Goal: Task Accomplishment & Management: Use online tool/utility

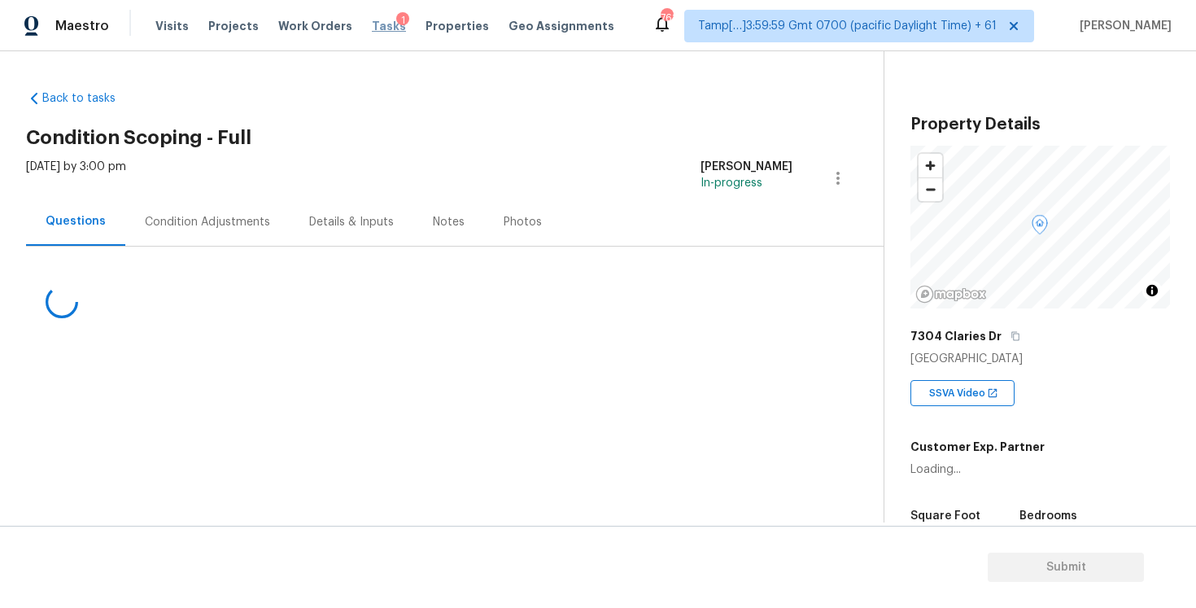
click at [374, 25] on span "Tasks" at bounding box center [389, 25] width 34 height 11
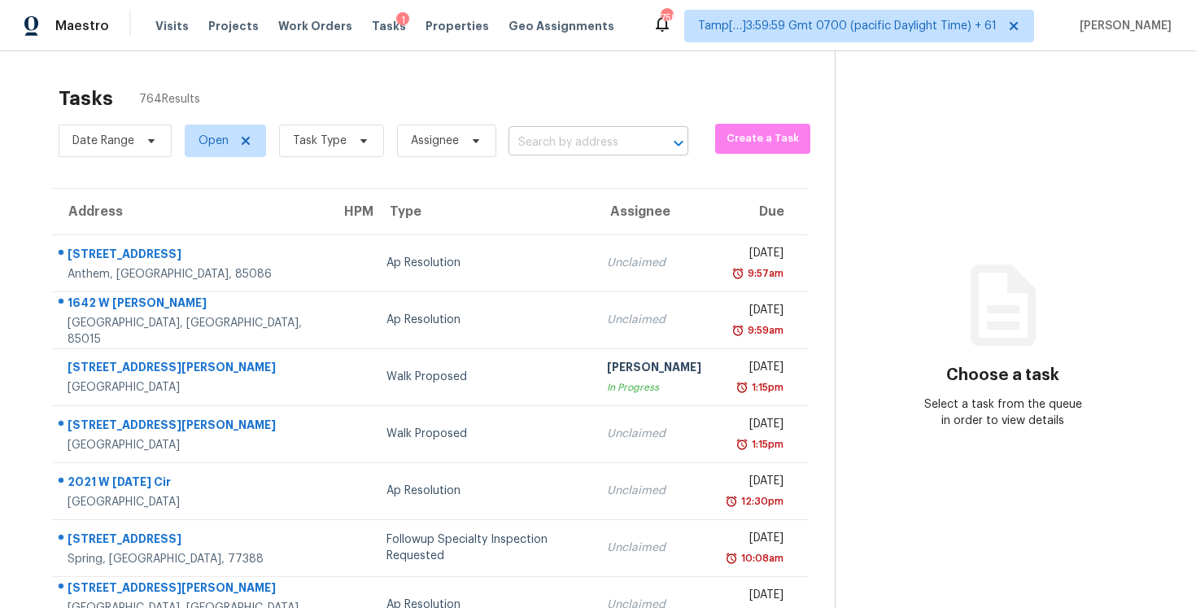
click at [596, 141] on input "text" at bounding box center [576, 142] width 134 height 25
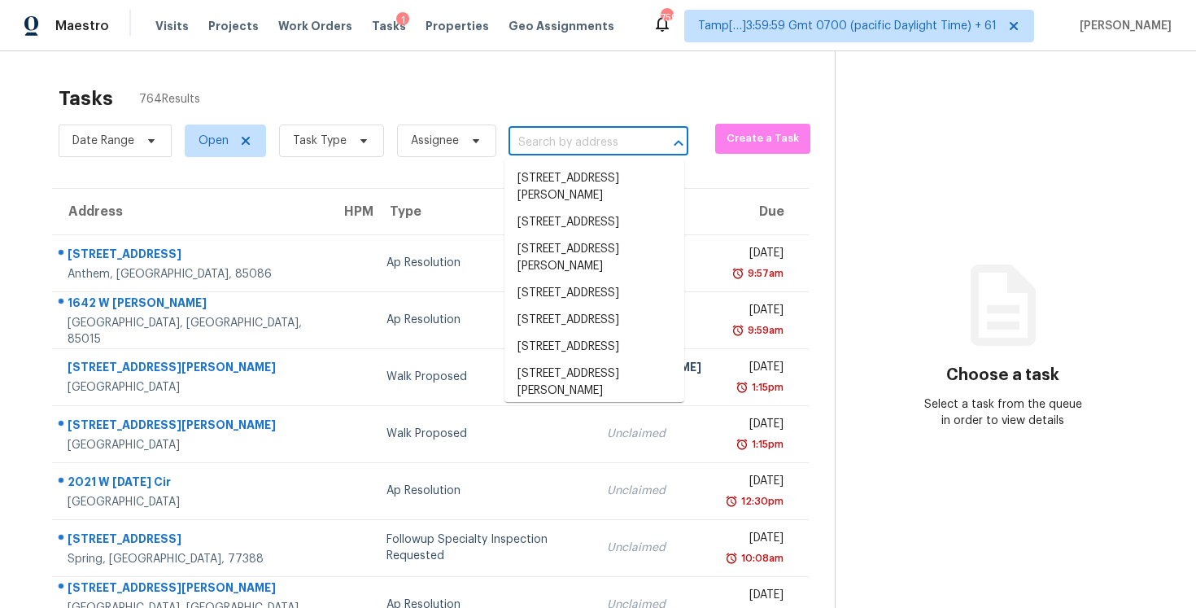
paste input "1878 Mova St Sarasota, FL, 34231"
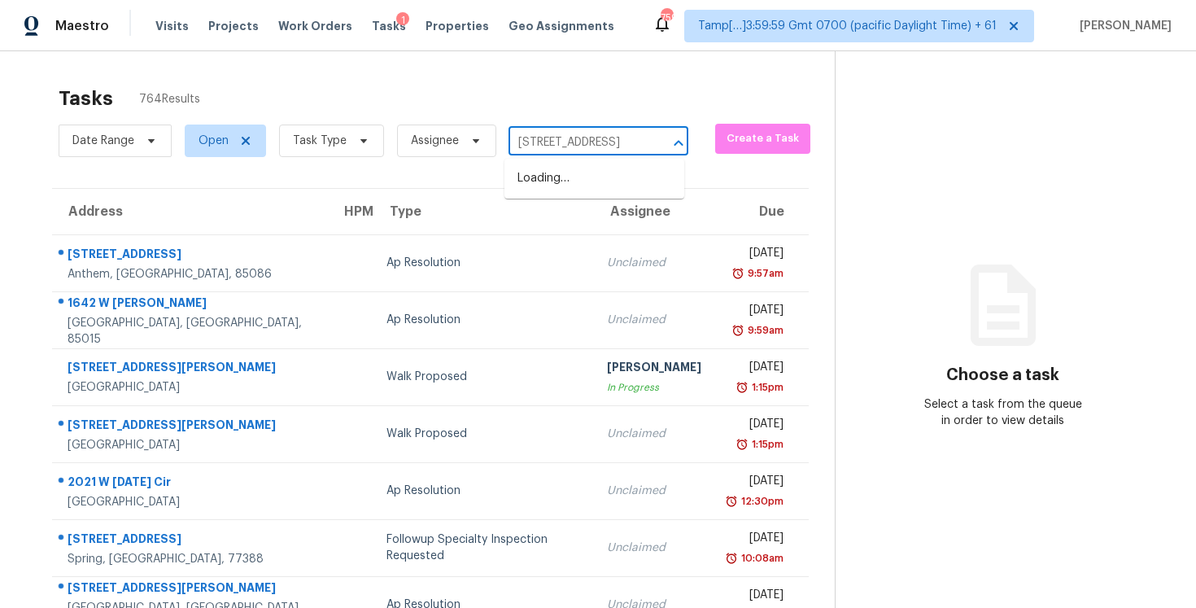
scroll to position [0, 51]
type input "1878 Mova St Sarasota, FL, 34231"
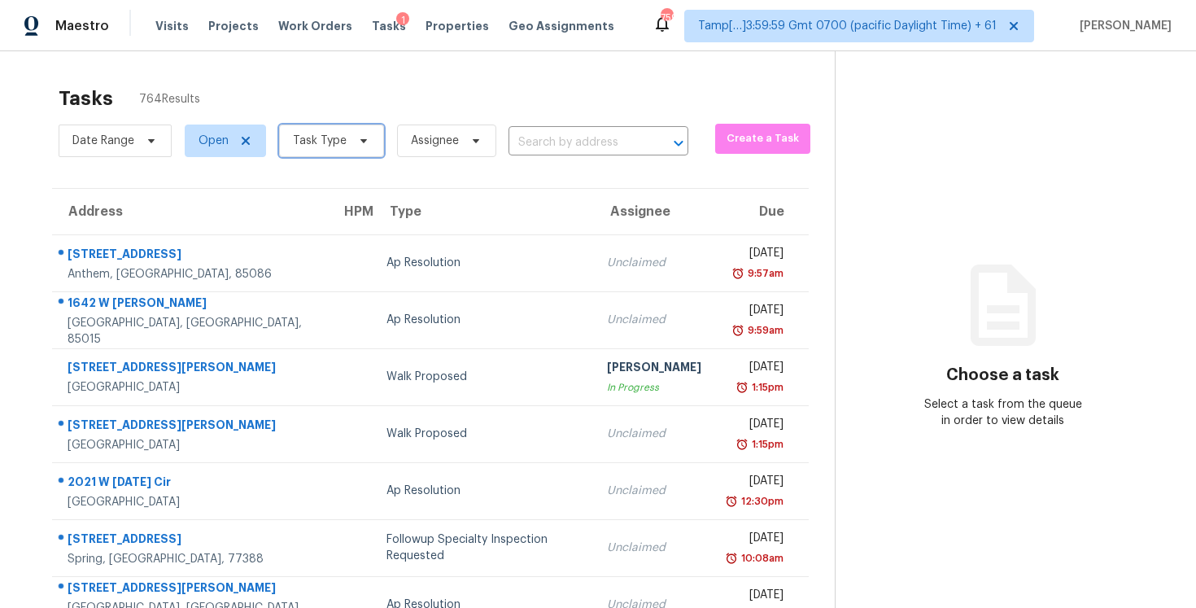
click at [350, 133] on span "Task Type" at bounding box center [331, 140] width 105 height 33
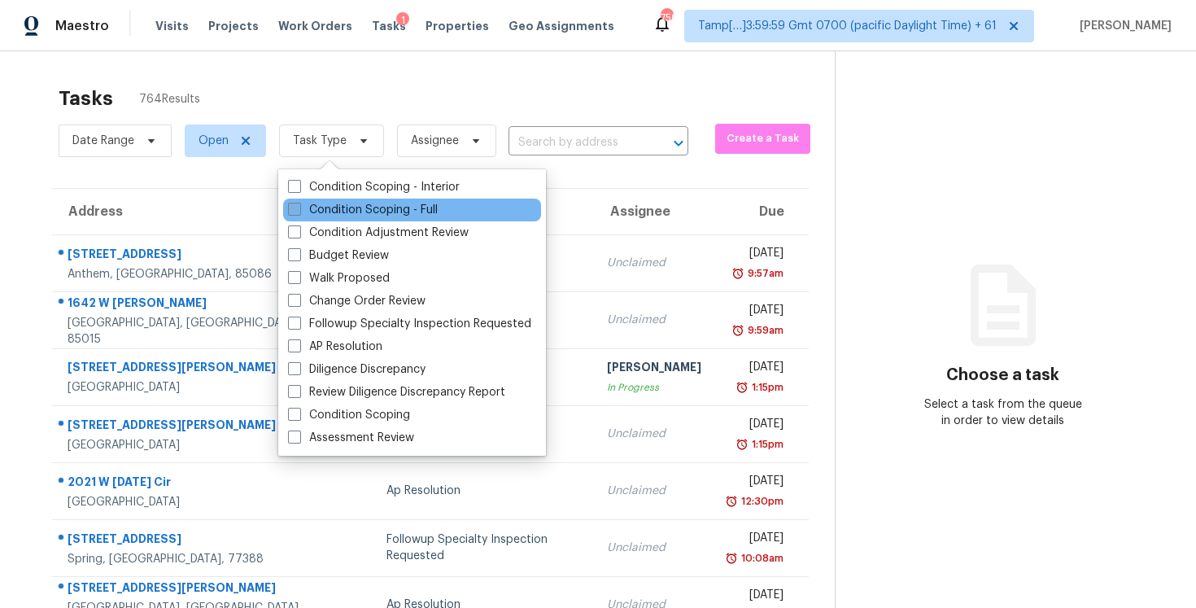
click at [347, 212] on label "Condition Scoping - Full" at bounding box center [363, 210] width 150 height 16
click at [299, 212] on input "Condition Scoping - Full" at bounding box center [293, 207] width 11 height 11
checkbox input "true"
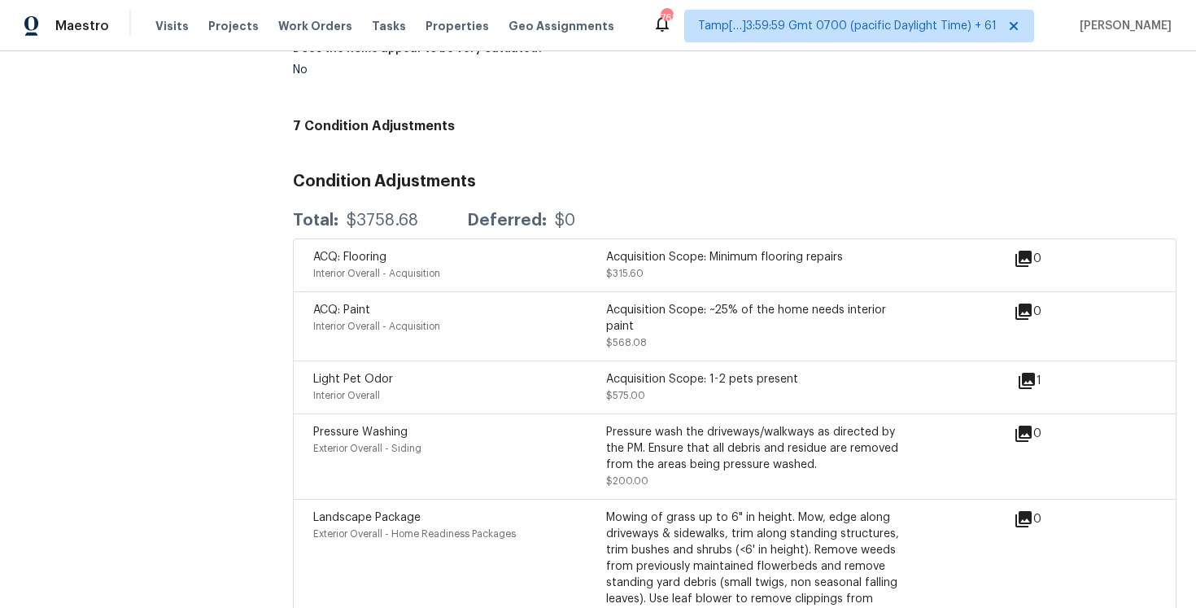
scroll to position [1819, 0]
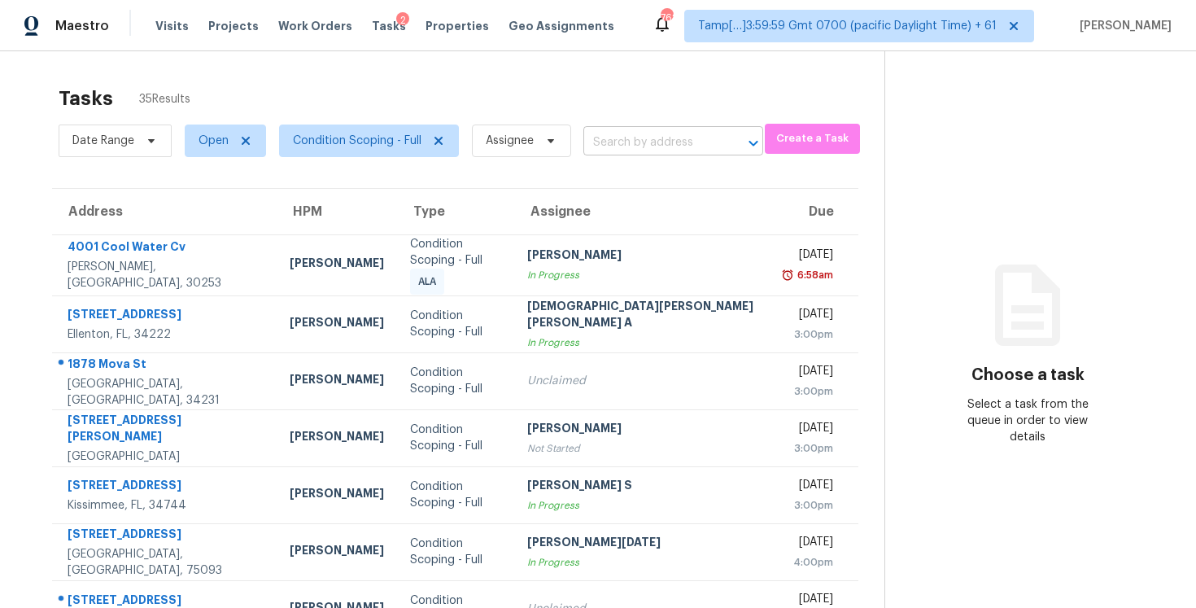
click at [620, 154] on input "text" at bounding box center [650, 142] width 134 height 25
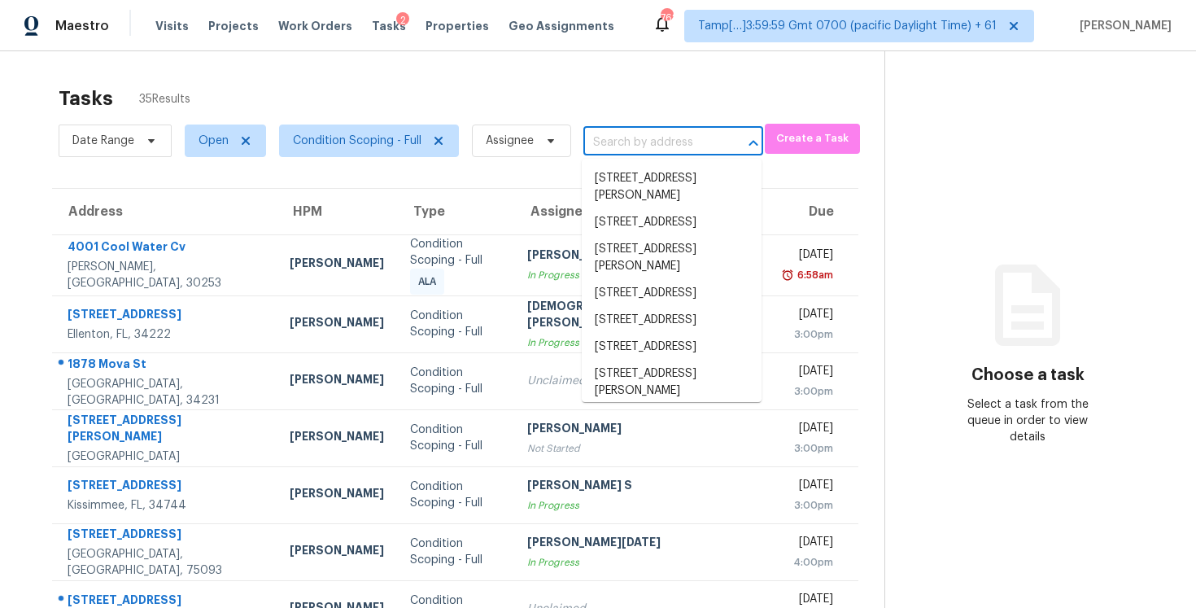
paste input "1878 Mova St Sarasota, FL, 34231"
type input "1878 Mova St Sarasota, FL, 34231"
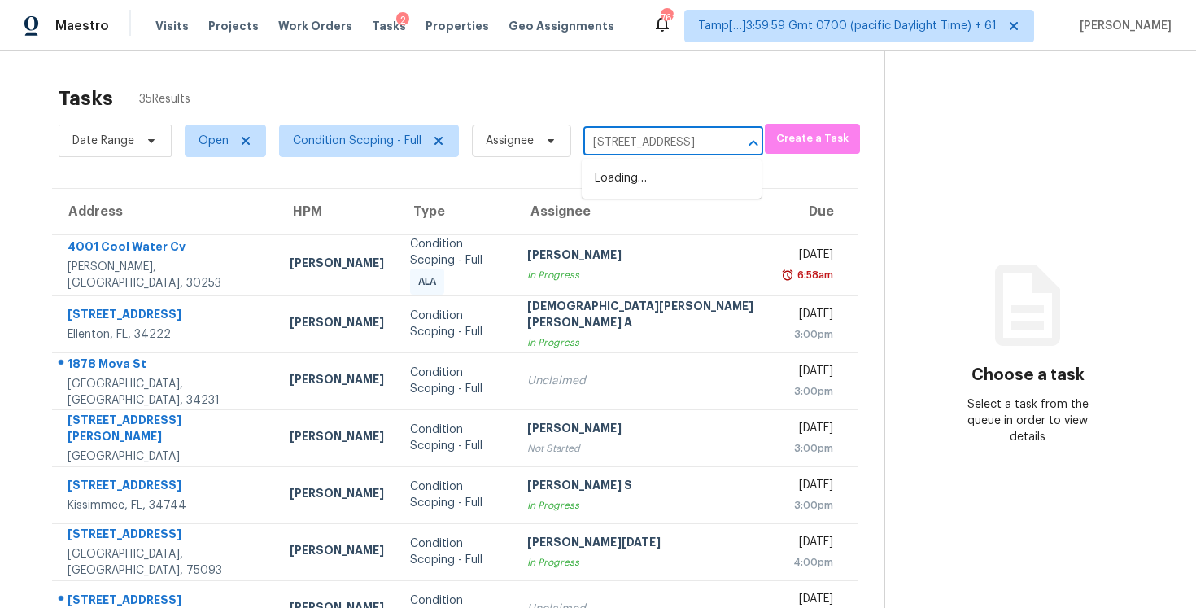
scroll to position [0, 51]
click at [652, 175] on li "1878 Mova St, Sarasota, FL 34231" at bounding box center [672, 178] width 180 height 27
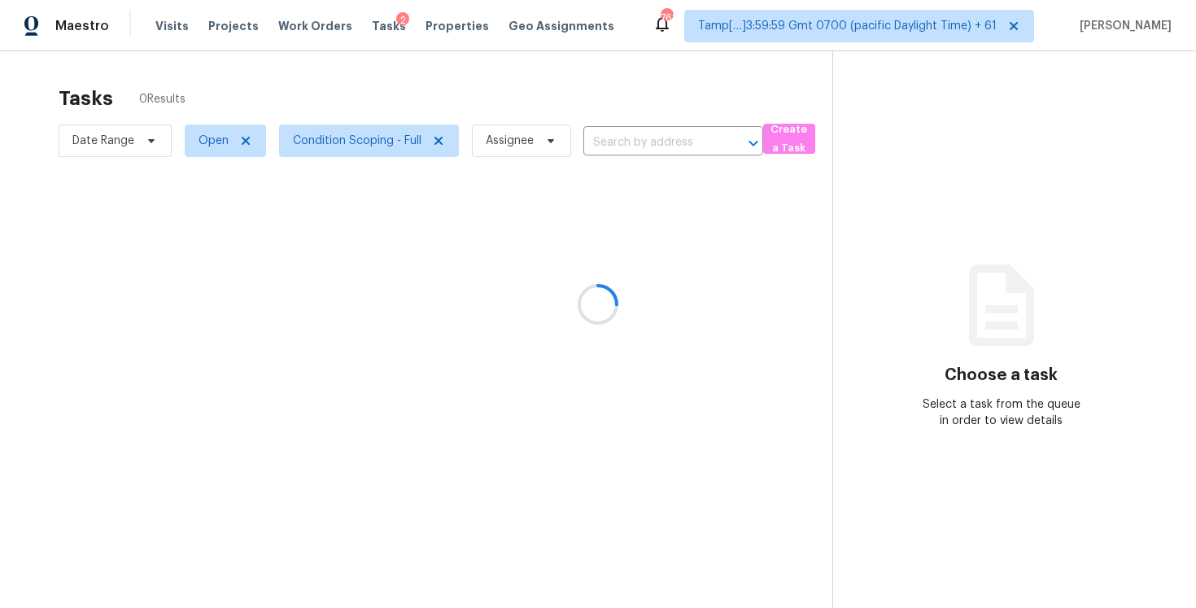
type input "1878 Mova St, Sarasota, FL 34231"
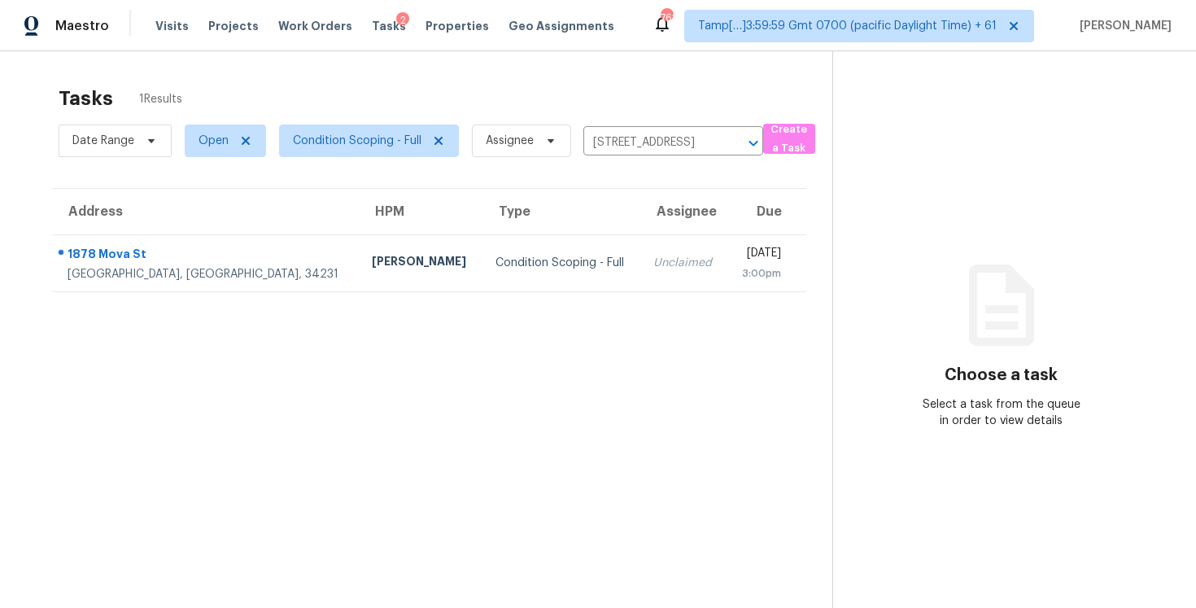
click at [640, 249] on td "Unclaimed" at bounding box center [683, 262] width 87 height 57
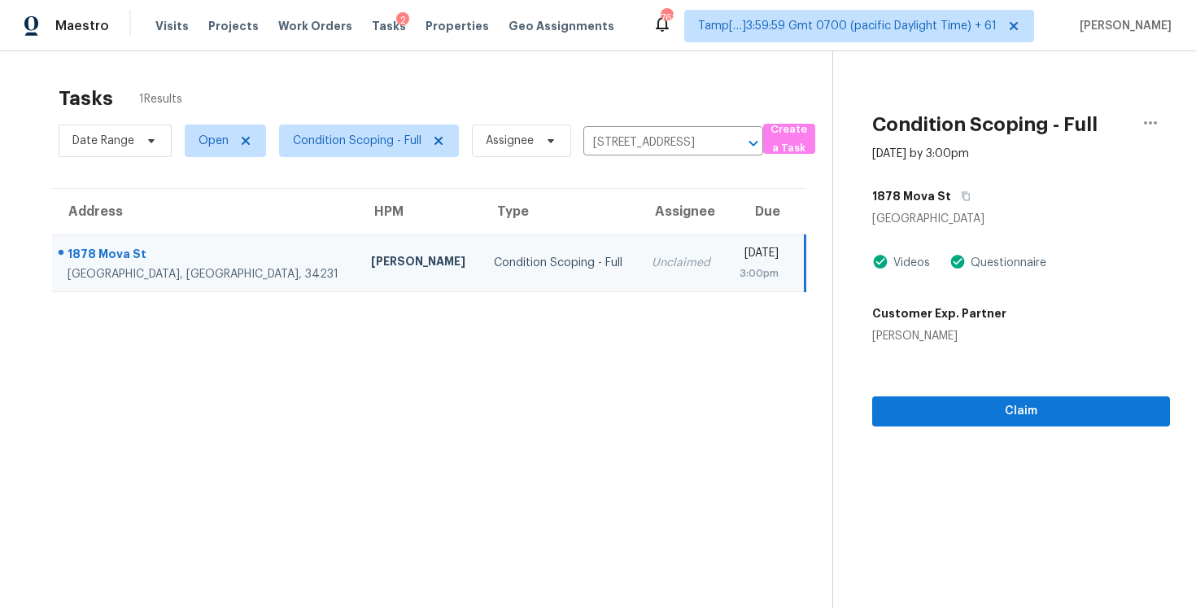
click at [1096, 439] on section "Condition Scoping - Full Oct 6th 2025 by 3:00pm 1878 Mova St Sarasota, FL 34231…" at bounding box center [1001, 355] width 338 height 608
click at [1081, 421] on button "Claim" at bounding box center [1021, 411] width 298 height 30
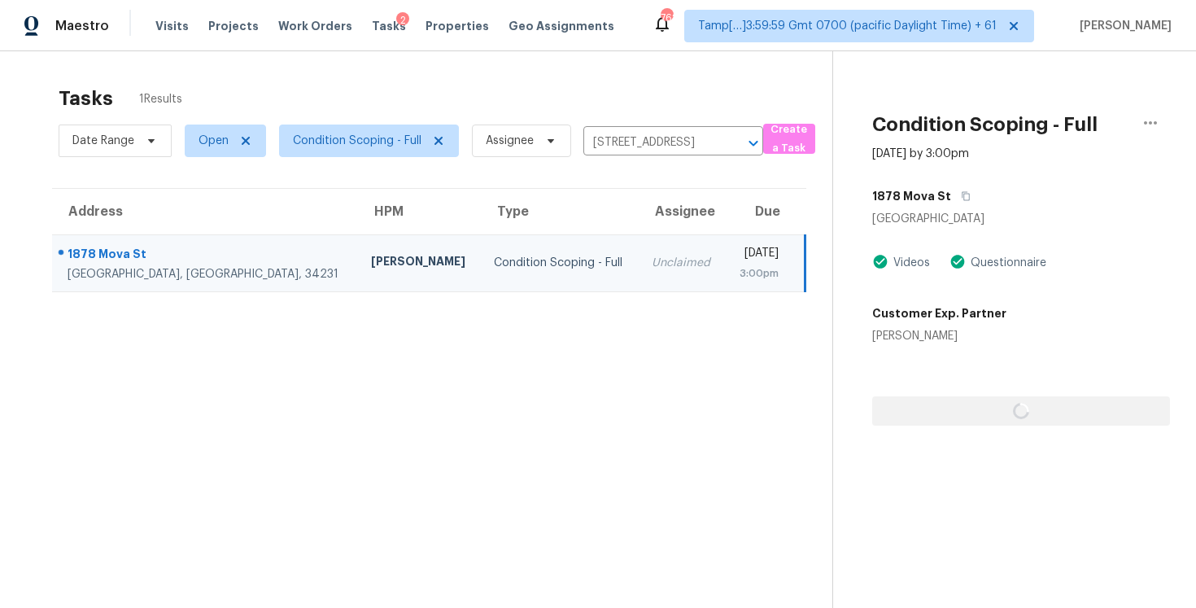
click at [924, 316] on h5 "Customer Exp. Partner" at bounding box center [939, 313] width 134 height 16
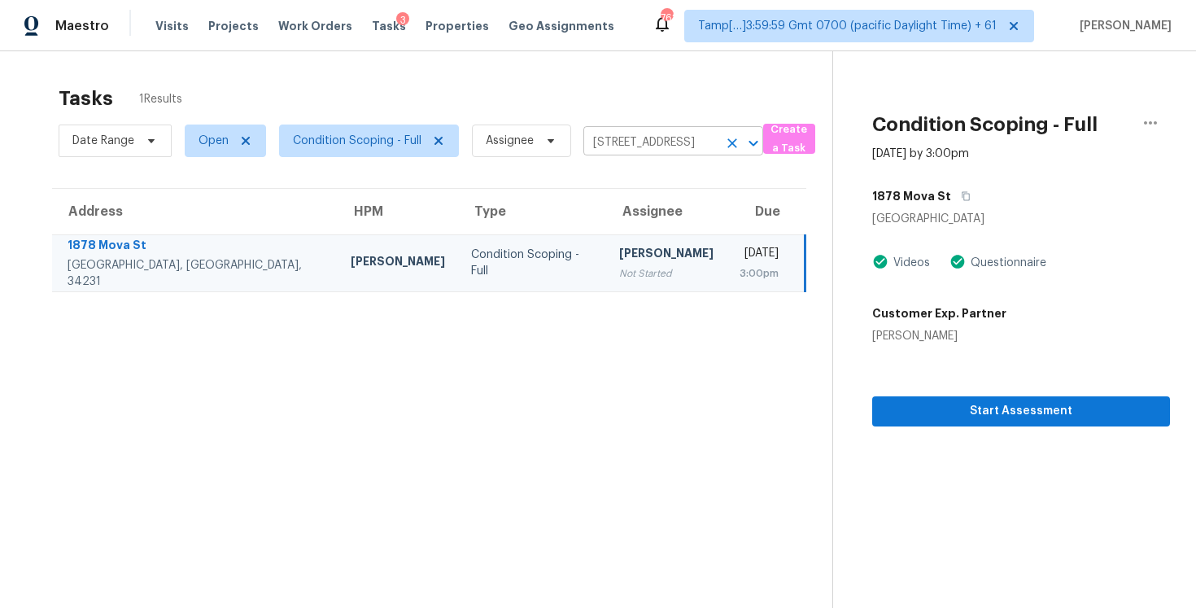
click at [732, 138] on icon "Clear" at bounding box center [732, 143] width 16 height 16
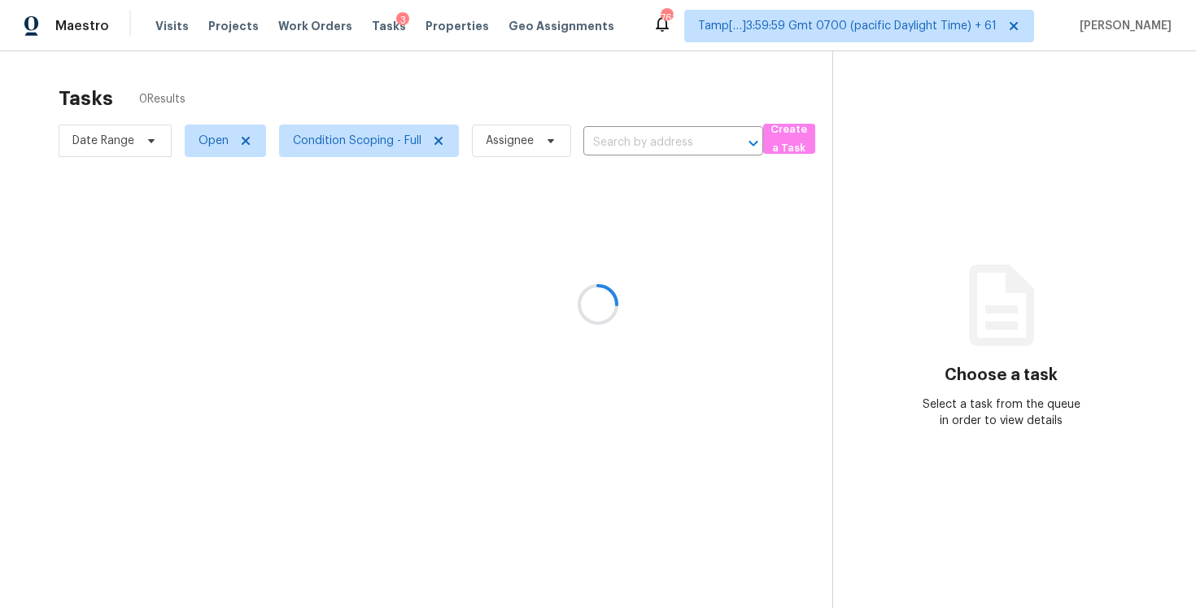
click at [613, 159] on div at bounding box center [598, 304] width 1196 height 608
click at [605, 95] on div at bounding box center [598, 304] width 1196 height 608
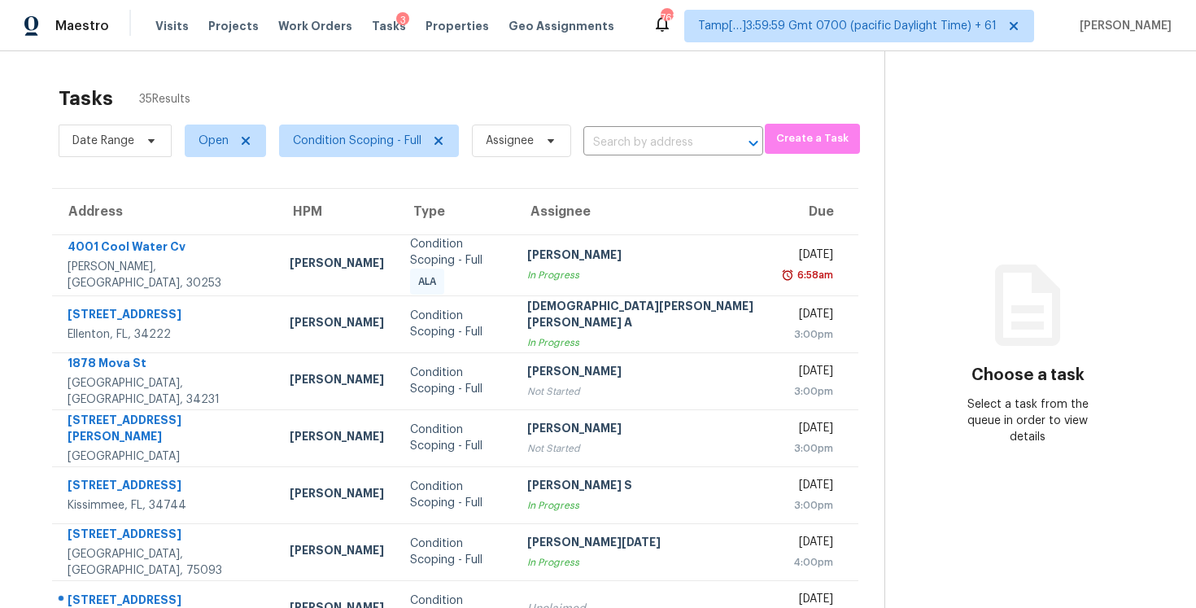
click at [624, 128] on div "Date Range Open Condition Scoping - Full Assignee ​" at bounding box center [411, 141] width 705 height 42
click at [624, 130] on input "text" at bounding box center [650, 142] width 134 height 25
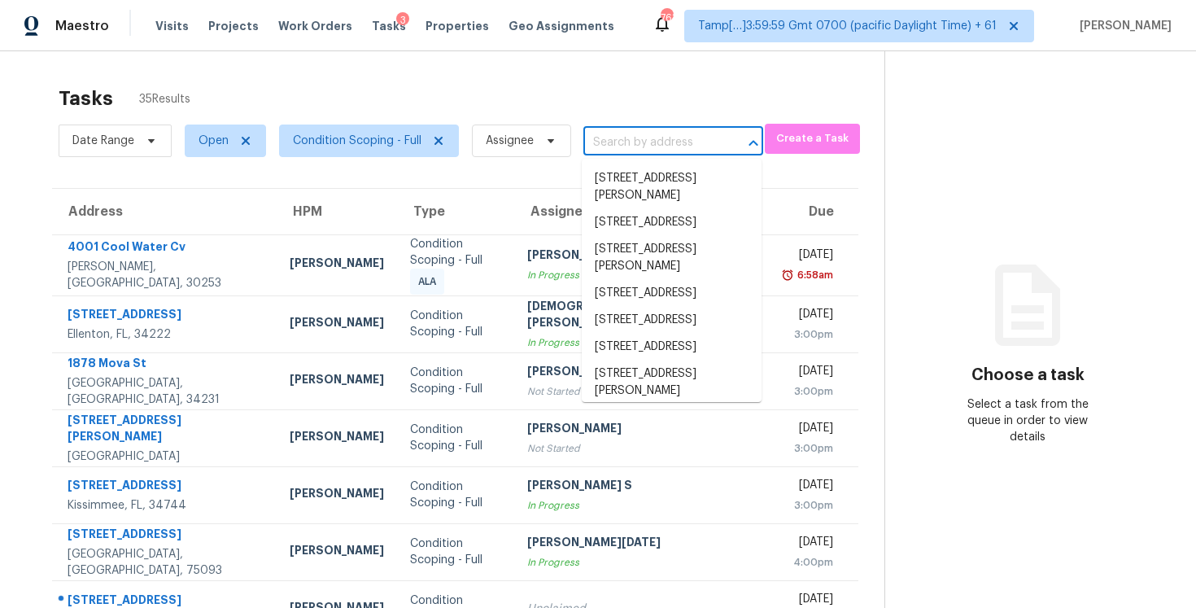
paste input "[STREET_ADDRESS]"
type input "[STREET_ADDRESS]"
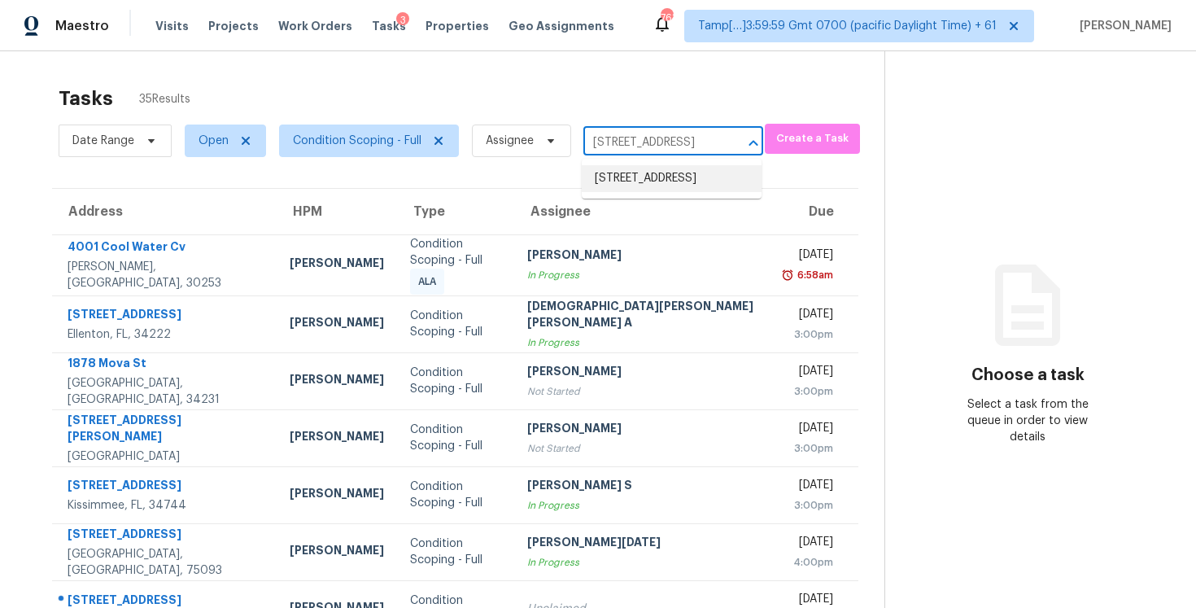
click at [666, 185] on li "7275 Edinburgh Way, Weeki Wachee, FL 34613" at bounding box center [672, 178] width 180 height 27
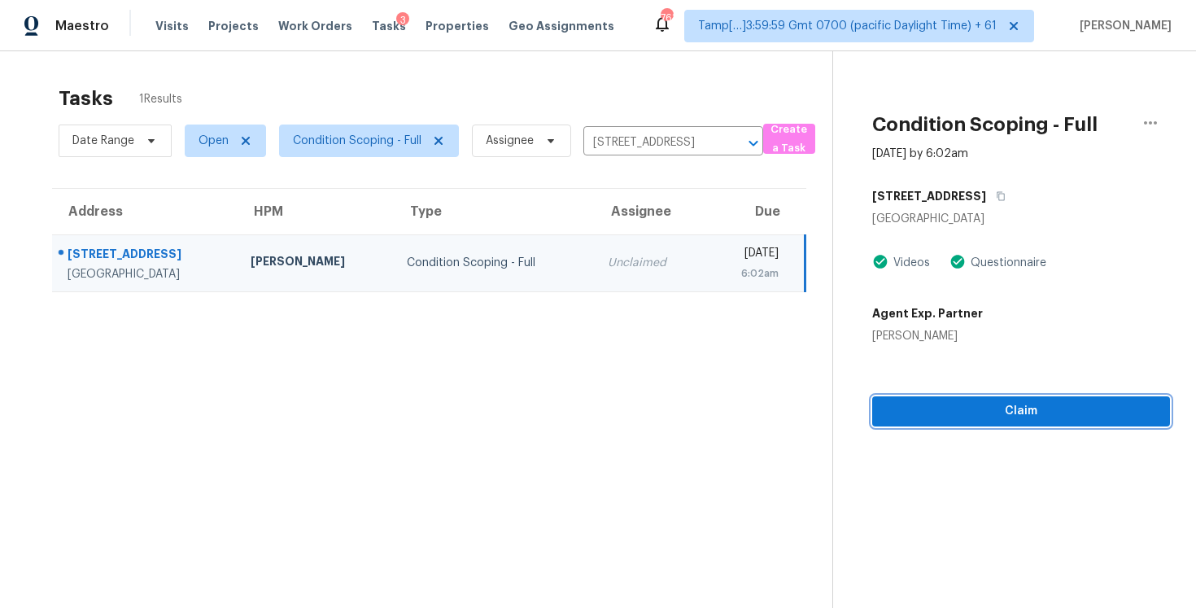
click at [950, 415] on span "Claim" at bounding box center [1021, 411] width 272 height 20
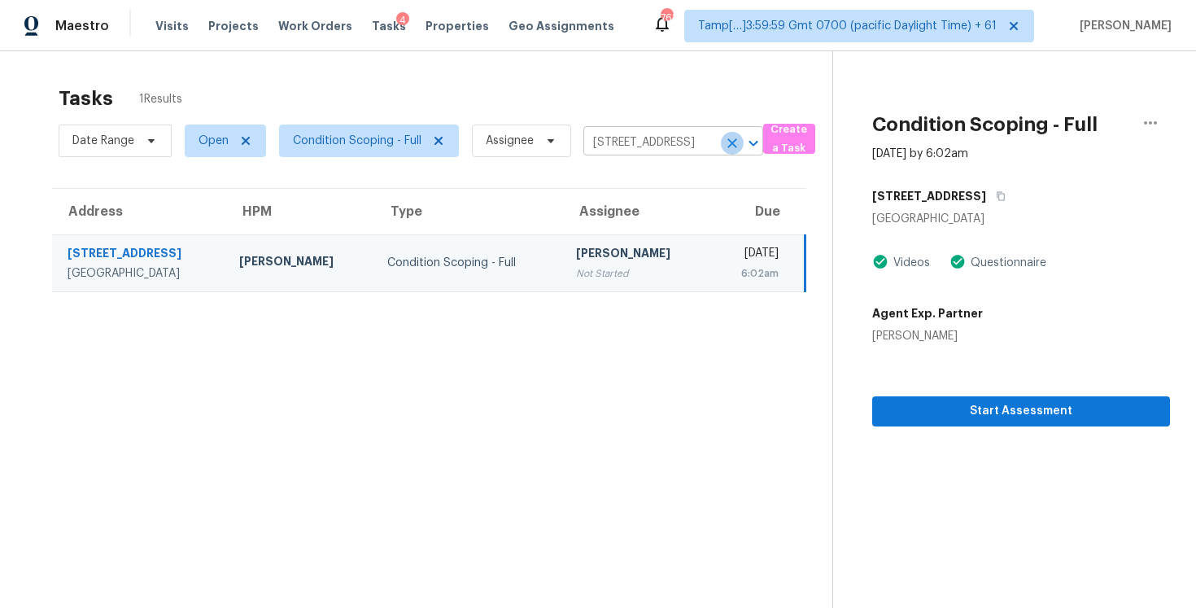
click at [730, 143] on icon "Clear" at bounding box center [732, 143] width 10 height 10
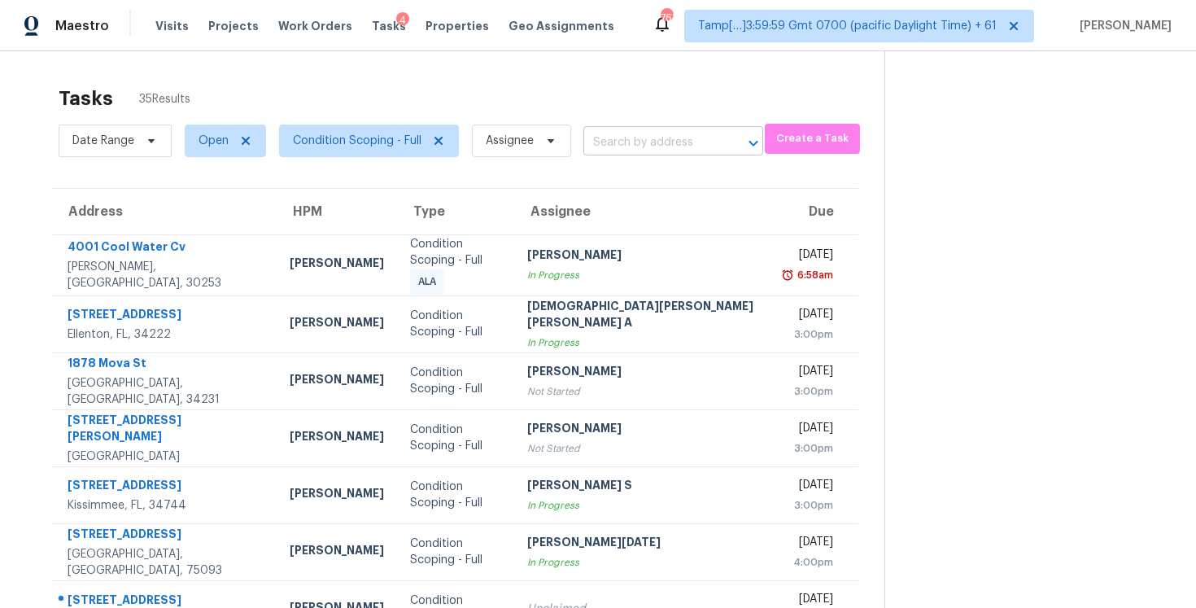
click at [618, 143] on input "text" at bounding box center [650, 142] width 134 height 25
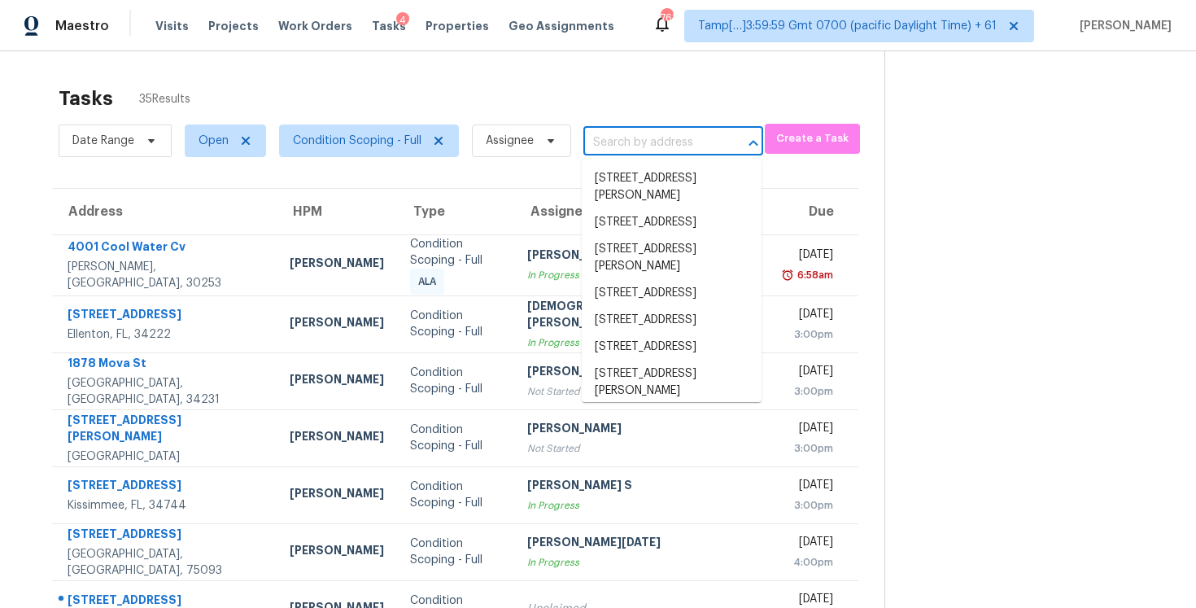
paste input "7304 Claries Dr Sarasota, FL, 34243"
type input "7304 Claries Dr Sarasota, FL, 34243"
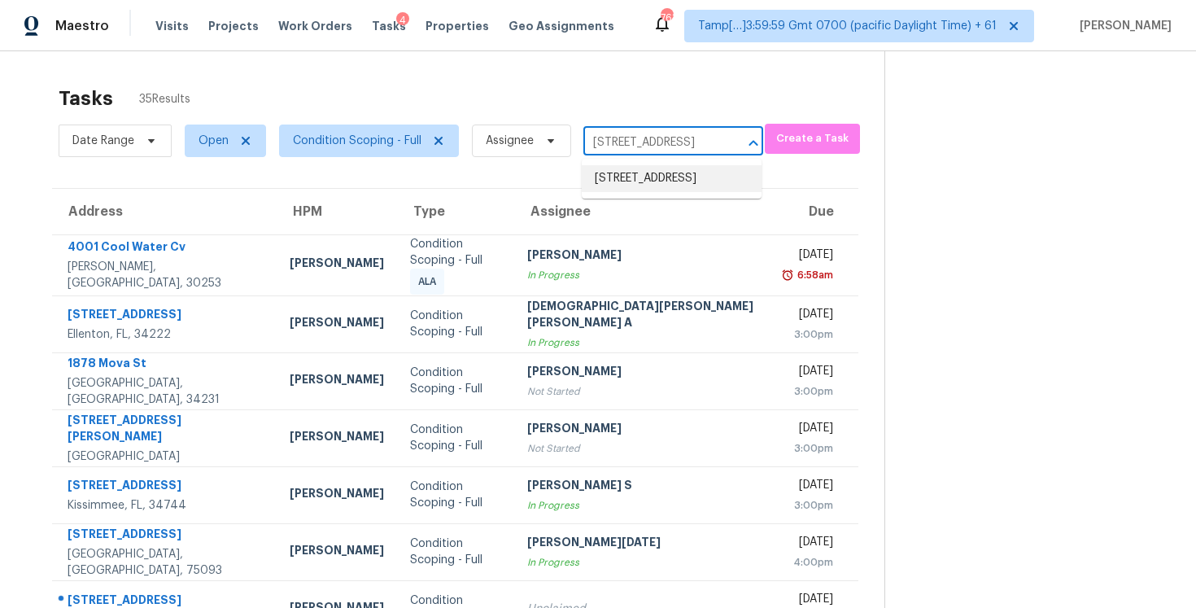
click at [652, 186] on li "7304 Claries Dr, Sarasota, FL 34243" at bounding box center [672, 178] width 180 height 27
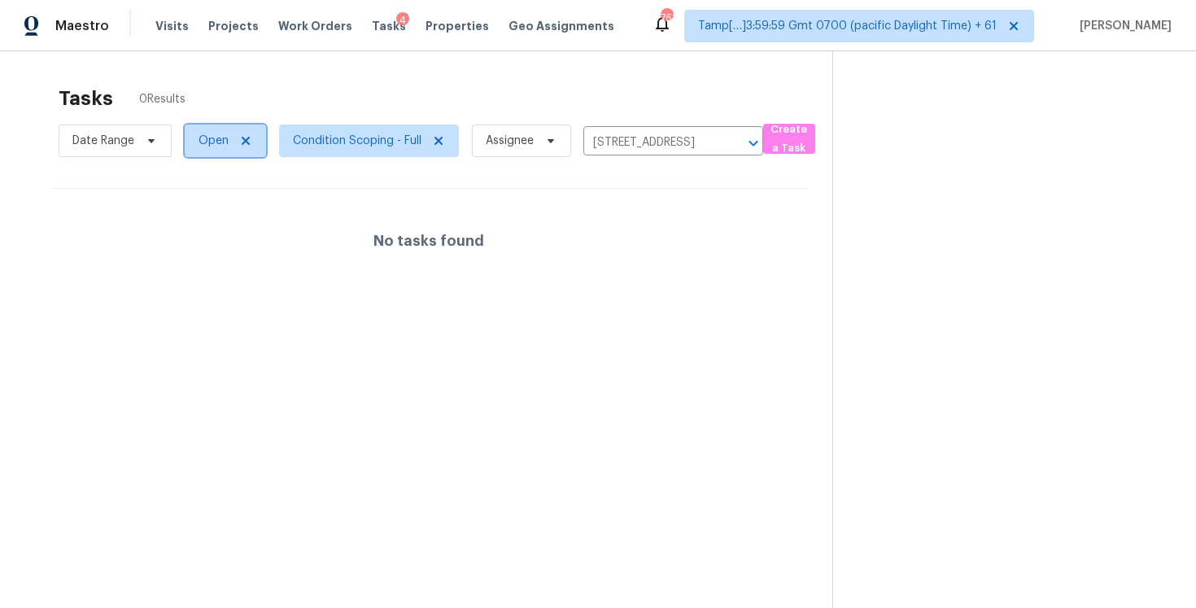
click at [212, 145] on span "Open" at bounding box center [214, 141] width 30 height 16
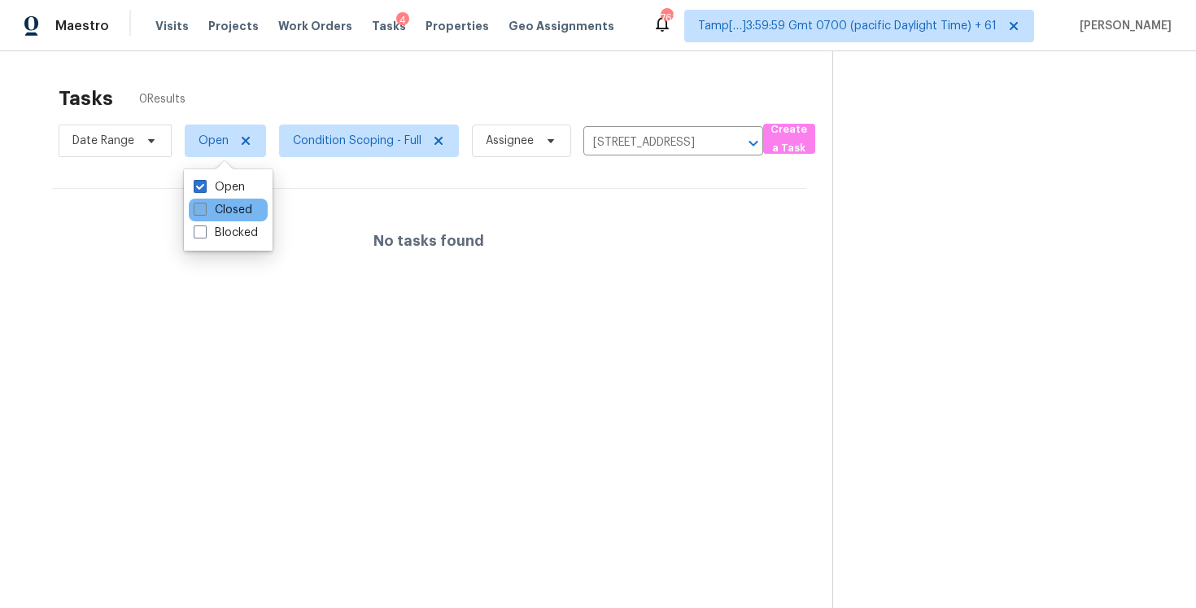
click at [221, 213] on label "Closed" at bounding box center [223, 210] width 59 height 16
click at [204, 212] on input "Closed" at bounding box center [199, 207] width 11 height 11
checkbox input "true"
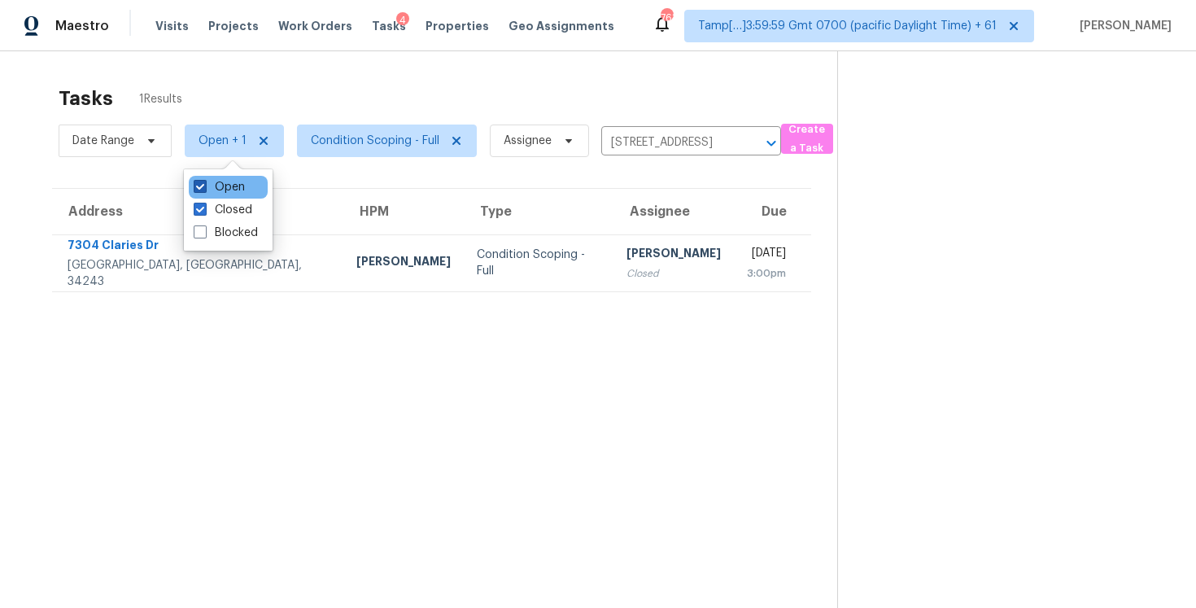
click at [221, 186] on label "Open" at bounding box center [219, 187] width 51 height 16
click at [204, 186] on input "Open" at bounding box center [199, 184] width 11 height 11
click at [228, 193] on label "Open" at bounding box center [219, 187] width 51 height 16
click at [204, 190] on input "Open" at bounding box center [199, 184] width 11 height 11
checkbox input "true"
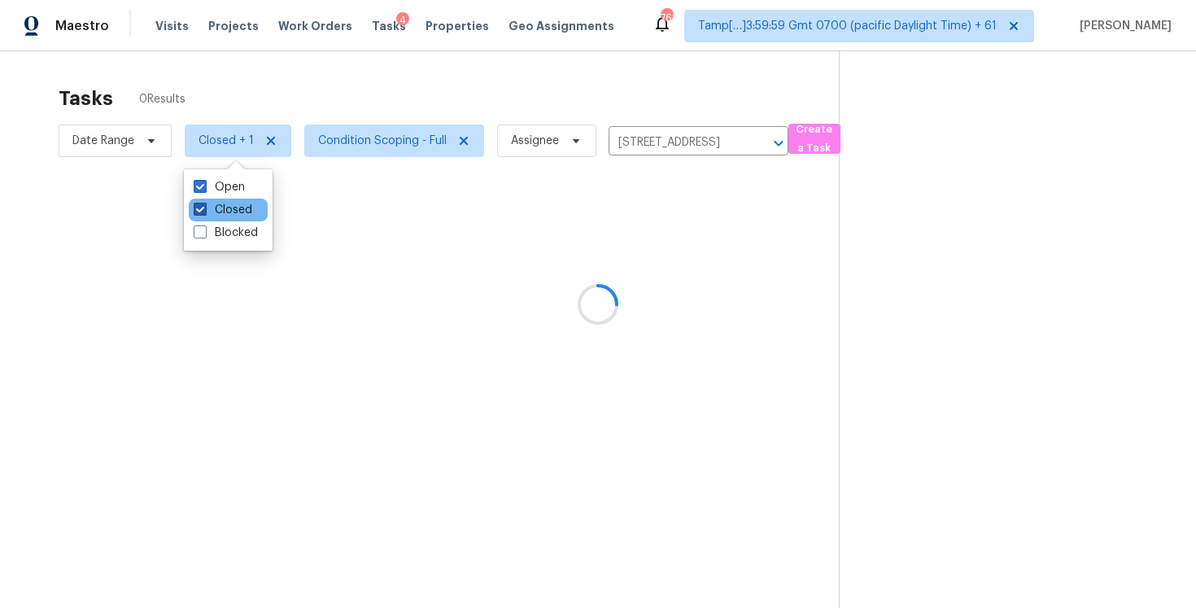
click at [229, 204] on label "Closed" at bounding box center [223, 210] width 59 height 16
click at [204, 204] on input "Closed" at bounding box center [199, 207] width 11 height 11
checkbox input "false"
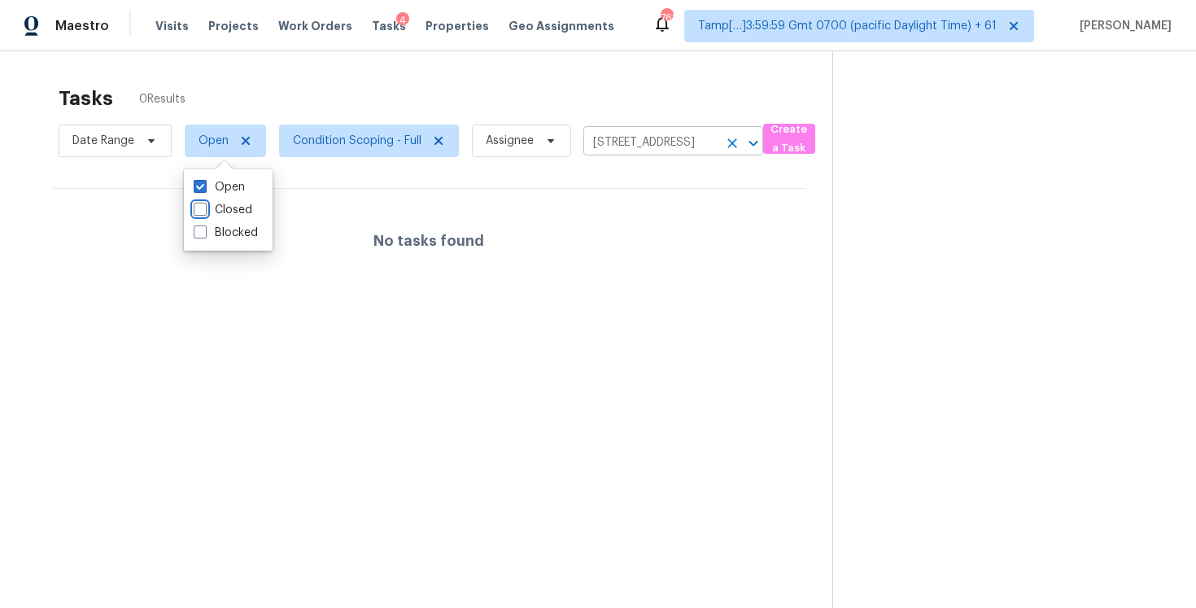
click at [726, 142] on icon "Clear" at bounding box center [732, 143] width 16 height 16
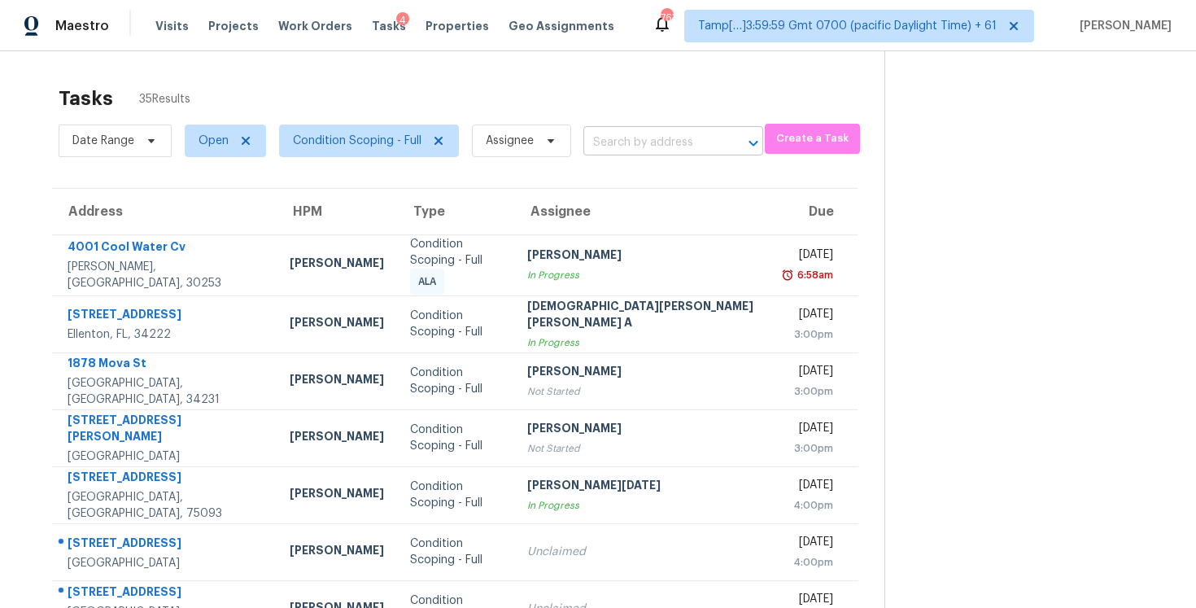
click at [662, 135] on input "text" at bounding box center [650, 142] width 134 height 25
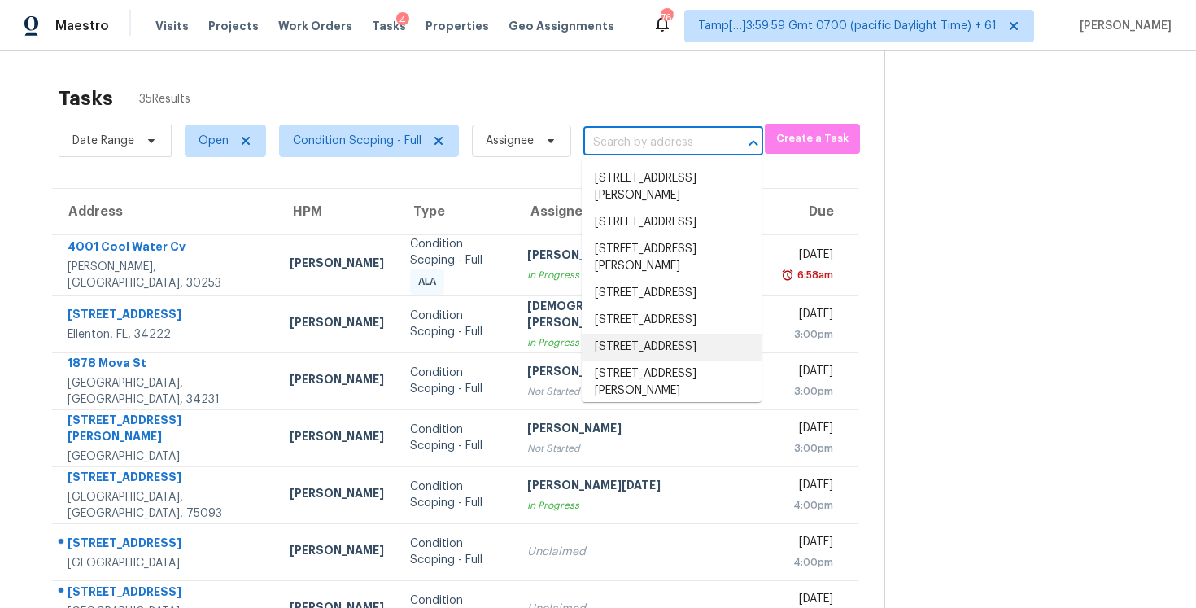
scroll to position [27, 0]
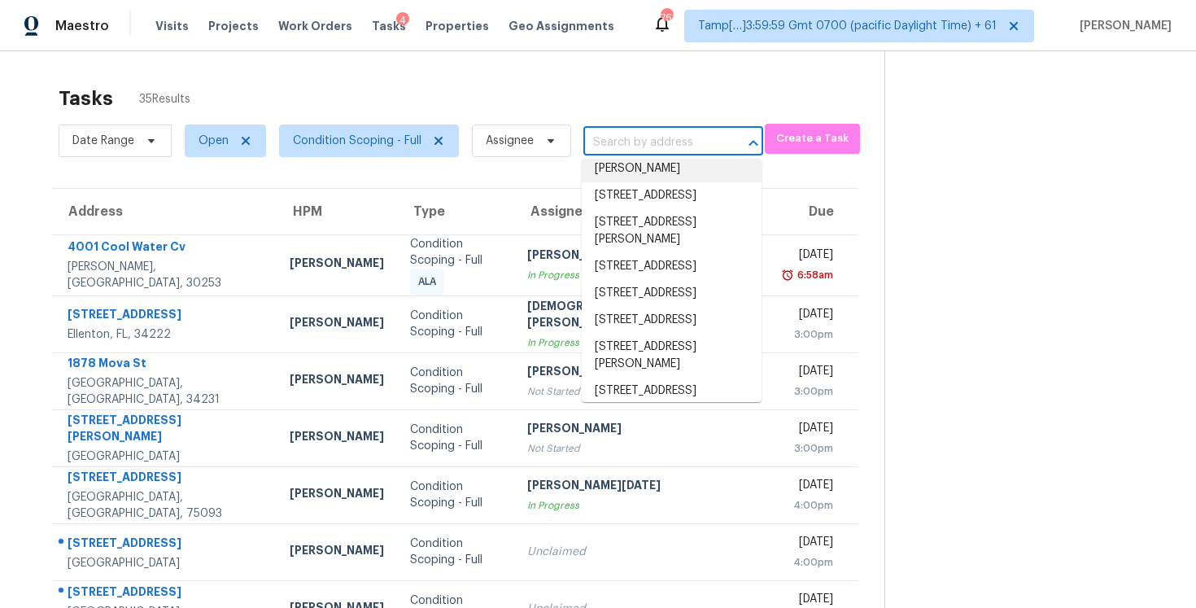
click at [637, 135] on input "text" at bounding box center [650, 142] width 134 height 25
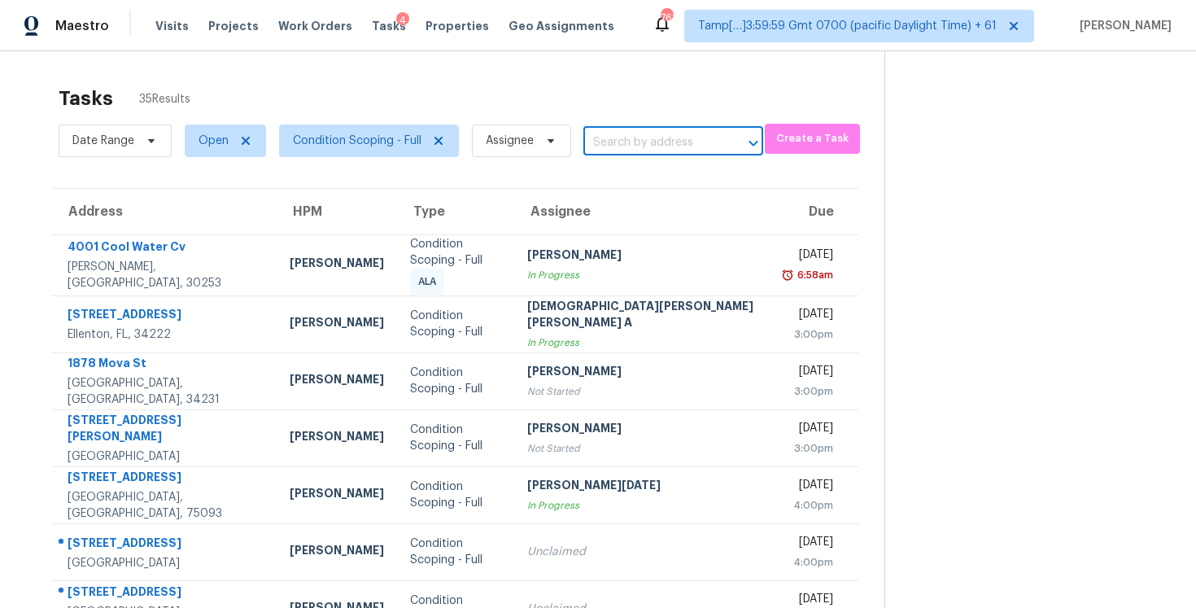
paste input "6830 Paint Rock Ln Raleigh, NC, 27610"
type input "6830 Paint Rock Ln Raleigh, NC, 27610"
click at [658, 166] on li "6830 Paint Rock Ln, Raleigh, NC 27610" at bounding box center [672, 178] width 180 height 27
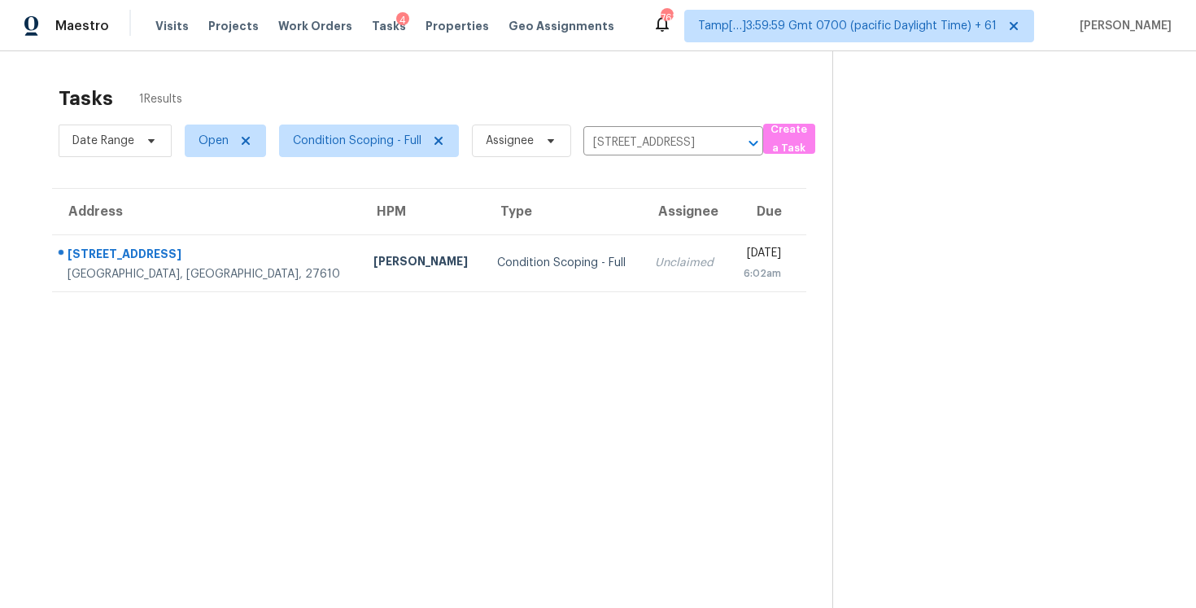
click at [642, 272] on td "Unclaimed" at bounding box center [685, 262] width 87 height 57
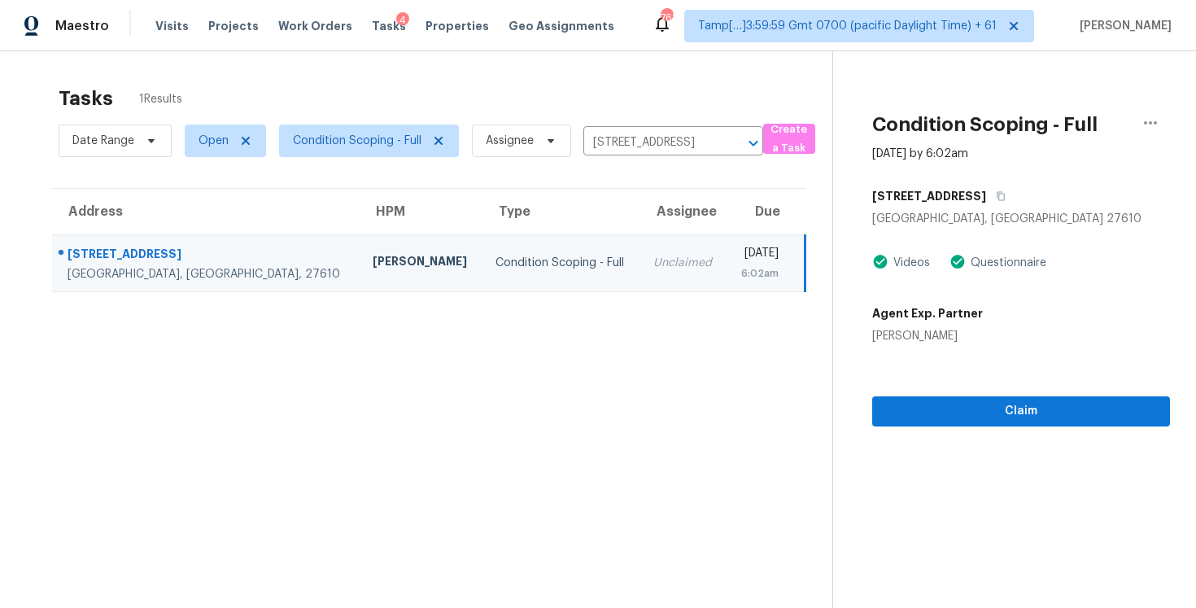
click at [986, 432] on section "Condition Scoping - Full Oct 7th 2025 by 6:02am 6830 Paint Rock Ln Raleigh, NC …" at bounding box center [1001, 355] width 338 height 608
click at [980, 410] on span "Claim" at bounding box center [1021, 411] width 272 height 20
click at [729, 142] on icon "Clear" at bounding box center [732, 143] width 16 height 16
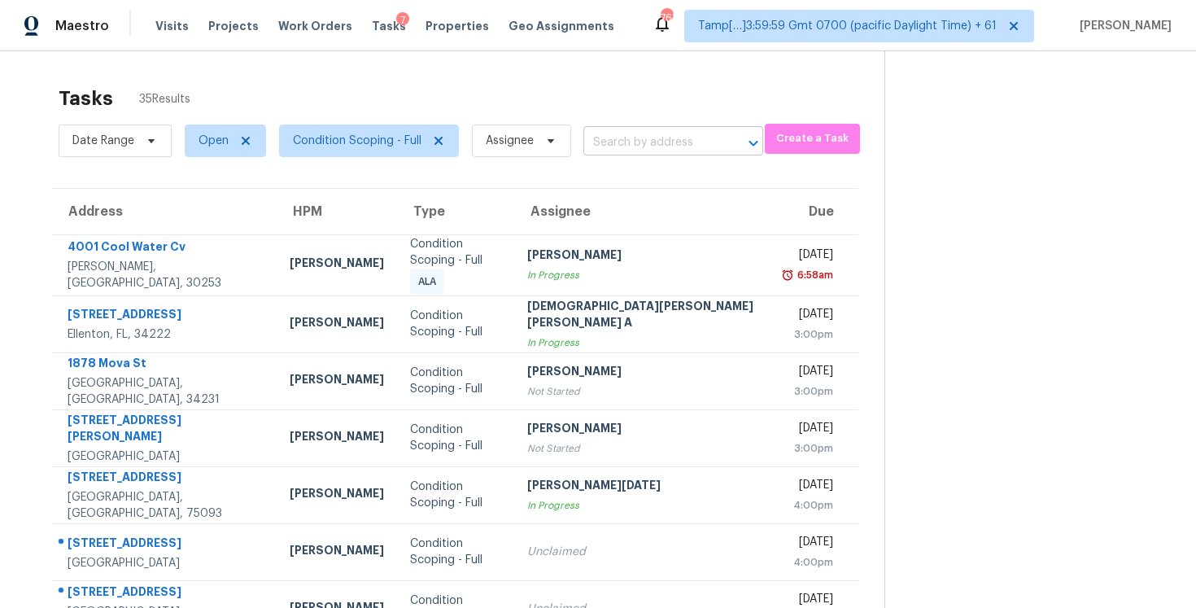
click at [627, 141] on input "text" at bounding box center [650, 142] width 134 height 25
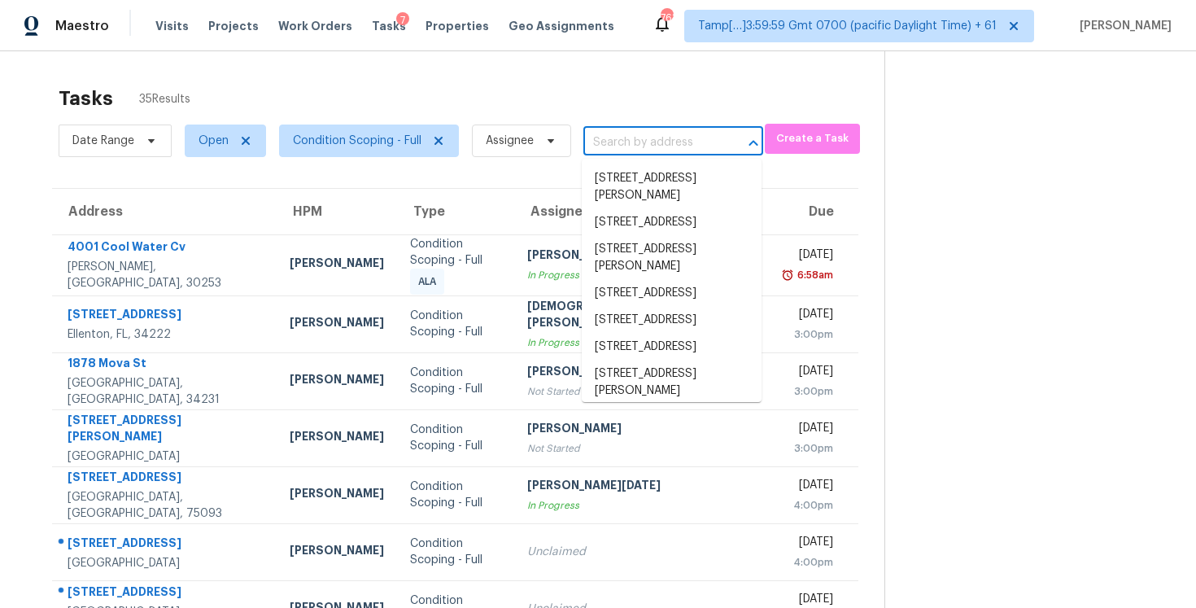
paste input "3936 Highland Ave Kansas City, MO, 64110"
type input "3936 Highland Ave Kansas City, MO, 64110"
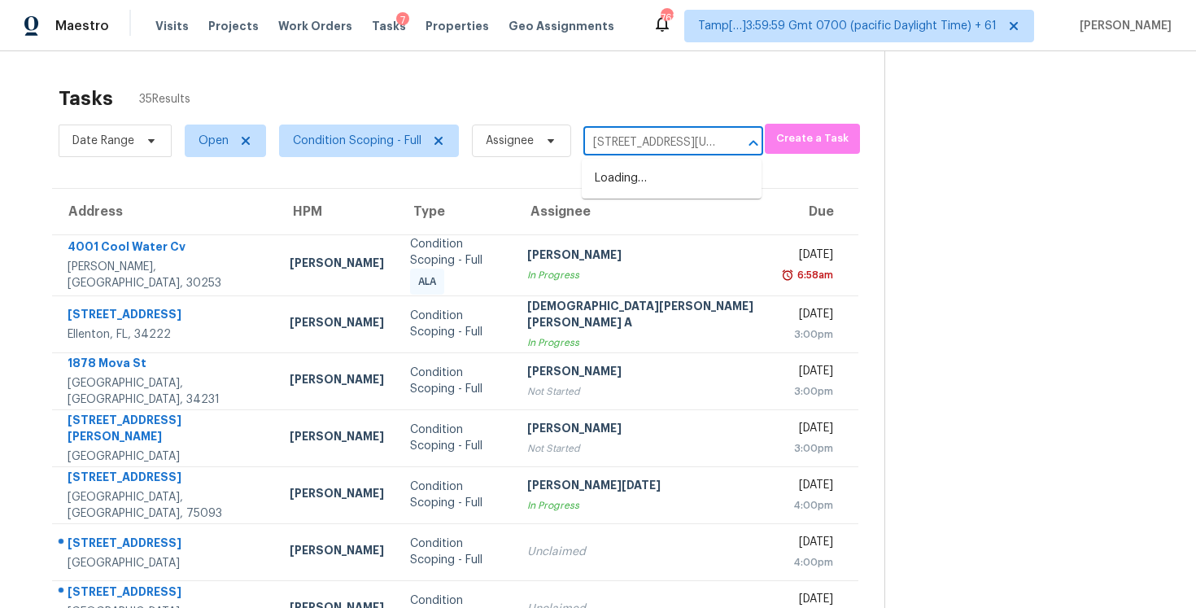
scroll to position [0, 103]
click at [681, 199] on li "3936 Highland Ave, Kansas City, MO 64110" at bounding box center [672, 187] width 180 height 44
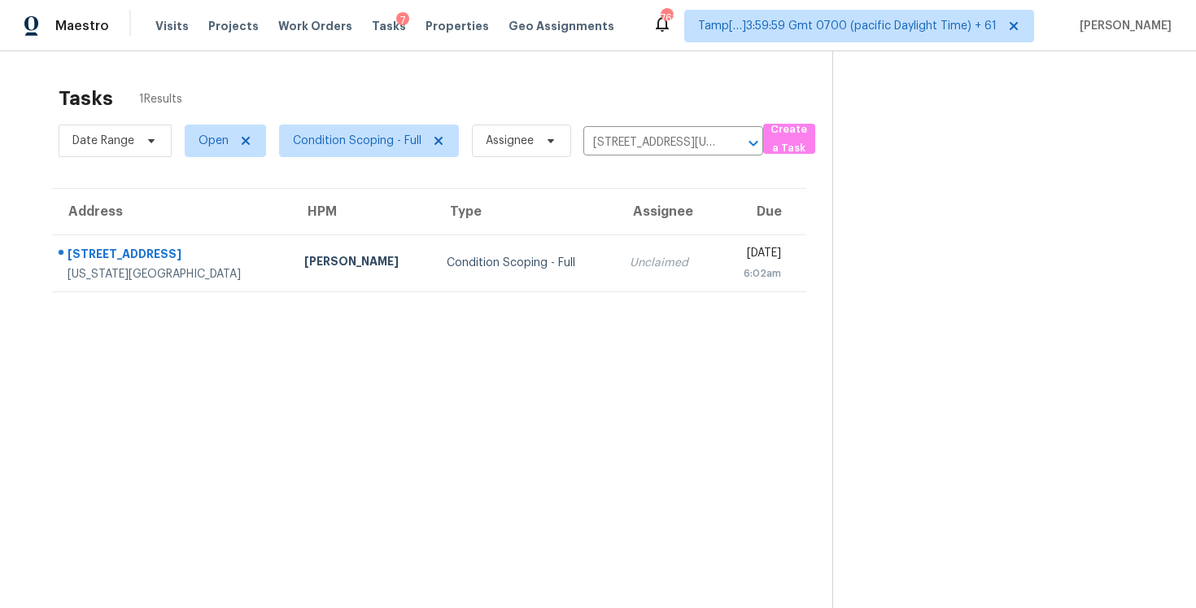
click at [717, 232] on th "Due" at bounding box center [762, 212] width 90 height 46
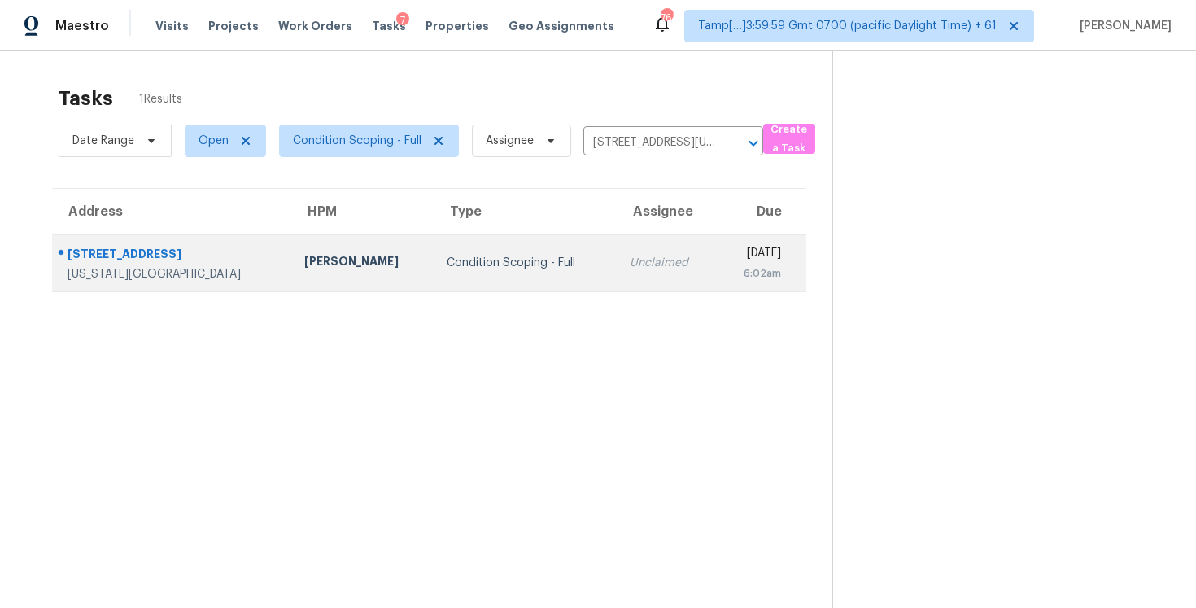
click at [717, 242] on td "Tue, Oct 7th 2025 6:02am" at bounding box center [762, 262] width 90 height 57
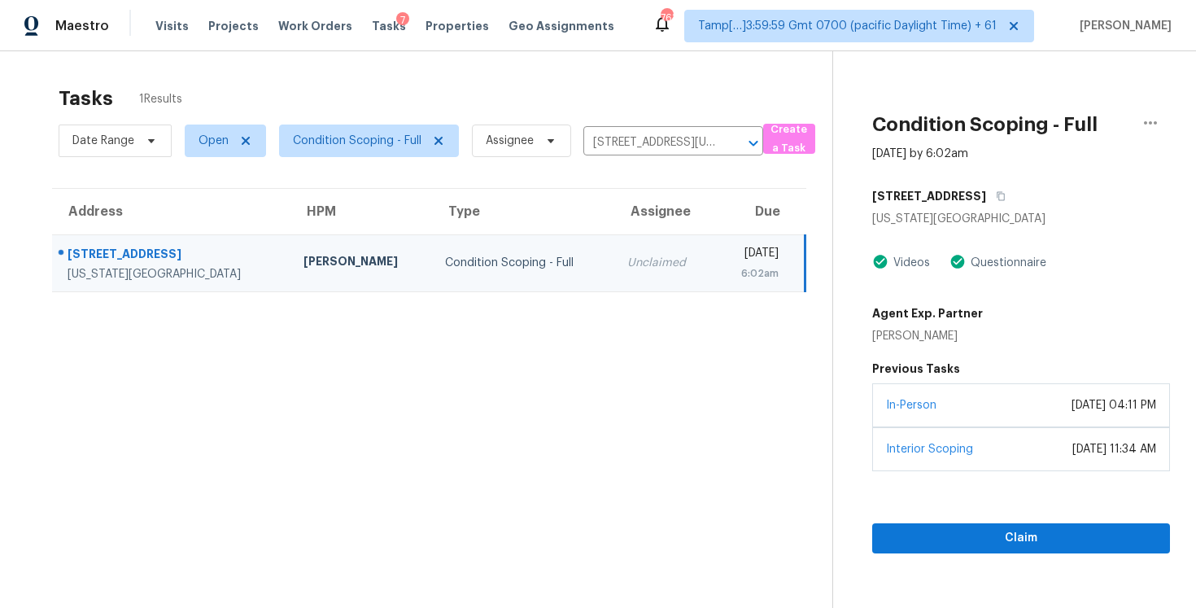
click at [1072, 402] on div "January 30, 2025 at 04:11 PM" at bounding box center [1114, 405] width 85 height 16
click at [1033, 545] on span "Claim" at bounding box center [1021, 538] width 272 height 20
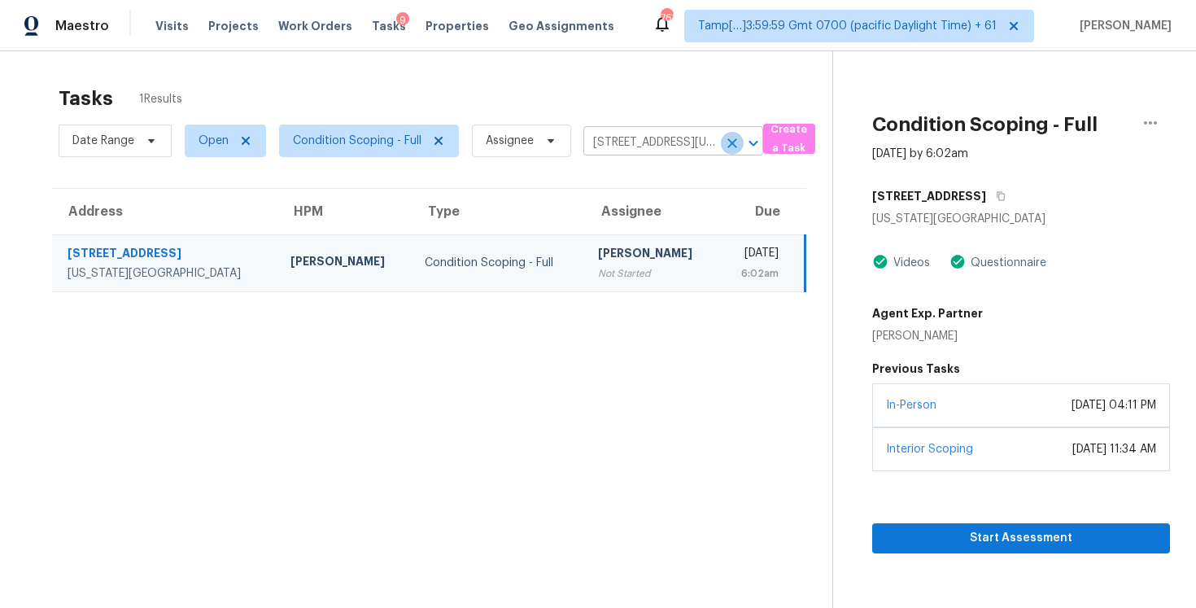
click at [727, 146] on icon "Clear" at bounding box center [732, 143] width 10 height 10
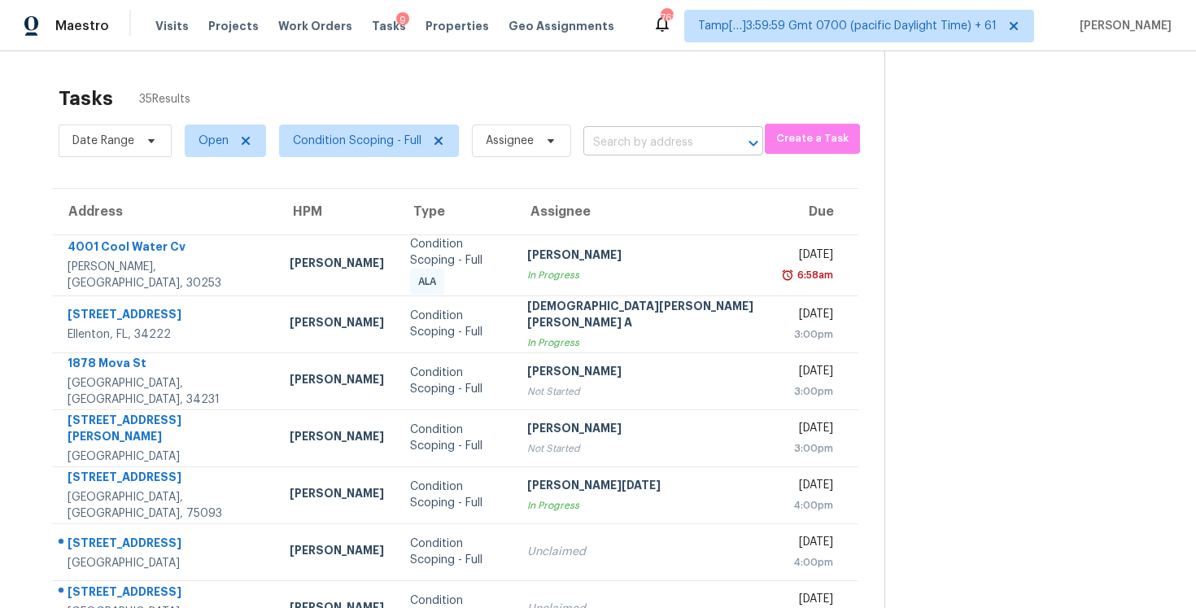
click at [605, 139] on input "text" at bounding box center [650, 142] width 134 height 25
paste input "10042 Andean Fox Dr Jacksonville, FL, 32222"
type input "10042 Andean Fox Dr Jacksonville, FL, 32222"
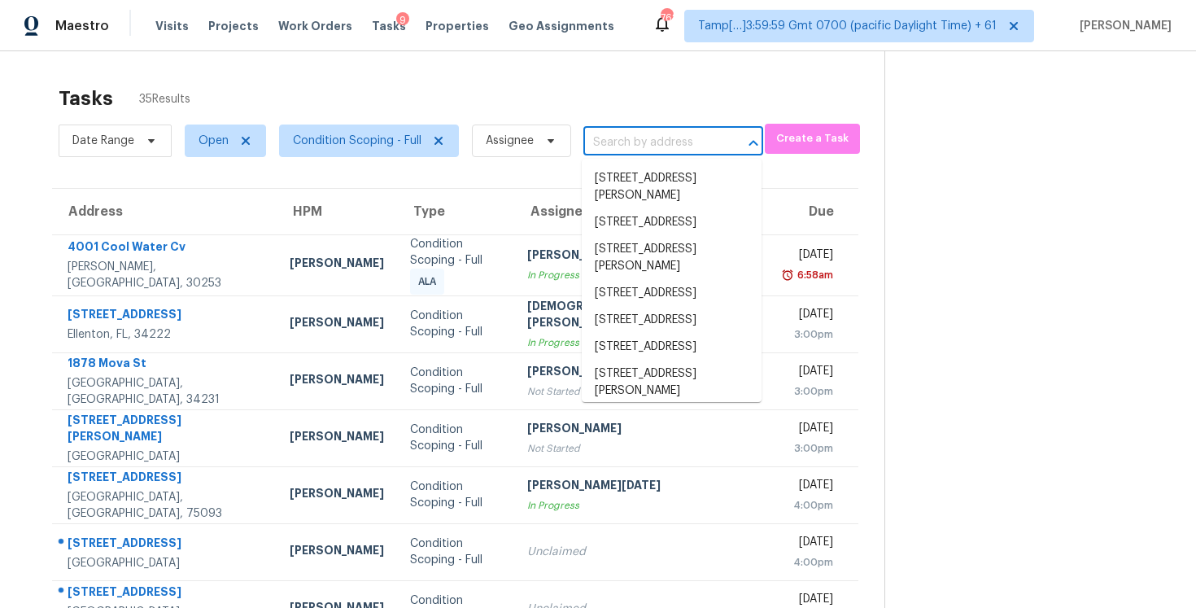
scroll to position [0, 0]
click at [641, 153] on input "text" at bounding box center [650, 142] width 134 height 25
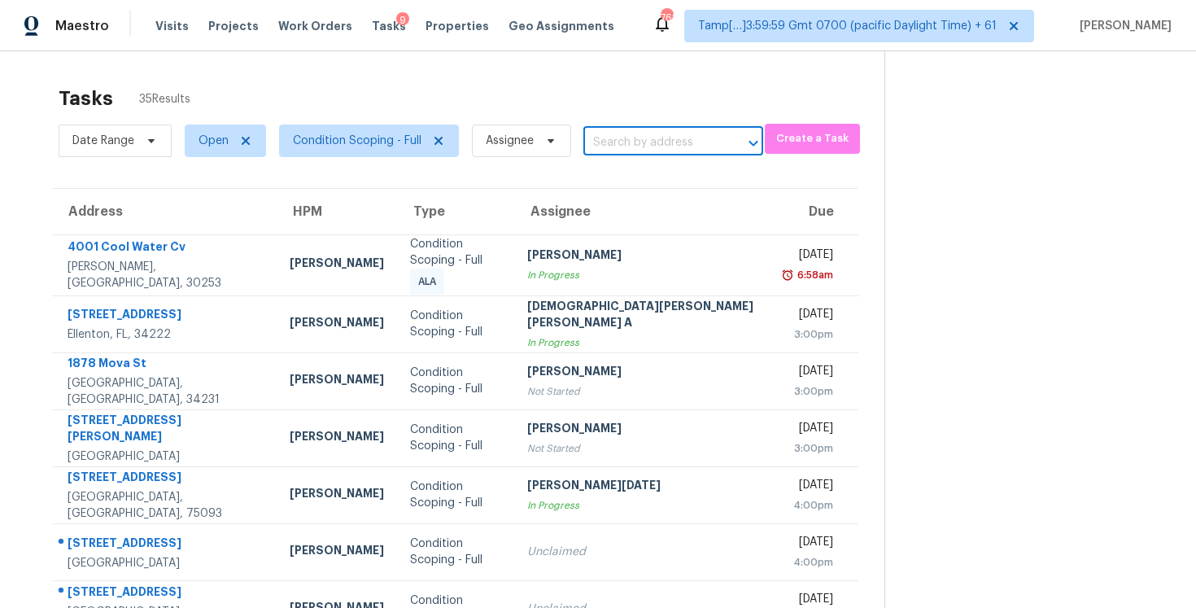
paste input "10042 Andean Fox Dr Jacksonville, FL, 32222"
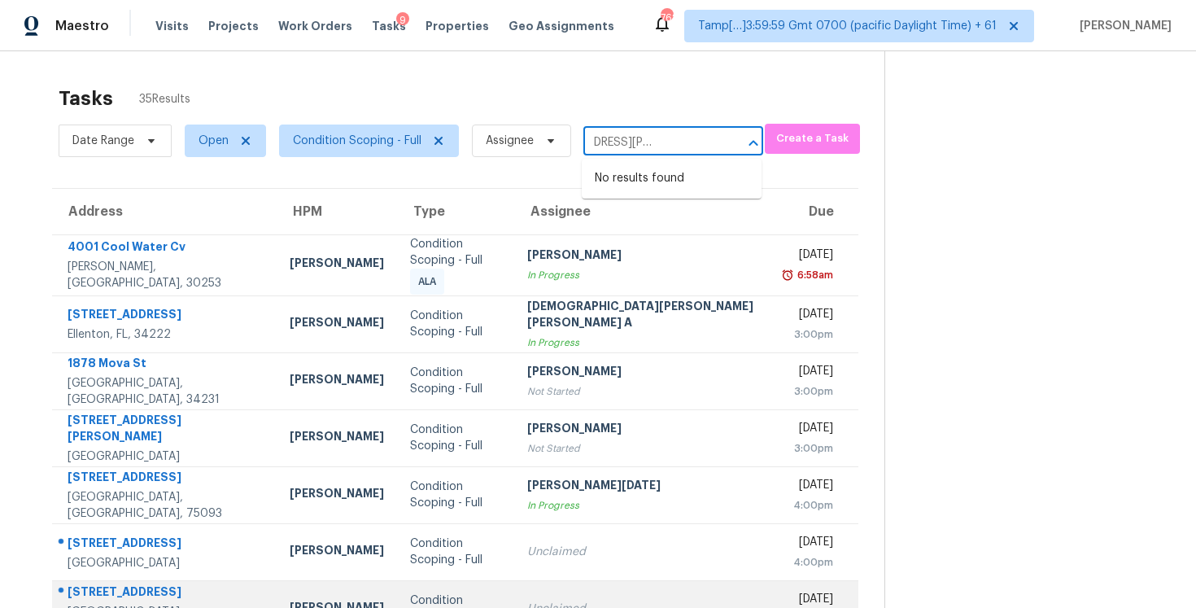
type input "10042 Andean Fox Dr Jacksonville, FL, 32222"
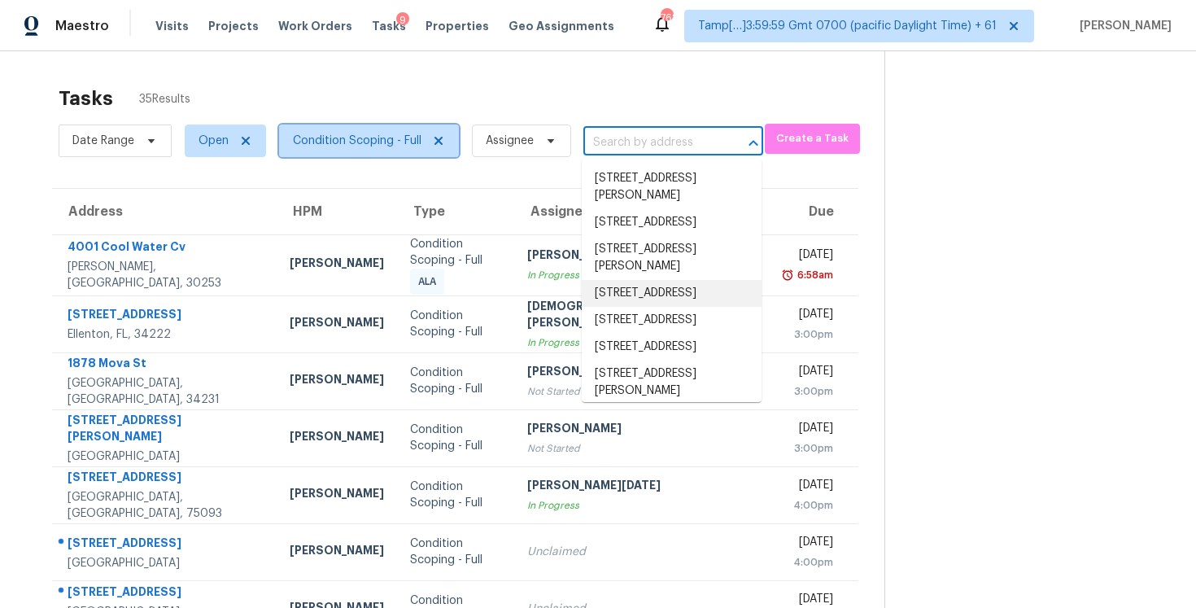
click at [389, 141] on span "Condition Scoping - Full" at bounding box center [357, 141] width 129 height 16
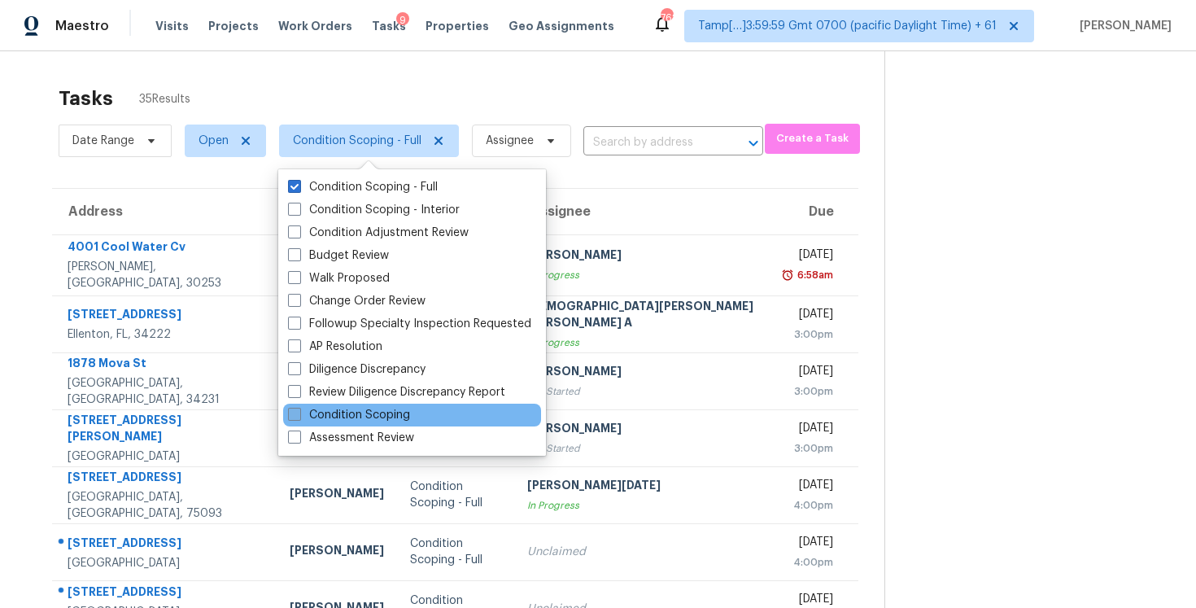
click at [385, 418] on label "Condition Scoping" at bounding box center [349, 415] width 122 height 16
click at [299, 417] on input "Condition Scoping" at bounding box center [293, 412] width 11 height 11
checkbox input "true"
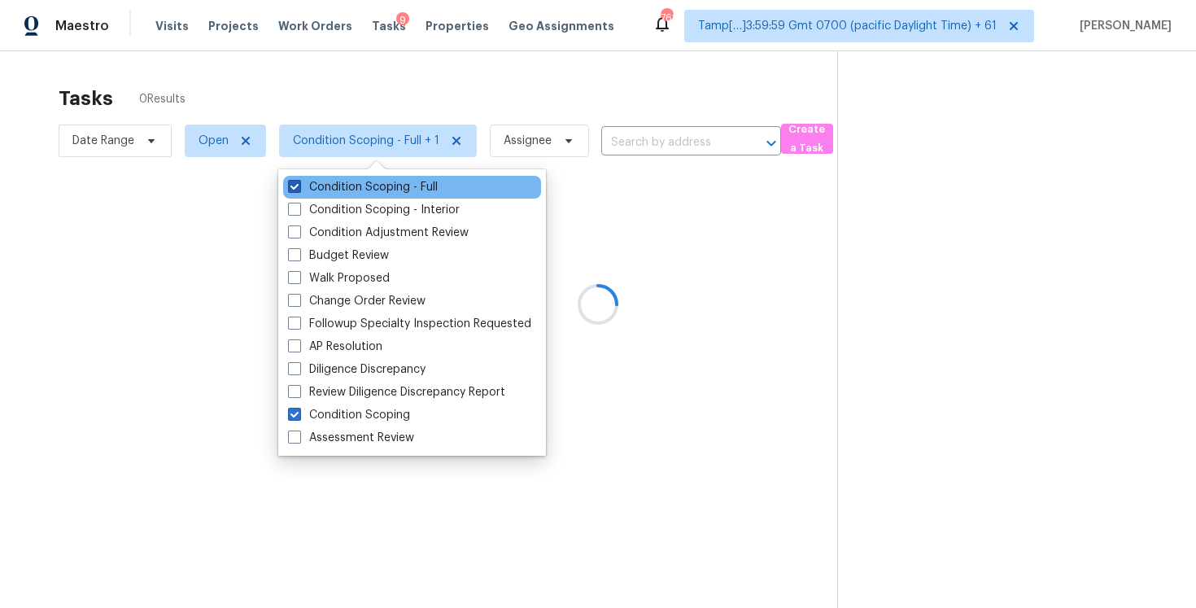
click at [372, 187] on label "Condition Scoping - Full" at bounding box center [363, 187] width 150 height 16
click at [299, 187] on input "Condition Scoping - Full" at bounding box center [293, 184] width 11 height 11
checkbox input "false"
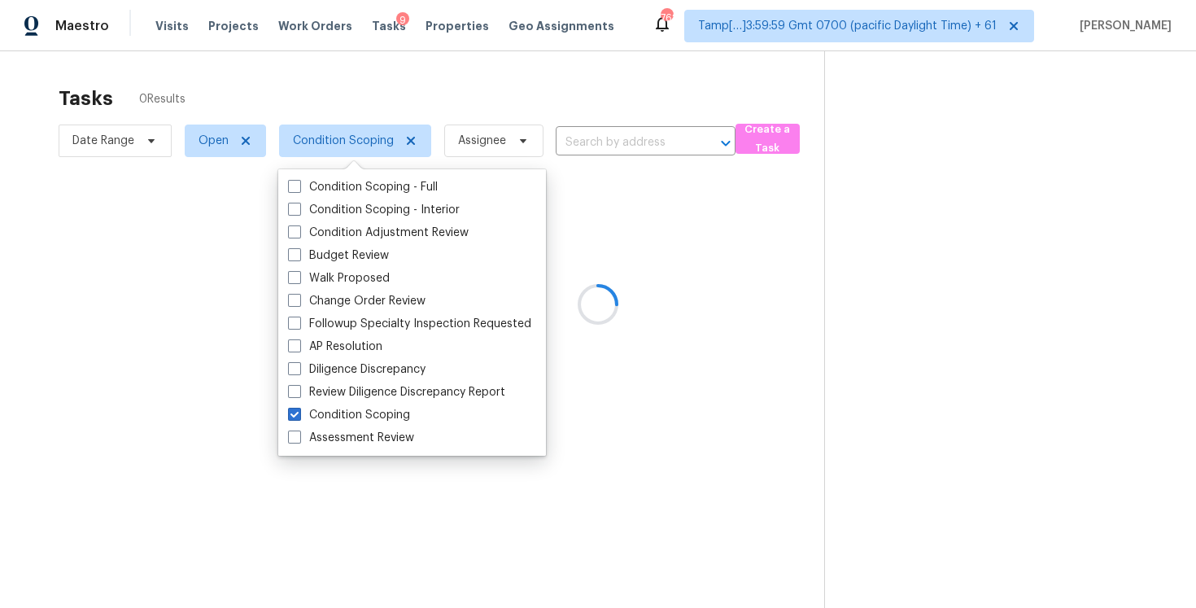
click at [297, 66] on div at bounding box center [598, 304] width 1196 height 608
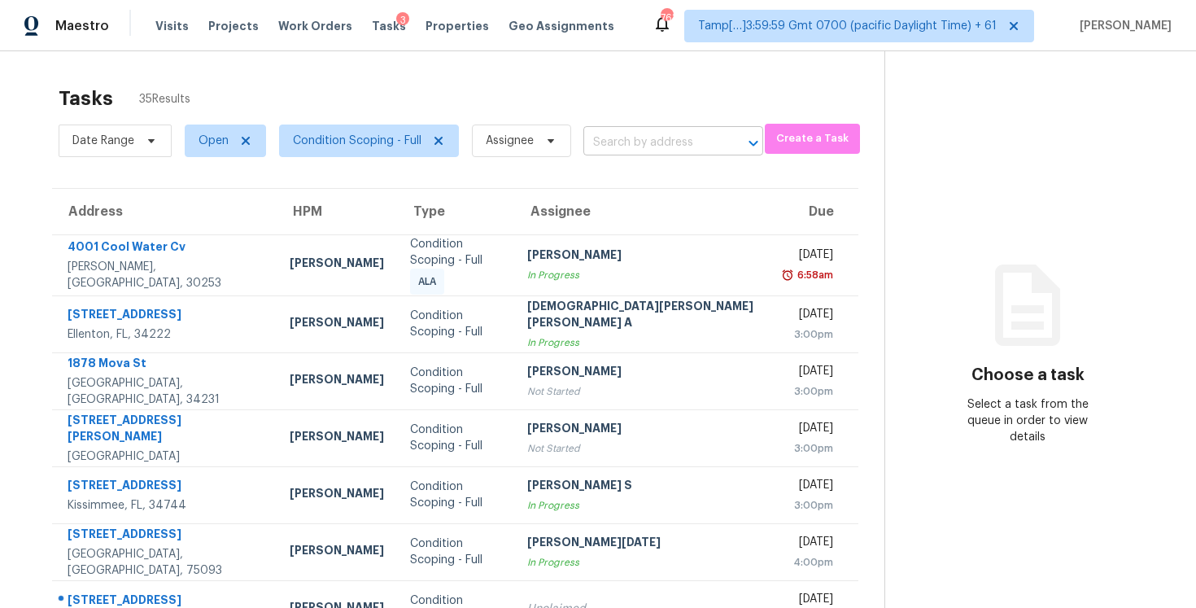
click at [644, 143] on input "text" at bounding box center [650, 142] width 134 height 25
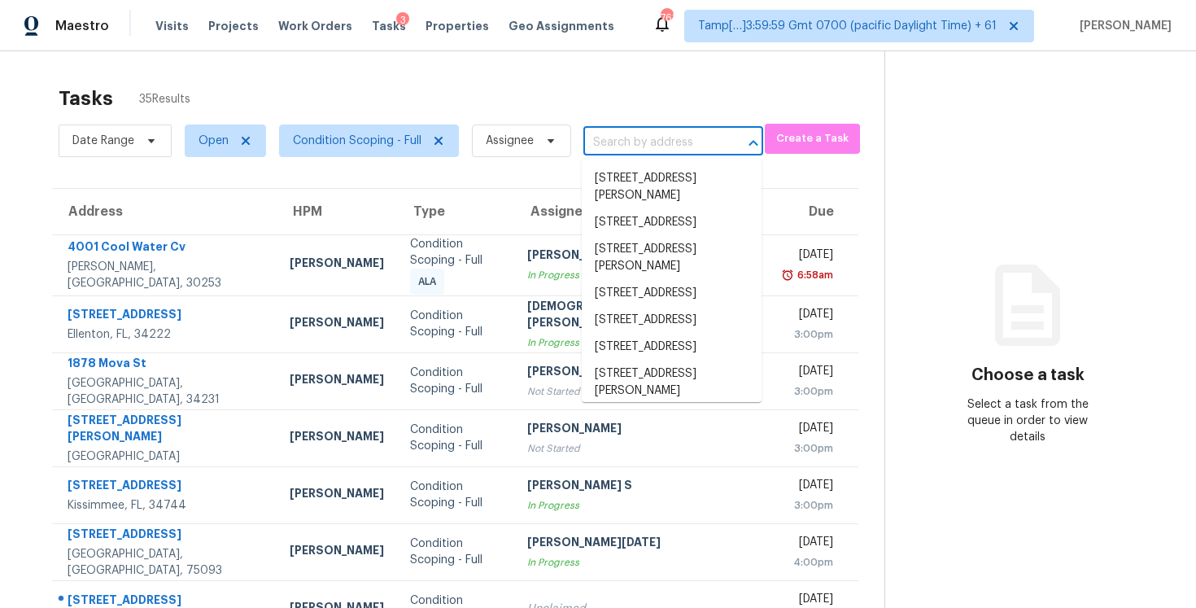
paste input "13995 Weddington Ter Hudson, FL, 34669"
type input "13995 Weddington Ter Hudson, FL, 34669"
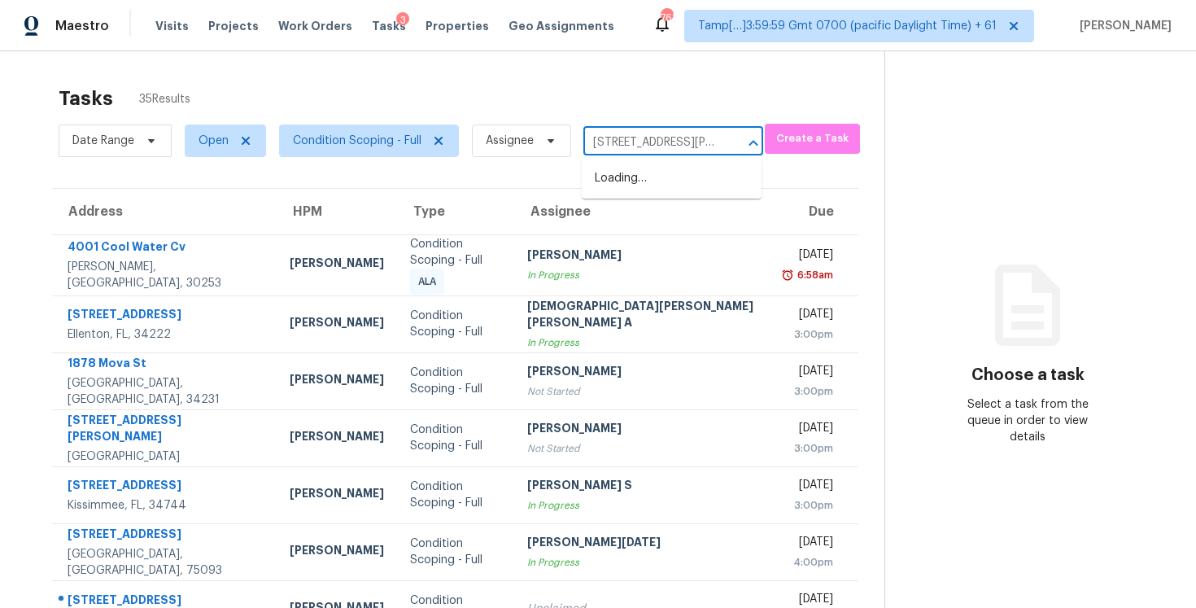
scroll to position [0, 99]
click at [718, 168] on li "13995 Weddington Ter, Hudson, FL 34669" at bounding box center [672, 187] width 180 height 44
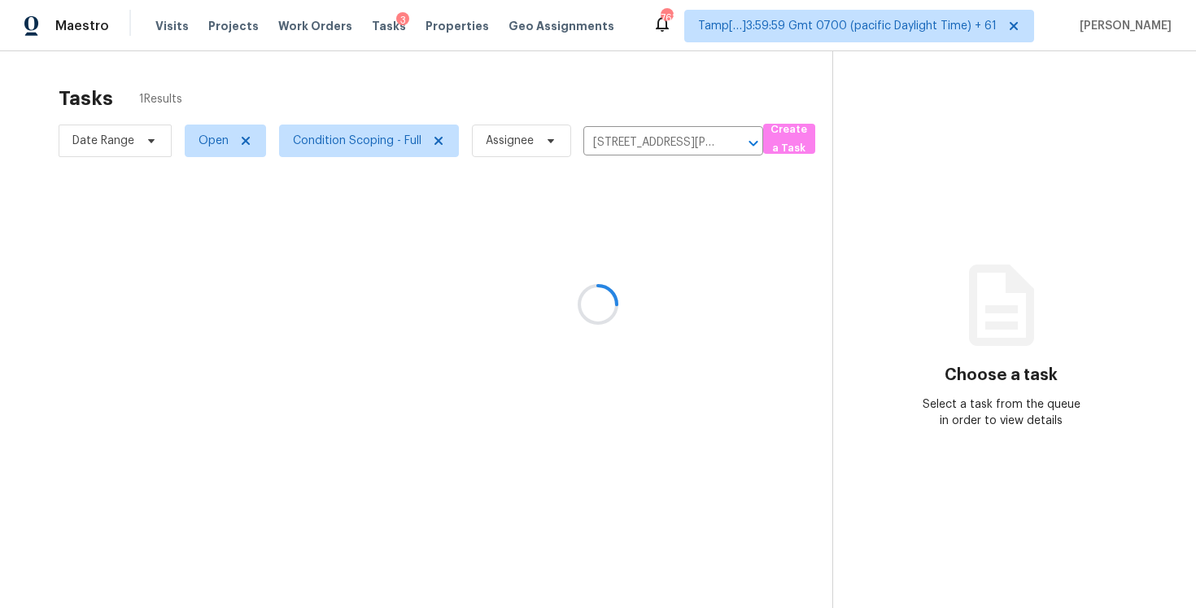
click at [655, 262] on div at bounding box center [598, 304] width 1196 height 608
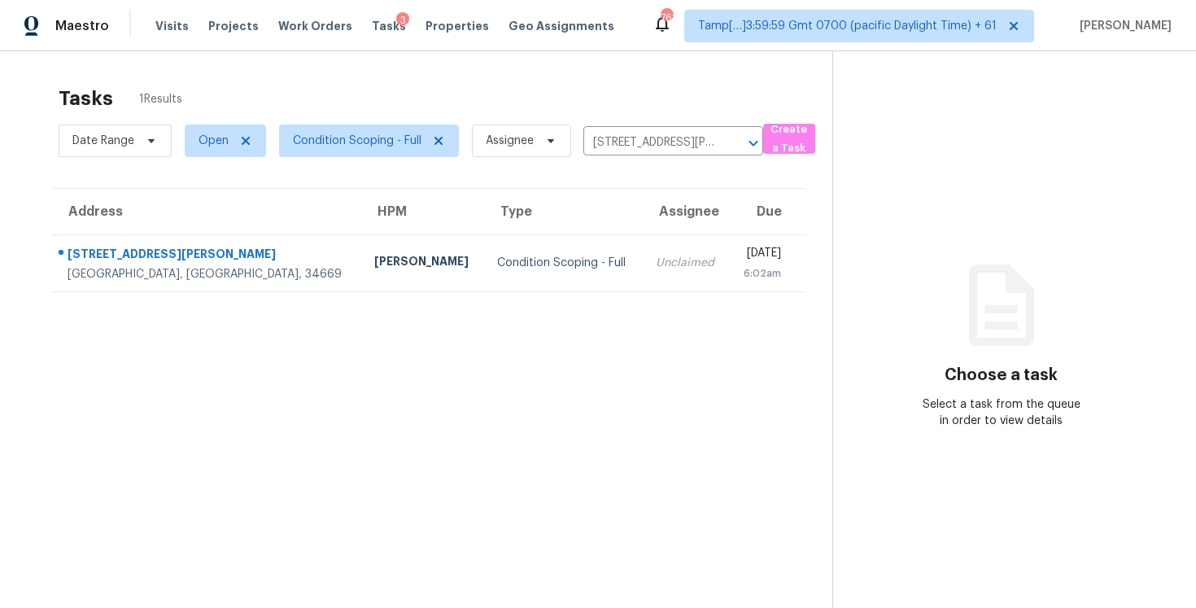
click at [742, 262] on div "[DATE]" at bounding box center [761, 255] width 39 height 20
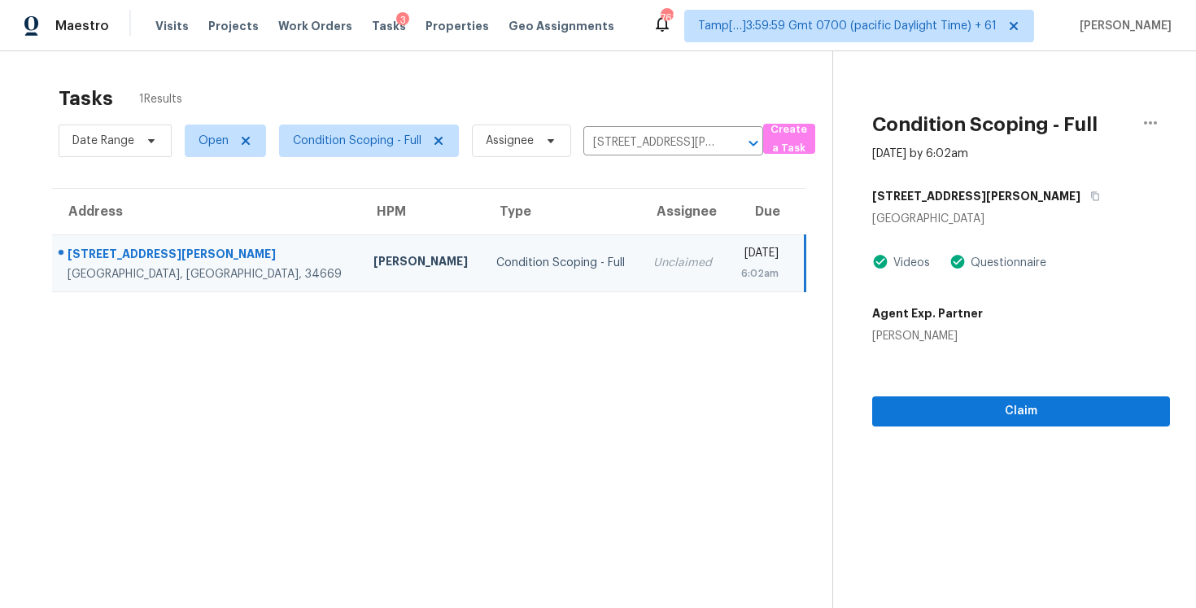
click at [1072, 395] on div "Claim" at bounding box center [1021, 385] width 298 height 82
click at [1072, 404] on span "Claim" at bounding box center [1021, 411] width 272 height 20
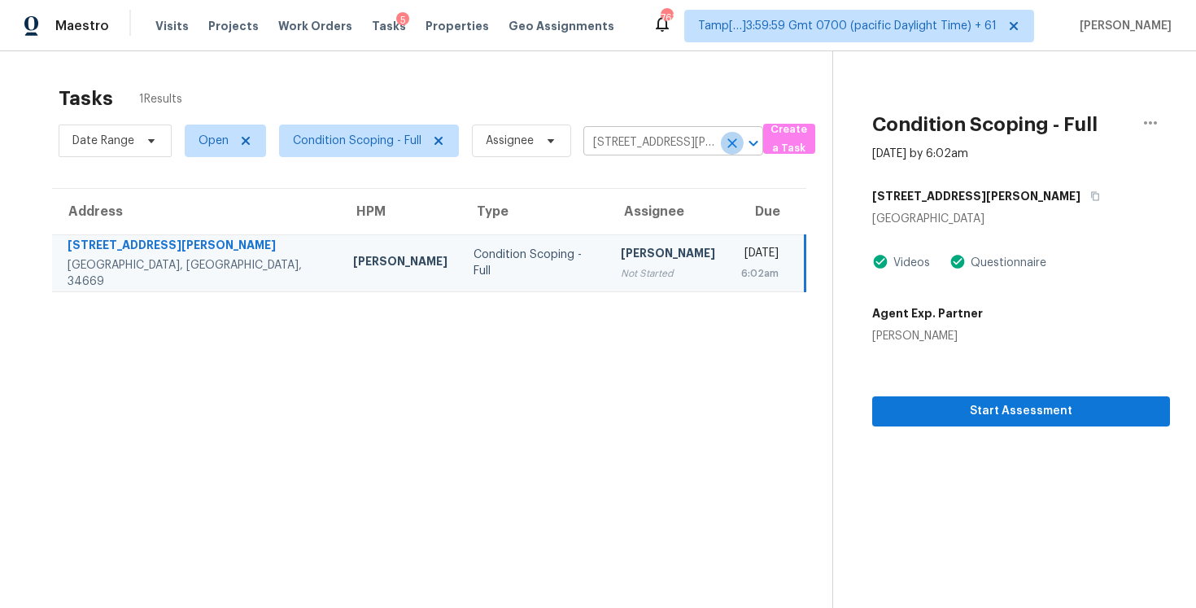
click at [735, 138] on icon "Clear" at bounding box center [732, 143] width 16 height 16
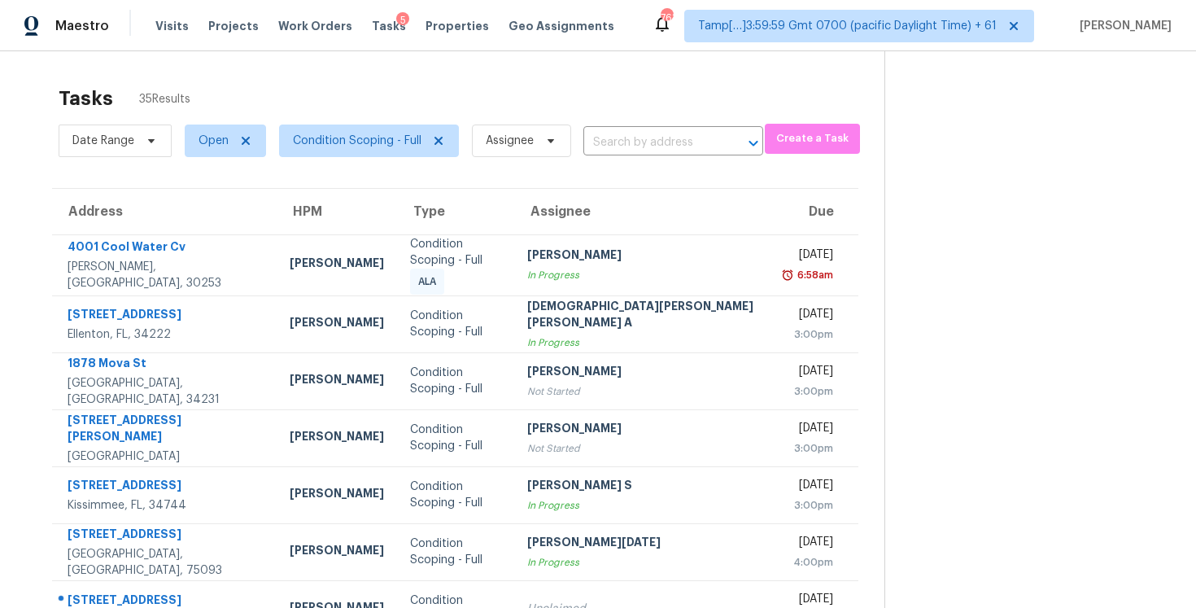
click at [587, 156] on div "Date Range Open Condition Scoping - Full Assignee ​" at bounding box center [411, 141] width 705 height 42
click at [598, 151] on input "text" at bounding box center [650, 142] width 134 height 25
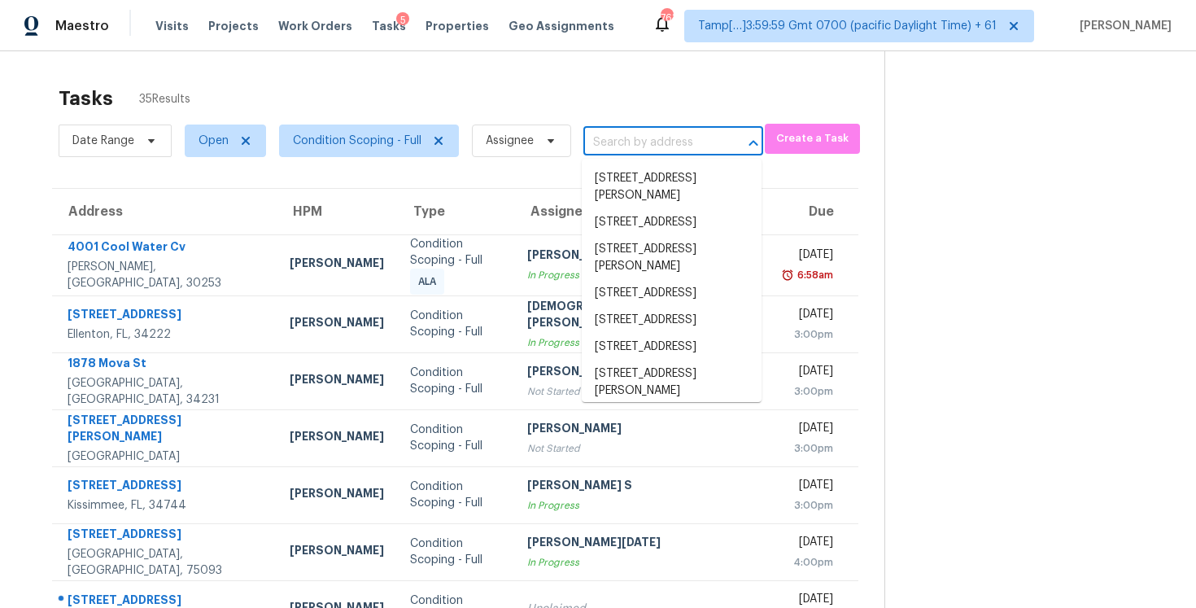
paste input "4594 Love Dr, Greensboro, NC 27406"
type input "4594 Love Dr, Greensboro, NC 27406"
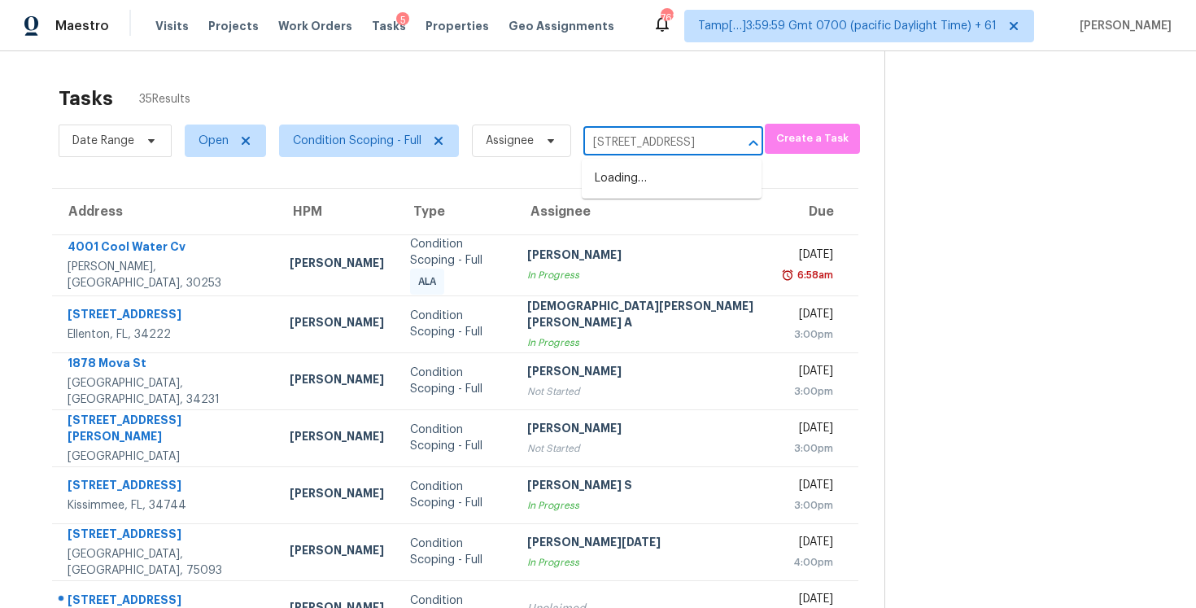
scroll to position [0, 74]
click at [655, 186] on li "4594 Love Dr, Greensboro, NC 27406" at bounding box center [672, 178] width 180 height 27
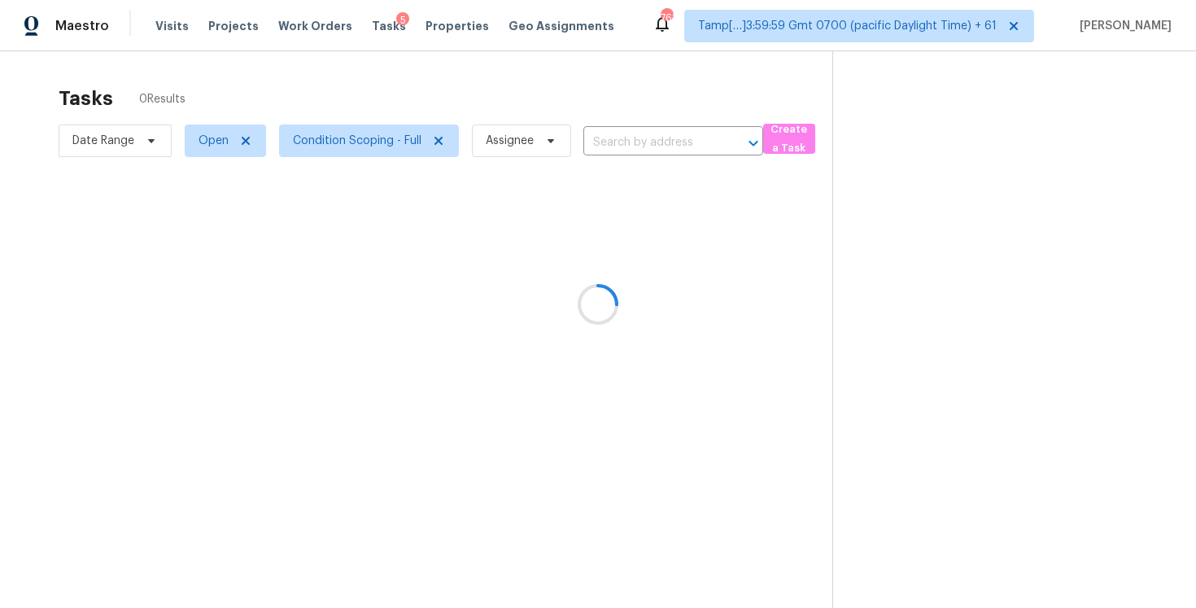
type input "4594 Love Dr, Greensboro, NC 27406"
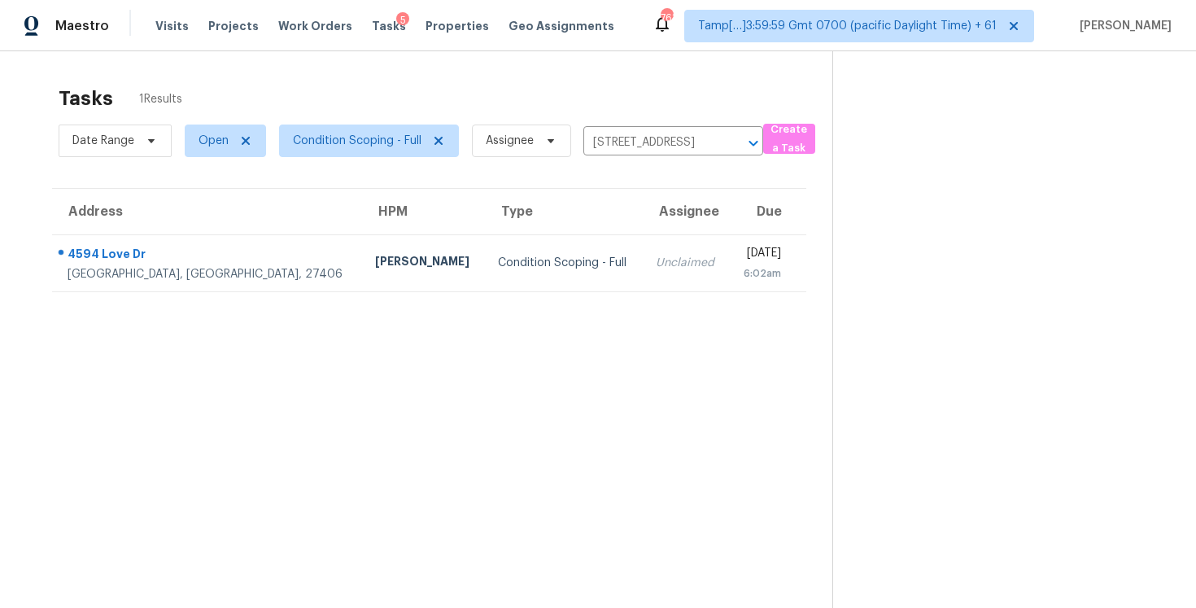
click at [656, 267] on div "Unclaimed" at bounding box center [686, 263] width 60 height 16
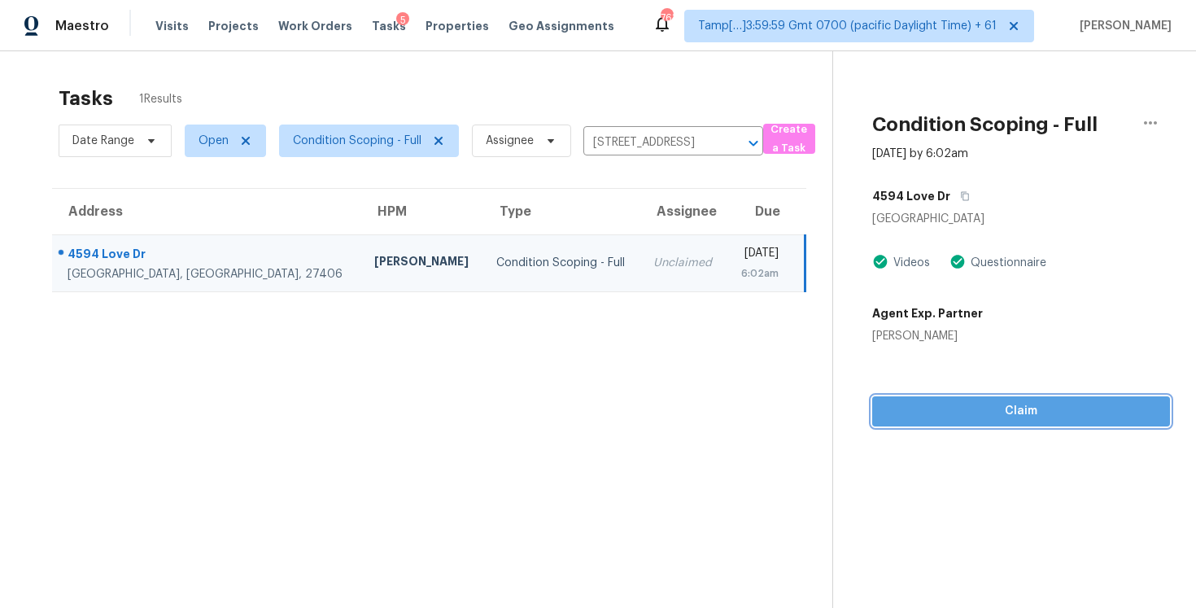
click at [1002, 424] on button "Claim" at bounding box center [1021, 411] width 298 height 30
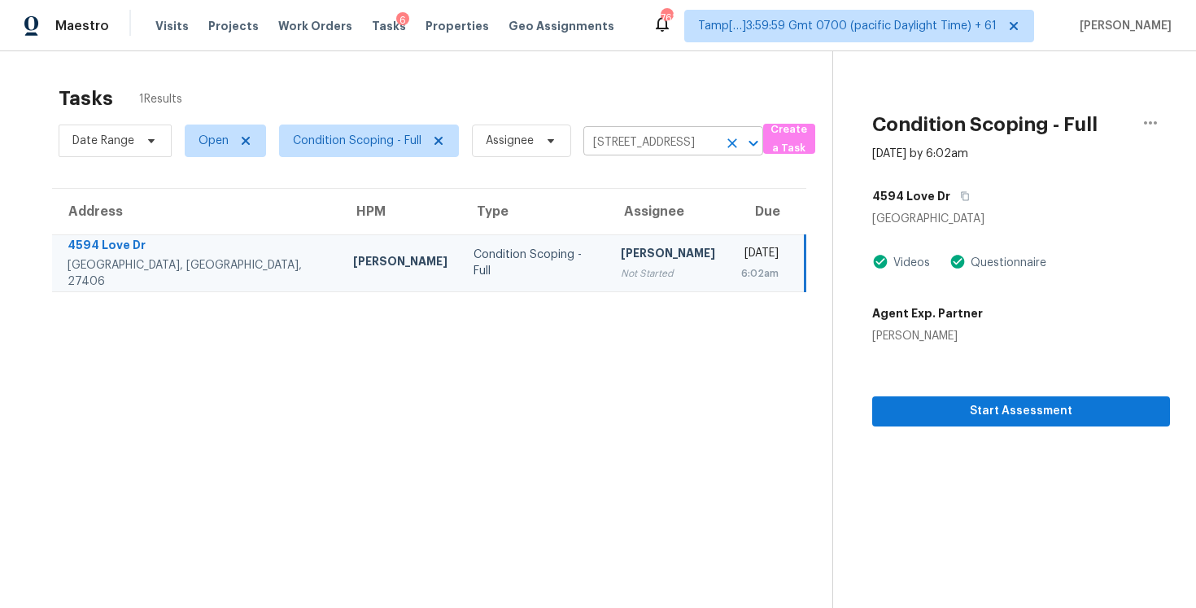
click at [721, 146] on button "Clear" at bounding box center [732, 143] width 23 height 23
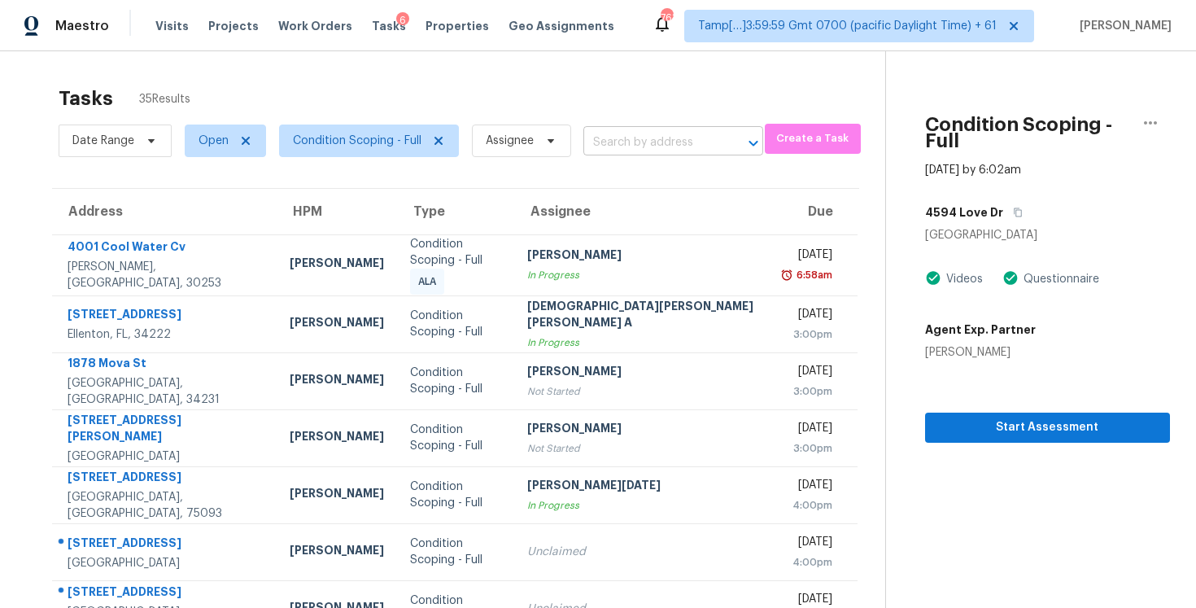
click at [653, 138] on input "text" at bounding box center [650, 142] width 134 height 25
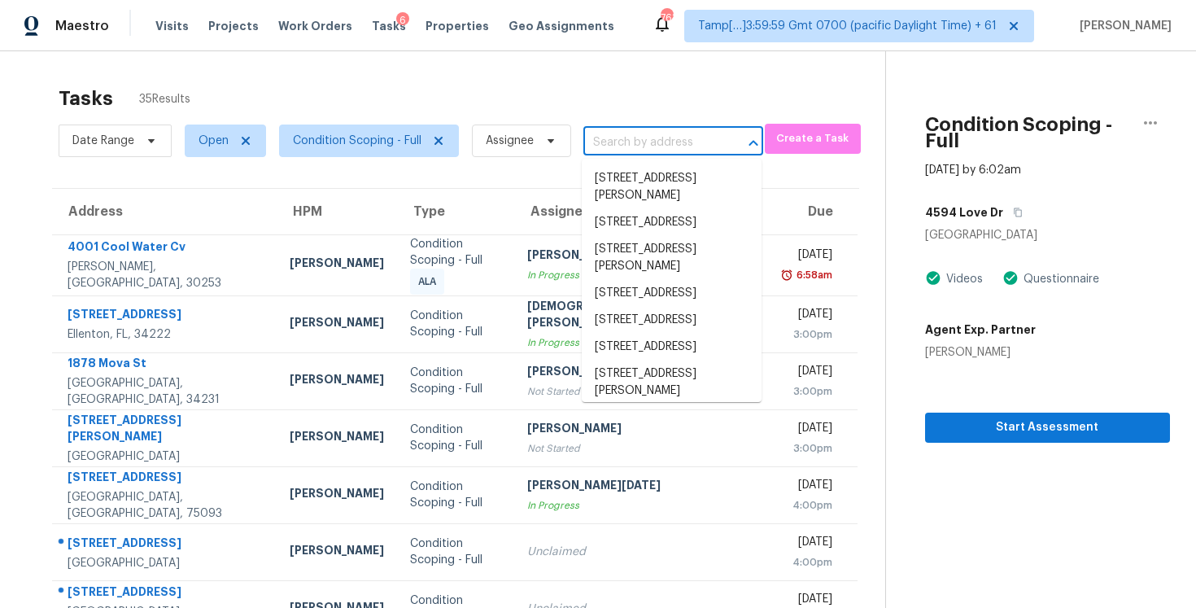
paste input "1208 Rosemont Dr Desoto, TX, 75115"
type input "1208 Rosemont Dr Desoto, TX, 75115"
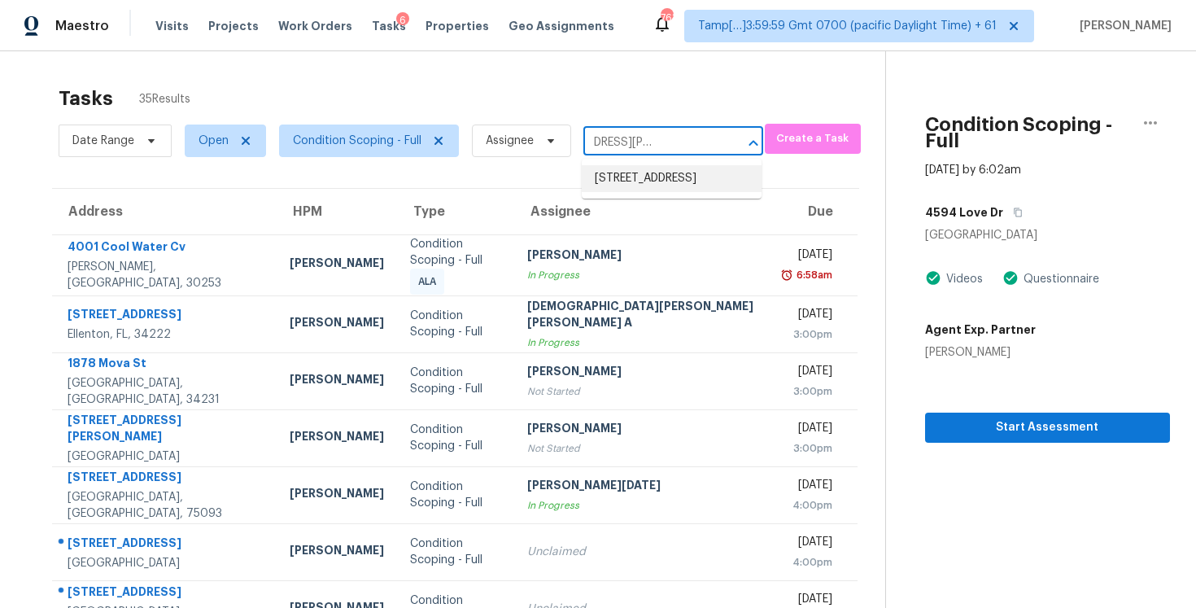
click at [673, 168] on li "1208 Rosemont Dr, Desoto, TX 75115" at bounding box center [672, 178] width 180 height 27
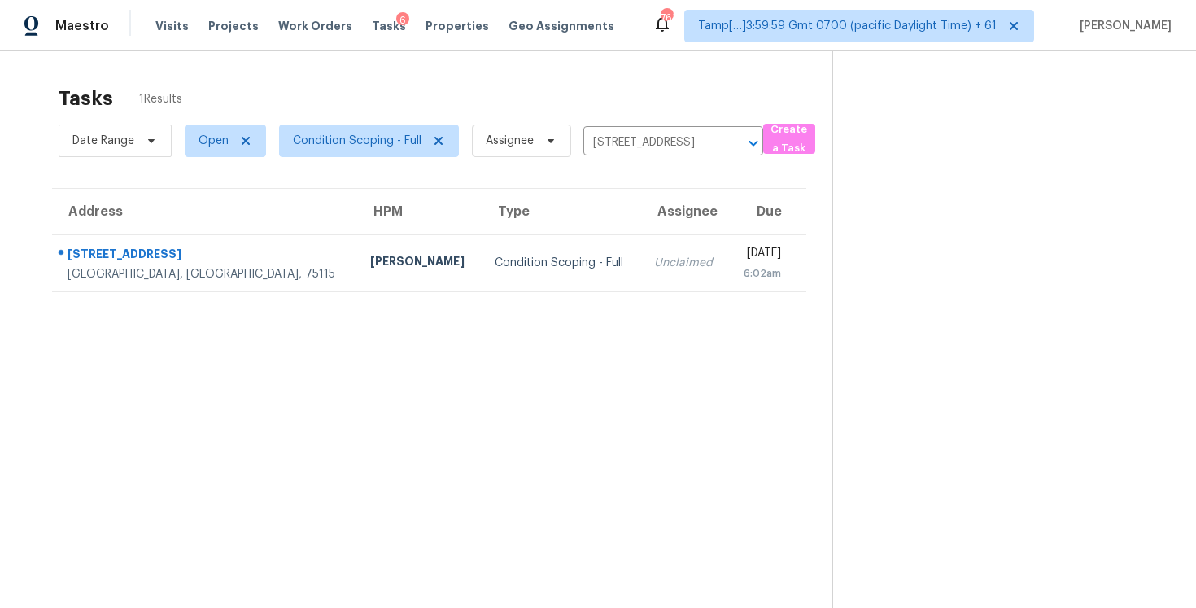
click at [728, 227] on th "Due" at bounding box center [767, 212] width 78 height 46
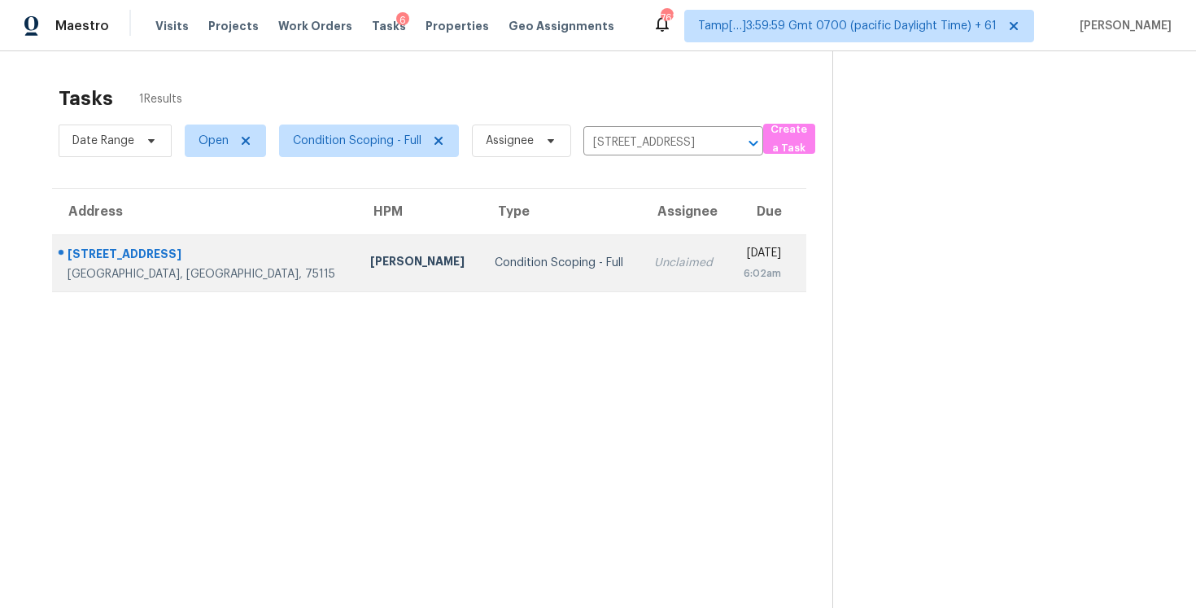
click at [741, 267] on div "6:02am" at bounding box center [761, 273] width 40 height 16
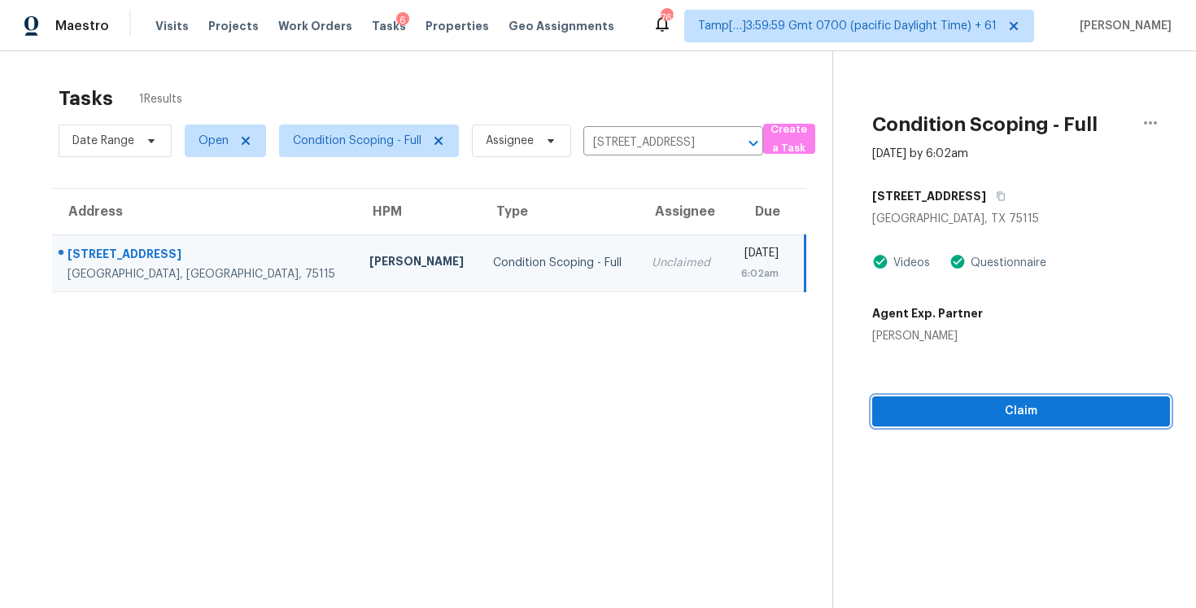
click at [985, 411] on span "Claim" at bounding box center [1021, 411] width 272 height 20
click at [729, 142] on icon "Clear" at bounding box center [732, 143] width 16 height 16
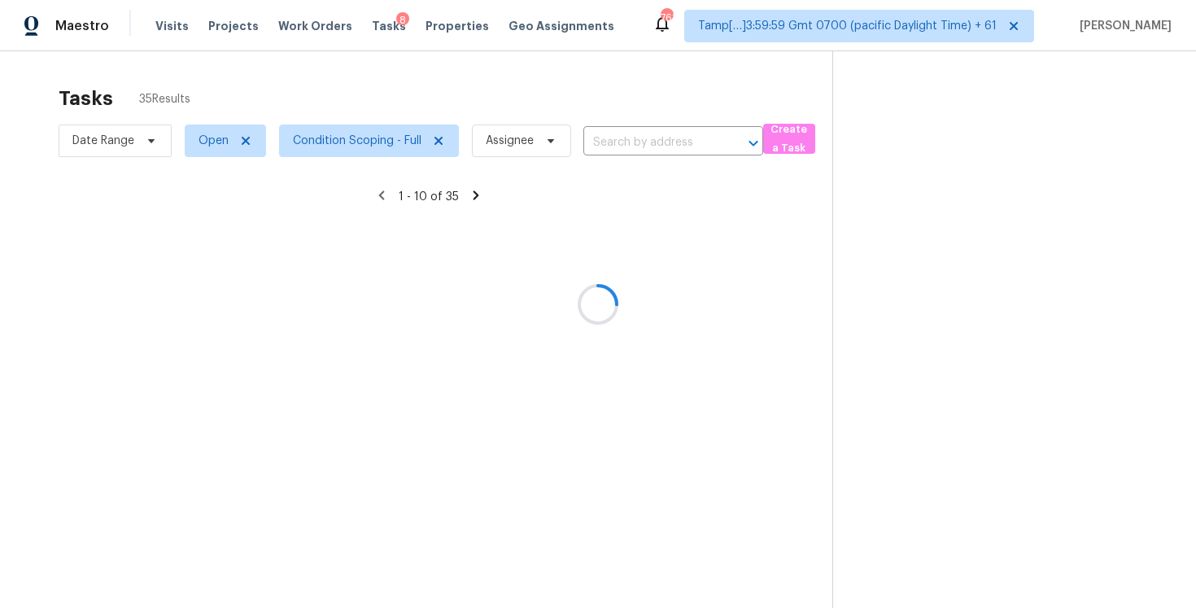
click at [749, 601] on div at bounding box center [598, 304] width 1196 height 608
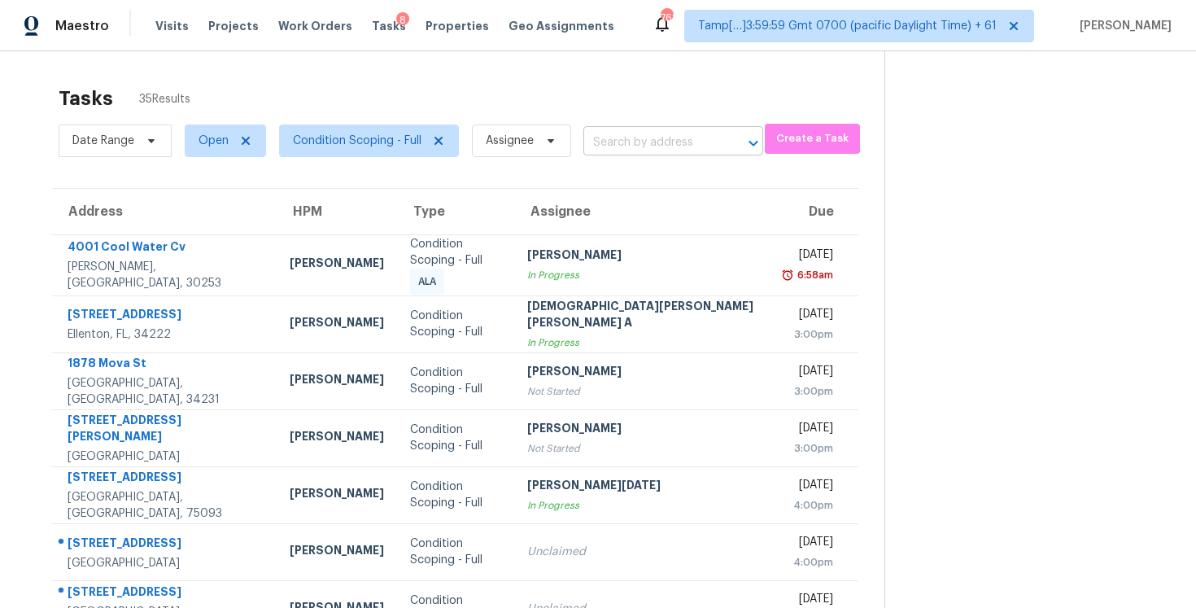
click at [652, 136] on input "text" at bounding box center [650, 142] width 134 height 25
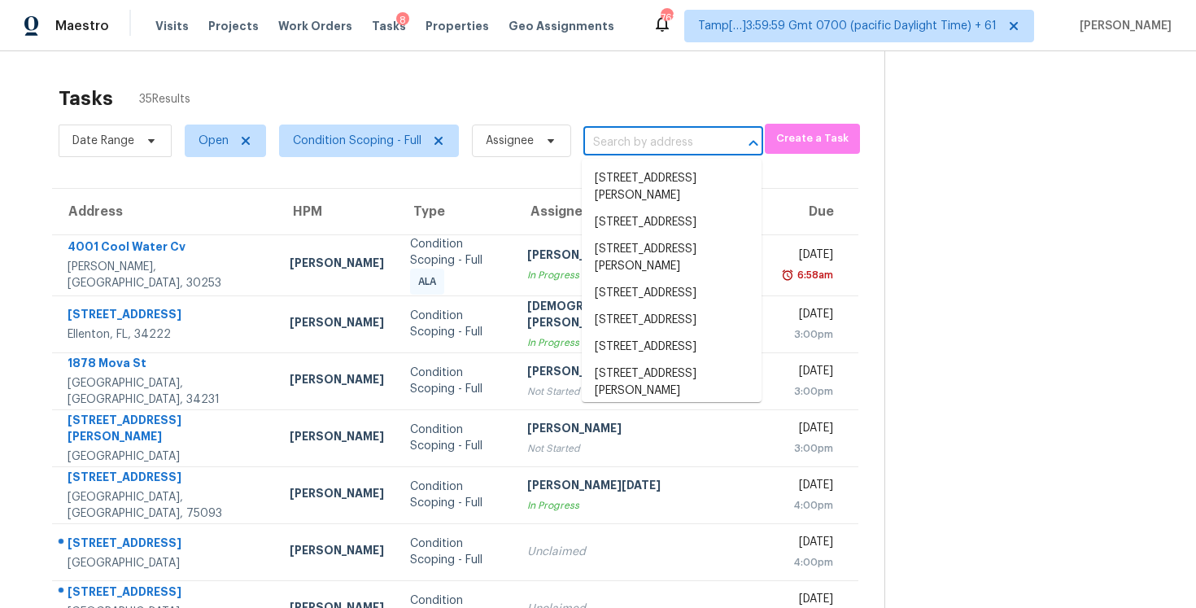
paste input "5112 W Oak Highland Dr Antioch, TN, 37013"
type input "5112 W Oak Highland Dr Antioch, TN, 37013"
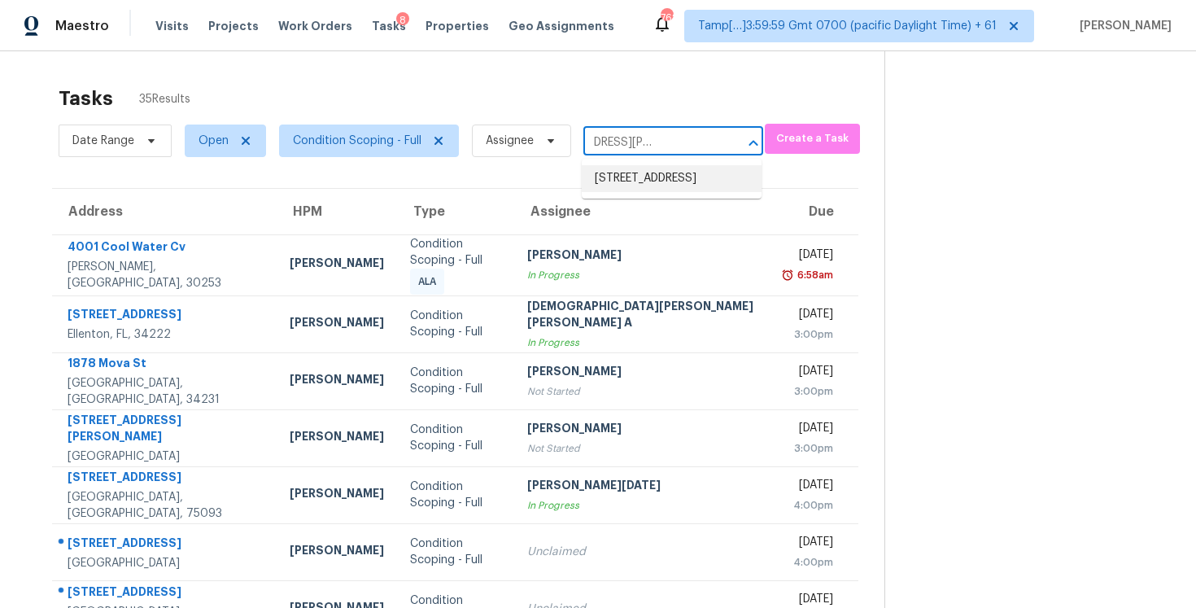
click at [655, 191] on li "5112 W Oak Highland Dr, Antioch, TN 37013" at bounding box center [672, 178] width 180 height 27
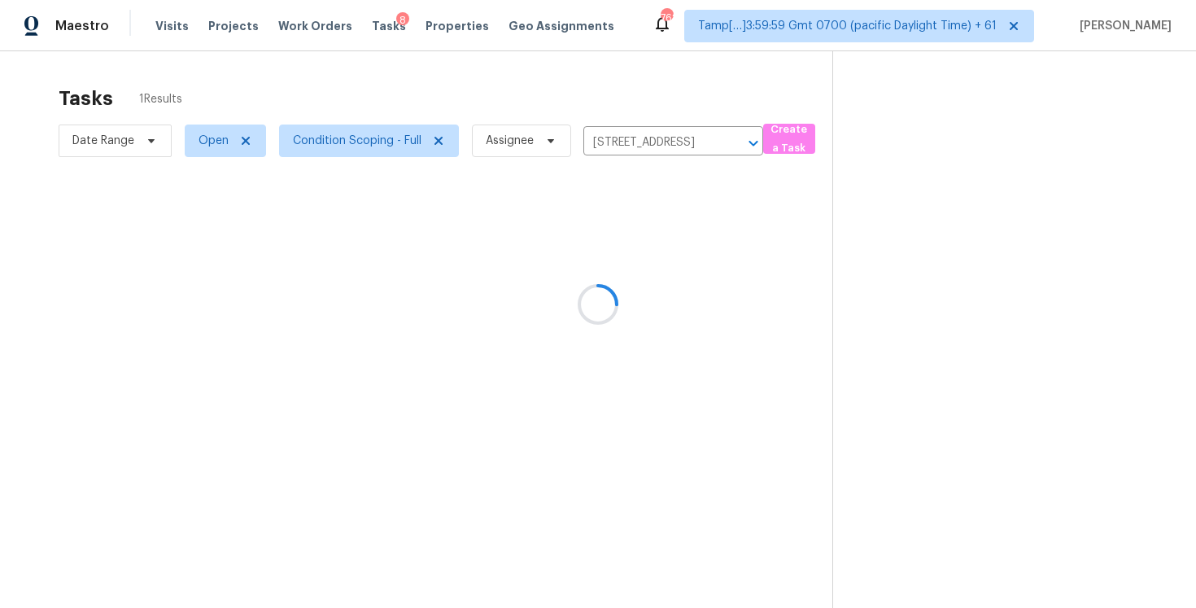
click at [657, 259] on div at bounding box center [598, 304] width 1196 height 608
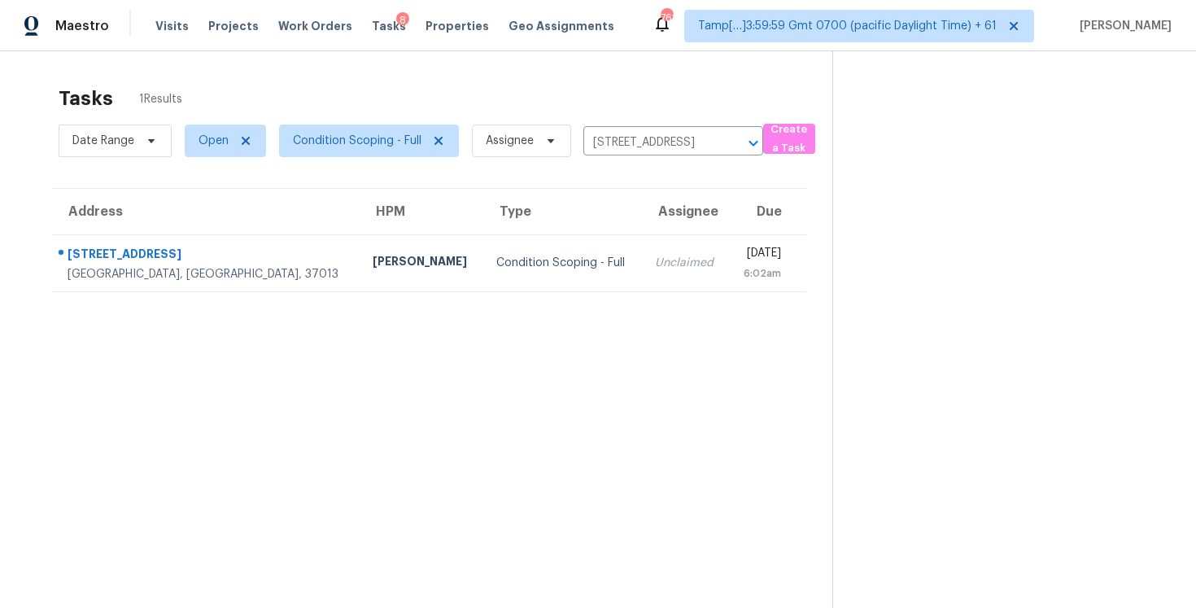
click at [728, 259] on td "Tue, Oct 7th 2025 6:02am" at bounding box center [767, 262] width 78 height 57
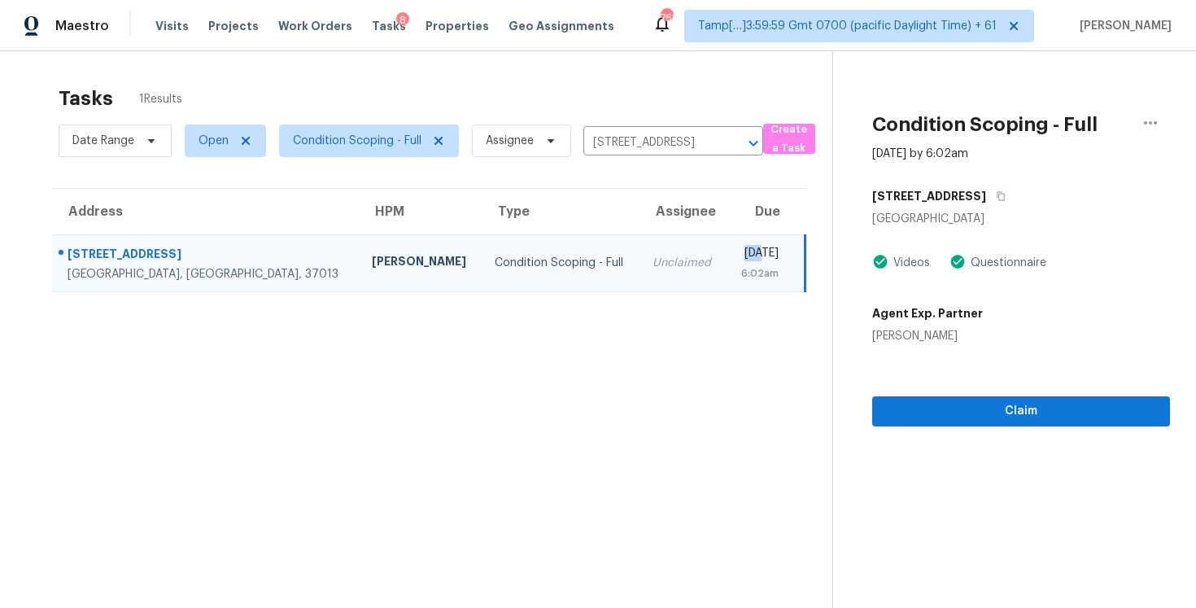
click at [1003, 391] on div "Claim" at bounding box center [1021, 385] width 298 height 82
click at [1004, 410] on span "Claim" at bounding box center [1021, 411] width 272 height 20
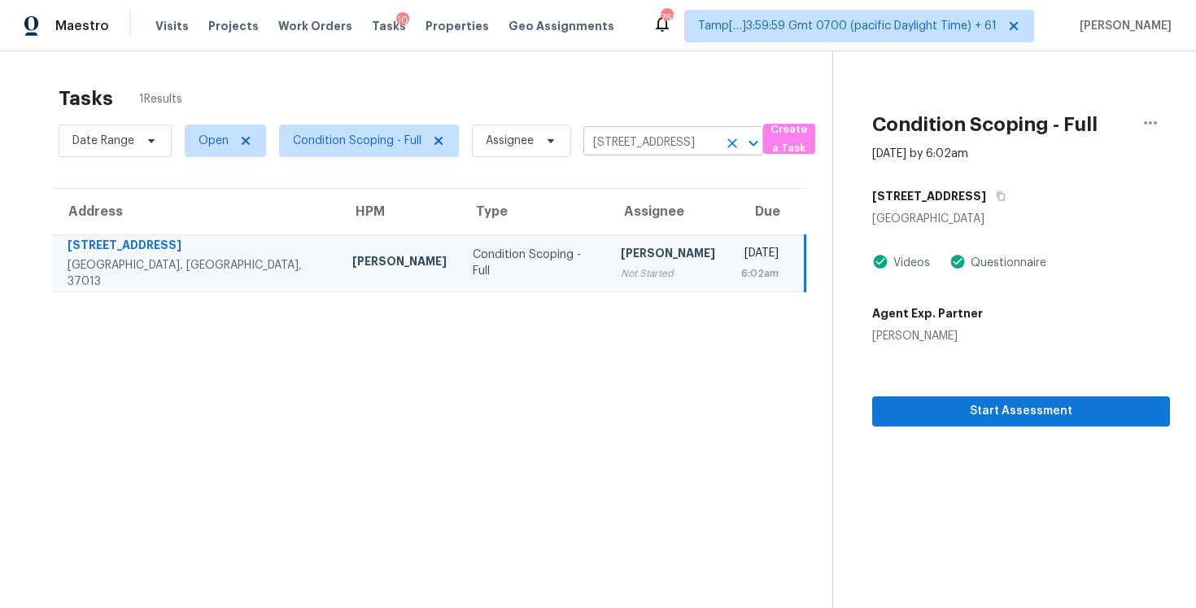
click at [721, 138] on button "Clear" at bounding box center [732, 143] width 23 height 23
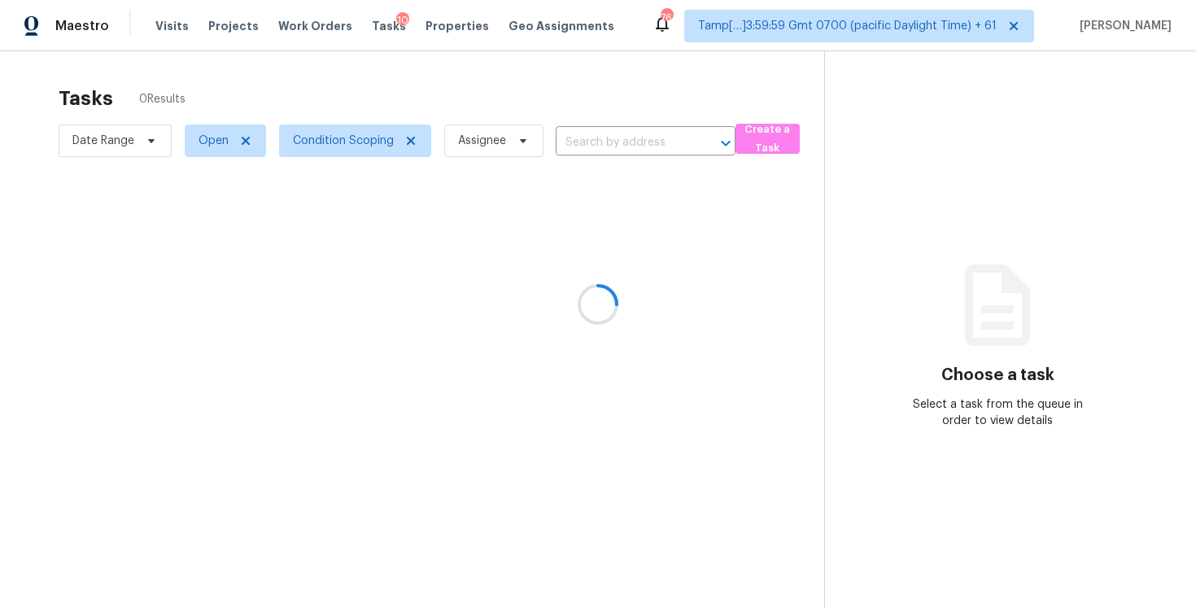
click at [620, 83] on div at bounding box center [598, 304] width 1196 height 608
click at [632, 124] on div at bounding box center [598, 304] width 1196 height 608
click at [632, 134] on input "text" at bounding box center [623, 142] width 134 height 25
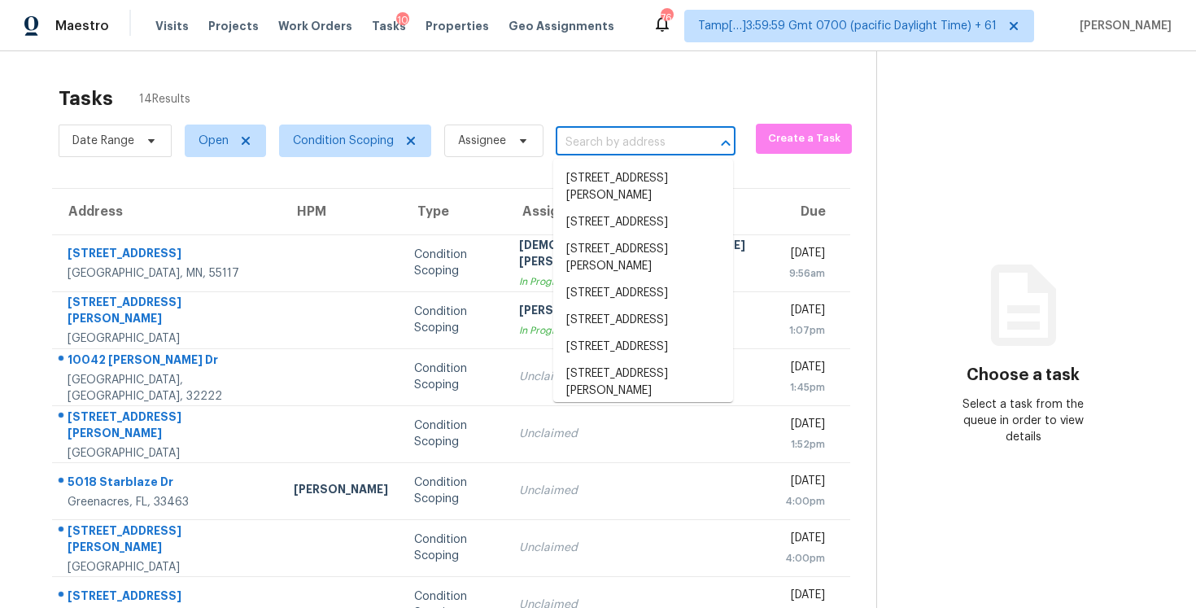
paste input "[STREET_ADDRESS][PERSON_NAME]"
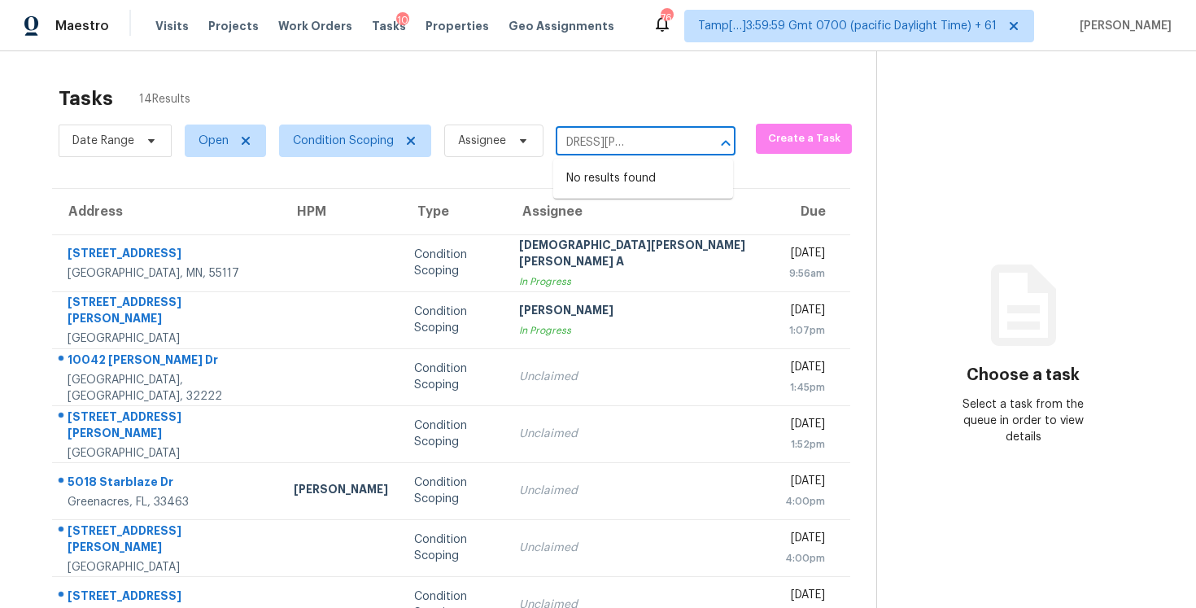
type input "[STREET_ADDRESS][PERSON_NAME]"
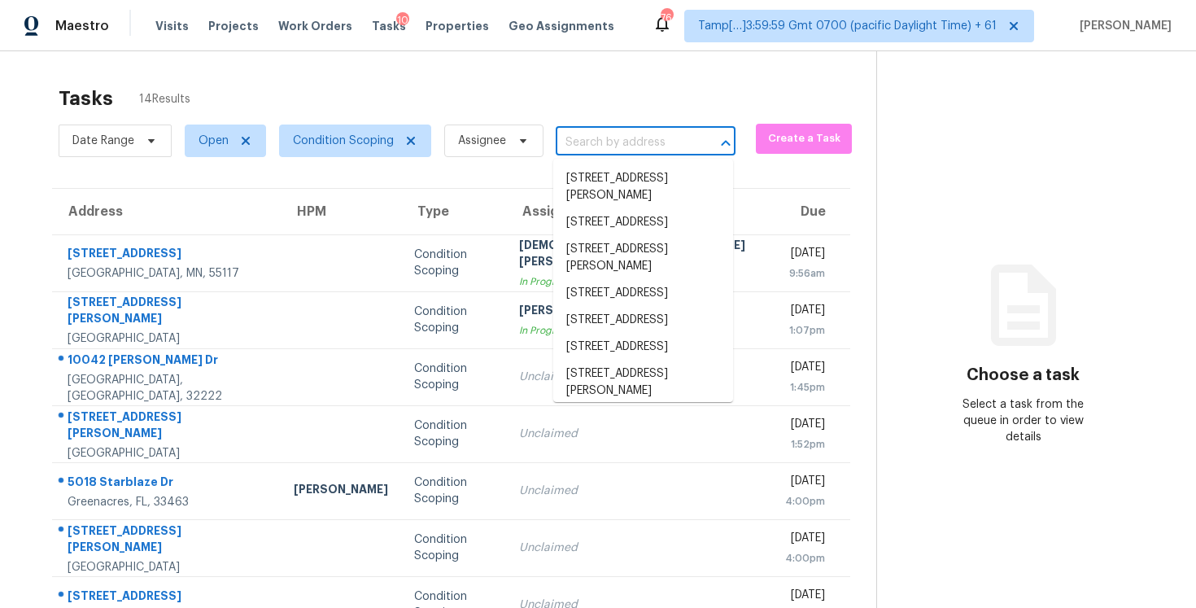
click at [609, 144] on input "text" at bounding box center [623, 142] width 134 height 25
paste input "[STREET_ADDRESS][PERSON_NAME]"
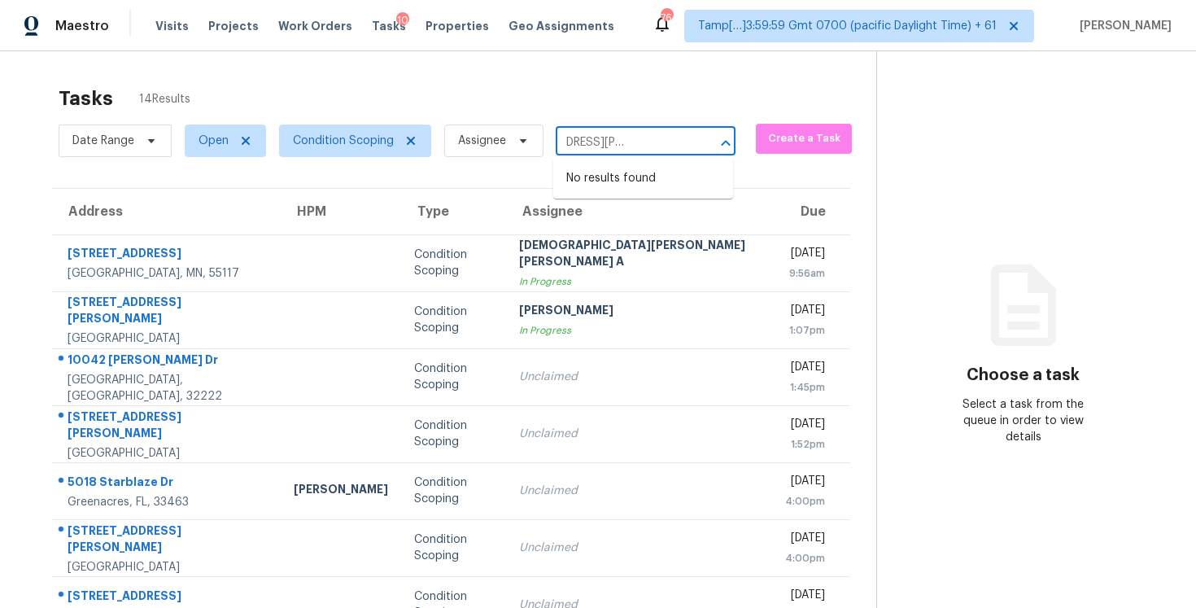
type input "[STREET_ADDRESS][PERSON_NAME]"
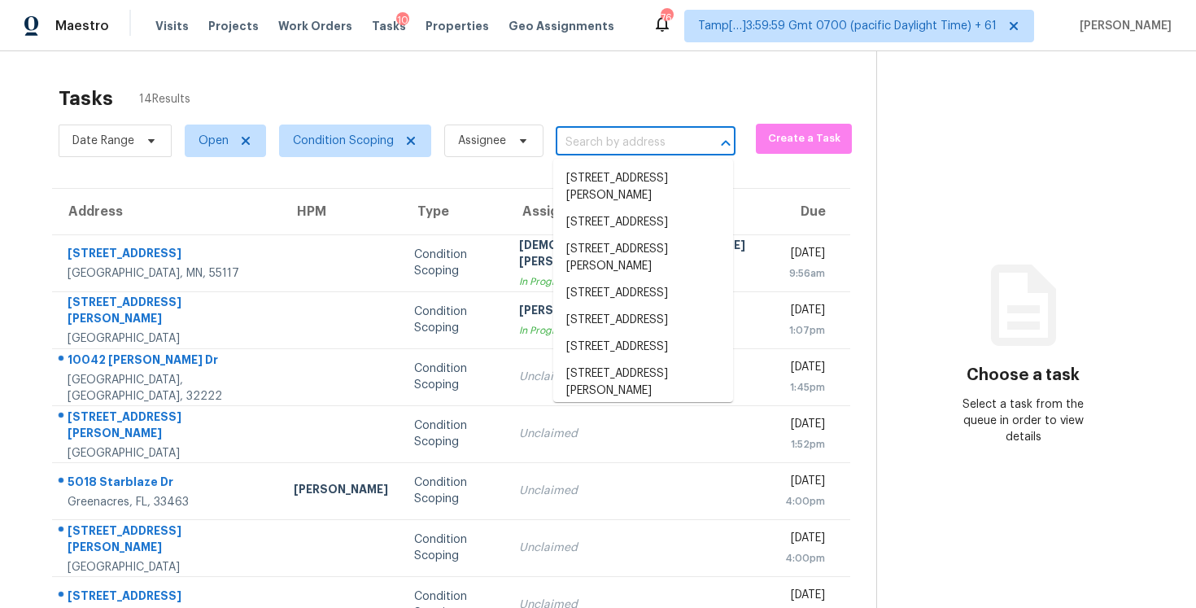
scroll to position [0, 0]
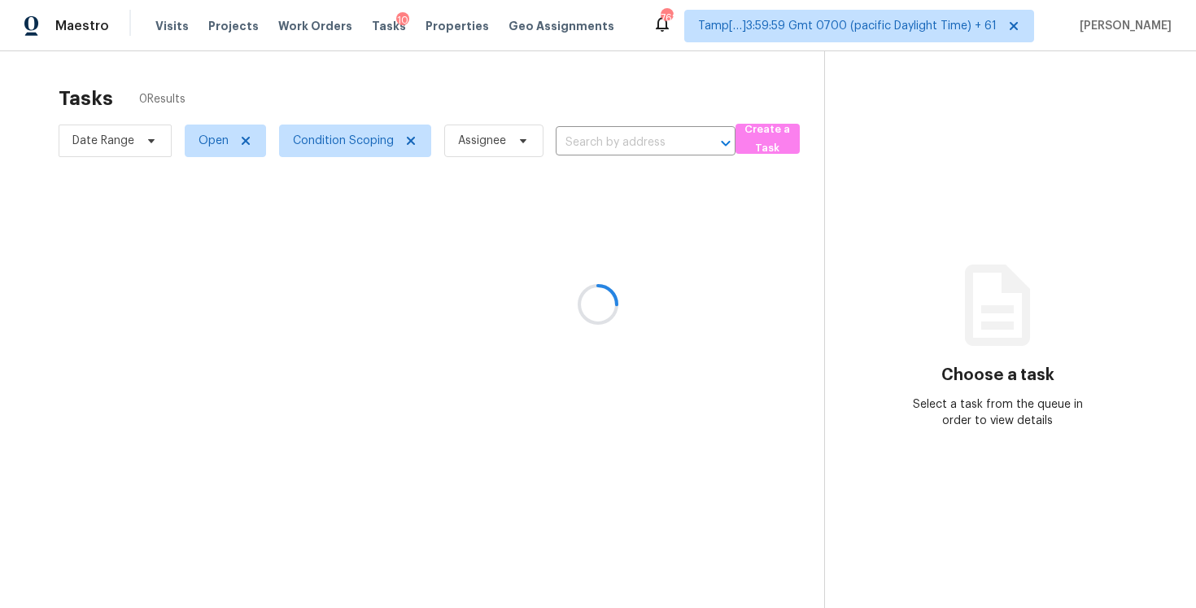
click at [620, 140] on div at bounding box center [598, 304] width 1196 height 608
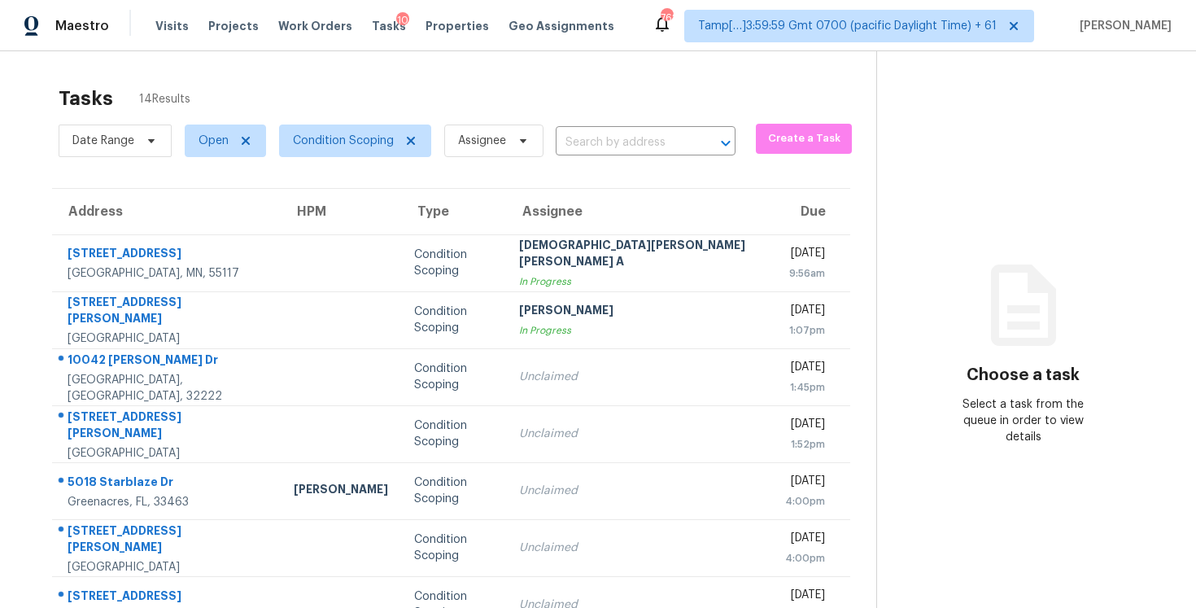
click at [620, 140] on input "text" at bounding box center [623, 142] width 134 height 25
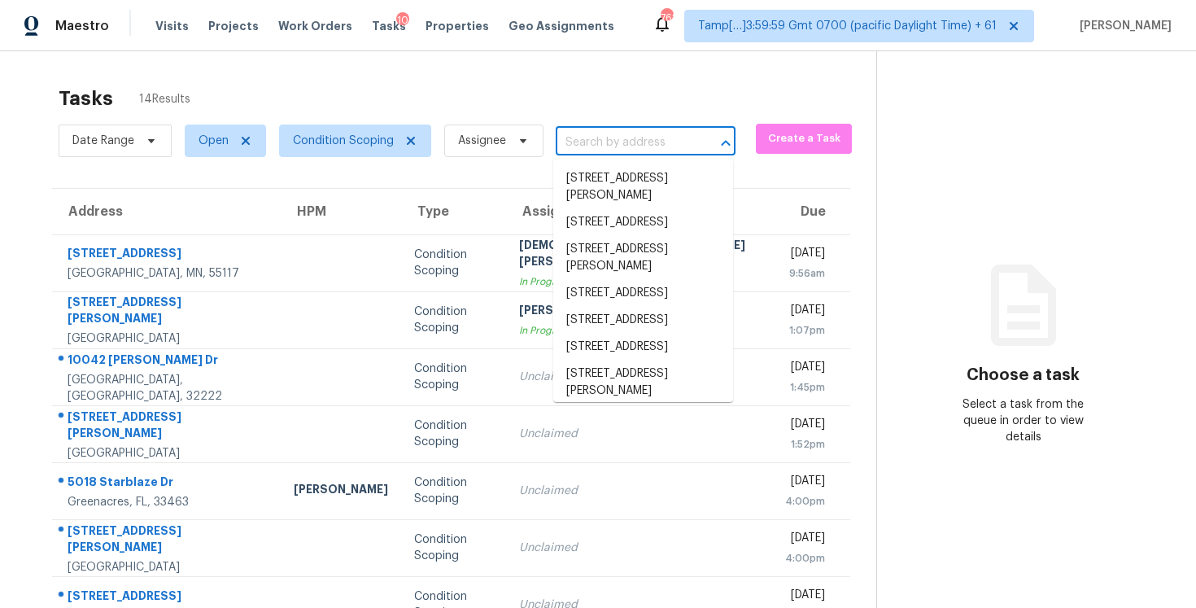
paste input "10042 Andean Fox Dr Jacksonville, FL, 32222"
type input "10042 Andean Fox Dr Jacksonville, FL, 32222"
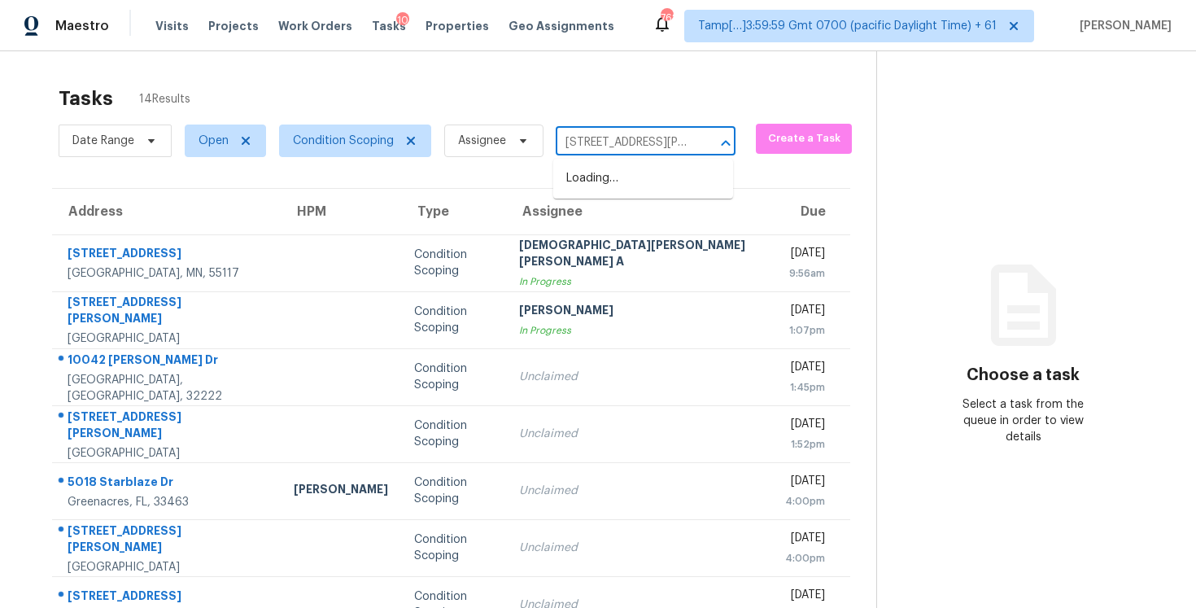
scroll to position [0, 113]
click at [635, 171] on li "10042 Andean Fox Dr, Jacksonville, FL 32222" at bounding box center [643, 187] width 180 height 44
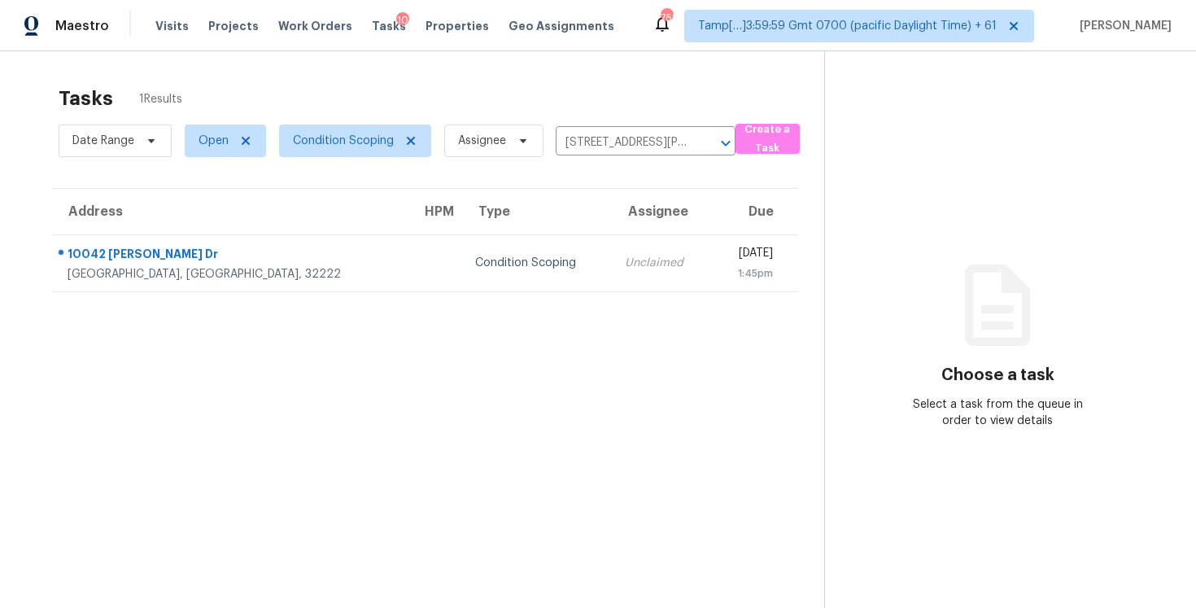
click at [725, 258] on div "[DATE]" at bounding box center [749, 255] width 48 height 20
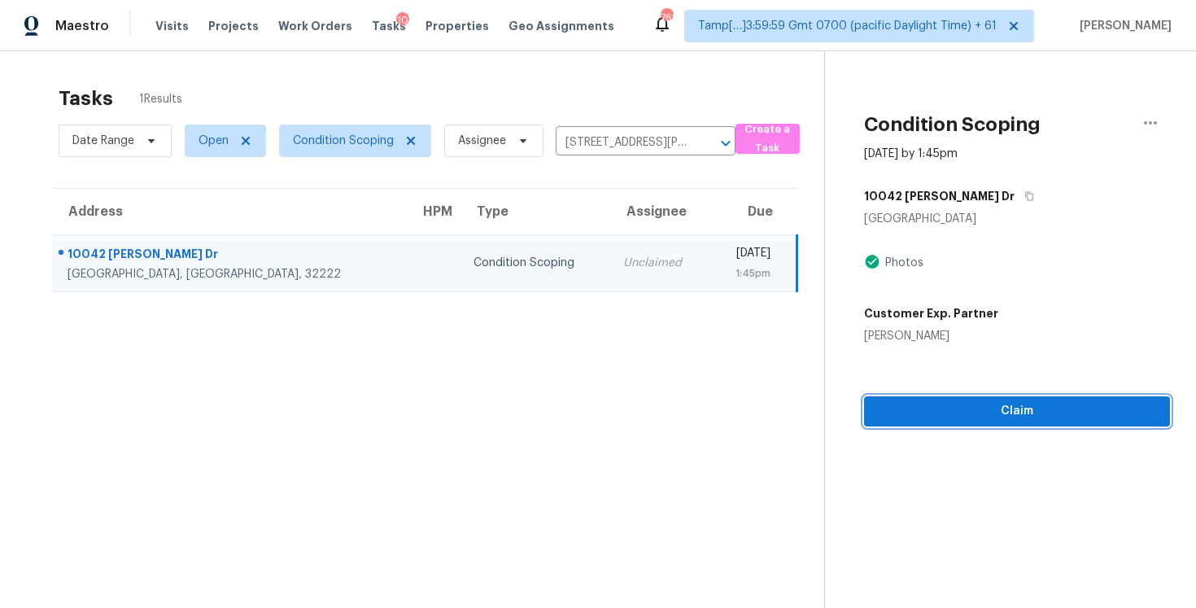
click at [995, 402] on span "Claim" at bounding box center [1017, 411] width 280 height 20
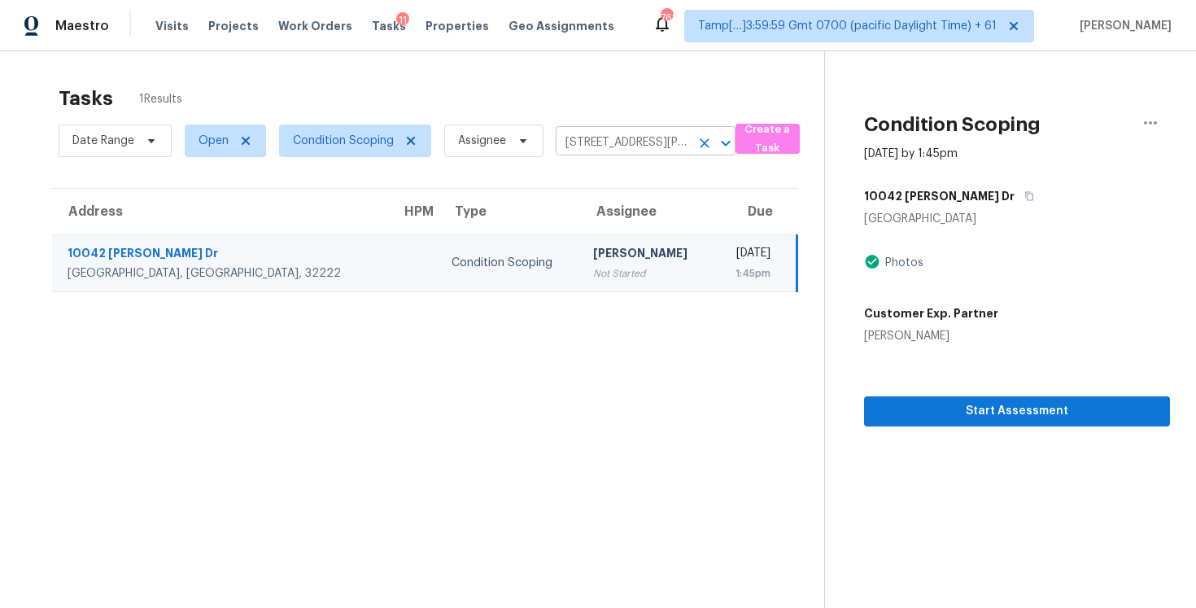
click at [704, 142] on icon "Clear" at bounding box center [705, 143] width 10 height 10
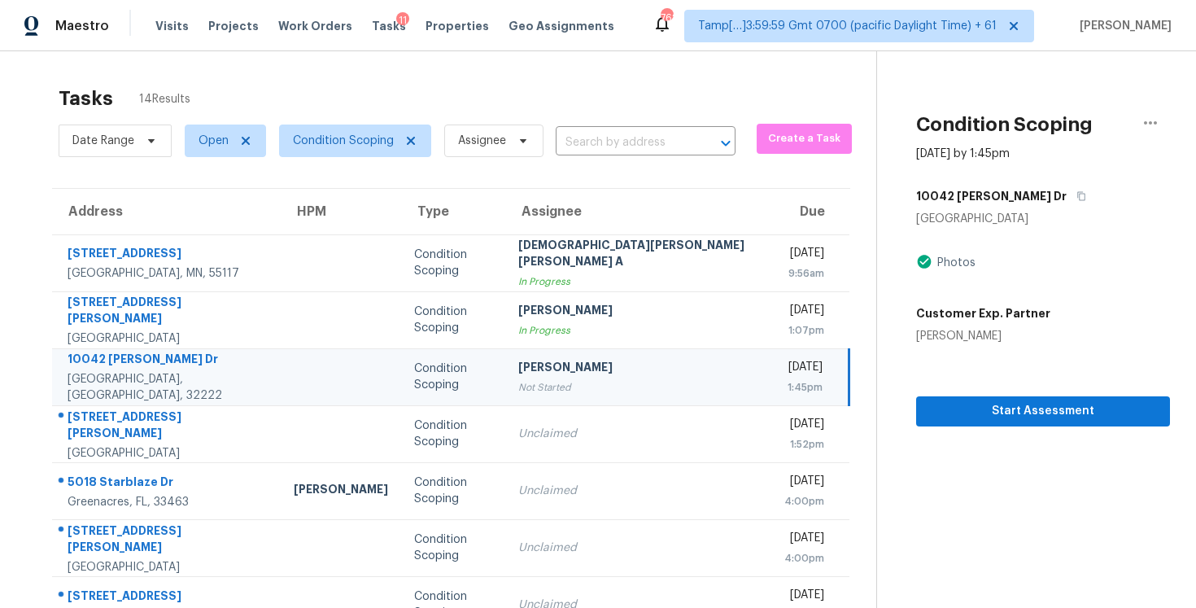
click at [360, 111] on div "Tasks 14 Results" at bounding box center [468, 98] width 818 height 42
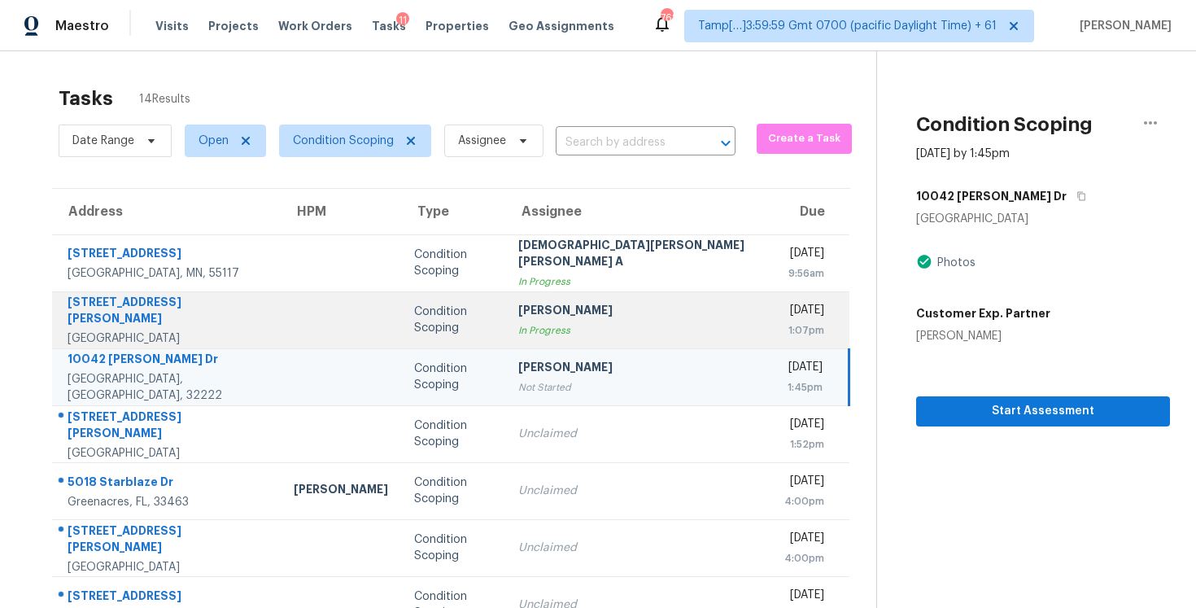
scroll to position [66, 0]
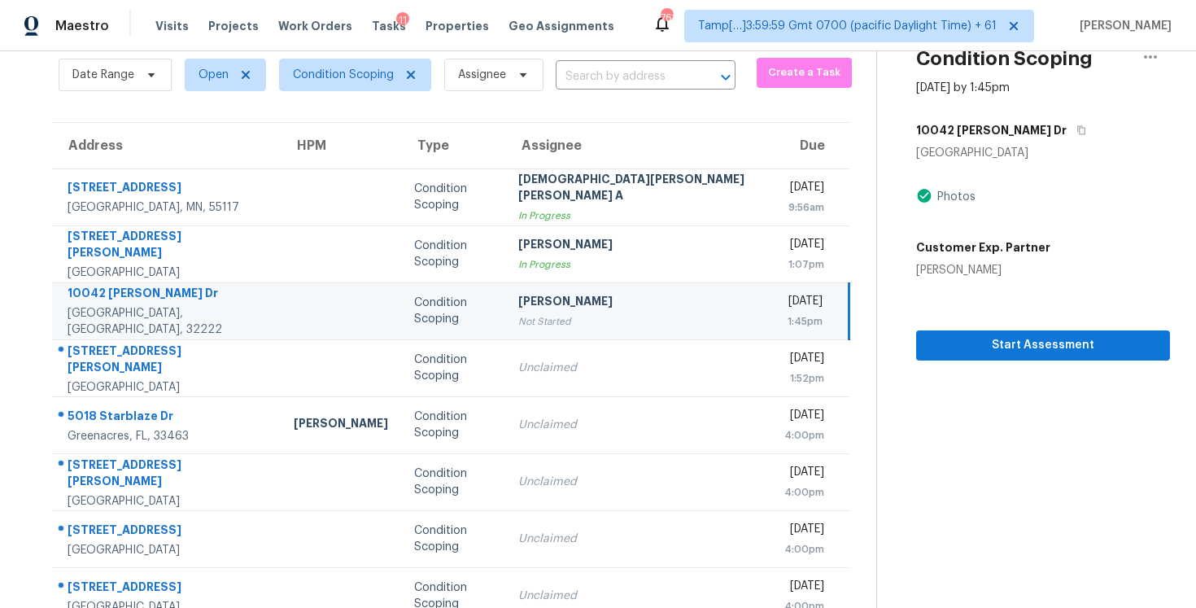
click at [441, 311] on div "Condition Scoping" at bounding box center [453, 311] width 79 height 33
click at [573, 83] on input "text" at bounding box center [623, 76] width 134 height 25
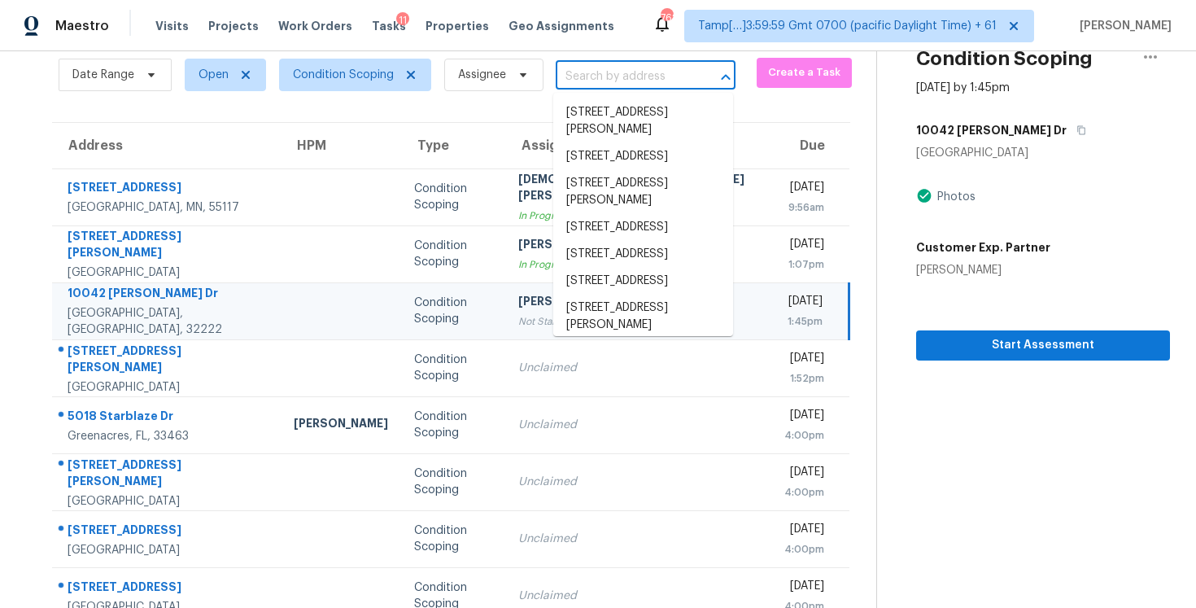
paste input "10718 SW Hensley St Port Saint Lucie, FL, 34987"
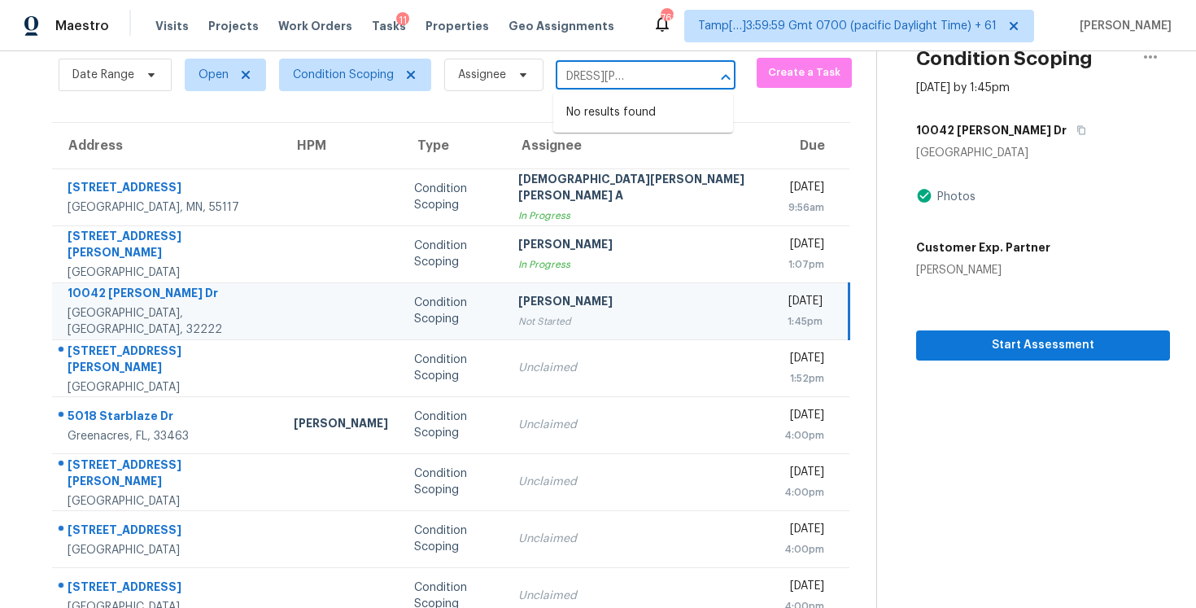
type input "10718 SW Hensley St Port Saint Lucie, FL, 34987"
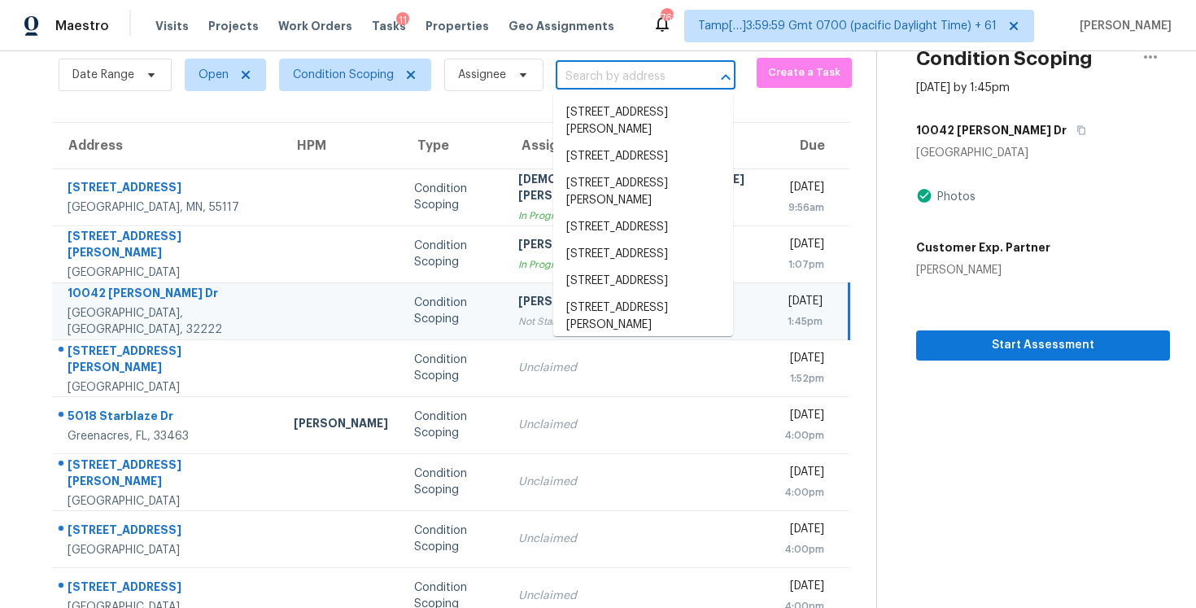
scroll to position [0, 0]
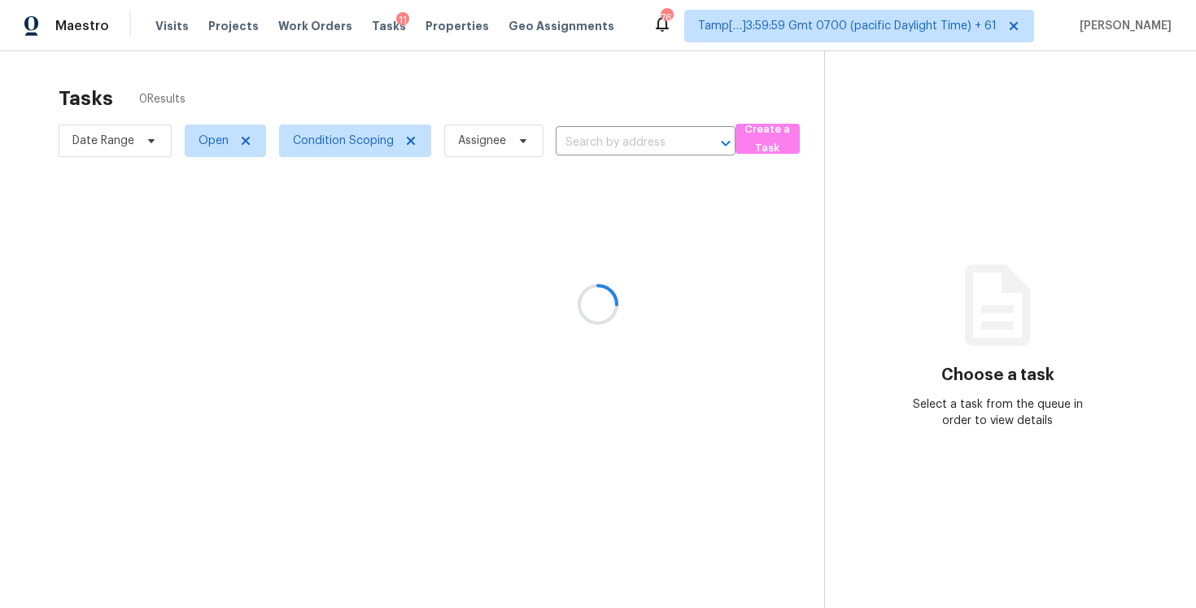
click at [572, 106] on div at bounding box center [598, 304] width 1196 height 608
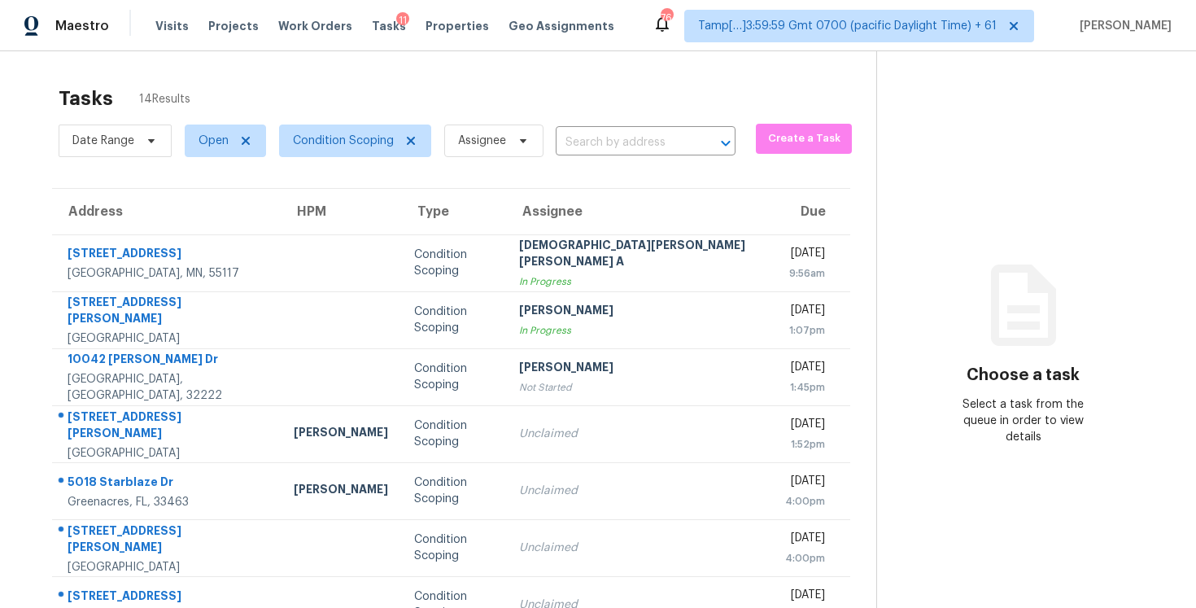
click at [590, 159] on div "Date Range Open Condition Scoping Assignee ​" at bounding box center [397, 141] width 677 height 42
click at [579, 138] on input "text" at bounding box center [623, 142] width 134 height 25
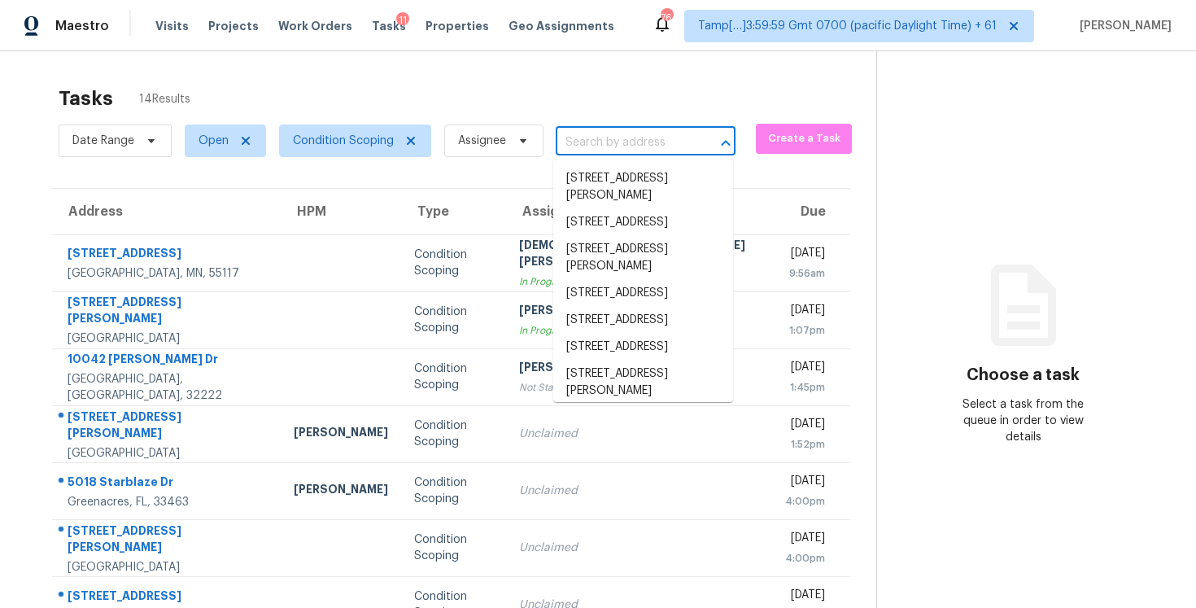
paste input "[STREET_ADDRESS][PERSON_NAME]"
type input "[STREET_ADDRESS][PERSON_NAME]"
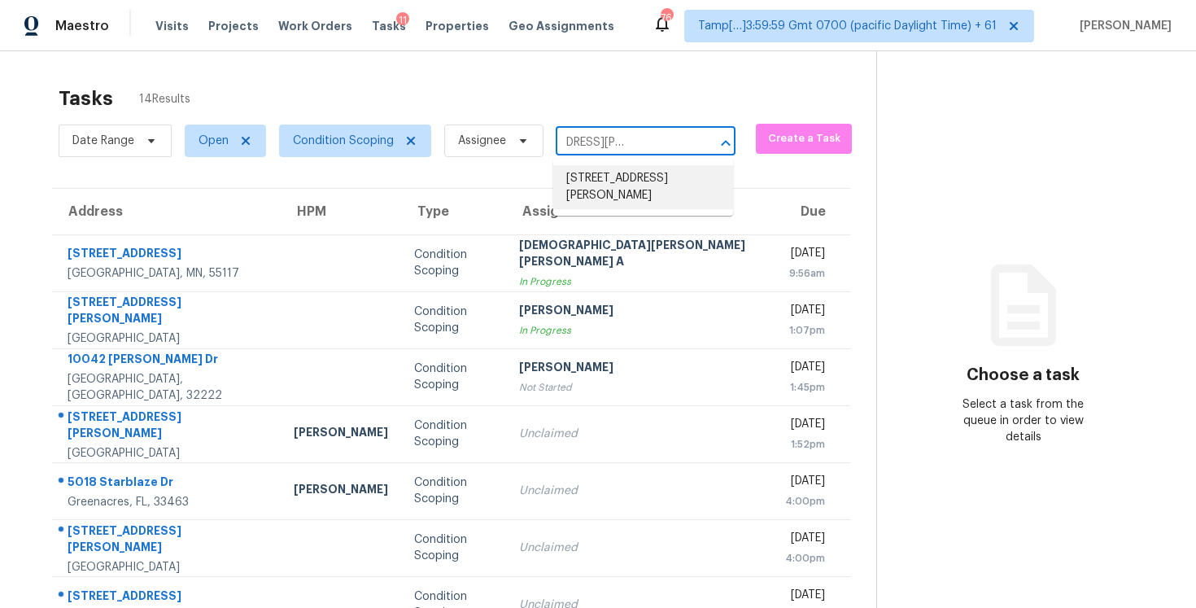
click at [623, 183] on li "[STREET_ADDRESS][PERSON_NAME]" at bounding box center [643, 187] width 180 height 44
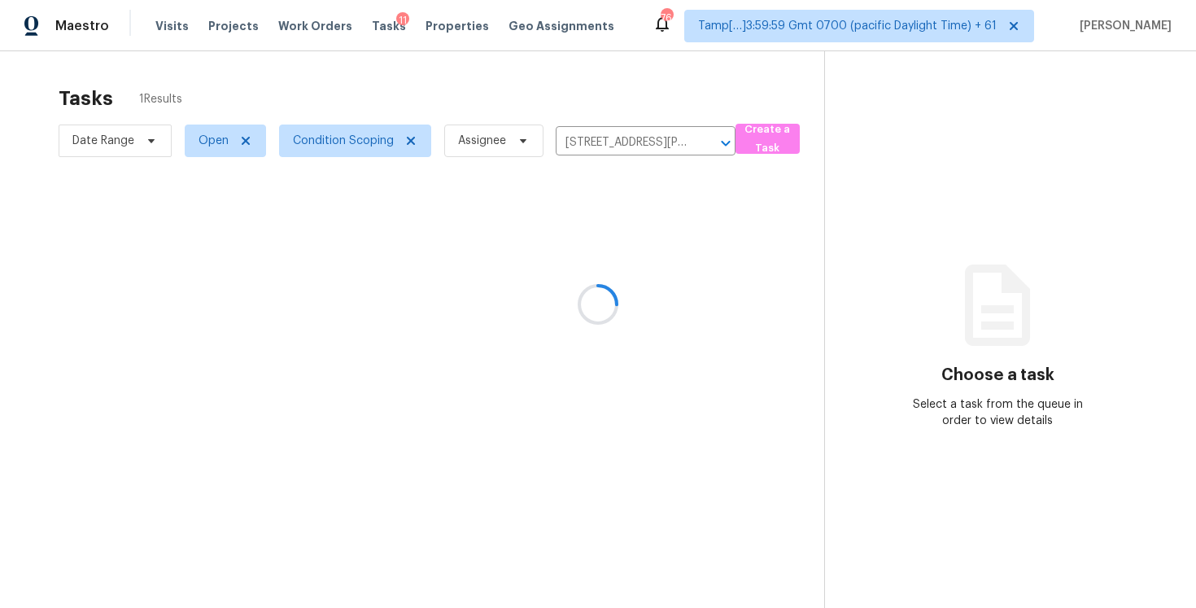
click at [678, 255] on div at bounding box center [598, 304] width 1196 height 608
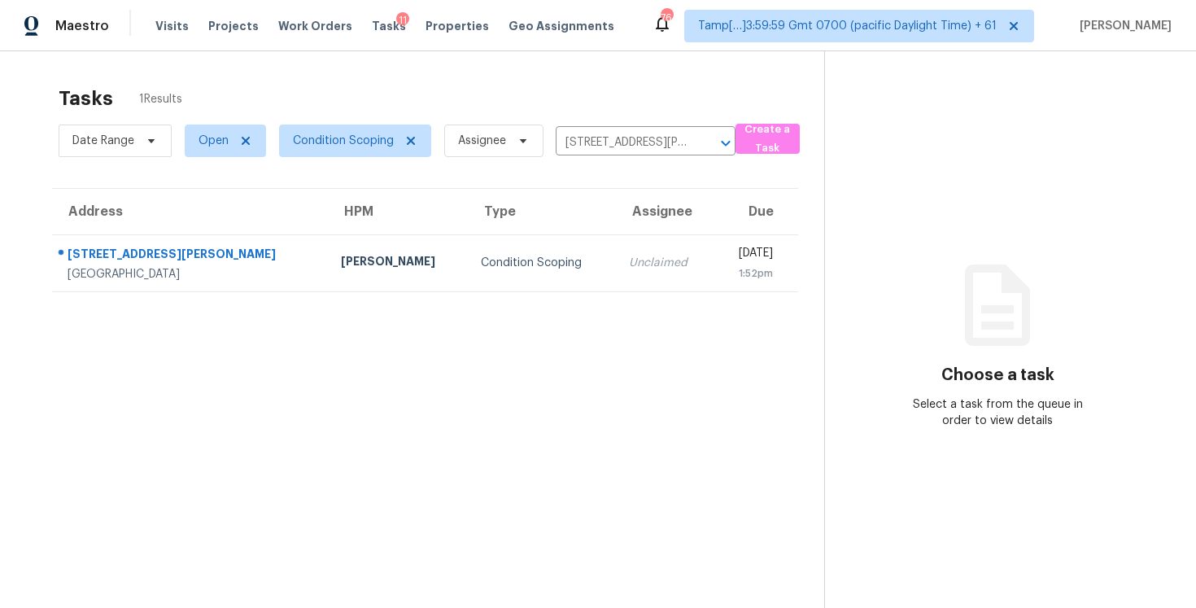
click at [727, 255] on div "[DATE]" at bounding box center [750, 255] width 46 height 20
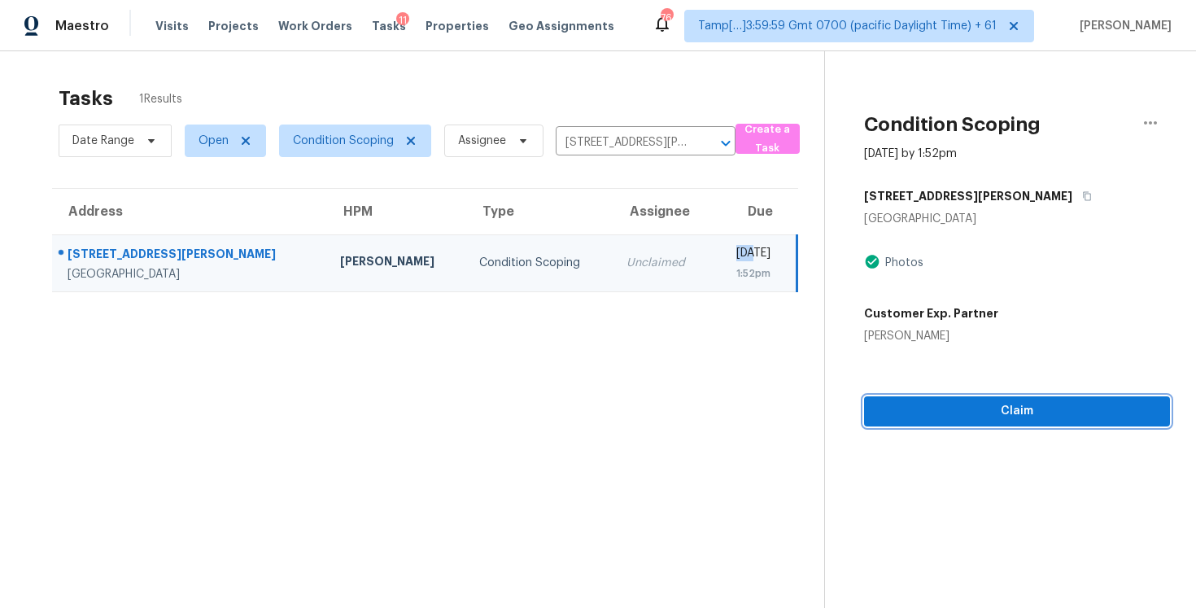
click at [1009, 408] on span "Claim" at bounding box center [1017, 411] width 280 height 20
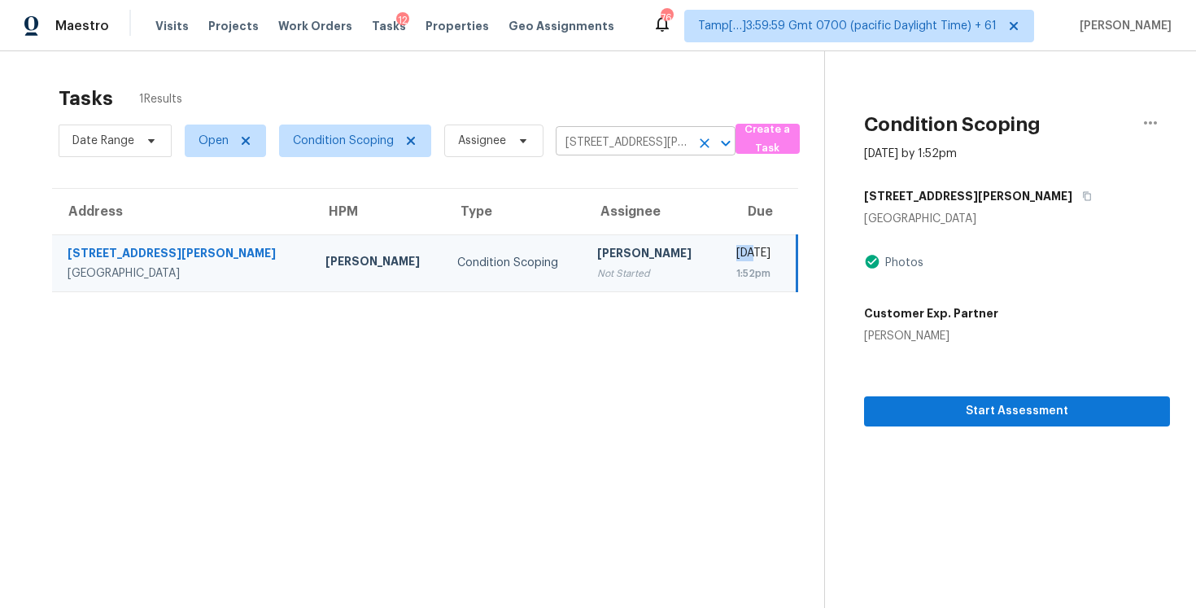
click at [697, 155] on div "[STREET_ADDRESS][PERSON_NAME] ​" at bounding box center [646, 142] width 180 height 25
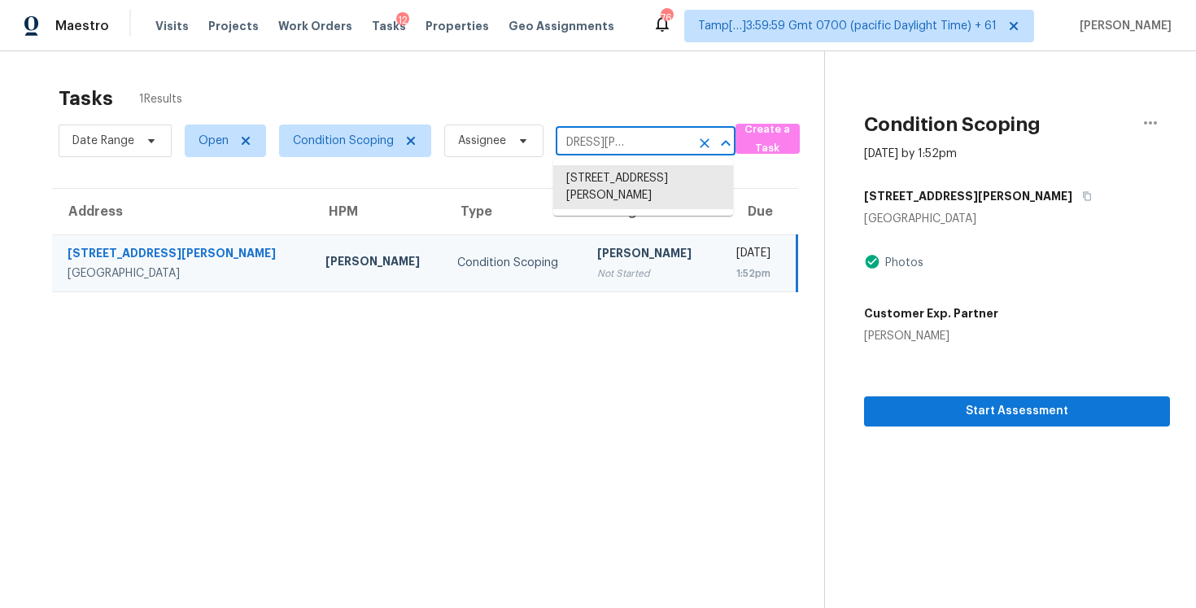
click at [702, 151] on button "Clear" at bounding box center [704, 143] width 23 height 23
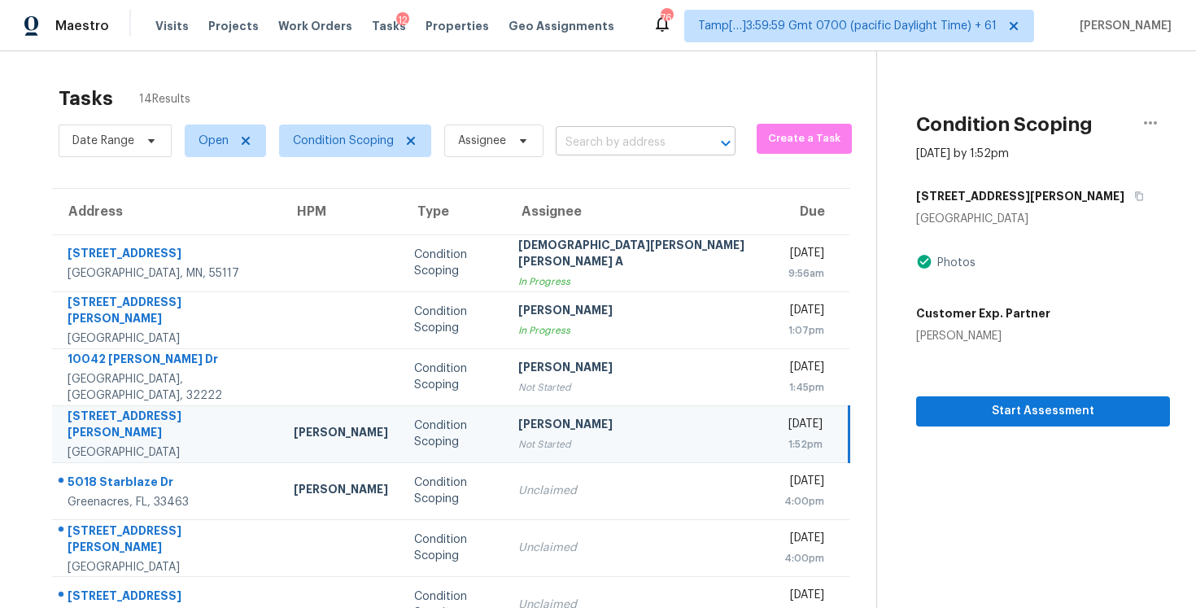
click at [578, 141] on input "text" at bounding box center [623, 142] width 134 height 25
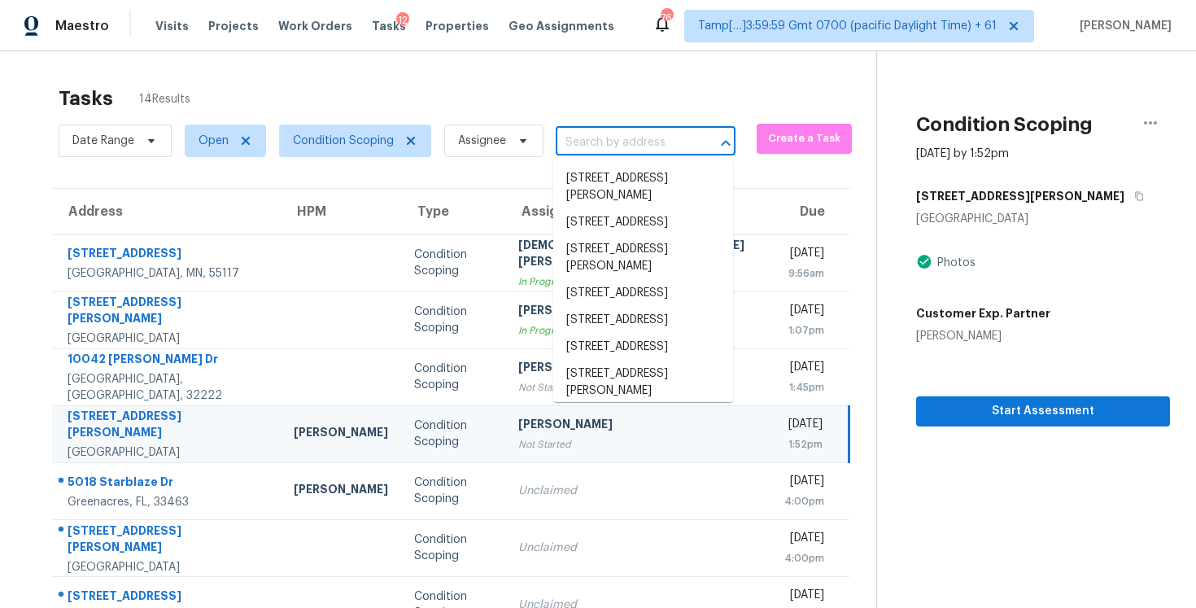
paste input "10042 Andean Fox Dr, Jacksonville, FL 32222"
type input "10042 Andean Fox Dr, Jacksonville, FL 32222"
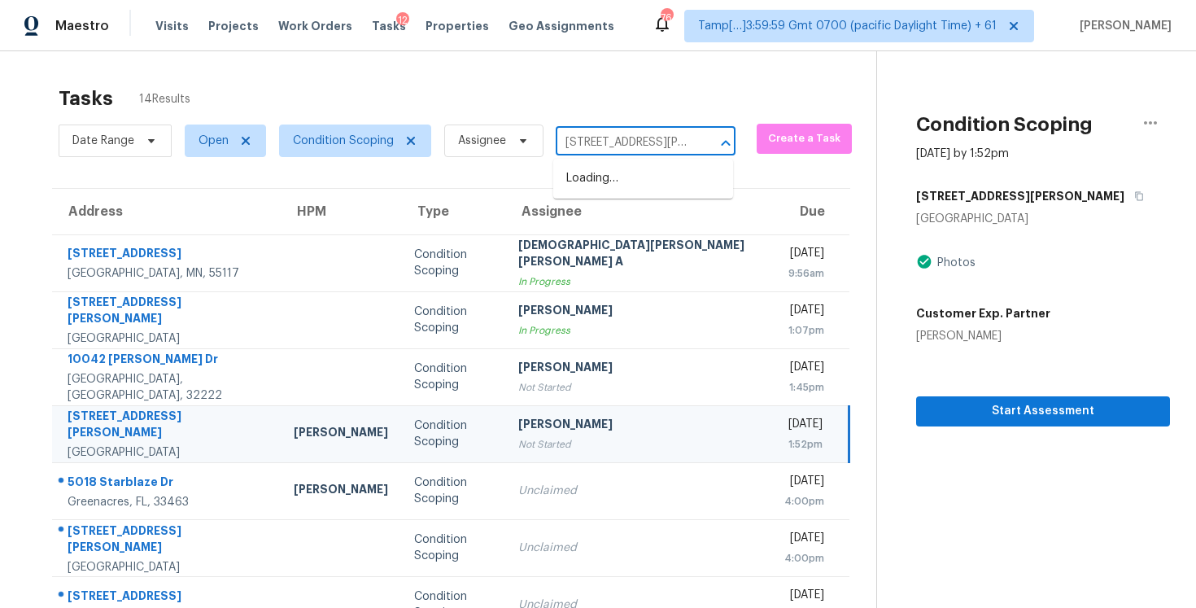
scroll to position [0, 112]
click at [632, 190] on li "10042 Andean Fox Dr, Jacksonville, FL 32222" at bounding box center [643, 187] width 180 height 44
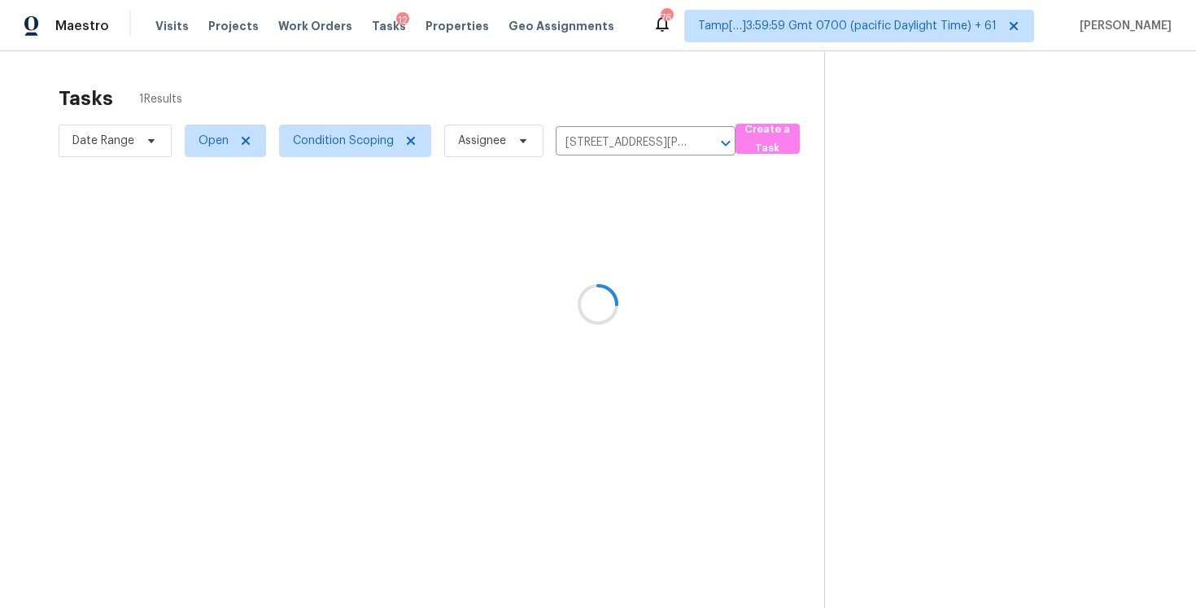
click at [644, 252] on div at bounding box center [598, 304] width 1196 height 608
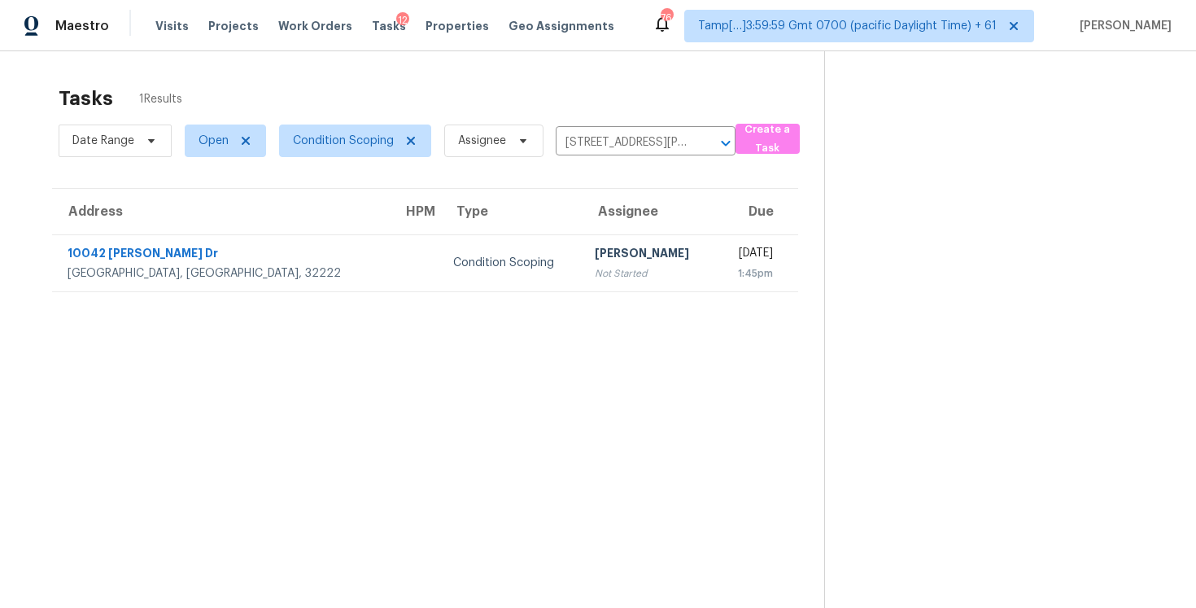
click at [730, 252] on div "[DATE]" at bounding box center [752, 255] width 44 height 20
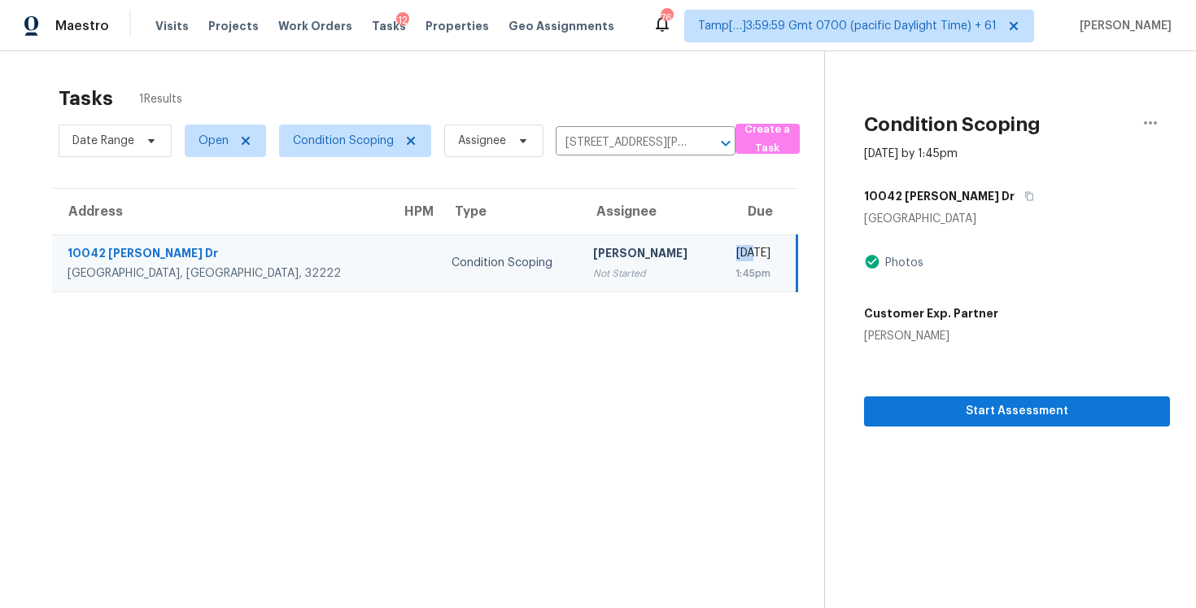
click at [714, 288] on td "Mon, Oct 6th 2025 1:45pm" at bounding box center [755, 262] width 83 height 57
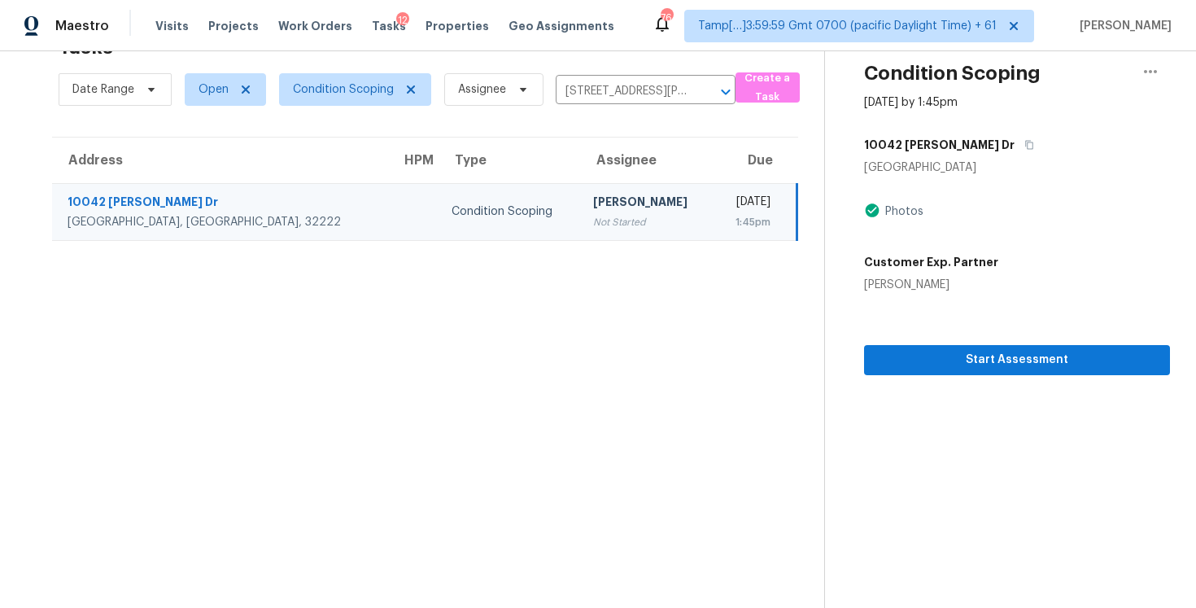
click at [1024, 340] on div "Start Assessment" at bounding box center [1017, 334] width 306 height 82
click at [1024, 349] on button "Start Assessment" at bounding box center [1017, 360] width 306 height 30
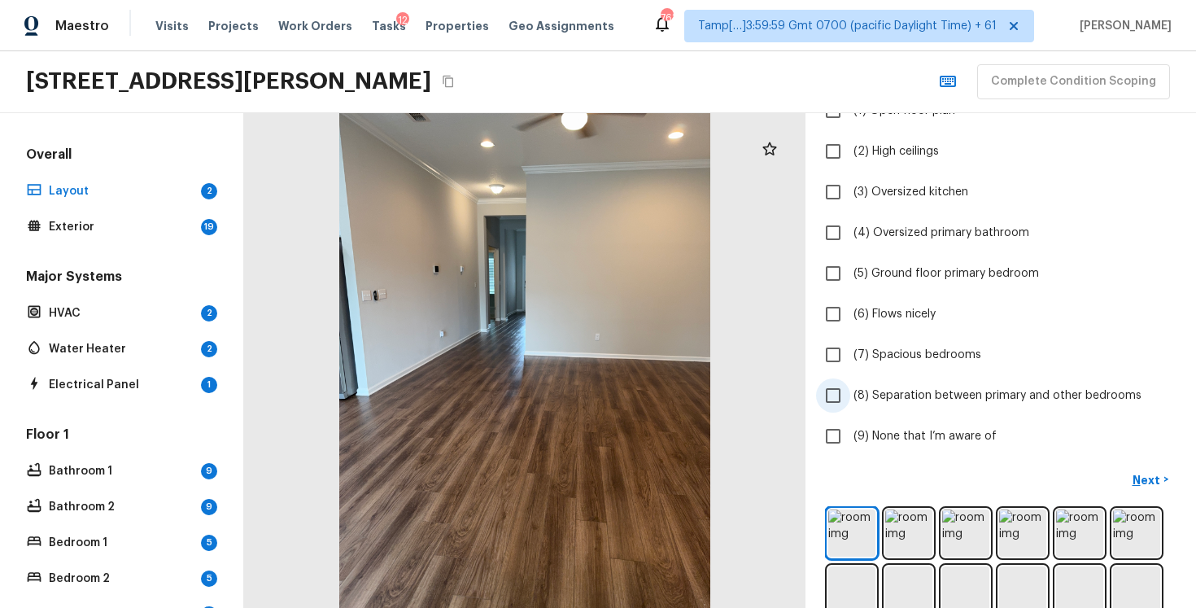
scroll to position [242, 0]
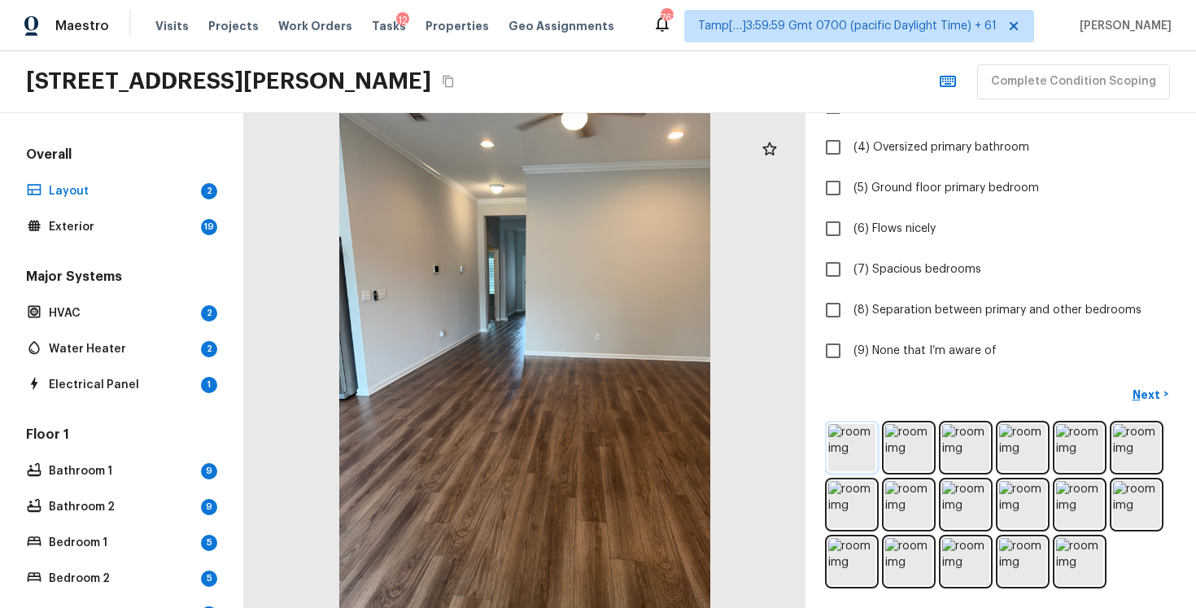
click at [847, 455] on img at bounding box center [851, 447] width 47 height 47
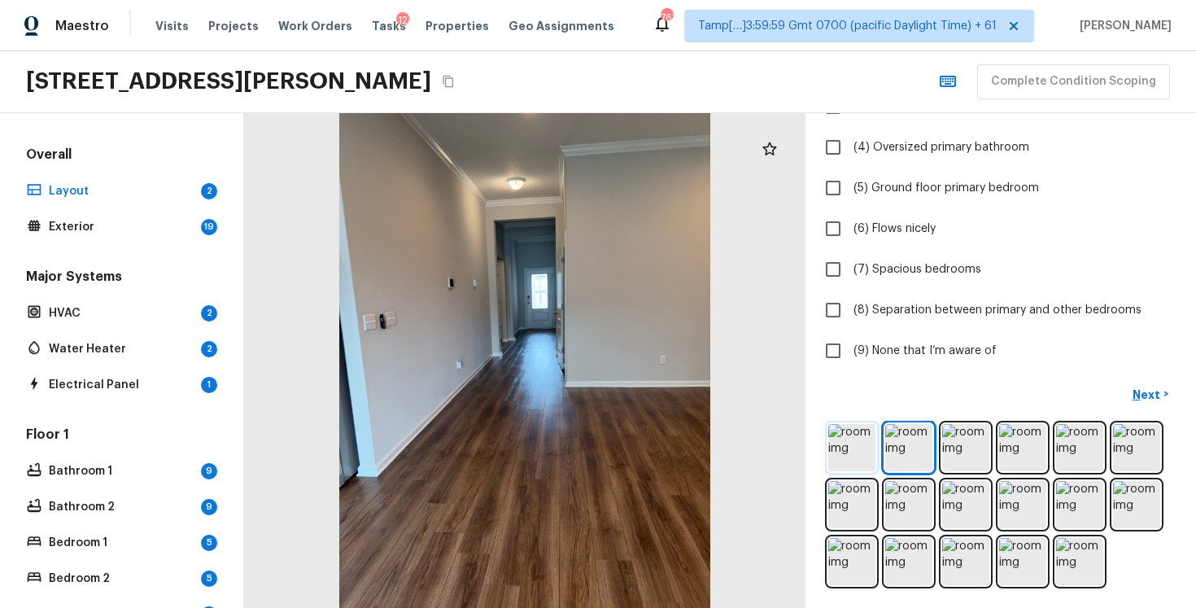
click at [847, 455] on img at bounding box center [851, 447] width 47 height 47
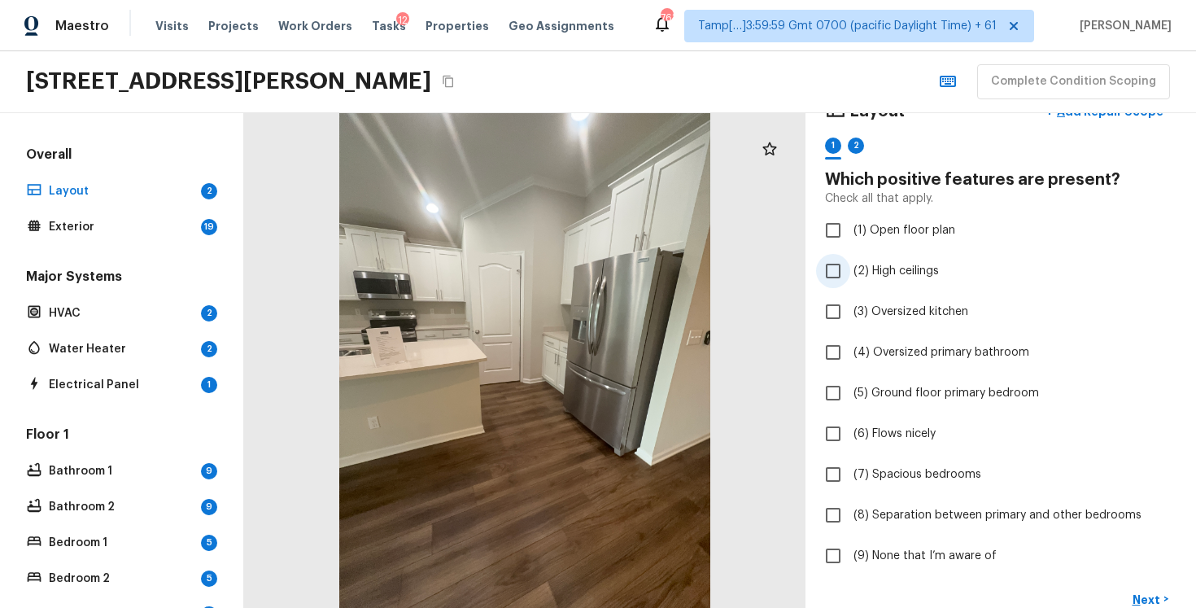
scroll to position [36, 0]
click at [923, 239] on span "(1) Open floor plan" at bounding box center [905, 232] width 102 height 16
click at [850, 239] on input "(1) Open floor plan" at bounding box center [833, 232] width 34 height 34
checkbox input "true"
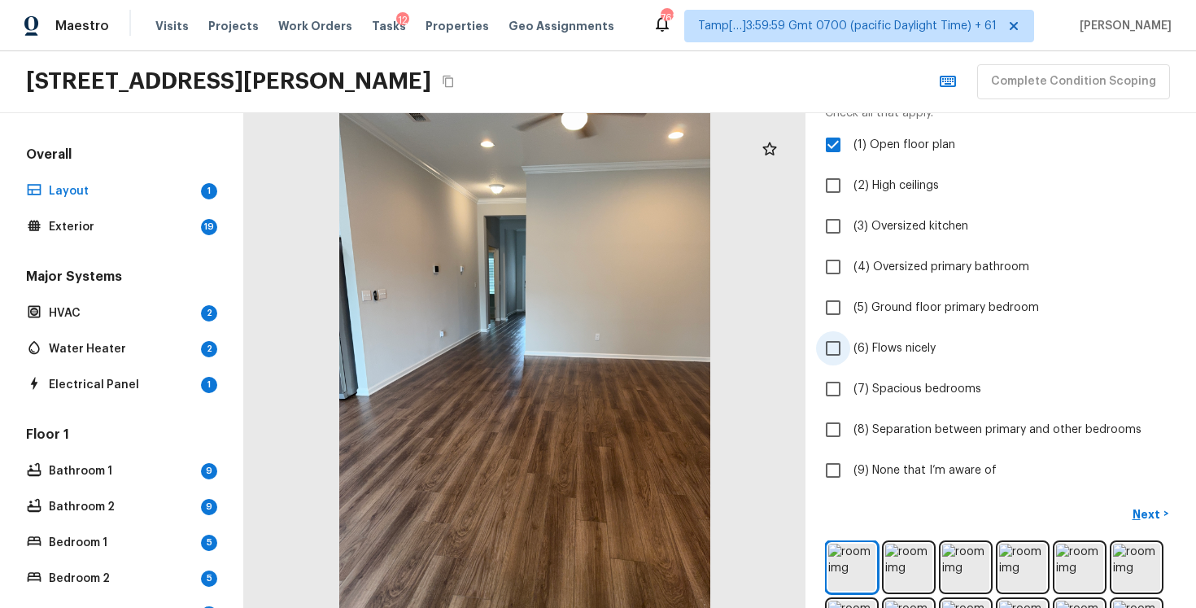
click at [850, 349] on input "(6) Flows nicely" at bounding box center [833, 348] width 34 height 34
checkbox input "true"
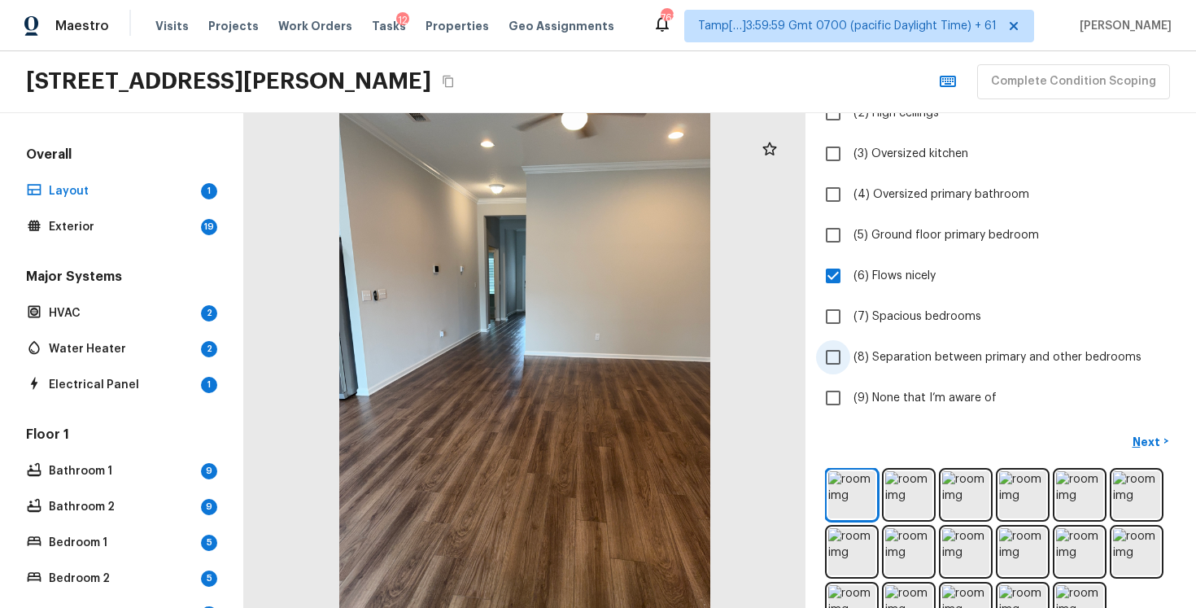
scroll to position [203, 0]
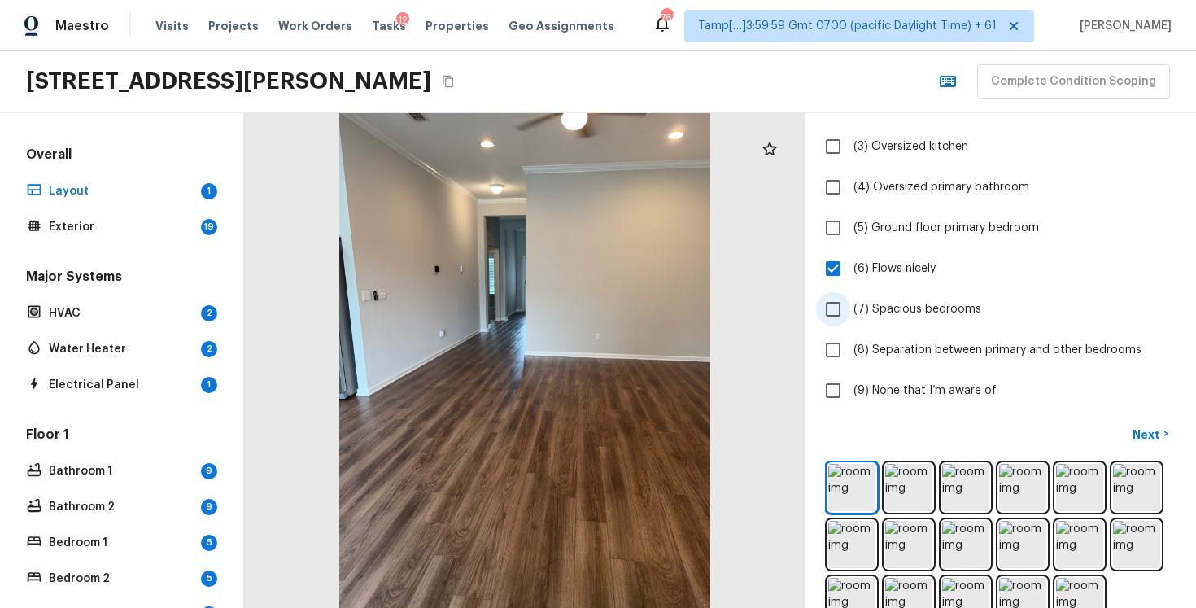
click at [842, 325] on input "(7) Spacious bedrooms" at bounding box center [833, 309] width 34 height 34
checkbox input "true"
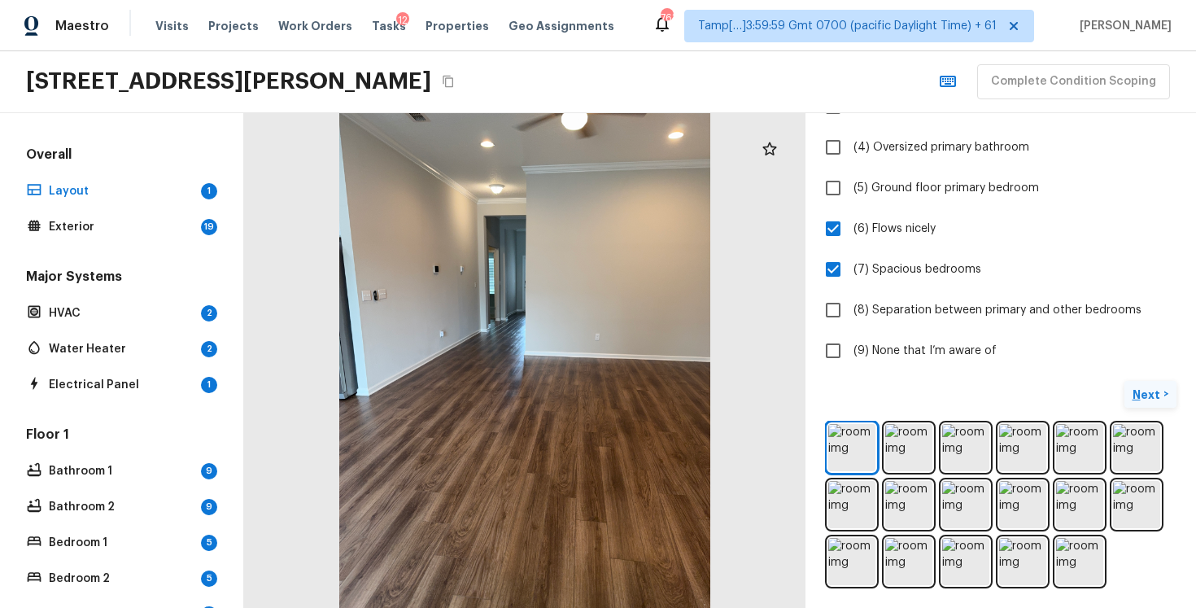
click at [1152, 390] on p "Next" at bounding box center [1148, 395] width 31 height 16
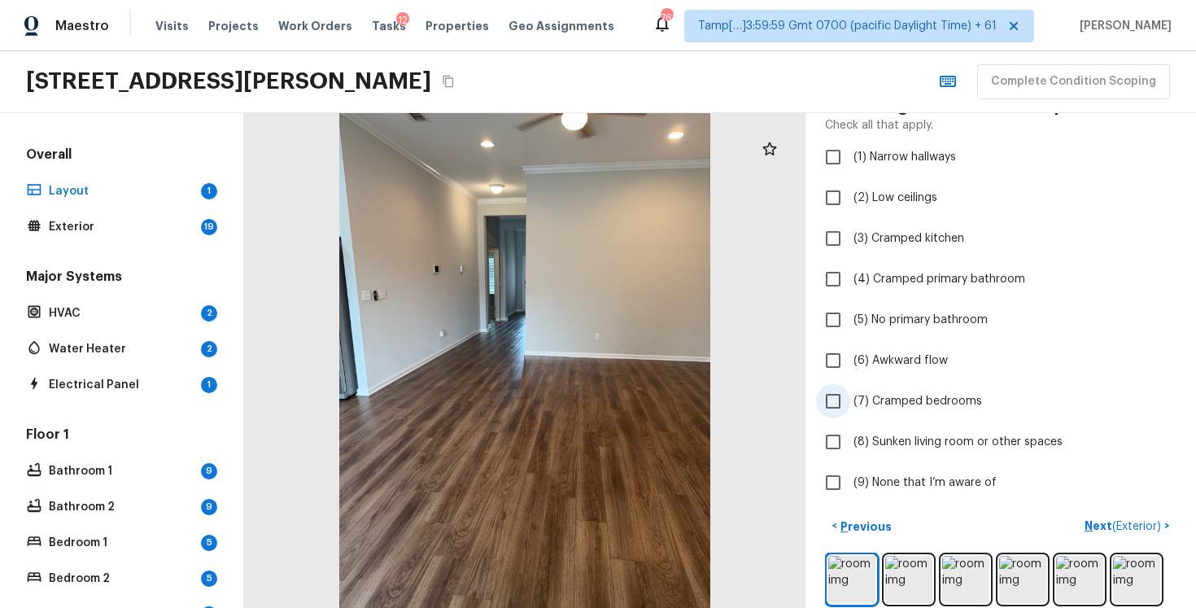
scroll to position [100, 0]
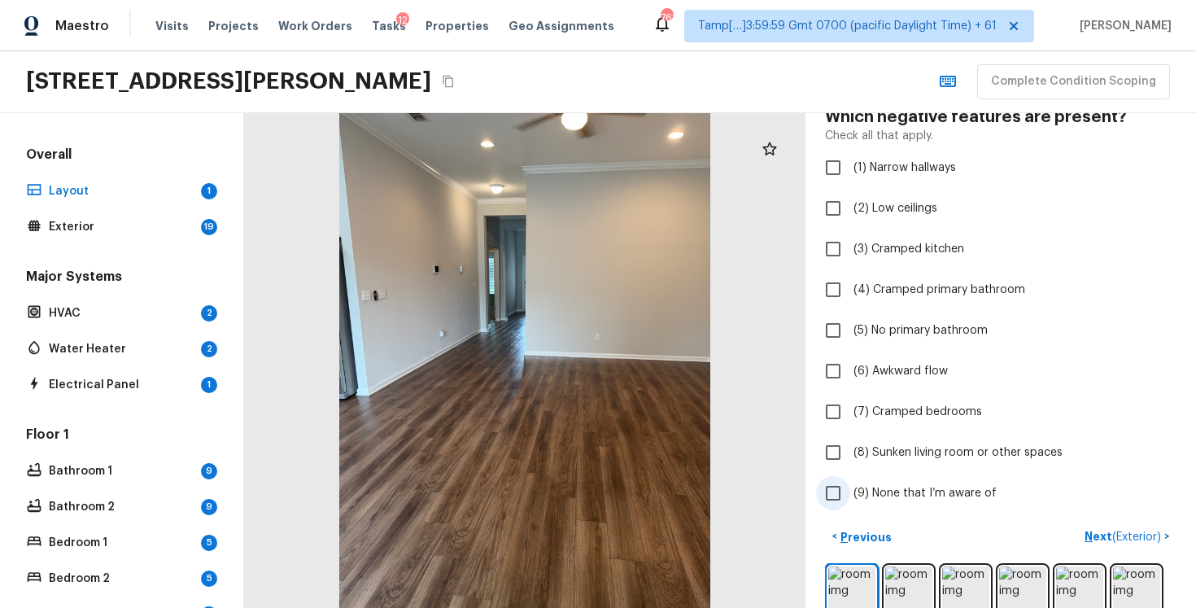
click at [877, 496] on span "(9) None that I’m aware of" at bounding box center [925, 493] width 143 height 16
click at [850, 496] on input "(9) None that I’m aware of" at bounding box center [833, 493] width 34 height 34
checkbox input "true"
click at [1096, 522] on div "Layout + Add Repair Scope 1 2 Which negative features are present? Check all th…" at bounding box center [1001, 360] width 391 height 495
click at [1101, 529] on p "Next ( Exterior )" at bounding box center [1125, 536] width 80 height 17
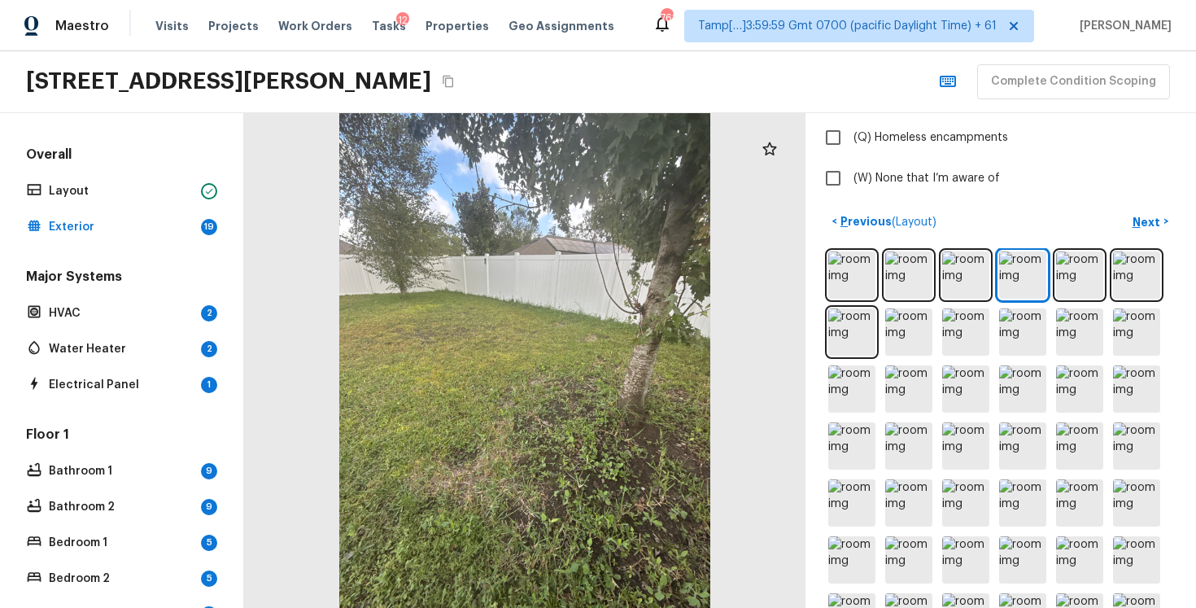
scroll to position [549, 0]
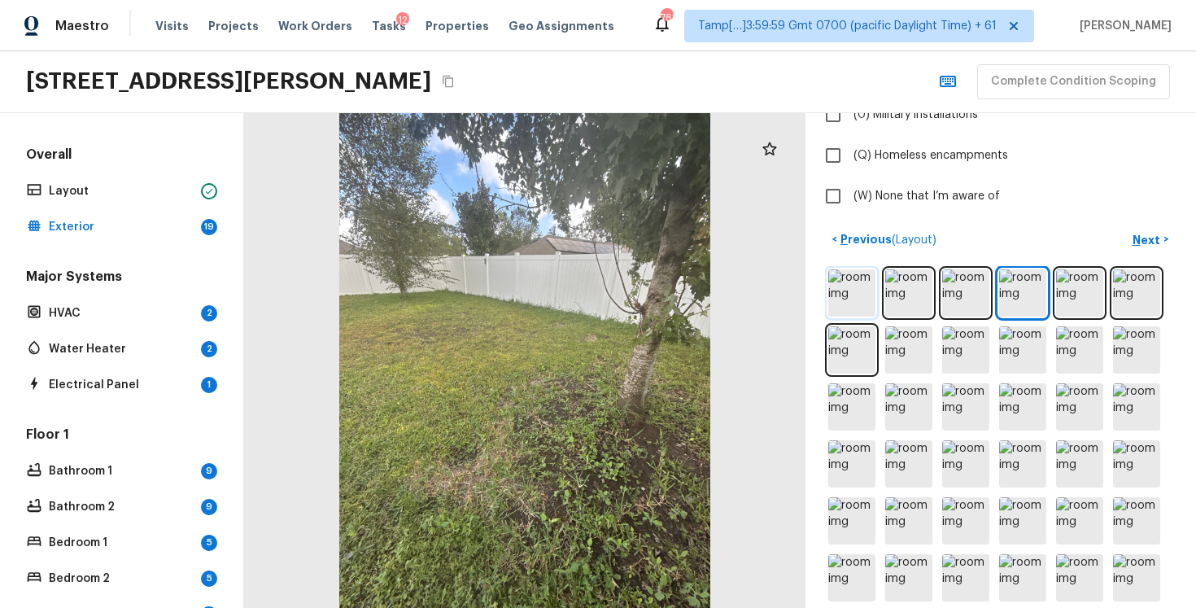
click at [875, 289] on img at bounding box center [851, 292] width 47 height 47
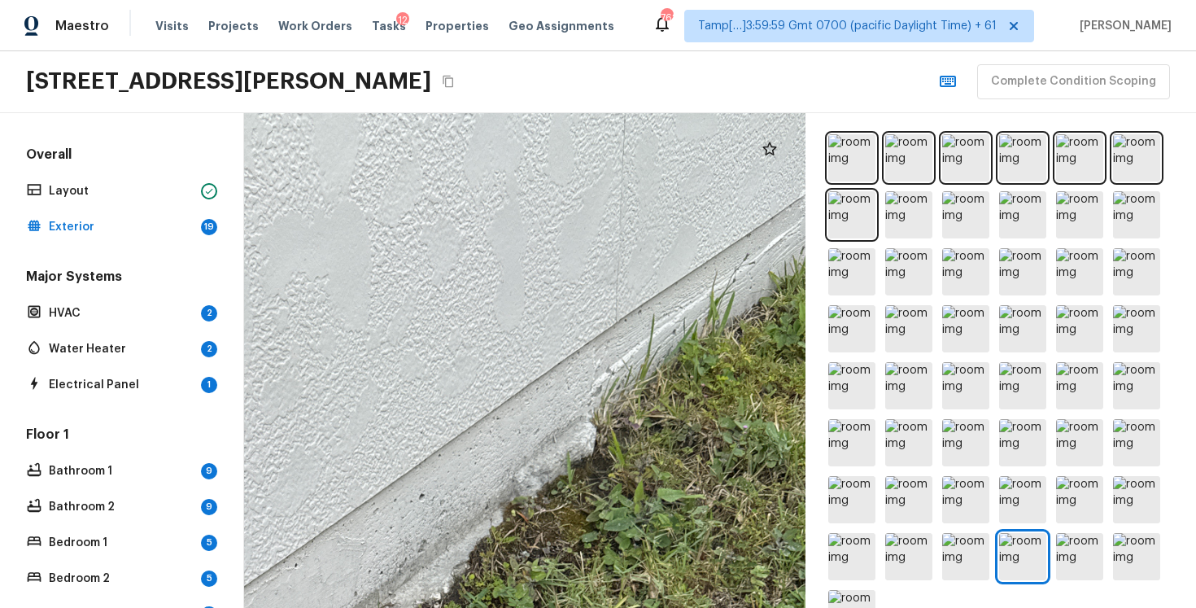
scroll to position [688, 0]
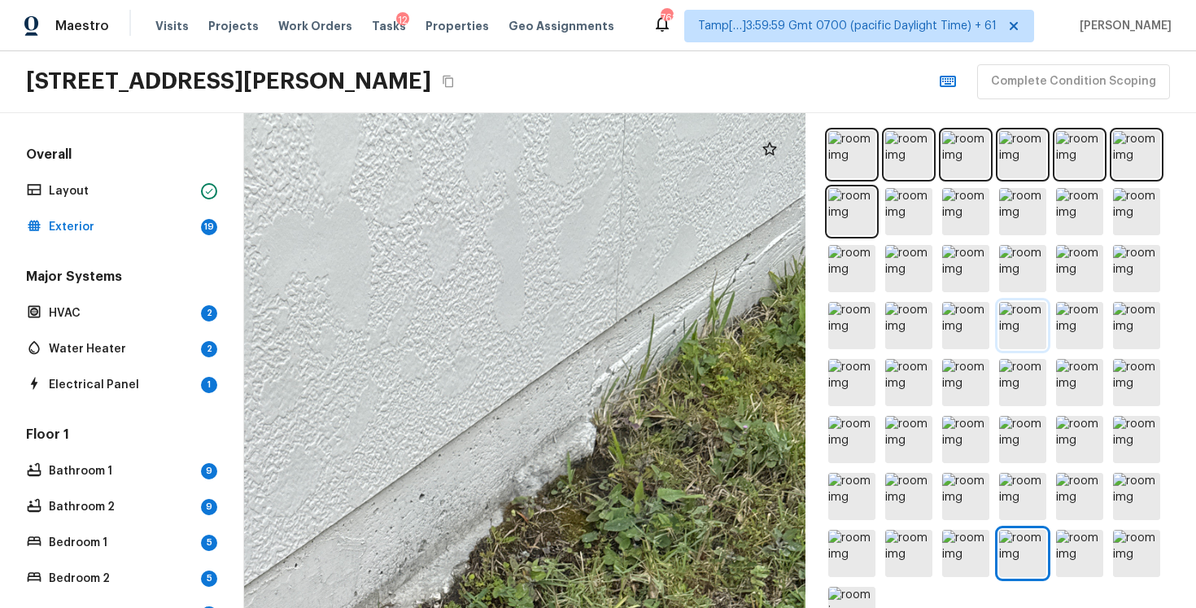
click at [1039, 321] on img at bounding box center [1022, 325] width 47 height 47
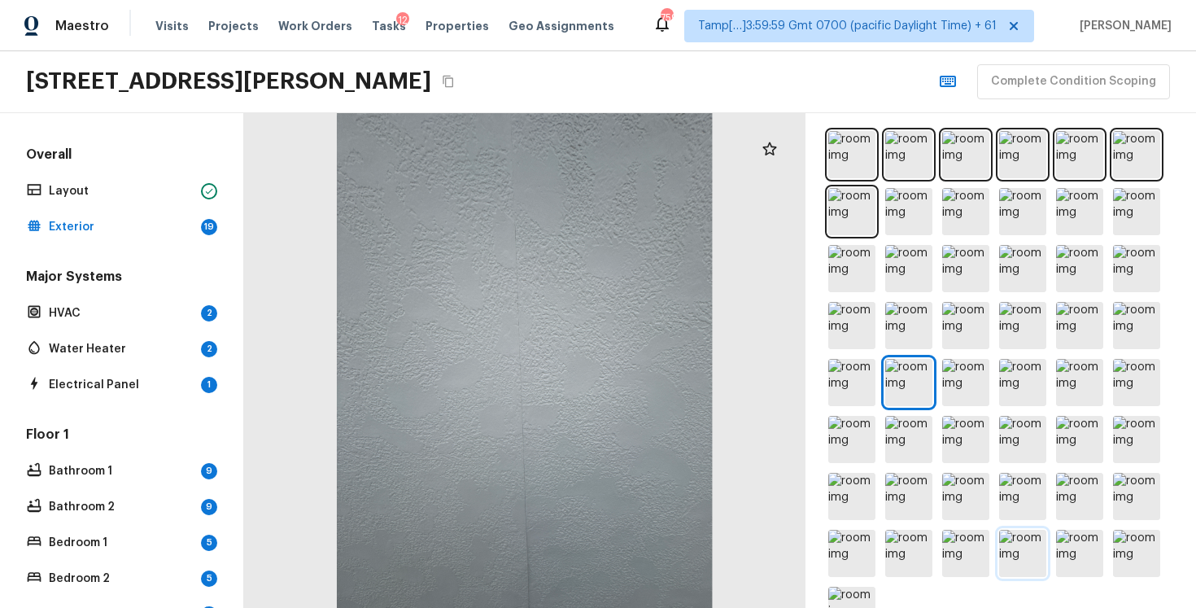
click at [1044, 544] on img at bounding box center [1022, 553] width 47 height 47
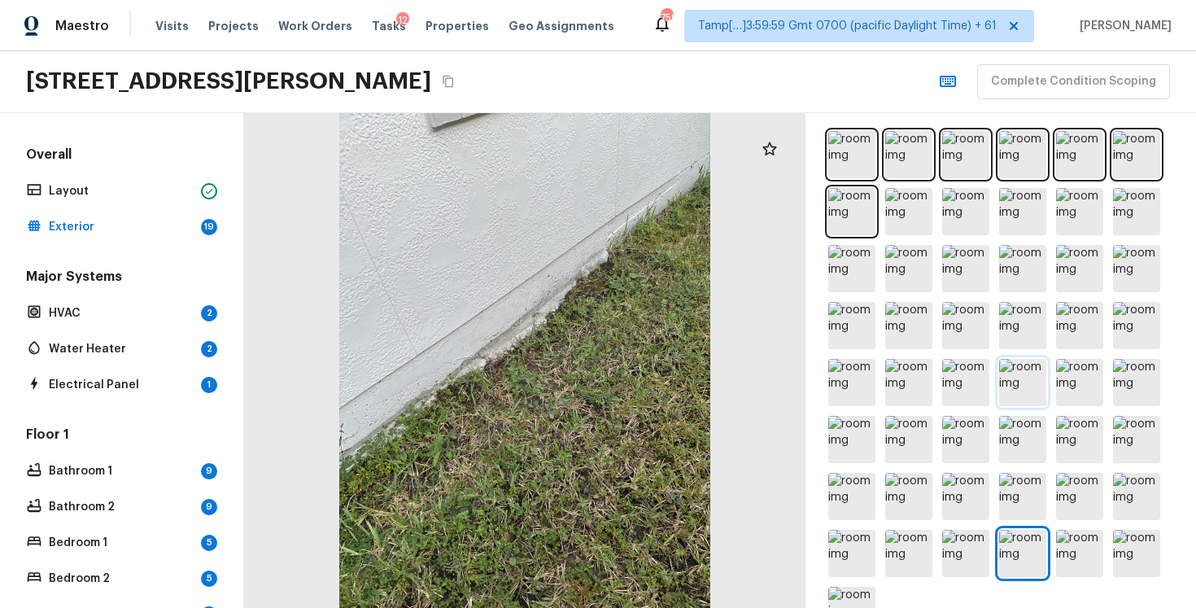
click at [1020, 383] on img at bounding box center [1022, 382] width 47 height 47
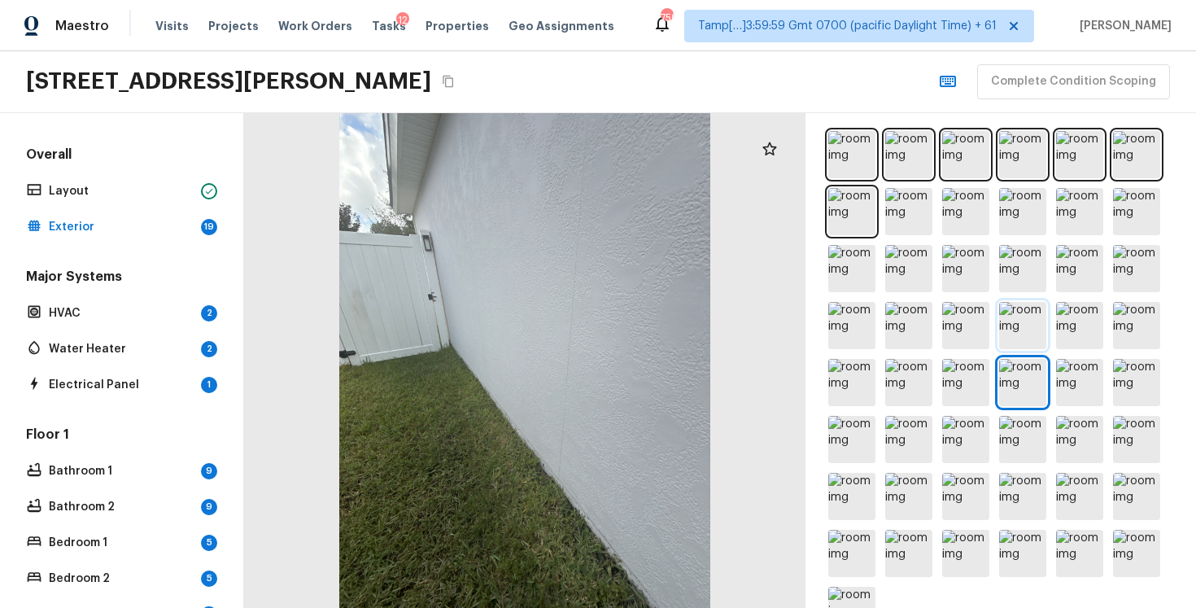
click at [1038, 312] on img at bounding box center [1022, 325] width 47 height 47
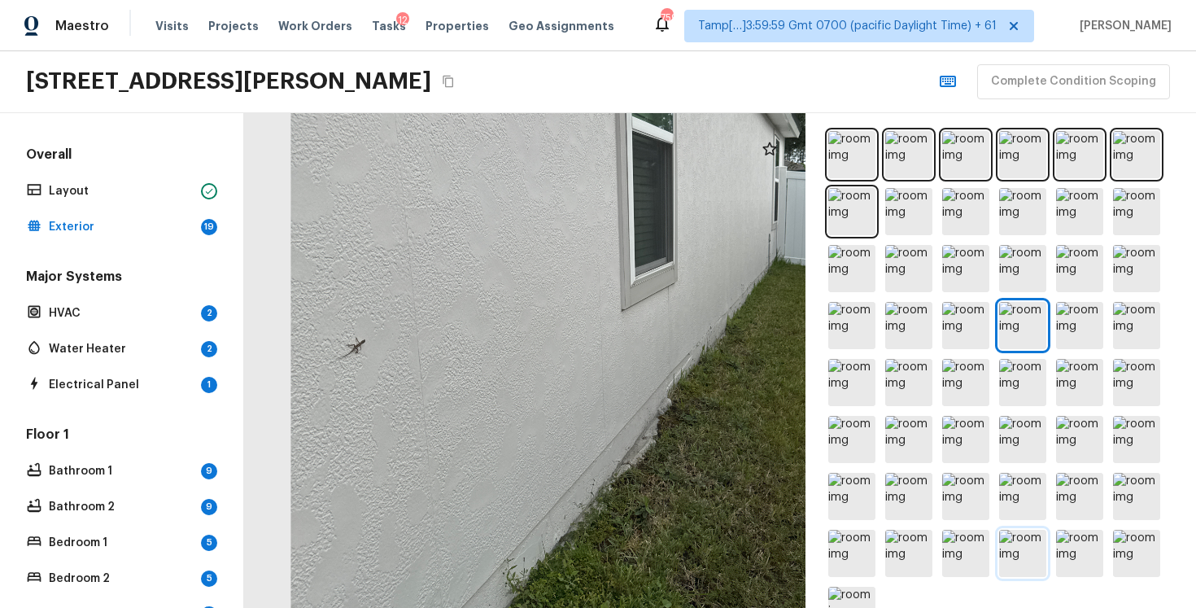
click at [1008, 540] on img at bounding box center [1022, 553] width 47 height 47
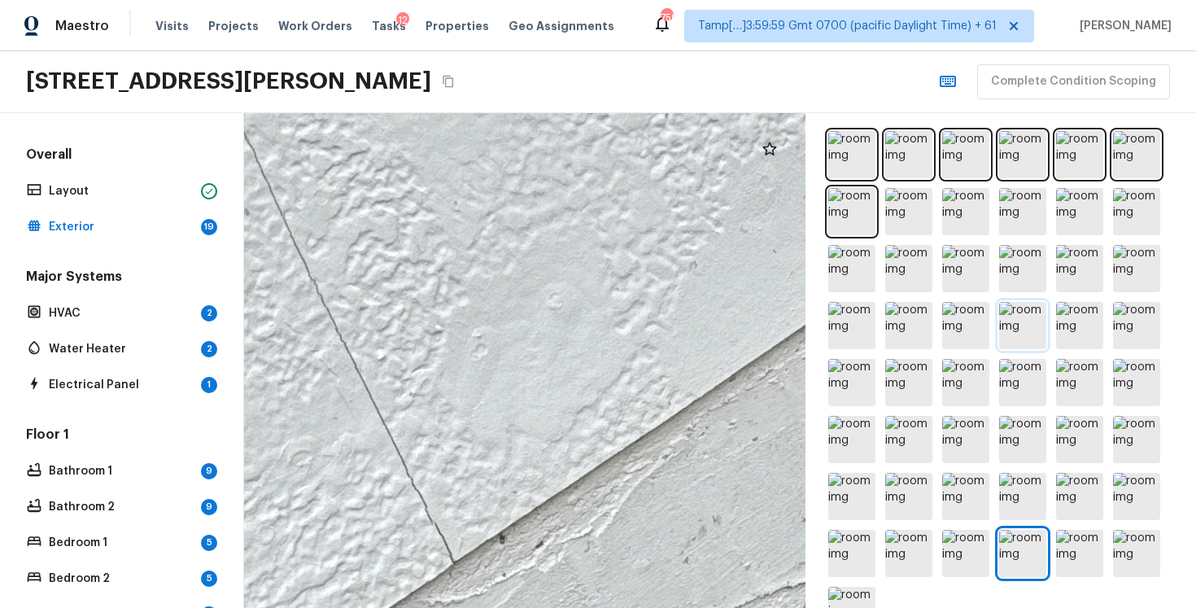
click at [1007, 321] on img at bounding box center [1022, 325] width 47 height 47
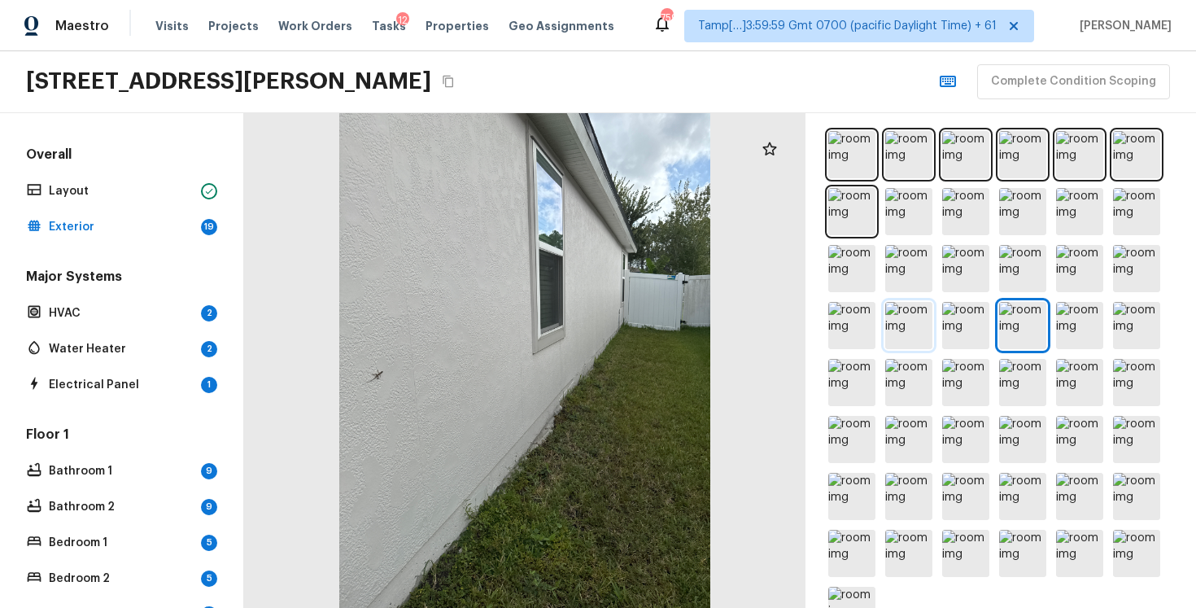
click at [896, 328] on img at bounding box center [908, 325] width 47 height 47
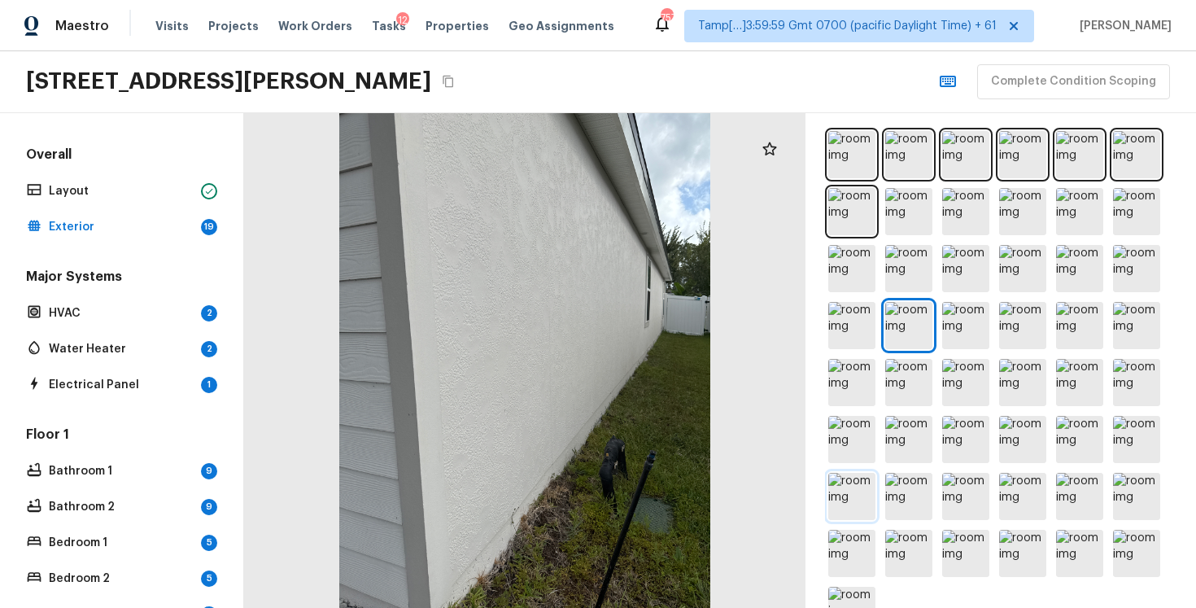
click at [858, 478] on img at bounding box center [851, 496] width 47 height 47
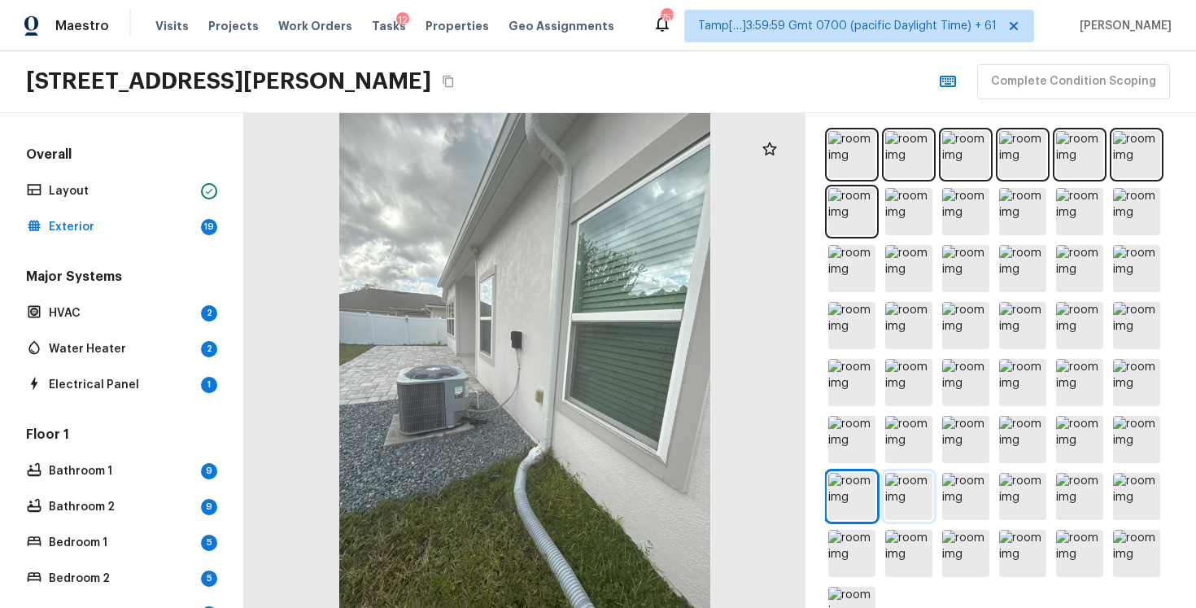
click at [910, 483] on img at bounding box center [908, 496] width 47 height 47
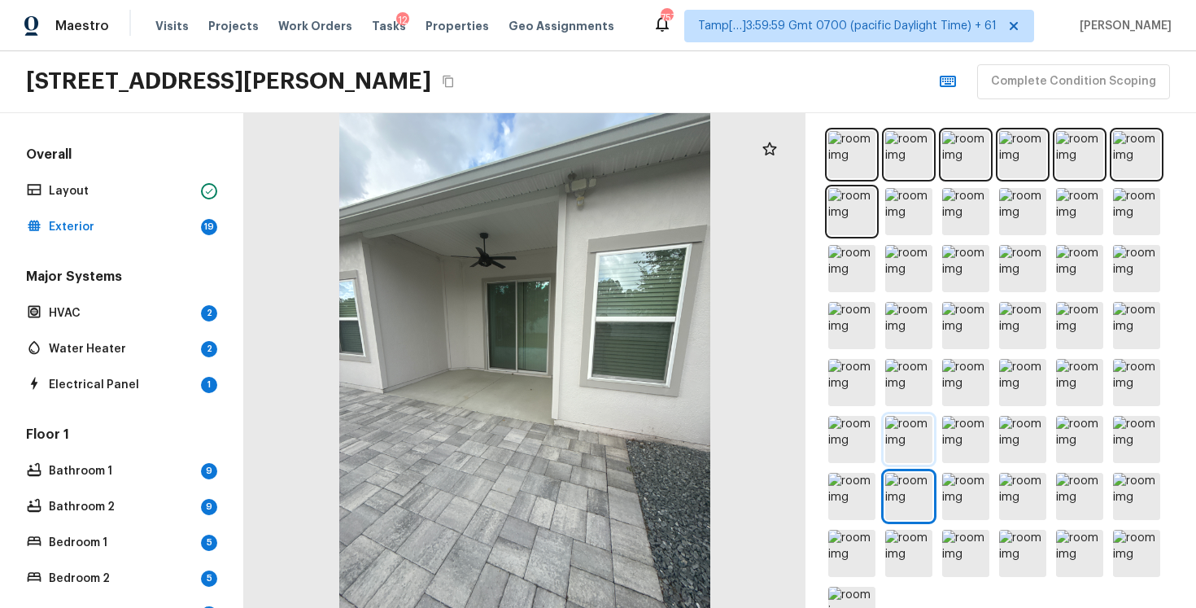
click at [913, 418] on img at bounding box center [908, 439] width 47 height 47
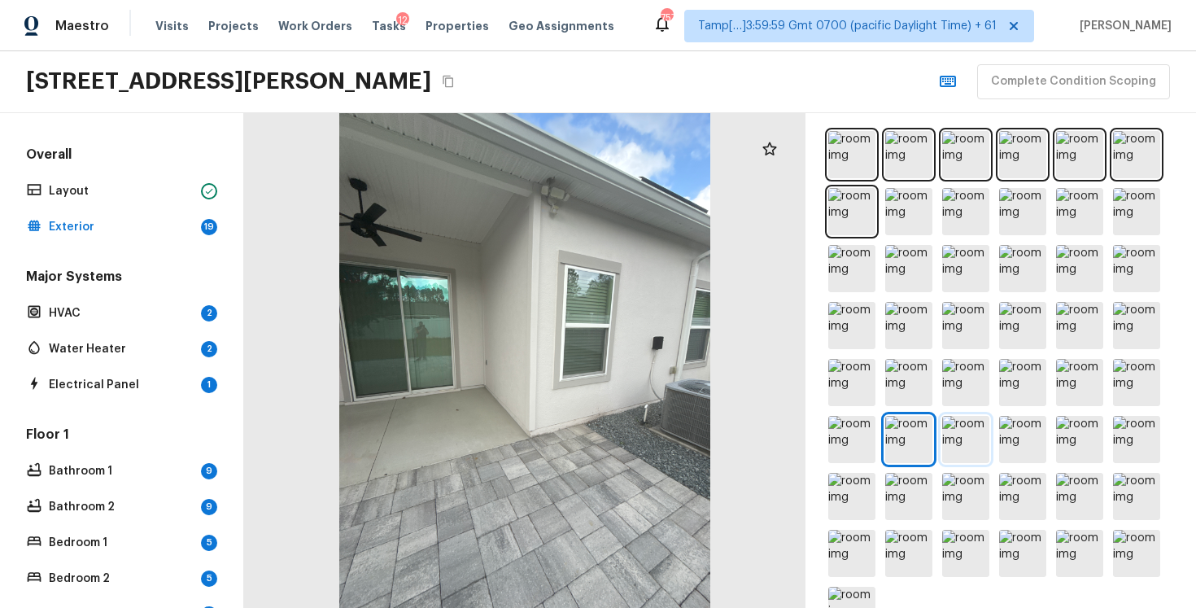
click at [980, 429] on img at bounding box center [965, 439] width 47 height 47
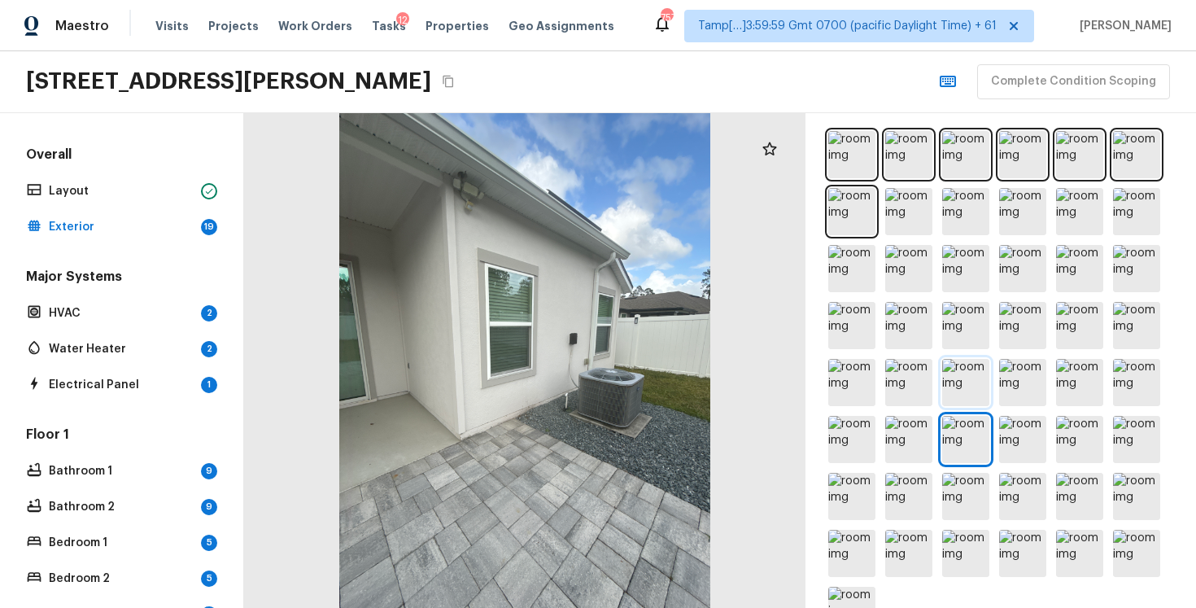
click at [967, 367] on img at bounding box center [965, 382] width 47 height 47
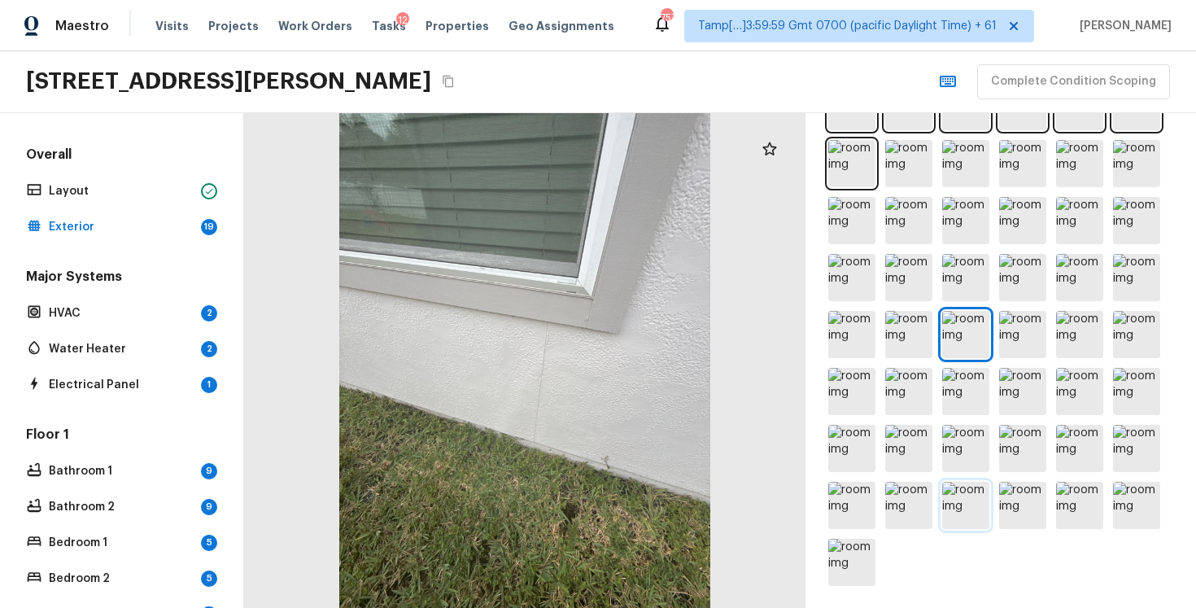
scroll to position [736, 0]
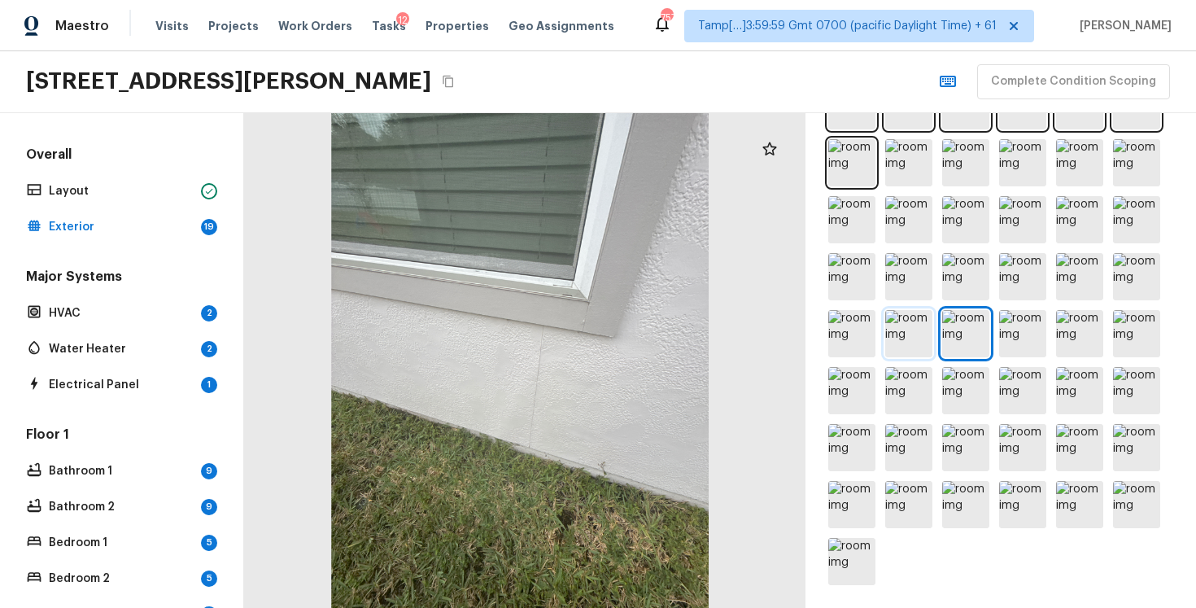
click at [902, 321] on img at bounding box center [908, 333] width 47 height 47
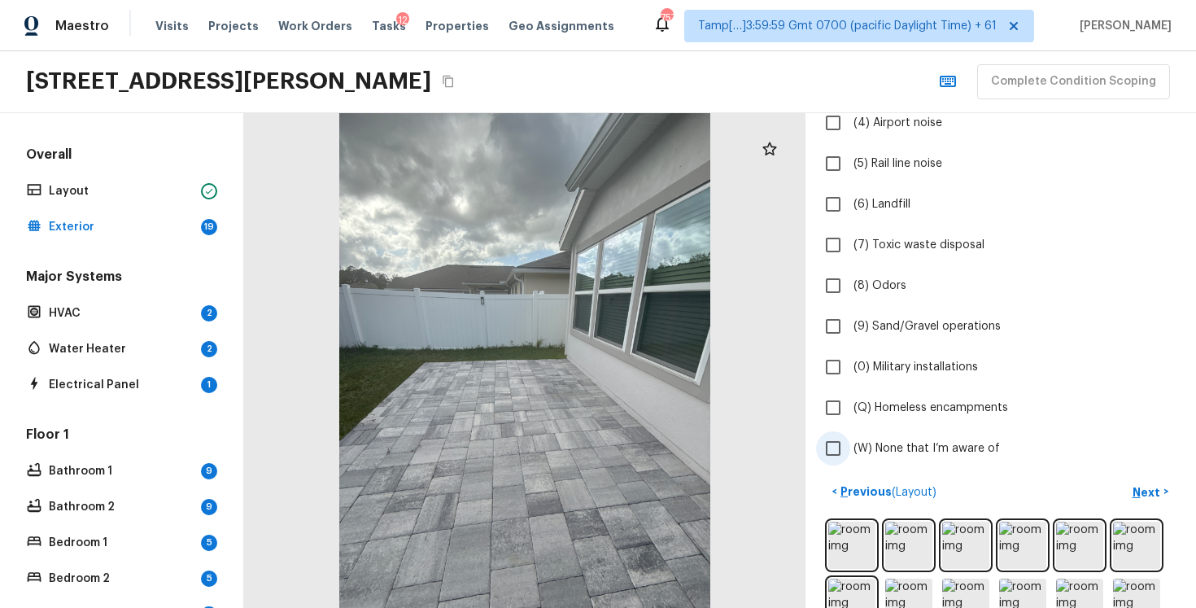
scroll to position [312, 0]
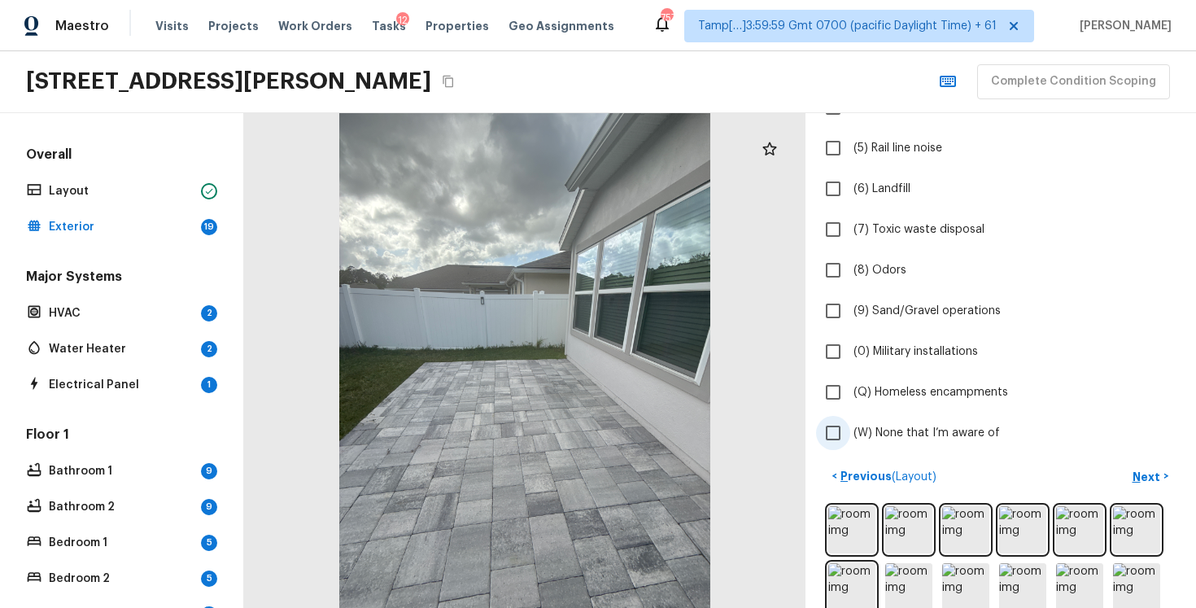
click at [890, 431] on span "(W) None that I’m aware of" at bounding box center [927, 433] width 146 height 16
click at [850, 431] on input "(W) None that I’m aware of" at bounding box center [833, 433] width 34 height 34
checkbox input "true"
click at [1142, 483] on p "Next" at bounding box center [1148, 477] width 31 height 16
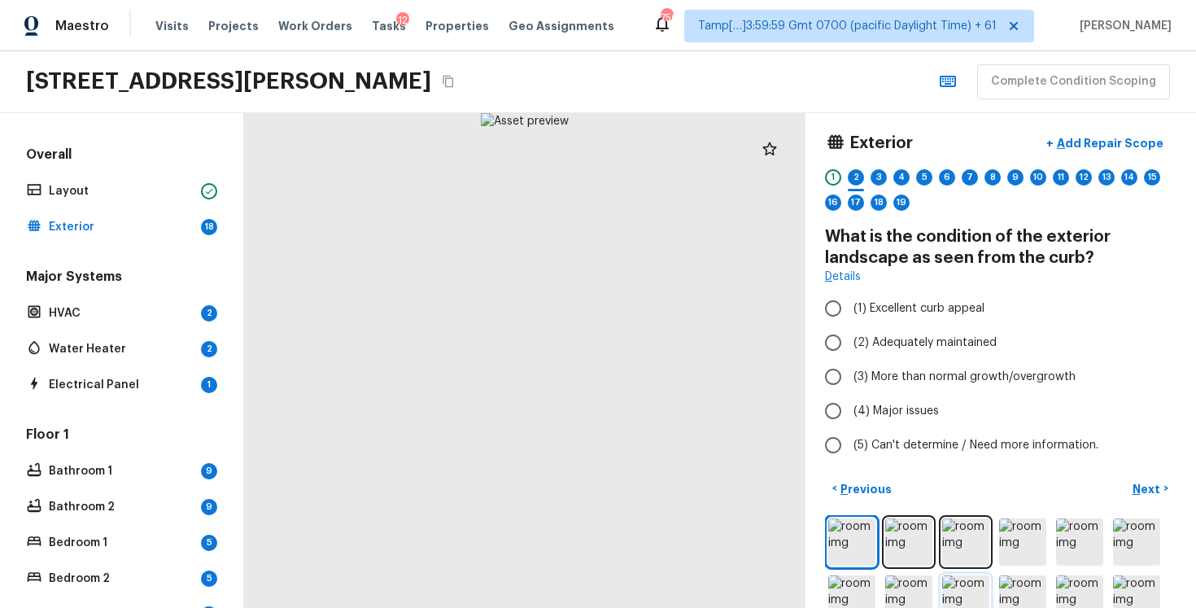
scroll to position [5, 0]
click at [854, 317] on span "(1) Excellent curb appeal" at bounding box center [919, 309] width 131 height 16
click at [850, 317] on input "(1) Excellent curb appeal" at bounding box center [833, 309] width 34 height 34
radio input "true"
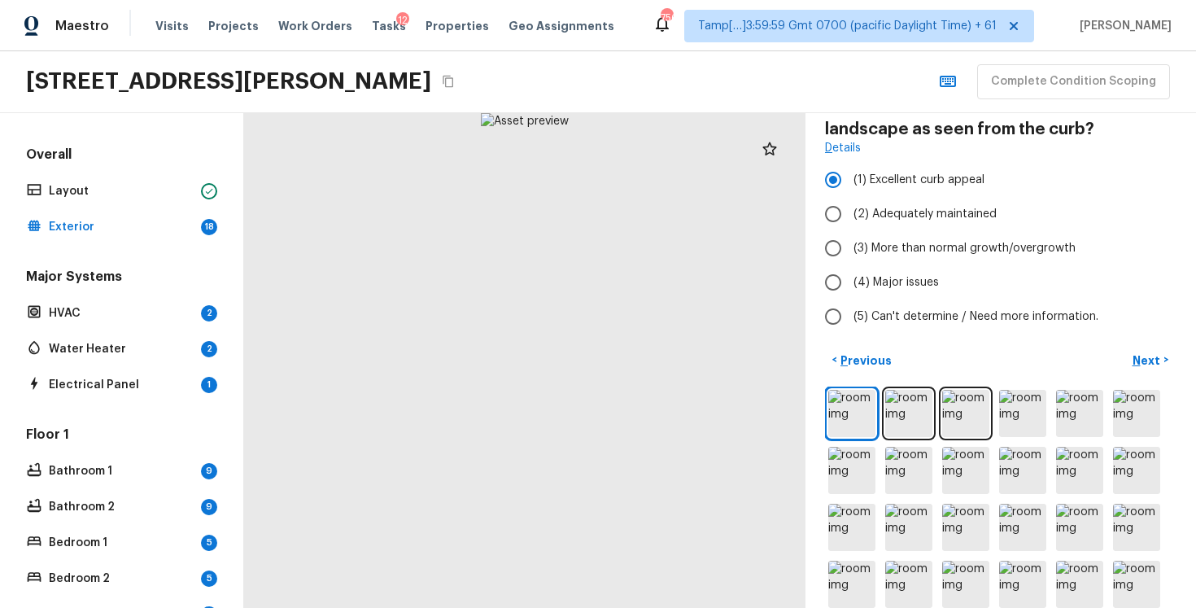
scroll to position [151, 0]
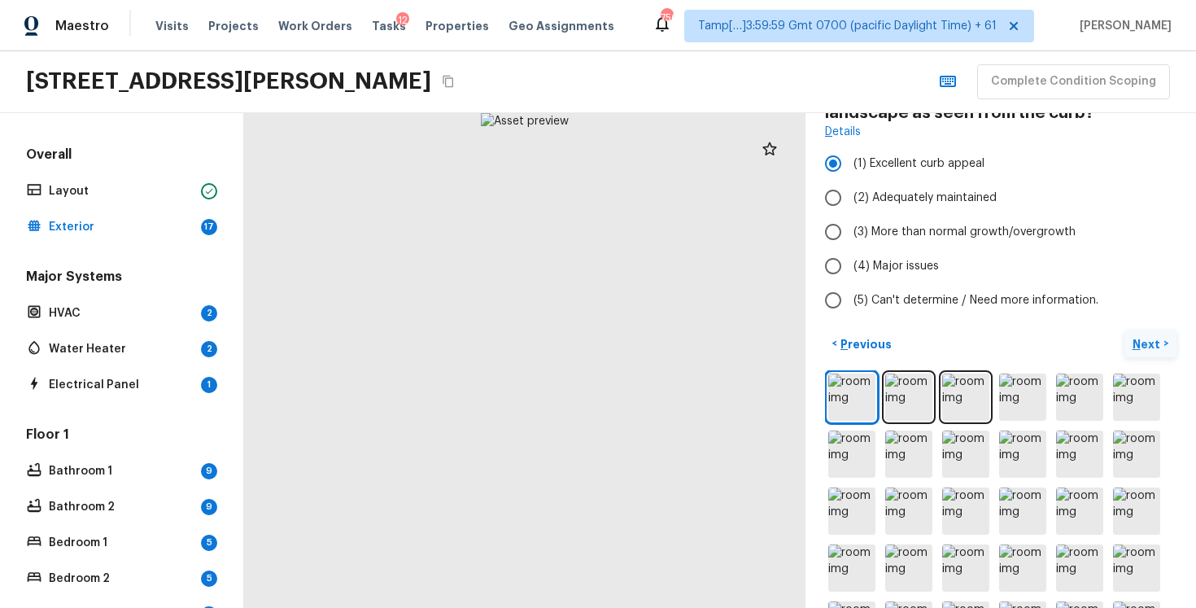
click at [1143, 352] on button "Next >" at bounding box center [1151, 343] width 52 height 27
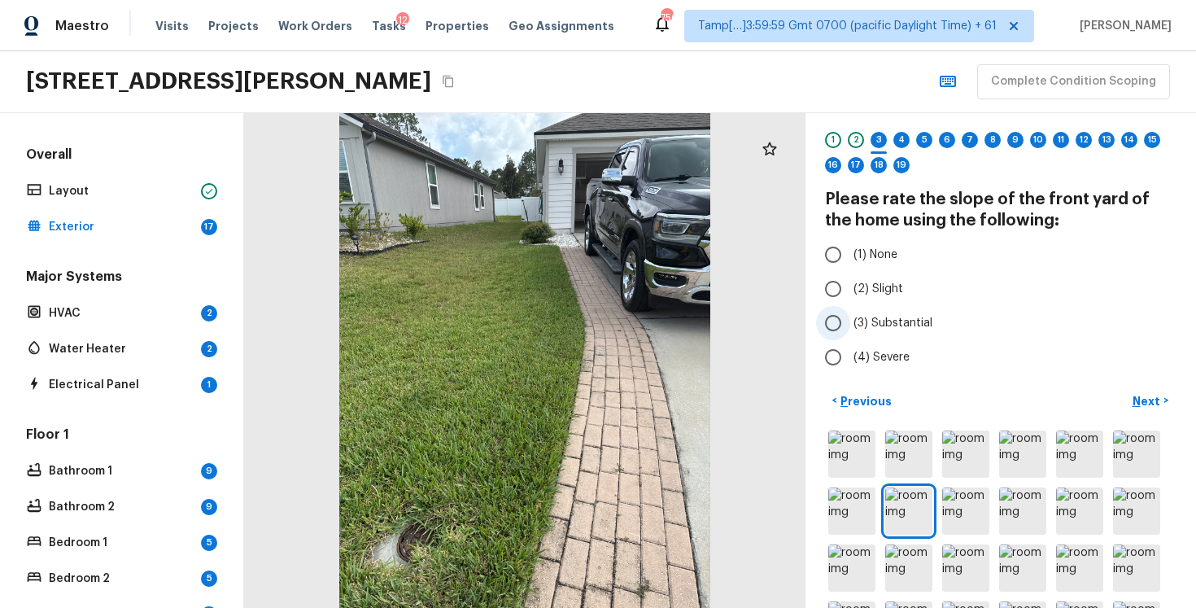
scroll to position [63, 0]
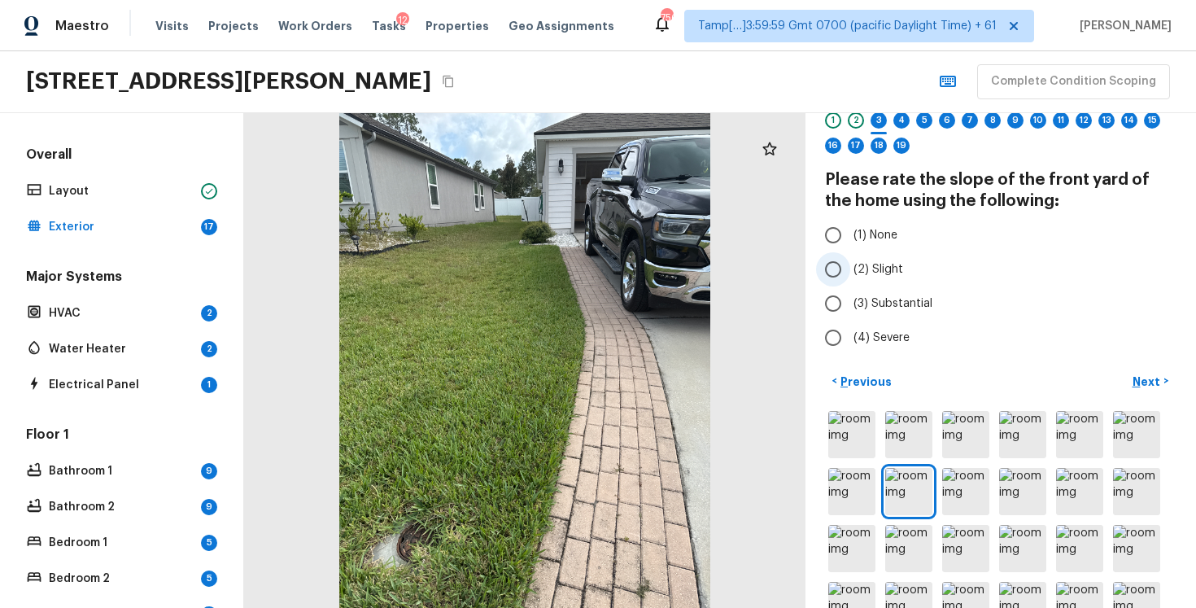
click at [845, 269] on input "(2) Slight" at bounding box center [833, 269] width 34 height 34
radio input "true"
click at [1144, 382] on p "Next" at bounding box center [1148, 381] width 31 height 16
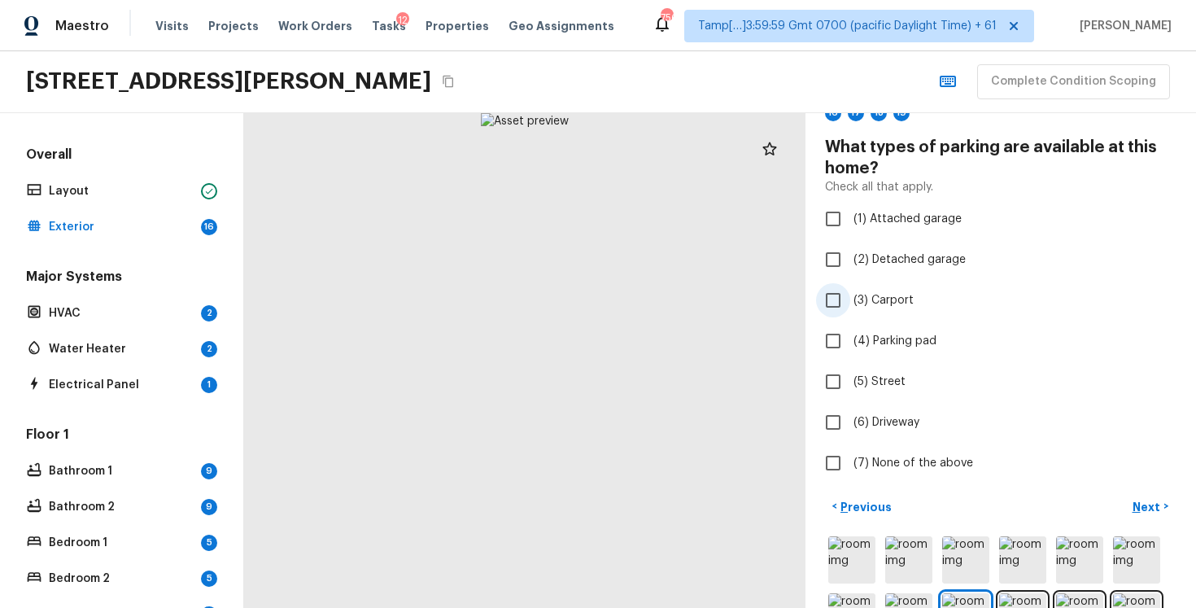
scroll to position [97, 0]
click at [836, 203] on input "(1) Attached garage" at bounding box center [833, 217] width 34 height 34
checkbox input "true"
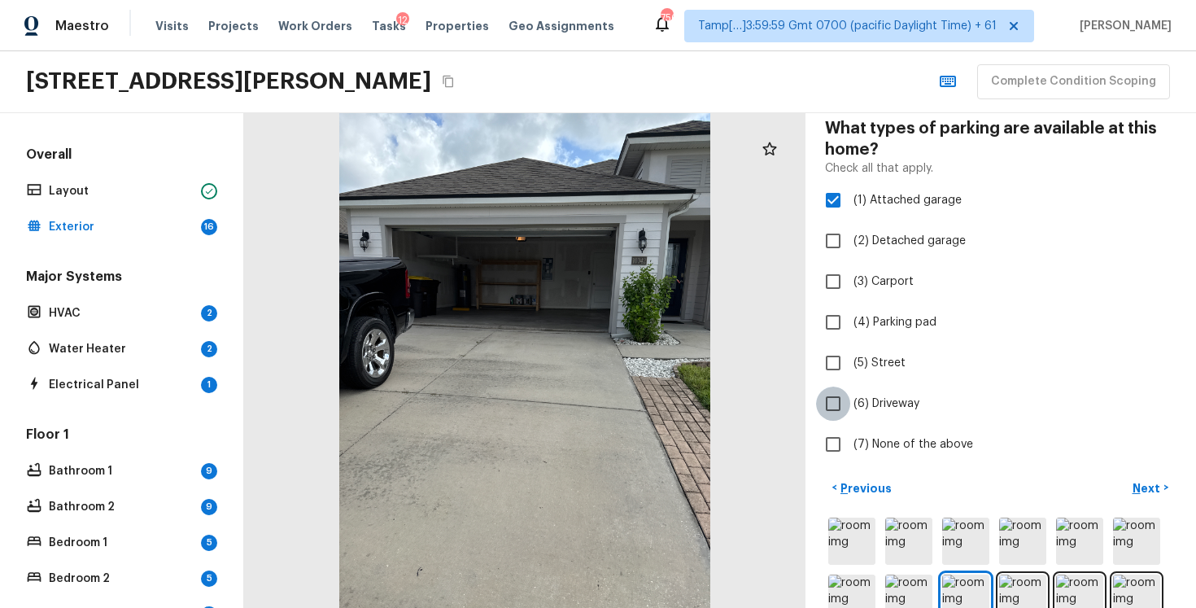
click at [845, 402] on input "(6) Driveway" at bounding box center [833, 404] width 34 height 34
checkbox input "true"
click at [1147, 487] on p "Next" at bounding box center [1148, 488] width 31 height 16
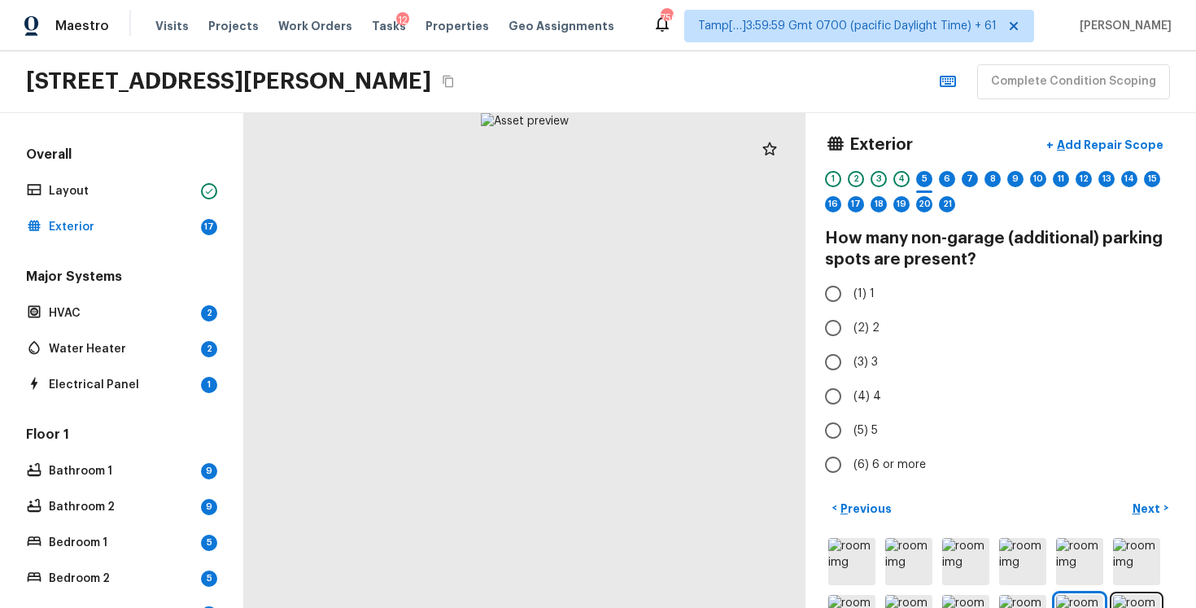
scroll to position [0, 0]
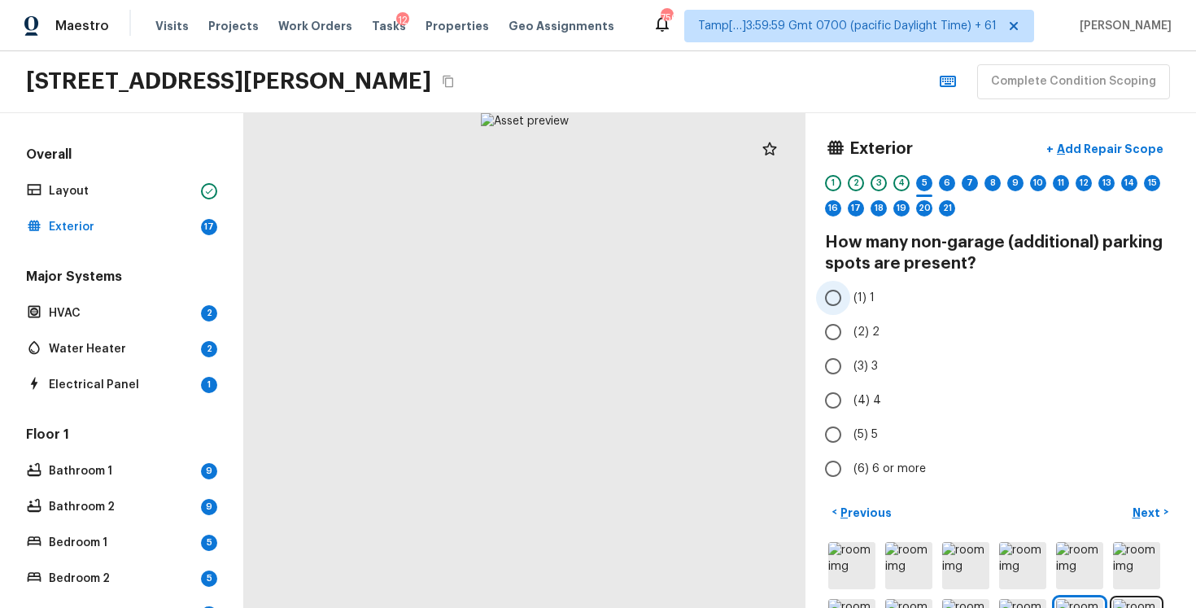
click at [841, 293] on input "(1) 1" at bounding box center [833, 298] width 34 height 34
radio input "true"
click at [1143, 504] on p "Next" at bounding box center [1148, 512] width 31 height 16
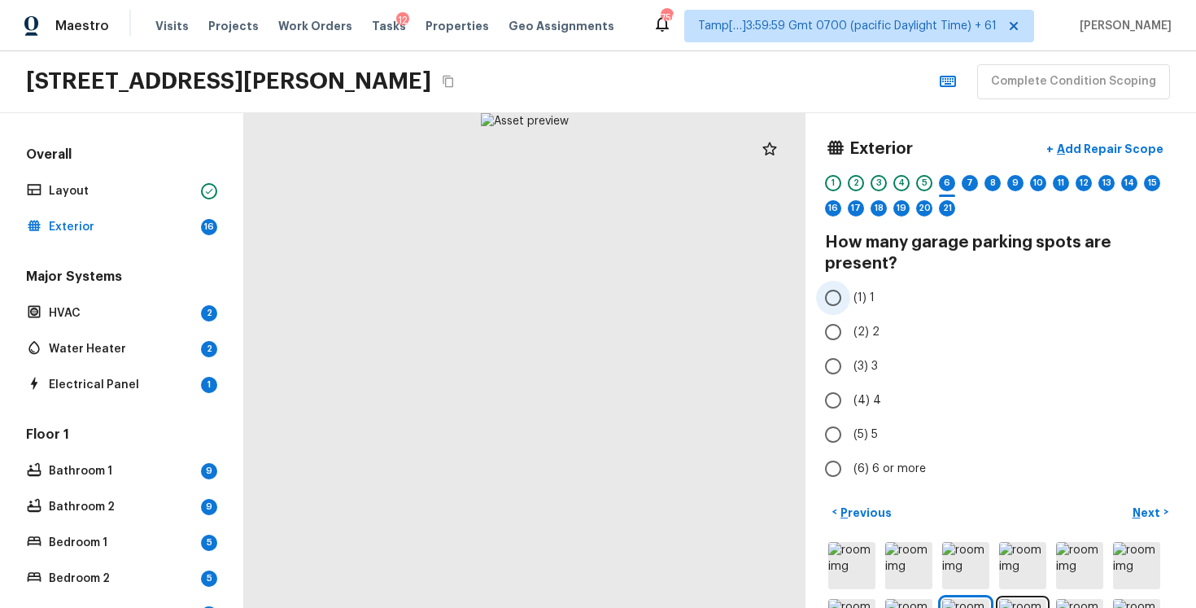
click at [835, 301] on input "(1) 1" at bounding box center [833, 298] width 34 height 34
radio input "true"
click at [1149, 510] on p "Next" at bounding box center [1148, 512] width 31 height 16
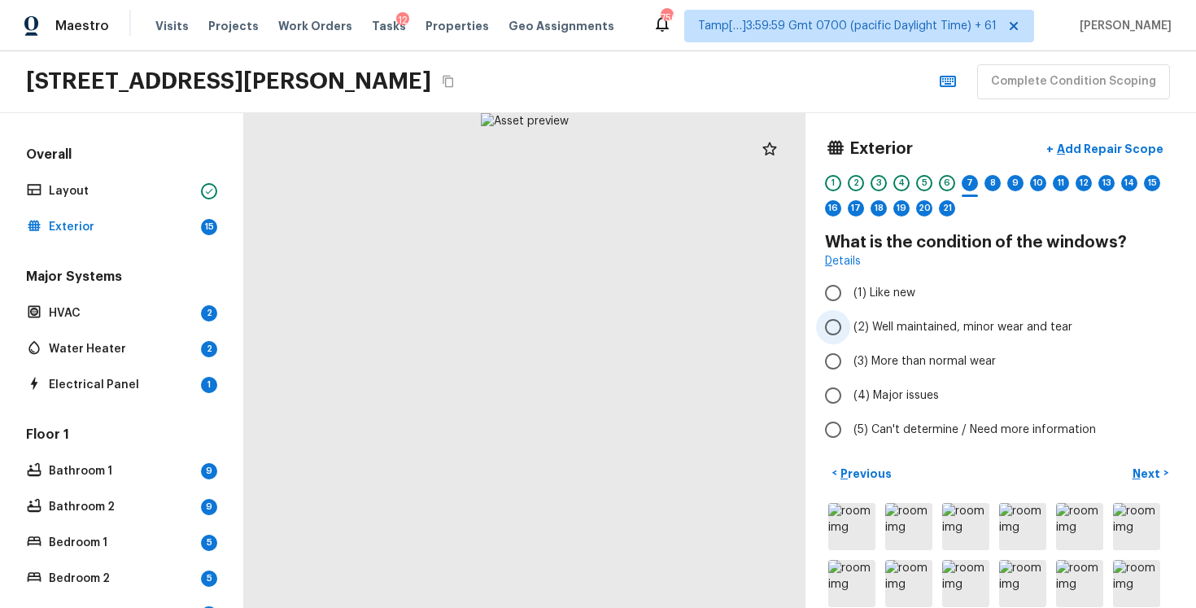
click at [834, 327] on input "(2) Well maintained, minor wear and tear" at bounding box center [833, 327] width 34 height 34
radio input "true"
click at [1158, 465] on p "Next" at bounding box center [1148, 473] width 31 height 16
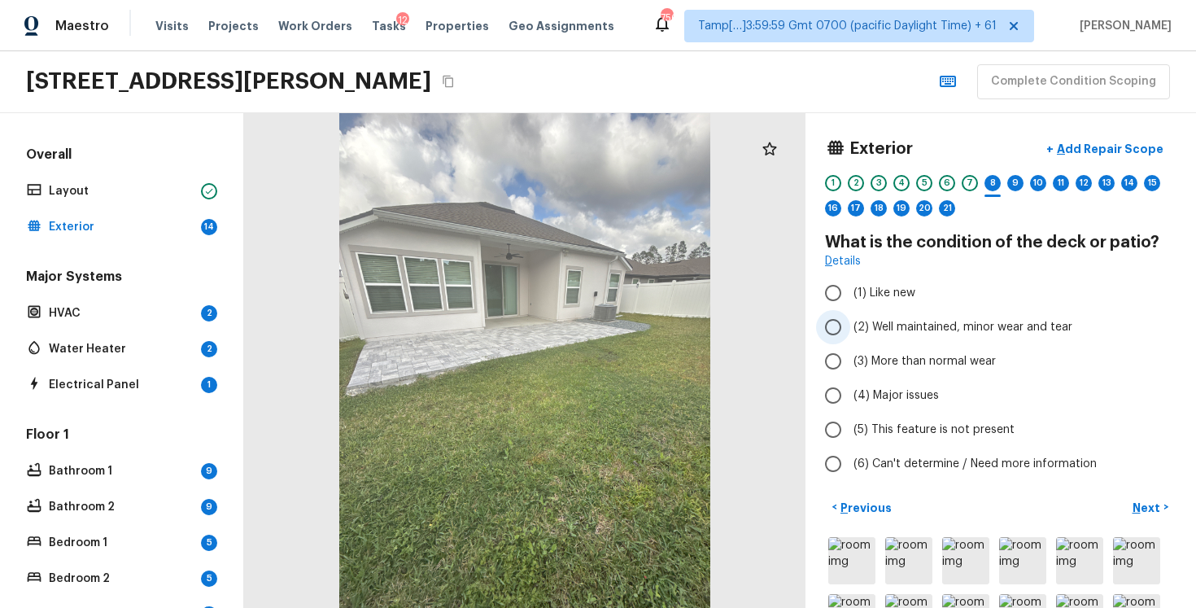
click at [856, 340] on label "(2) Well maintained, minor wear and tear" at bounding box center [989, 327] width 347 height 34
click at [850, 340] on input "(2) Well maintained, minor wear and tear" at bounding box center [833, 327] width 34 height 34
radio input "true"
click at [1154, 506] on p "Next" at bounding box center [1148, 508] width 31 height 16
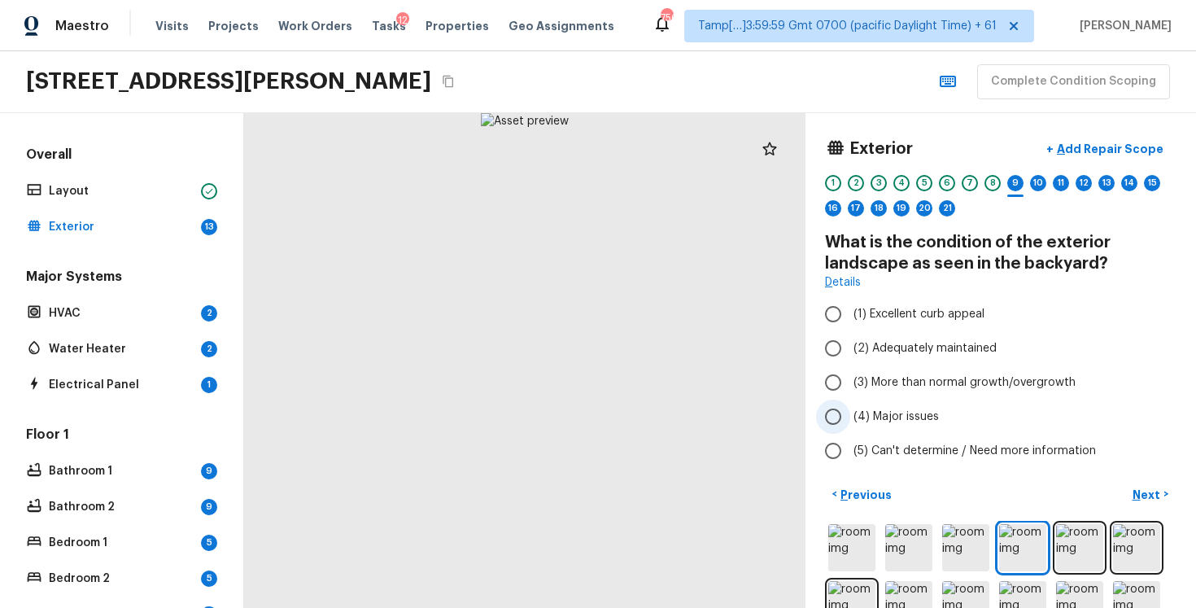
scroll to position [50, 0]
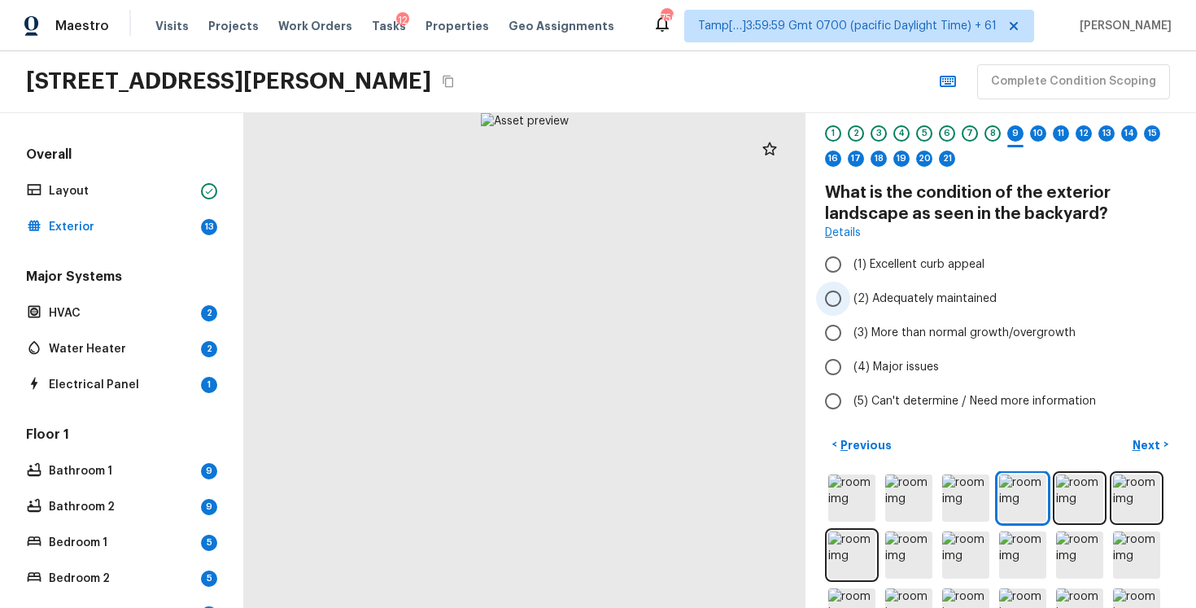
click at [851, 301] on label "(2) Adequately maintained" at bounding box center [989, 299] width 347 height 34
click at [850, 301] on input "(2) Adequately maintained" at bounding box center [833, 299] width 34 height 34
radio input "true"
click at [1155, 447] on p "Next" at bounding box center [1148, 445] width 31 height 16
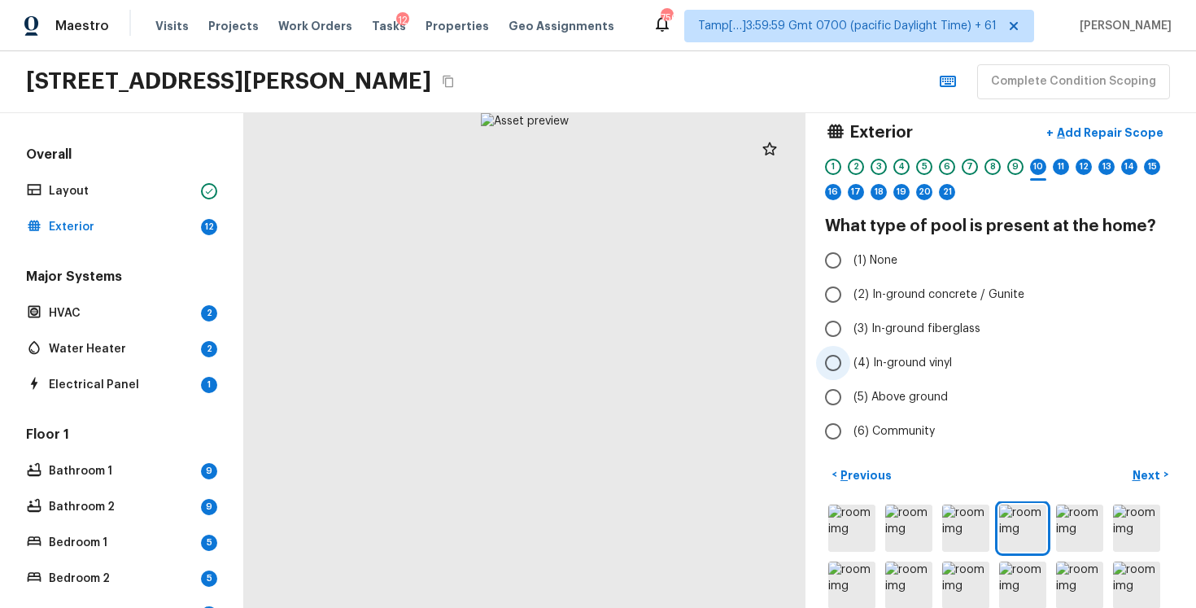
scroll to position [13, 0]
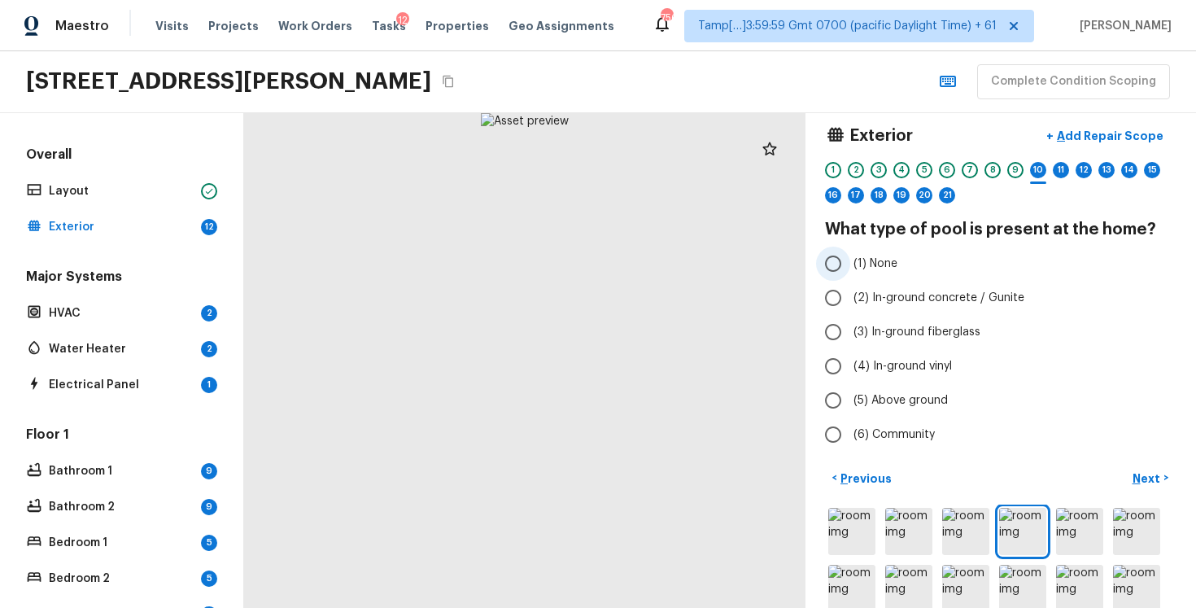
click at [841, 273] on input "(1) None" at bounding box center [833, 264] width 34 height 34
radio input "true"
click at [1146, 475] on p "Next" at bounding box center [1148, 478] width 31 height 16
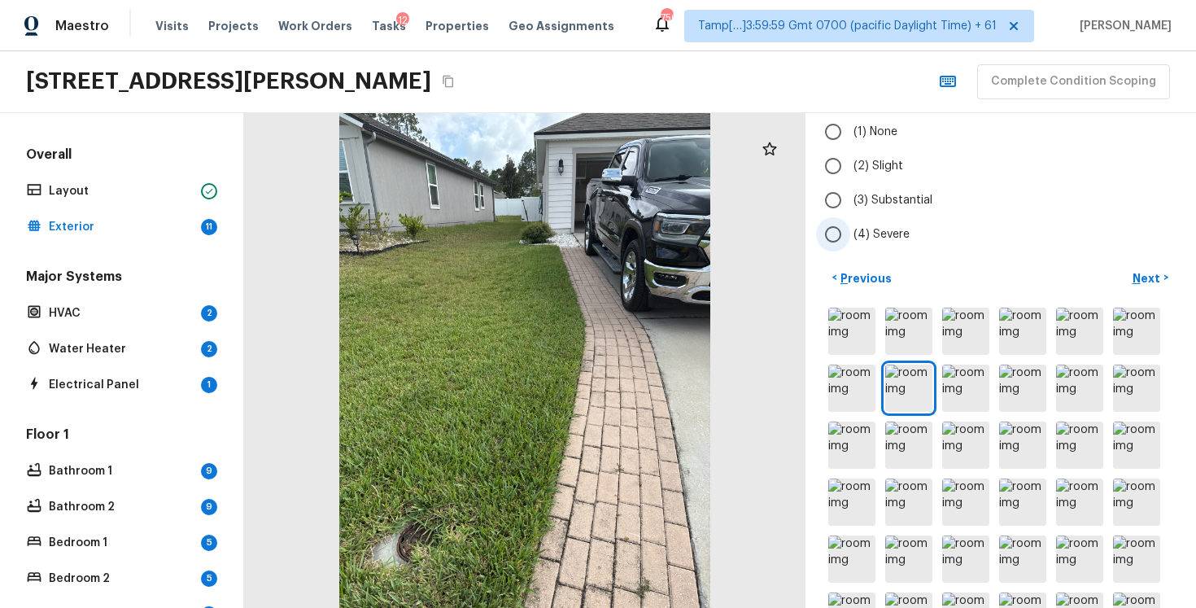
scroll to position [105, 0]
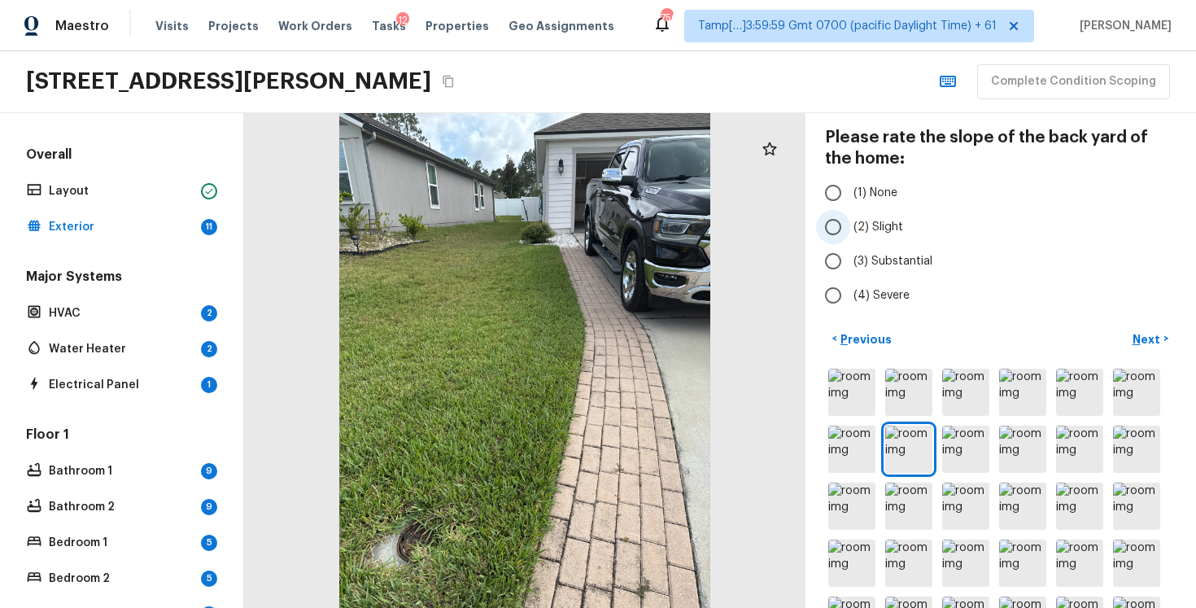
click at [870, 229] on span "(2) Slight" at bounding box center [879, 227] width 50 height 16
click at [850, 229] on input "(2) Slight" at bounding box center [833, 227] width 34 height 34
radio input "true"
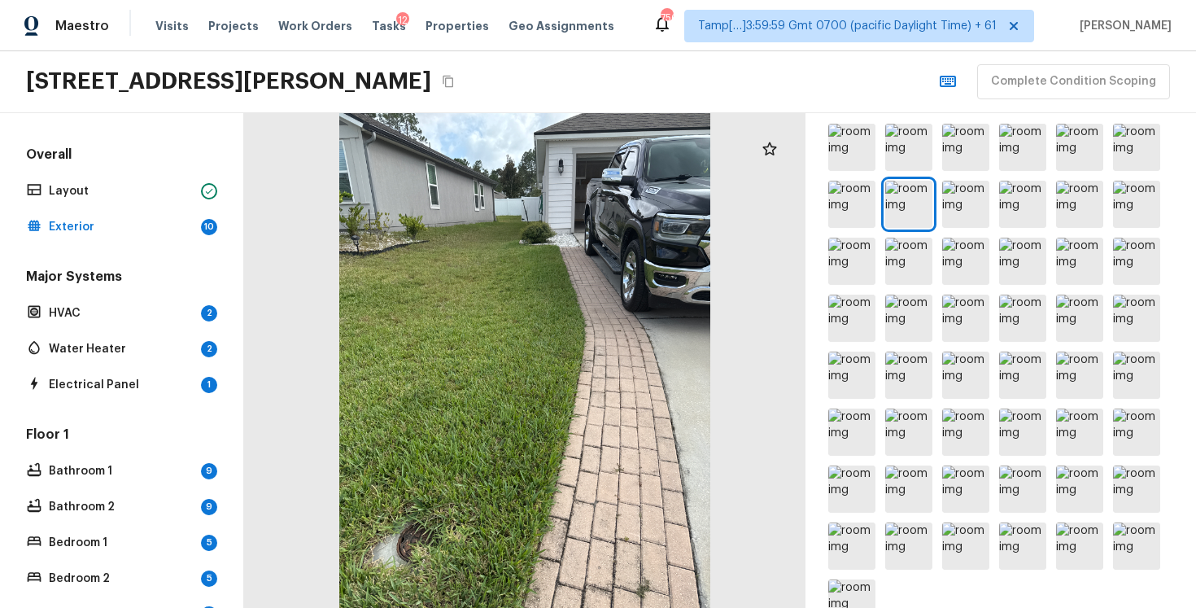
scroll to position [391, 0]
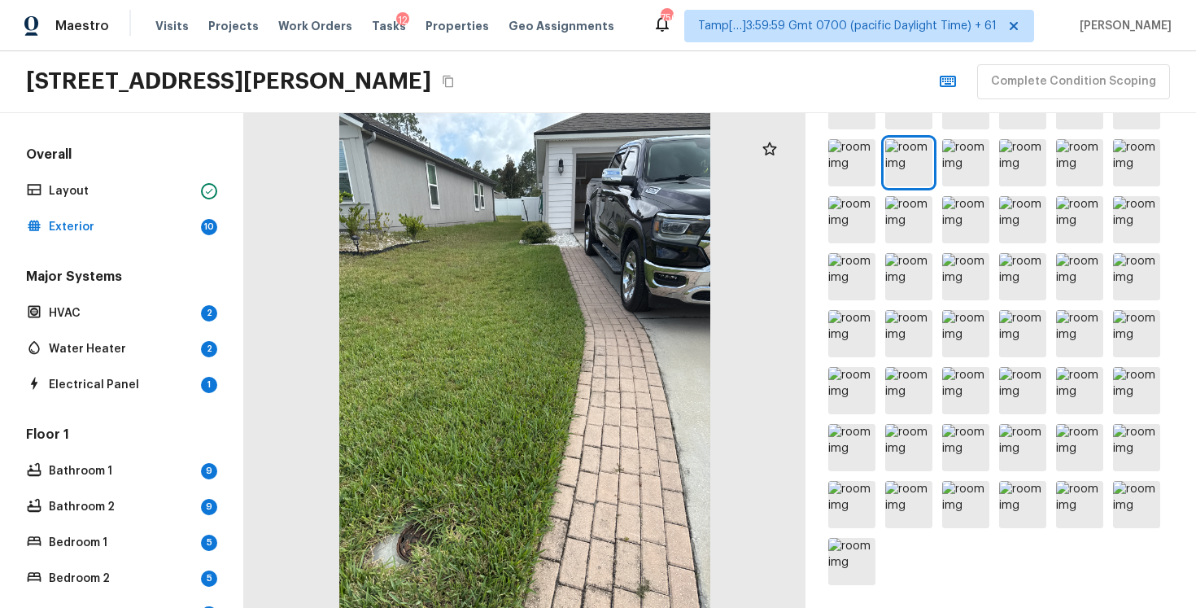
click at [1018, 419] on div at bounding box center [1001, 333] width 352 height 509
click at [1017, 404] on img at bounding box center [1022, 390] width 47 height 47
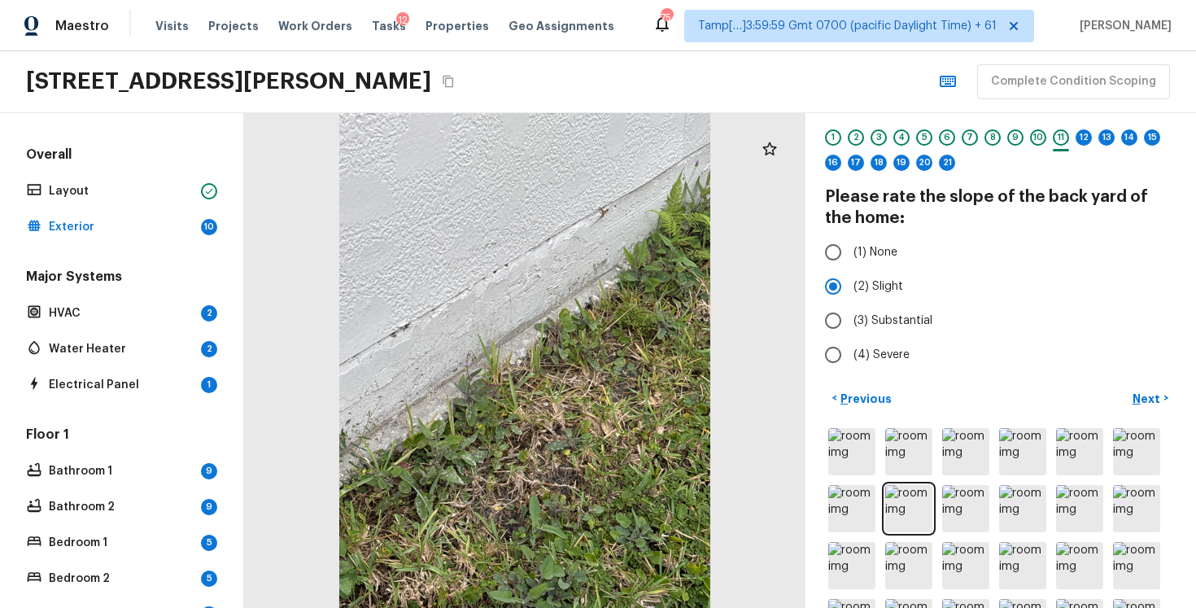
scroll to position [0, 0]
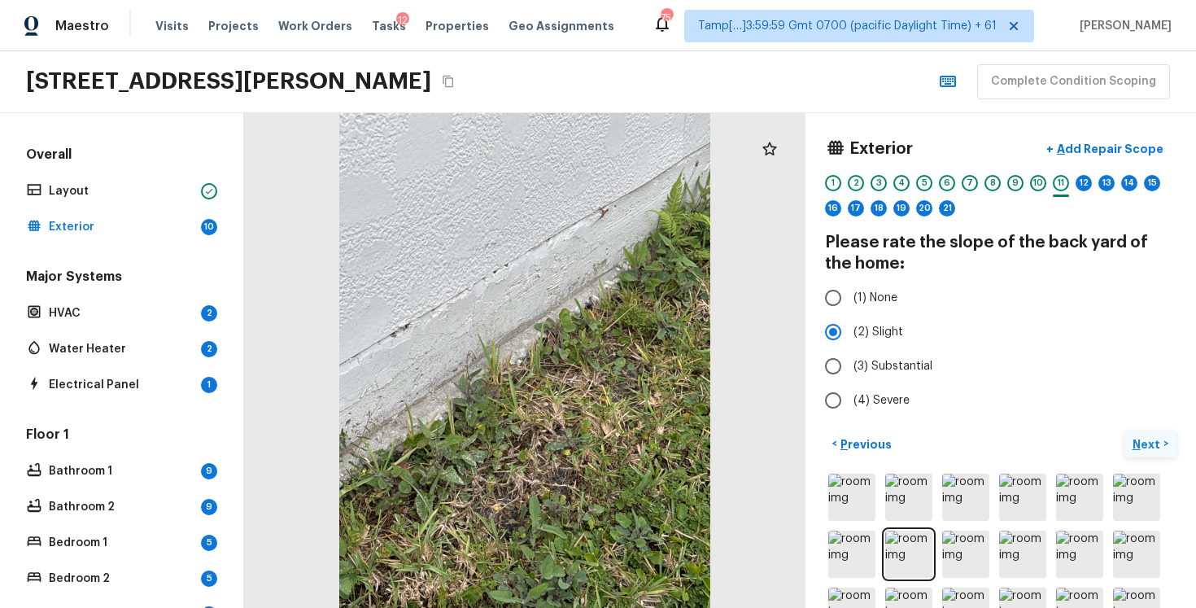
click at [1129, 443] on button "Next >" at bounding box center [1151, 443] width 52 height 27
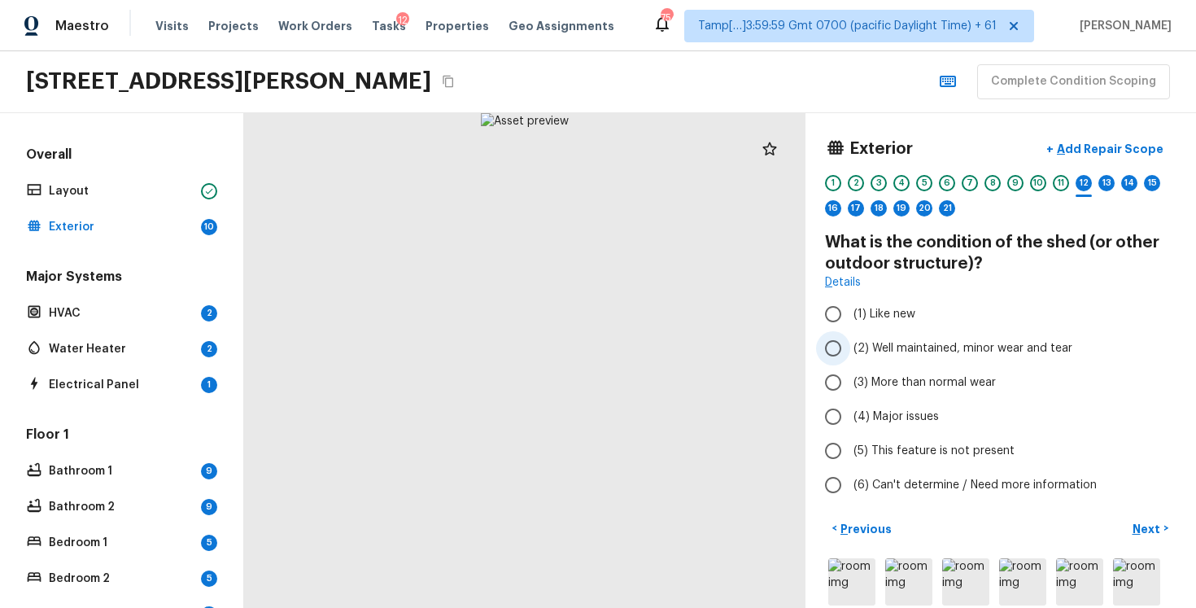
click at [846, 357] on input "(2) Well maintained, minor wear and tear" at bounding box center [833, 348] width 34 height 34
radio input "true"
click at [1121, 147] on p "Add Repair Scope" at bounding box center [1109, 149] width 110 height 16
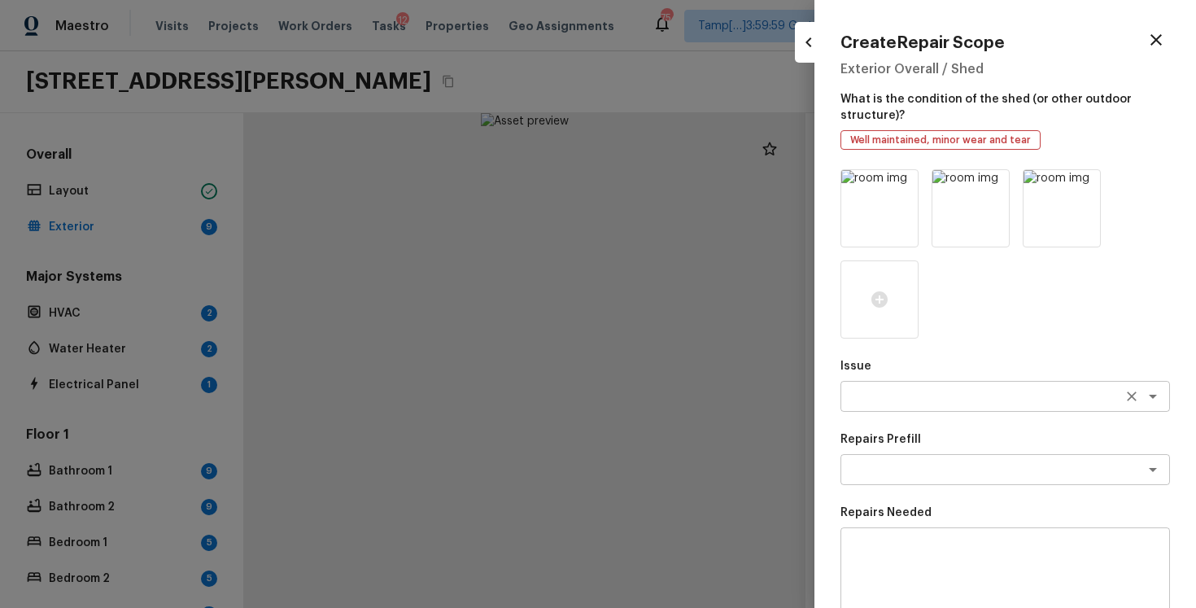
click at [917, 403] on textarea at bounding box center [982, 396] width 269 height 16
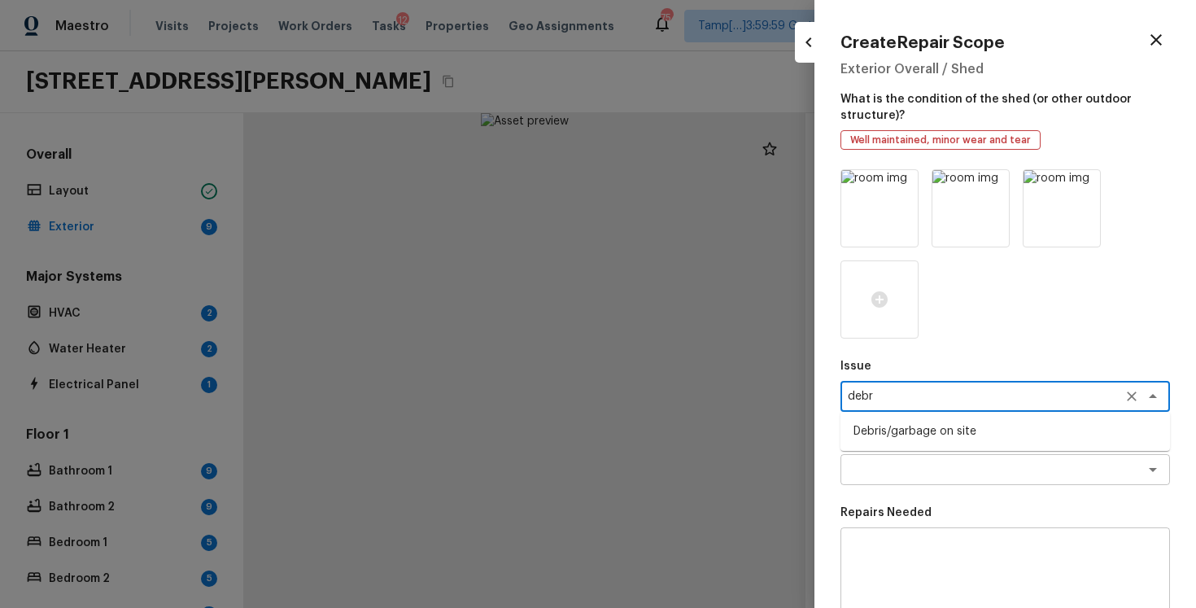
click at [919, 437] on li "Debris/garbage on site" at bounding box center [1006, 431] width 330 height 26
type textarea "Debris/garbage on site"
click at [919, 472] on textarea at bounding box center [982, 469] width 269 height 16
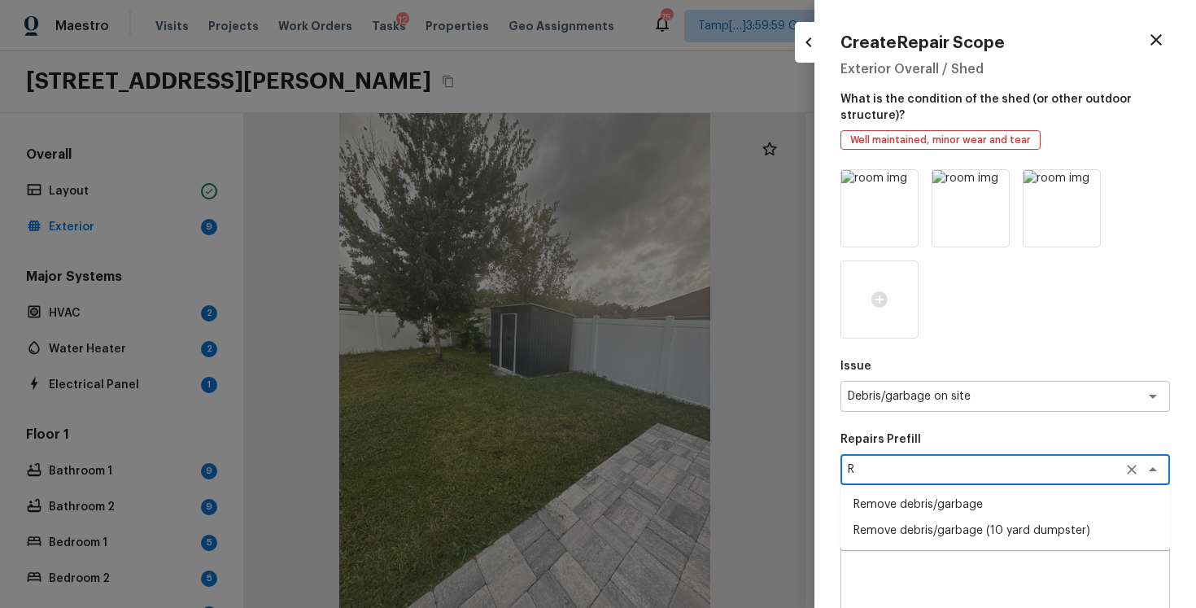
click at [938, 496] on li "Remove debris/garbage" at bounding box center [1006, 504] width 330 height 26
type textarea "Remove debris/garbage"
type textarea "Remove, haul off, and properly dispose of any debris left by seller to offsite …"
type input "$50.00"
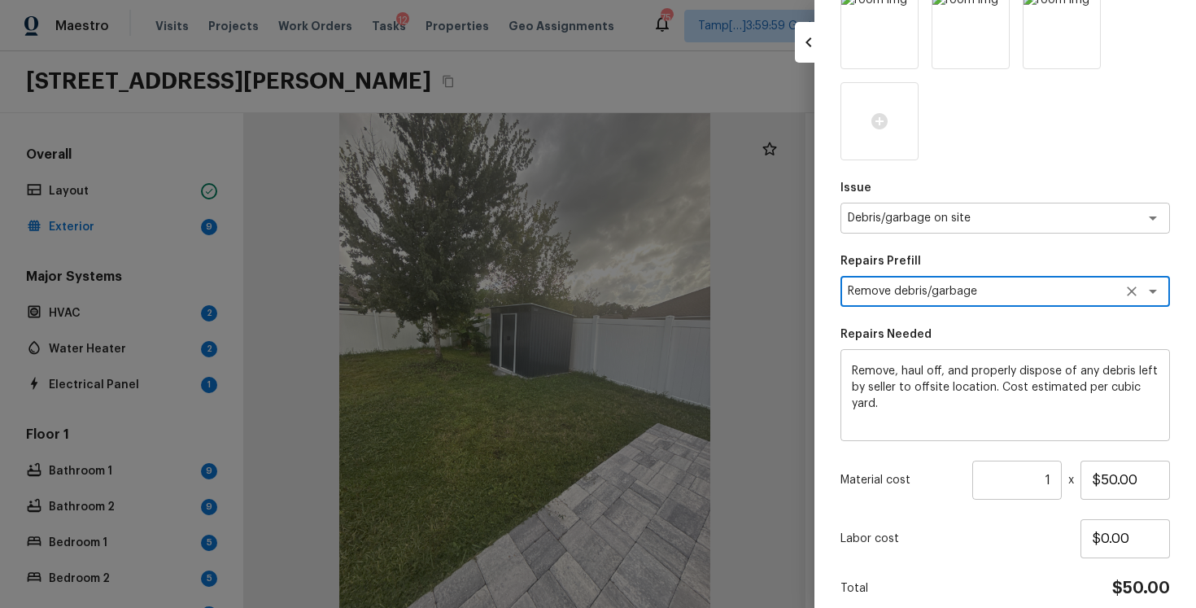
scroll to position [181, 0]
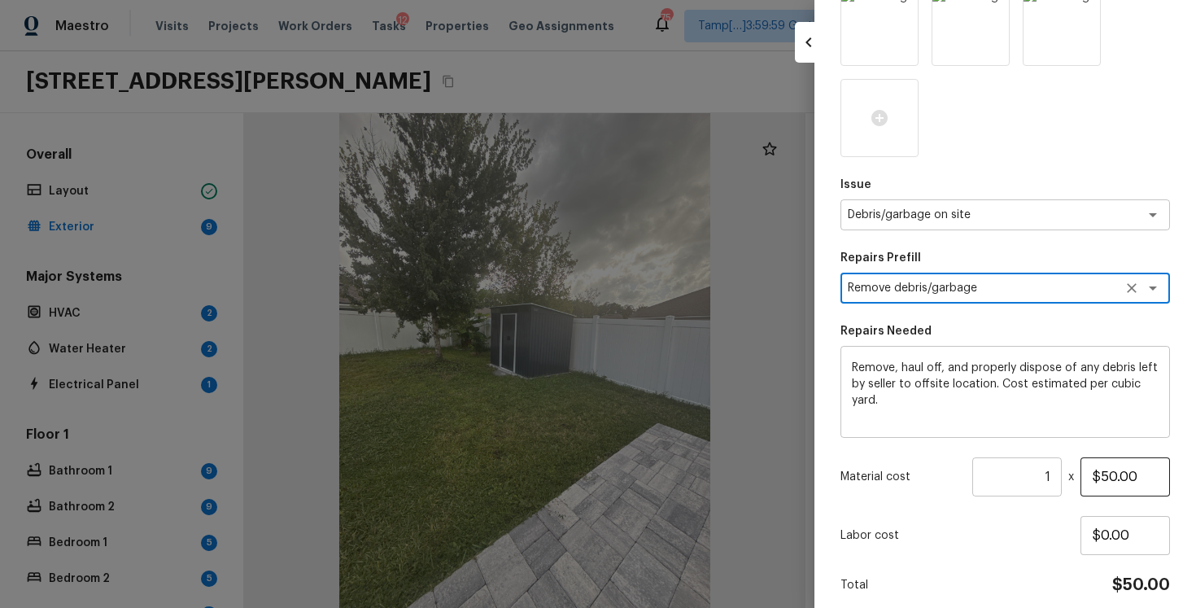
type textarea "Remove debris/garbage"
click at [1113, 480] on input "$50.00" at bounding box center [1126, 476] width 90 height 39
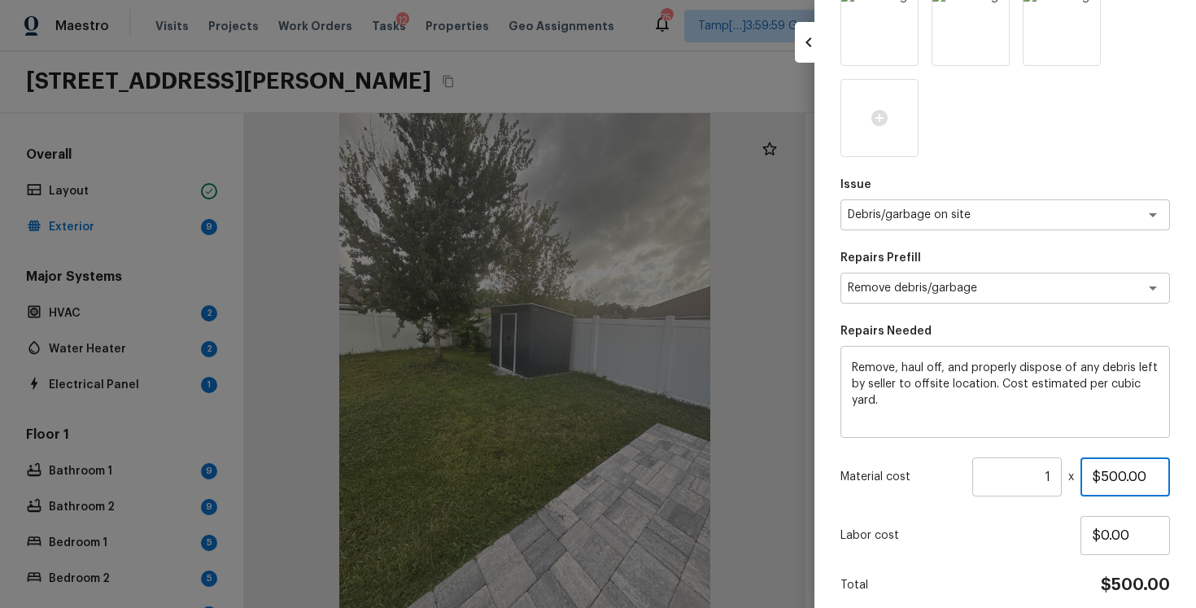
type input "$500.00"
click at [1059, 517] on div "Labor cost $0.00" at bounding box center [1006, 535] width 330 height 39
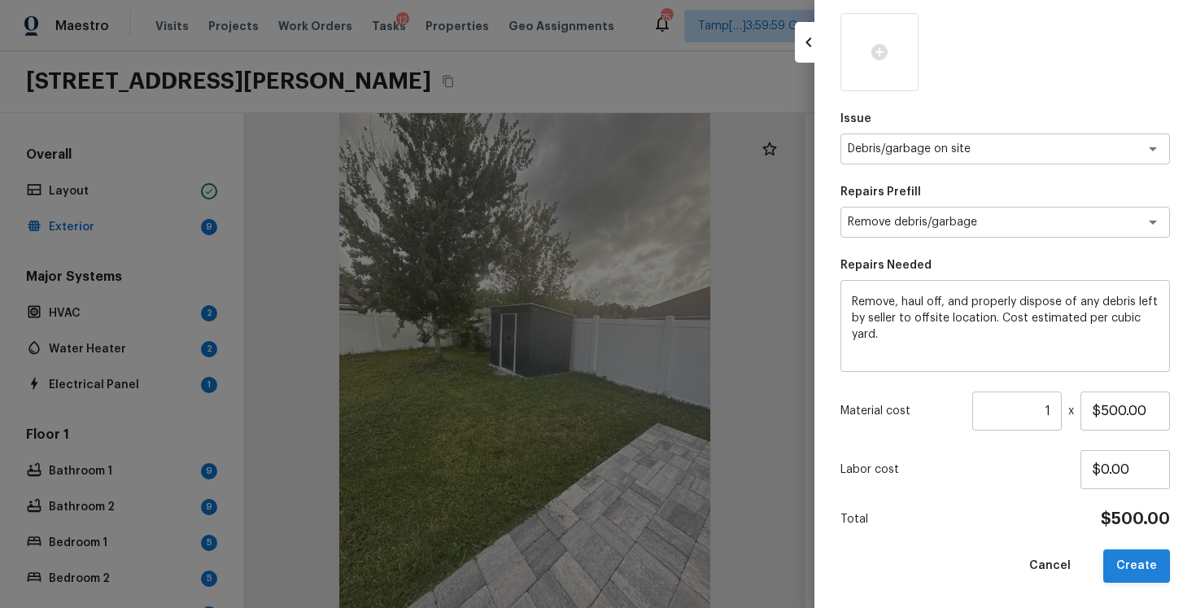
click at [1147, 566] on button "Create" at bounding box center [1136, 565] width 67 height 33
type input "$0.00"
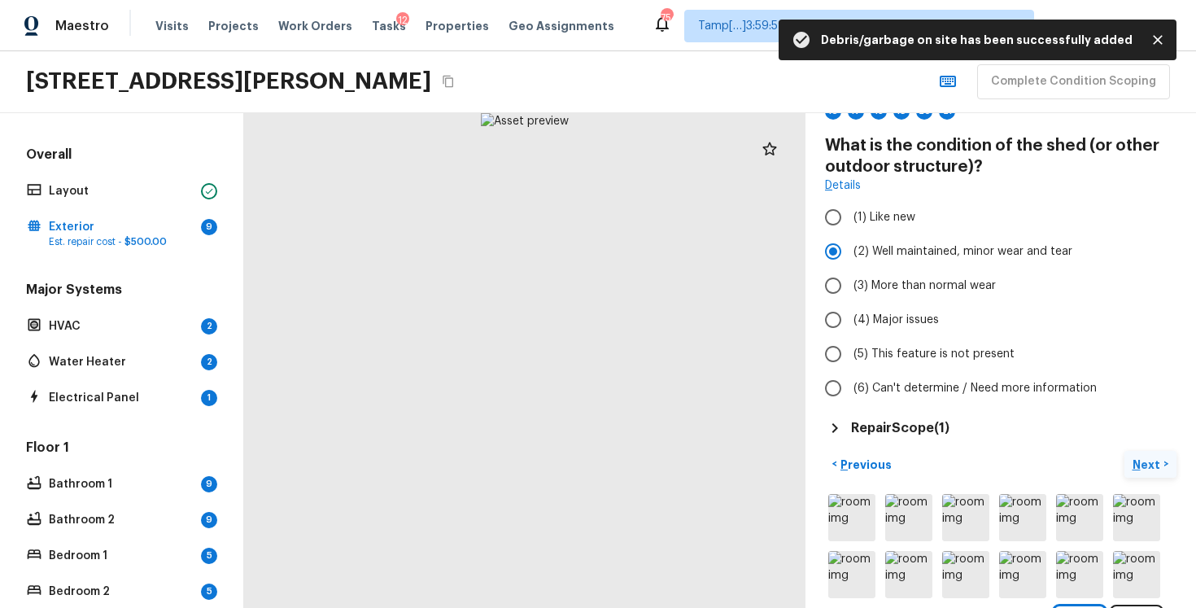
scroll to position [106, 0]
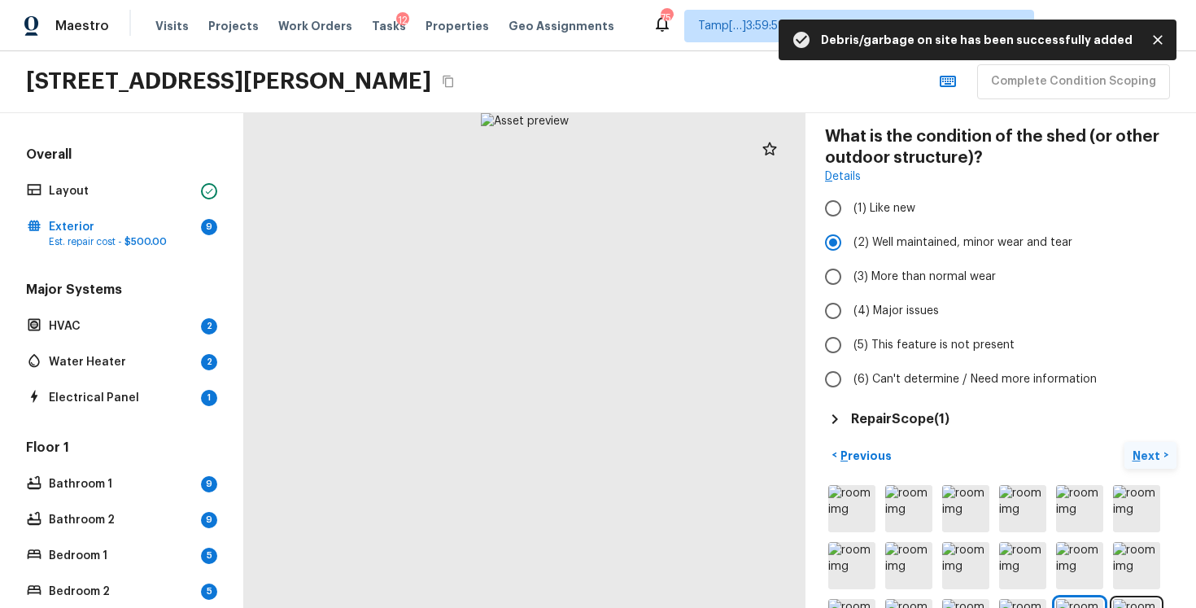
click at [1128, 458] on button "Next >" at bounding box center [1151, 455] width 52 height 27
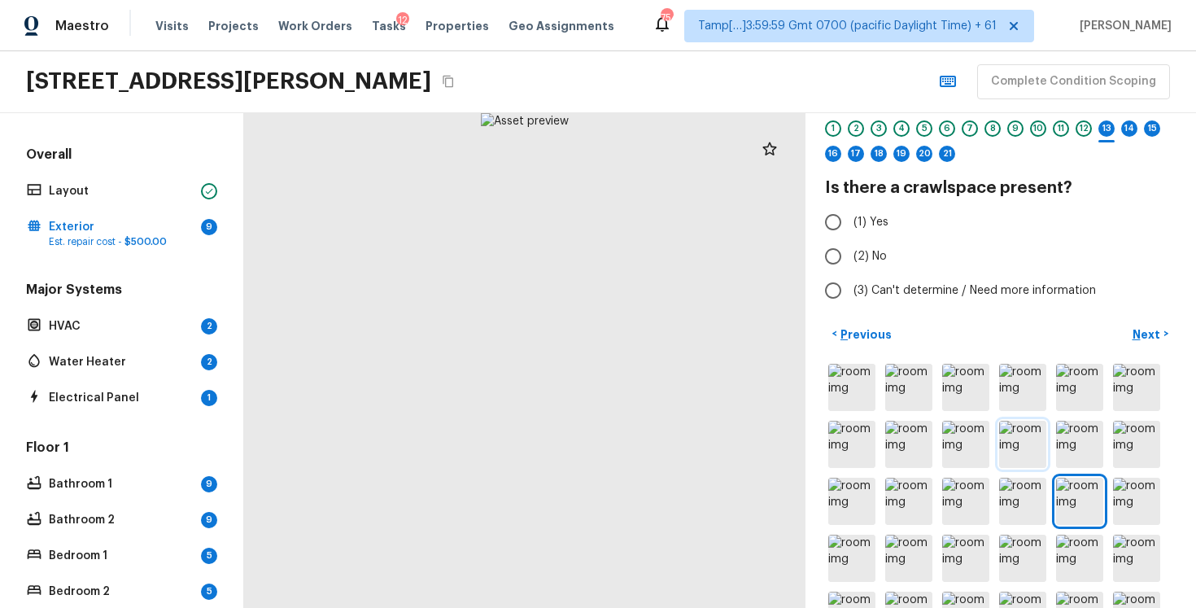
scroll to position [15, 0]
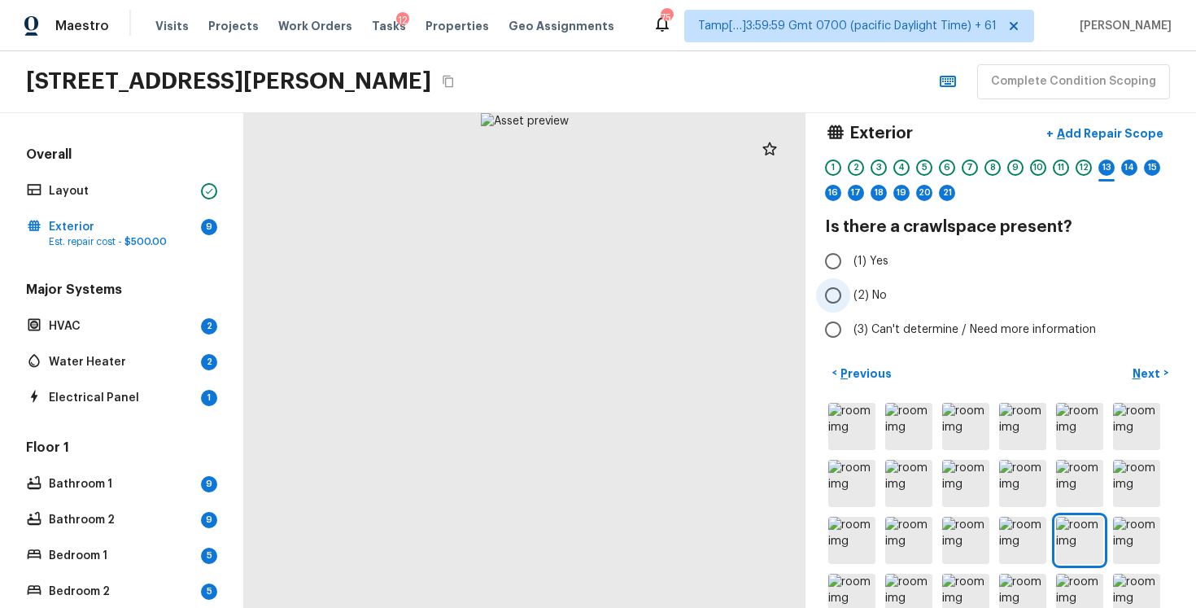
click at [844, 289] on input "(2) No" at bounding box center [833, 295] width 34 height 34
radio input "true"
click at [1147, 376] on p "Next" at bounding box center [1148, 373] width 31 height 16
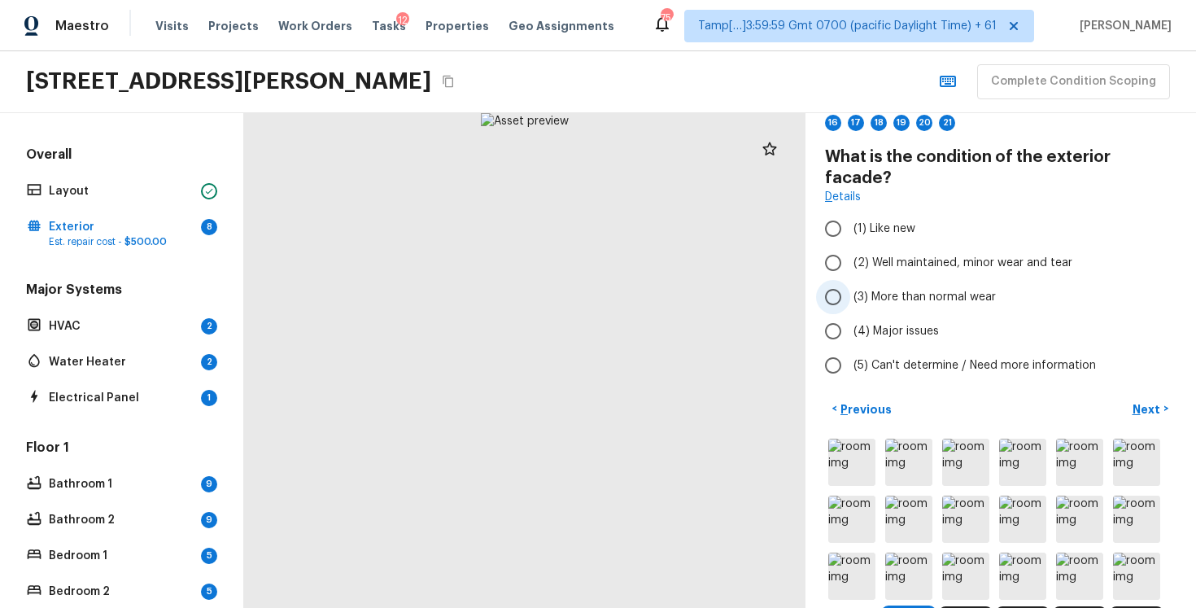
scroll to position [91, 0]
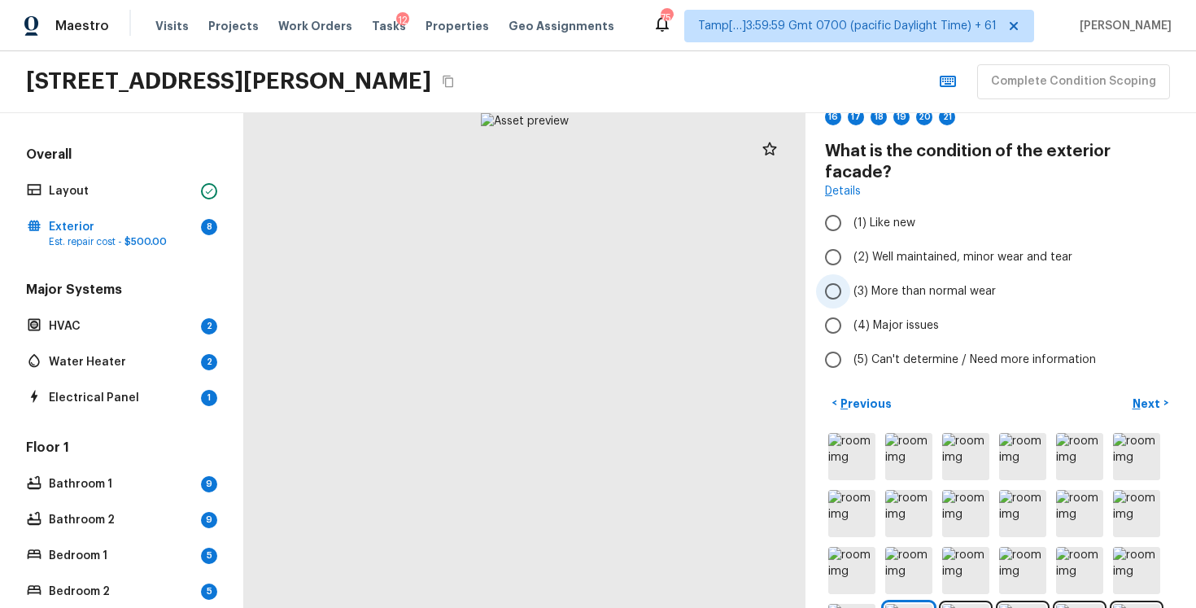
click at [892, 274] on label "(3) More than normal wear" at bounding box center [989, 291] width 347 height 34
click at [850, 274] on input "(3) More than normal wear" at bounding box center [833, 291] width 34 height 34
radio input "true"
click at [892, 274] on label "(3) More than normal wear" at bounding box center [989, 291] width 347 height 34
click at [850, 274] on input "(3) More than normal wear" at bounding box center [833, 291] width 34 height 34
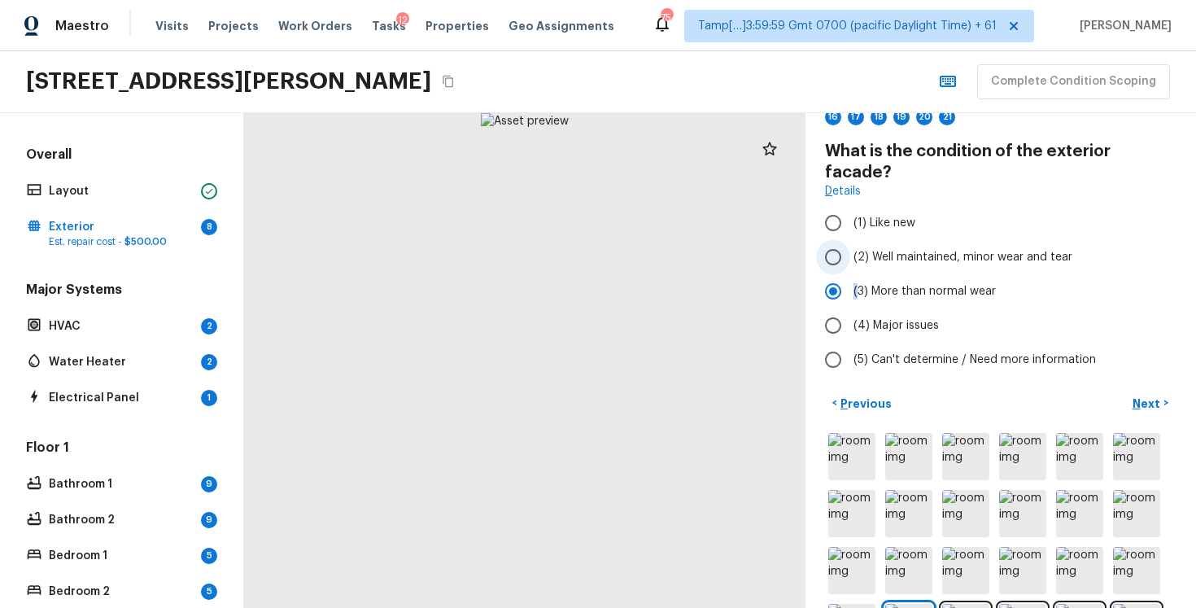
click at [892, 249] on span "(2) Well maintained, minor wear and tear" at bounding box center [963, 257] width 219 height 16
click at [850, 240] on input "(2) Well maintained, minor wear and tear" at bounding box center [833, 257] width 34 height 34
radio input "true"
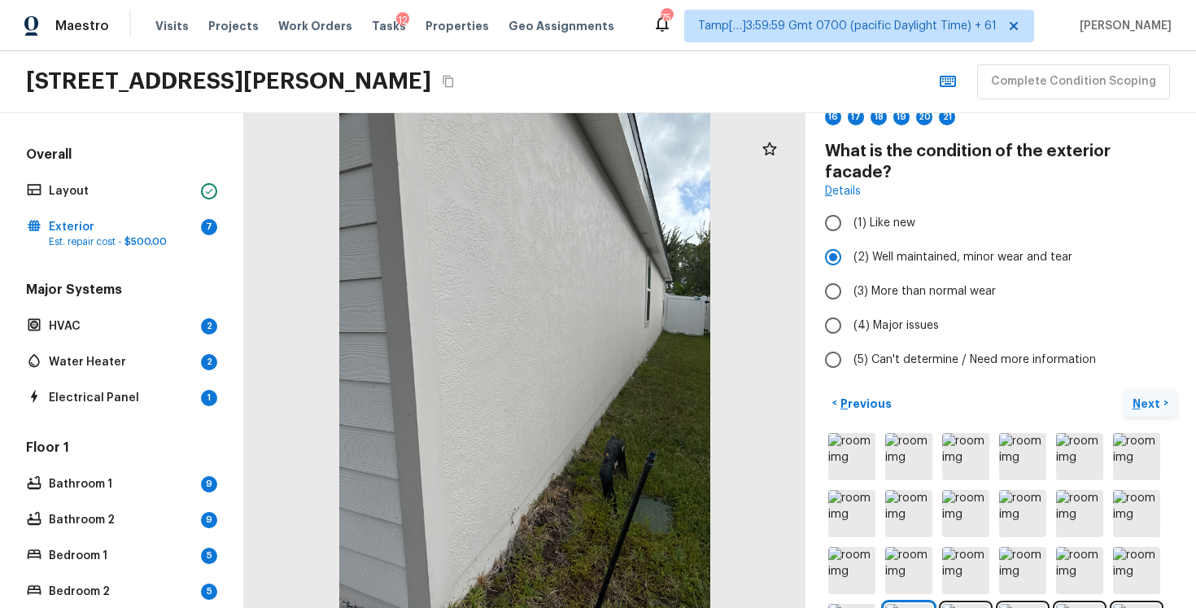
click at [1148, 390] on button "Next >" at bounding box center [1151, 403] width 52 height 27
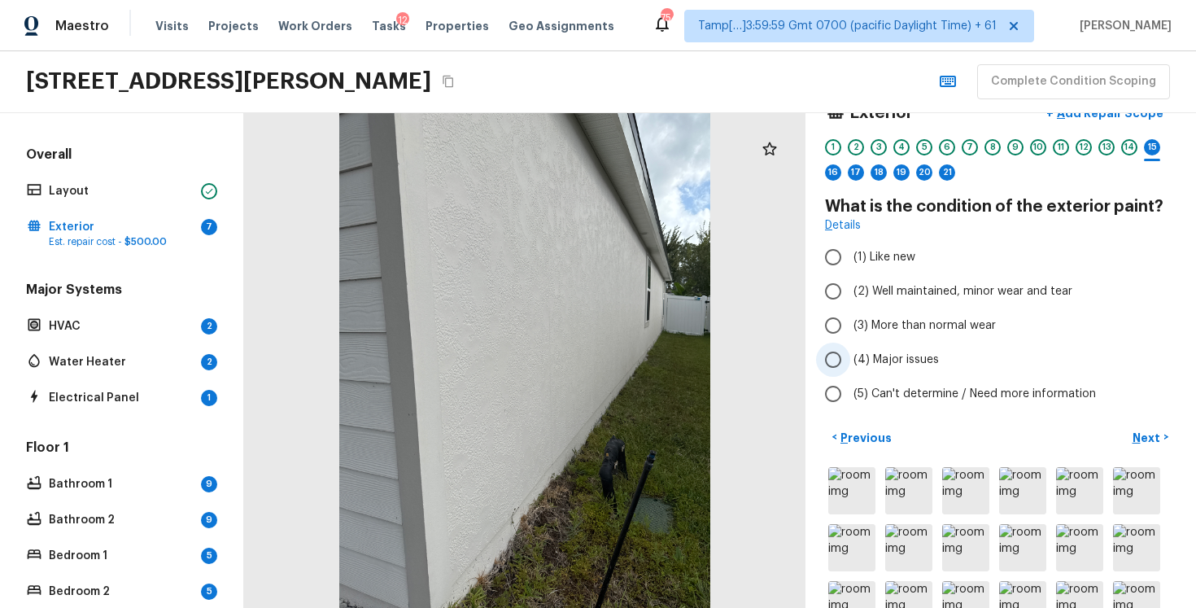
scroll to position [7, 0]
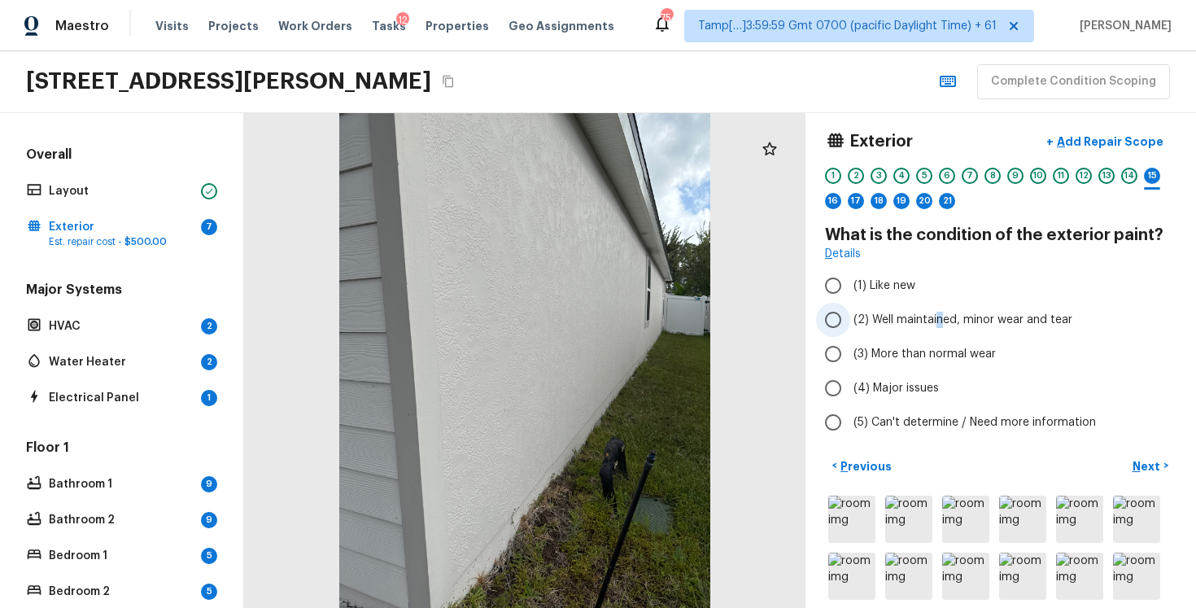
click at [938, 317] on span "(2) Well maintained, minor wear and tear" at bounding box center [963, 320] width 219 height 16
click at [1147, 461] on p "Next" at bounding box center [1148, 466] width 31 height 16
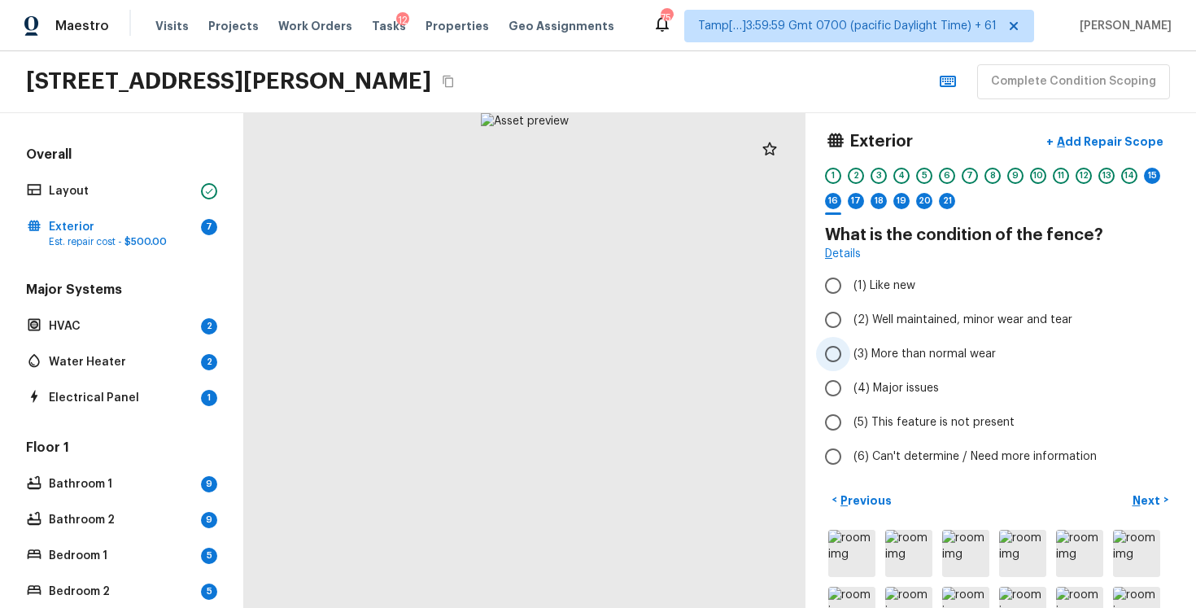
click at [830, 347] on input "(3) More than normal wear" at bounding box center [833, 354] width 34 height 34
radio input "true"
click at [1145, 135] on p "Add Repair Scope" at bounding box center [1109, 141] width 110 height 16
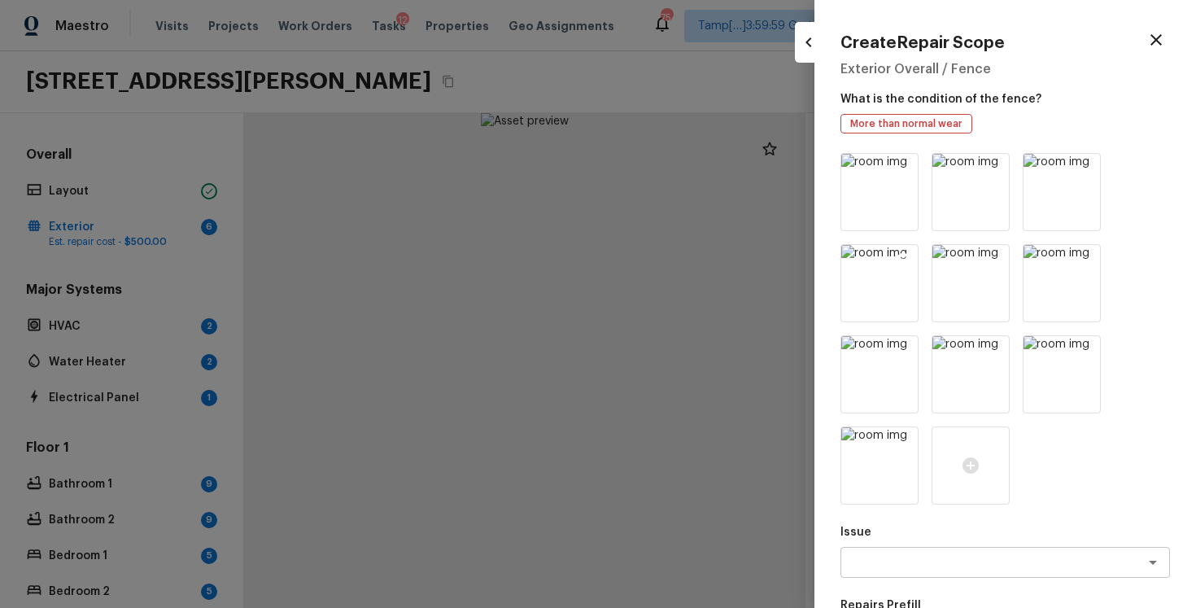
click at [909, 256] on icon at bounding box center [903, 259] width 16 height 16
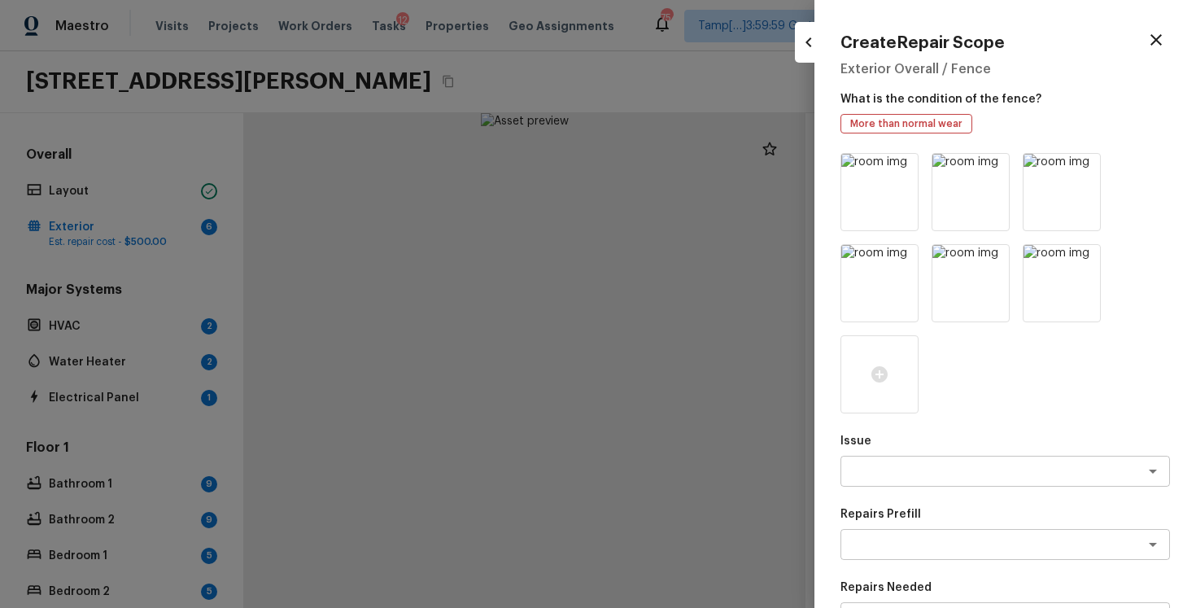
click at [909, 256] on icon at bounding box center [903, 259] width 16 height 16
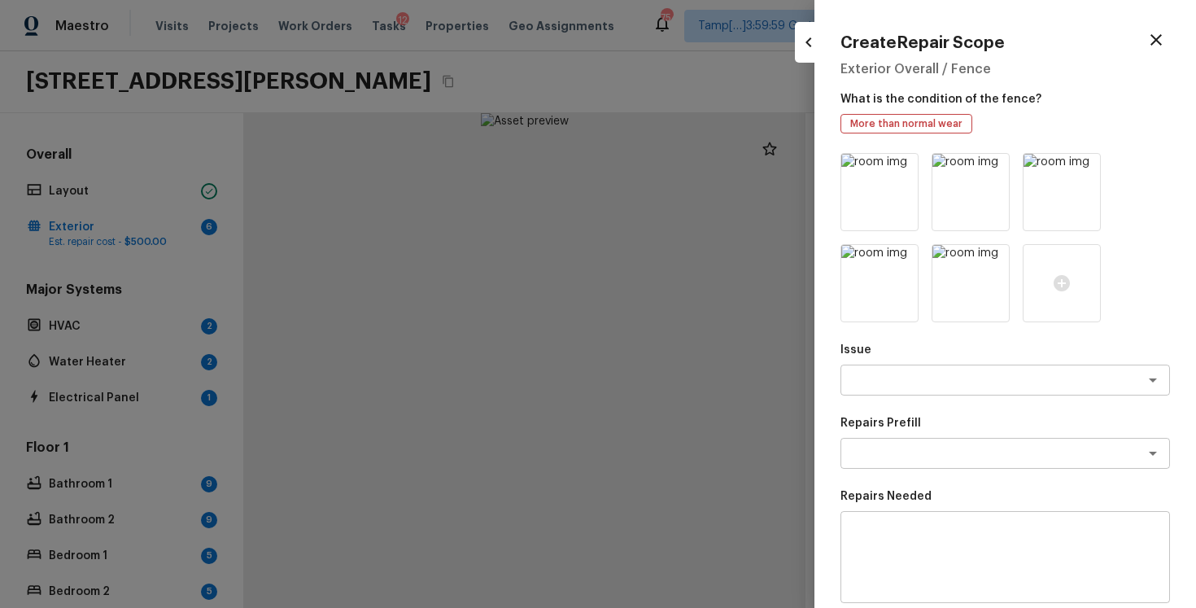
click at [909, 256] on icon at bounding box center [903, 259] width 16 height 16
click at [911, 373] on textarea at bounding box center [982, 380] width 269 height 16
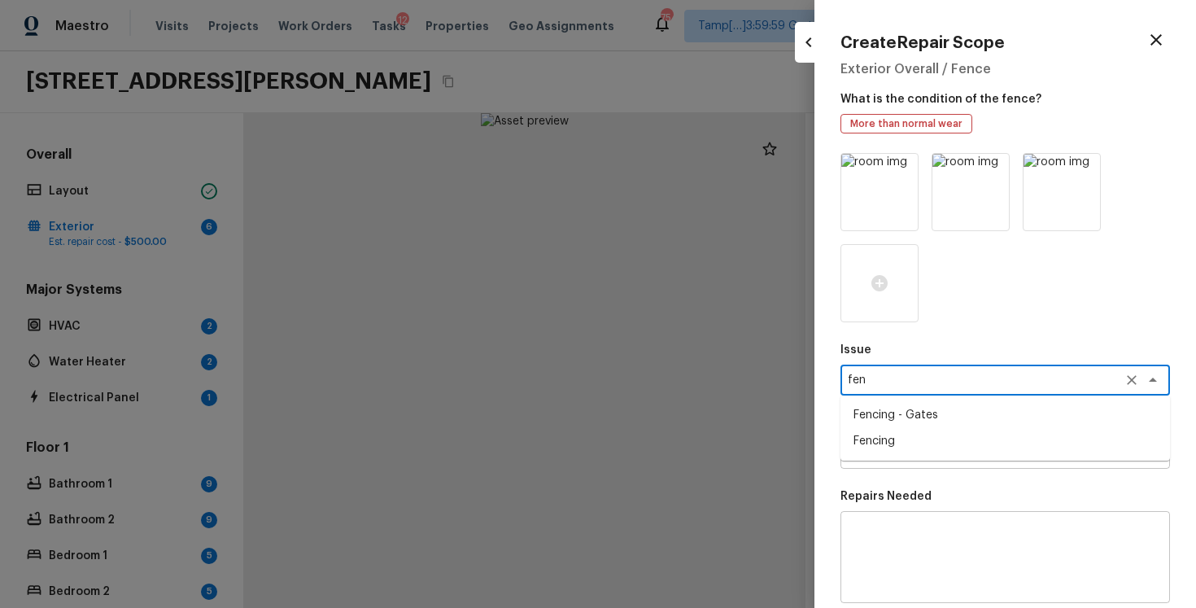
click at [904, 435] on li "Fencing" at bounding box center [1006, 441] width 330 height 26
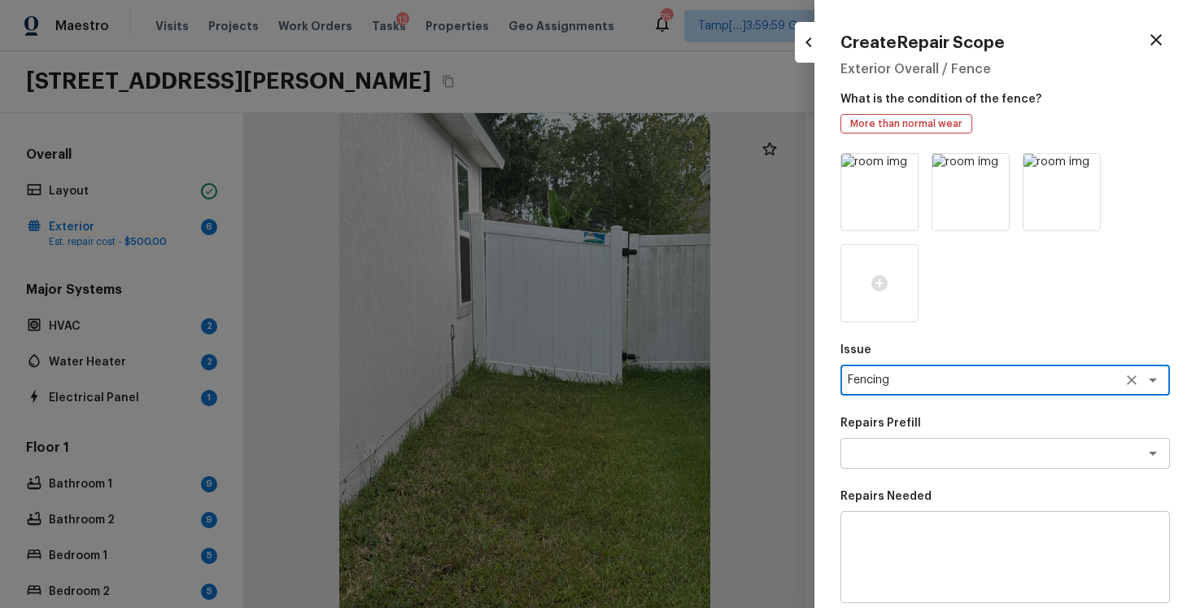
type textarea "Fencing"
click at [902, 506] on div "Repairs Needed x ​" at bounding box center [1006, 545] width 330 height 115
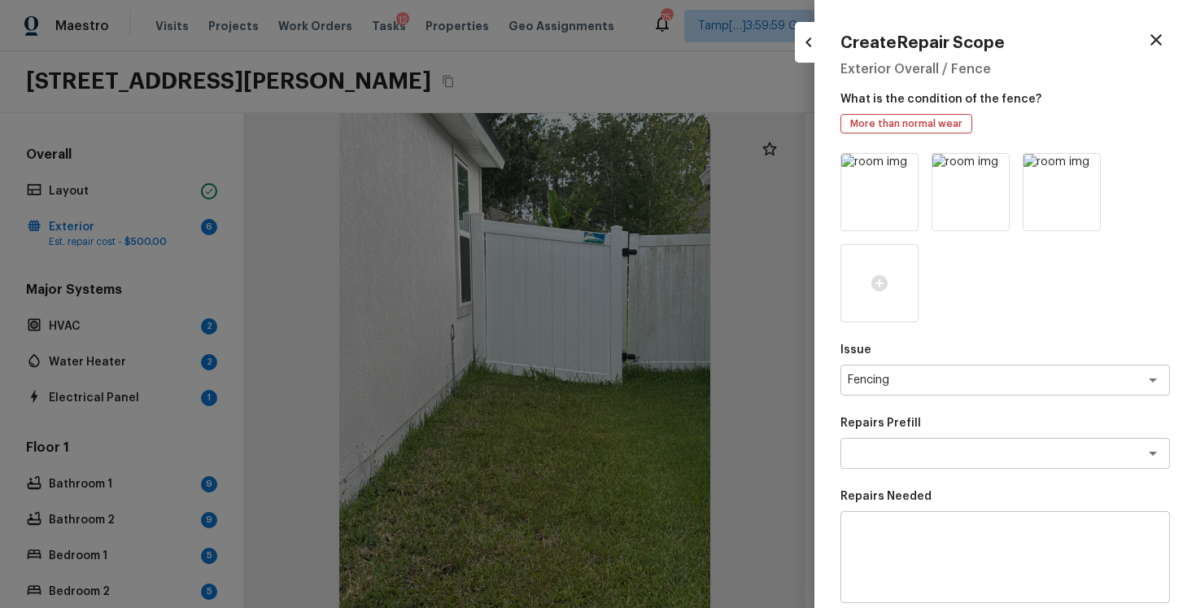
click at [908, 539] on textarea at bounding box center [1005, 557] width 307 height 65
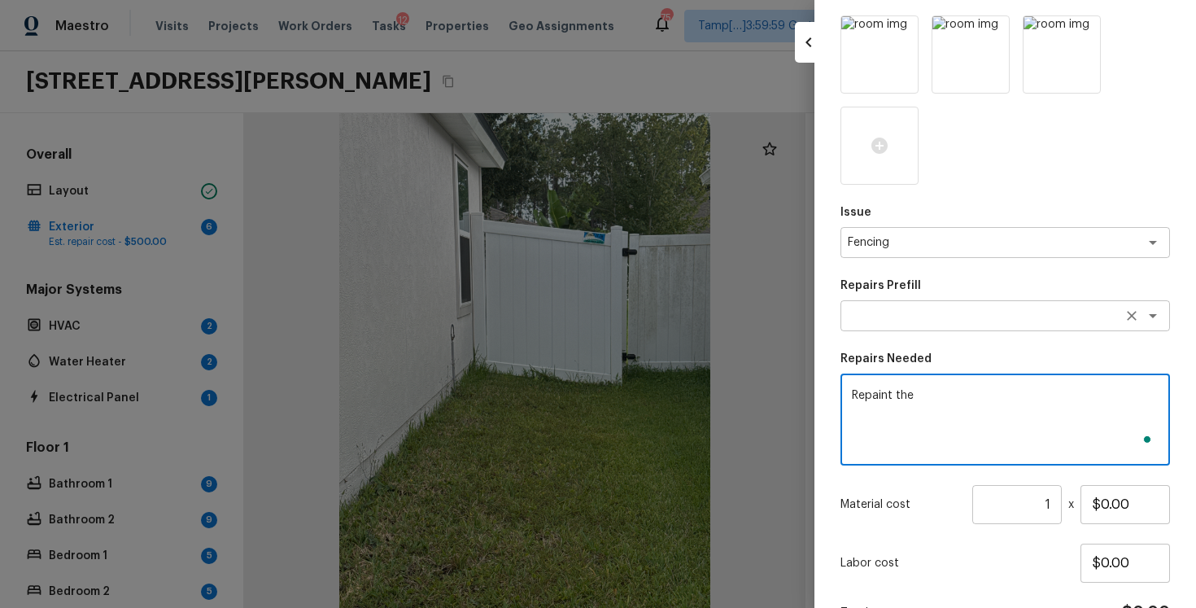
scroll to position [138, 0]
type textarea "Repaint the backyard fence"
click at [1055, 507] on input "1" at bounding box center [1017, 504] width 90 height 39
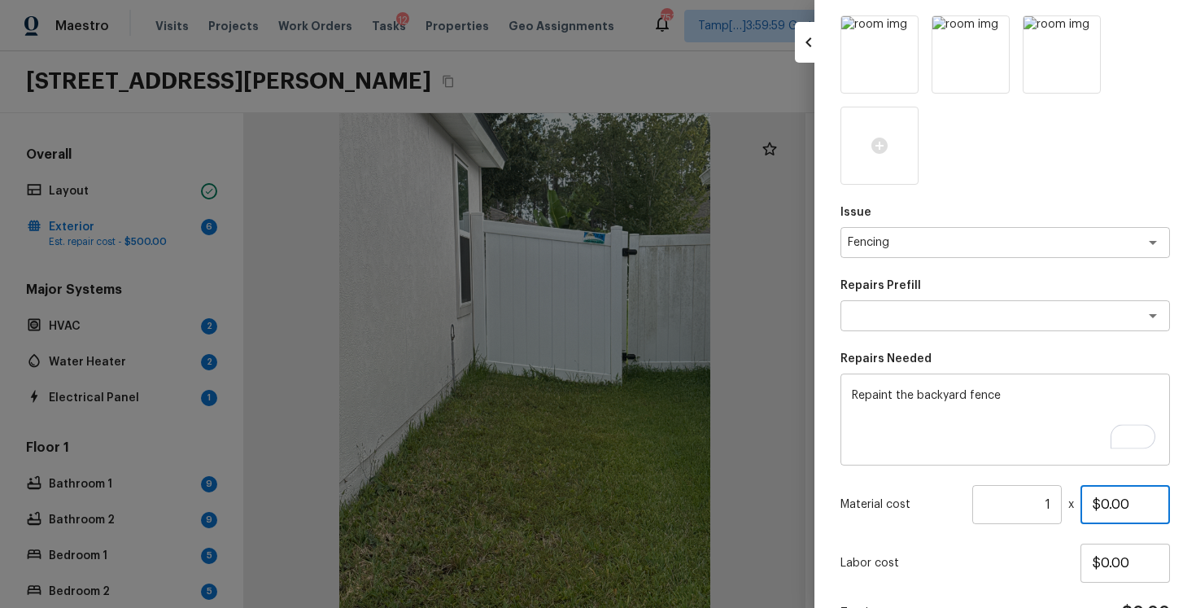
click at [1102, 503] on input "$0.00" at bounding box center [1126, 504] width 90 height 39
type input "$800.00"
click at [1061, 582] on div "Labor cost $0.00" at bounding box center [1006, 563] width 330 height 39
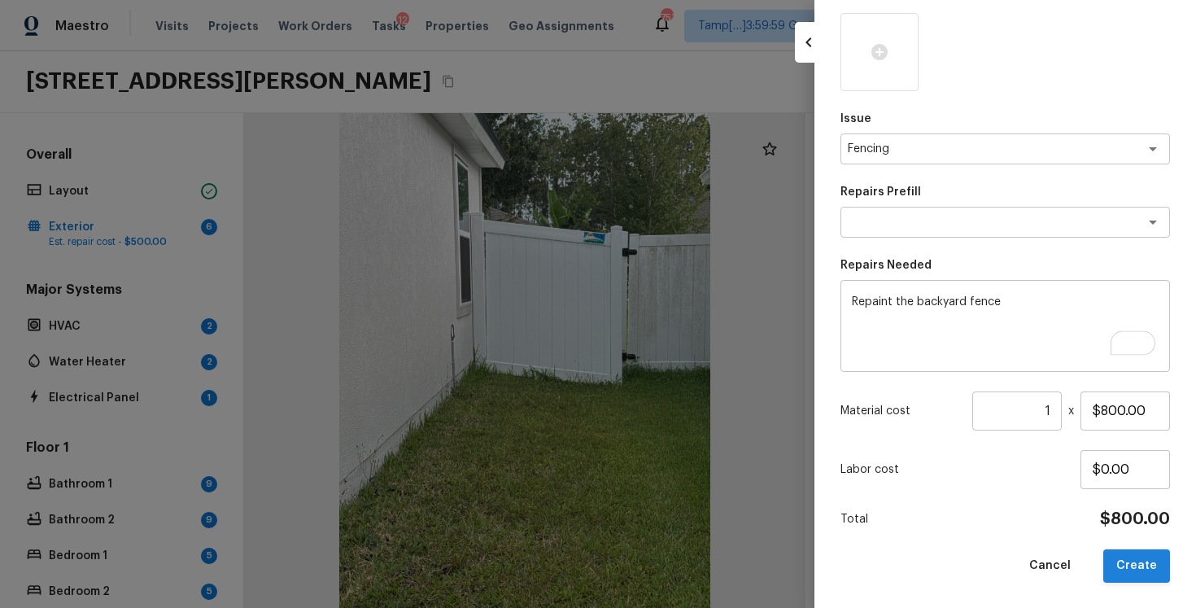
click at [1131, 575] on button "Create" at bounding box center [1136, 565] width 67 height 33
type input "$0.00"
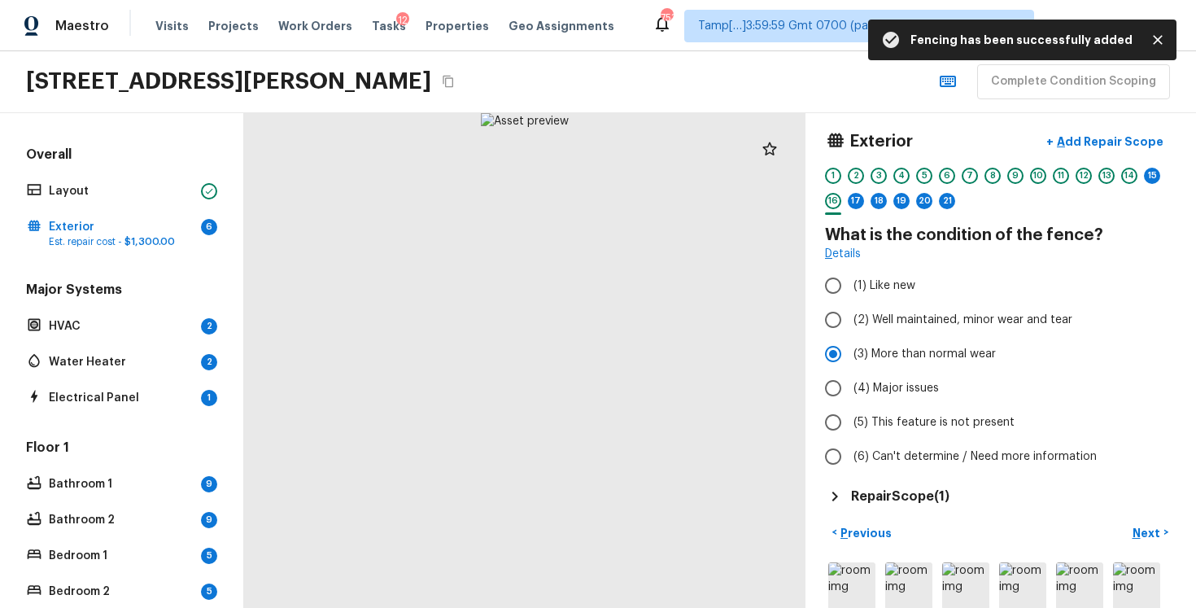
scroll to position [78, 0]
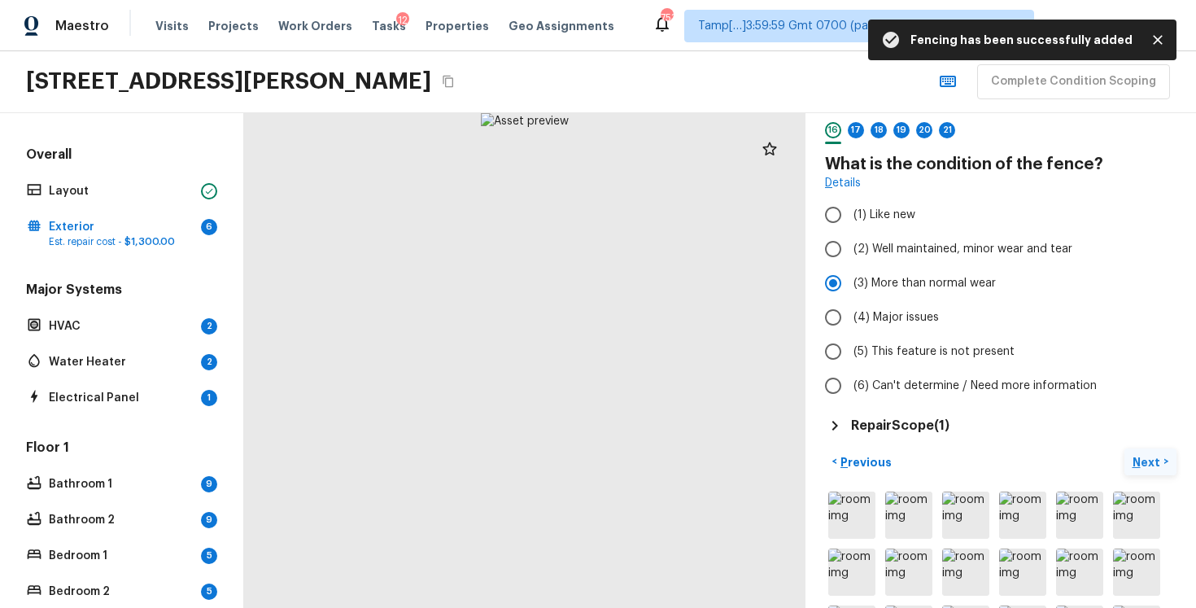
click at [1144, 465] on p "Next" at bounding box center [1148, 462] width 31 height 16
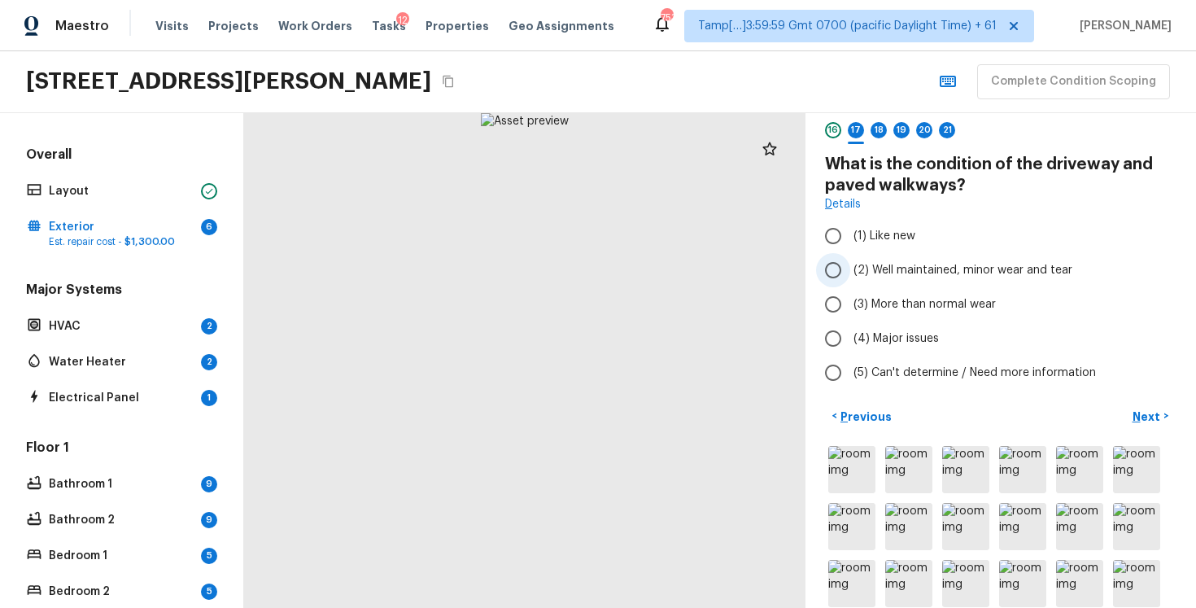
click at [858, 266] on span "(2) Well maintained, minor wear and tear" at bounding box center [963, 270] width 219 height 16
click at [850, 266] on input "(2) Well maintained, minor wear and tear" at bounding box center [833, 270] width 34 height 34
radio input "true"
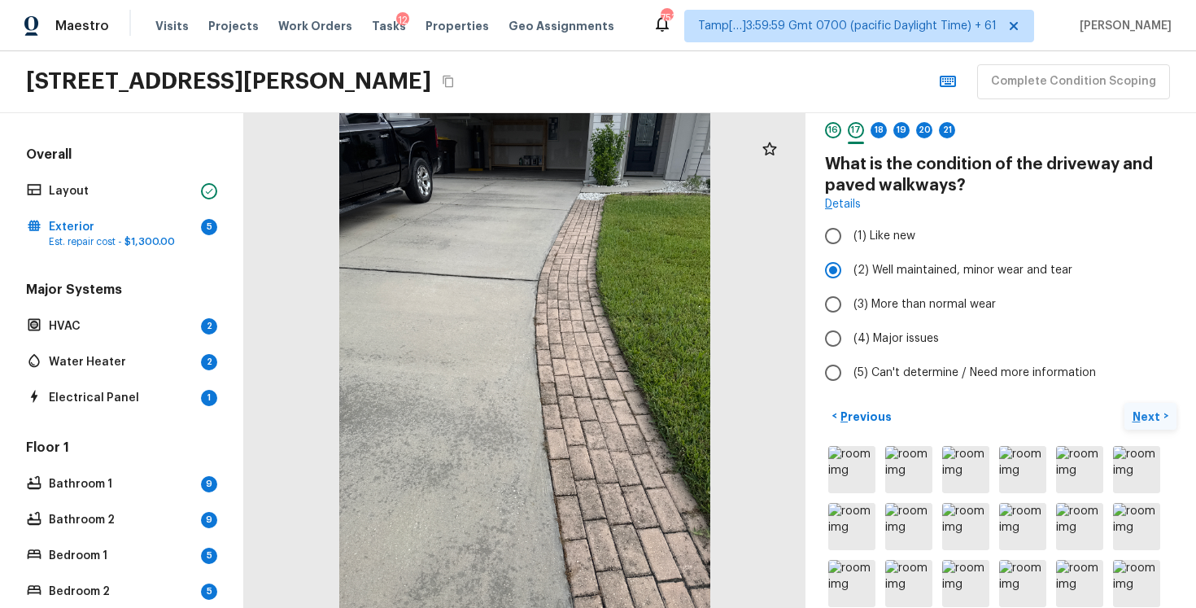
click at [1151, 413] on p "Next" at bounding box center [1148, 416] width 31 height 16
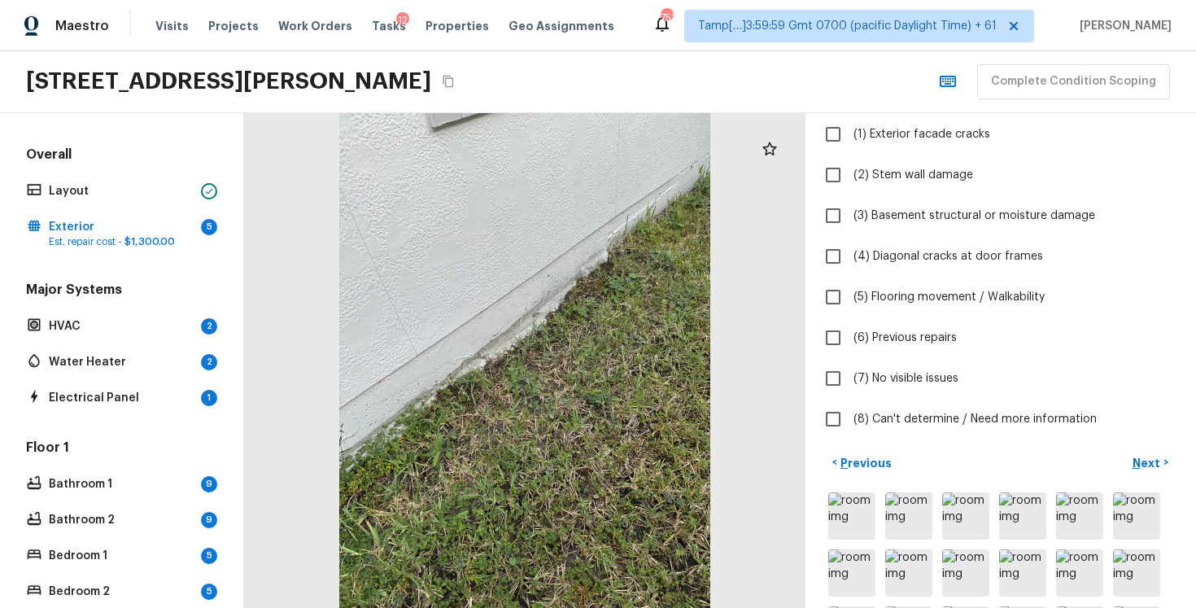
scroll to position [172, 0]
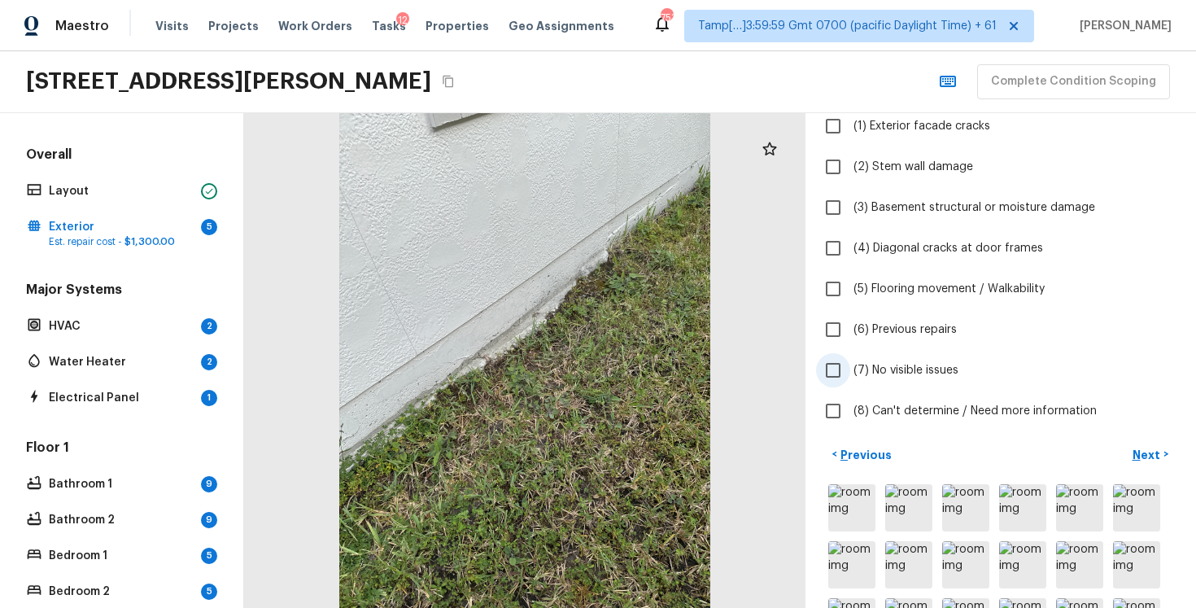
click at [832, 373] on input "(7) No visible issues" at bounding box center [833, 370] width 34 height 34
checkbox input "true"
click at [1152, 447] on p "Next" at bounding box center [1148, 455] width 31 height 16
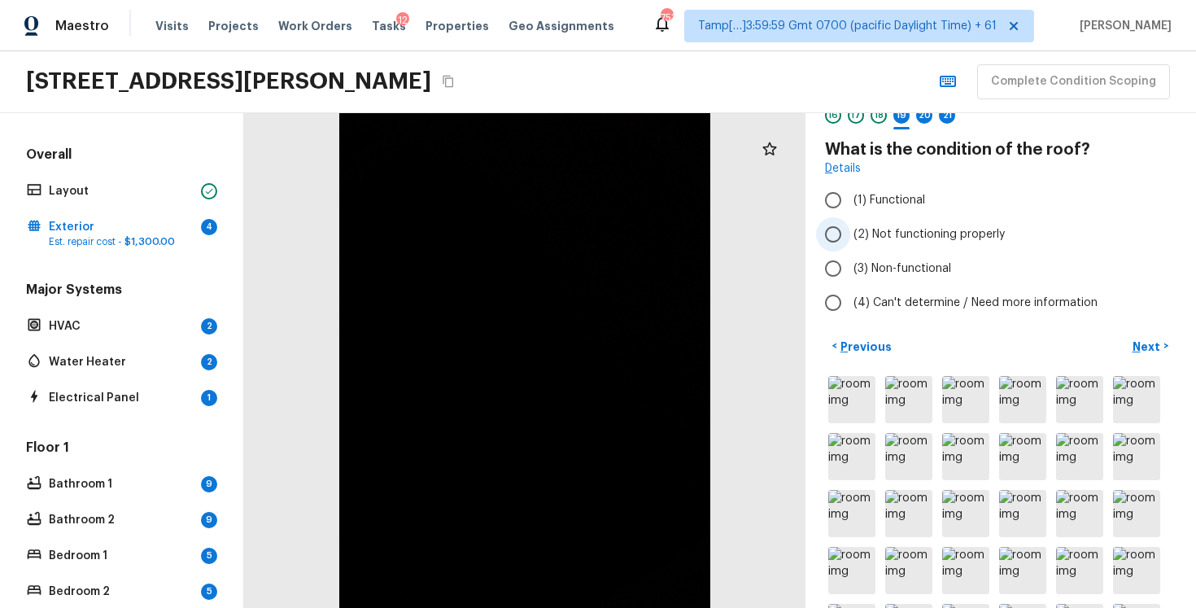
scroll to position [107, 0]
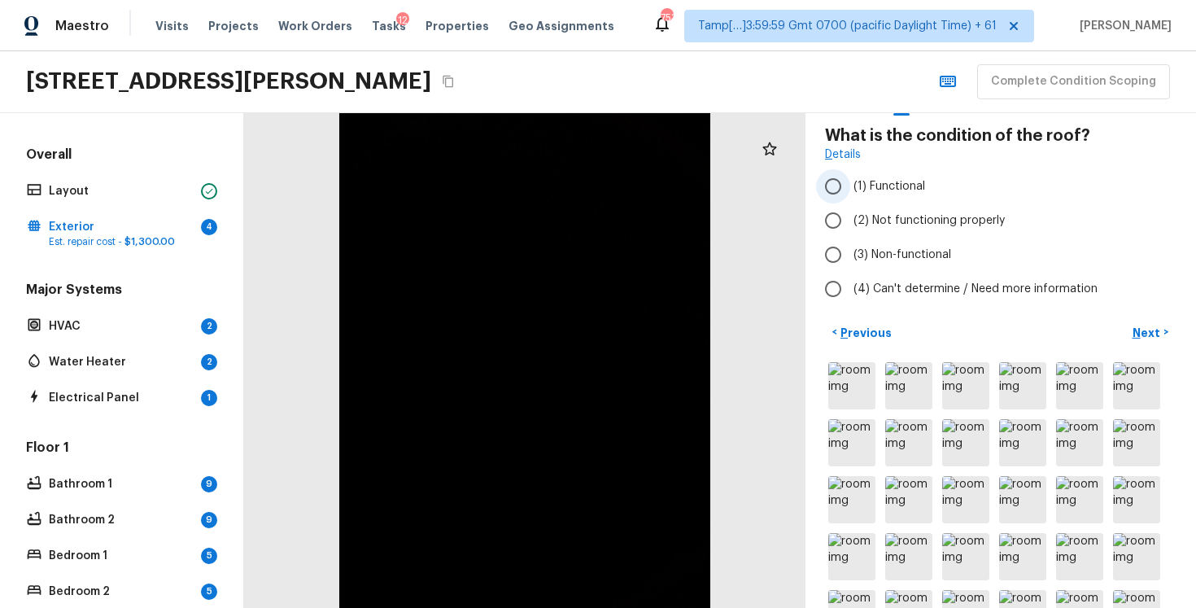
click at [846, 187] on input "(1) Functional" at bounding box center [833, 186] width 34 height 34
radio input "true"
click at [1140, 327] on p "Next" at bounding box center [1148, 333] width 31 height 16
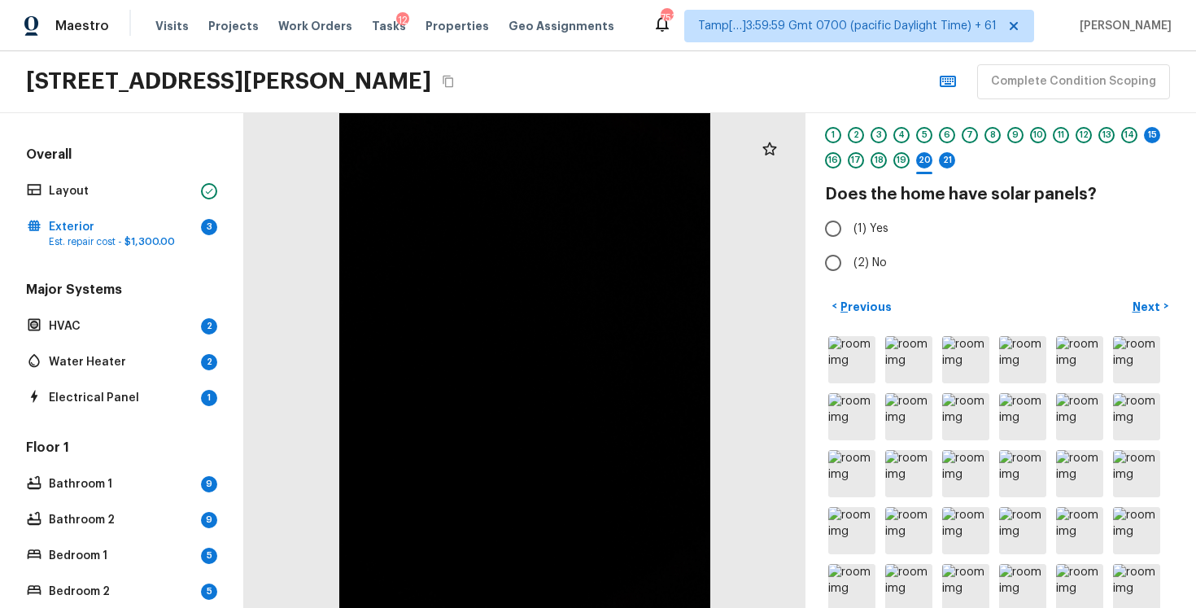
scroll to position [36, 0]
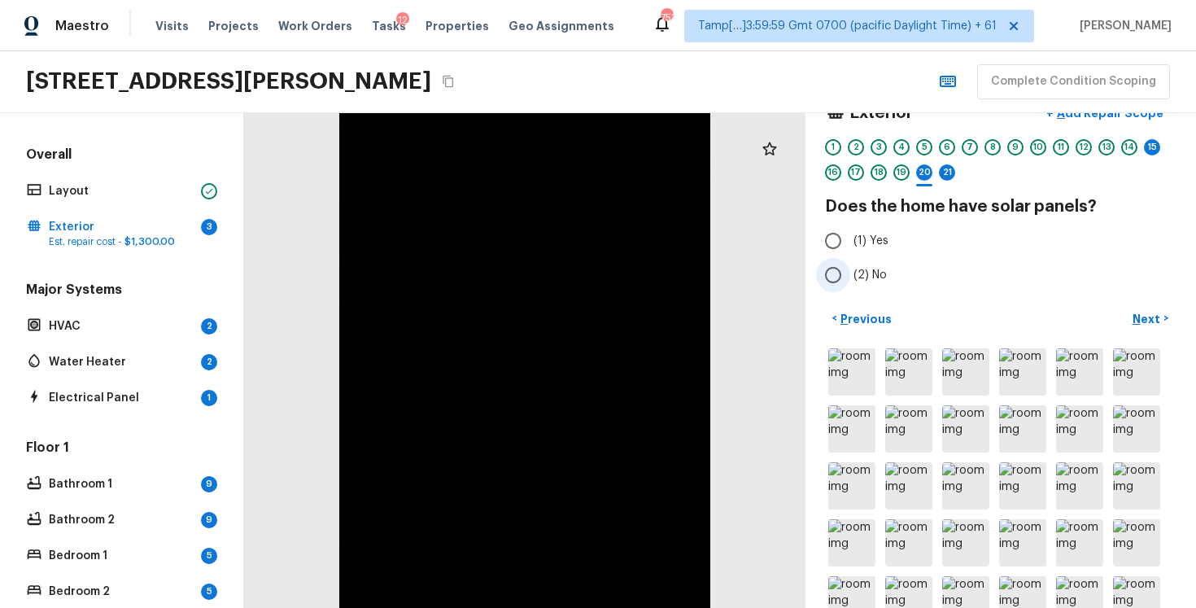
click at [836, 277] on input "(2) No" at bounding box center [833, 275] width 34 height 34
radio input "true"
click at [1148, 308] on button "Next >" at bounding box center [1151, 318] width 52 height 27
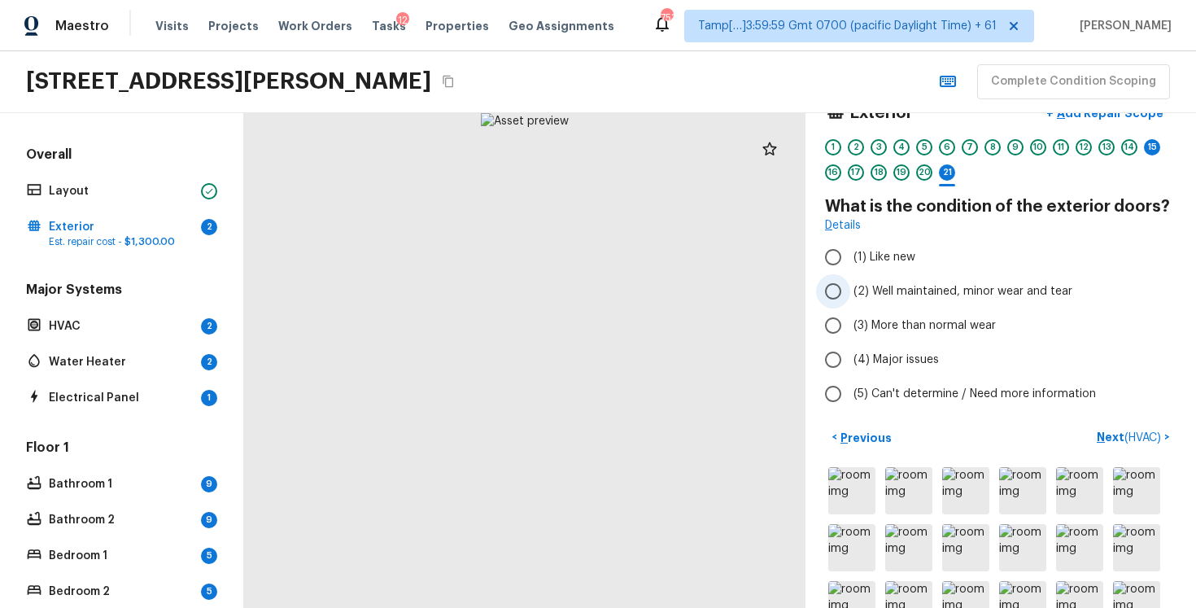
click at [830, 289] on input "(2) Well maintained, minor wear and tear" at bounding box center [833, 291] width 34 height 34
radio input "true"
click at [1128, 440] on span "( HVAC )" at bounding box center [1143, 437] width 37 height 11
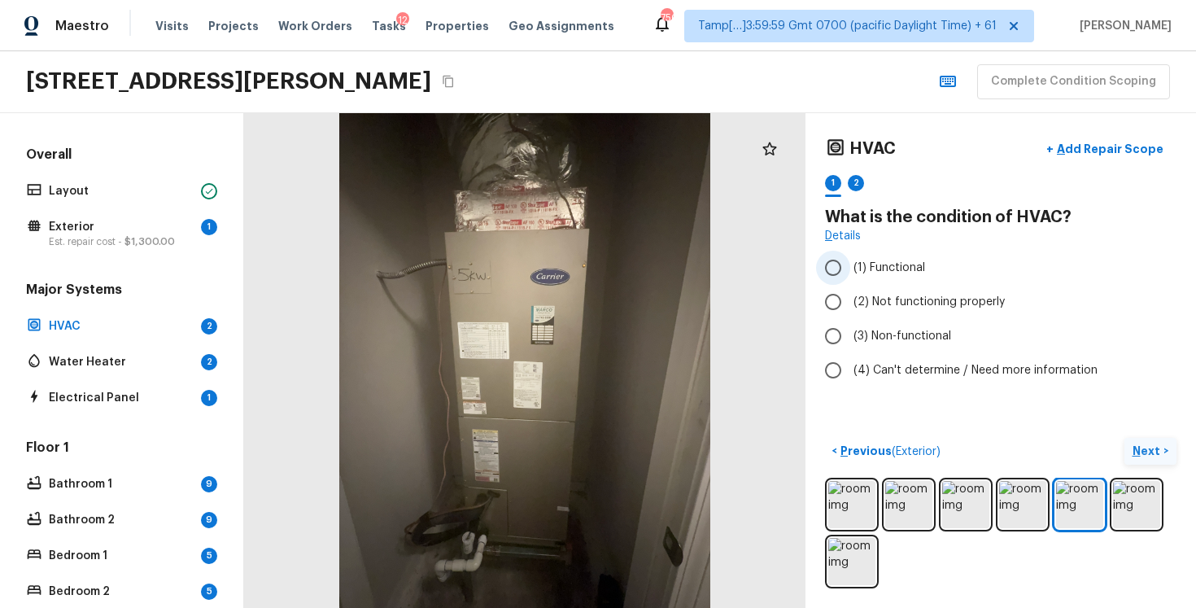
click at [847, 259] on input "(1) Functional" at bounding box center [833, 268] width 34 height 34
radio input "true"
click at [1127, 440] on button "Next >" at bounding box center [1151, 451] width 52 height 27
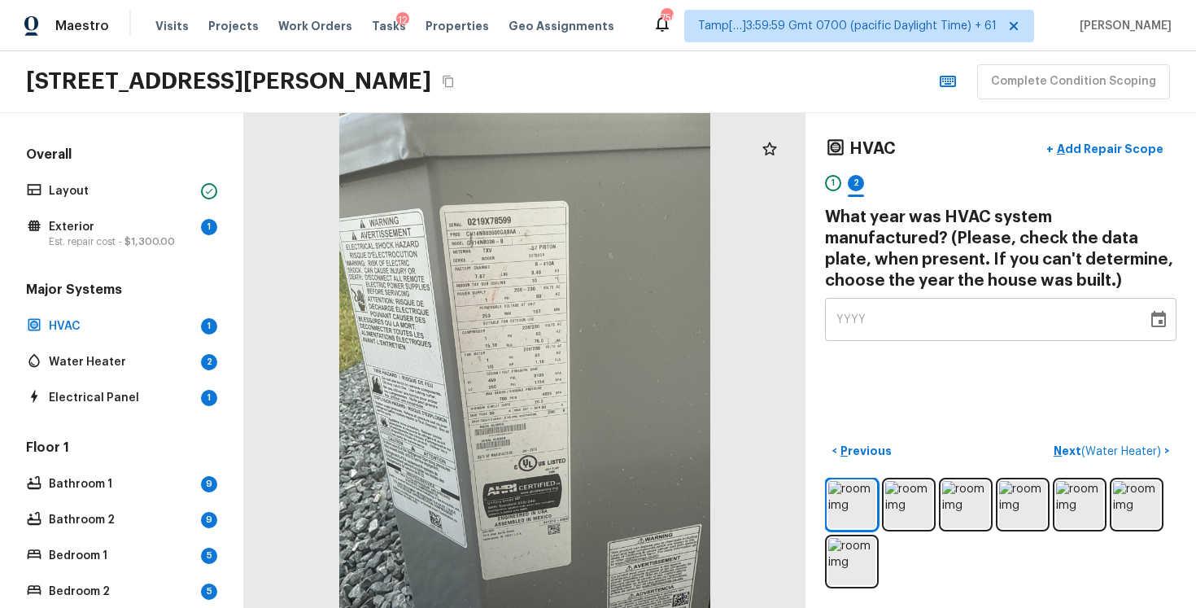
click at [987, 320] on div "YYYY" at bounding box center [985, 319] width 299 height 43
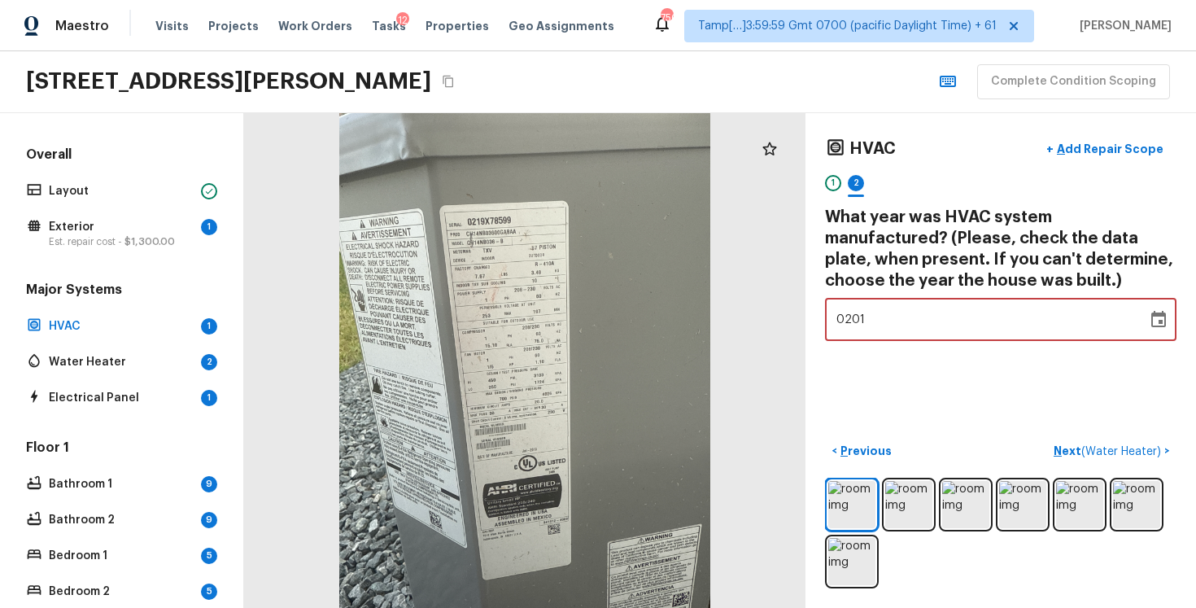
type input "2019"
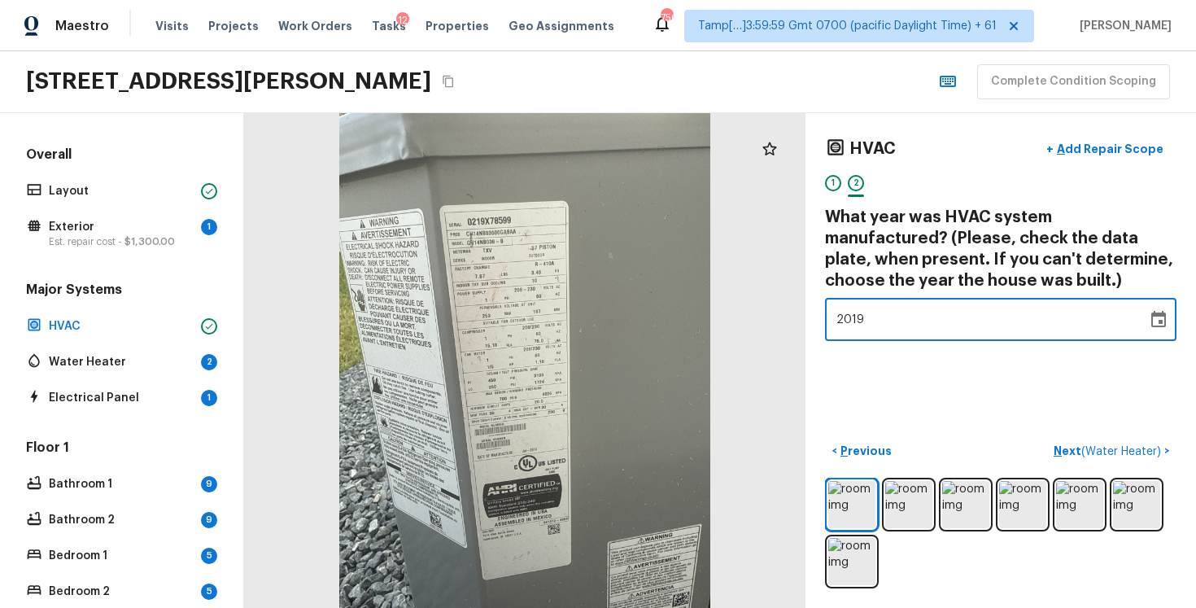
click at [1036, 376] on div "HVAC + Add Repair Scope 1 2 What year was HVAC system manufactured? (Please, ch…" at bounding box center [1001, 360] width 391 height 495
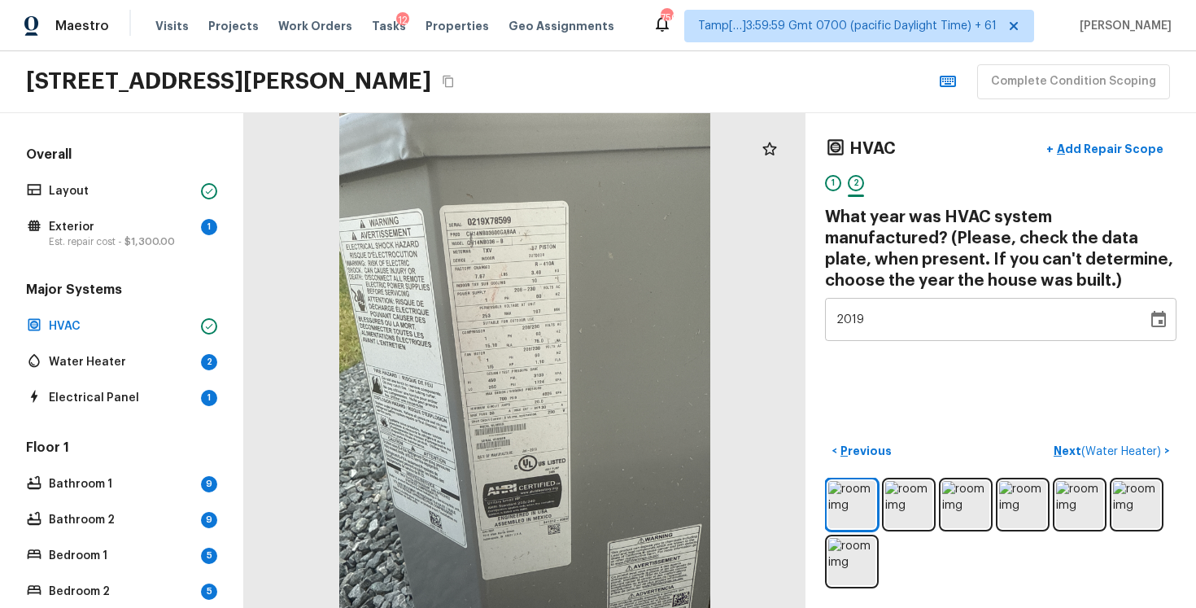
click at [1135, 431] on div "HVAC + Add Repair Scope 1 2 What year was HVAC system manufactured? (Please, ch…" at bounding box center [1001, 360] width 391 height 495
click at [1142, 446] on span "( Water Heater )" at bounding box center [1121, 451] width 80 height 11
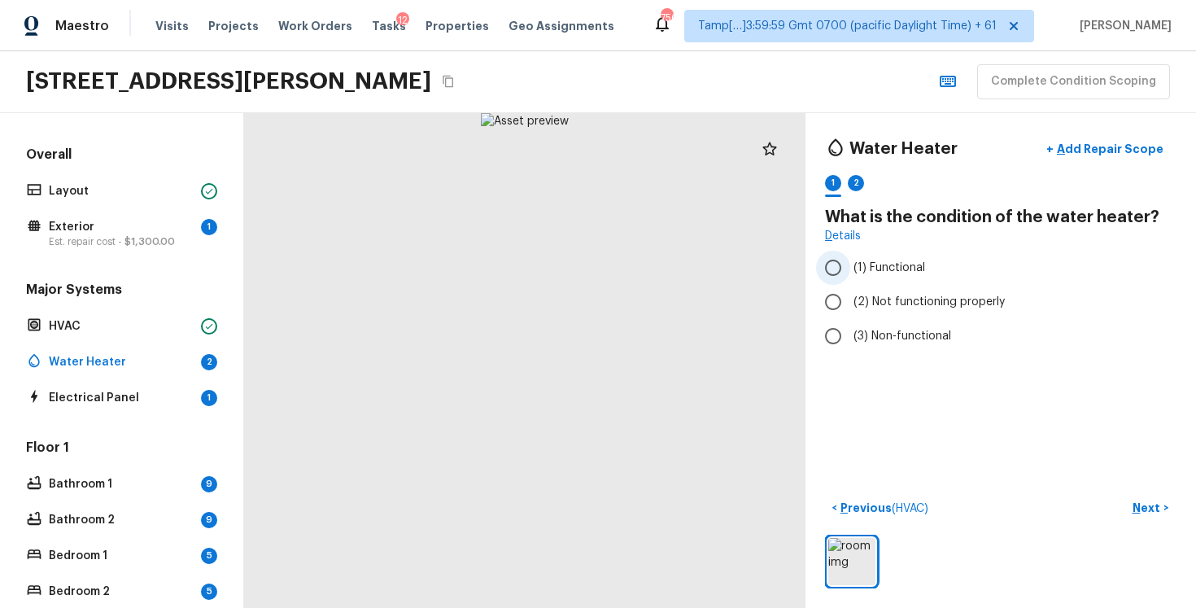
click at [871, 257] on label "(1) Functional" at bounding box center [989, 268] width 347 height 34
click at [850, 257] on input "(1) Functional" at bounding box center [833, 268] width 34 height 34
radio input "true"
click at [1154, 511] on p "Next" at bounding box center [1148, 508] width 31 height 16
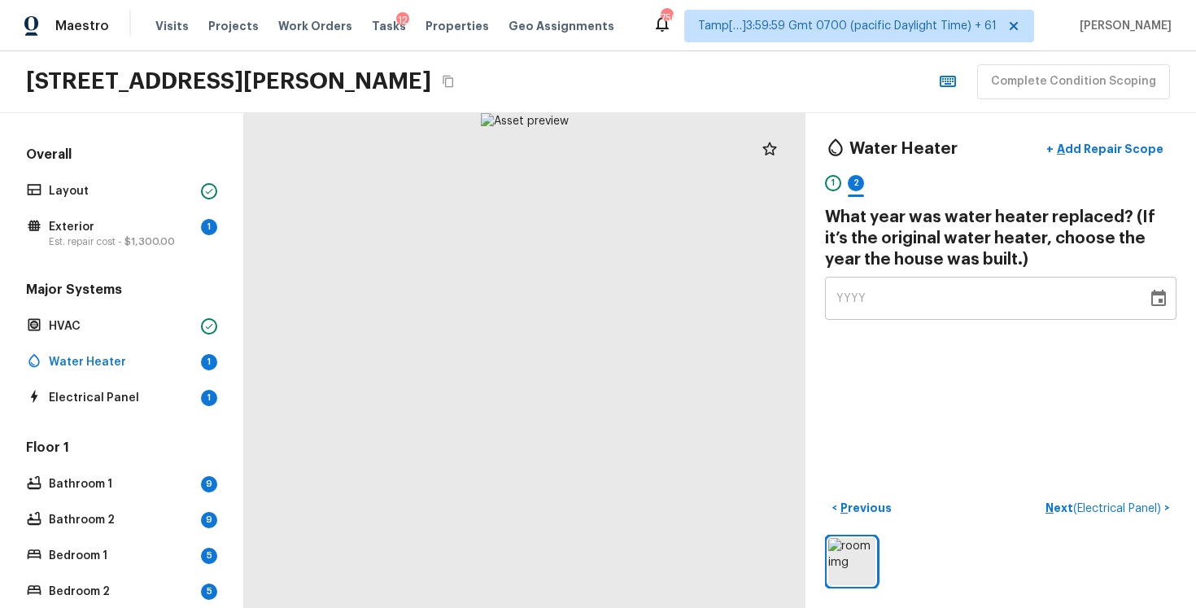
click at [941, 330] on div "Water Heater + Add Repair Scope 1 2 What year was water heater replaced? (If it…" at bounding box center [1001, 360] width 391 height 495
click at [931, 305] on div "YYYY" at bounding box center [985, 298] width 299 height 43
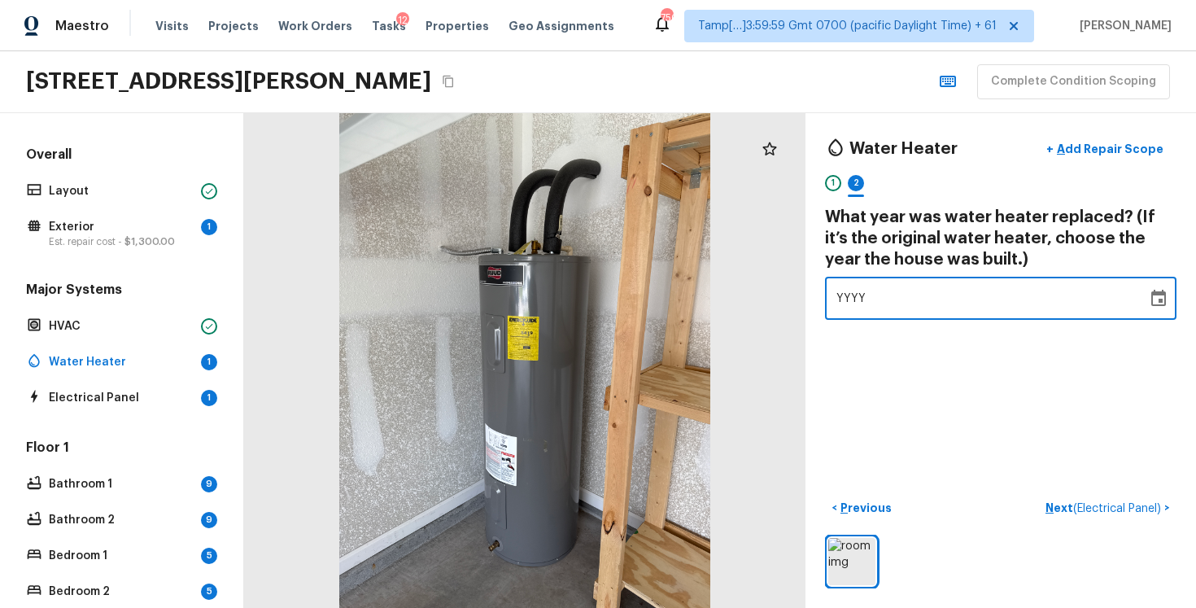
click at [928, 304] on div "YYYY" at bounding box center [985, 298] width 299 height 43
type input "2019"
click at [950, 404] on div "Water Heater + Add Repair Scope 1 2 What year was water heater replaced? (If it…" at bounding box center [1001, 360] width 391 height 495
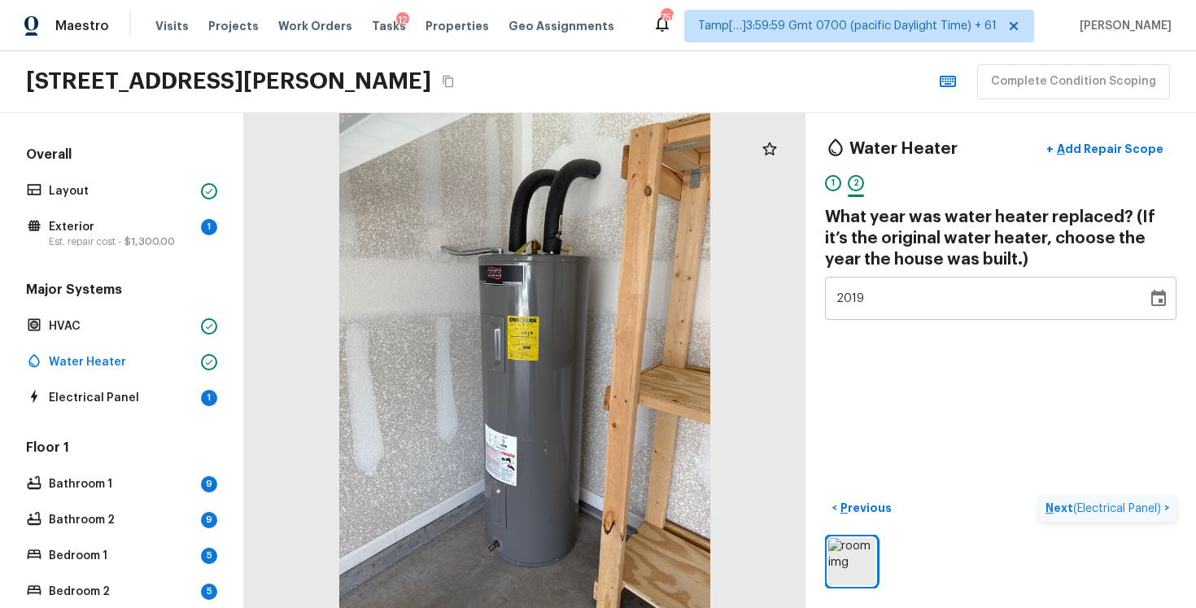
click at [1093, 507] on span "( Electrical Panel )" at bounding box center [1117, 508] width 88 height 11
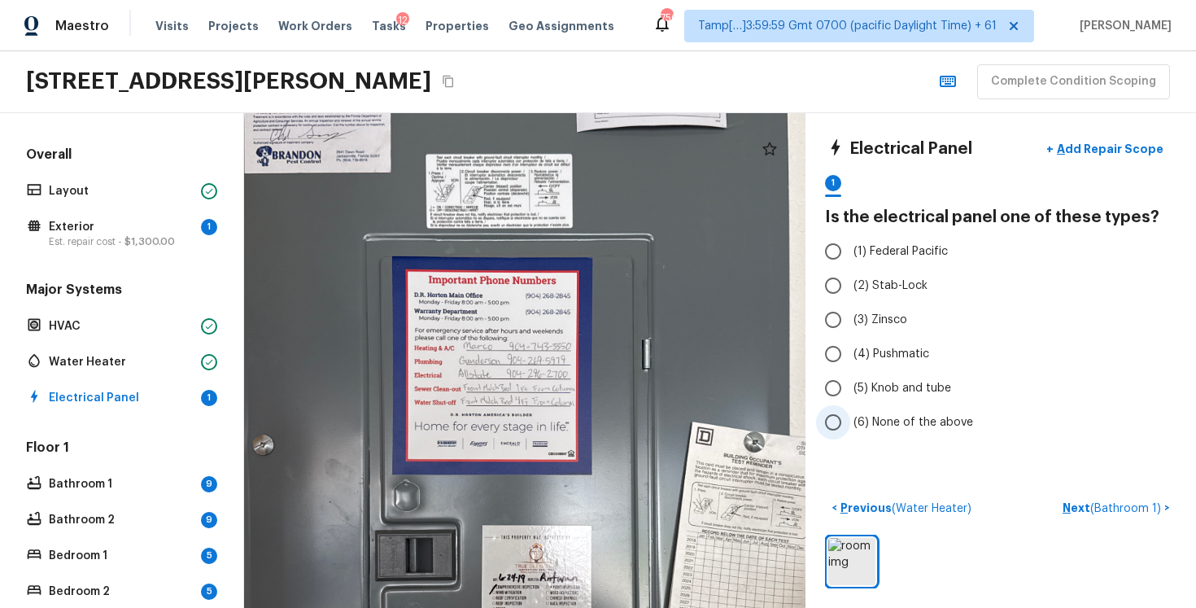
click at [849, 433] on input "(6) None of the above" at bounding box center [833, 422] width 34 height 34
radio input "true"
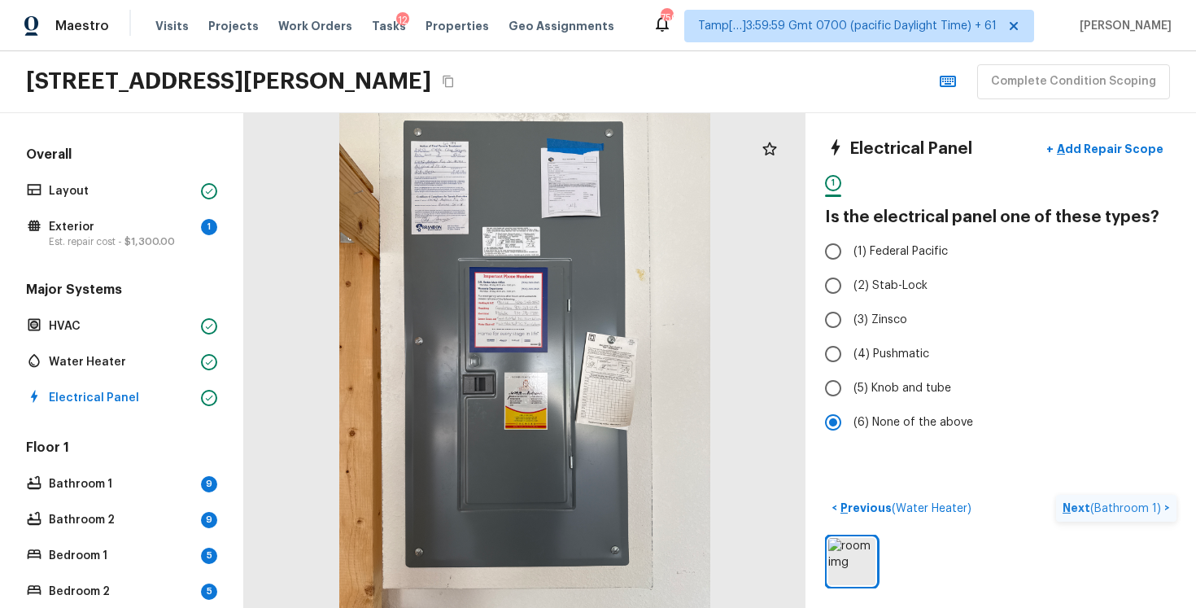
click at [1135, 498] on button "Next ( Bathroom 1 ) >" at bounding box center [1116, 508] width 120 height 27
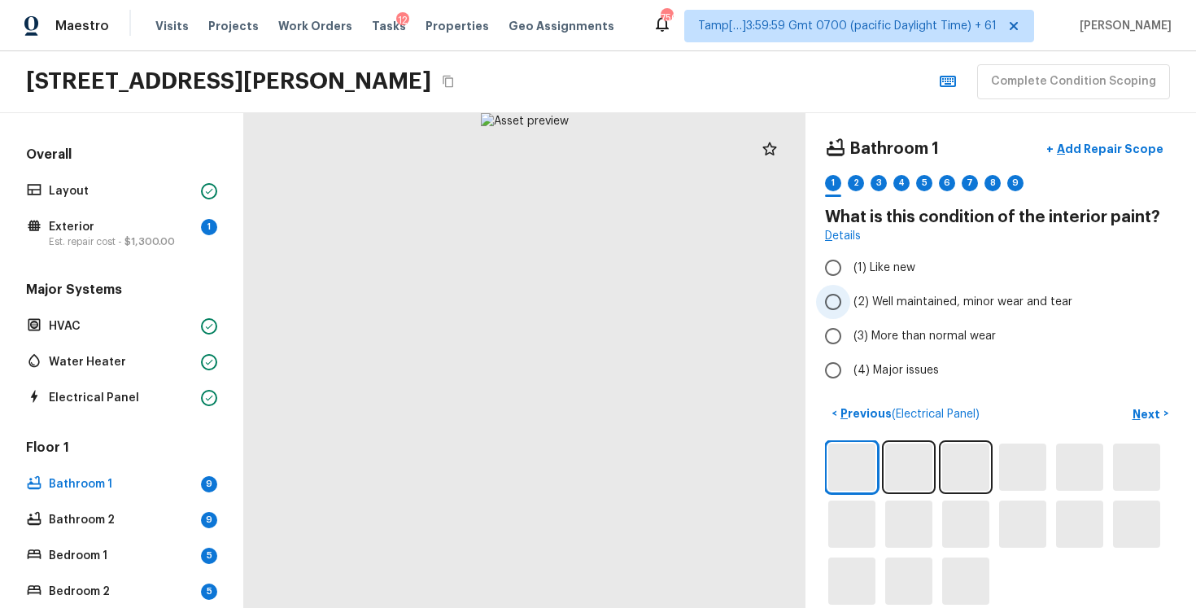
click at [871, 290] on label "(2) Well maintained, minor wear and tear" at bounding box center [989, 302] width 347 height 34
click at [850, 290] on input "(2) Well maintained, minor wear and tear" at bounding box center [833, 302] width 34 height 34
radio input "true"
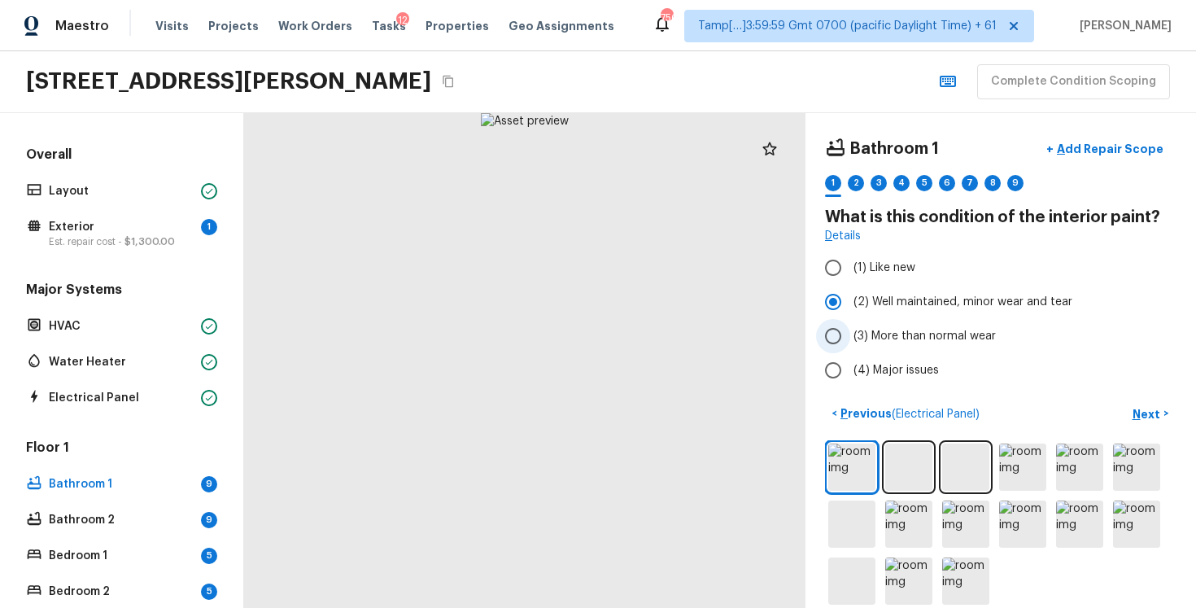
scroll to position [20, 0]
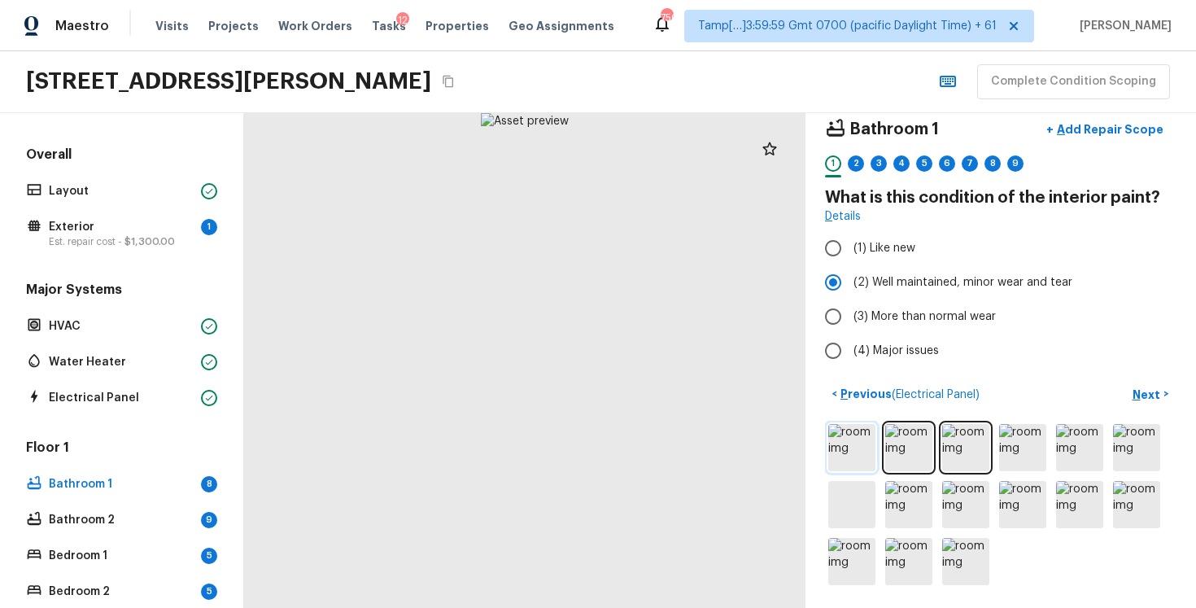
click at [854, 426] on img at bounding box center [851, 447] width 47 height 47
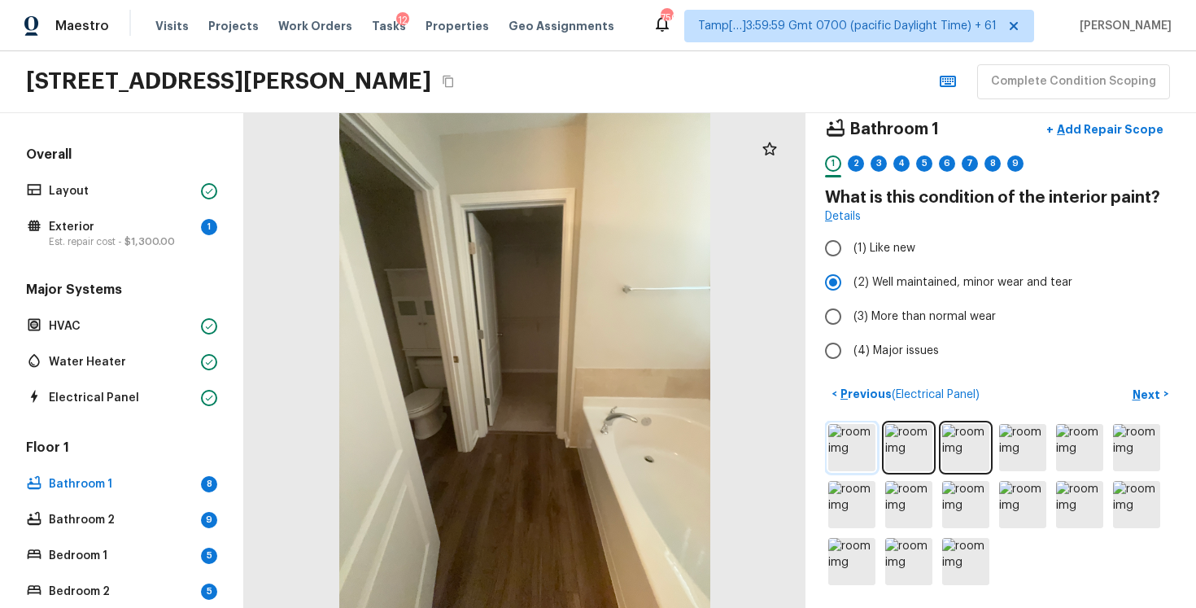
click at [854, 452] on img at bounding box center [851, 447] width 47 height 47
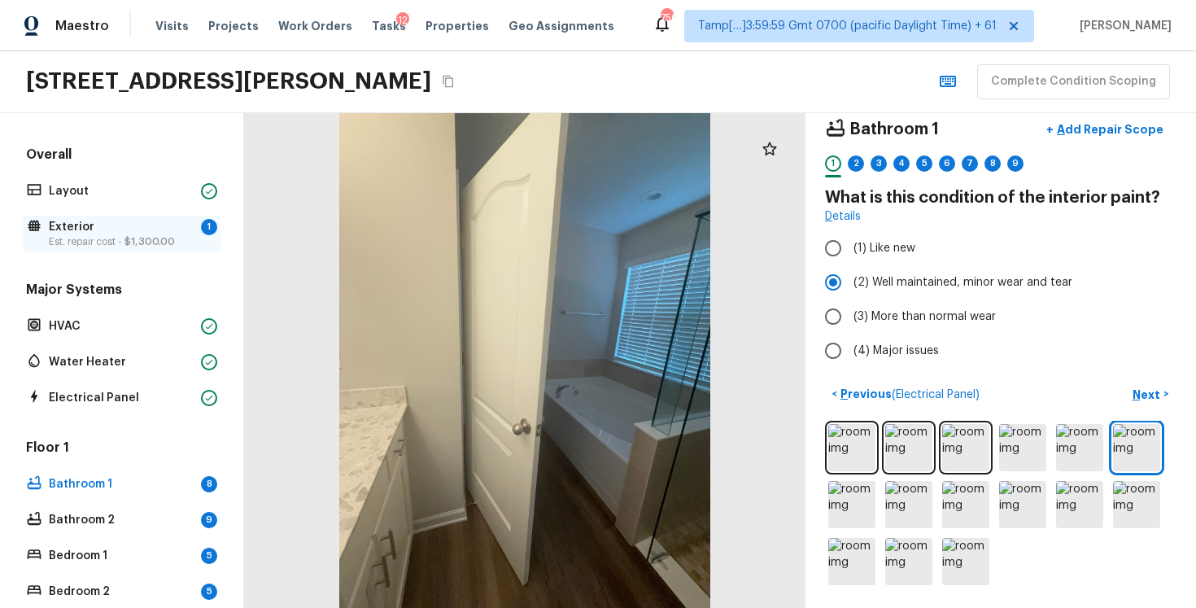
click at [159, 233] on p "Exterior" at bounding box center [122, 227] width 146 height 16
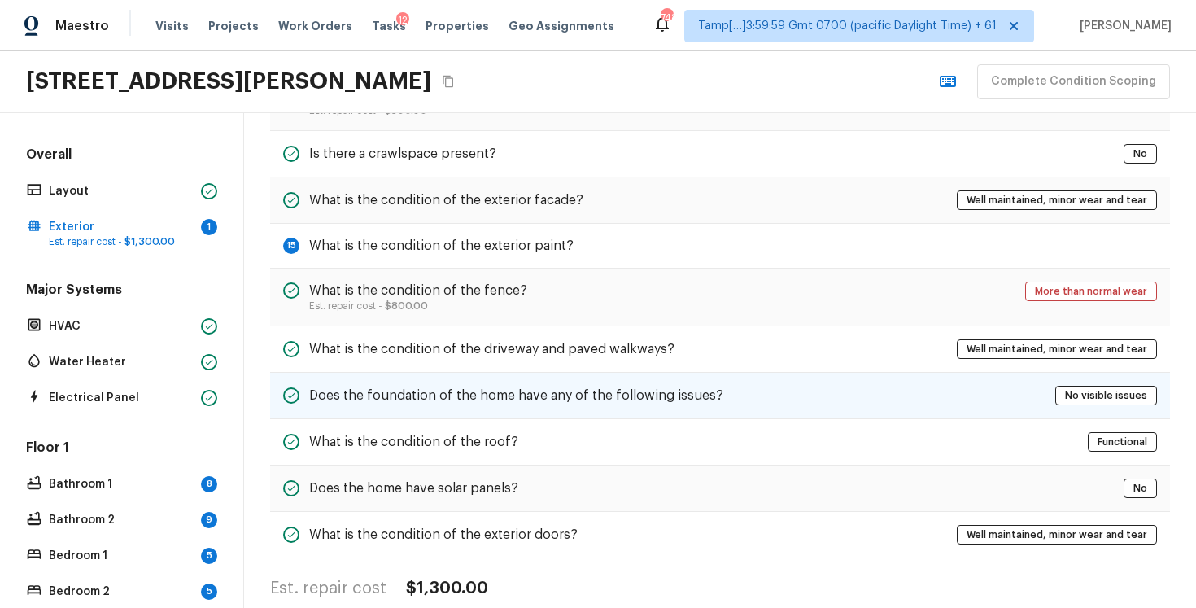
scroll to position [637, 0]
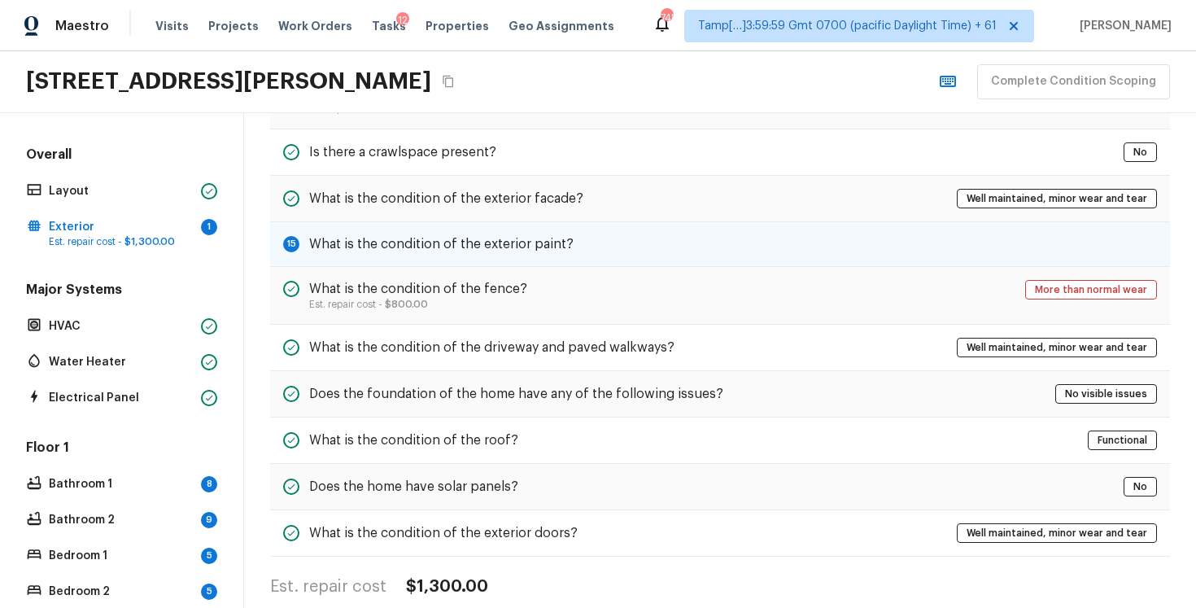
click at [762, 242] on div "15 What is the condition of the exterior paint?" at bounding box center [720, 244] width 900 height 45
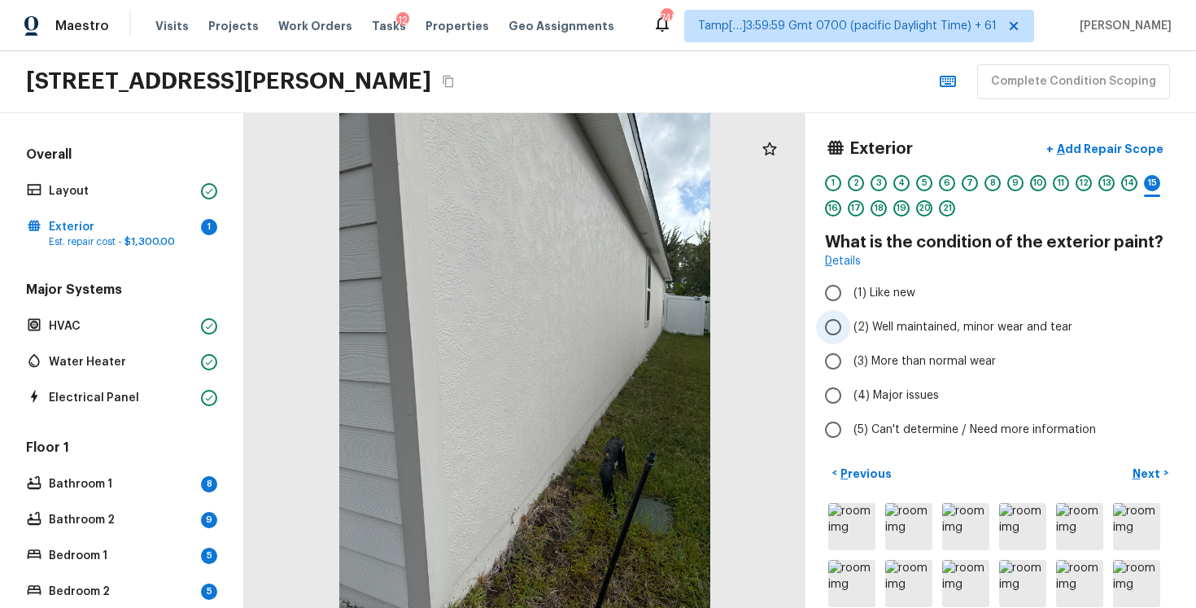
click at [906, 339] on label "(2) Well maintained, minor wear and tear" at bounding box center [989, 327] width 347 height 34
click at [850, 339] on input "(2) Well maintained, minor wear and tear" at bounding box center [833, 327] width 34 height 34
radio input "true"
click at [168, 491] on p "Bathroom 1" at bounding box center [122, 484] width 146 height 16
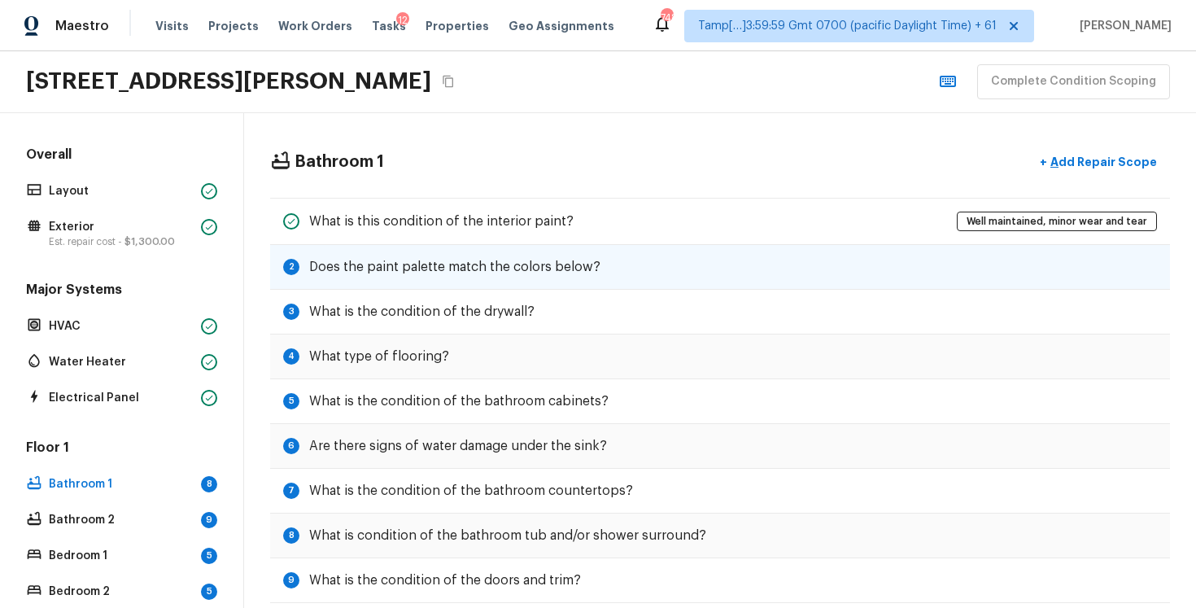
click at [592, 265] on h5 "Does the paint palette match the colors below?" at bounding box center [454, 267] width 291 height 18
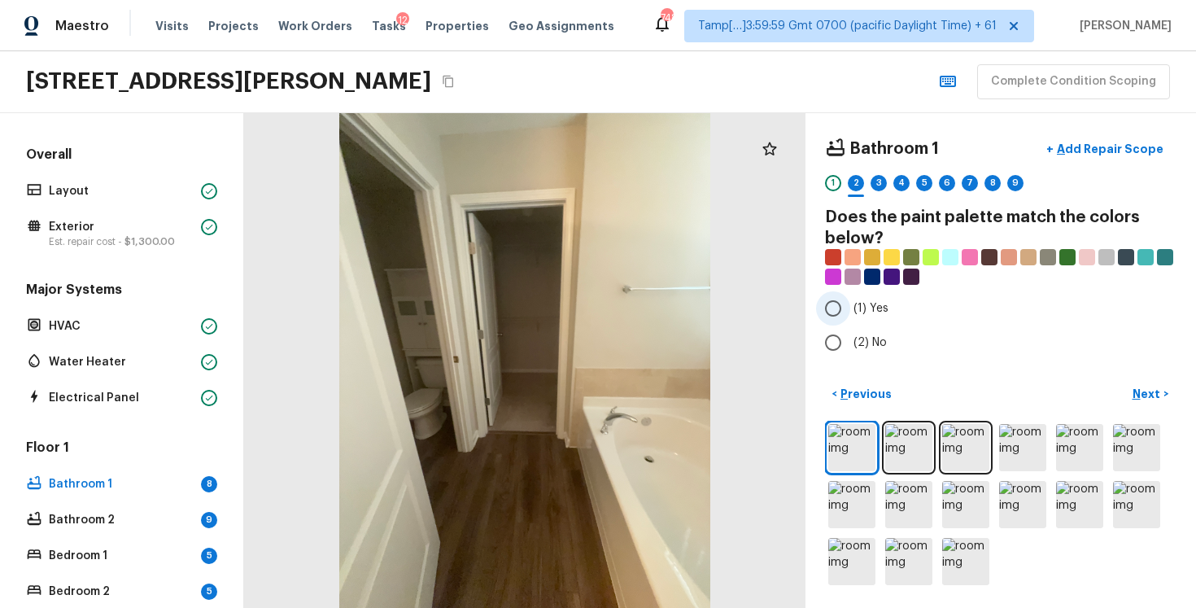
click at [885, 322] on label "(1) Yes" at bounding box center [989, 308] width 347 height 34
click at [850, 322] on input "(1) Yes" at bounding box center [833, 308] width 34 height 34
radio input "true"
click at [880, 346] on span "(2) No" at bounding box center [870, 342] width 33 height 16
click at [850, 346] on input "(2) No" at bounding box center [833, 342] width 34 height 34
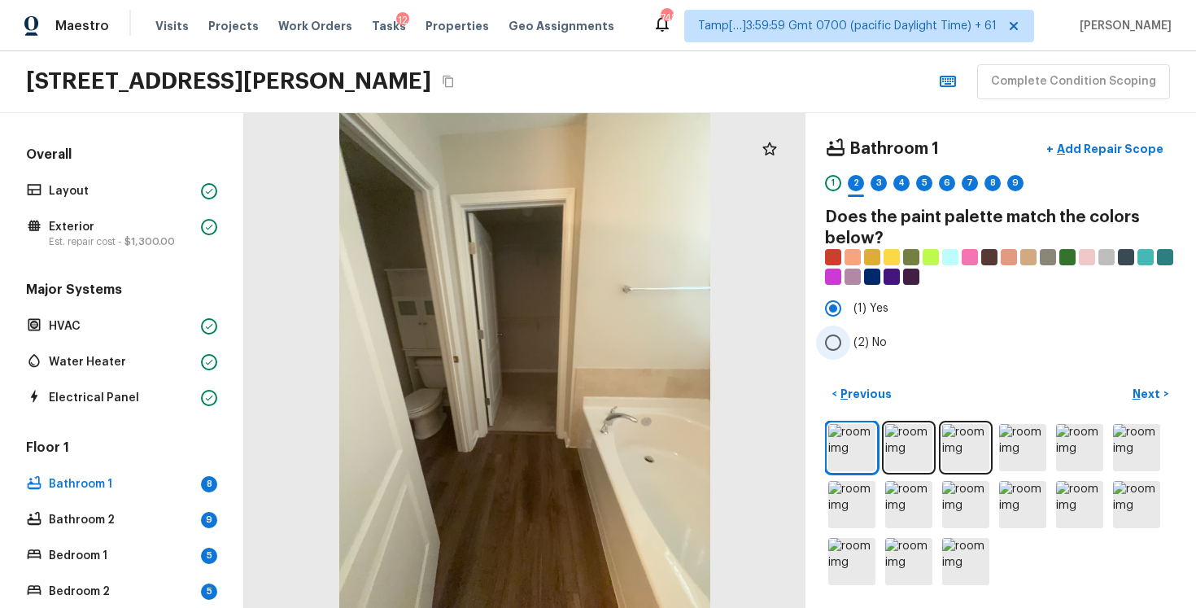
radio input "true"
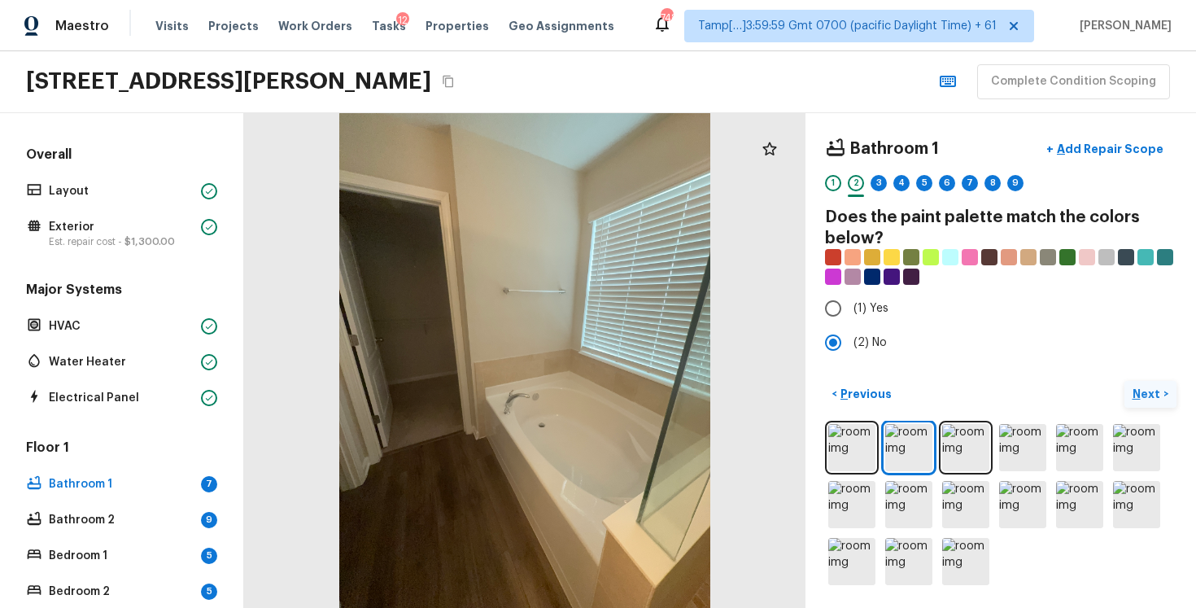
click at [1164, 383] on button "Next >" at bounding box center [1151, 394] width 52 height 27
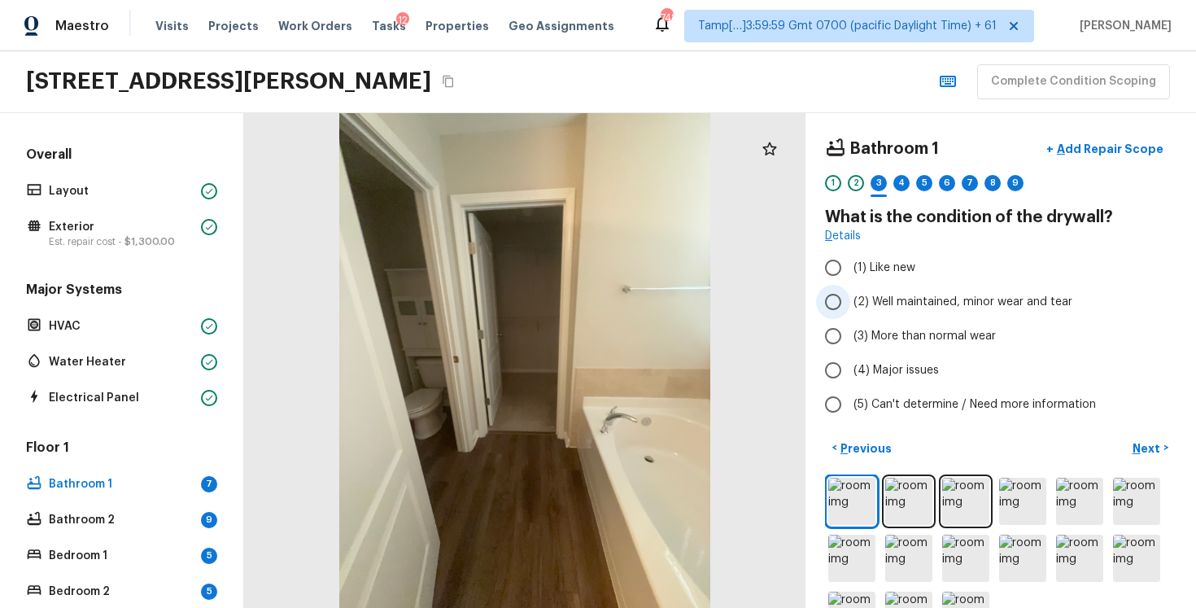
click at [966, 290] on label "(2) Well maintained, minor wear and tear" at bounding box center [989, 302] width 347 height 34
click at [850, 290] on input "(2) Well maintained, minor wear and tear" at bounding box center [833, 302] width 34 height 34
radio input "true"
click at [1163, 443] on button "Next >" at bounding box center [1151, 448] width 52 height 27
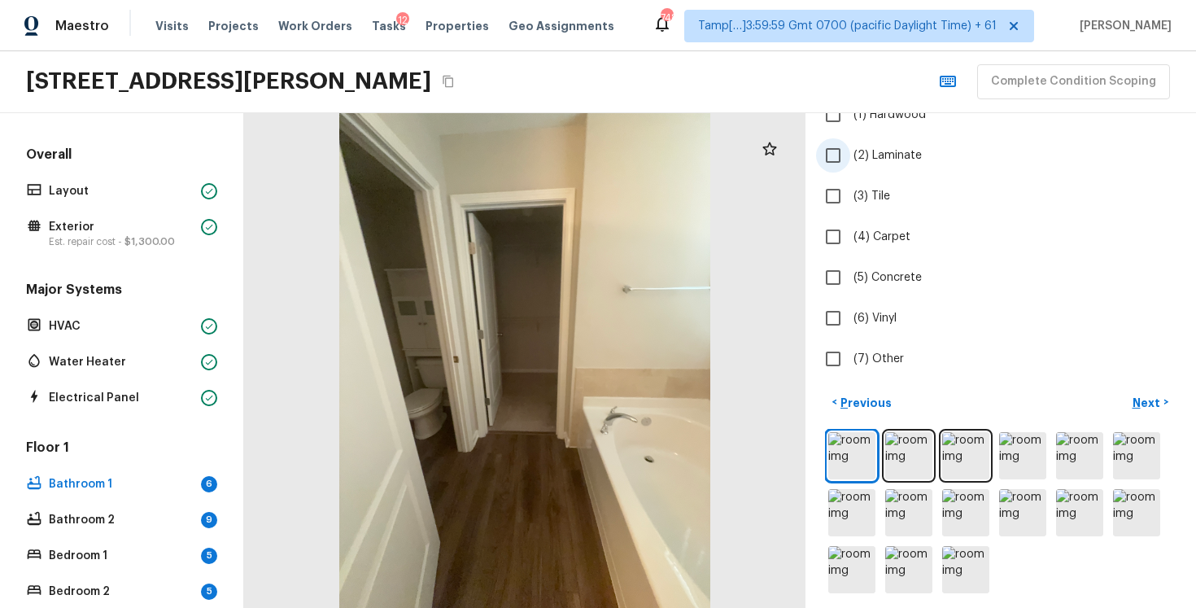
scroll to position [154, 0]
click at [850, 157] on input "(2) Laminate" at bounding box center [833, 155] width 34 height 34
checkbox input "true"
click at [1157, 391] on button "Next >" at bounding box center [1151, 401] width 52 height 27
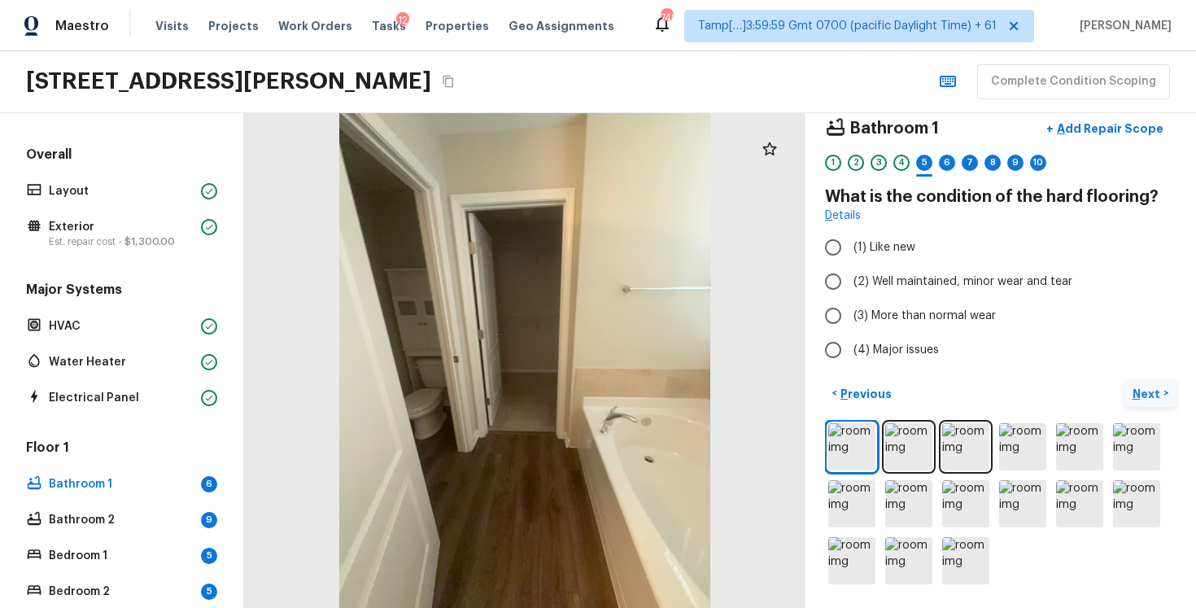
scroll to position [20, 0]
click at [873, 272] on label "(2) Well maintained, minor wear and tear" at bounding box center [989, 282] width 347 height 34
click at [850, 272] on input "(2) Well maintained, minor wear and tear" at bounding box center [833, 282] width 34 height 34
radio input "true"
click at [1146, 381] on button "Next >" at bounding box center [1151, 394] width 52 height 27
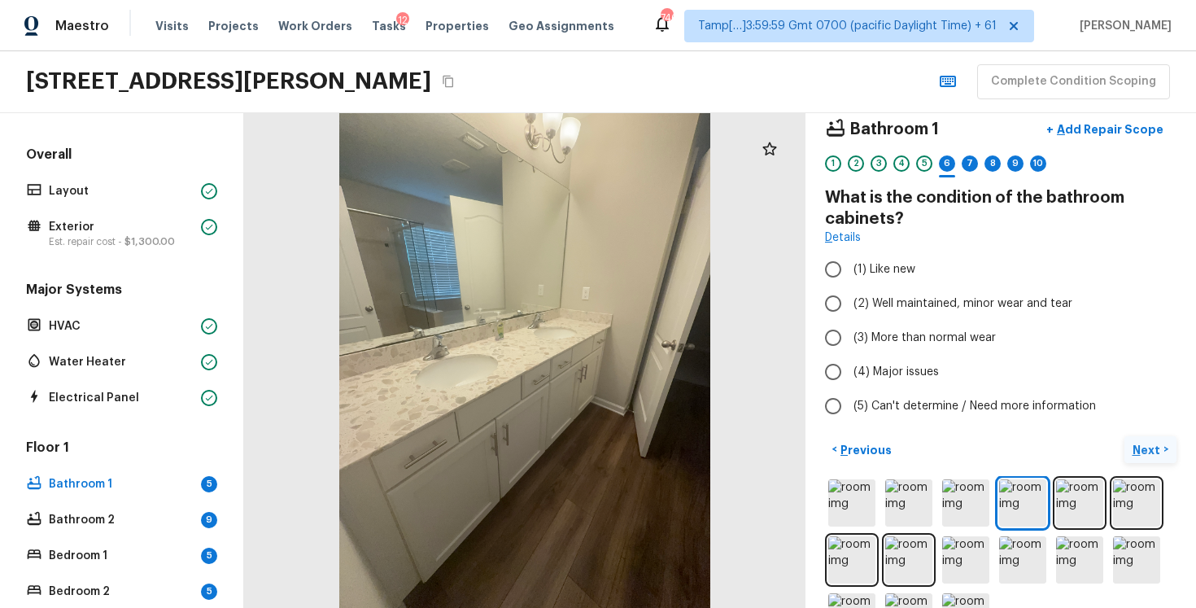
click at [1146, 380] on label "(4) Major issues" at bounding box center [989, 372] width 347 height 34
click at [850, 380] on input "(4) Major issues" at bounding box center [833, 372] width 34 height 34
radio input "true"
click at [839, 298] on input "(2) Well maintained, minor wear and tear" at bounding box center [833, 303] width 34 height 34
radio input "true"
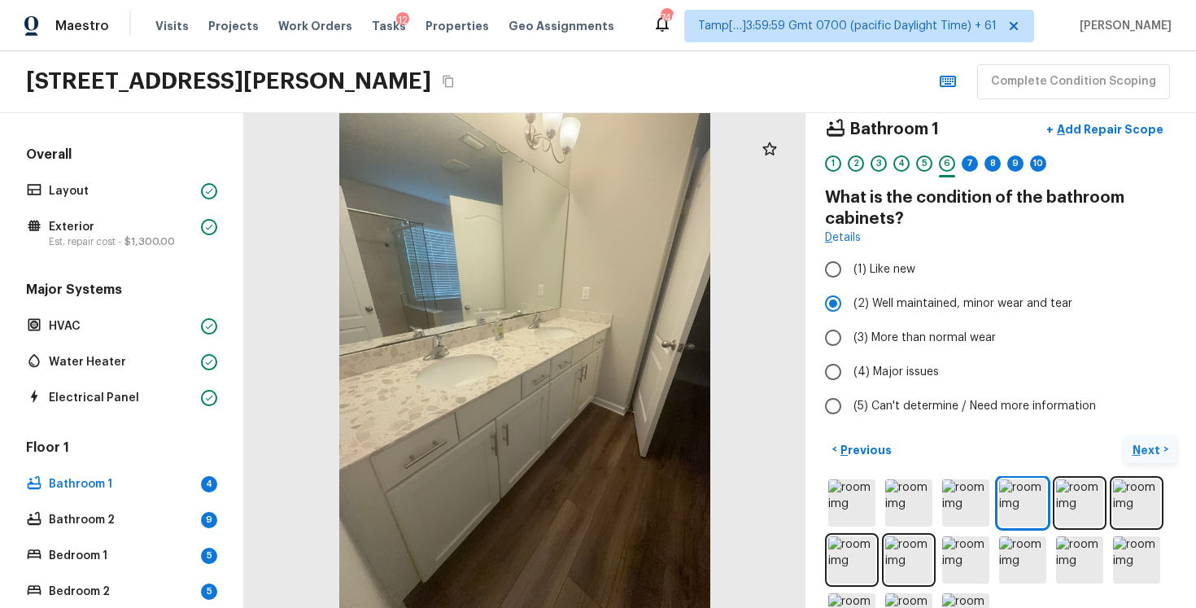
click at [1151, 452] on p "Next" at bounding box center [1148, 450] width 31 height 16
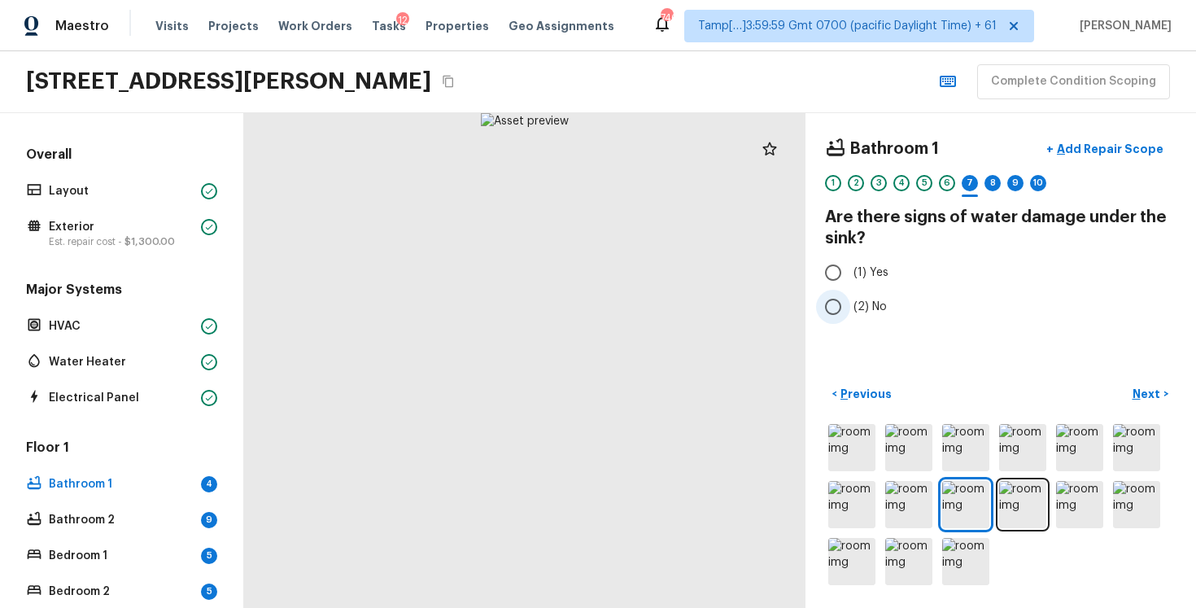
click at [820, 294] on input "(2) No" at bounding box center [833, 307] width 34 height 34
radio input "true"
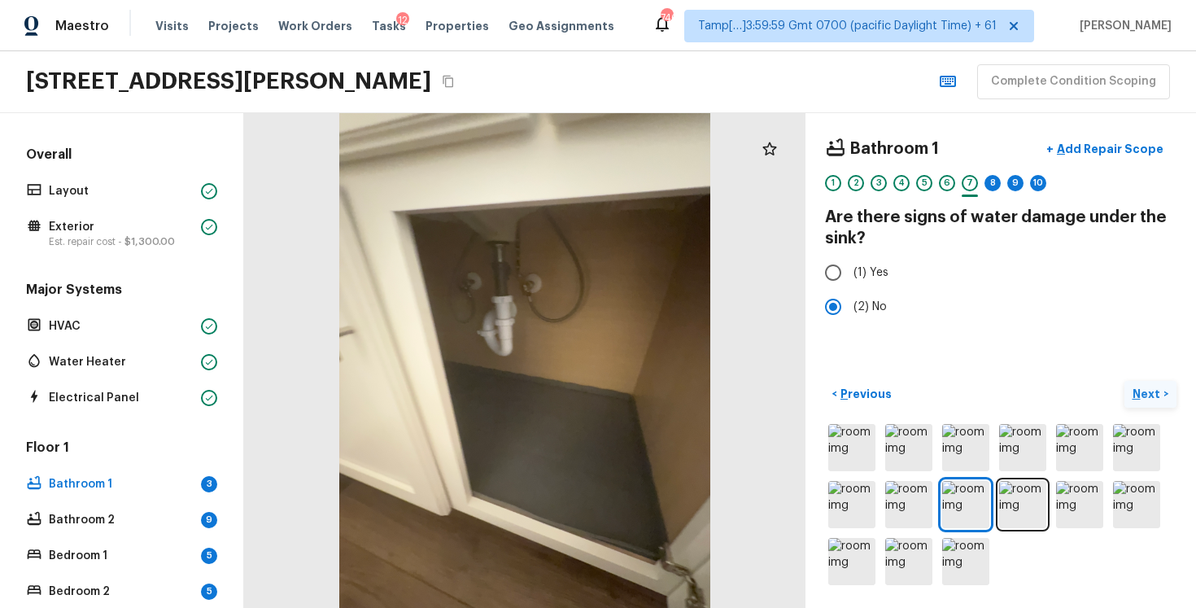
click at [1149, 390] on p "Next" at bounding box center [1148, 394] width 31 height 16
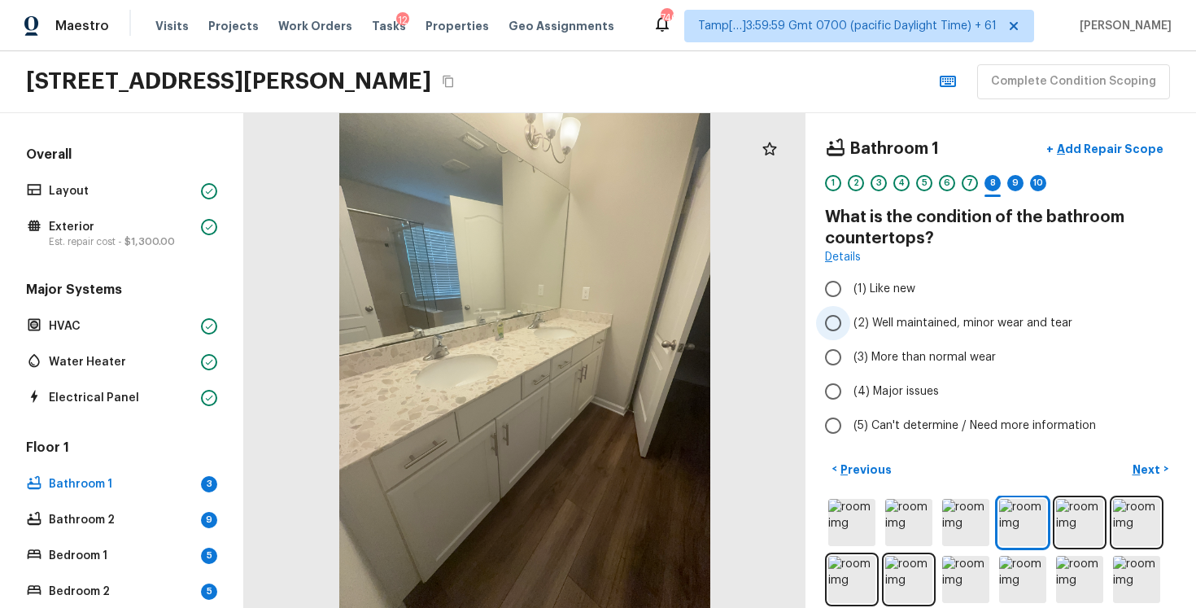
click at [944, 334] on label "(2) Well maintained, minor wear and tear" at bounding box center [989, 323] width 347 height 34
click at [850, 334] on input "(2) Well maintained, minor wear and tear" at bounding box center [833, 323] width 34 height 34
radio input "true"
click at [1145, 456] on button "Next >" at bounding box center [1151, 469] width 52 height 27
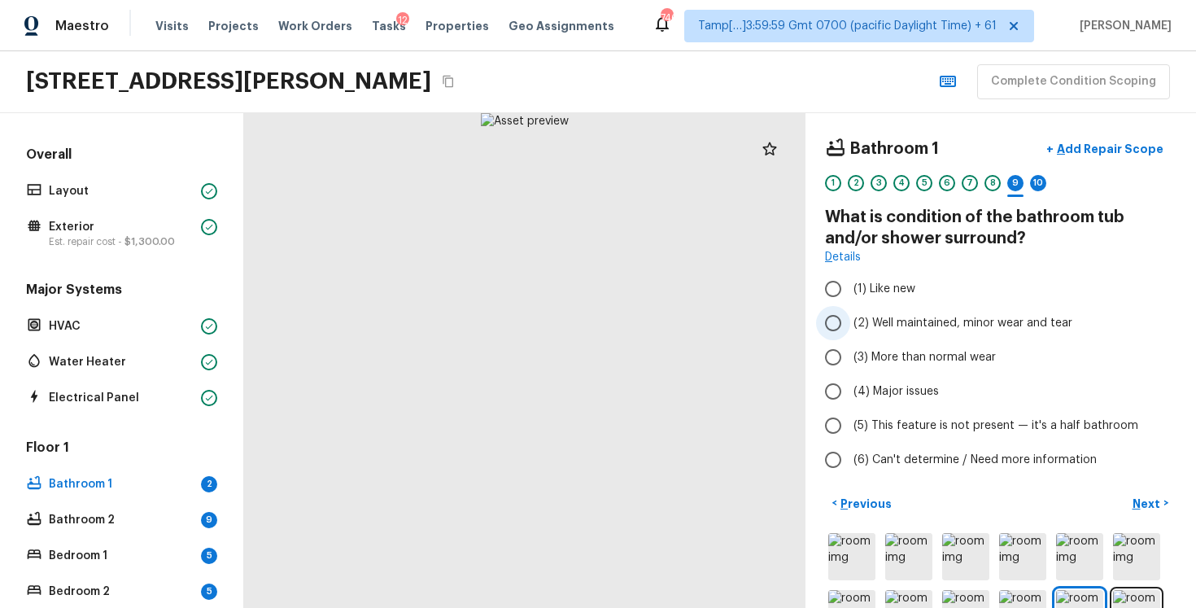
click at [924, 309] on label "(2) Well maintained, minor wear and tear" at bounding box center [989, 323] width 347 height 34
click at [850, 309] on input "(2) Well maintained, minor wear and tear" at bounding box center [833, 323] width 34 height 34
radio input "true"
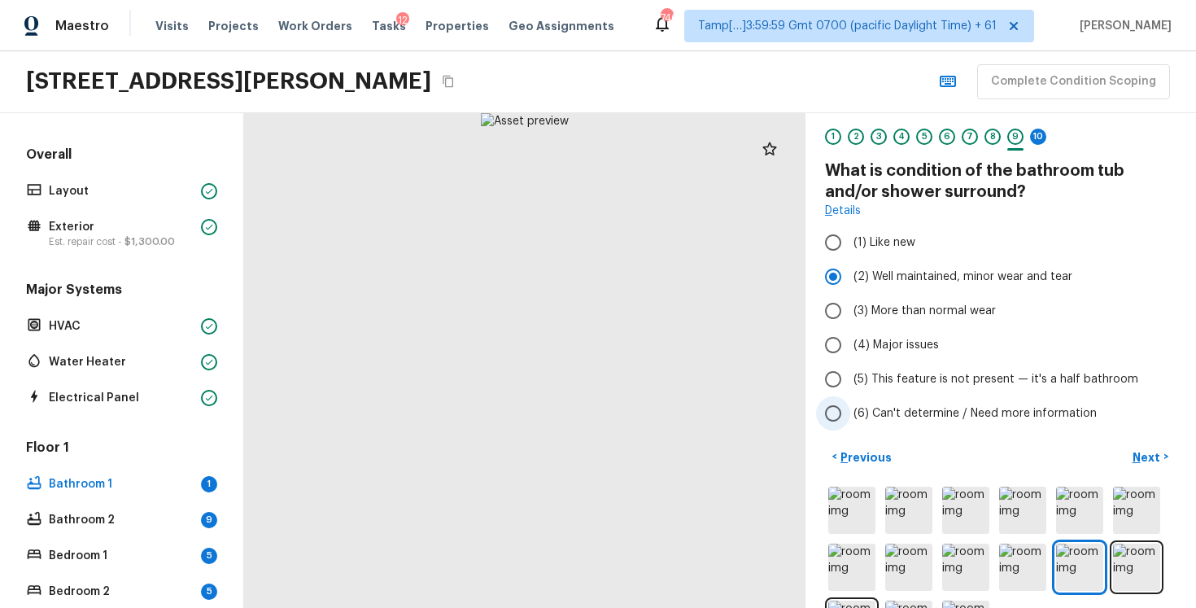
scroll to position [48, 0]
click at [1160, 455] on p "Next" at bounding box center [1148, 456] width 31 height 16
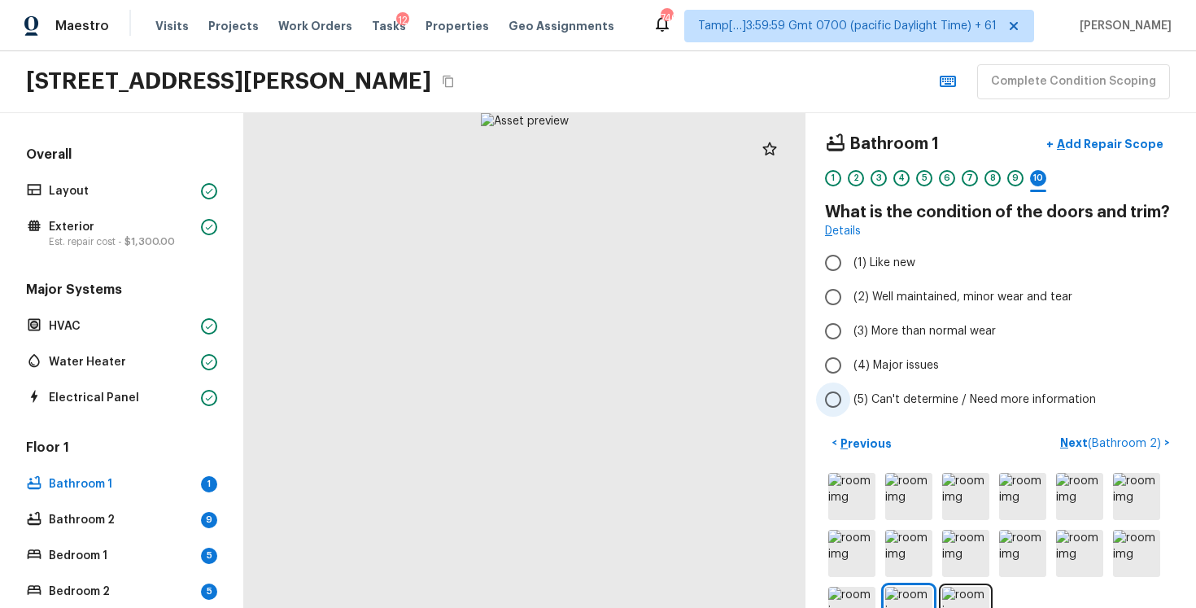
scroll to position [0, 0]
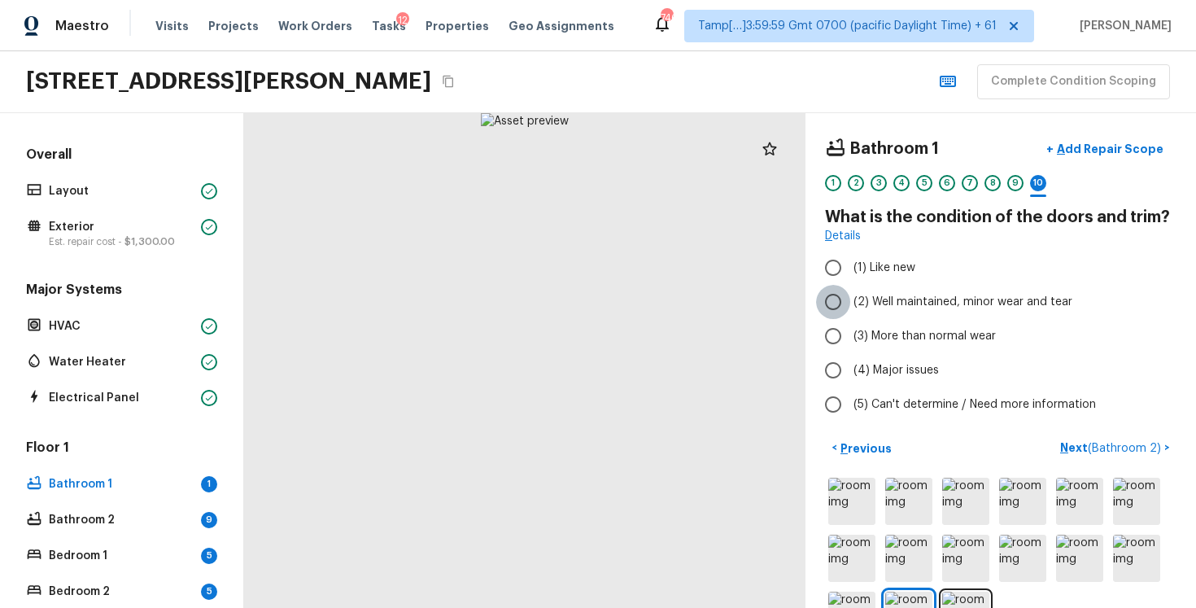
click at [839, 300] on input "(2) Well maintained, minor wear and tear" at bounding box center [833, 302] width 34 height 34
radio input "true"
click at [1120, 452] on span "( Bathroom 2 )" at bounding box center [1124, 448] width 73 height 11
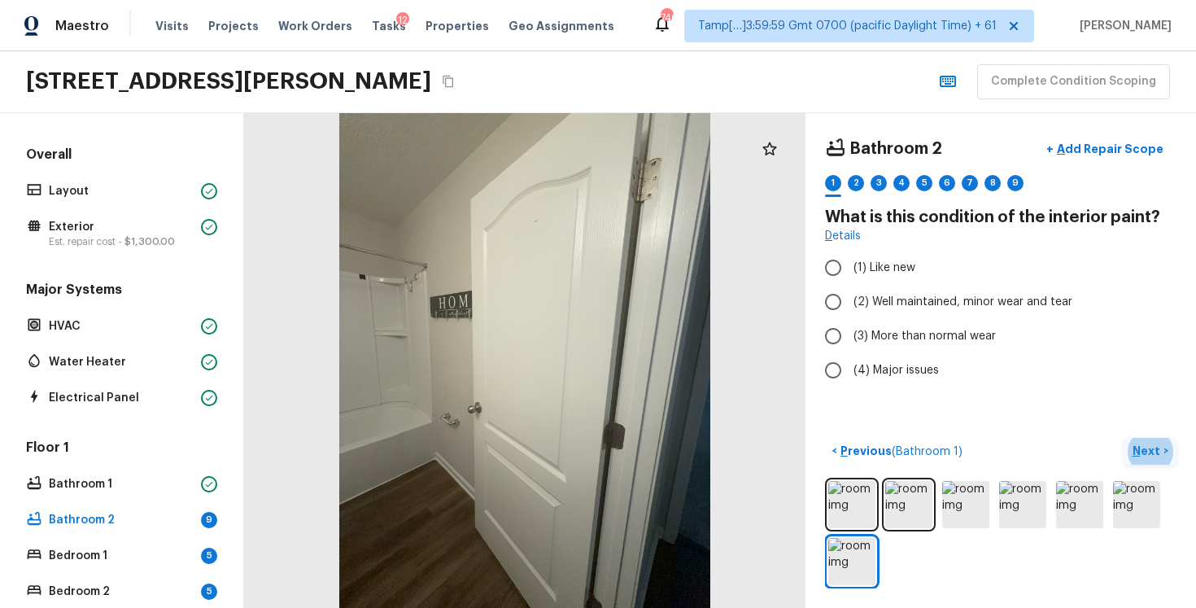
click at [975, 405] on div "Bathroom 2 + Add Repair Scope 1 2 3 4 5 6 7 8 9 What is this condition of the i…" at bounding box center [1001, 360] width 391 height 495
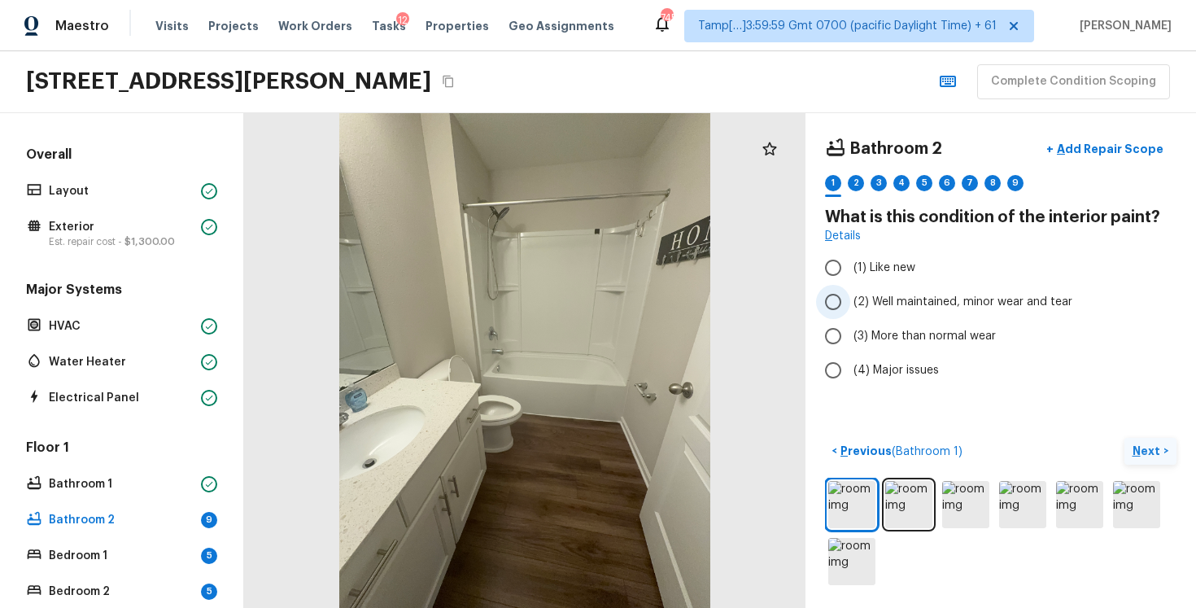
click at [919, 293] on label "(2) Well maintained, minor wear and tear" at bounding box center [989, 302] width 347 height 34
click at [850, 293] on input "(2) Well maintained, minor wear and tear" at bounding box center [833, 302] width 34 height 34
radio input "true"
click at [1138, 448] on p "Next" at bounding box center [1148, 451] width 31 height 16
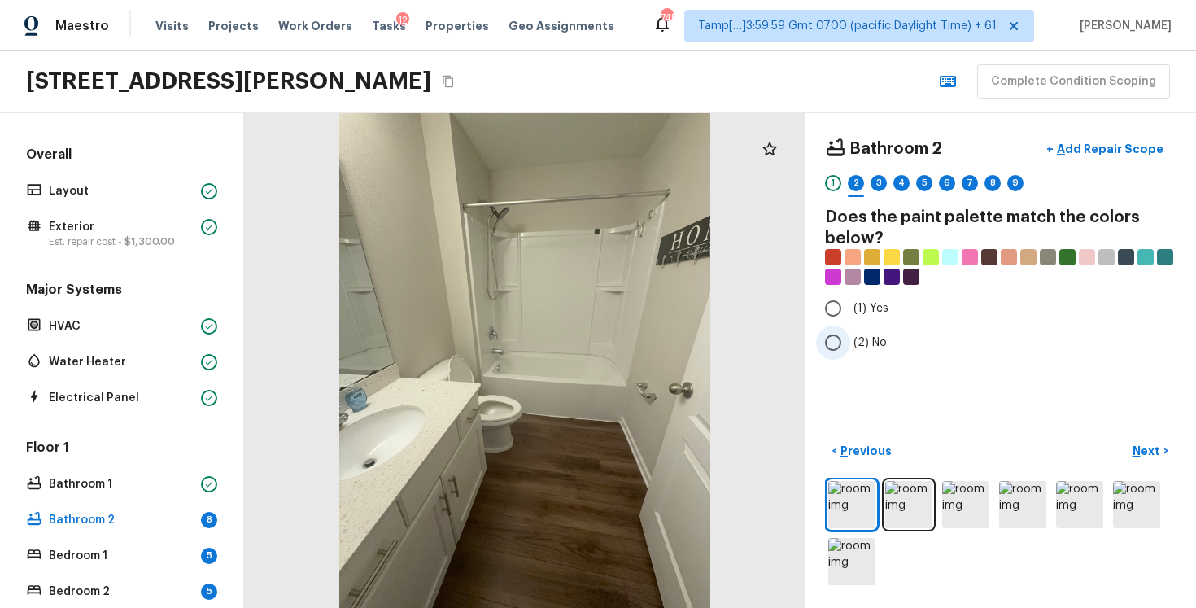
click at [860, 356] on label "(2) No" at bounding box center [989, 342] width 347 height 34
click at [850, 356] on input "(2) No" at bounding box center [833, 342] width 34 height 34
radio input "true"
click at [1147, 448] on p "Next" at bounding box center [1148, 451] width 31 height 16
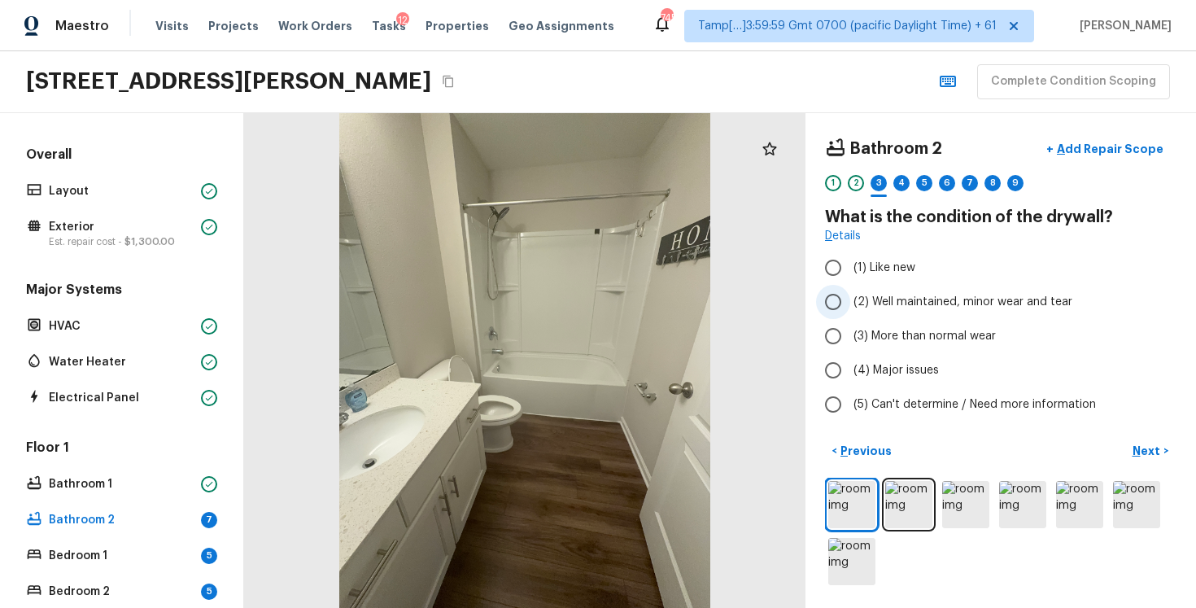
click at [913, 288] on label "(2) Well maintained, minor wear and tear" at bounding box center [989, 302] width 347 height 34
click at [850, 288] on input "(2) Well maintained, minor wear and tear" at bounding box center [833, 302] width 34 height 34
radio input "true"
click at [1142, 459] on button "Next >" at bounding box center [1151, 451] width 52 height 27
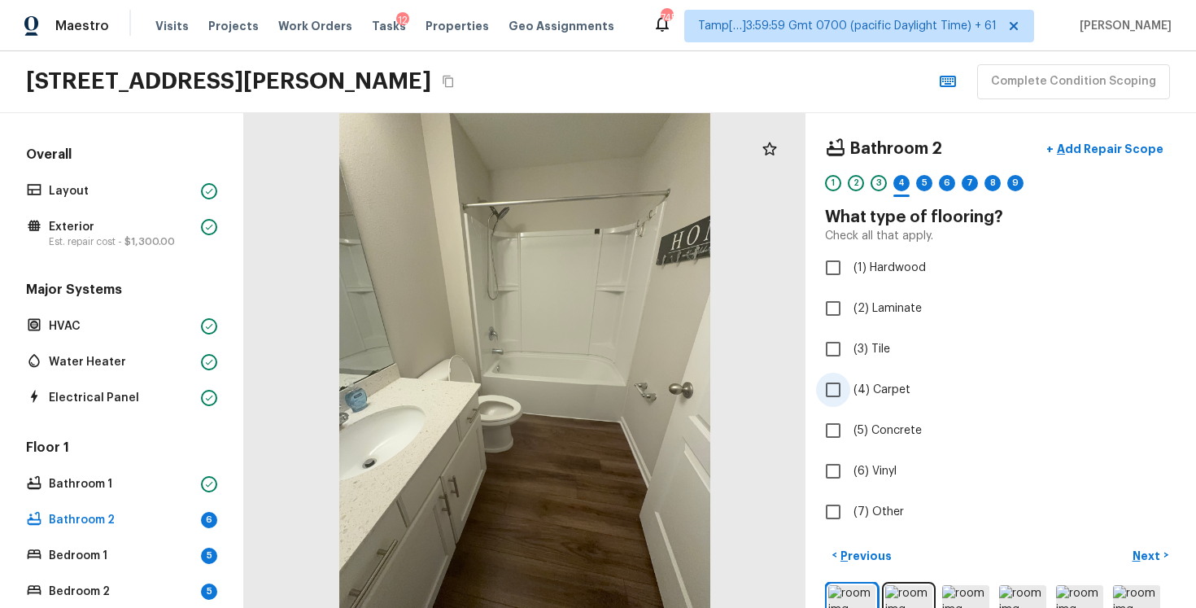
scroll to position [97, 0]
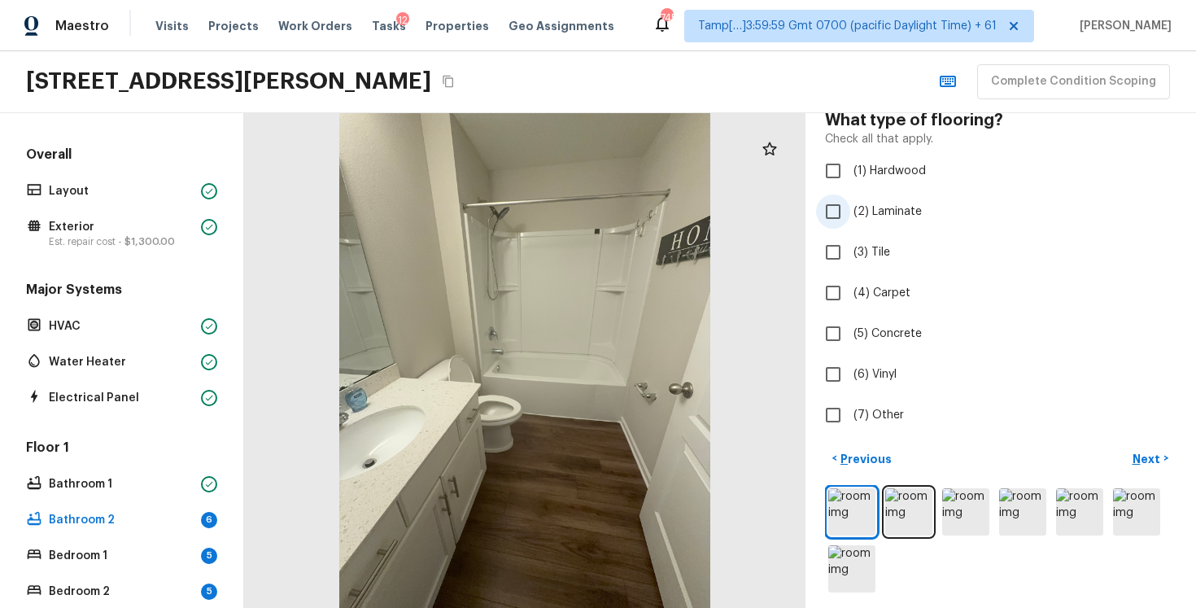
click at [835, 213] on input "(2) Laminate" at bounding box center [833, 211] width 34 height 34
checkbox input "true"
click at [1137, 456] on p "Next" at bounding box center [1148, 459] width 31 height 16
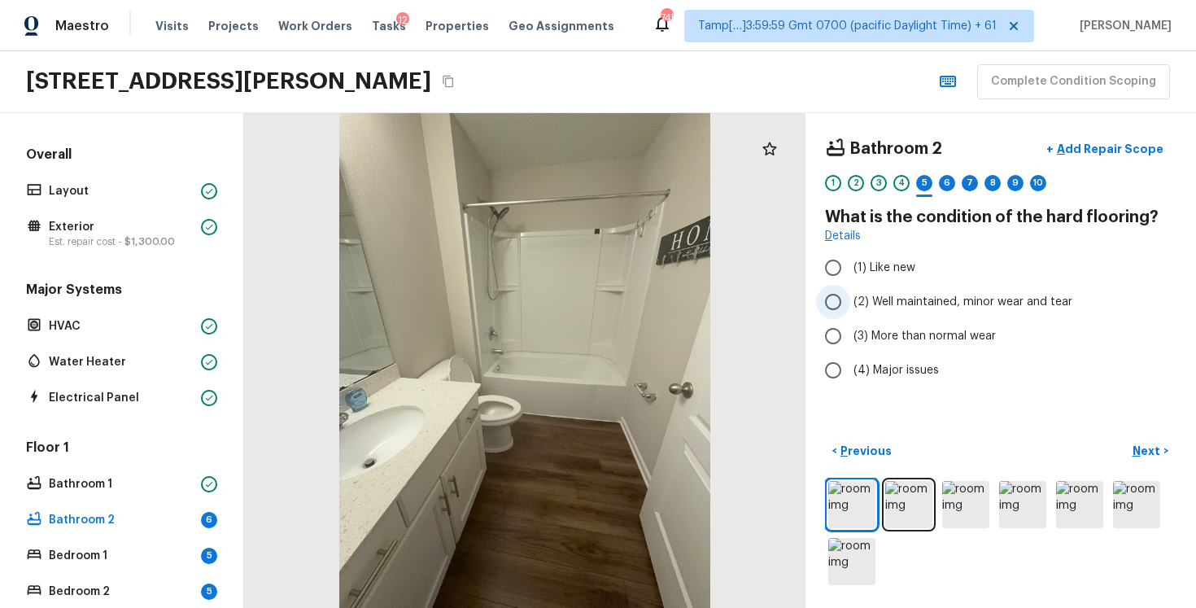
click at [863, 293] on label "(2) Well maintained, minor wear and tear" at bounding box center [989, 302] width 347 height 34
click at [850, 293] on input "(2) Well maintained, minor wear and tear" at bounding box center [833, 302] width 34 height 34
radio input "true"
click at [1155, 446] on p "Next" at bounding box center [1148, 451] width 31 height 16
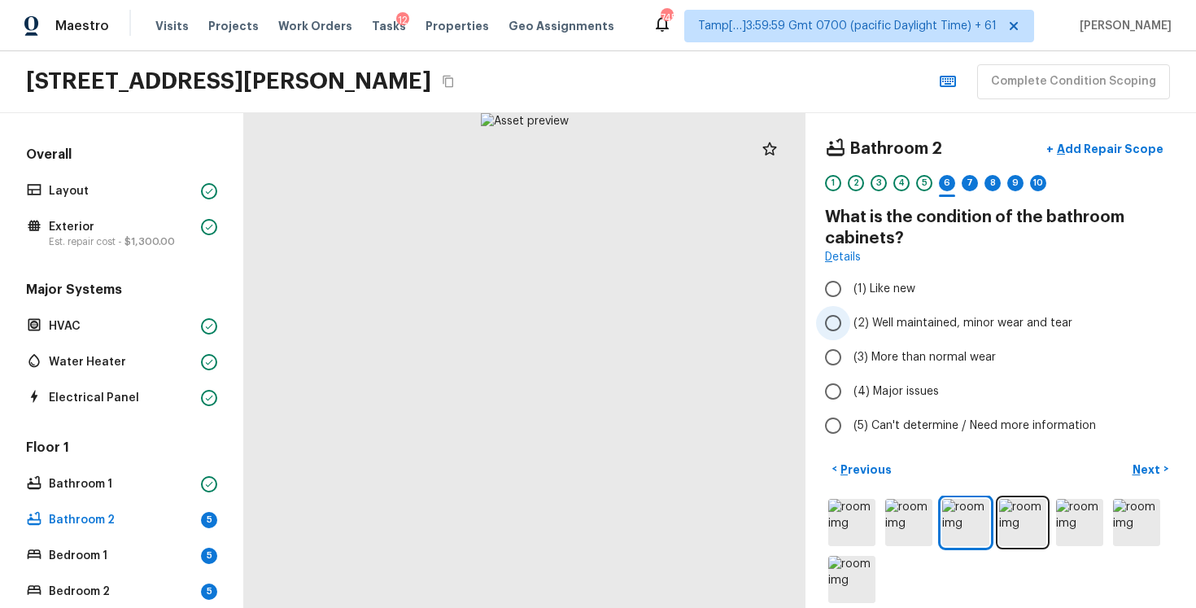
click at [896, 333] on label "(2) Well maintained, minor wear and tear" at bounding box center [989, 323] width 347 height 34
click at [850, 333] on input "(2) Well maintained, minor wear and tear" at bounding box center [833, 323] width 34 height 34
radio input "true"
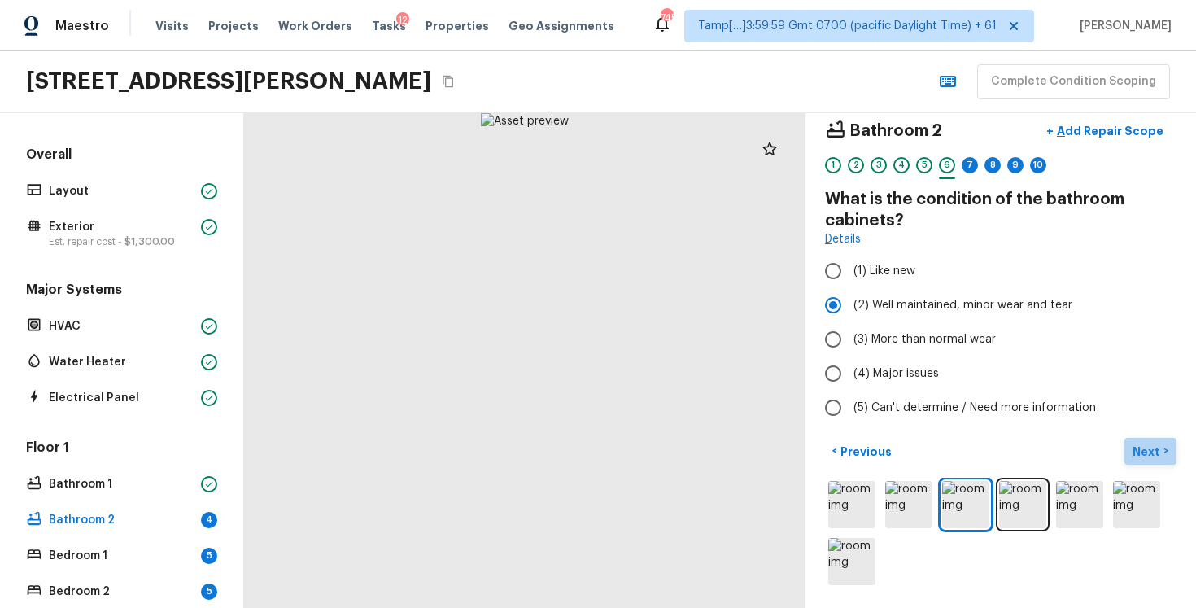
click at [1140, 445] on p "Next" at bounding box center [1148, 451] width 31 height 16
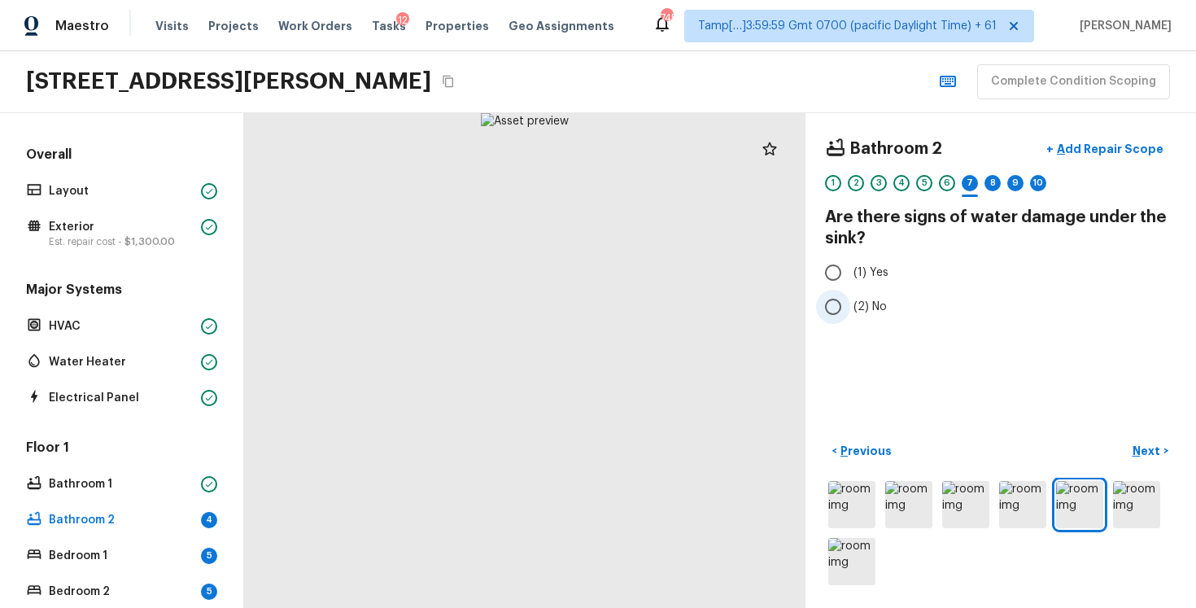
click at [869, 317] on label "(2) No" at bounding box center [989, 307] width 347 height 34
click at [850, 317] on input "(2) No" at bounding box center [833, 307] width 34 height 34
radio input "true"
click at [948, 183] on div "6" at bounding box center [947, 183] width 16 height 16
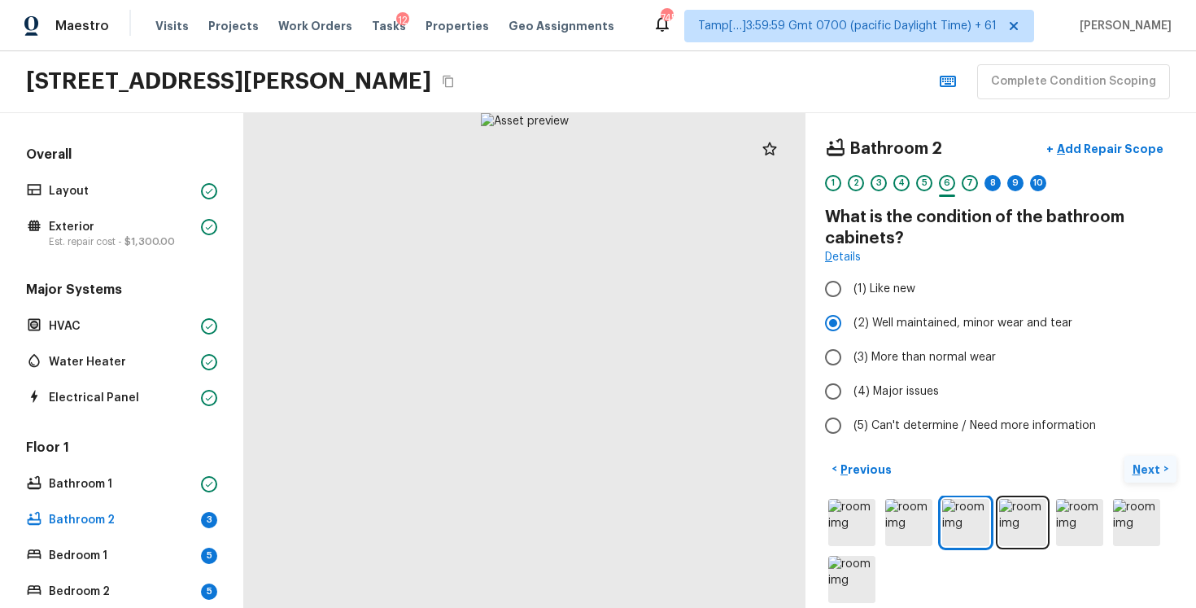
click at [1139, 467] on p "Next" at bounding box center [1148, 469] width 31 height 16
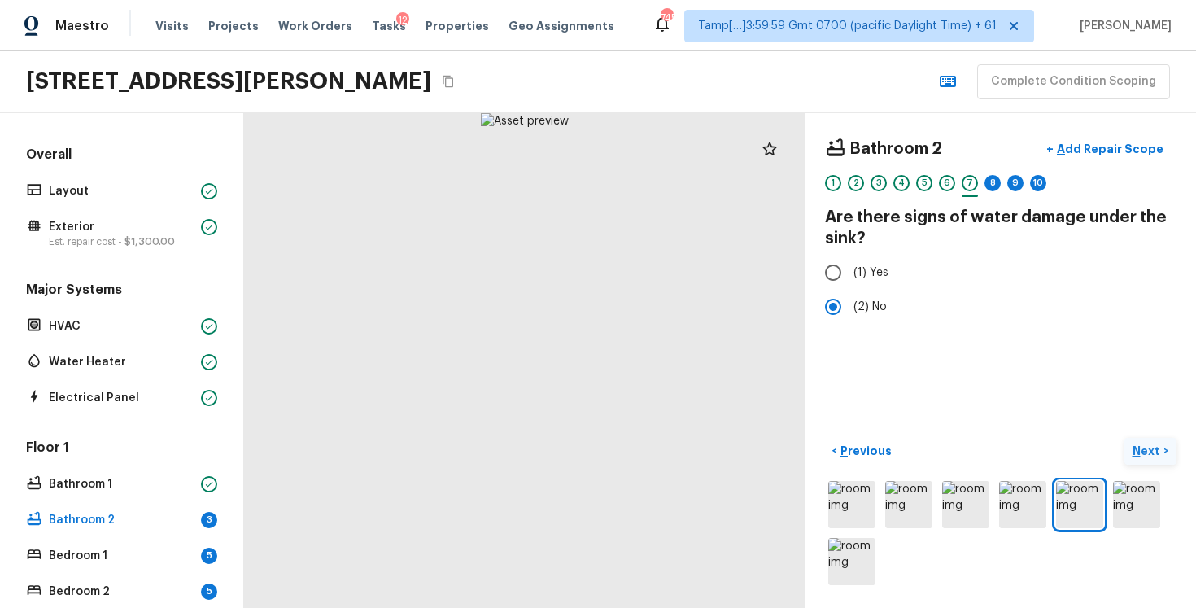
click at [1142, 439] on button "Next >" at bounding box center [1151, 451] width 52 height 27
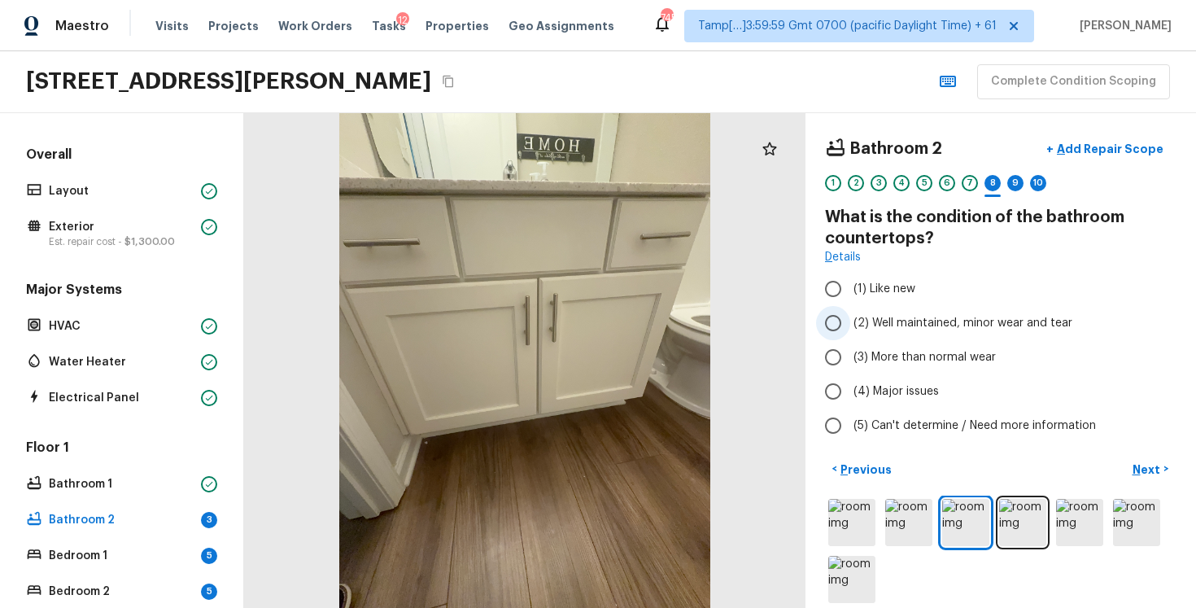
click at [970, 326] on span "(2) Well maintained, minor wear and tear" at bounding box center [963, 323] width 219 height 16
click at [850, 326] on input "(2) Well maintained, minor wear and tear" at bounding box center [833, 323] width 34 height 34
radio input "true"
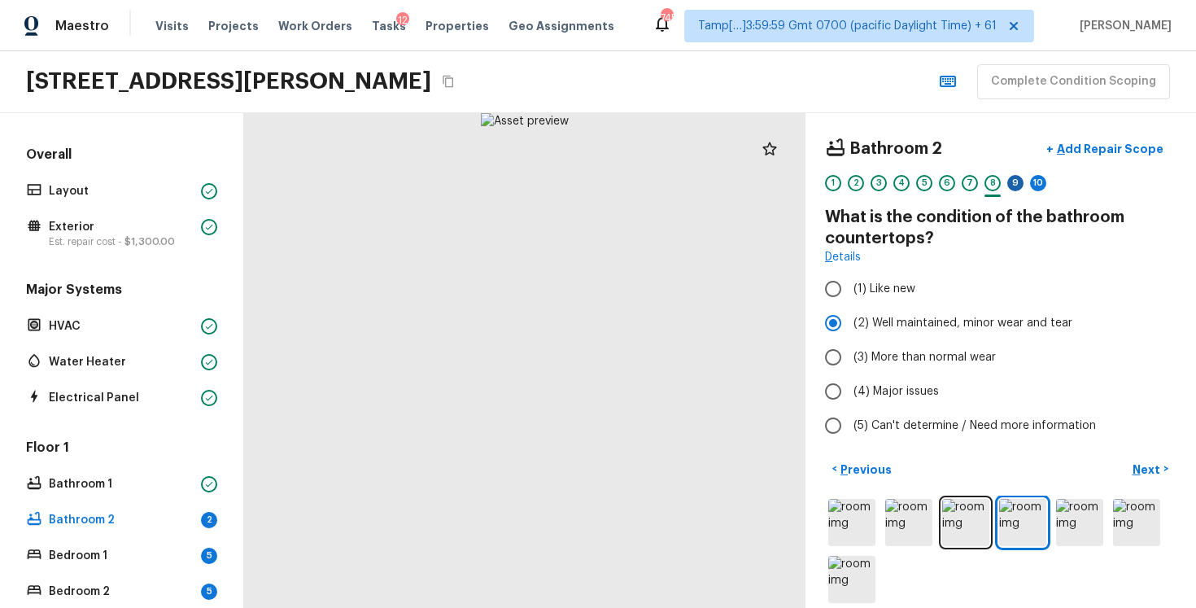
click at [1013, 182] on div "9" at bounding box center [1015, 183] width 16 height 16
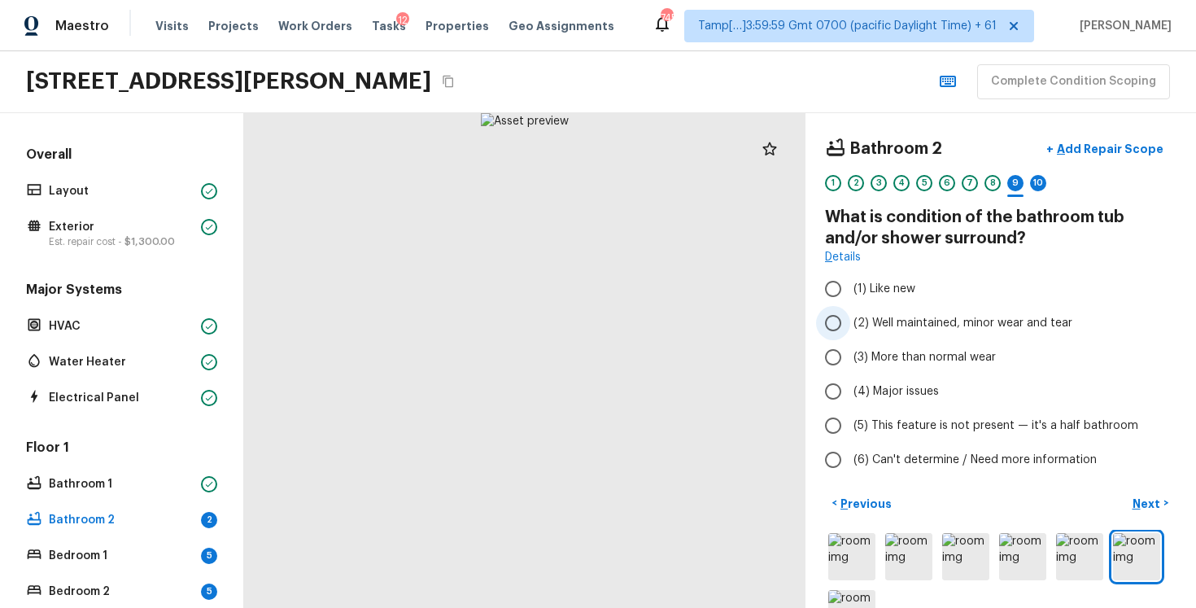
click at [895, 333] on label "(2) Well maintained, minor wear and tear" at bounding box center [989, 323] width 347 height 34
click at [850, 333] on input "(2) Well maintained, minor wear and tear" at bounding box center [833, 323] width 34 height 34
radio input "true"
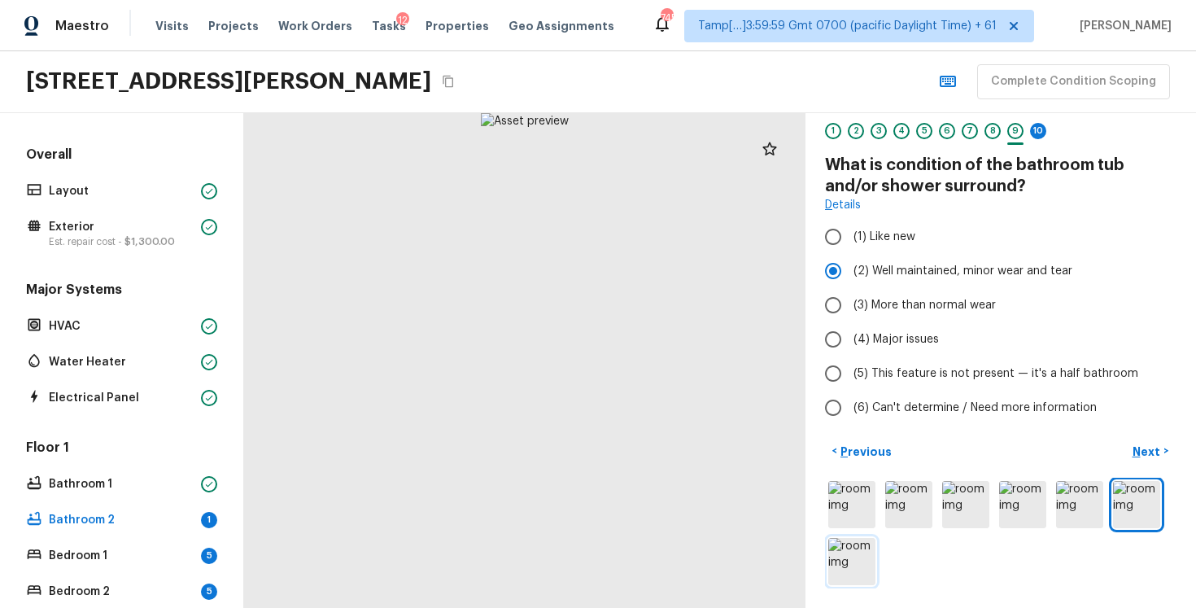
click at [863, 557] on img at bounding box center [851, 561] width 47 height 47
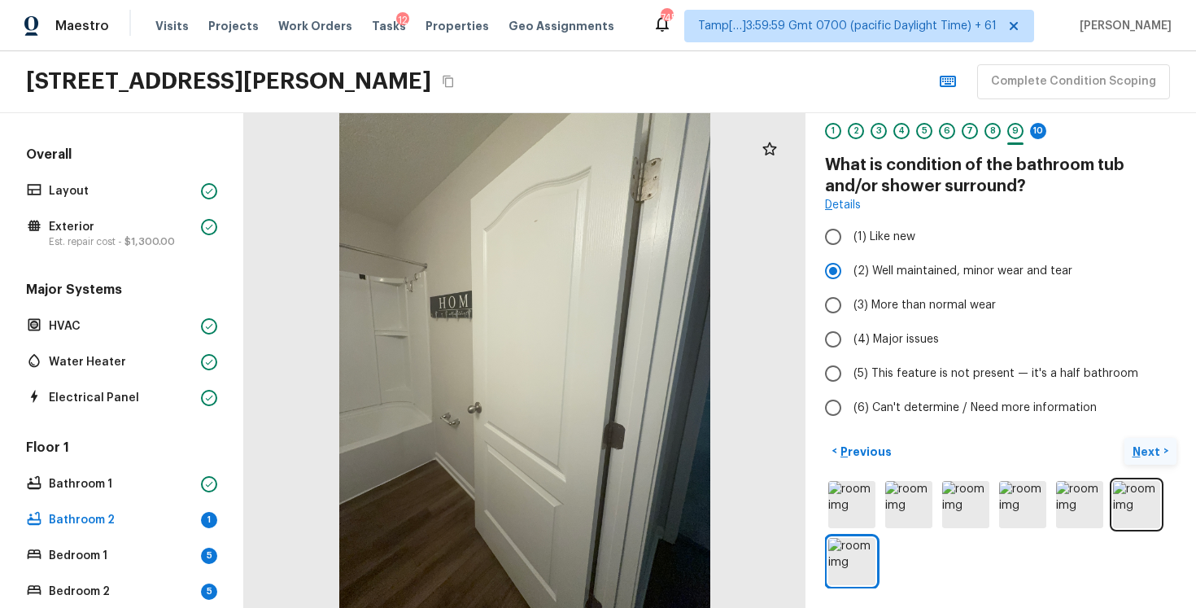
click at [1154, 449] on p "Next" at bounding box center [1148, 451] width 31 height 16
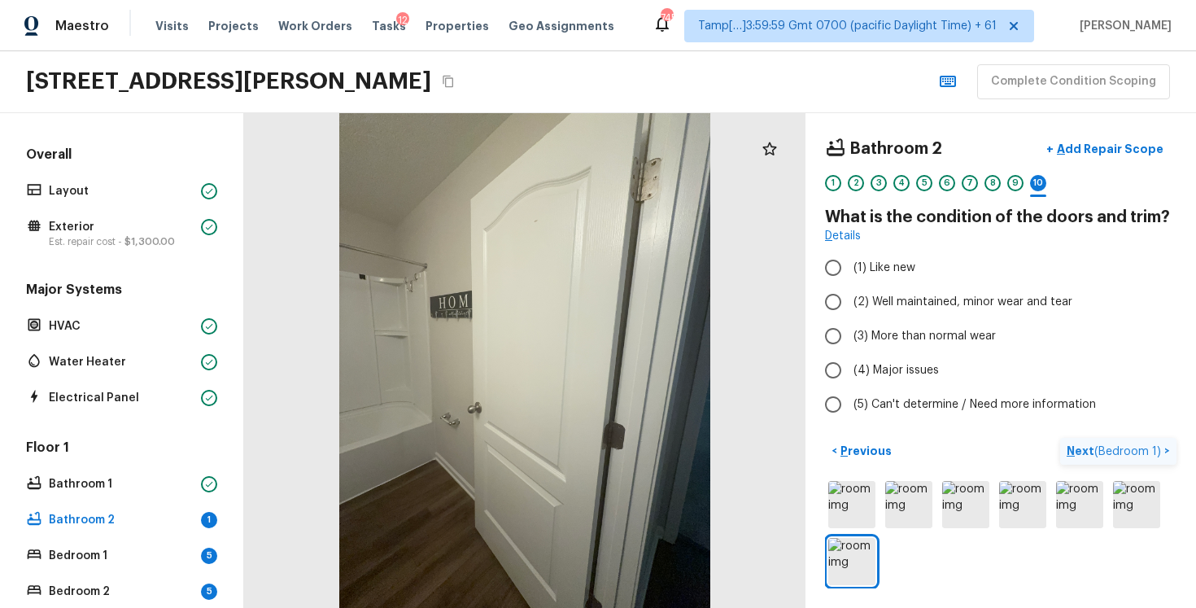
scroll to position [0, 0]
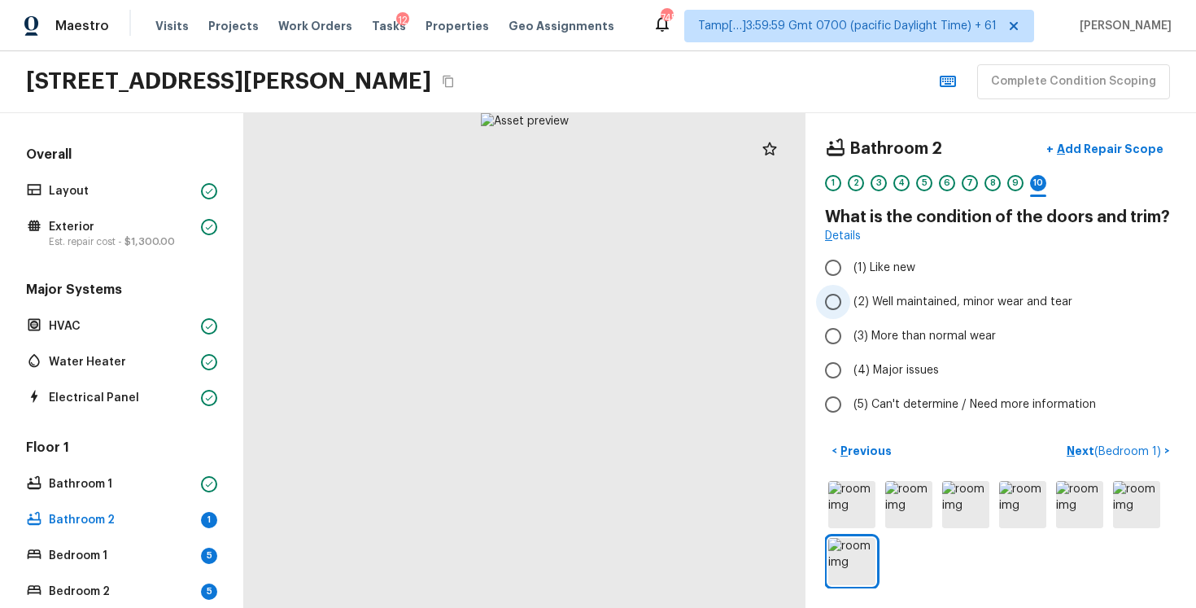
click at [986, 304] on span "(2) Well maintained, minor wear and tear" at bounding box center [963, 302] width 219 height 16
click at [850, 304] on input "(2) Well maintained, minor wear and tear" at bounding box center [833, 302] width 34 height 34
radio input "true"
click at [859, 469] on div "< Previous Next ( Bedroom 1 ) >" at bounding box center [1001, 513] width 352 height 151
click at [858, 485] on img at bounding box center [851, 504] width 47 height 47
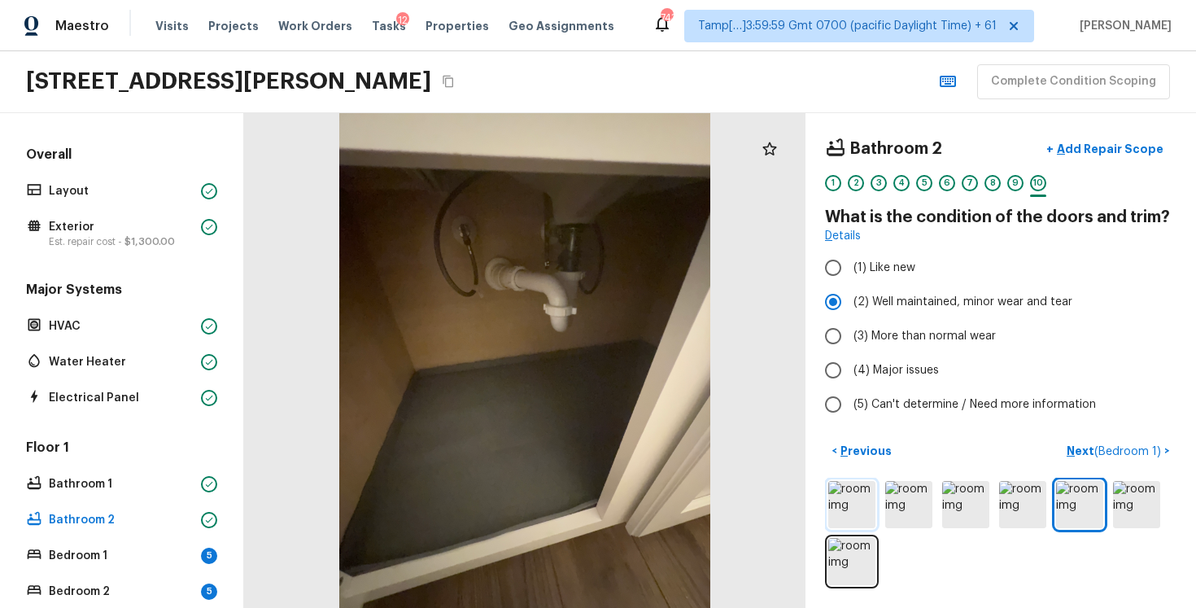
click at [861, 497] on img at bounding box center [851, 504] width 47 height 47
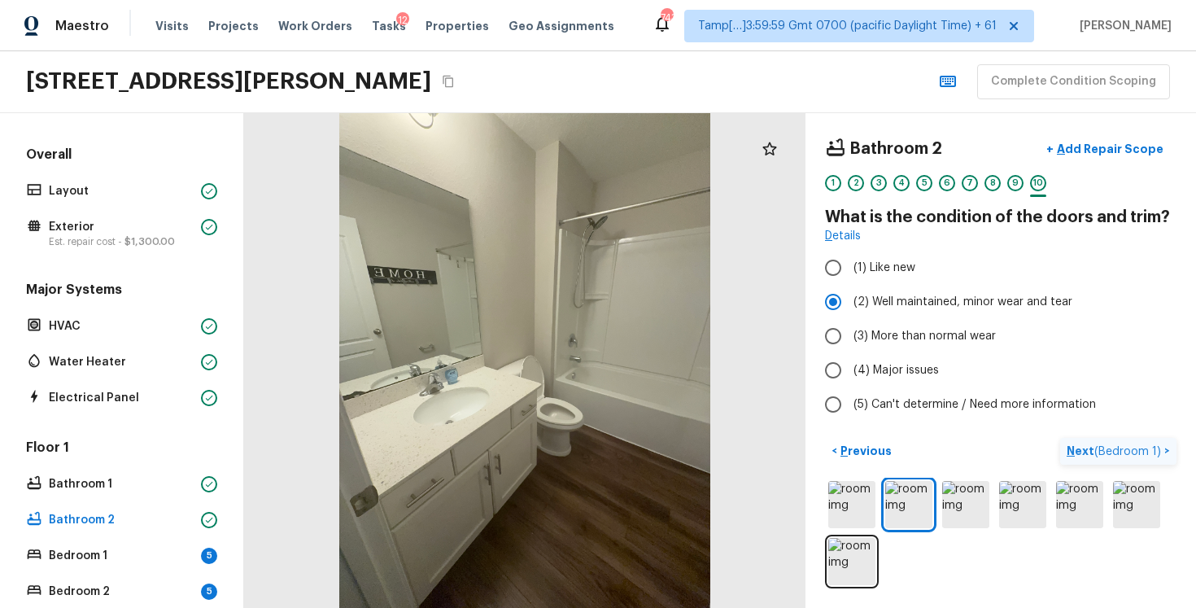
click at [1136, 443] on p "Next ( Bedroom 1 )" at bounding box center [1116, 451] width 98 height 17
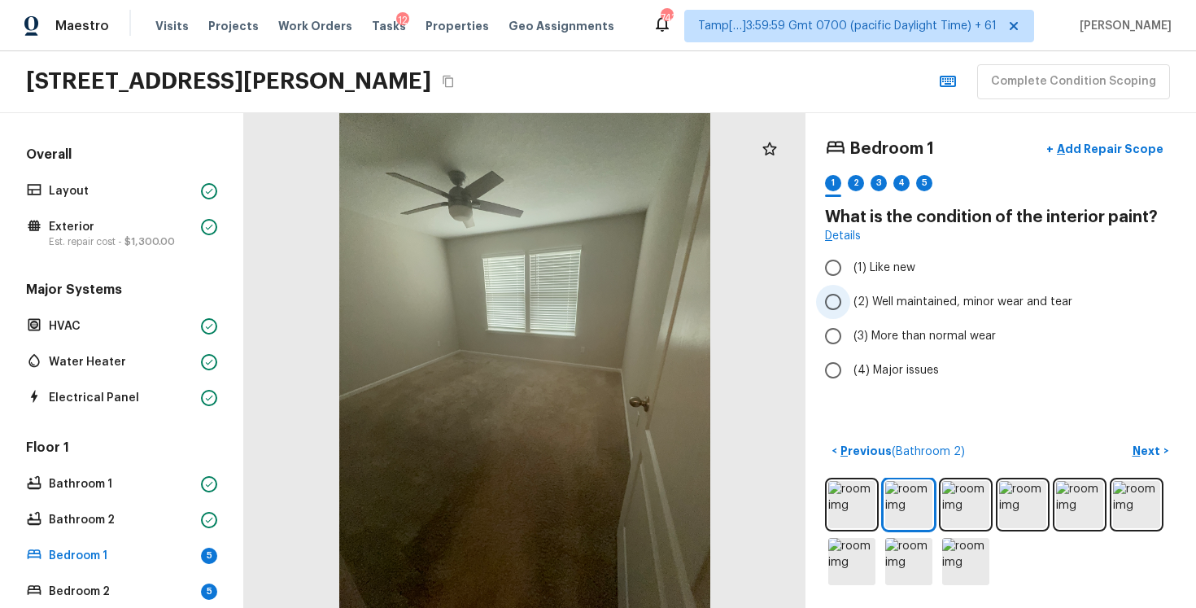
click at [837, 317] on input "(2) Well maintained, minor wear and tear" at bounding box center [833, 302] width 34 height 34
radio input "true"
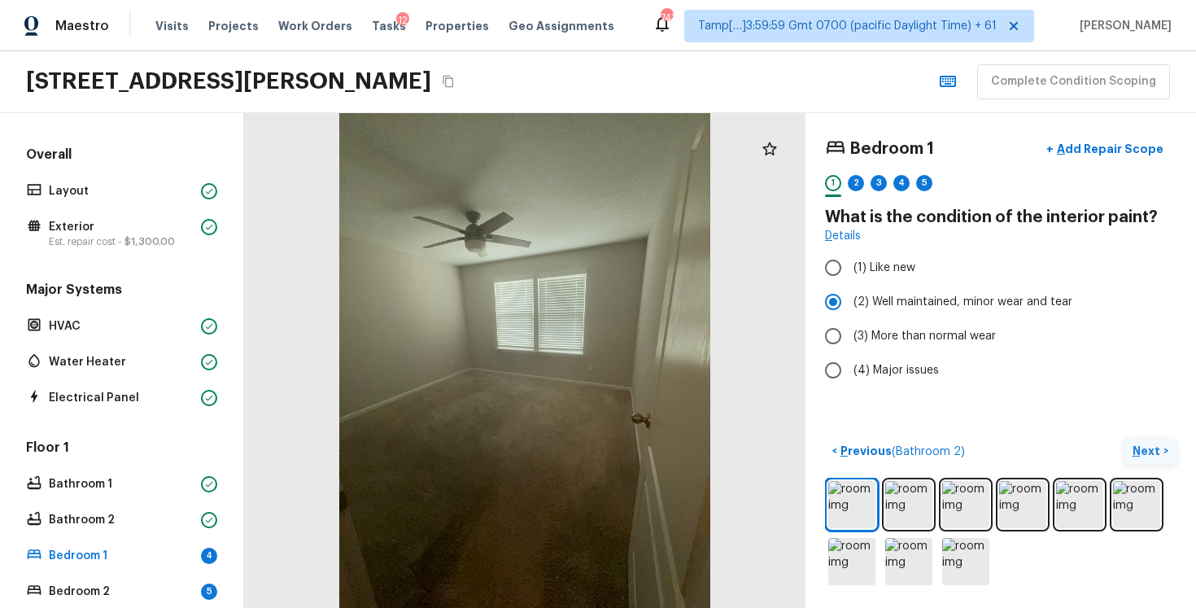
click at [1151, 444] on p "Next" at bounding box center [1148, 451] width 31 height 16
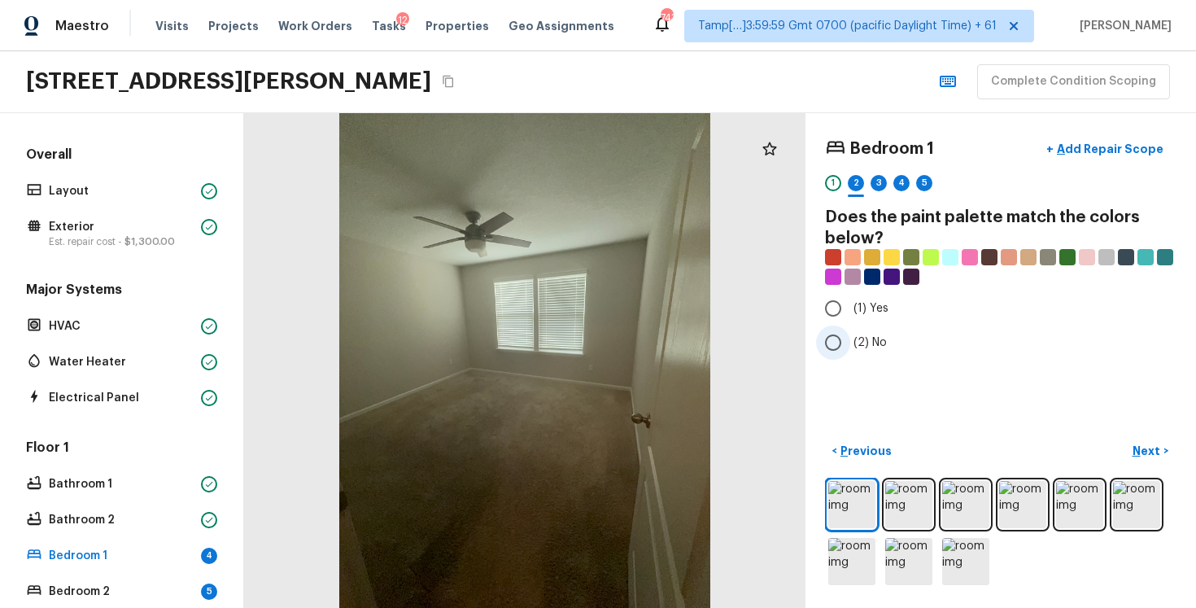
click at [884, 340] on span "(2) No" at bounding box center [870, 342] width 33 height 16
click at [850, 340] on input "(2) No" at bounding box center [833, 342] width 34 height 34
radio input "true"
click at [1137, 456] on p "Next" at bounding box center [1148, 451] width 31 height 16
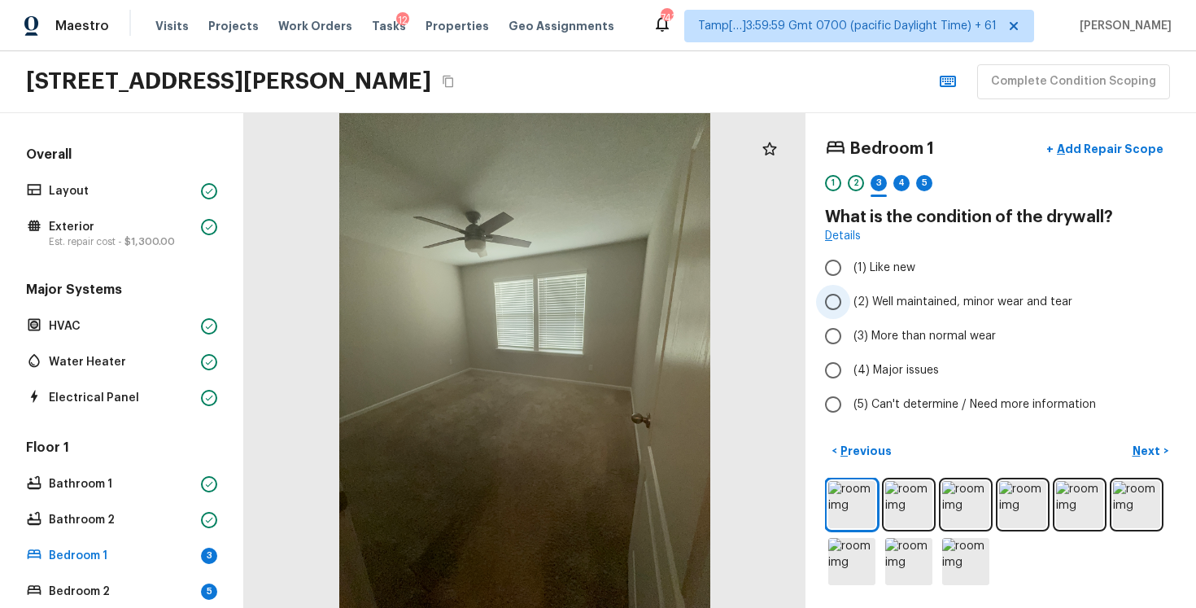
click at [876, 290] on label "(2) Well maintained, minor wear and tear" at bounding box center [989, 302] width 347 height 34
click at [850, 290] on input "(2) Well maintained, minor wear and tear" at bounding box center [833, 302] width 34 height 34
radio input "true"
click at [1153, 451] on p "Next" at bounding box center [1148, 451] width 31 height 16
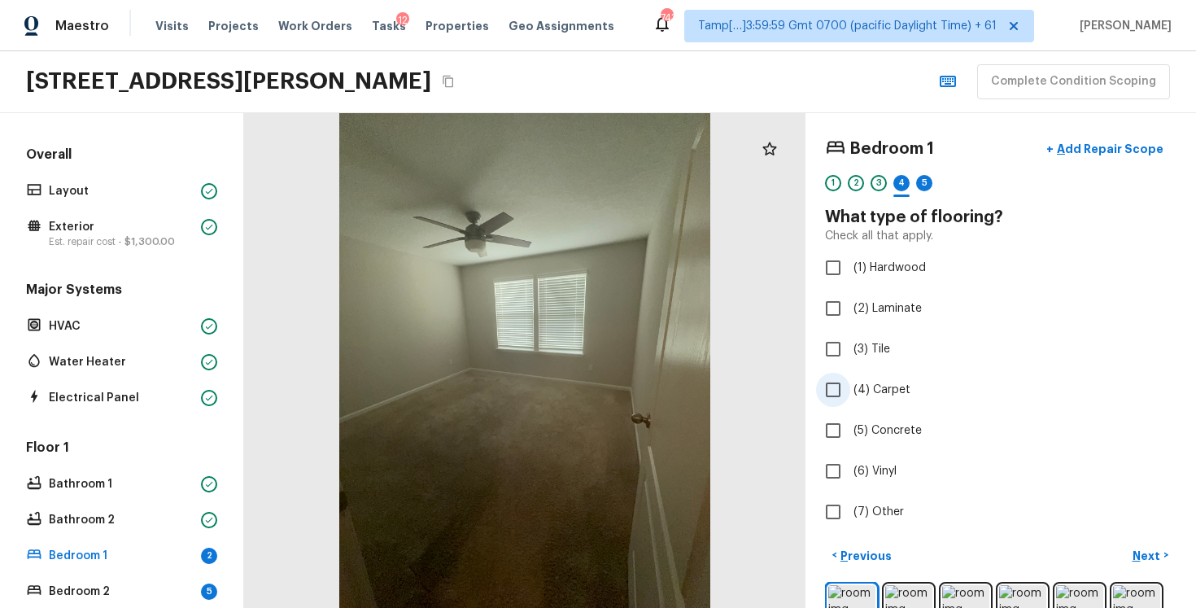
click at [838, 393] on input "(4) Carpet" at bounding box center [833, 390] width 34 height 34
checkbox input "true"
click at [1155, 566] on button "Next >" at bounding box center [1151, 555] width 52 height 27
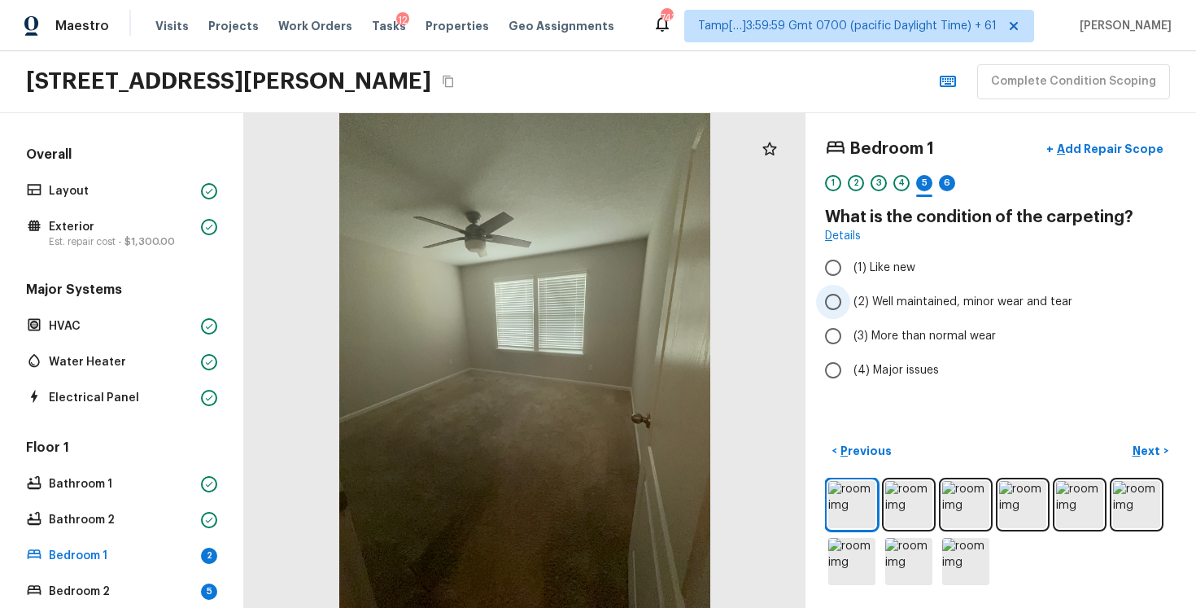
click at [839, 312] on input "(2) Well maintained, minor wear and tear" at bounding box center [833, 302] width 34 height 34
radio input "true"
click at [1160, 462] on button "Next >" at bounding box center [1151, 451] width 52 height 27
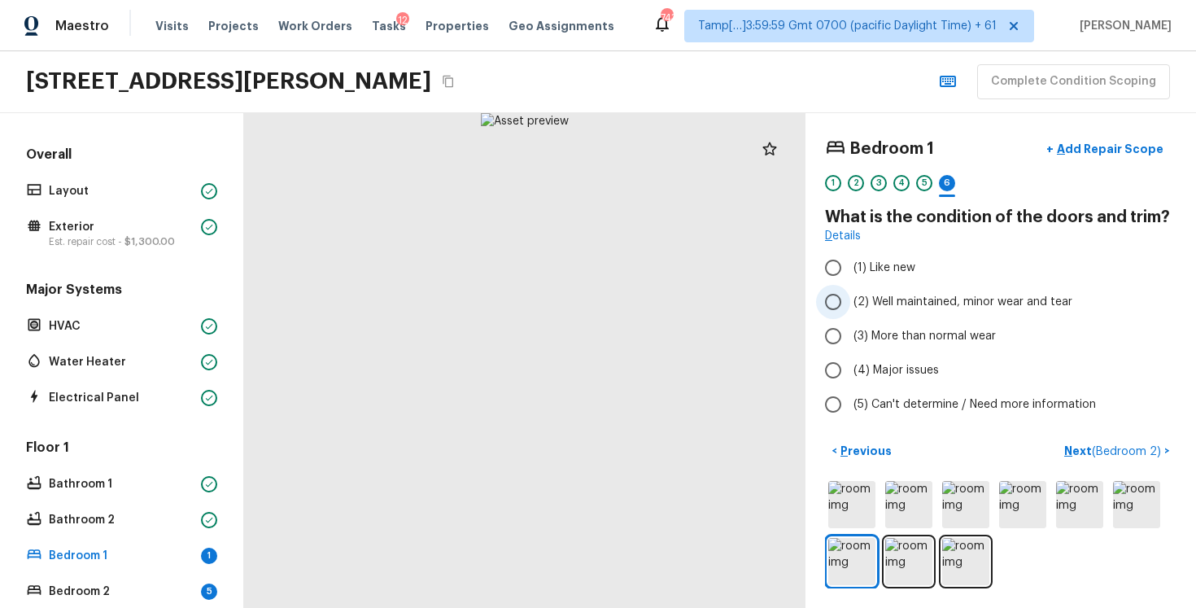
click at [964, 299] on span "(2) Well maintained, minor wear and tear" at bounding box center [963, 302] width 219 height 16
click at [850, 299] on input "(2) Well maintained, minor wear and tear" at bounding box center [833, 302] width 34 height 34
radio input "true"
click at [1133, 449] on span "( Bedroom 2 )" at bounding box center [1126, 451] width 69 height 11
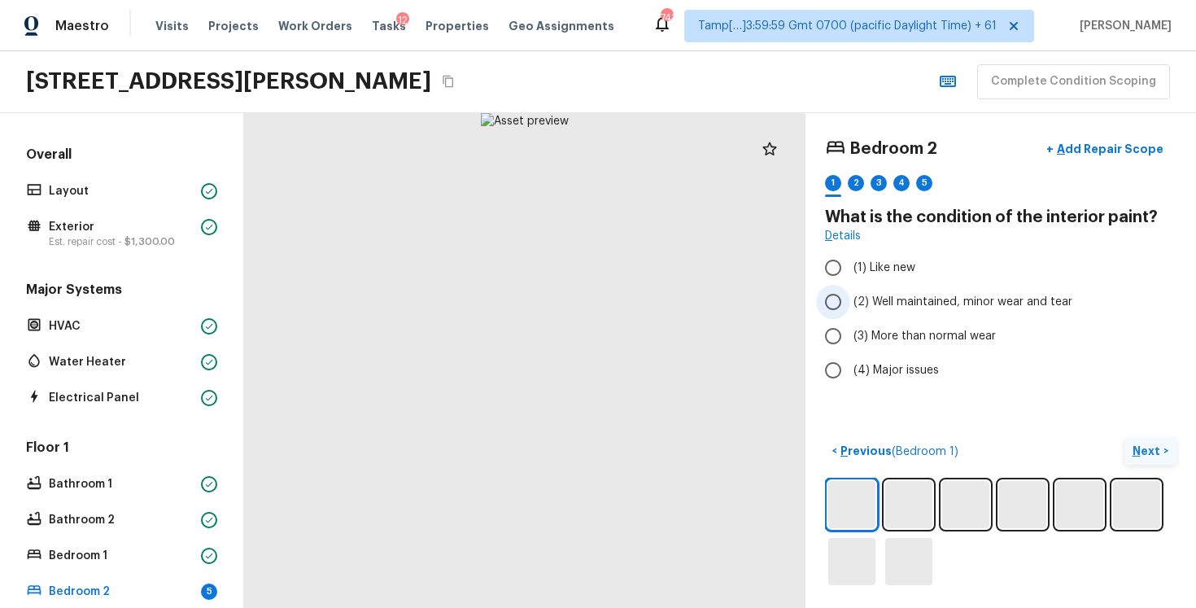
click at [946, 308] on span "(2) Well maintained, minor wear and tear" at bounding box center [963, 302] width 219 height 16
click at [850, 308] on input "(2) Well maintained, minor wear and tear" at bounding box center [833, 302] width 34 height 34
radio input "true"
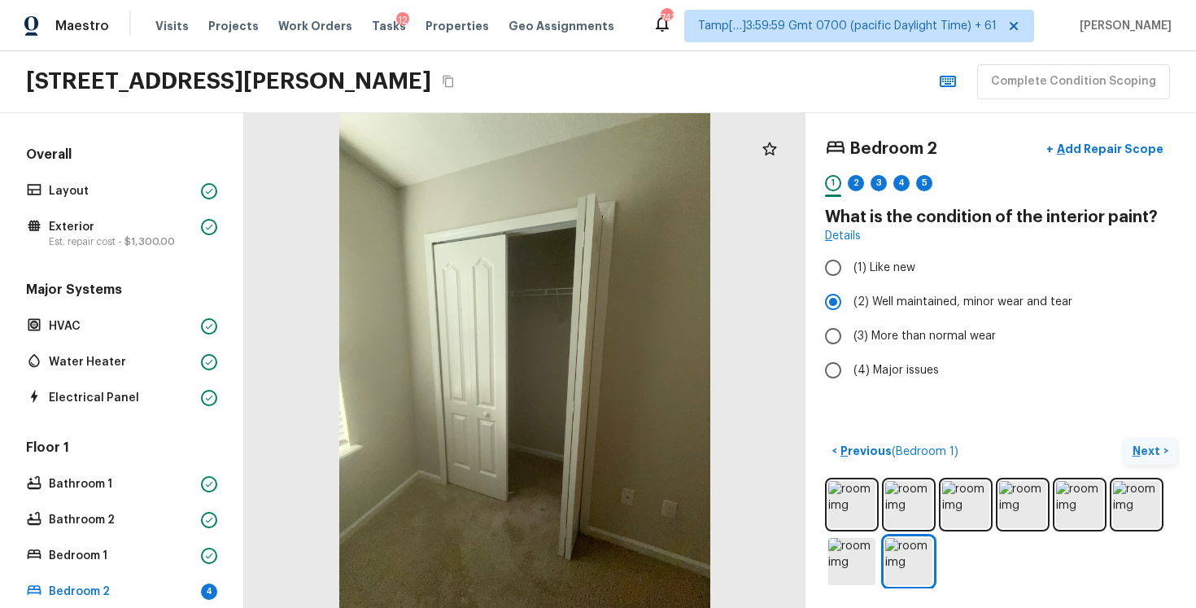
click at [1132, 454] on button "Next >" at bounding box center [1151, 451] width 52 height 27
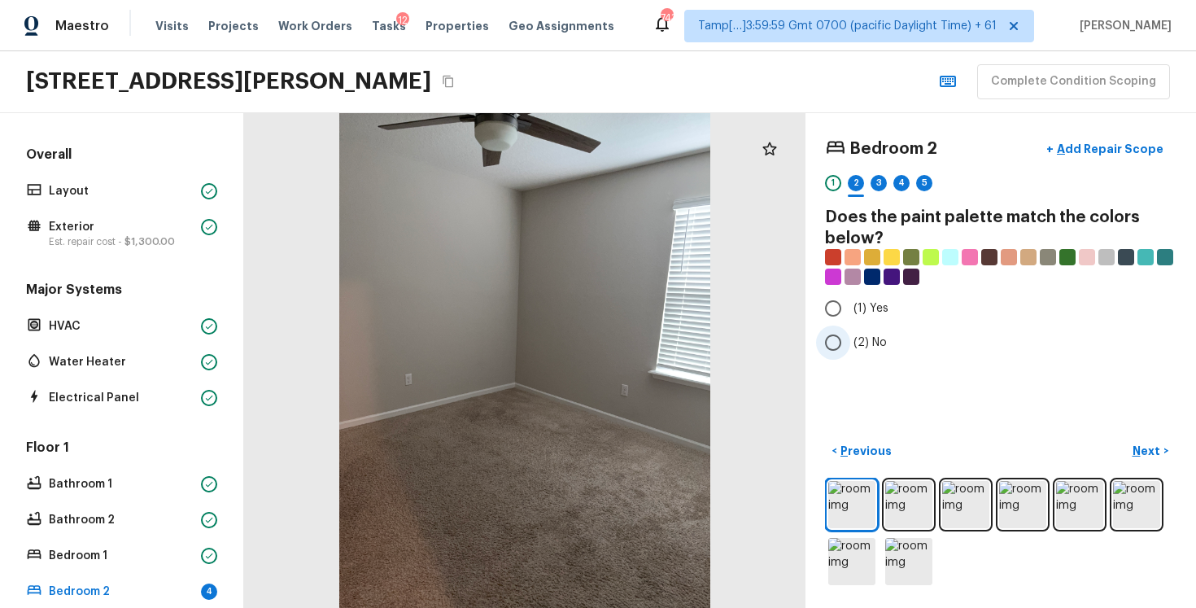
click at [843, 345] on input "(2) No" at bounding box center [833, 342] width 34 height 34
radio input "true"
click at [1153, 446] on p "Next" at bounding box center [1148, 451] width 31 height 16
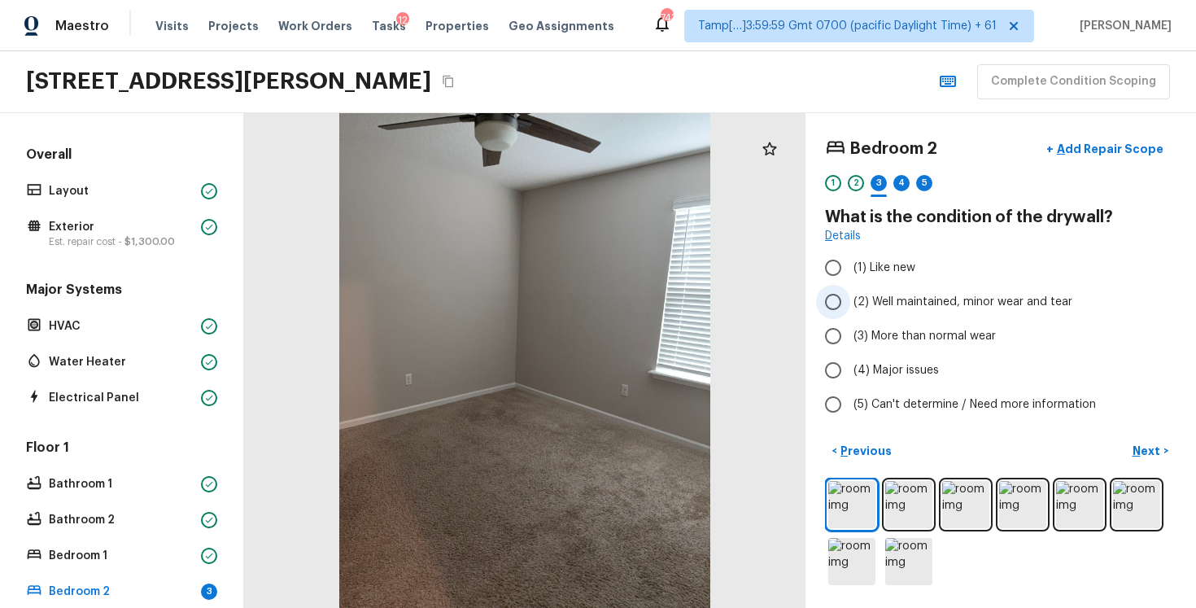
click at [920, 311] on label "(2) Well maintained, minor wear and tear" at bounding box center [989, 302] width 347 height 34
click at [850, 311] on input "(2) Well maintained, minor wear and tear" at bounding box center [833, 302] width 34 height 34
radio input "true"
click at [1162, 452] on button "Next >" at bounding box center [1151, 451] width 52 height 27
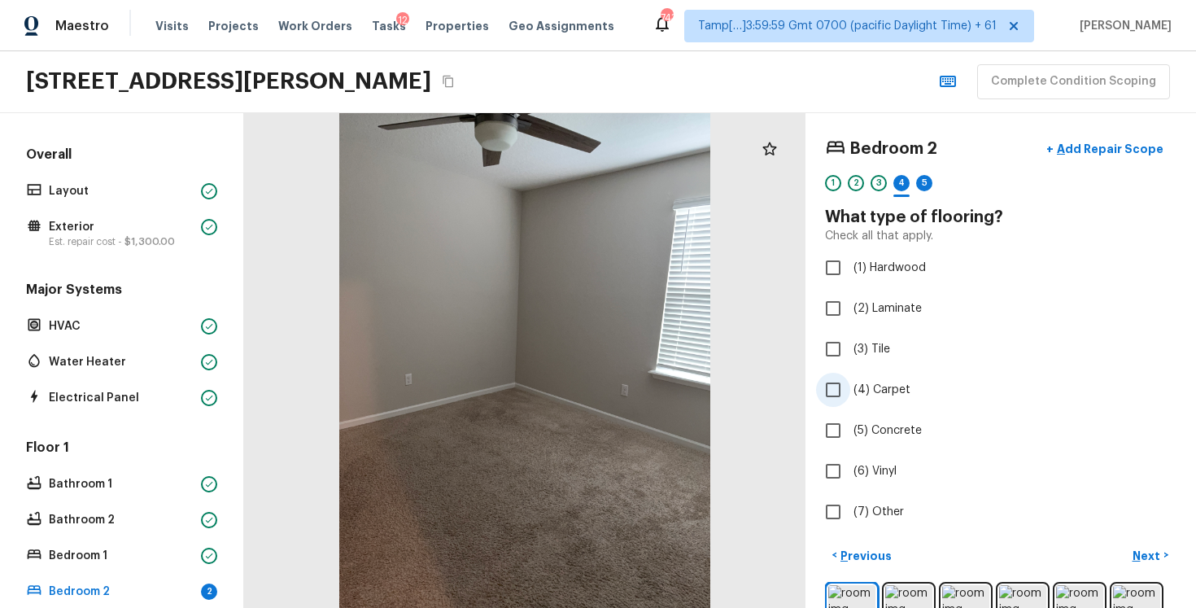
click at [867, 389] on span "(4) Carpet" at bounding box center [882, 390] width 57 height 16
click at [850, 389] on input "(4) Carpet" at bounding box center [833, 390] width 34 height 34
checkbox input "true"
click at [1147, 553] on p "Next" at bounding box center [1148, 556] width 31 height 16
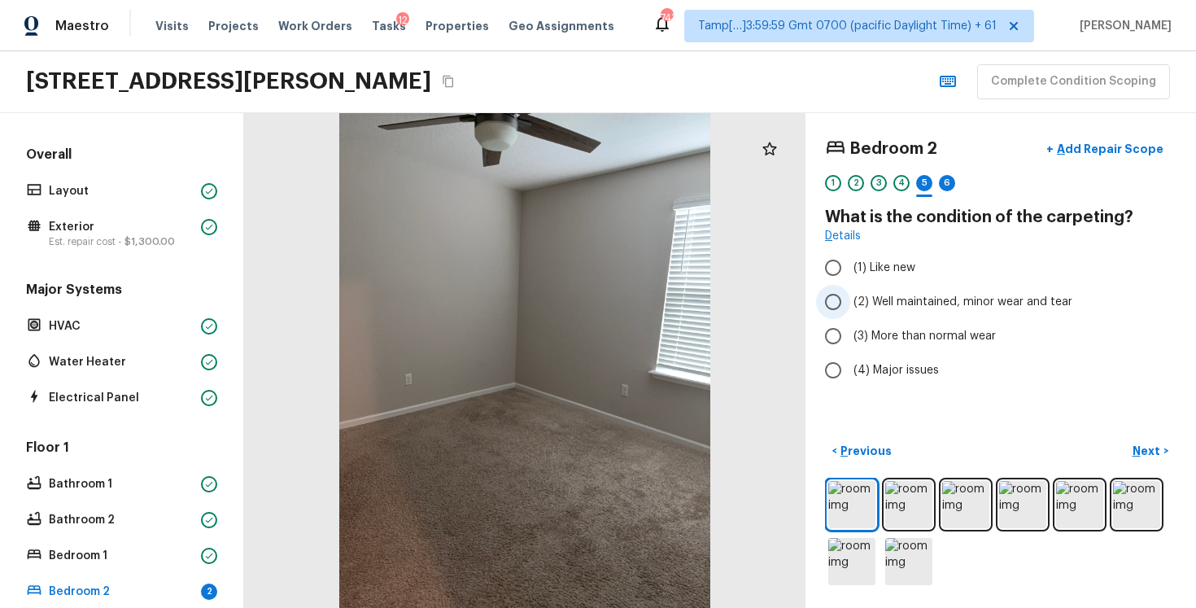
click at [826, 314] on input "(2) Well maintained, minor wear and tear" at bounding box center [833, 302] width 34 height 34
radio input "true"
click at [1146, 454] on p "Next" at bounding box center [1148, 451] width 31 height 16
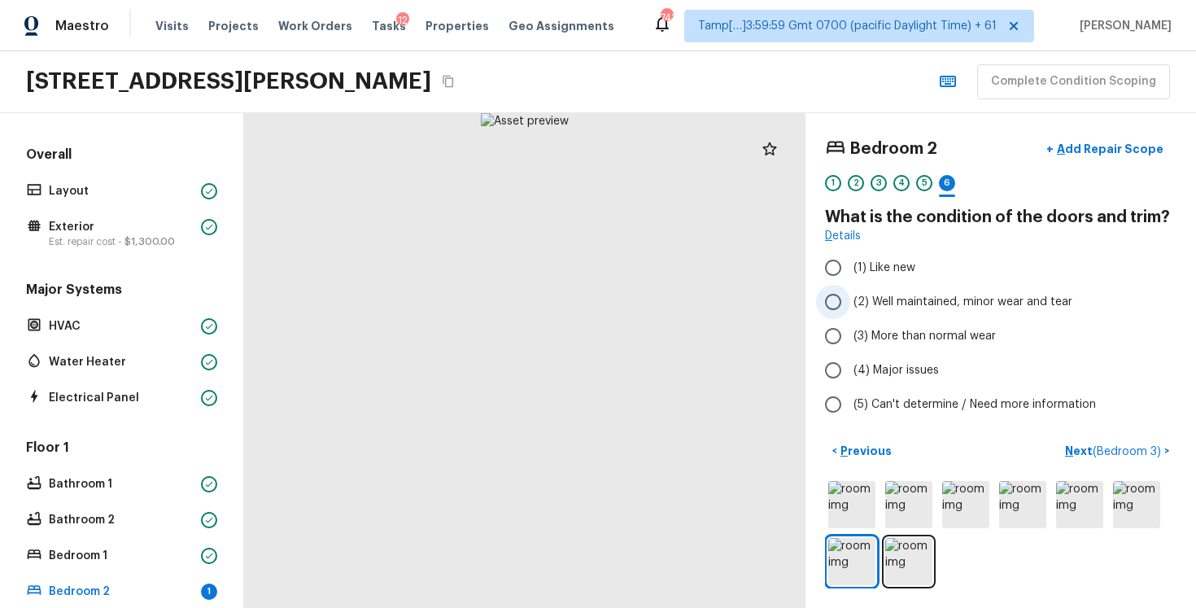
click at [837, 308] on input "(2) Well maintained, minor wear and tear" at bounding box center [833, 302] width 34 height 34
radio input "true"
click at [1160, 442] on button "Next ( Bedroom 3 ) >" at bounding box center [1118, 451] width 118 height 27
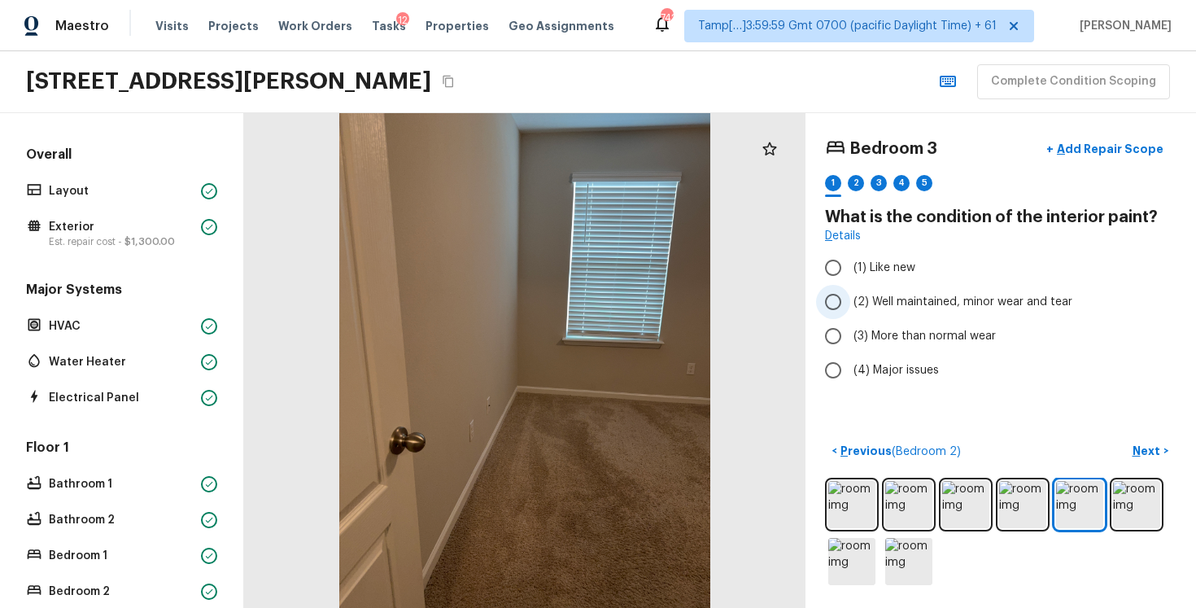
click at [862, 309] on span "(2) Well maintained, minor wear and tear" at bounding box center [963, 302] width 219 height 16
click at [850, 309] on input "(2) Well maintained, minor wear and tear" at bounding box center [833, 302] width 34 height 34
radio input "true"
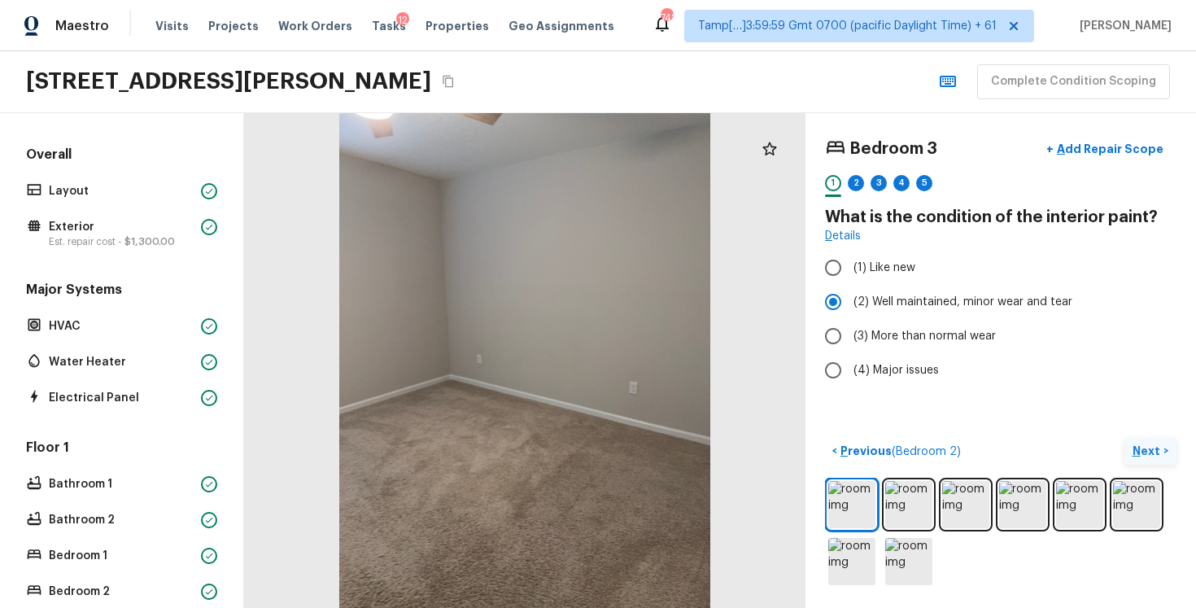
click at [1141, 457] on p "Next" at bounding box center [1148, 451] width 31 height 16
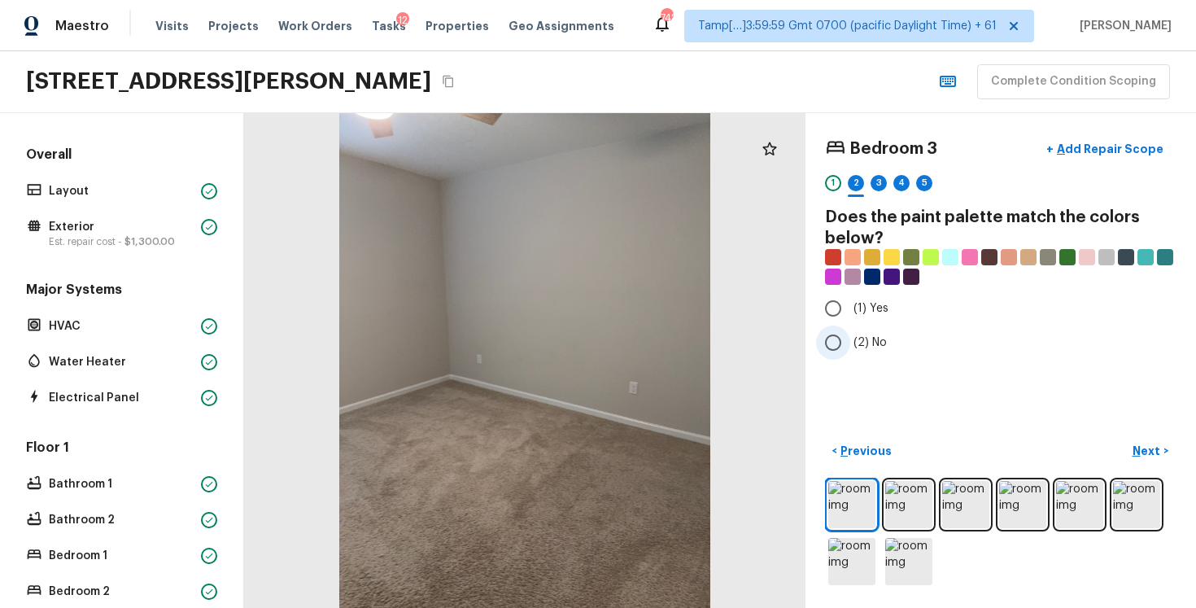
click at [828, 333] on input "(2) No" at bounding box center [833, 342] width 34 height 34
radio input "true"
click at [1141, 455] on p "Next" at bounding box center [1148, 451] width 31 height 16
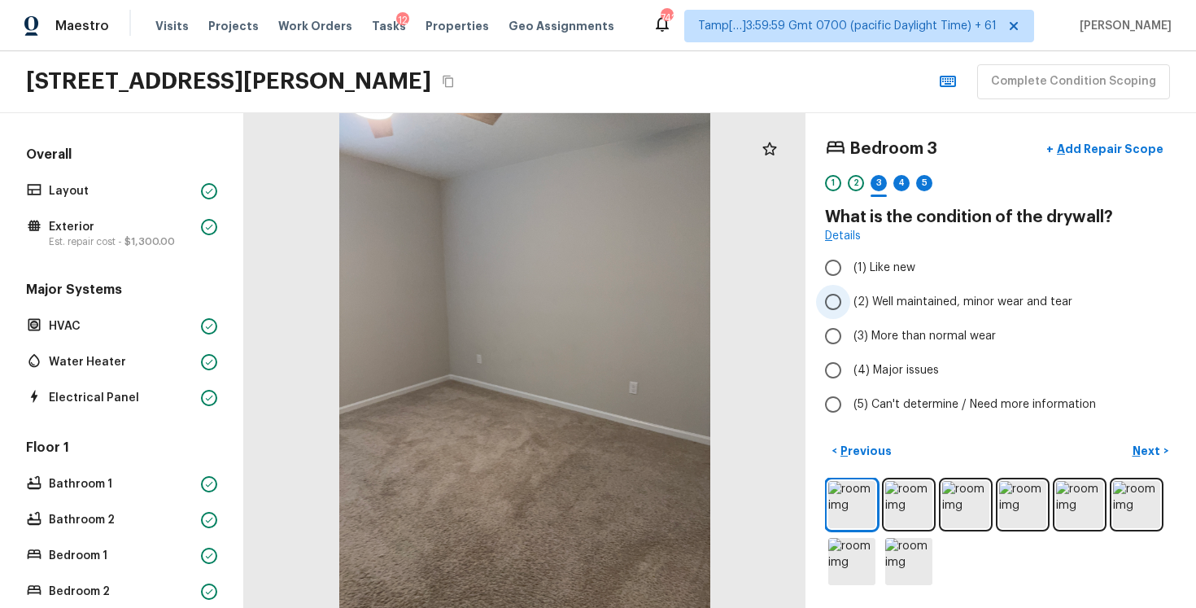
click at [922, 301] on span "(2) Well maintained, minor wear and tear" at bounding box center [963, 302] width 219 height 16
click at [850, 301] on input "(2) Well maintained, minor wear and tear" at bounding box center [833, 302] width 34 height 34
radio input "true"
click at [1151, 450] on p "Next" at bounding box center [1148, 451] width 31 height 16
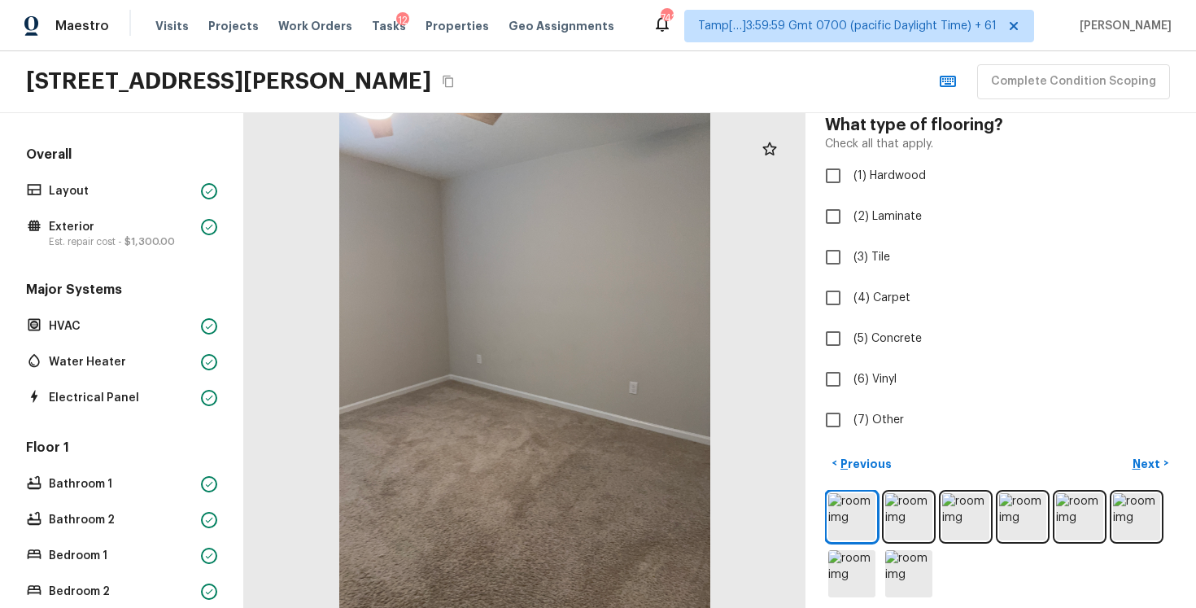
scroll to position [104, 0]
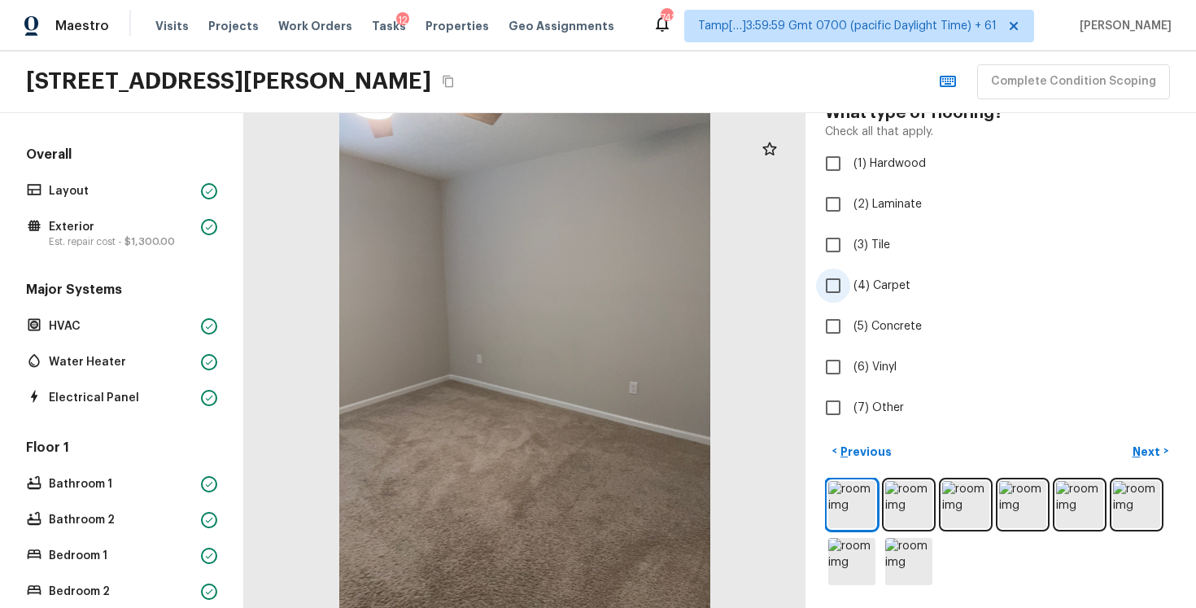
click at [830, 297] on input "(4) Carpet" at bounding box center [833, 286] width 34 height 34
checkbox input "true"
click at [1141, 446] on p "Next" at bounding box center [1148, 451] width 31 height 16
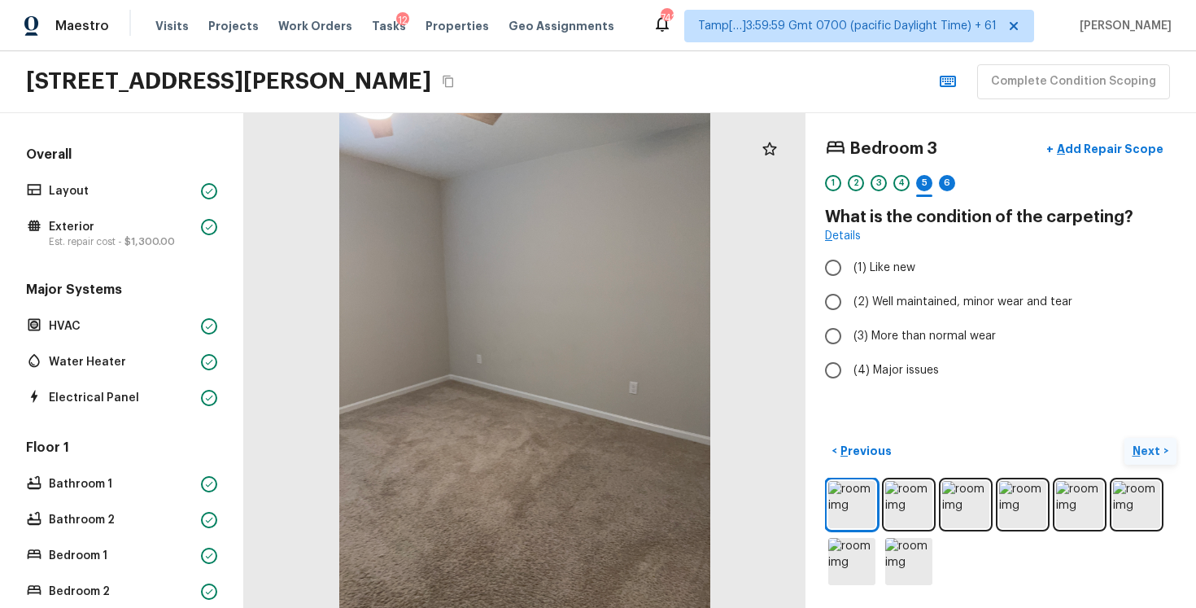
scroll to position [0, 0]
click at [896, 316] on label "(2) Well maintained, minor wear and tear" at bounding box center [989, 302] width 347 height 34
click at [850, 316] on input "(2) Well maintained, minor wear and tear" at bounding box center [833, 302] width 34 height 34
radio input "true"
click at [1150, 457] on p "Next" at bounding box center [1148, 451] width 31 height 16
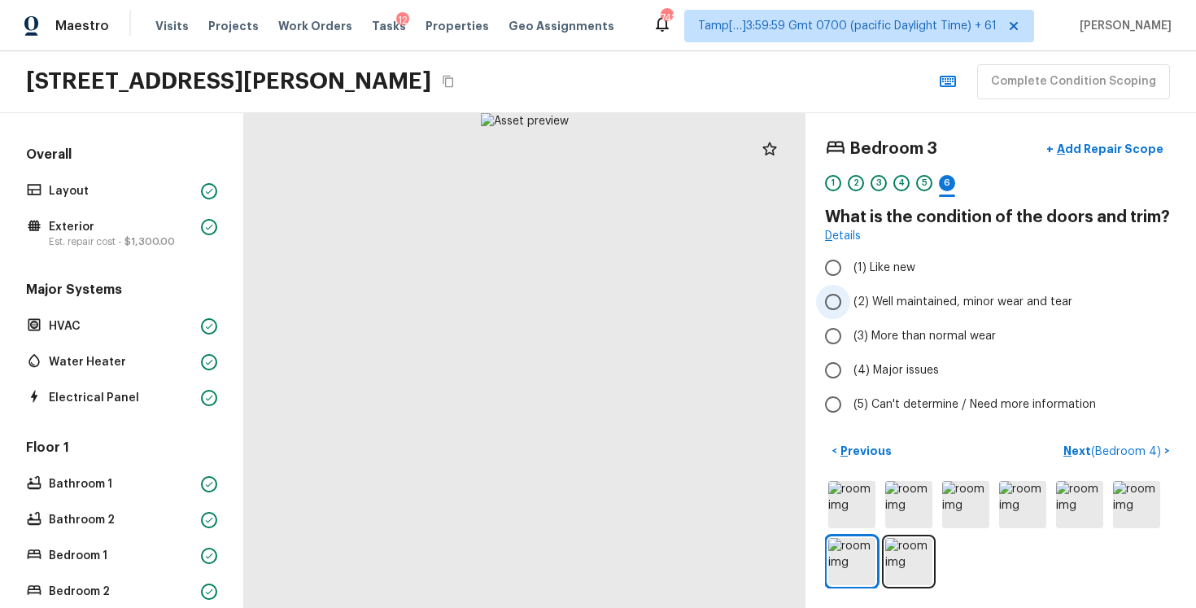
click at [898, 304] on span "(2) Well maintained, minor wear and tear" at bounding box center [963, 302] width 219 height 16
click at [850, 304] on input "(2) Well maintained, minor wear and tear" at bounding box center [833, 302] width 34 height 34
radio input "true"
click at [1141, 455] on span "( Bedroom 4 )" at bounding box center [1126, 451] width 70 height 11
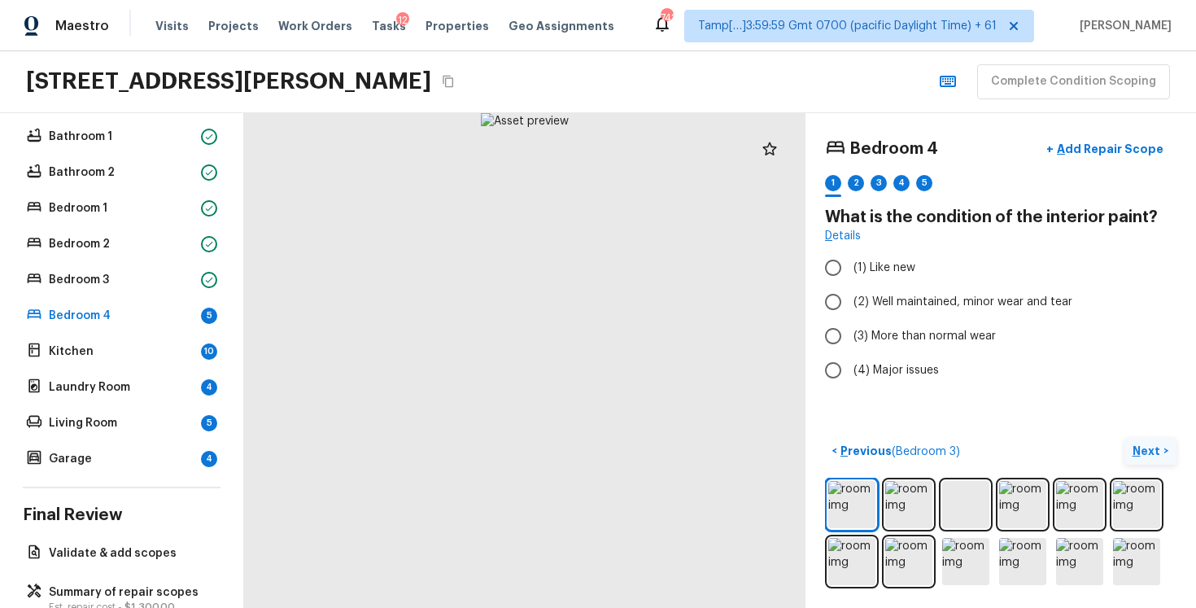
scroll to position [389, 0]
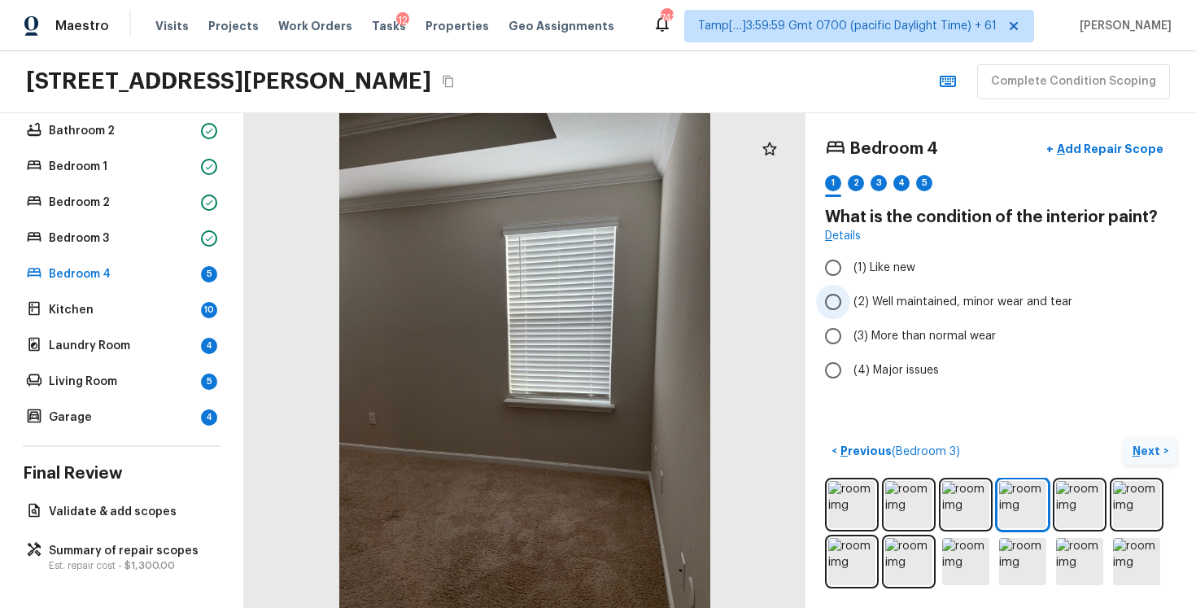
click at [852, 317] on label "(2) Well maintained, minor wear and tear" at bounding box center [989, 302] width 347 height 34
click at [850, 317] on input "(2) Well maintained, minor wear and tear" at bounding box center [833, 302] width 34 height 34
radio input "true"
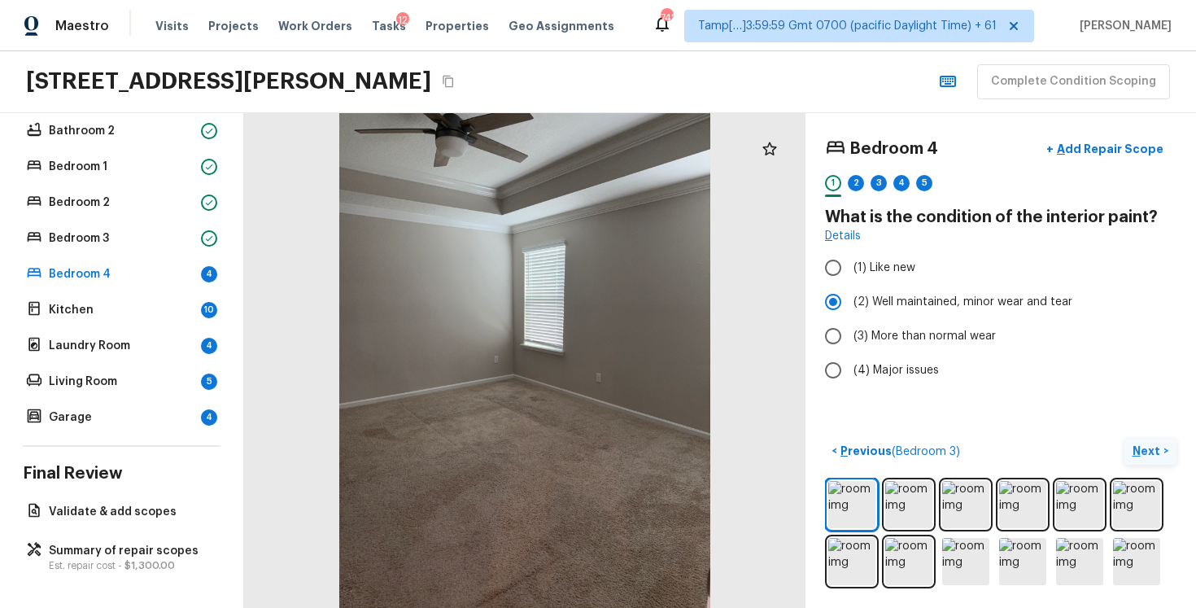
click at [1144, 456] on p "Next" at bounding box center [1148, 451] width 31 height 16
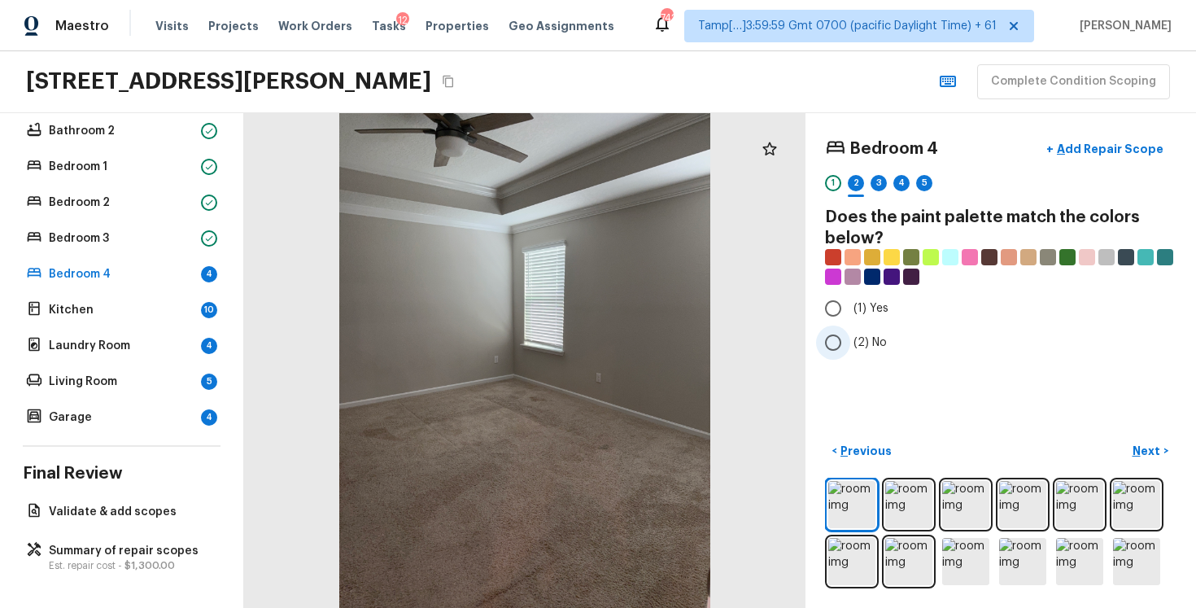
click at [828, 330] on input "(2) No" at bounding box center [833, 342] width 34 height 34
radio input "true"
click at [1143, 452] on p "Next" at bounding box center [1148, 451] width 31 height 16
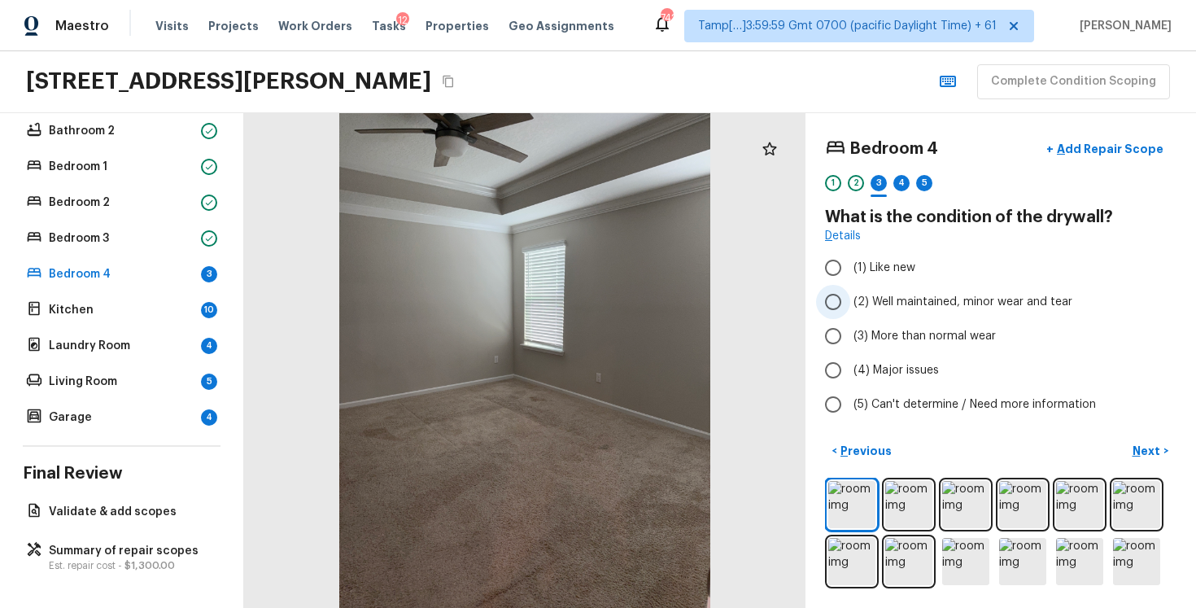
click at [890, 298] on span "(2) Well maintained, minor wear and tear" at bounding box center [963, 302] width 219 height 16
click at [850, 298] on input "(2) Well maintained, minor wear and tear" at bounding box center [833, 302] width 34 height 34
radio input "true"
click at [1148, 438] on button "Next >" at bounding box center [1151, 451] width 52 height 27
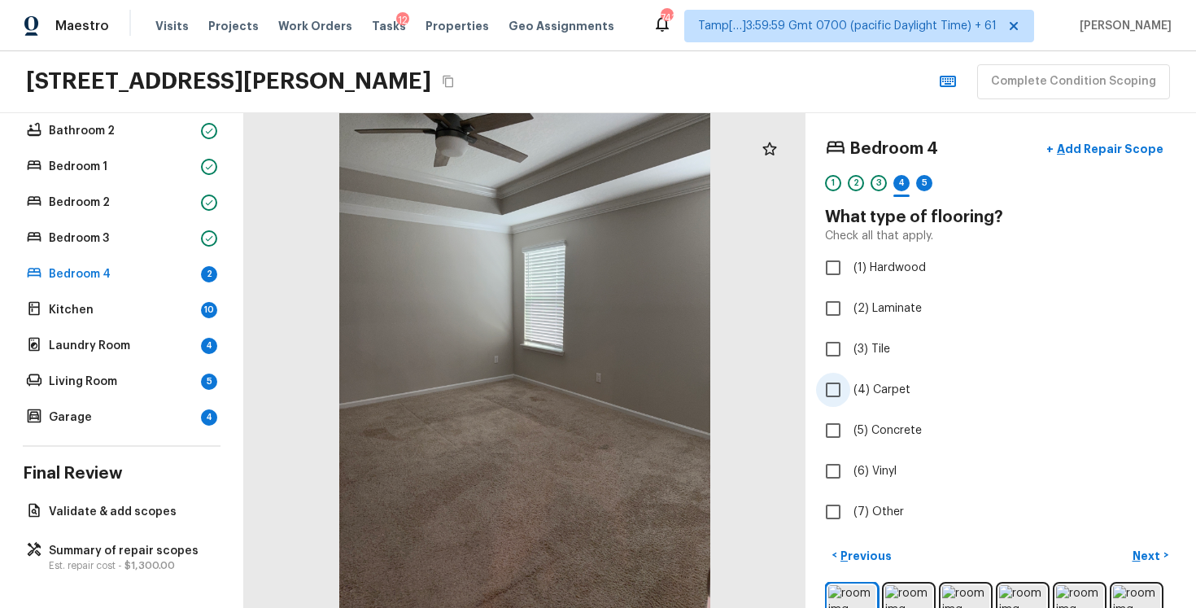
click at [833, 399] on input "(4) Carpet" at bounding box center [833, 390] width 34 height 34
checkbox input "true"
click at [1144, 548] on p "Next" at bounding box center [1148, 556] width 31 height 16
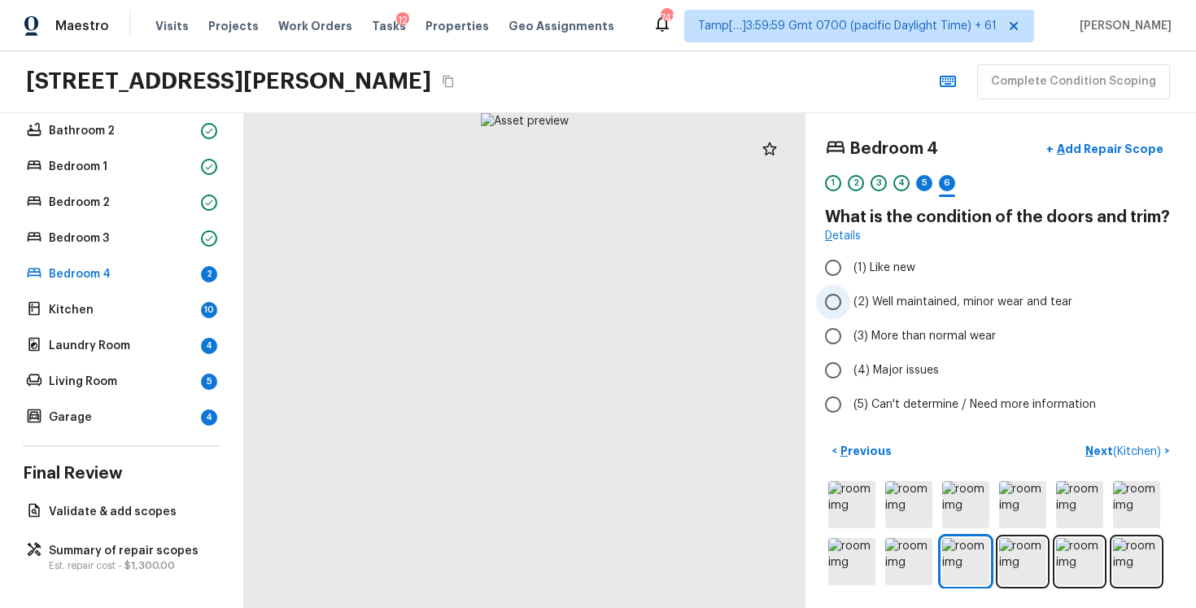
click at [874, 295] on span "(2) Well maintained, minor wear and tear" at bounding box center [963, 302] width 219 height 16
click at [850, 295] on input "(2) Well maintained, minor wear and tear" at bounding box center [833, 302] width 34 height 34
radio input "true"
click at [1112, 452] on p "Next ( Kitchen )" at bounding box center [1124, 451] width 79 height 17
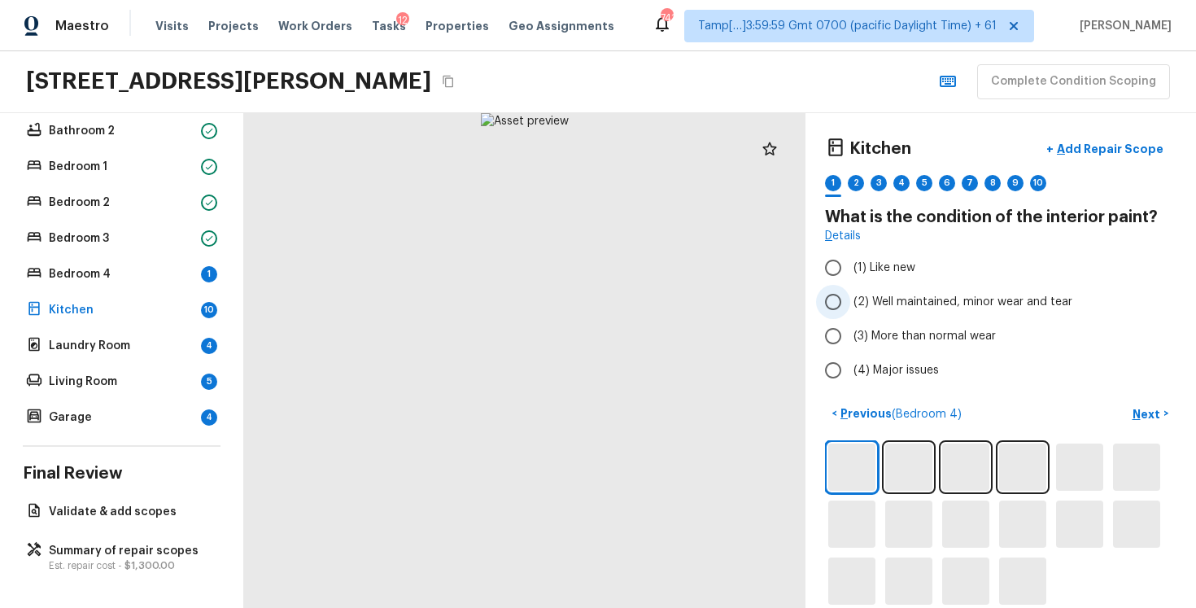
click at [836, 295] on input "(2) Well maintained, minor wear and tear" at bounding box center [833, 302] width 34 height 34
radio input "true"
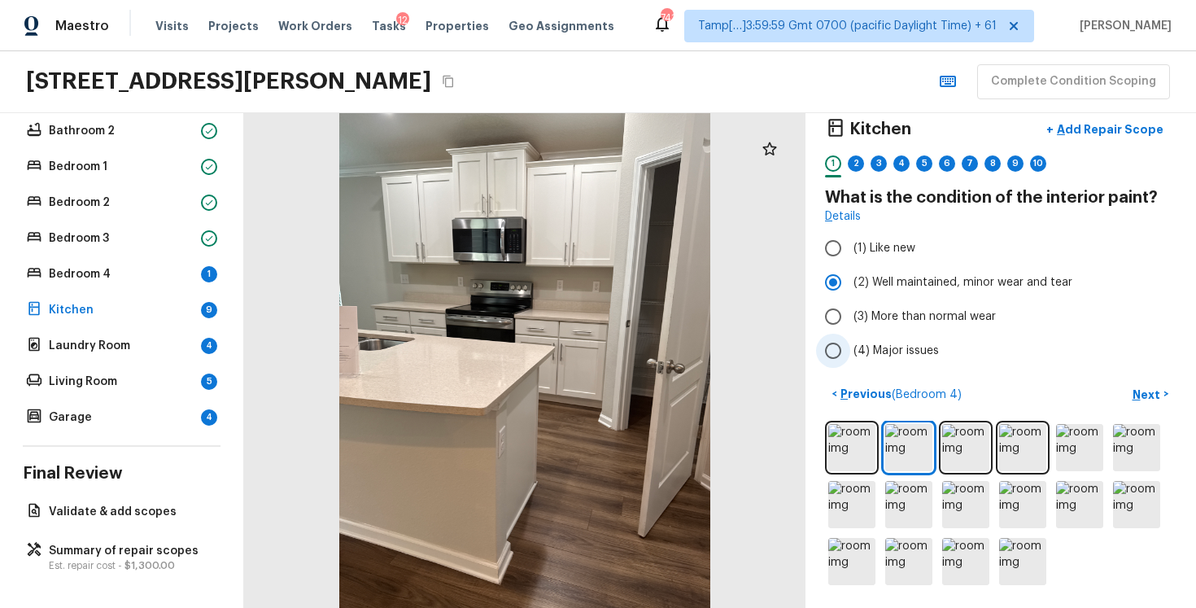
scroll to position [0, 0]
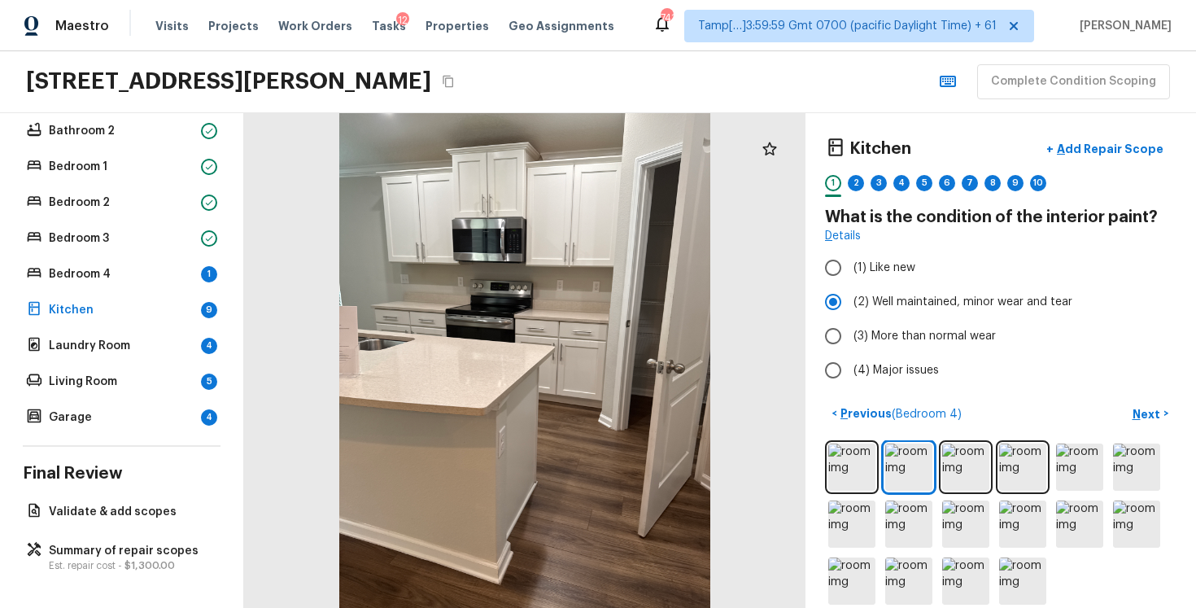
click at [1117, 408] on div "< Previous ( Bedroom 4 ) Next >" at bounding box center [1001, 413] width 352 height 27
click at [1138, 406] on p "Next" at bounding box center [1148, 414] width 31 height 16
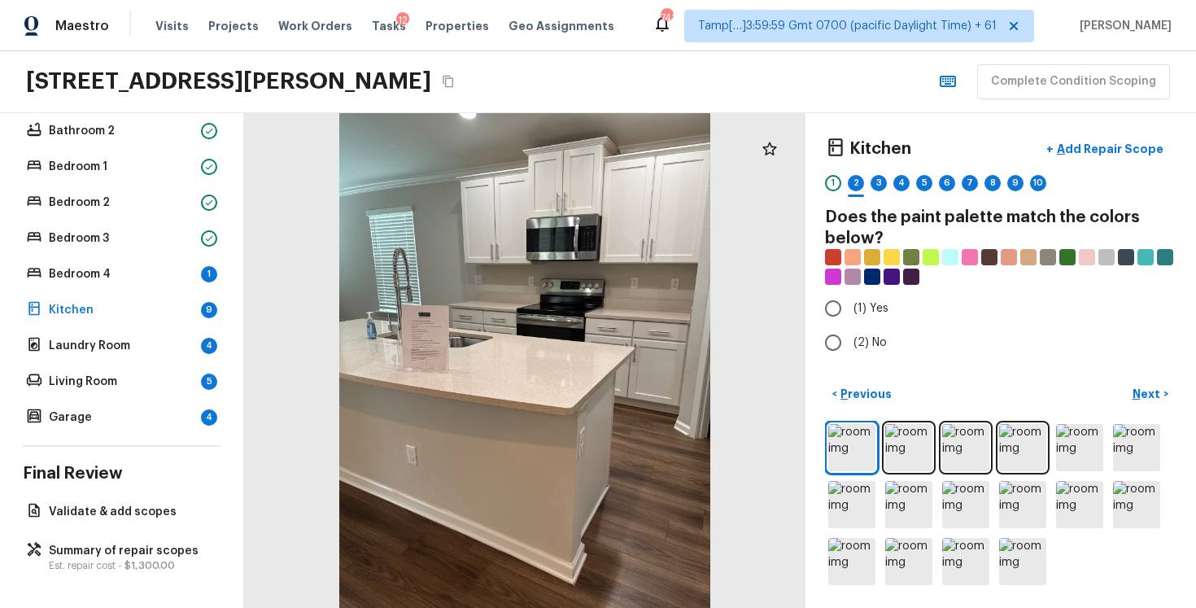
click at [805, 349] on div at bounding box center [524, 360] width 561 height 495
click at [848, 343] on input "(2) No" at bounding box center [833, 342] width 34 height 34
radio input "true"
click at [1121, 395] on div "< Previous Next >" at bounding box center [1001, 394] width 352 height 27
click at [1143, 394] on p "Next" at bounding box center [1148, 394] width 31 height 16
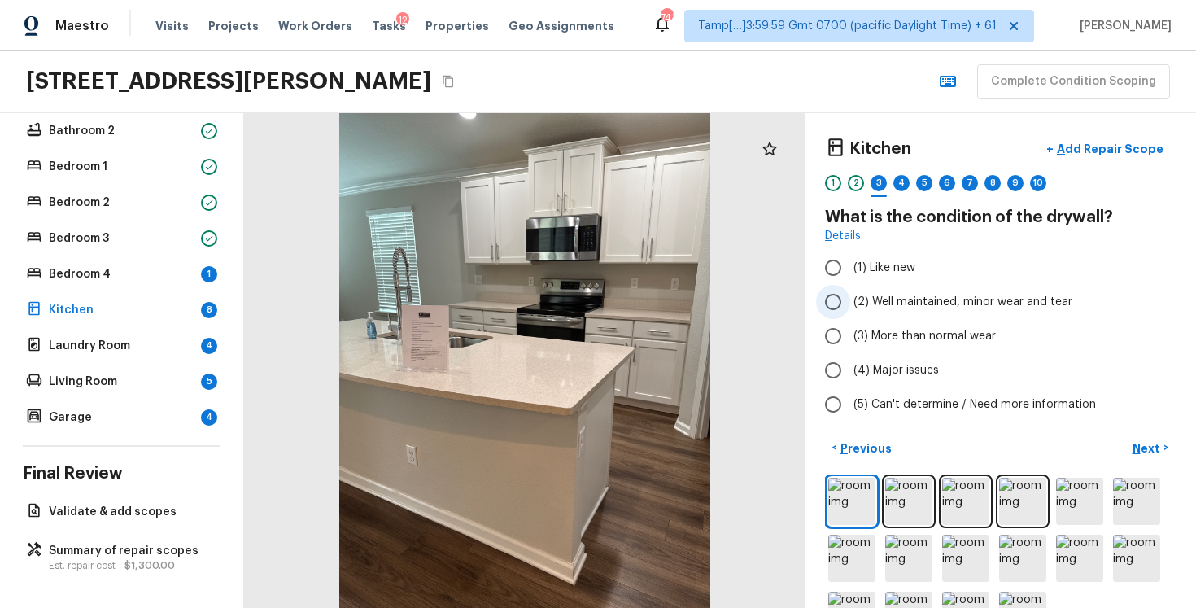
click at [879, 290] on label "(2) Well maintained, minor wear and tear" at bounding box center [989, 302] width 347 height 34
click at [850, 290] on input "(2) Well maintained, minor wear and tear" at bounding box center [833, 302] width 34 height 34
radio input "true"
click at [1153, 452] on p "Next" at bounding box center [1148, 448] width 31 height 16
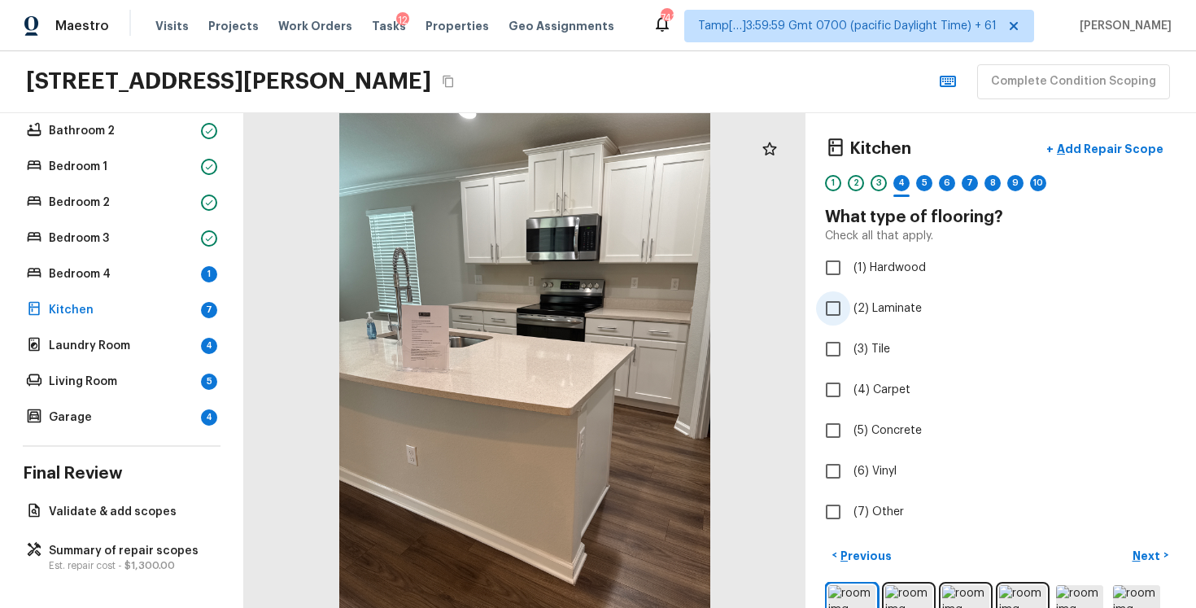
click at [840, 308] on input "(2) Laminate" at bounding box center [833, 308] width 34 height 34
checkbox input "true"
click at [1145, 548] on p "Next" at bounding box center [1148, 556] width 31 height 16
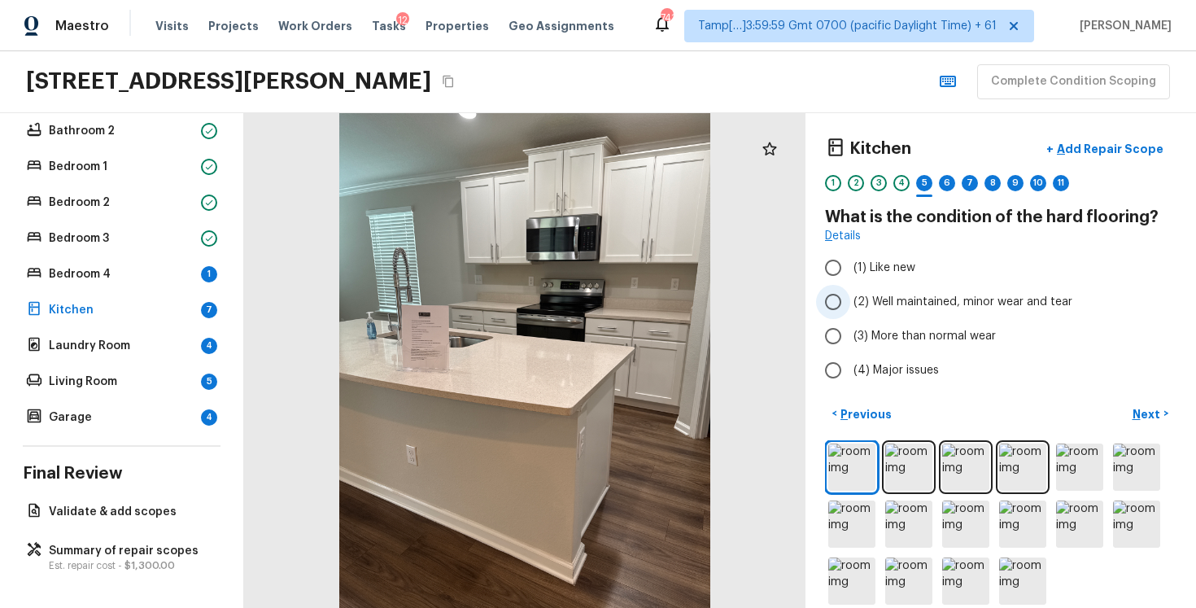
click at [917, 306] on span "(2) Well maintained, minor wear and tear" at bounding box center [963, 302] width 219 height 16
click at [850, 306] on input "(2) Well maintained, minor wear and tear" at bounding box center [833, 302] width 34 height 34
radio input "true"
click at [1147, 411] on p "Next" at bounding box center [1148, 414] width 31 height 16
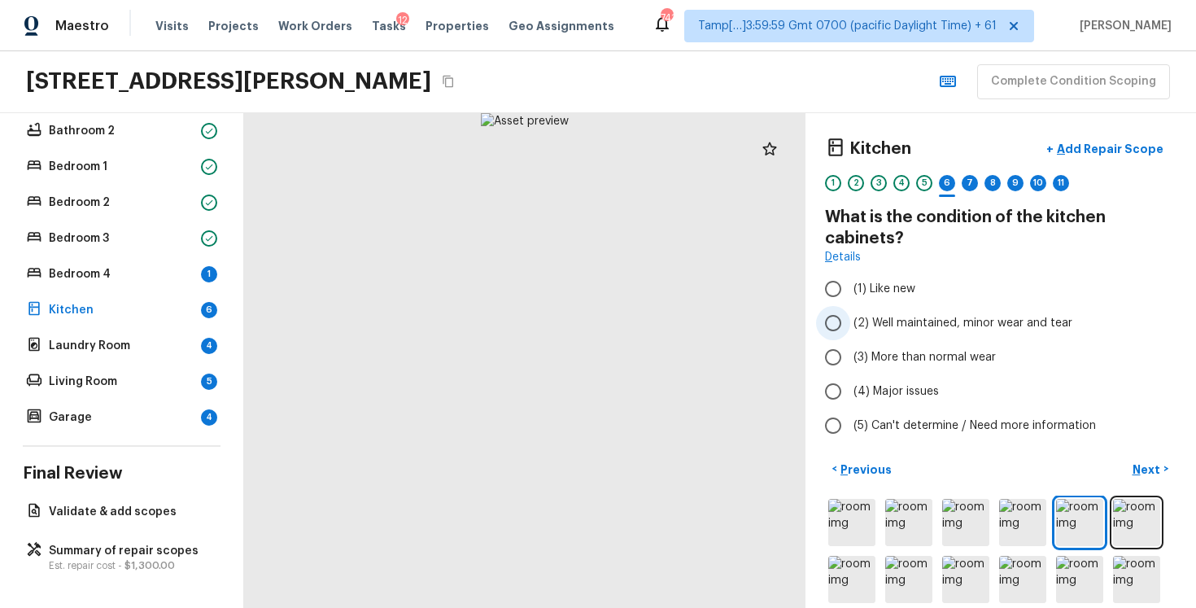
click at [935, 307] on label "(2) Well maintained, minor wear and tear" at bounding box center [989, 323] width 347 height 34
click at [850, 307] on input "(2) Well maintained, minor wear and tear" at bounding box center [833, 323] width 34 height 34
radio input "true"
click at [1160, 476] on p "Next" at bounding box center [1148, 469] width 31 height 16
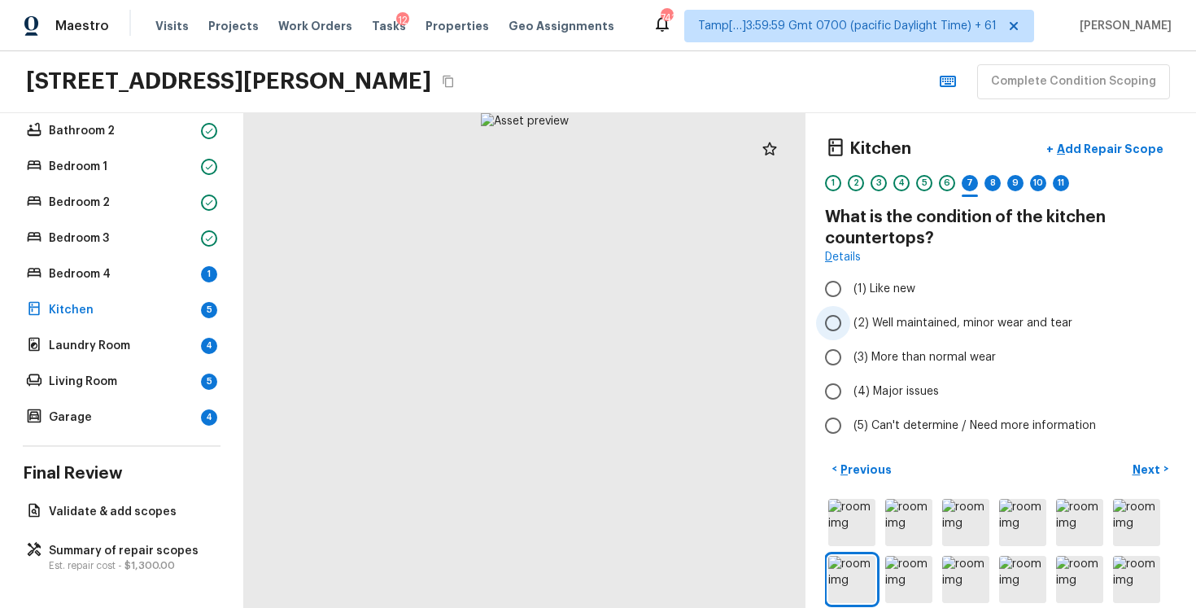
click at [910, 312] on label "(2) Well maintained, minor wear and tear" at bounding box center [989, 323] width 347 height 34
click at [850, 312] on input "(2) Well maintained, minor wear and tear" at bounding box center [833, 323] width 34 height 34
radio input "true"
click at [1161, 467] on p "Next" at bounding box center [1148, 469] width 31 height 16
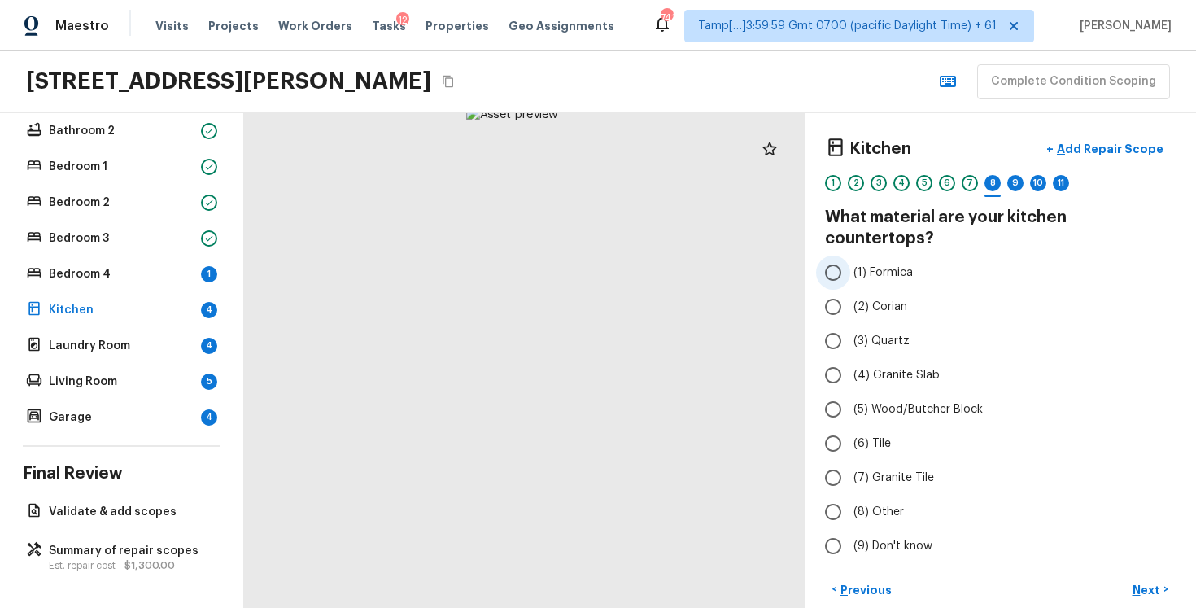
click at [817, 256] on input "(1) Formica" at bounding box center [833, 273] width 34 height 34
radio input "true"
click at [1015, 369] on label "(4) Granite Slab" at bounding box center [989, 375] width 347 height 34
click at [850, 369] on input "(4) Granite Slab" at bounding box center [833, 375] width 34 height 34
radio input "true"
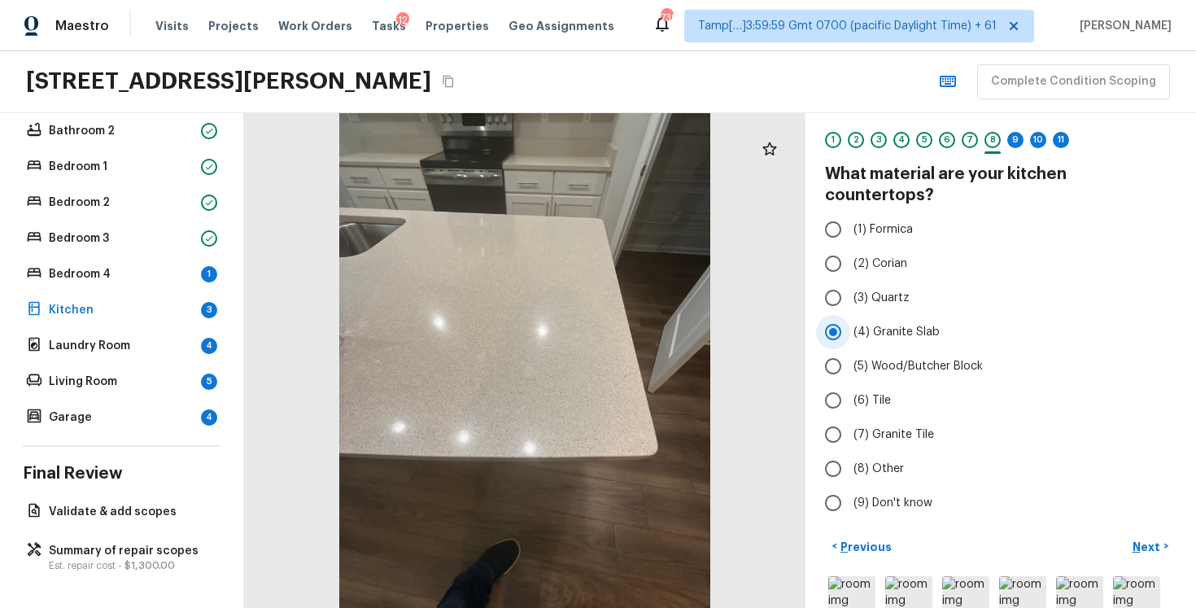
scroll to position [46, 0]
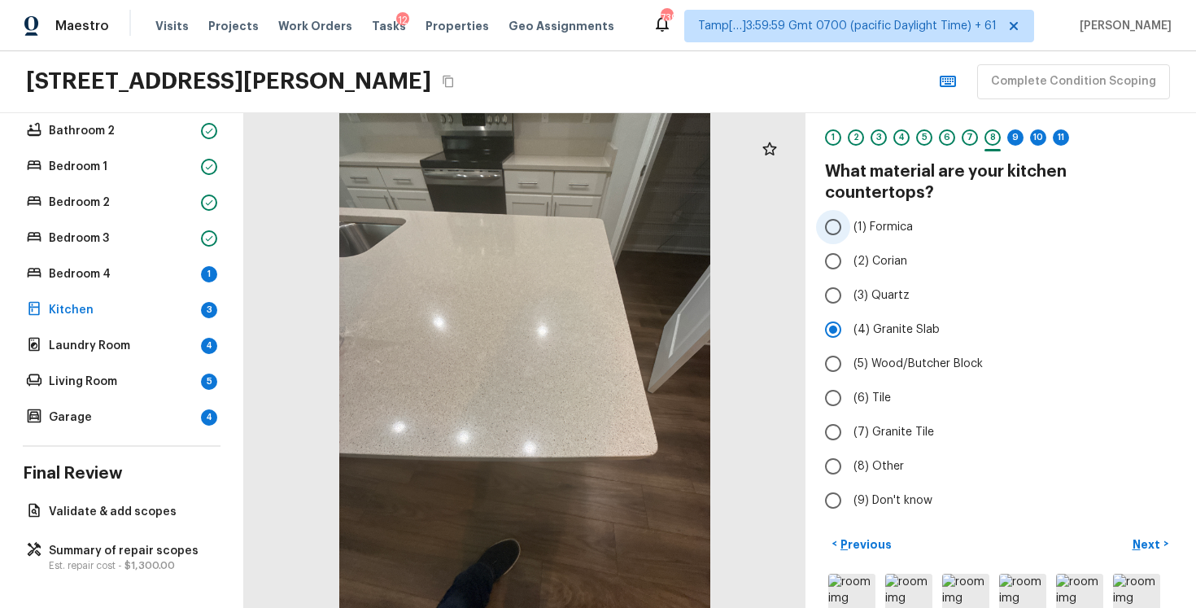
click at [851, 210] on label "(1) Formica" at bounding box center [989, 227] width 347 height 34
click at [850, 210] on input "(1) Formica" at bounding box center [833, 227] width 34 height 34
radio input "true"
click at [1160, 536] on p "Next" at bounding box center [1148, 544] width 31 height 16
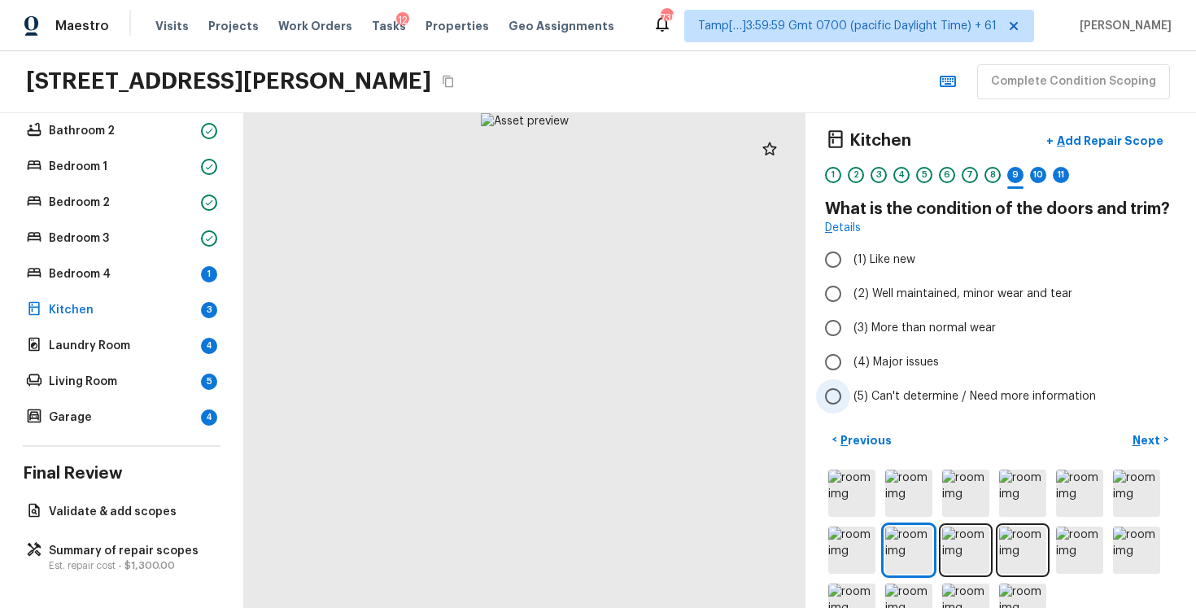
scroll to position [1, 0]
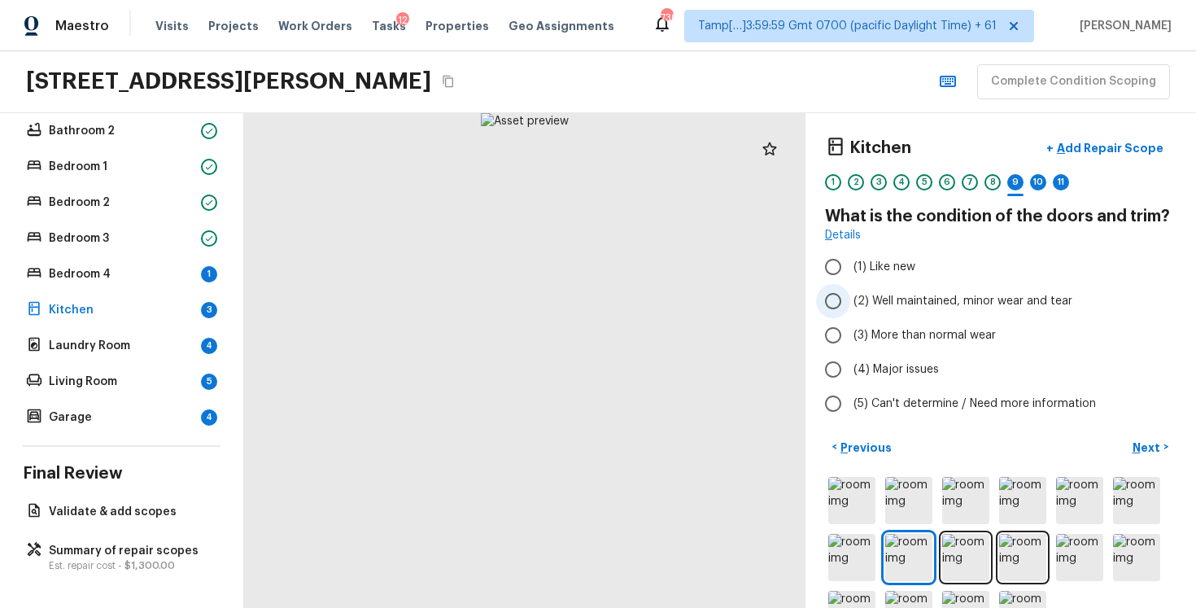
click at [931, 296] on span "(2) Well maintained, minor wear and tear" at bounding box center [963, 301] width 219 height 16
click at [850, 296] on input "(2) Well maintained, minor wear and tear" at bounding box center [833, 301] width 34 height 34
radio input "true"
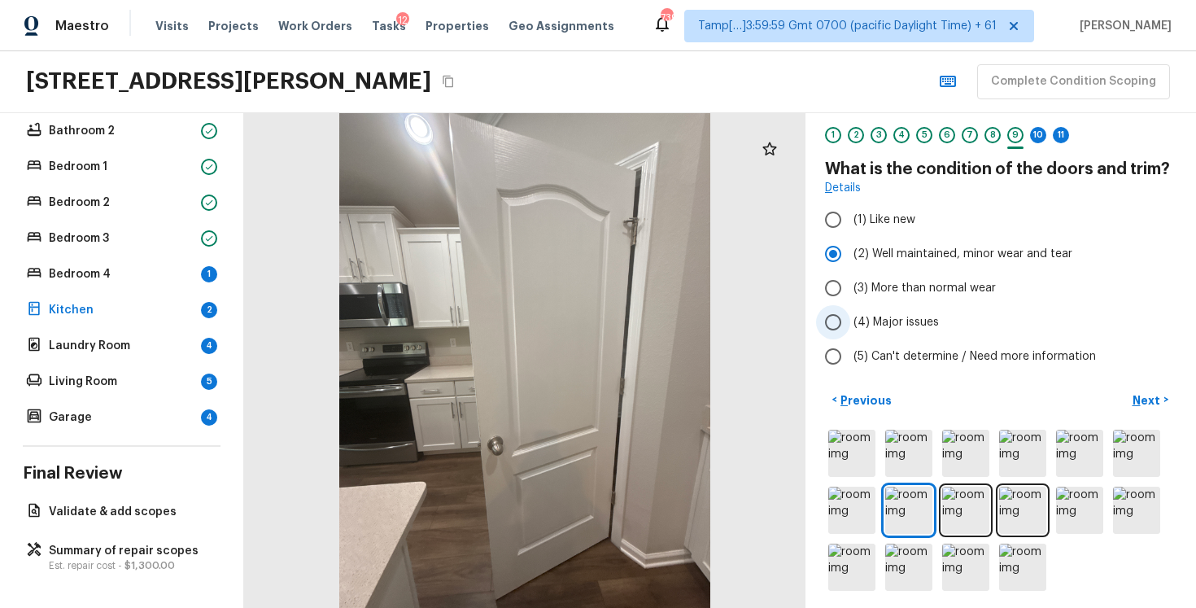
scroll to position [49, 0]
click at [1159, 382] on div "Kitchen + Add Repair Scope 1 2 3 4 5 6 7 8 9 10 11 What is the condition of the…" at bounding box center [1001, 360] width 391 height 495
click at [1158, 397] on p "Next" at bounding box center [1148, 399] width 31 height 16
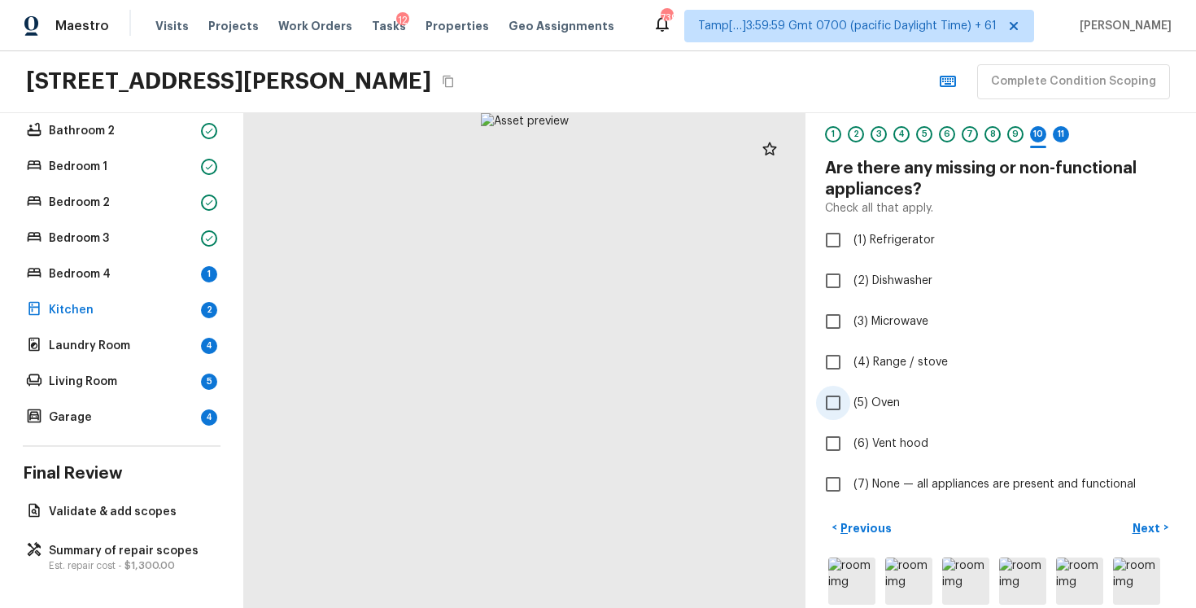
scroll to position [144, 0]
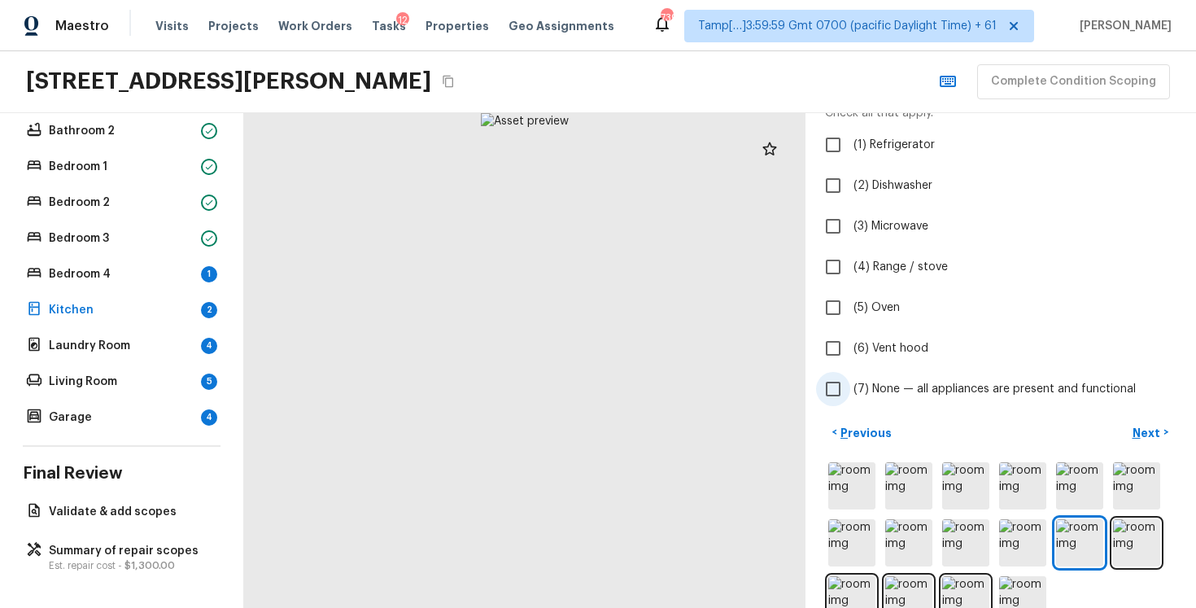
click at [860, 392] on span "(7) None — all appliances are present and functional" at bounding box center [995, 389] width 282 height 16
click at [850, 392] on input "(7) None — all appliances are present and functional" at bounding box center [833, 389] width 34 height 34
checkbox input "true"
click at [1138, 417] on div "Kitchen + Add Repair Scope 1 2 3 4 5 6 7 8 9 10 11 Are there any missing or non…" at bounding box center [1001, 360] width 391 height 495
click at [1138, 420] on button "Next >" at bounding box center [1151, 432] width 52 height 27
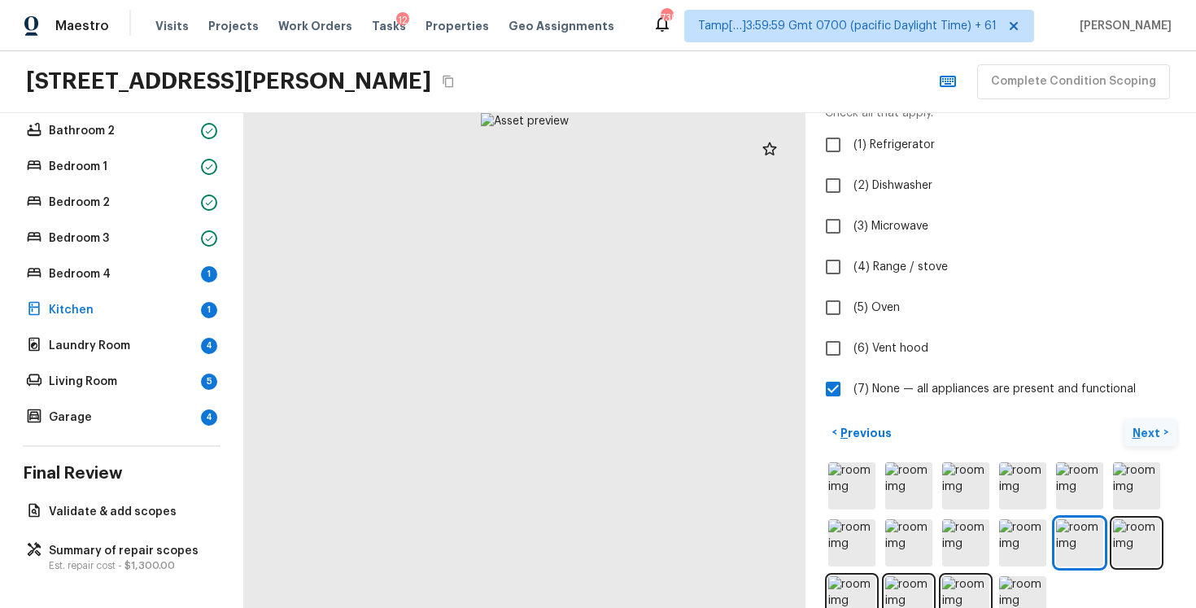
scroll to position [0, 0]
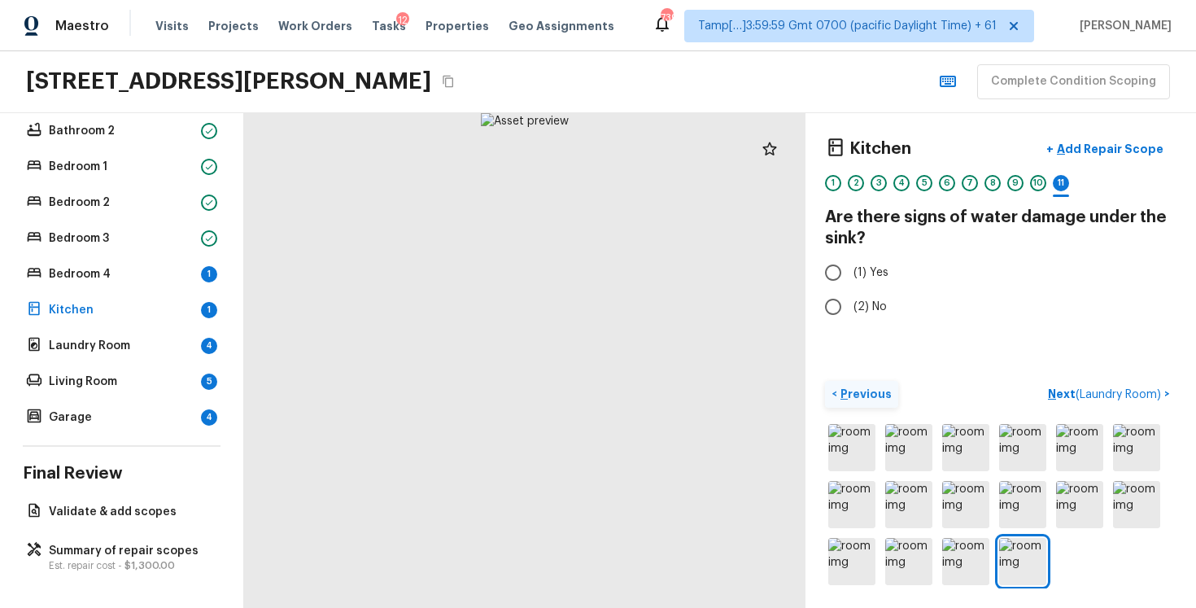
click at [858, 386] on p "Previous" at bounding box center [864, 394] width 55 height 16
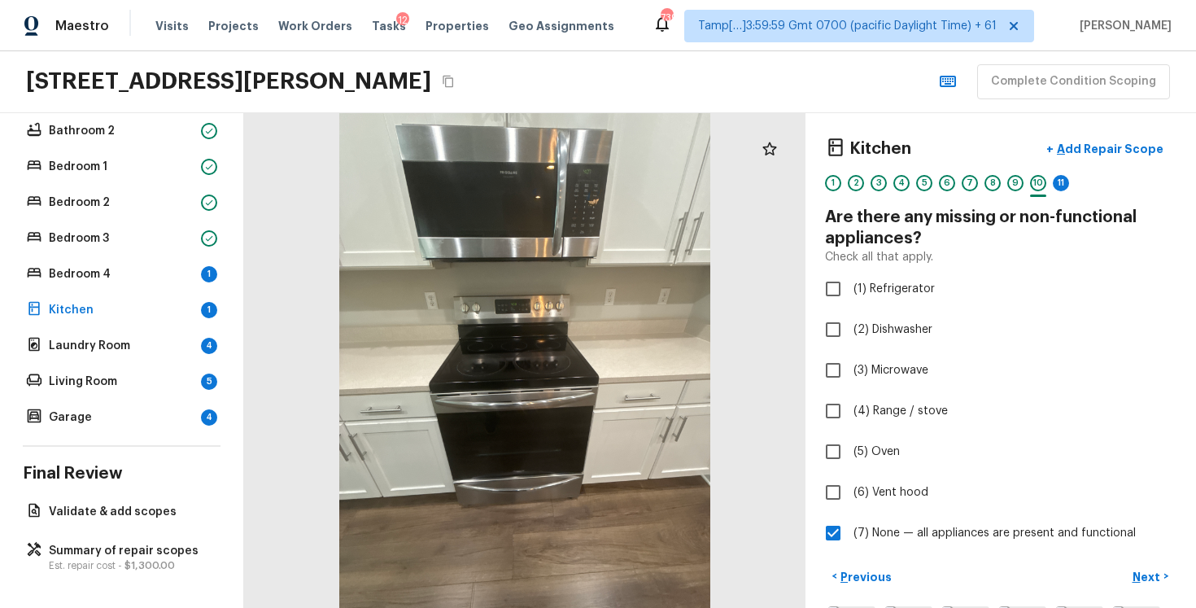
click at [1124, 572] on div "< Previous Next >" at bounding box center [1001, 576] width 352 height 27
click at [1137, 569] on p "Next" at bounding box center [1148, 577] width 31 height 16
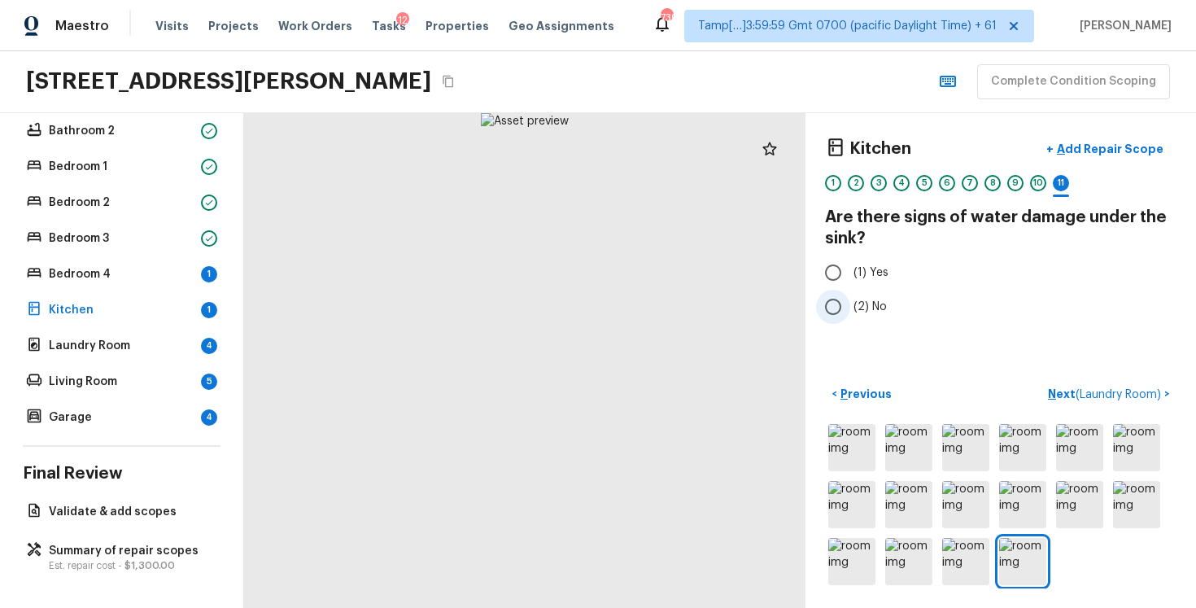
click at [854, 303] on span "(2) No" at bounding box center [870, 307] width 33 height 16
click at [850, 303] on input "(2) No" at bounding box center [833, 307] width 34 height 34
radio input "true"
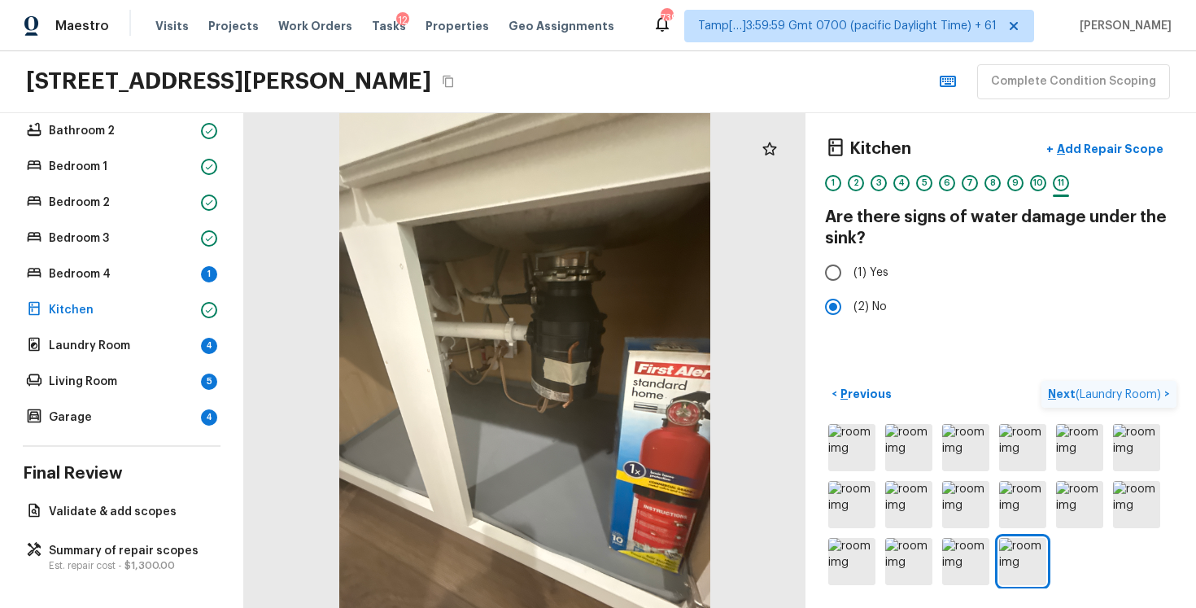
click at [1070, 392] on p "Next ( Laundry Room )" at bounding box center [1106, 394] width 116 height 17
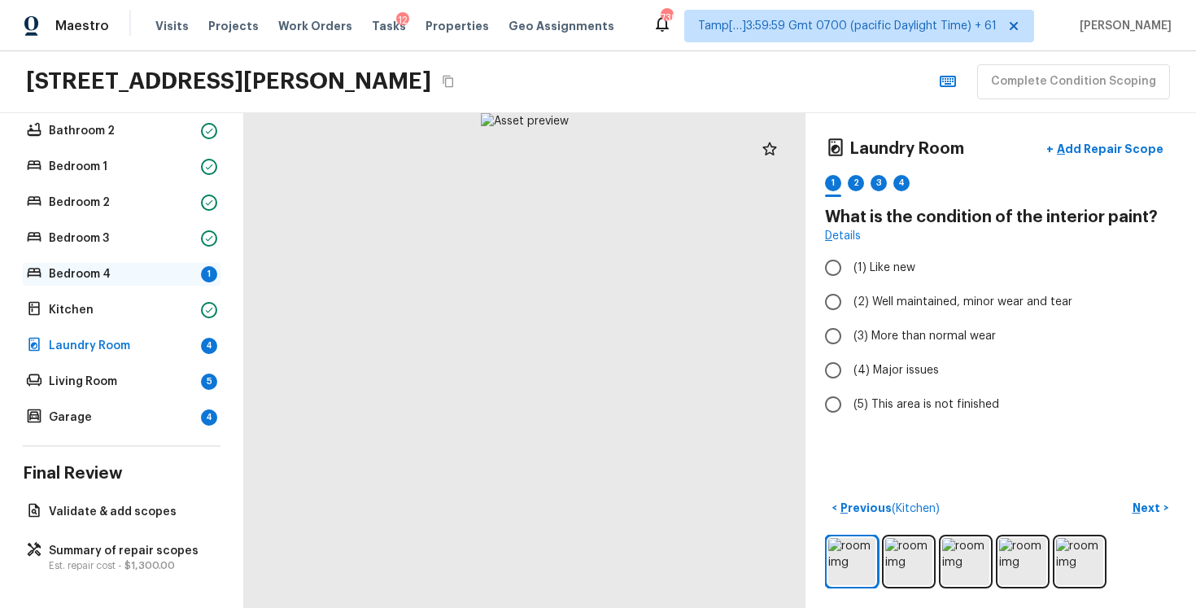
click at [166, 266] on p "Bedroom 4" at bounding box center [122, 274] width 146 height 16
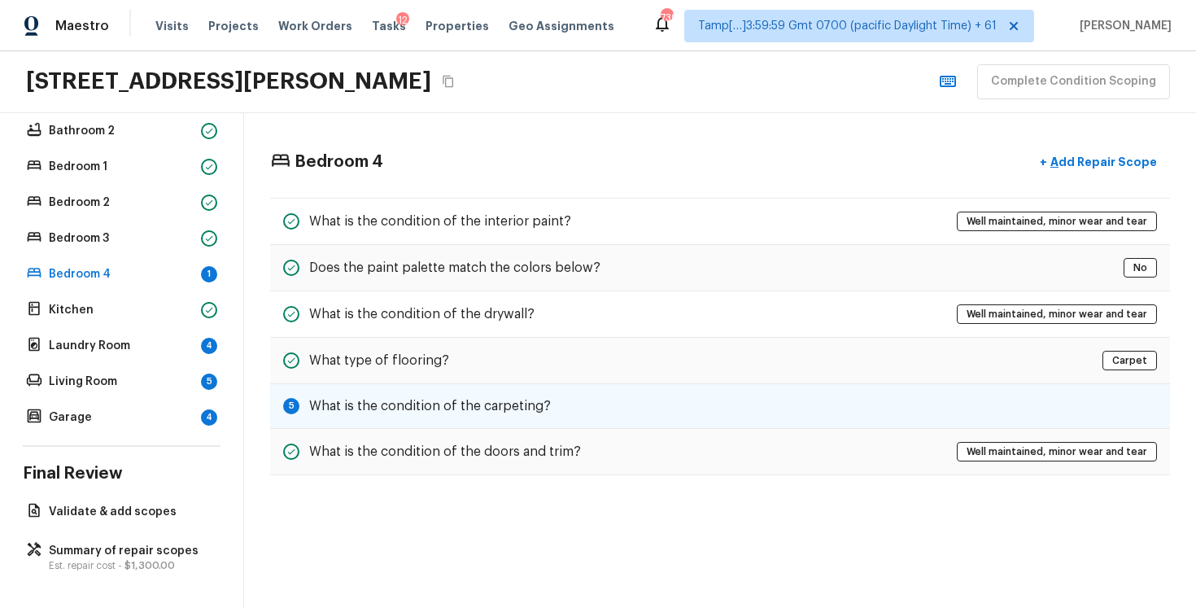
click at [721, 395] on div "5 What is the condition of the carpeting?" at bounding box center [720, 406] width 900 height 45
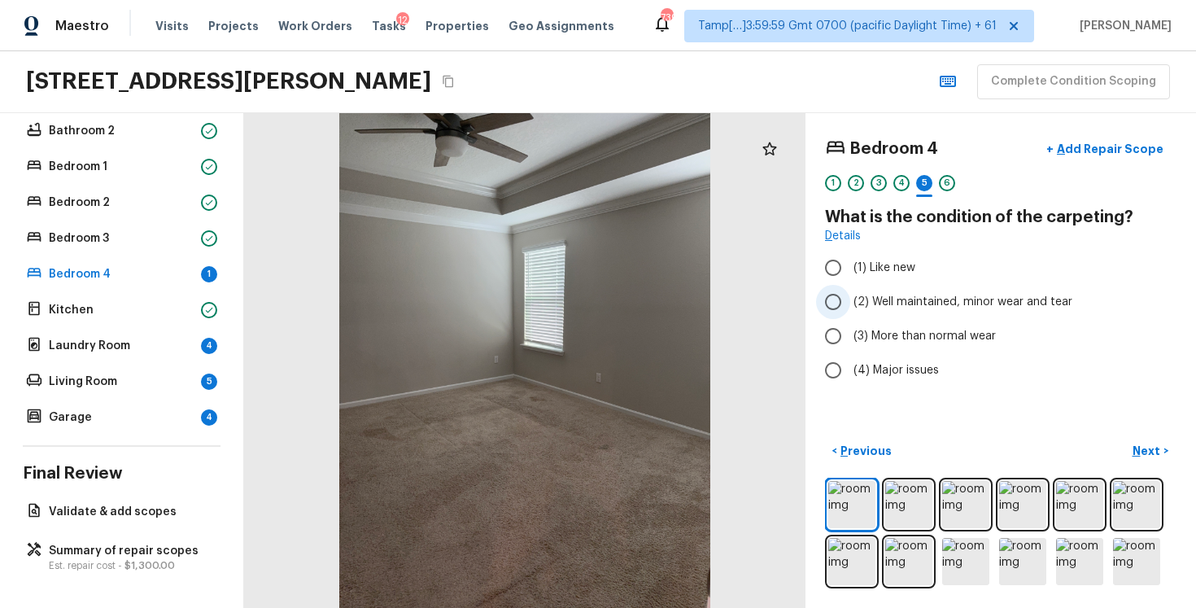
click at [860, 286] on label "(2) Well maintained, minor wear and tear" at bounding box center [989, 302] width 347 height 34
click at [850, 286] on input "(2) Well maintained, minor wear and tear" at bounding box center [833, 302] width 34 height 34
radio input "true"
click at [1139, 447] on p "Next" at bounding box center [1148, 451] width 31 height 16
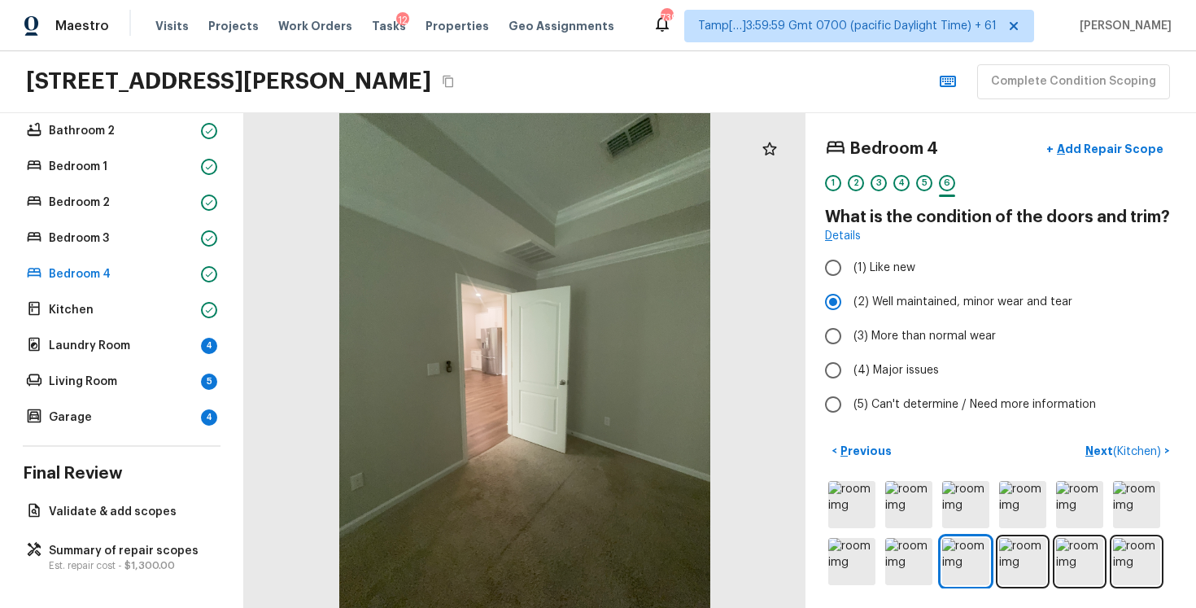
click at [208, 328] on div "Floor 1 Bathroom 1 Bathroom 2 Bedroom 1 Bedroom 2 Bedroom 3 Bedroom 4 Kitchen L…" at bounding box center [122, 239] width 198 height 379
click at [203, 360] on div "Floor 1 Bathroom 1 Bathroom 2 Bedroom 1 Bedroom 2 Bedroom 3 Bedroom 4 Kitchen L…" at bounding box center [122, 239] width 198 height 379
click at [161, 336] on div "Laundry Room 4" at bounding box center [122, 345] width 198 height 23
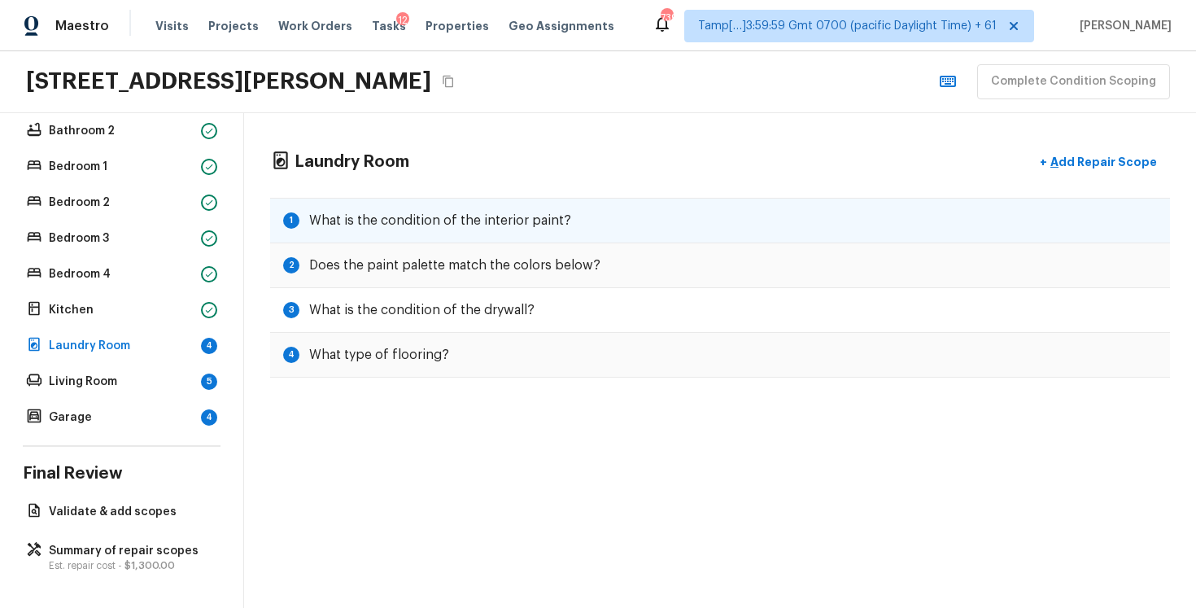
click at [518, 213] on h5 "What is the condition of the interior paint?" at bounding box center [440, 221] width 262 height 18
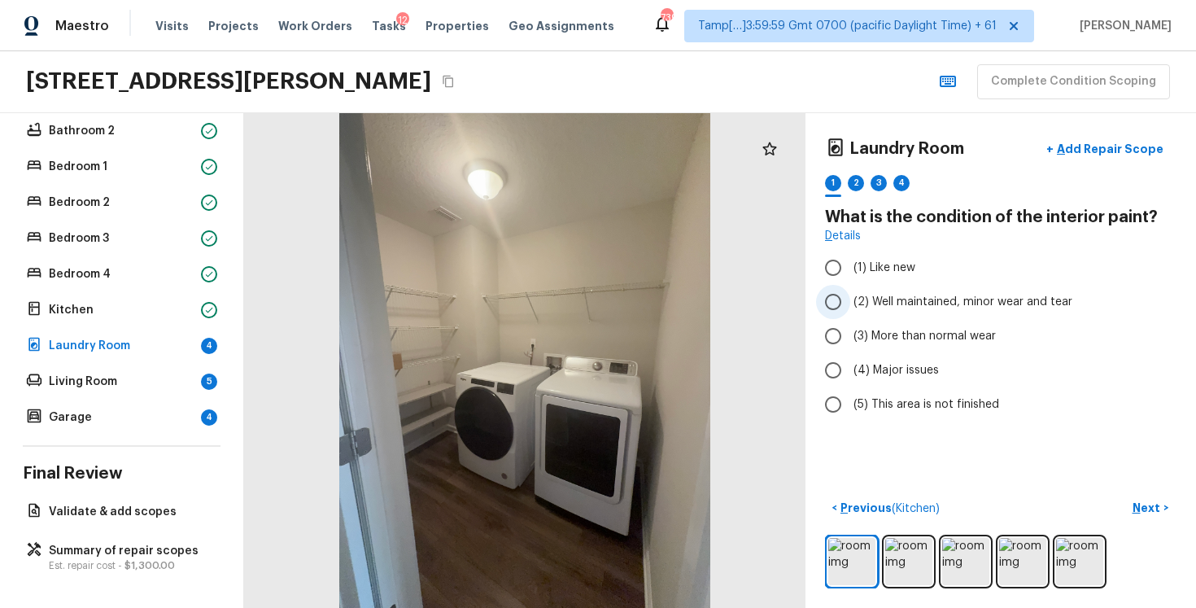
click at [896, 296] on span "(2) Well maintained, minor wear and tear" at bounding box center [963, 302] width 219 height 16
click at [850, 296] on input "(2) Well maintained, minor wear and tear" at bounding box center [833, 302] width 34 height 34
radio input "true"
click at [1147, 488] on div "Laundry Room + Add Repair Scope 1 2 3 4 What is the condition of the interior p…" at bounding box center [1001, 360] width 391 height 495
click at [1147, 493] on div "Laundry Room + Add Repair Scope 1 2 3 4 What is the condition of the interior p…" at bounding box center [1001, 360] width 391 height 495
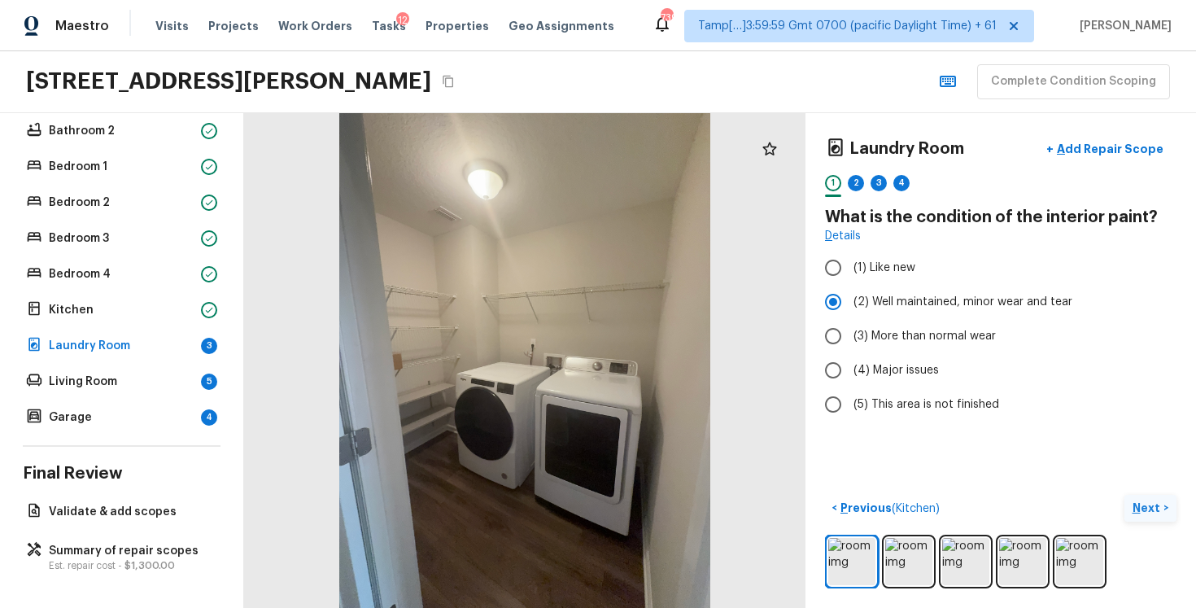
click at [1147, 498] on button "Next >" at bounding box center [1151, 508] width 52 height 27
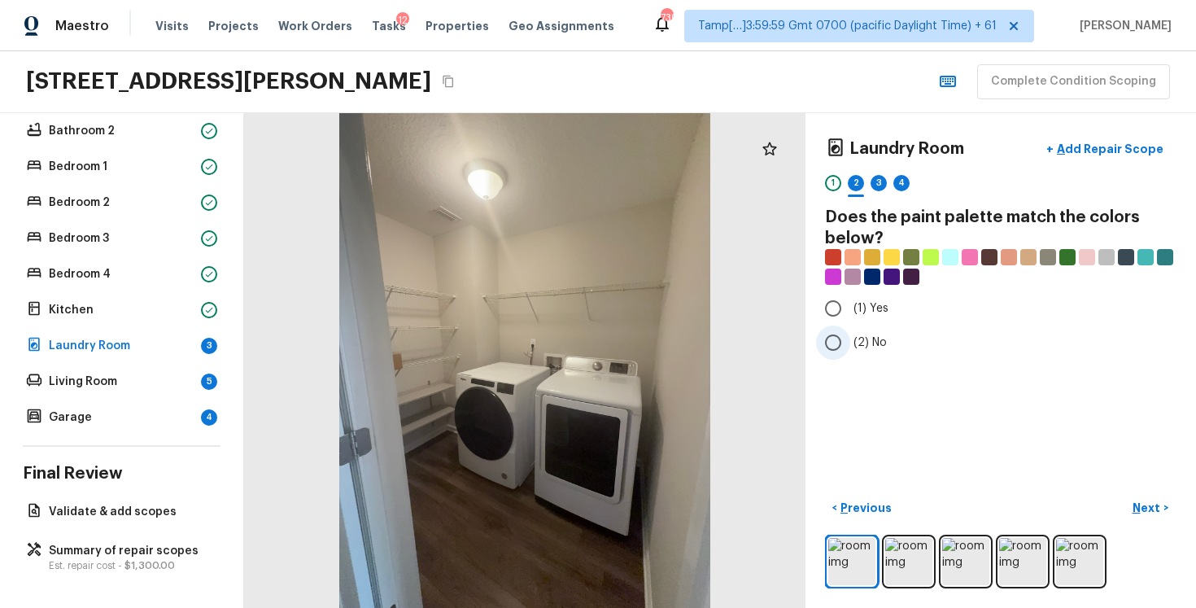
click at [851, 337] on label "(2) No" at bounding box center [989, 342] width 347 height 34
click at [850, 337] on input "(2) No" at bounding box center [833, 342] width 34 height 34
radio input "true"
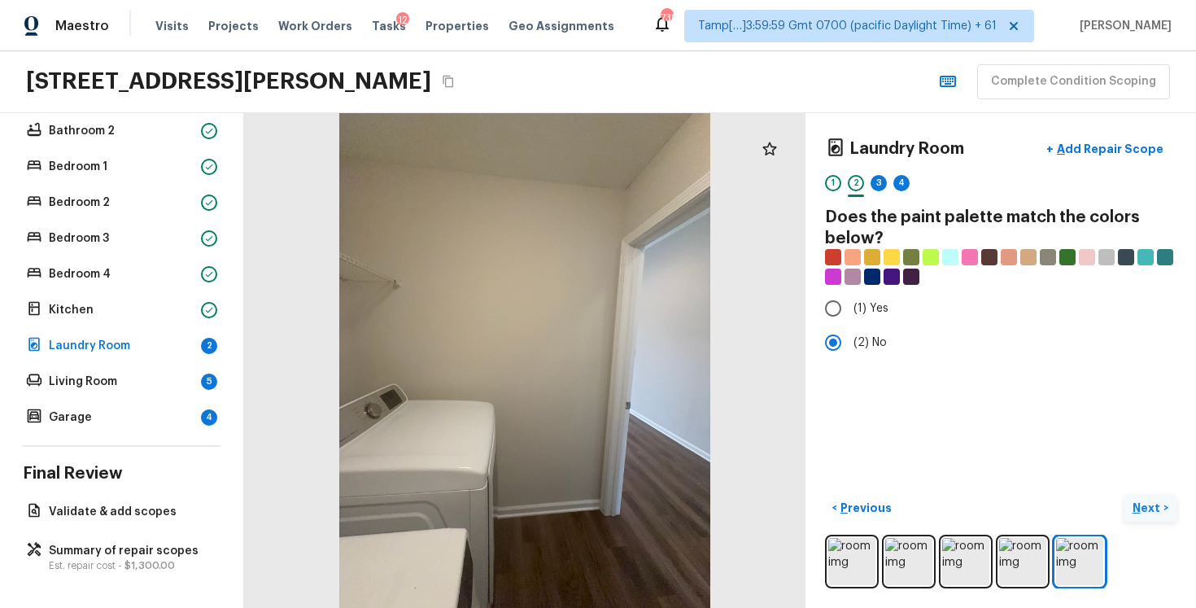
click at [1151, 506] on p "Next" at bounding box center [1148, 508] width 31 height 16
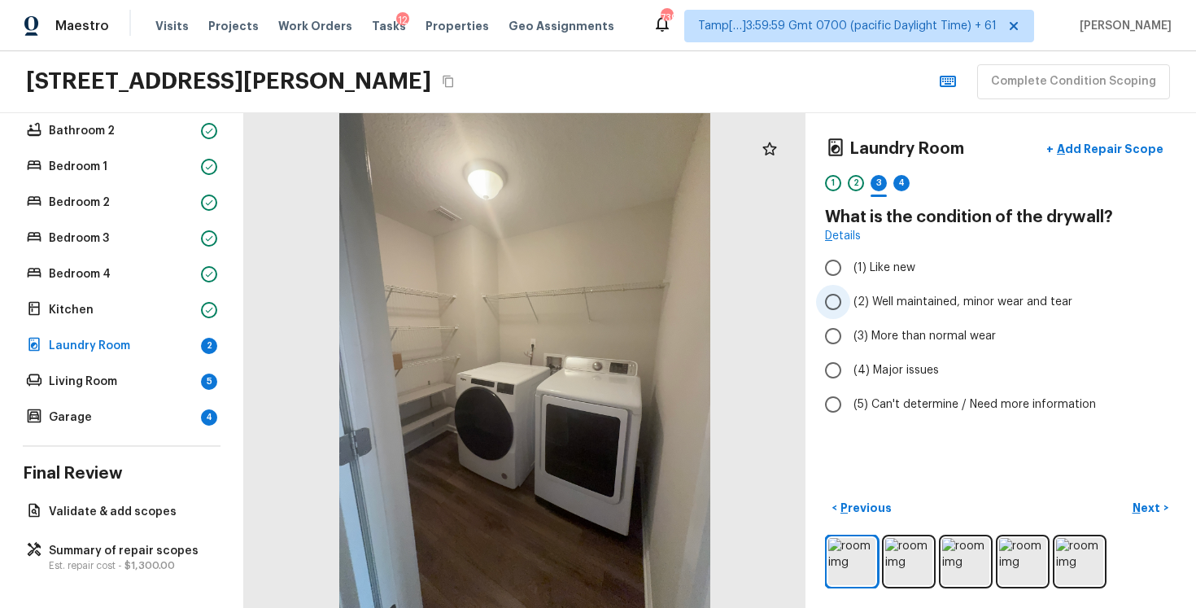
click at [855, 301] on span "(2) Well maintained, minor wear and tear" at bounding box center [963, 302] width 219 height 16
click at [850, 301] on input "(2) Well maintained, minor wear and tear" at bounding box center [833, 302] width 34 height 34
radio input "true"
click at [1147, 503] on p "Next" at bounding box center [1148, 508] width 31 height 16
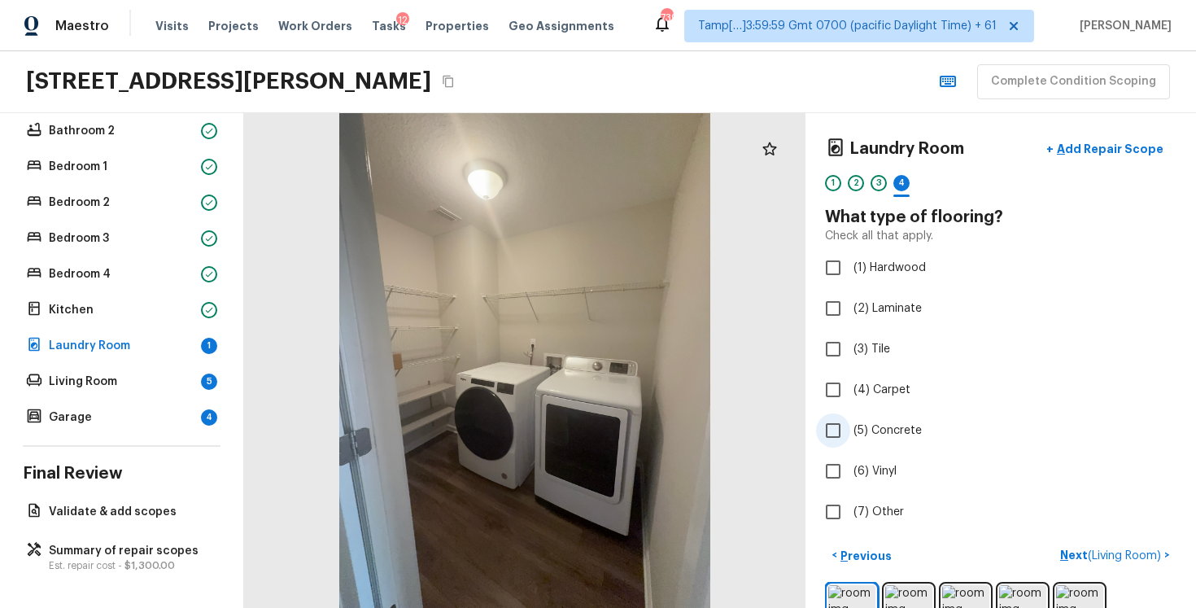
scroll to position [47, 0]
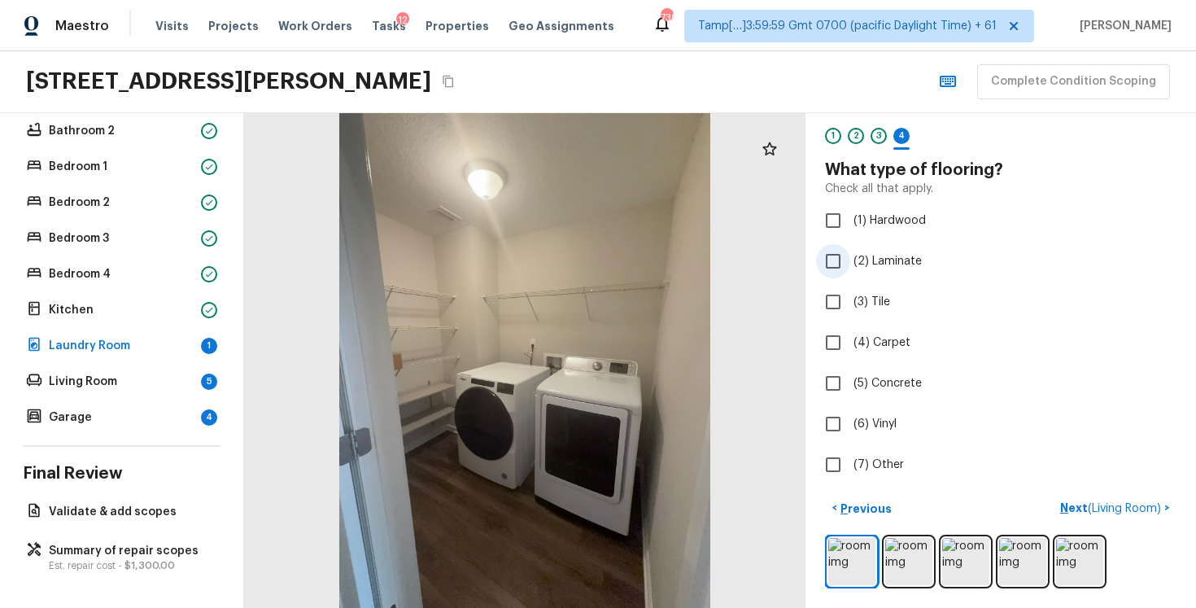
click at [854, 273] on label "(2) Laminate" at bounding box center [989, 261] width 347 height 34
click at [850, 273] on input "(2) Laminate" at bounding box center [833, 261] width 34 height 34
checkbox input "true"
click at [1171, 509] on button "Next >" at bounding box center [1151, 508] width 52 height 27
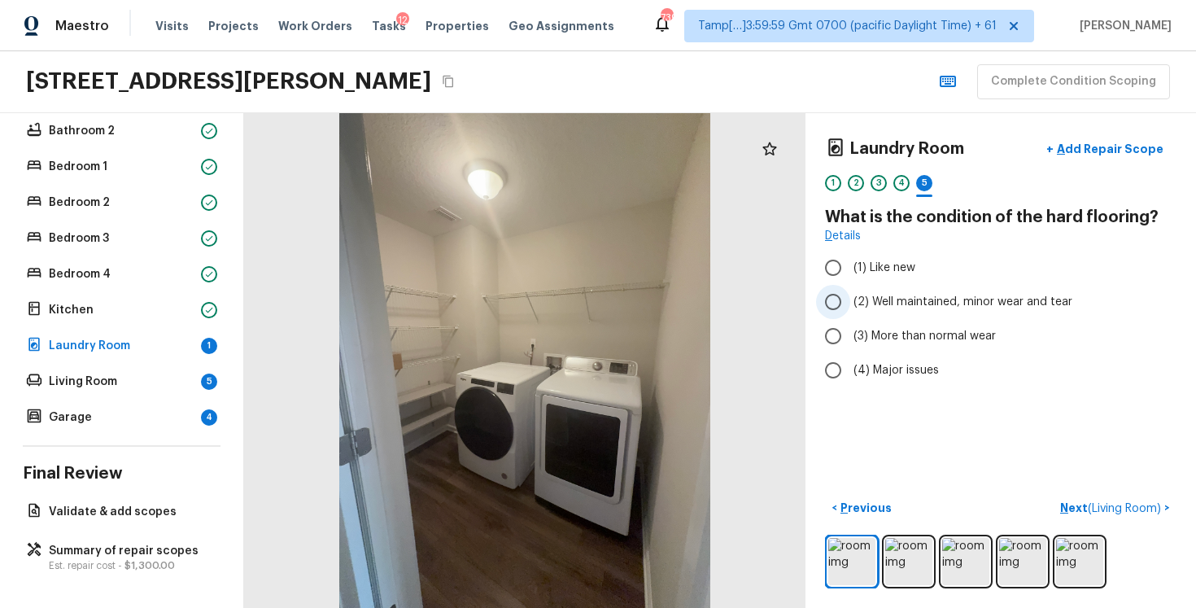
click at [850, 309] on input "(2) Well maintained, minor wear and tear" at bounding box center [833, 302] width 34 height 34
radio input "true"
click at [1123, 503] on span "( Living Room )" at bounding box center [1124, 508] width 73 height 11
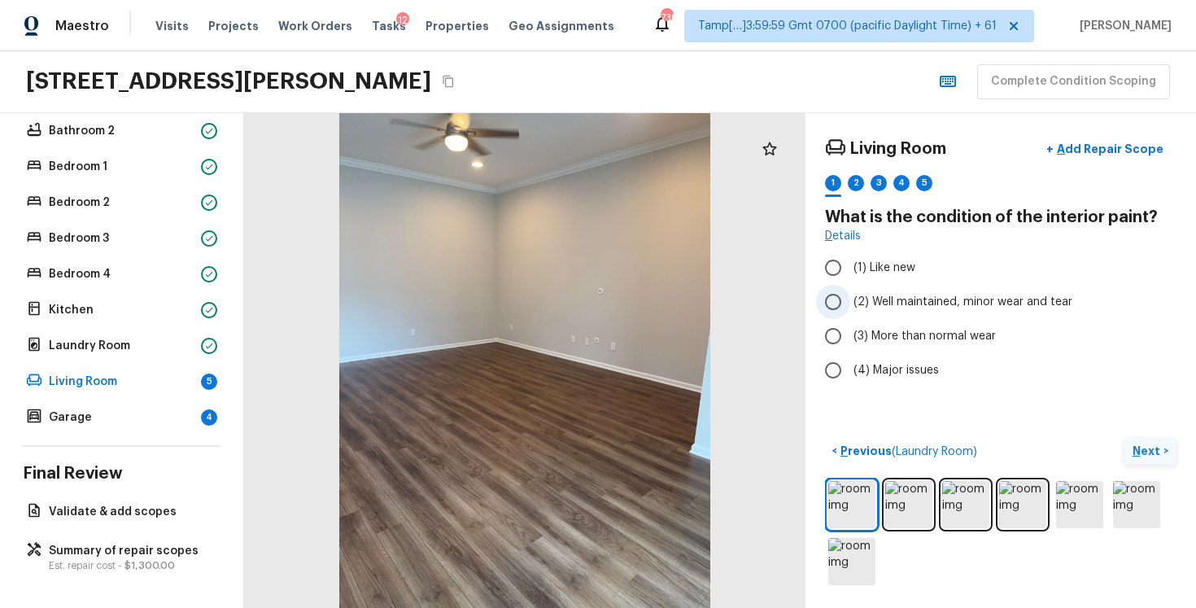
click at [877, 304] on span "(2) Well maintained, minor wear and tear" at bounding box center [963, 302] width 219 height 16
click at [850, 304] on input "(2) Well maintained, minor wear and tear" at bounding box center [833, 302] width 34 height 34
radio input "true"
click at [1151, 446] on p "Next" at bounding box center [1148, 451] width 31 height 16
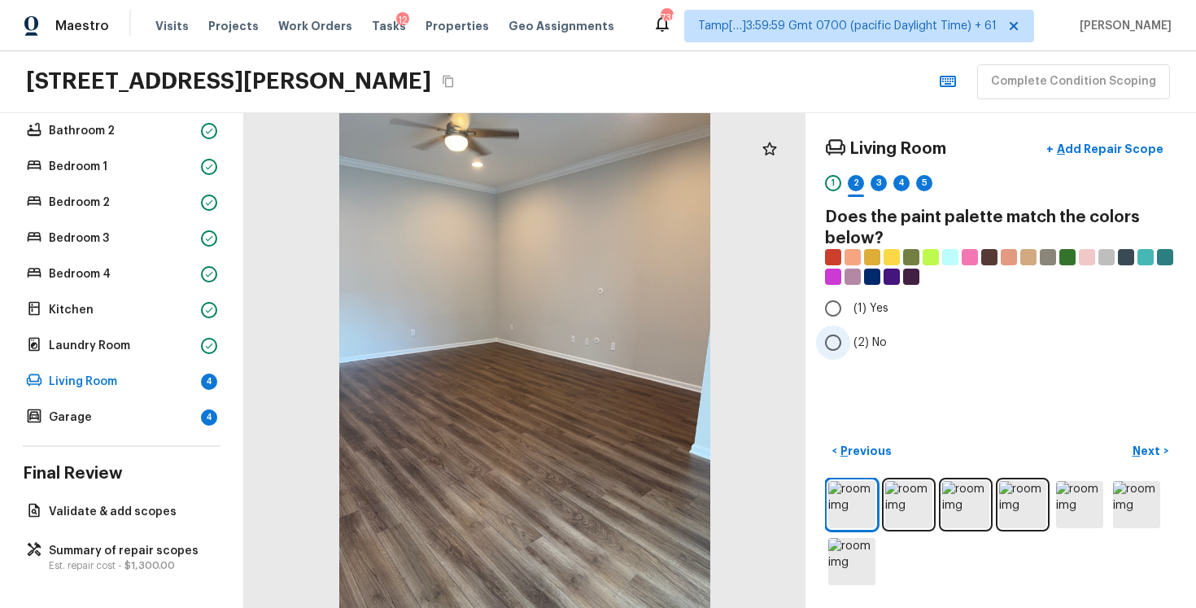
click at [840, 341] on input "(2) No" at bounding box center [833, 342] width 34 height 34
radio input "true"
click at [1125, 439] on button "Next >" at bounding box center [1151, 451] width 52 height 27
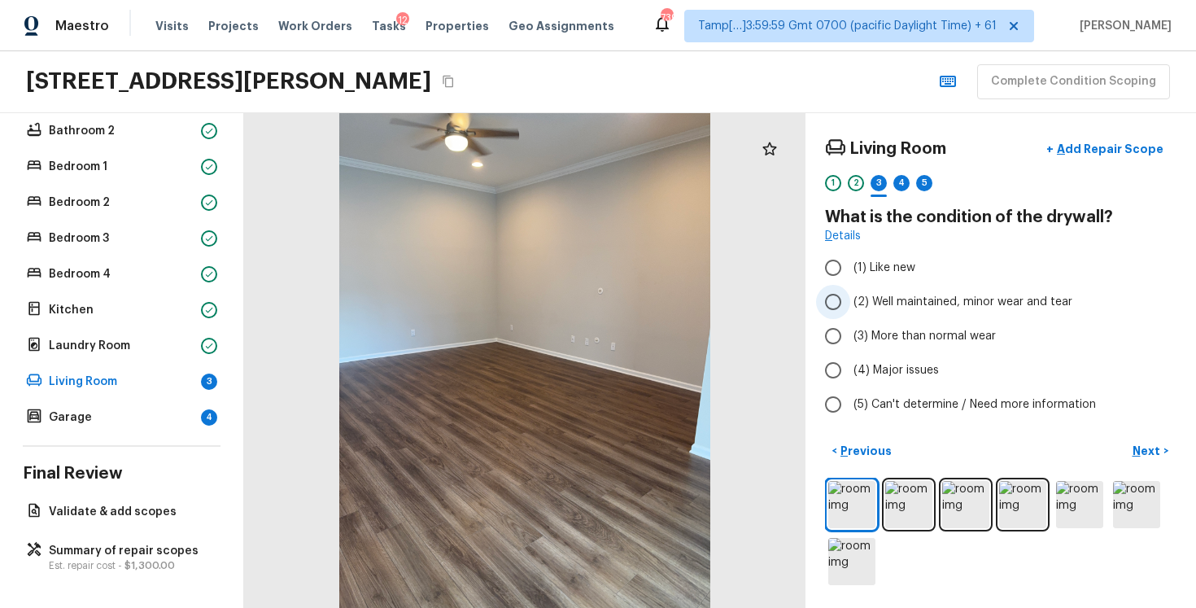
click at [903, 312] on label "(2) Well maintained, minor wear and tear" at bounding box center [989, 302] width 347 height 34
click at [850, 312] on input "(2) Well maintained, minor wear and tear" at bounding box center [833, 302] width 34 height 34
radio input "true"
click at [1150, 450] on p "Next" at bounding box center [1148, 451] width 31 height 16
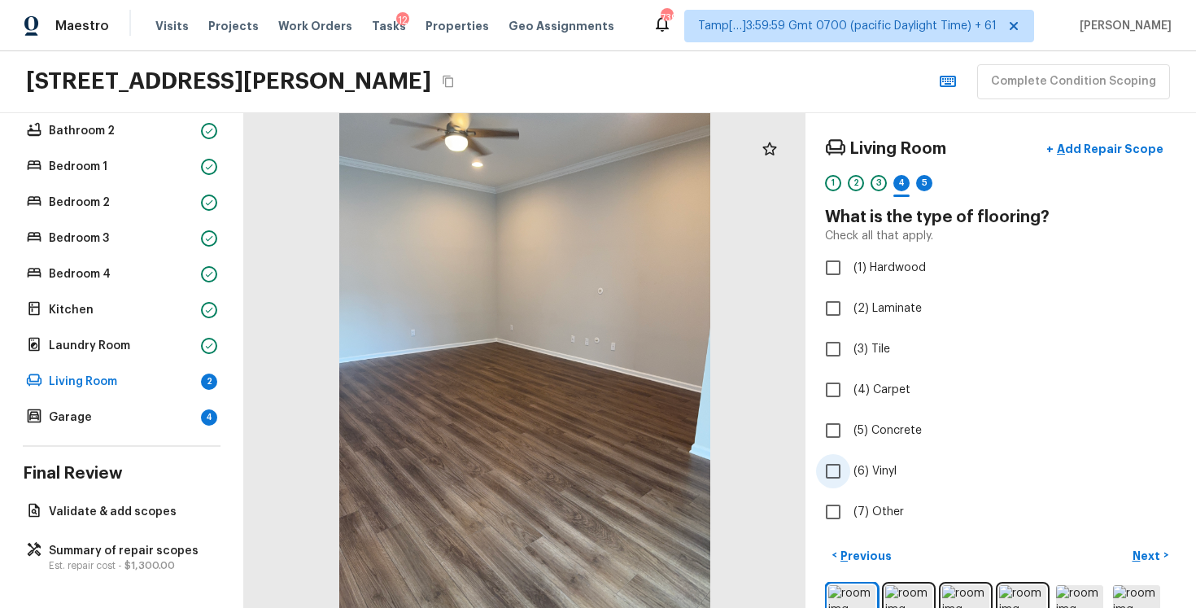
scroll to position [68, 0]
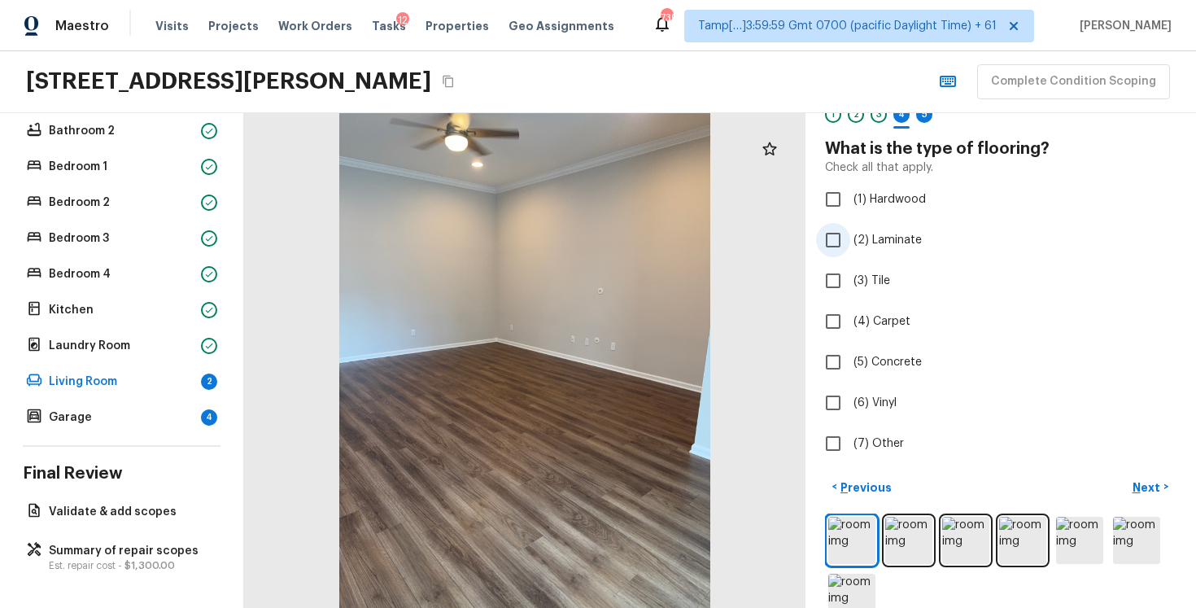
click at [856, 250] on label "(2) Laminate" at bounding box center [989, 240] width 347 height 34
click at [850, 250] on input "(2) Laminate" at bounding box center [833, 240] width 34 height 34
checkbox input "true"
click at [1140, 496] on button "Next >" at bounding box center [1151, 487] width 52 height 27
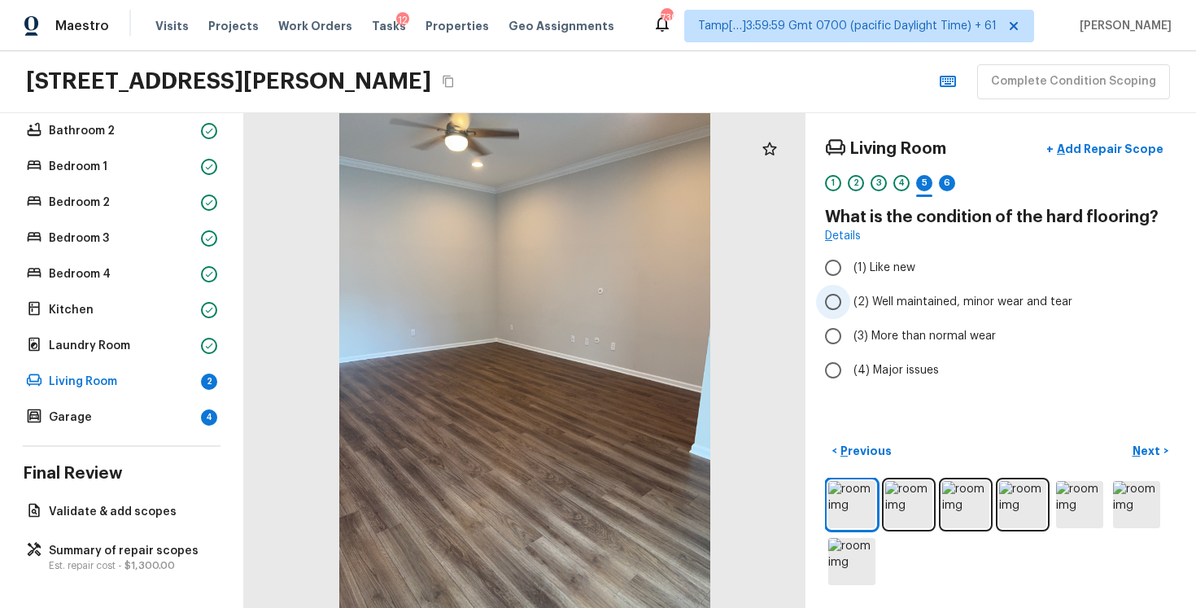
click at [897, 305] on span "(2) Well maintained, minor wear and tear" at bounding box center [963, 302] width 219 height 16
click at [850, 305] on input "(2) Well maintained, minor wear and tear" at bounding box center [833, 302] width 34 height 34
radio input "true"
click at [1141, 439] on button "Next >" at bounding box center [1151, 451] width 52 height 27
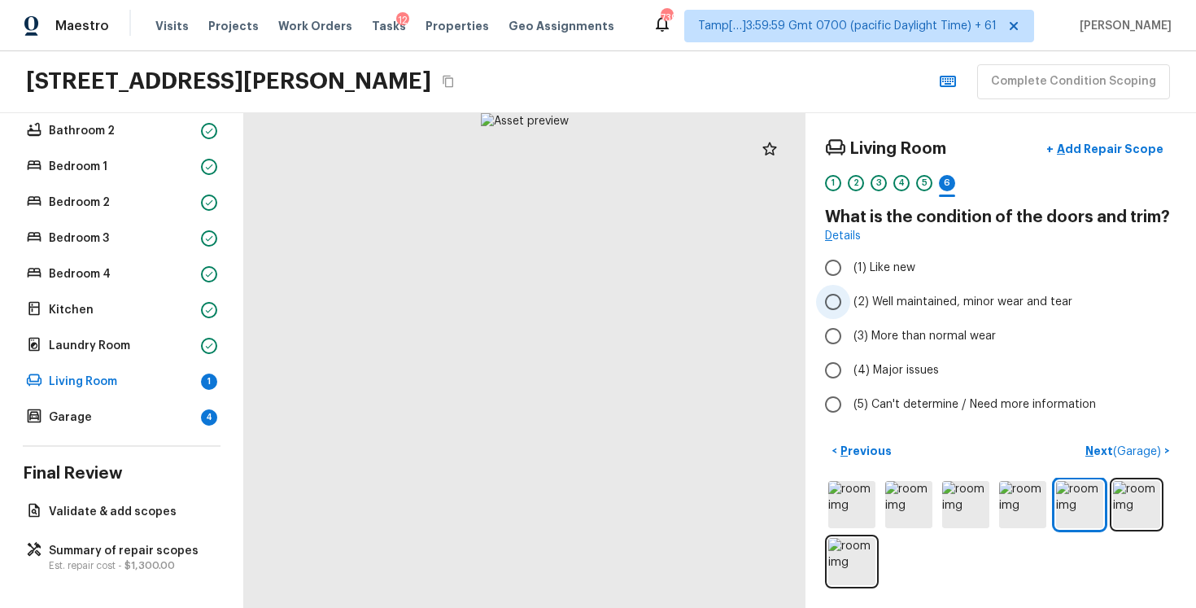
click at [897, 289] on label "(2) Well maintained, minor wear and tear" at bounding box center [989, 302] width 347 height 34
click at [850, 289] on input "(2) Well maintained, minor wear and tear" at bounding box center [833, 302] width 34 height 34
radio input "true"
click at [1137, 451] on span "( Garage )" at bounding box center [1137, 451] width 48 height 11
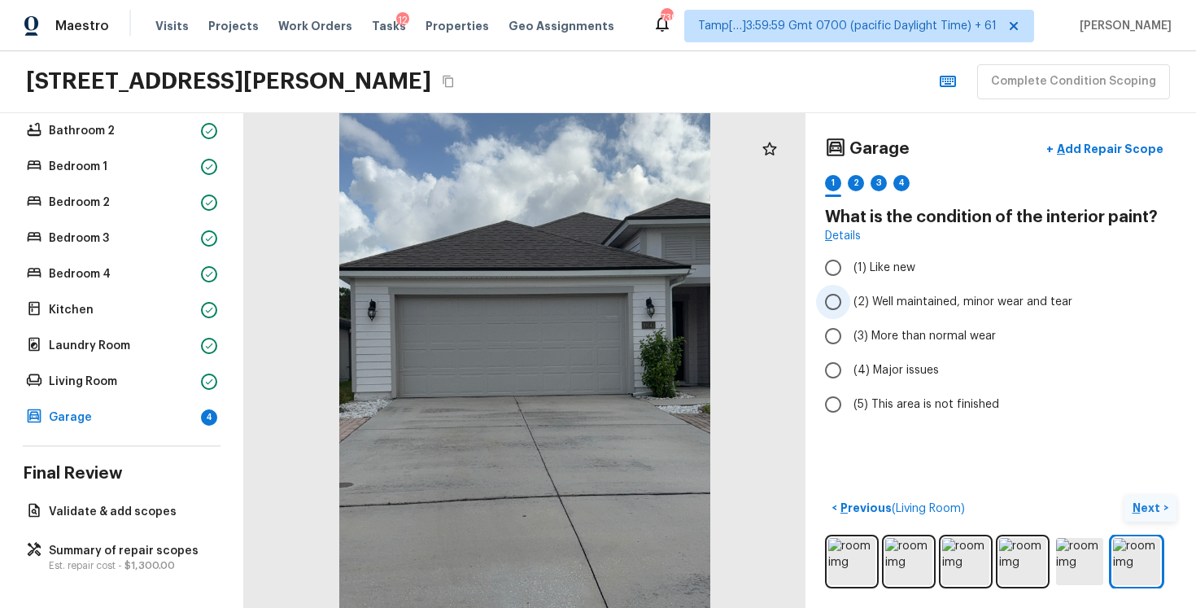
click at [867, 297] on span "(2) Well maintained, minor wear and tear" at bounding box center [963, 302] width 219 height 16
click at [850, 297] on input "(2) Well maintained, minor wear and tear" at bounding box center [833, 302] width 34 height 34
radio input "true"
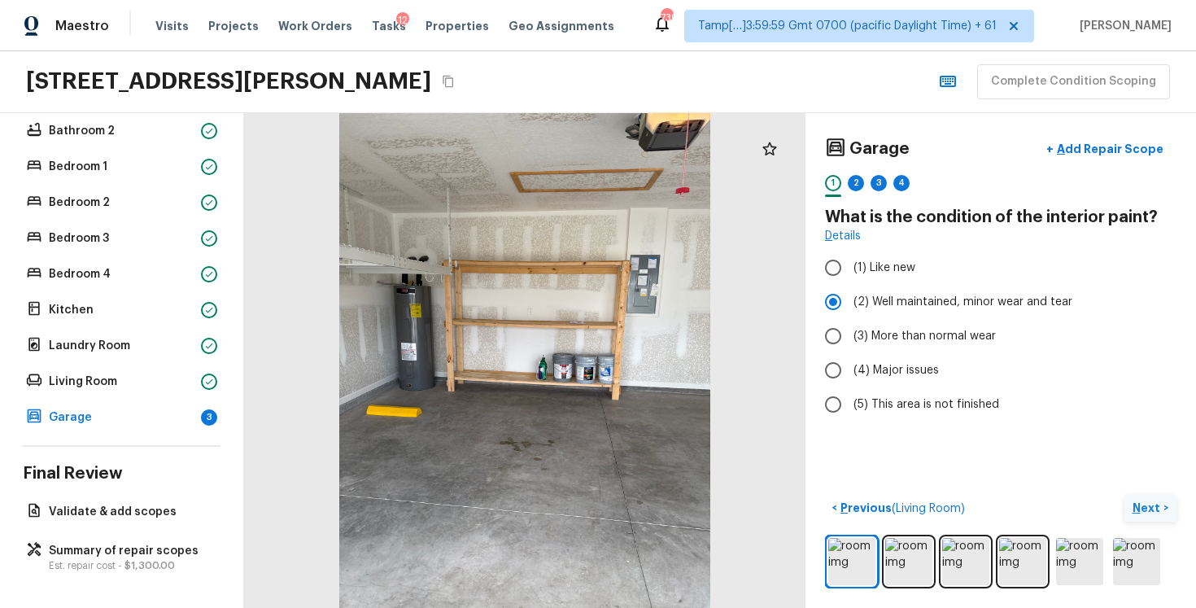
click at [1141, 497] on button "Next >" at bounding box center [1151, 508] width 52 height 27
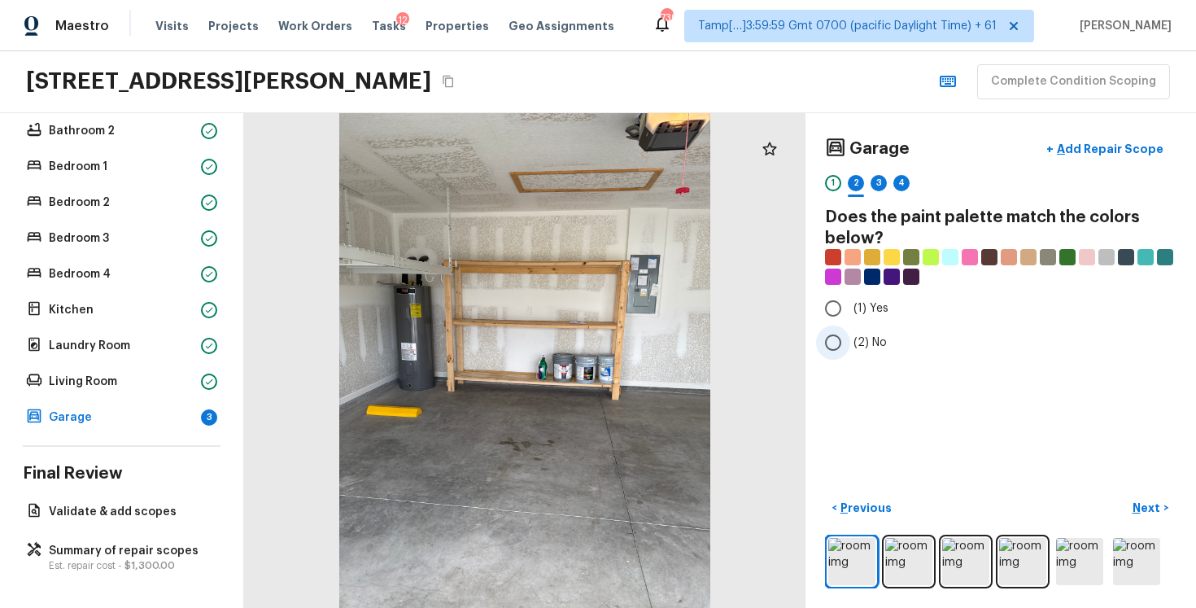
click at [819, 338] on input "(2) No" at bounding box center [833, 342] width 34 height 34
radio input "true"
click at [1125, 504] on button "Next >" at bounding box center [1151, 508] width 52 height 27
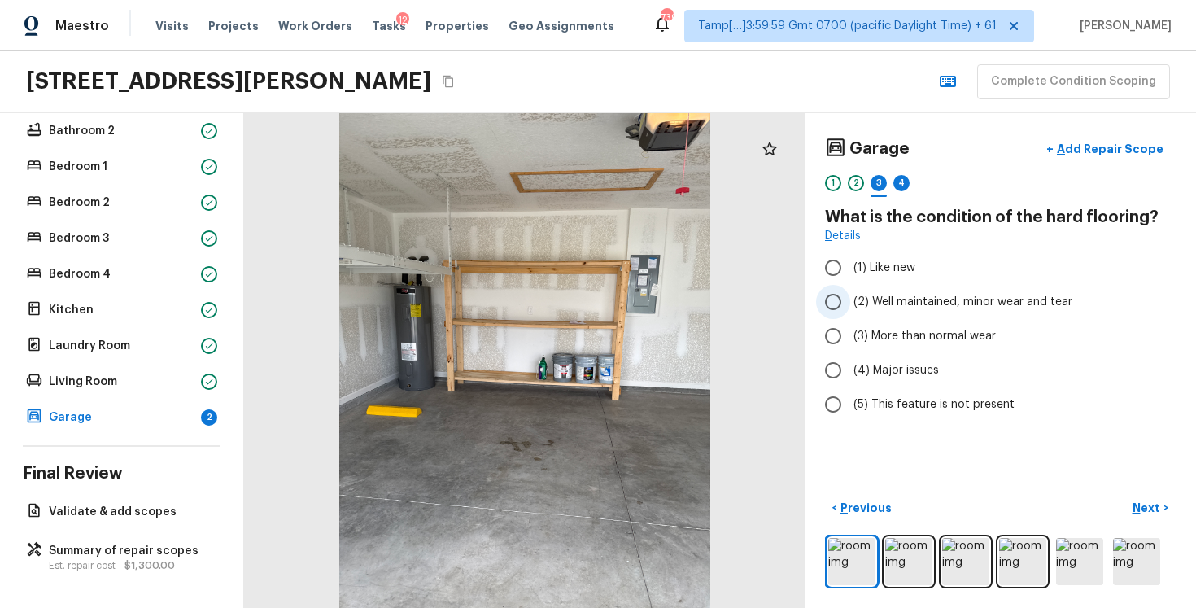
click at [945, 318] on label "(2) Well maintained, minor wear and tear" at bounding box center [989, 302] width 347 height 34
click at [850, 318] on input "(2) Well maintained, minor wear and tear" at bounding box center [833, 302] width 34 height 34
radio input "true"
click at [842, 192] on div "1 2 3 4" at bounding box center [1001, 187] width 352 height 25
click at [829, 186] on div "1" at bounding box center [833, 183] width 16 height 16
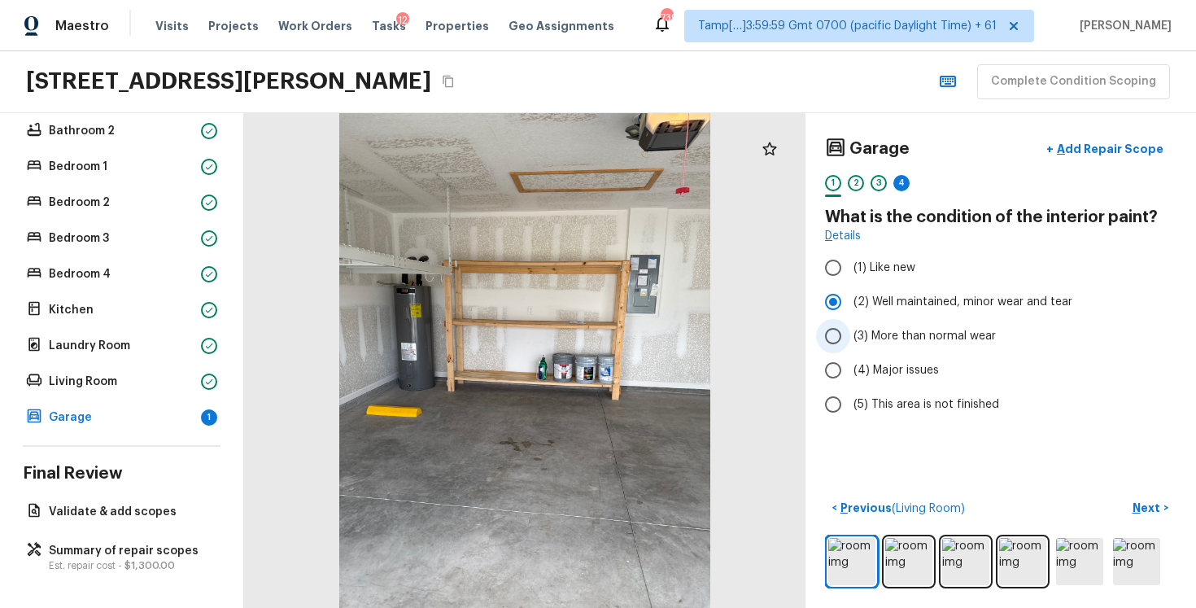
click at [865, 343] on span "(3) More than normal wear" at bounding box center [925, 336] width 142 height 16
click at [850, 343] on input "(3) More than normal wear" at bounding box center [833, 336] width 34 height 34
radio input "true"
click at [897, 189] on div "4" at bounding box center [901, 183] width 16 height 16
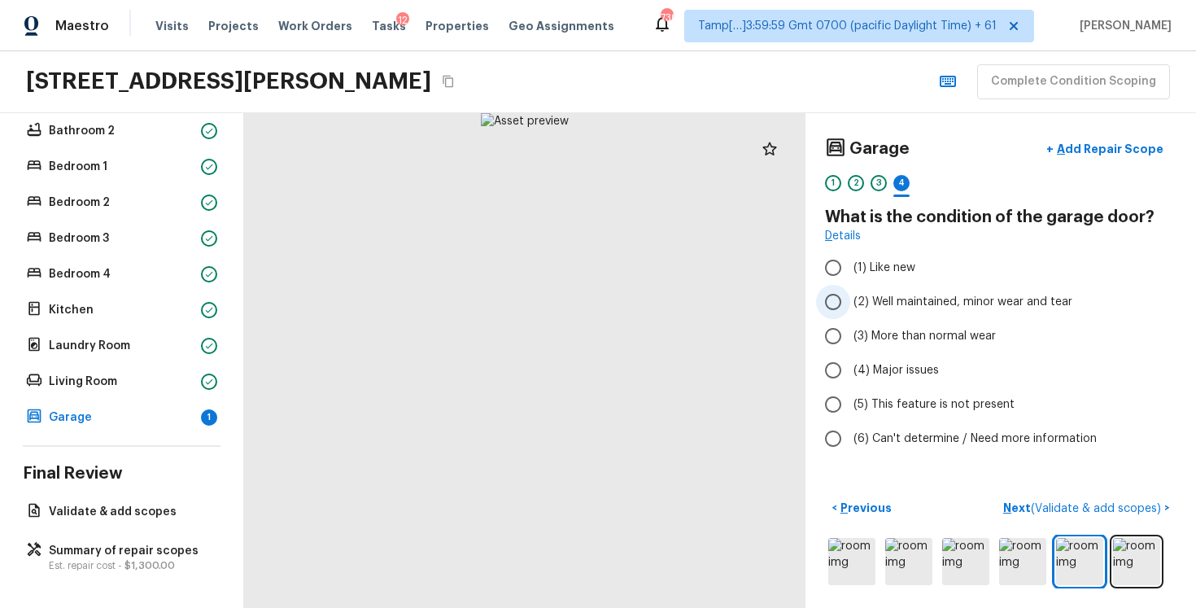
click at [864, 299] on span "(2) Well maintained, minor wear and tear" at bounding box center [963, 302] width 219 height 16
click at [850, 299] on input "(2) Well maintained, minor wear and tear" at bounding box center [833, 302] width 34 height 34
radio input "true"
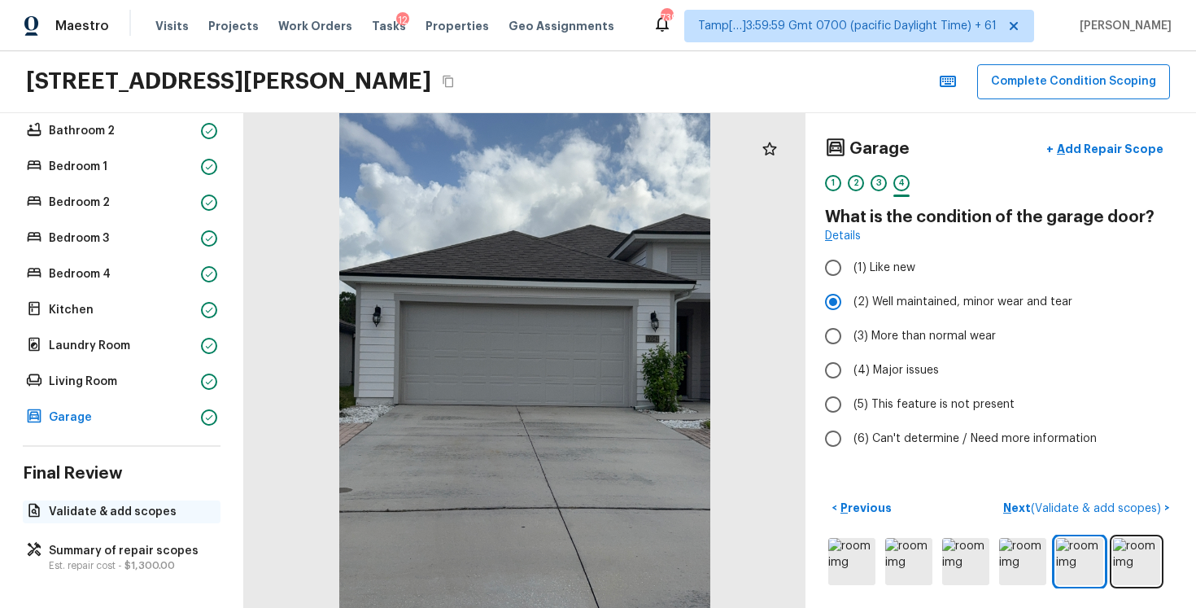
click at [101, 512] on p "Validate & add scopes" at bounding box center [130, 512] width 162 height 16
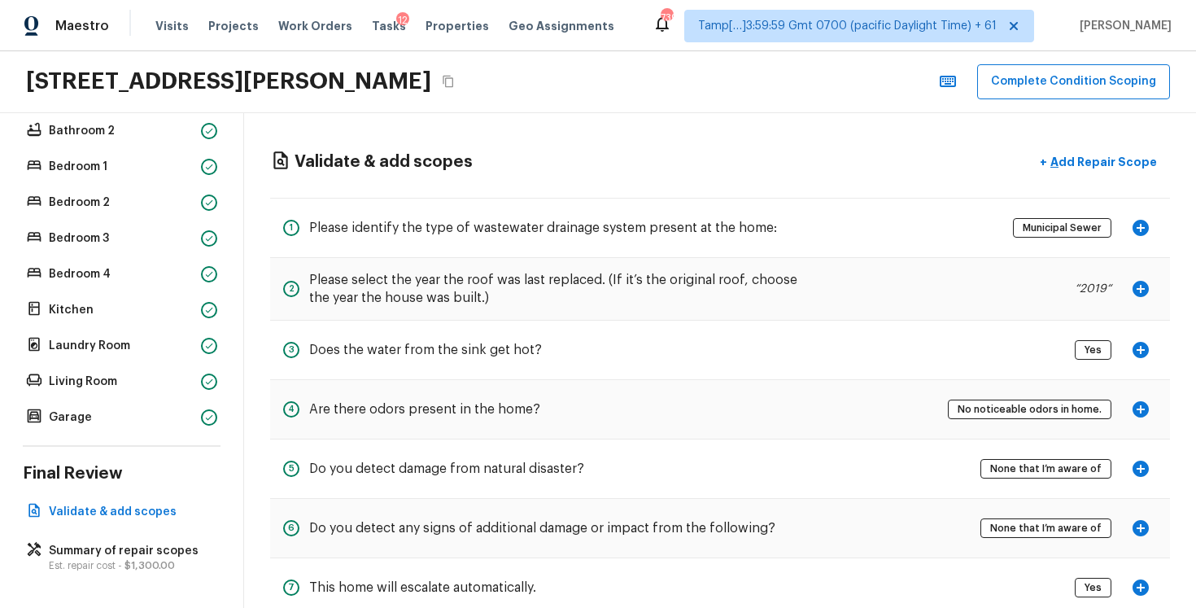
scroll to position [42, 0]
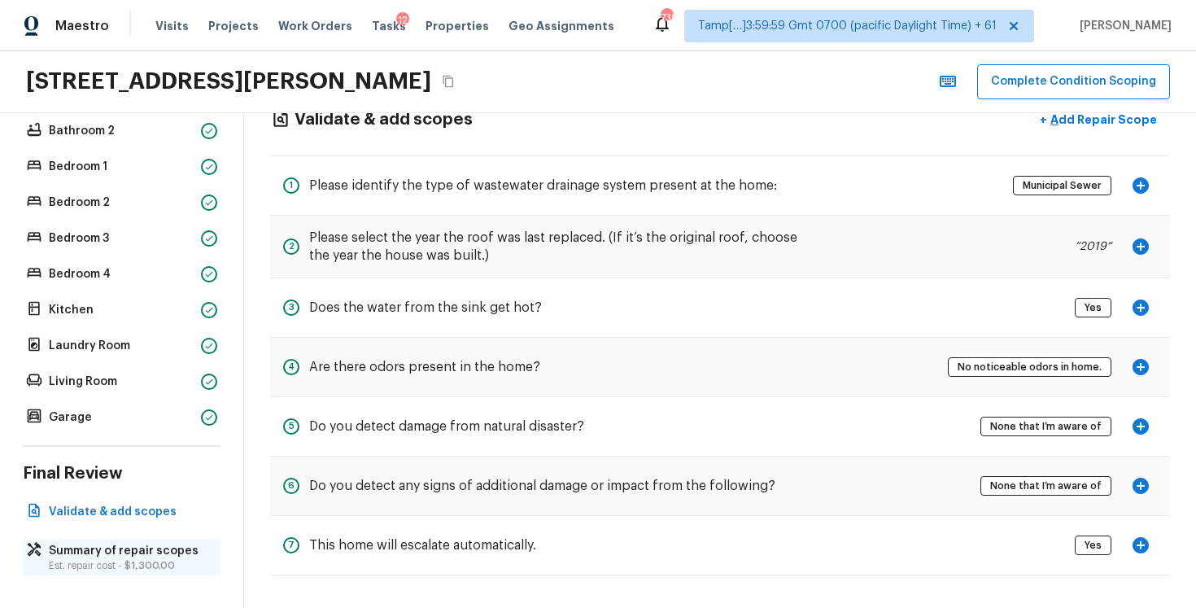
click at [149, 574] on div "Summary of repair scopes Est. repair cost - $1,300.00" at bounding box center [122, 557] width 198 height 36
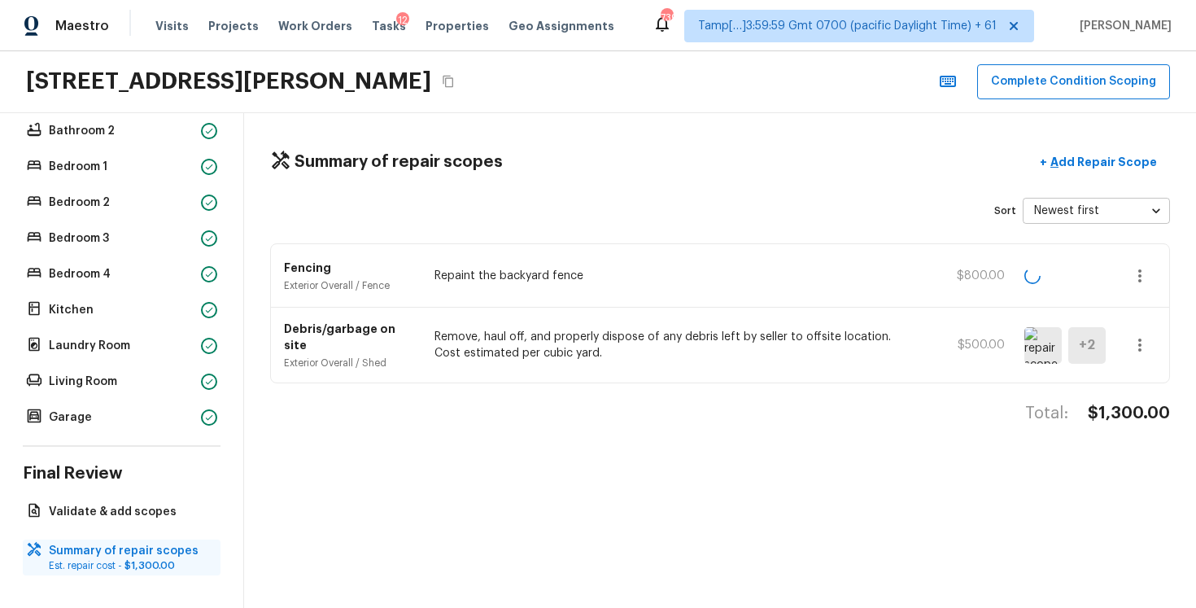
scroll to position [0, 0]
click at [1107, 161] on p "Add Repair Scope" at bounding box center [1102, 162] width 110 height 16
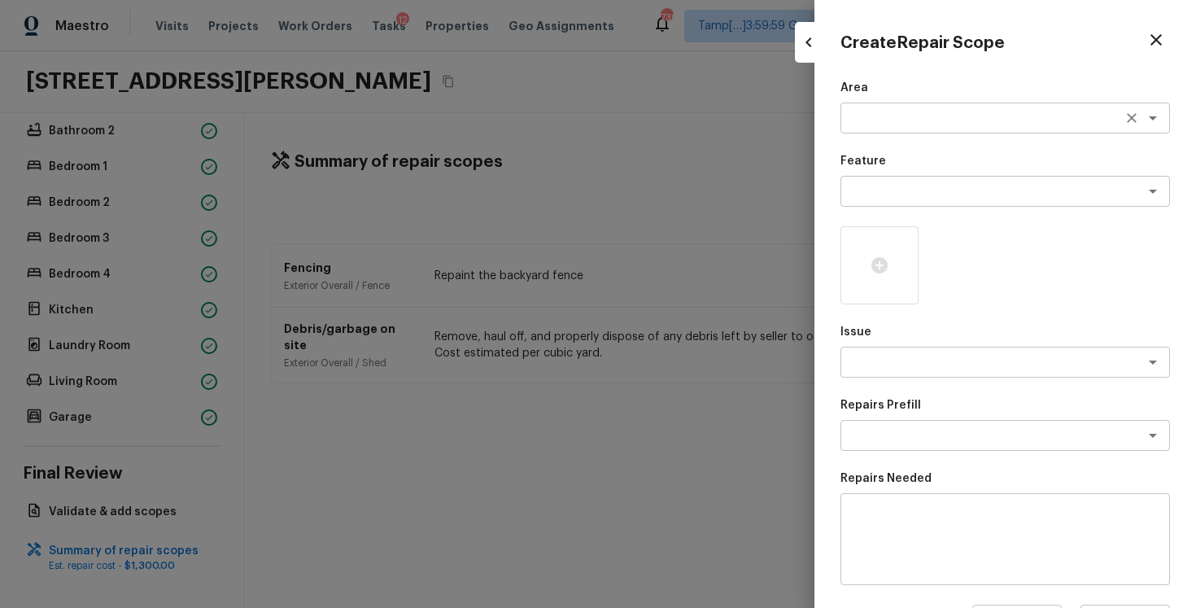
click at [875, 129] on div "x ​" at bounding box center [1006, 118] width 330 height 31
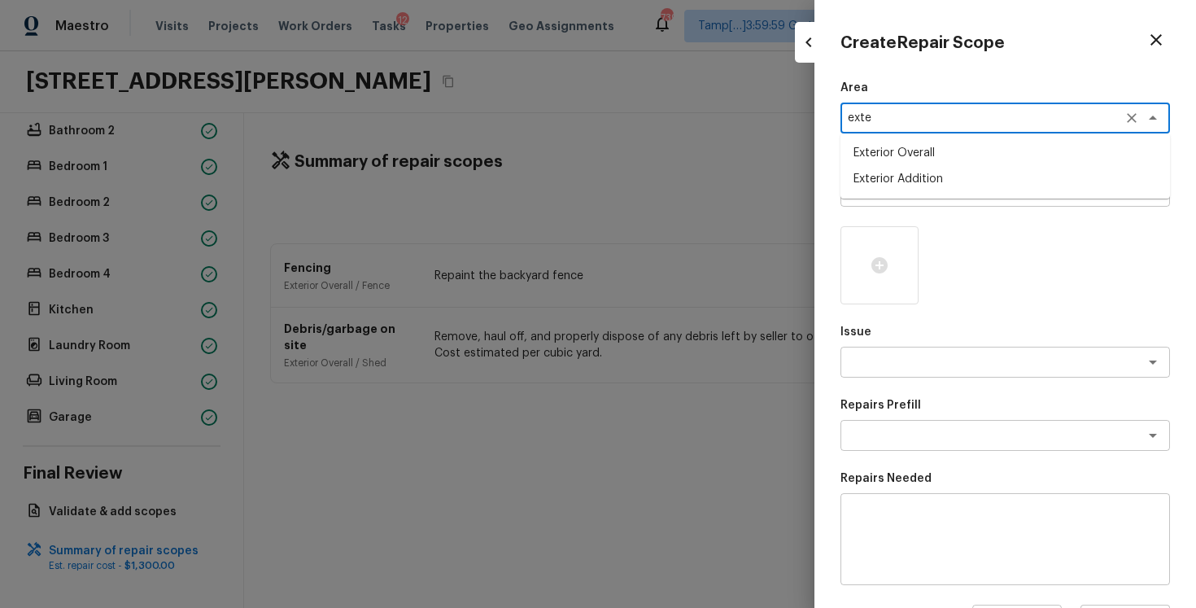
click at [883, 150] on li "Exterior Overall" at bounding box center [1006, 153] width 330 height 26
type textarea "Exterior Overall"
click at [892, 190] on textarea at bounding box center [982, 191] width 269 height 16
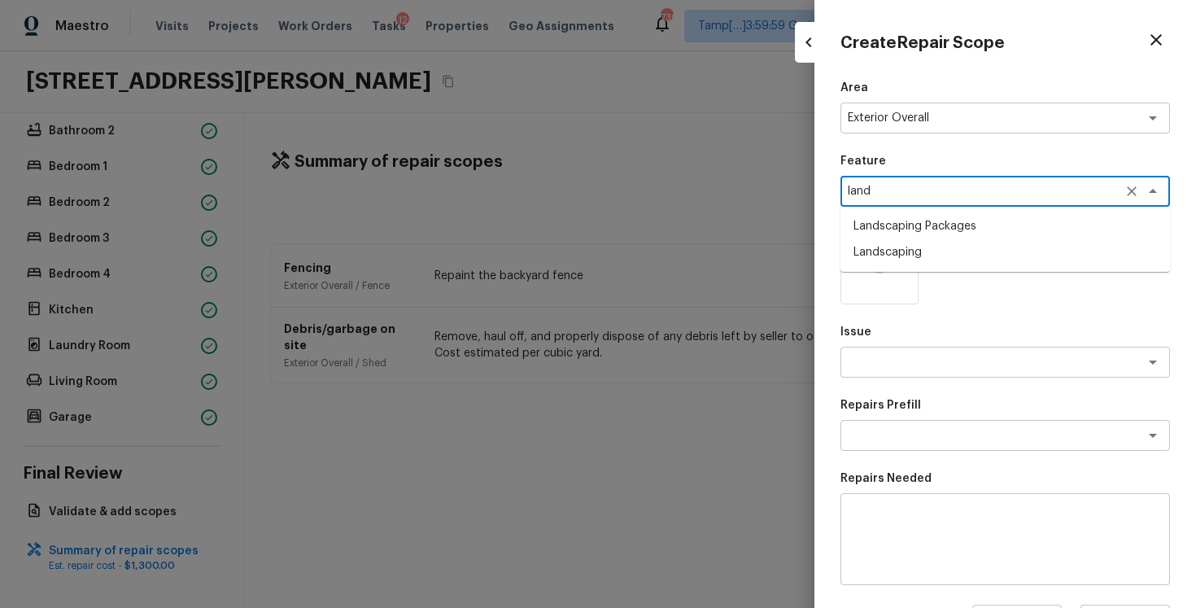
click at [896, 245] on li "Landscaping" at bounding box center [1006, 252] width 330 height 26
type textarea "Landscaping"
click at [900, 362] on textarea at bounding box center [982, 362] width 269 height 16
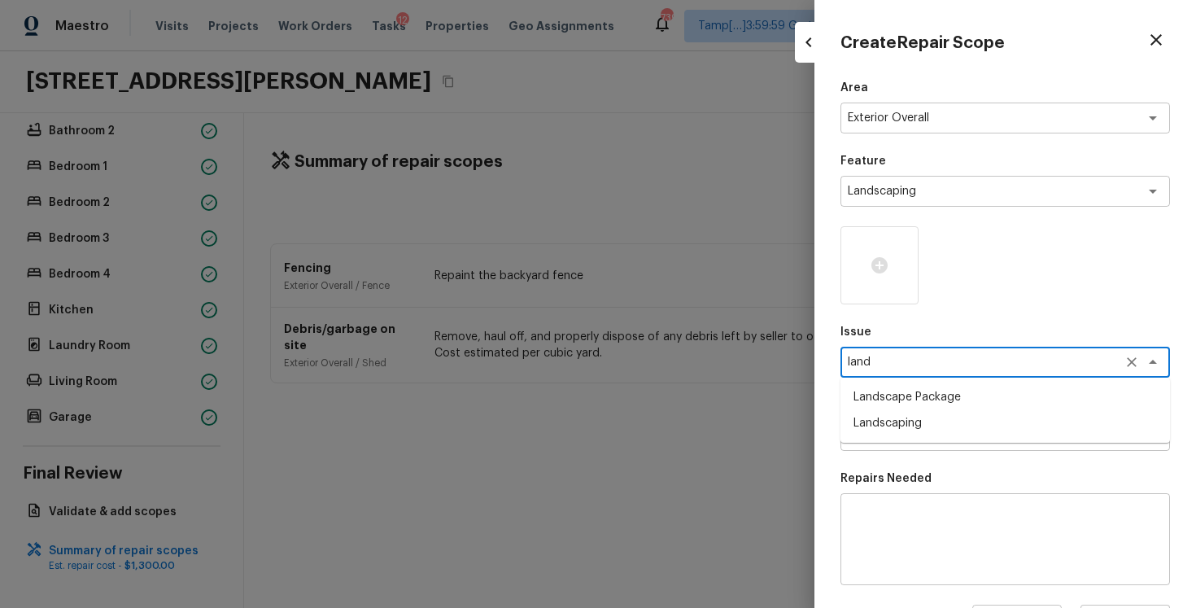
click at [904, 395] on li "Landscape Package" at bounding box center [1006, 397] width 330 height 26
type textarea "Landscape Package"
click at [900, 432] on textarea at bounding box center [982, 435] width 269 height 16
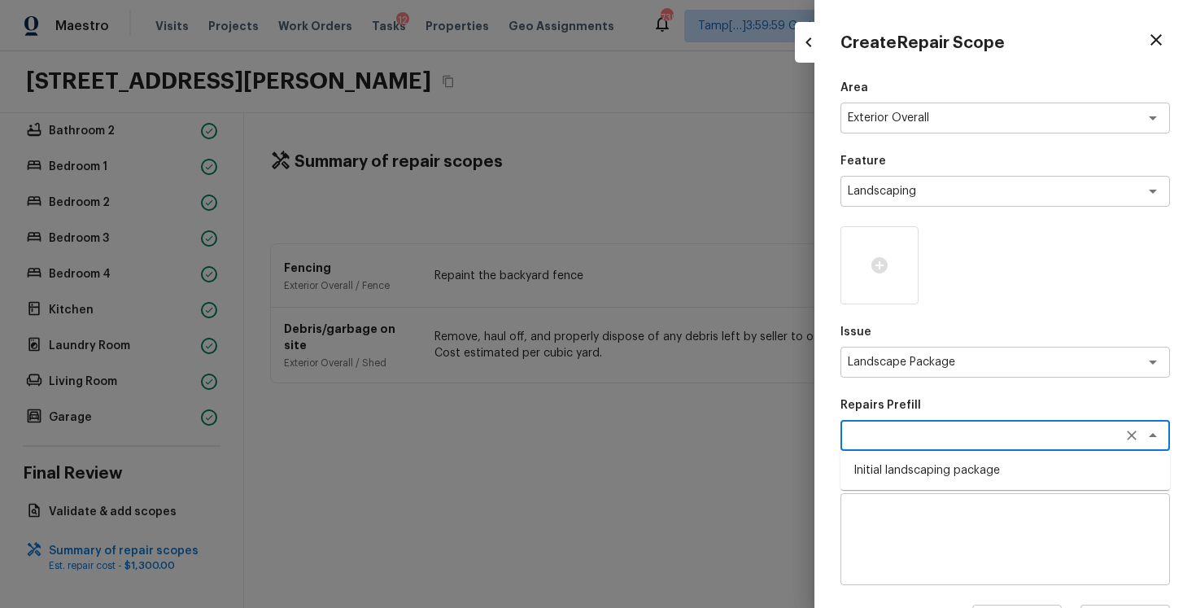
click at [907, 465] on li "Initial landscaping package" at bounding box center [1006, 470] width 330 height 26
type textarea "Initial landscaping package"
type textarea "Mowing of grass up to 6" in height. Mow, edge along driveways & sidewalks, trim…"
type input "$300.00"
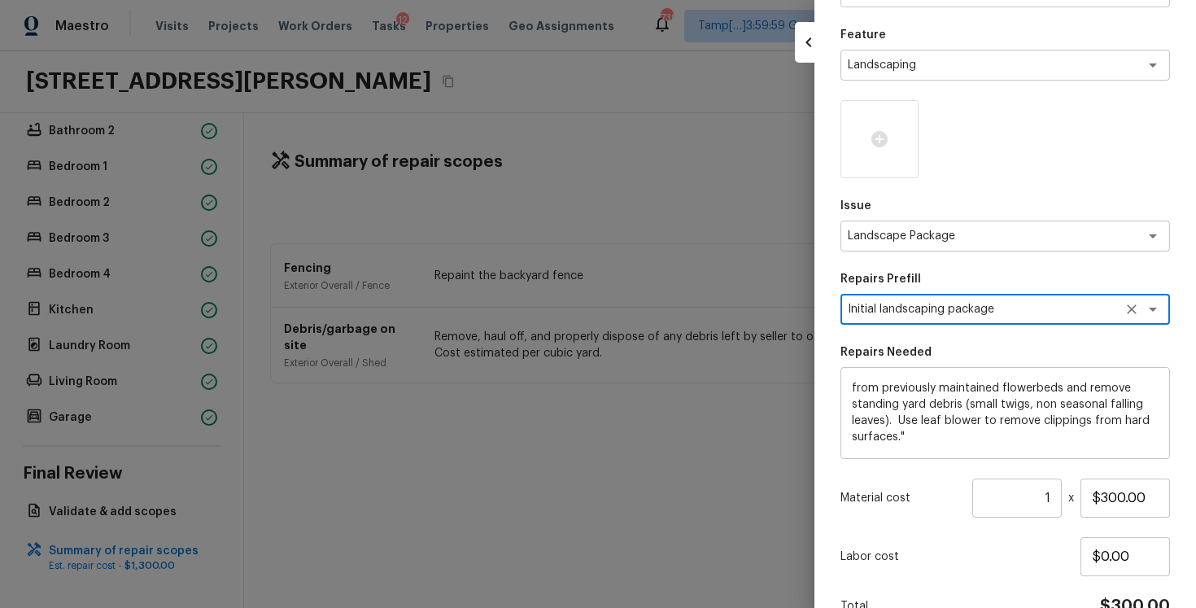
scroll to position [213, 0]
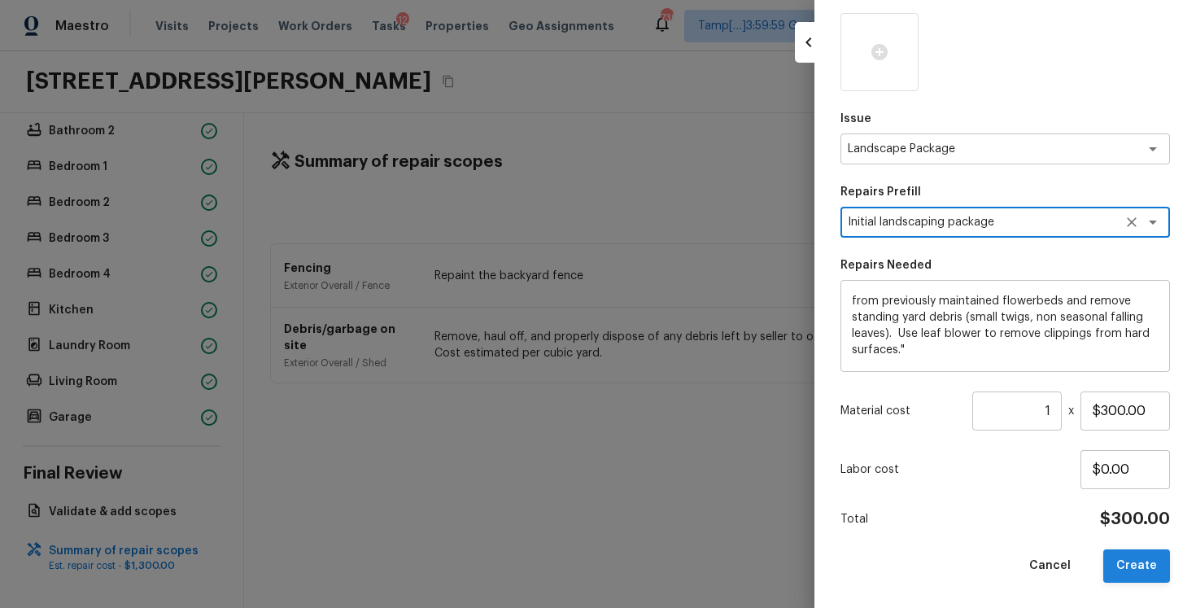
click at [1136, 560] on button "Create" at bounding box center [1136, 565] width 67 height 33
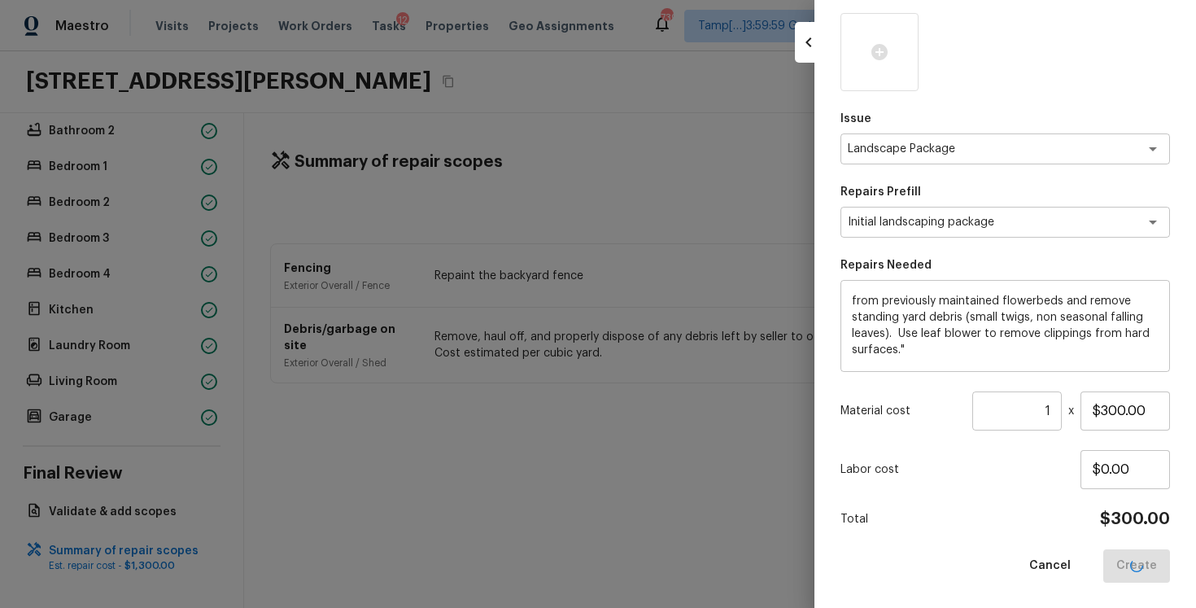
type input "$0.00"
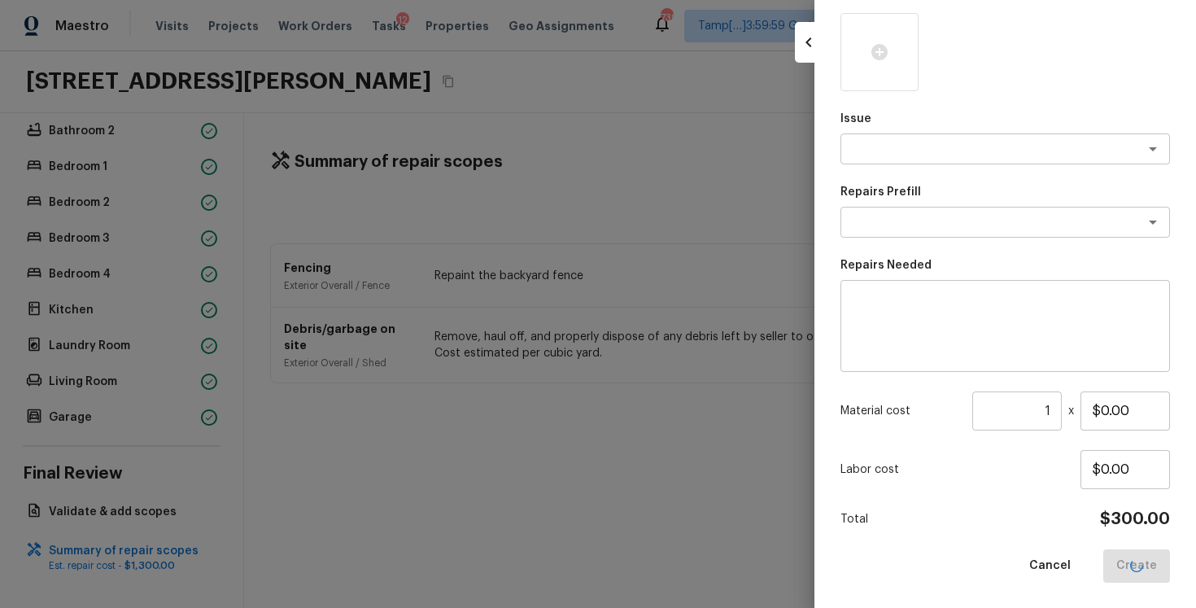
scroll to position [0, 0]
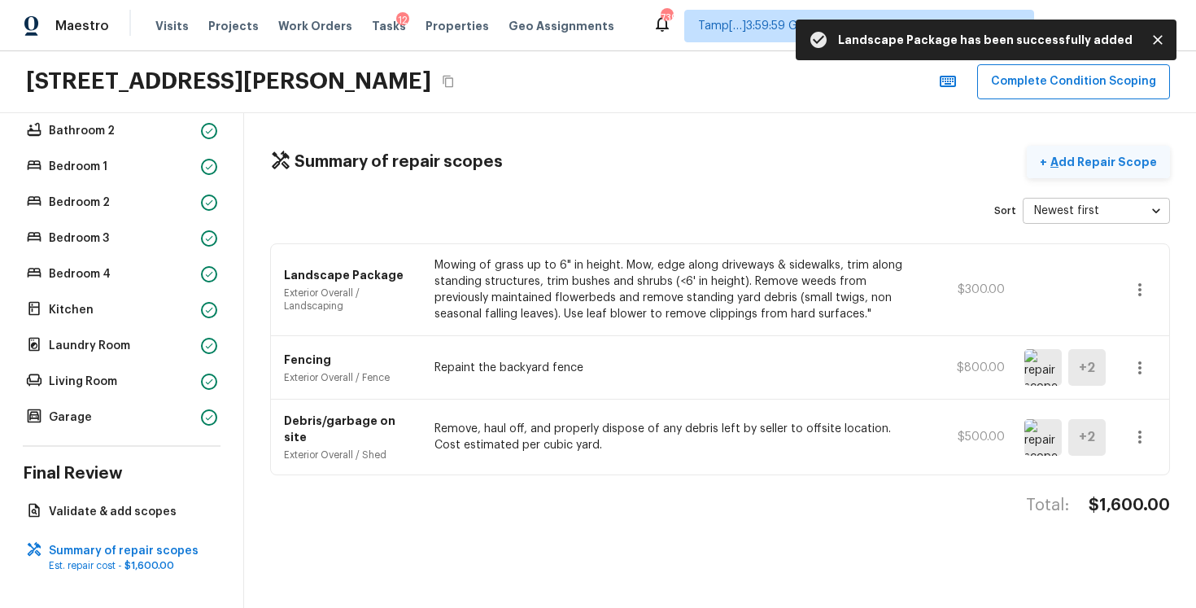
click at [1099, 160] on p "Add Repair Scope" at bounding box center [1102, 162] width 110 height 16
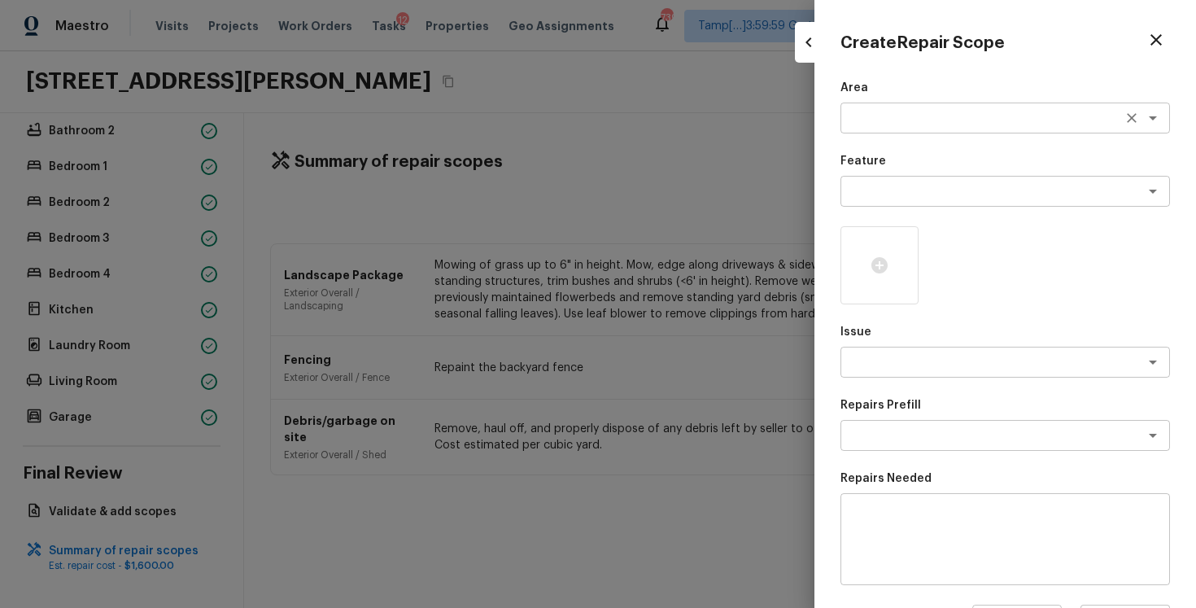
click at [933, 118] on textarea at bounding box center [982, 118] width 269 height 16
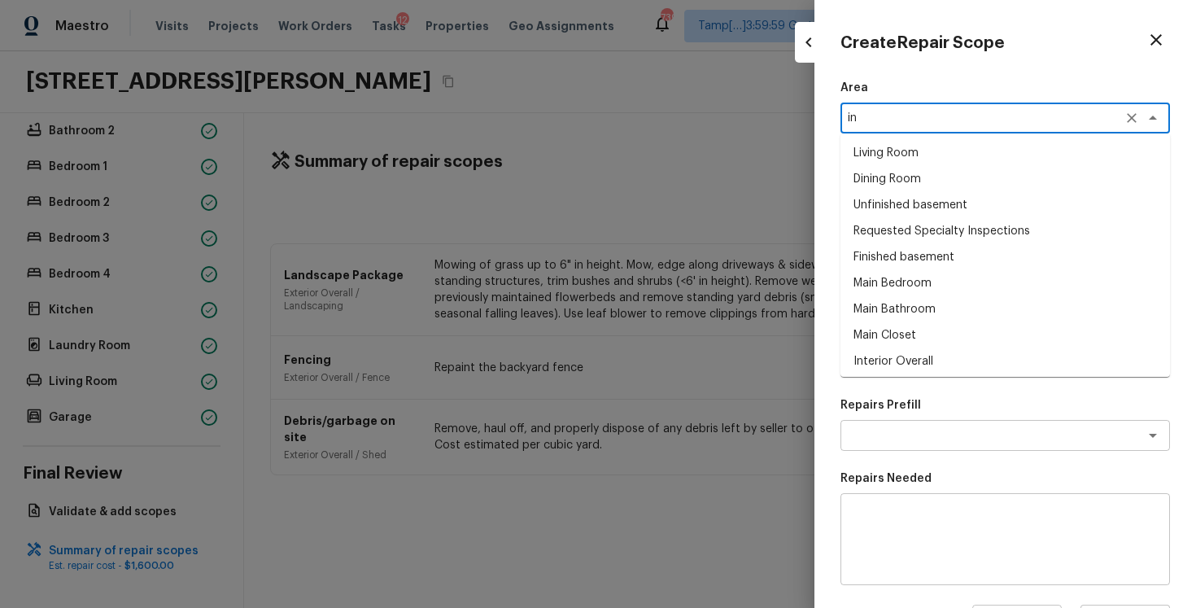
type textarea "i"
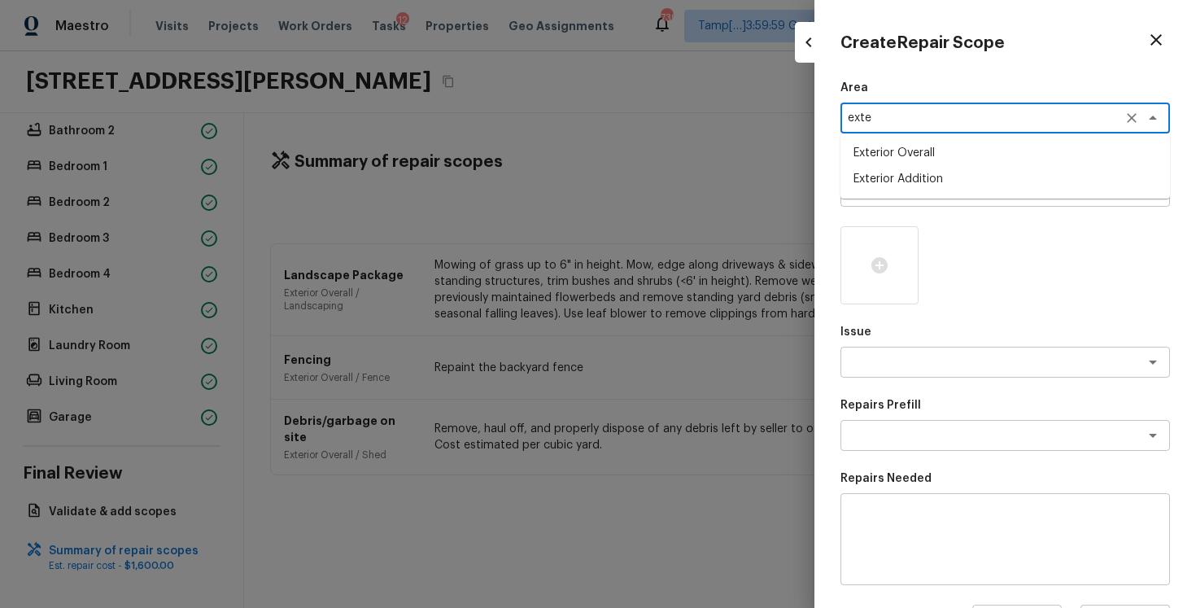
click at [941, 161] on li "Exterior Overall" at bounding box center [1006, 153] width 330 height 26
type textarea "Exterior Overall"
click at [944, 191] on textarea at bounding box center [982, 191] width 269 height 16
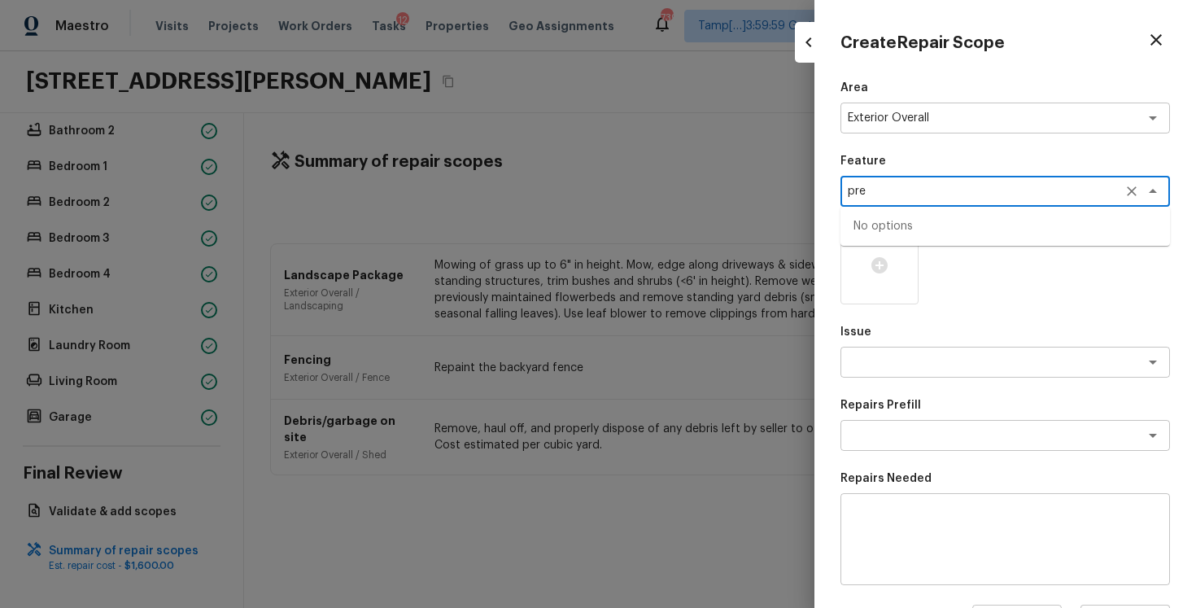
type textarea "pres"
click at [908, 346] on div "Issue x ​" at bounding box center [1006, 351] width 330 height 54
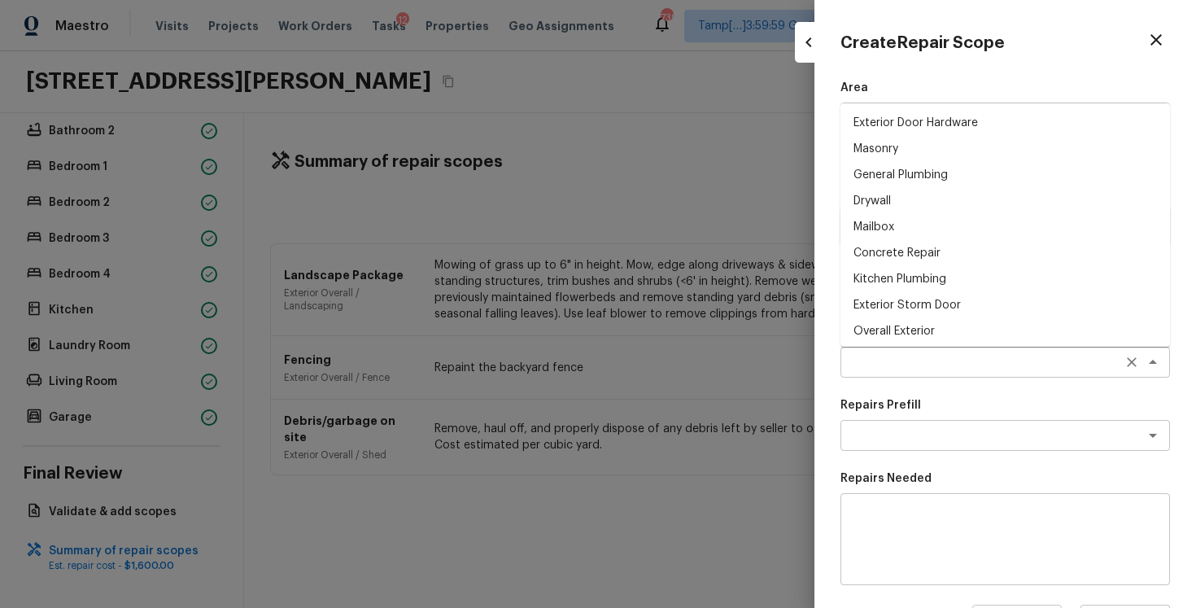
click at [908, 346] on li "Roof Replacement" at bounding box center [1006, 357] width 330 height 26
type textarea "Roof Replacement"
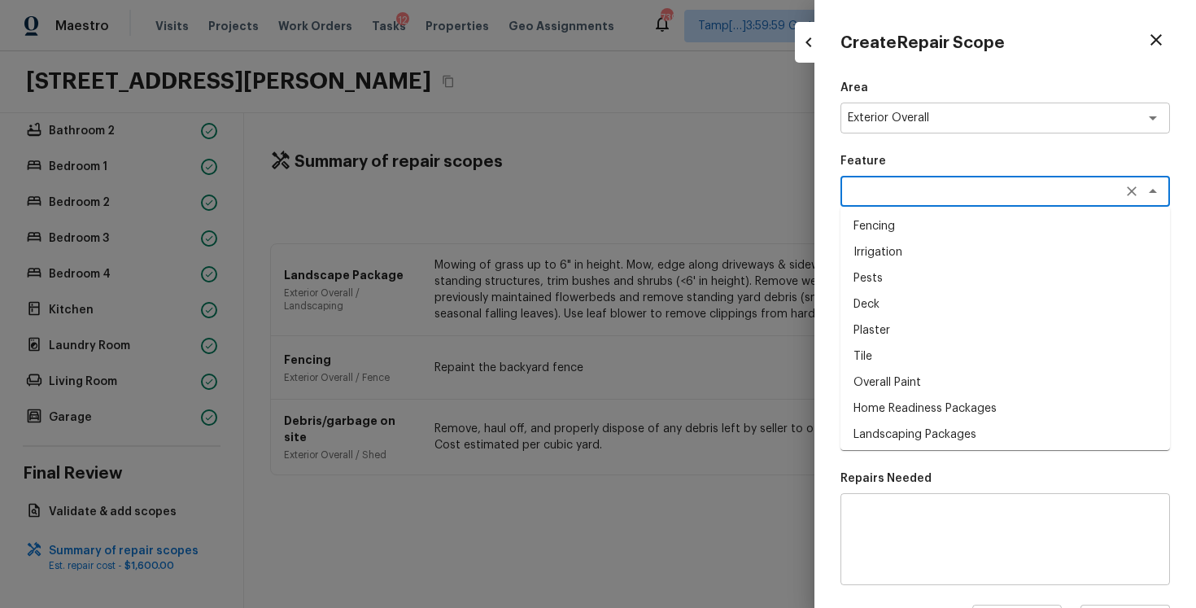
click at [973, 535] on textarea at bounding box center [1005, 539] width 307 height 65
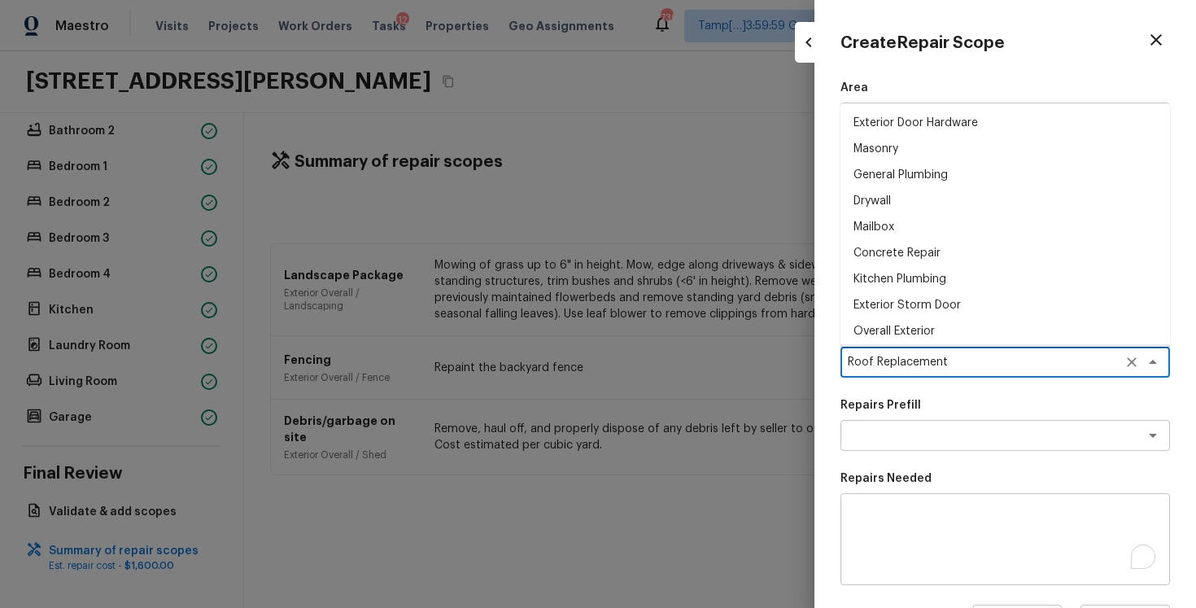
click at [987, 356] on textarea "Roof Replacement" at bounding box center [982, 362] width 269 height 16
click at [948, 429] on textarea at bounding box center [982, 435] width 269 height 16
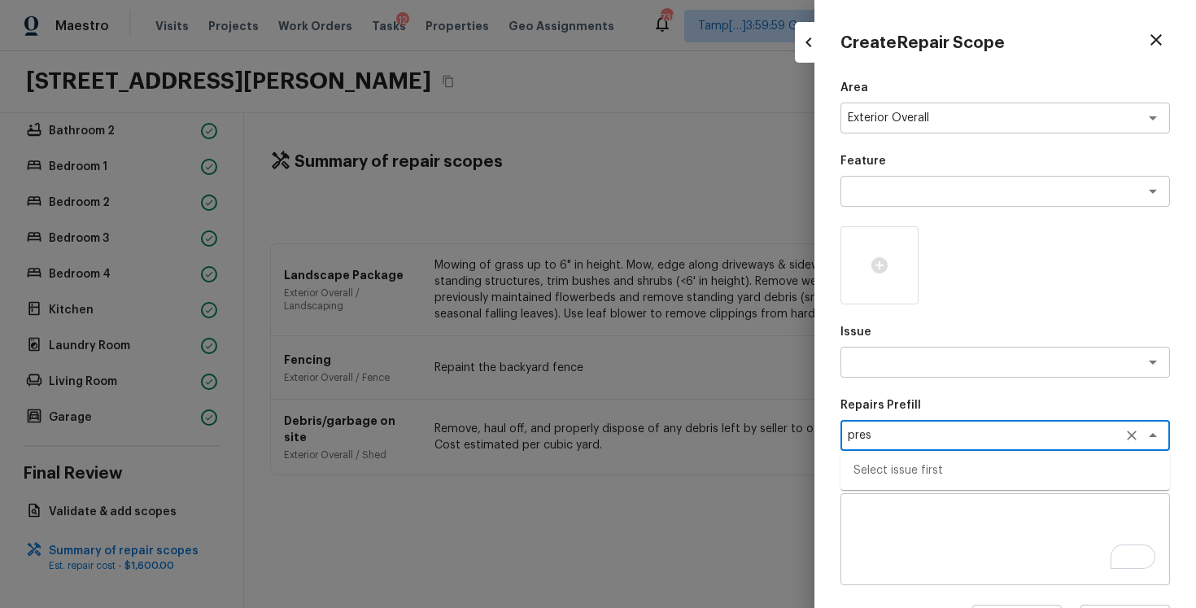
type textarea "press"
click at [889, 383] on div "Area Exterior Overall x ​ Feature x ​ Issue x ​ Repairs Prefill x ​ Select issu…" at bounding box center [1006, 438] width 330 height 716
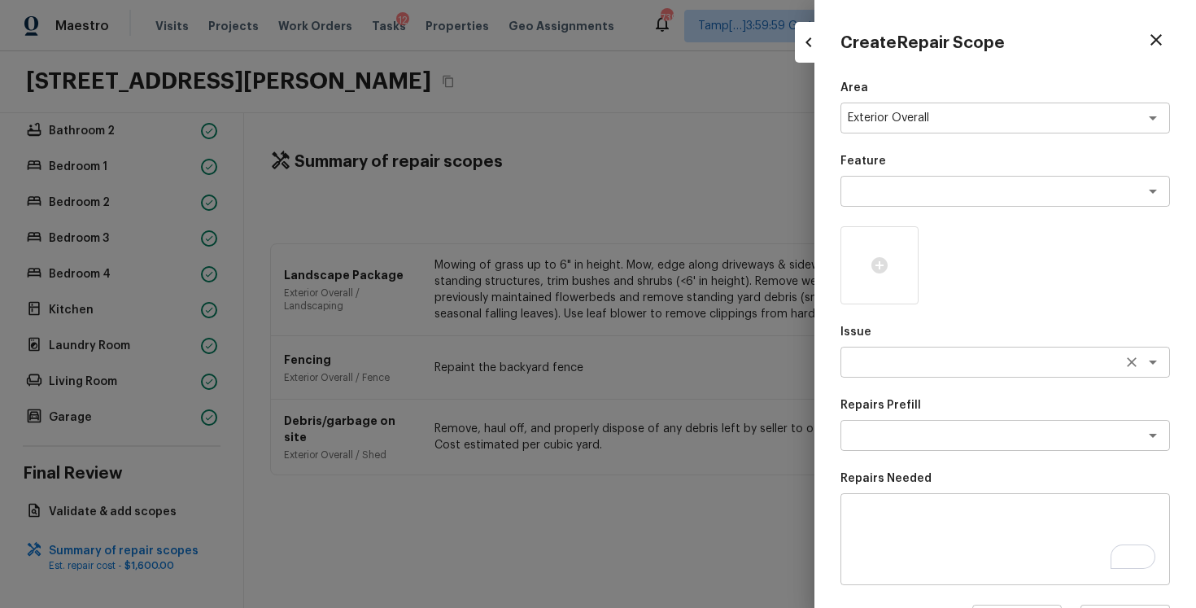
click at [887, 368] on textarea at bounding box center [982, 362] width 269 height 16
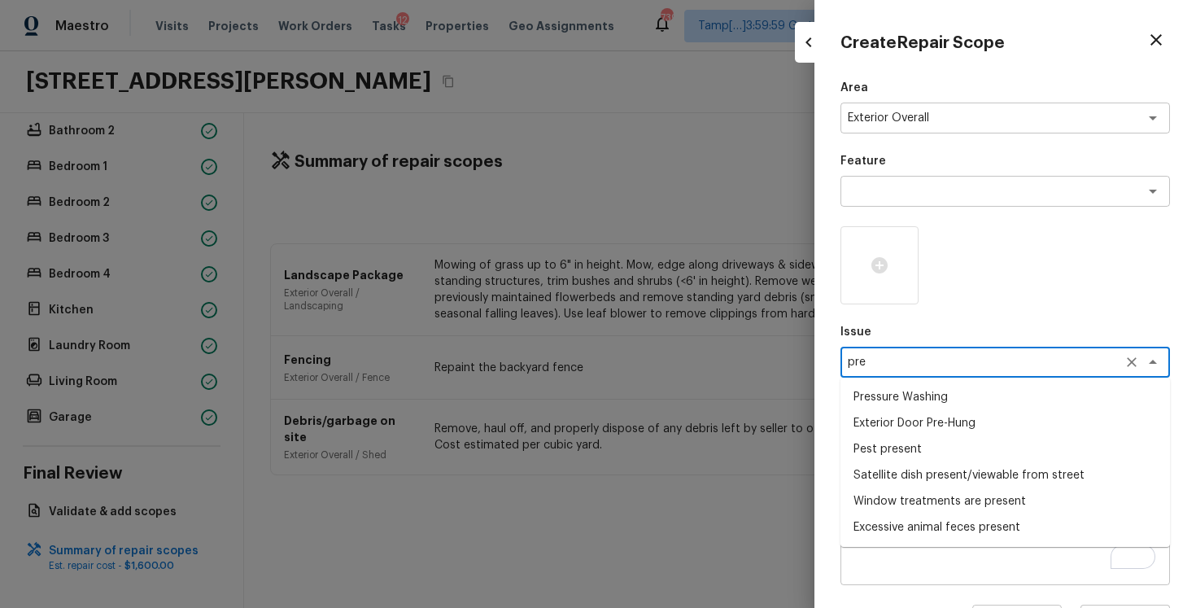
click at [887, 390] on li "Pressure Washing" at bounding box center [1006, 397] width 330 height 26
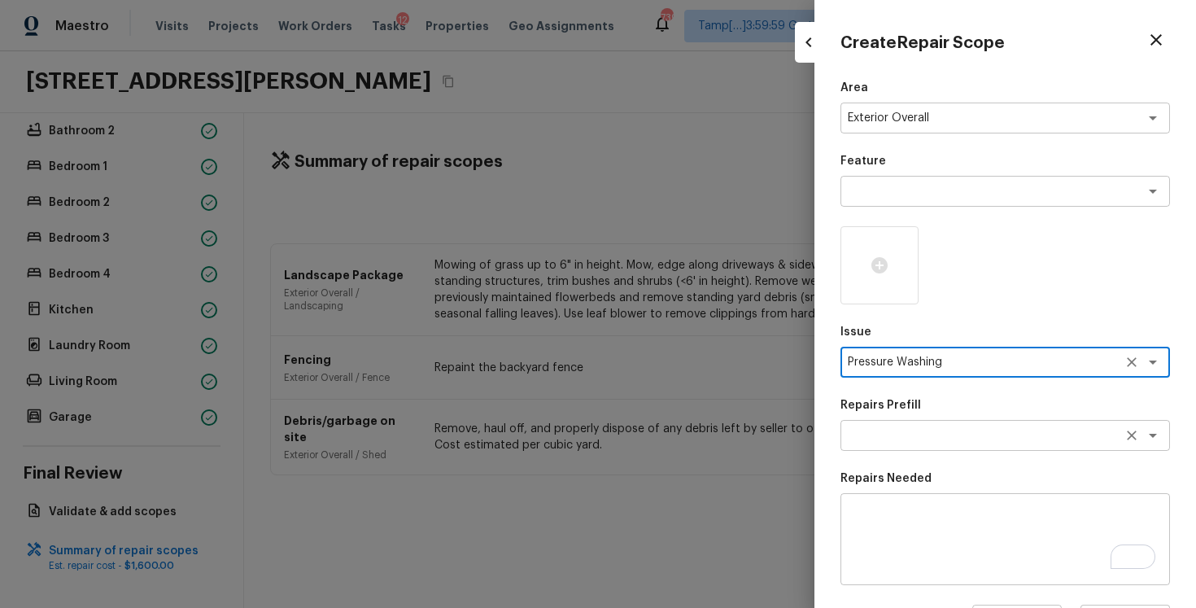
type textarea "Pressure Washing"
click at [893, 440] on textarea at bounding box center [982, 435] width 269 height 16
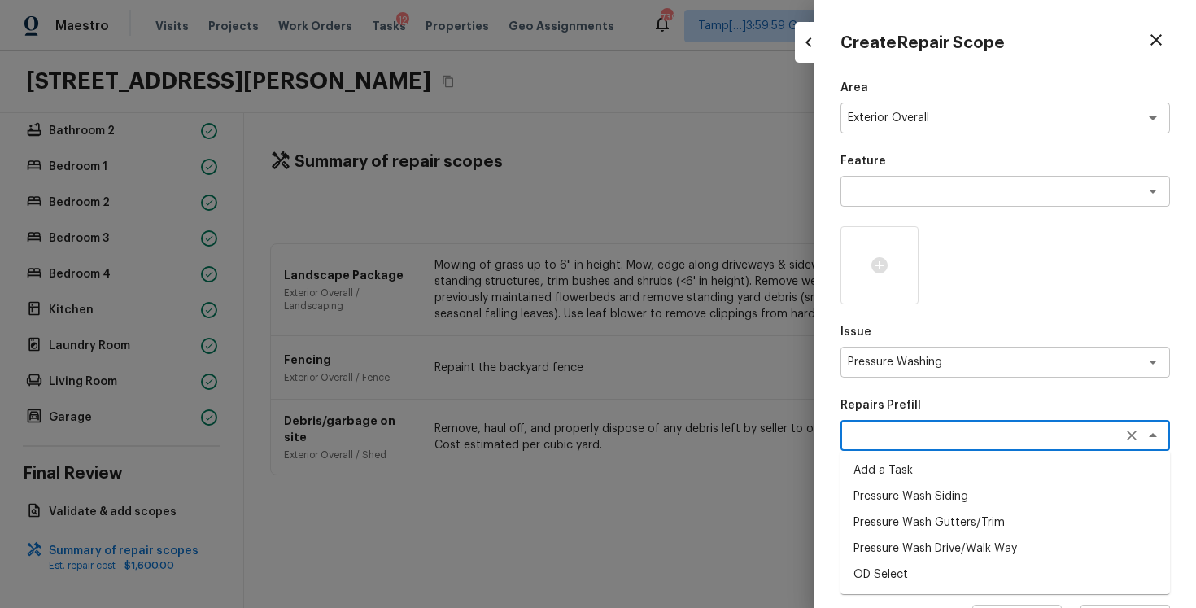
click at [904, 552] on li "Pressure Wash Drive/Walk Way" at bounding box center [1006, 548] width 330 height 26
type textarea "Pressure Wash Drive/Walk Way"
type textarea "Pressure wash the driveways/walkways as directed by the PM. Ensure that all deb…"
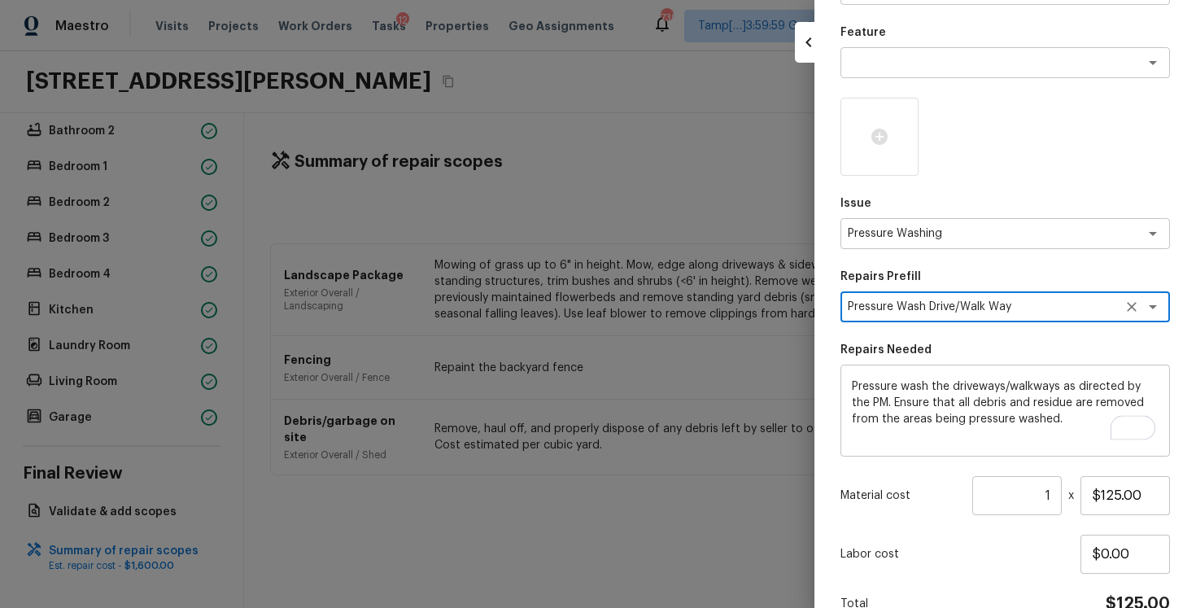
scroll to position [213, 0]
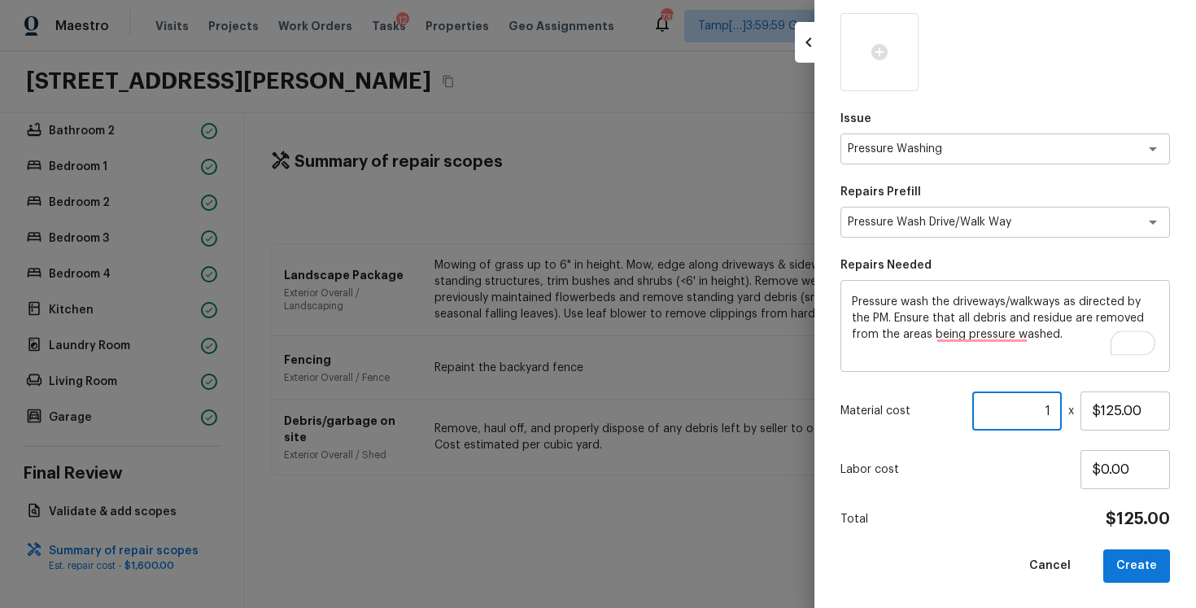
click at [1054, 411] on input "1" at bounding box center [1017, 410] width 90 height 39
click at [1120, 410] on input "$125.00" at bounding box center [1126, 410] width 90 height 39
type input "$200.00"
click at [1138, 570] on button "Create" at bounding box center [1136, 565] width 67 height 33
type input "$0.00"
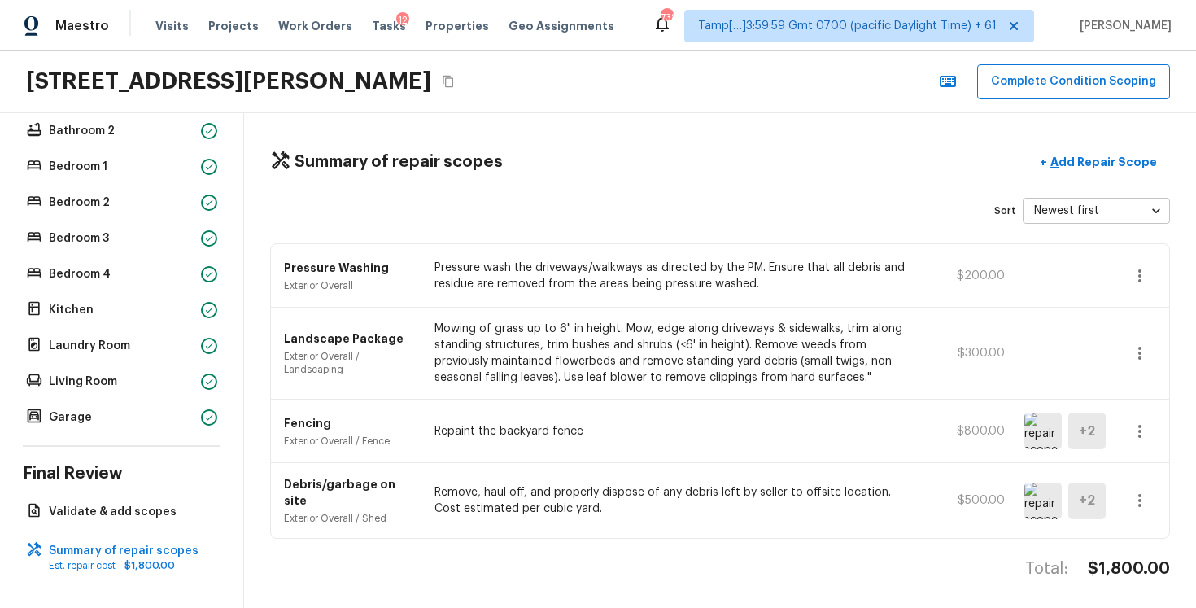
click at [685, 243] on div "Pressure Washing Exterior Overall Pressure wash the driveways/walkways as direc…" at bounding box center [720, 390] width 900 height 295
click at [1112, 146] on button "+ Add Repair Scope" at bounding box center [1098, 162] width 143 height 33
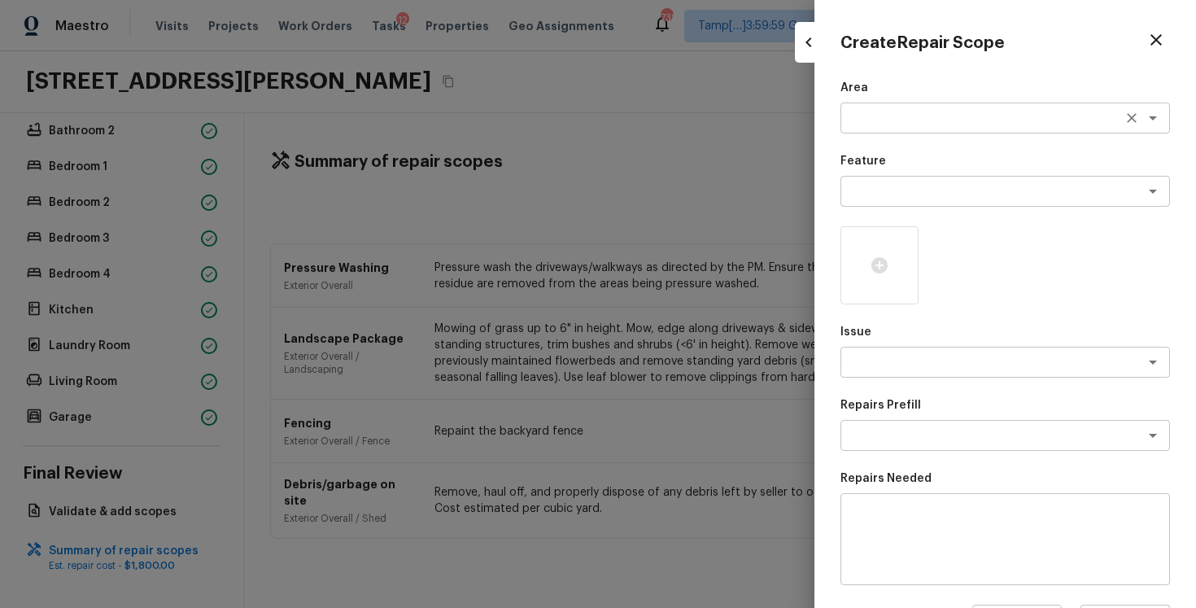
click at [988, 120] on textarea at bounding box center [982, 118] width 269 height 16
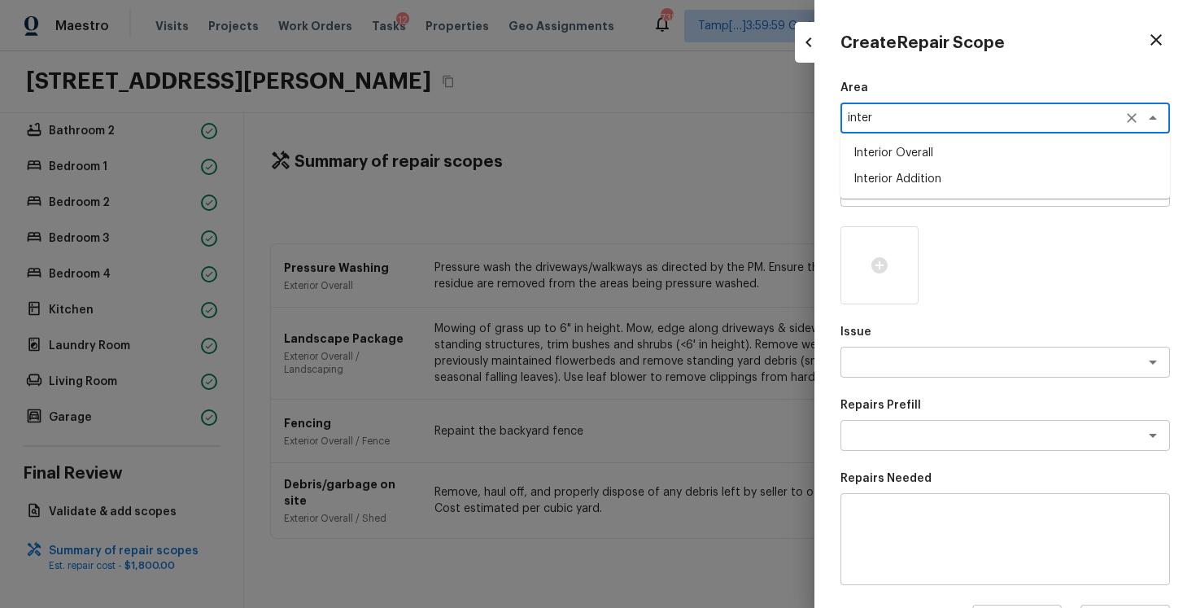
click at [998, 158] on li "Interior Overall" at bounding box center [1006, 153] width 330 height 26
type textarea "Interior Overall"
click at [989, 186] on textarea at bounding box center [982, 191] width 269 height 16
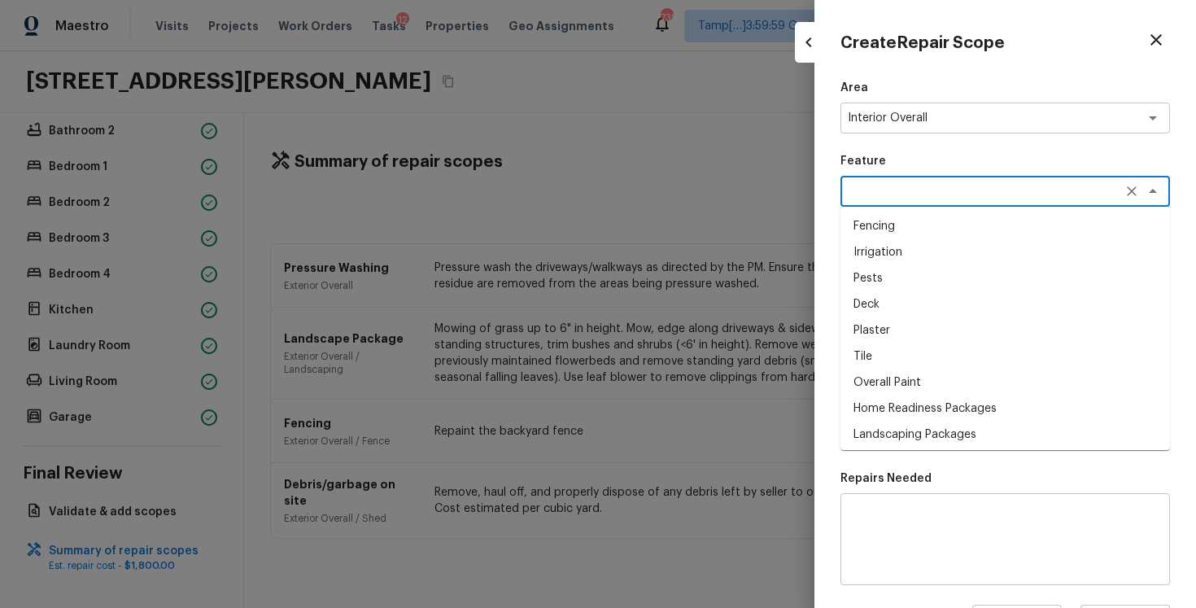
click at [989, 186] on textarea at bounding box center [982, 191] width 269 height 16
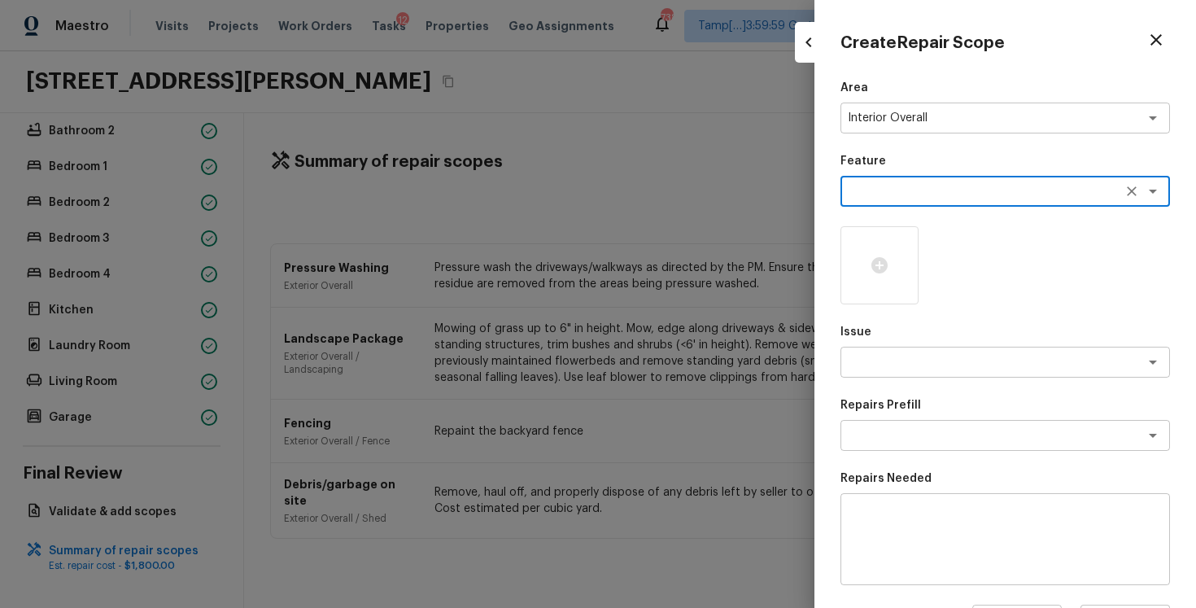
click at [996, 344] on div "Issue x ​" at bounding box center [1006, 351] width 330 height 54
click at [995, 365] on textarea at bounding box center [982, 362] width 269 height 16
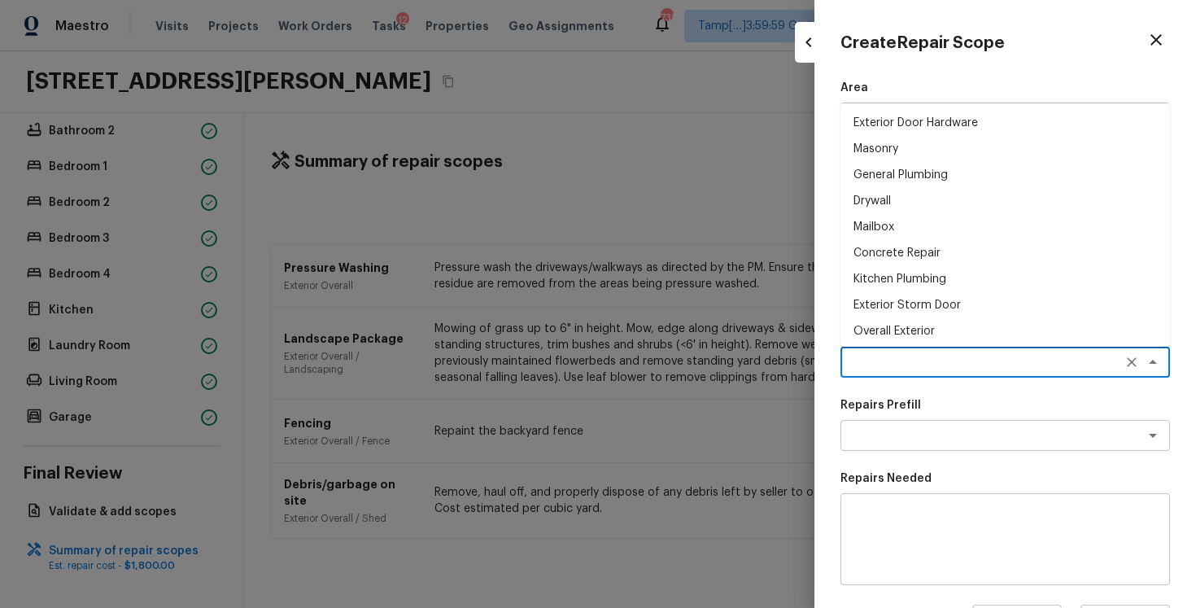
click at [995, 365] on textarea at bounding box center [982, 362] width 269 height 16
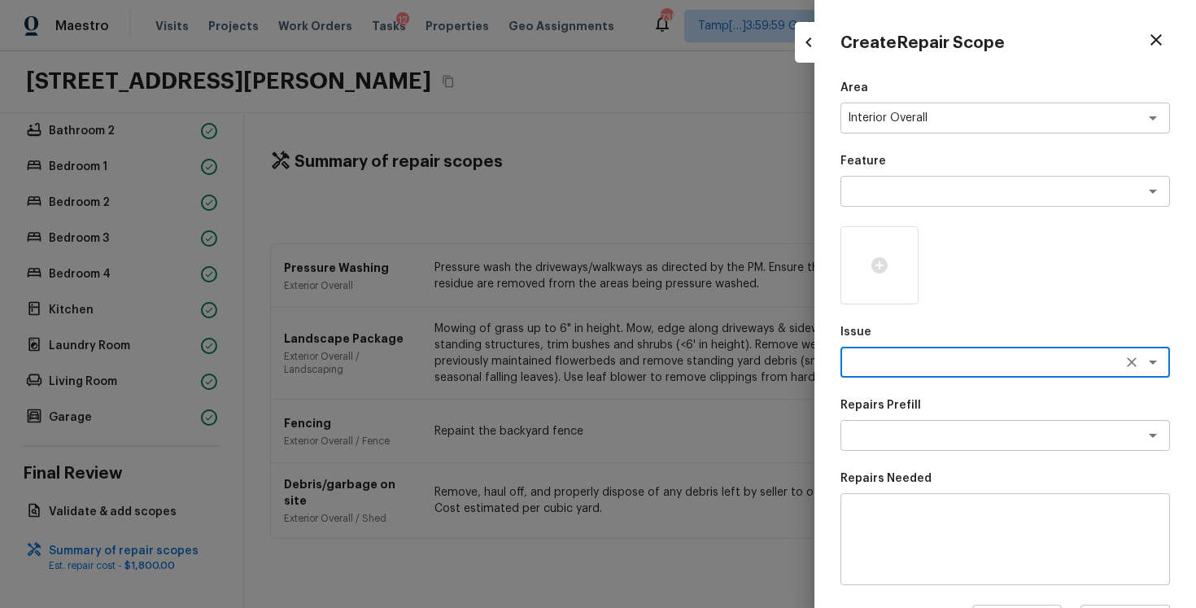
click at [995, 365] on textarea at bounding box center [982, 362] width 269 height 16
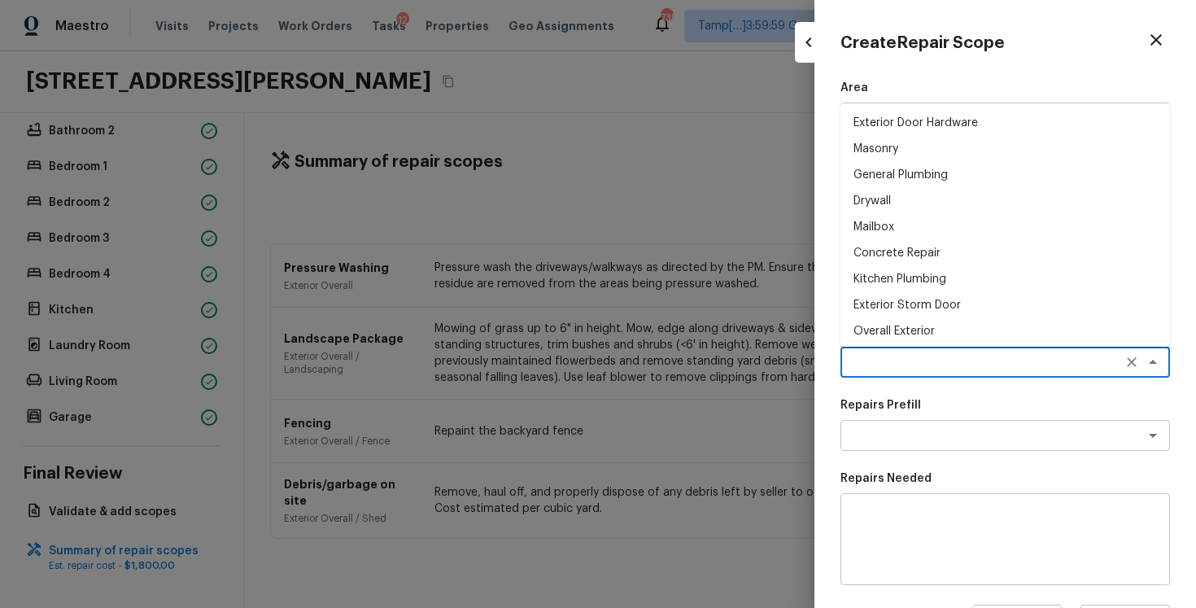
click at [995, 365] on textarea at bounding box center [982, 362] width 269 height 16
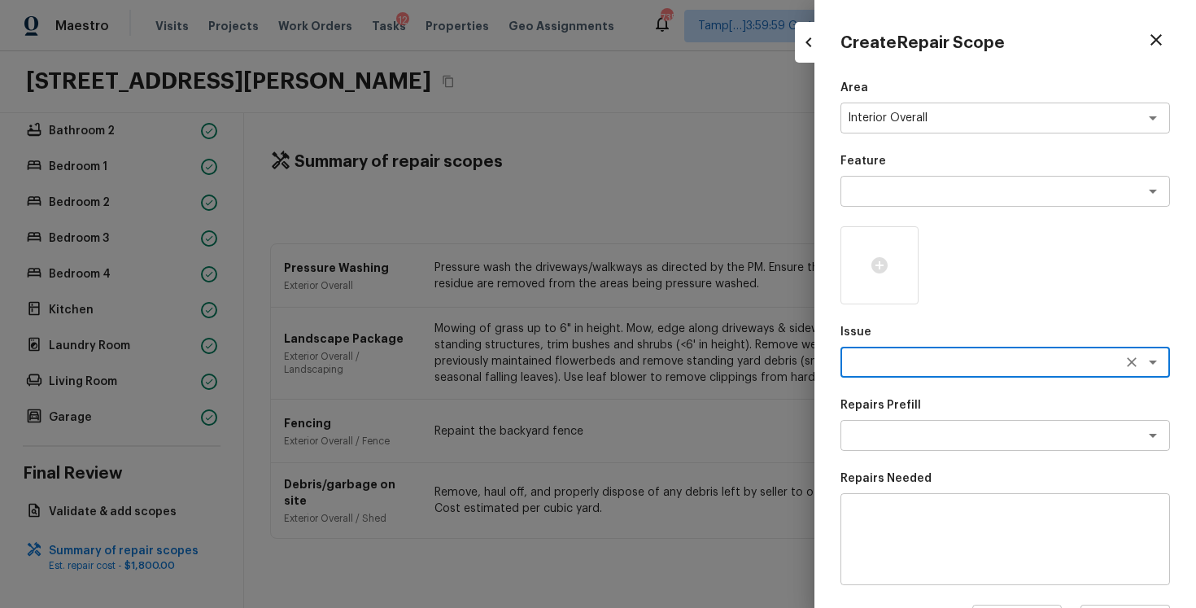
click at [995, 365] on textarea at bounding box center [982, 362] width 269 height 16
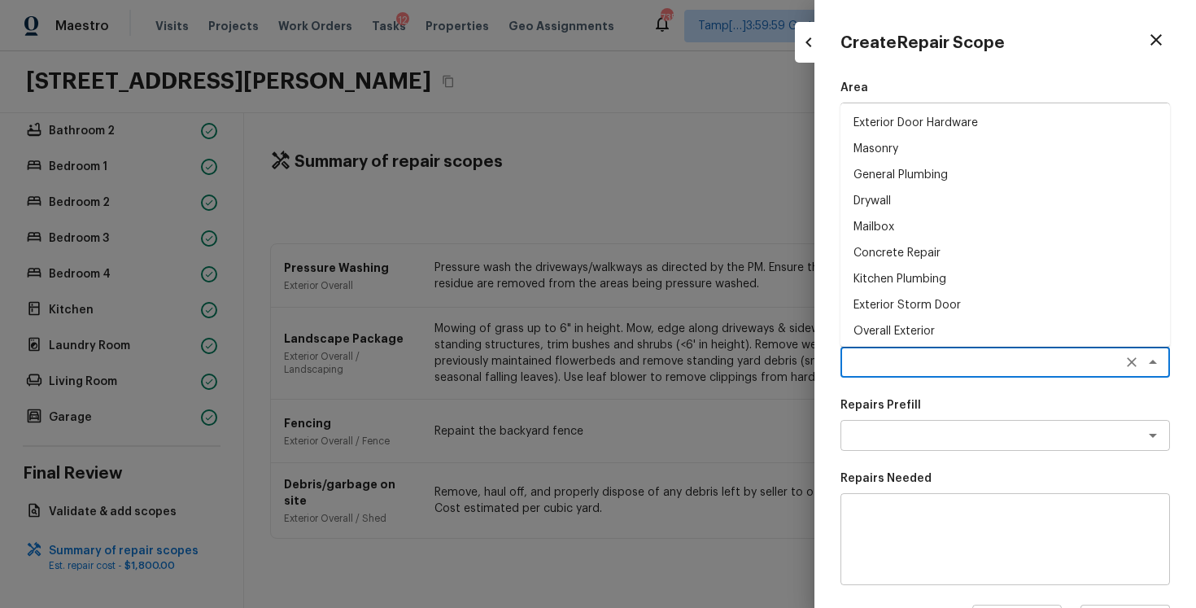
click at [995, 365] on textarea at bounding box center [982, 362] width 269 height 16
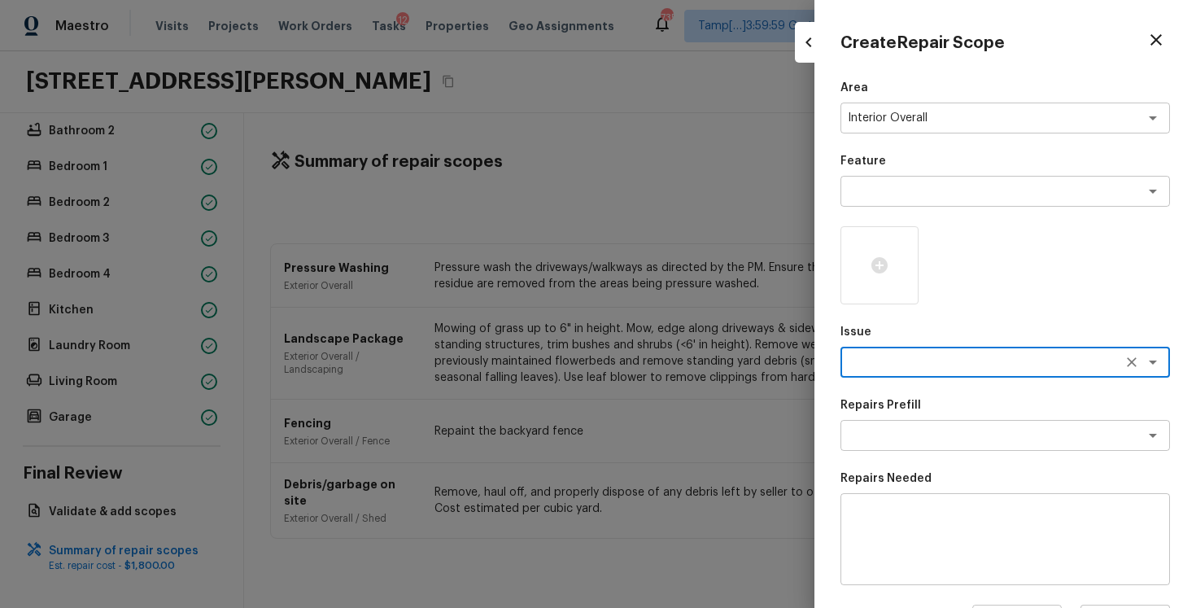
click at [944, 173] on div "Feature x ​" at bounding box center [1006, 180] width 330 height 54
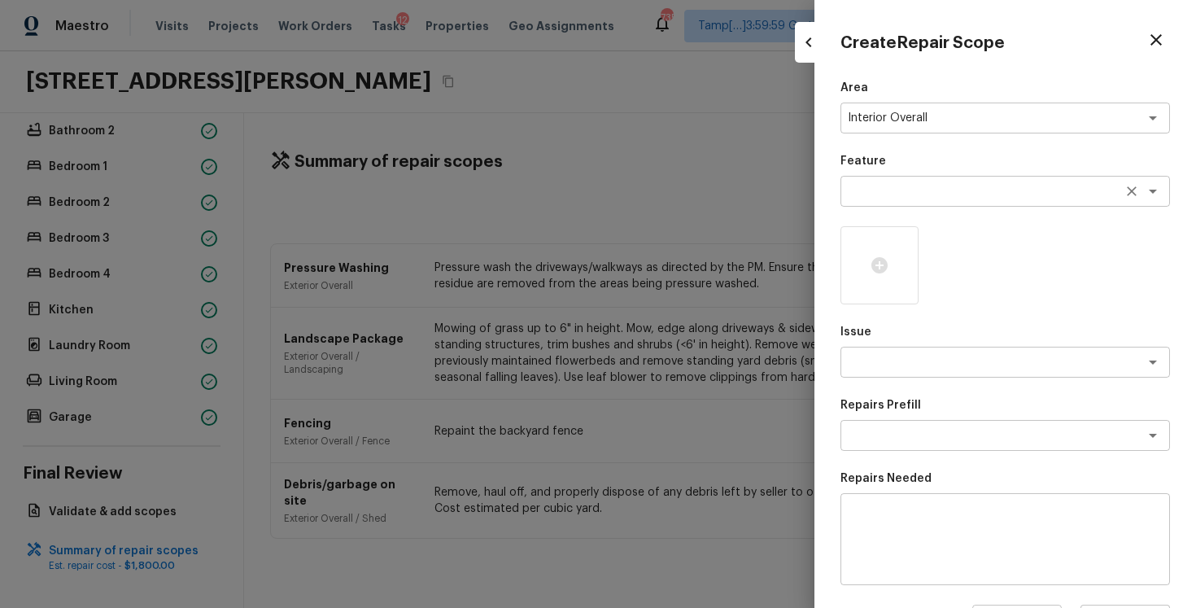
click at [949, 192] on textarea at bounding box center [982, 191] width 269 height 16
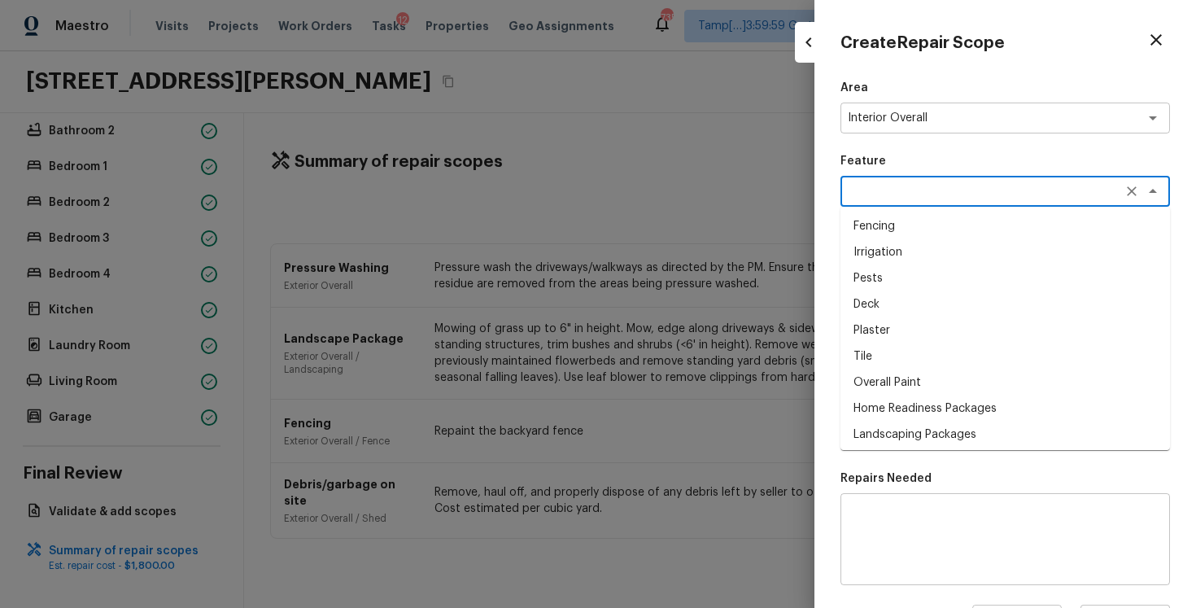
click at [949, 192] on textarea at bounding box center [982, 191] width 269 height 16
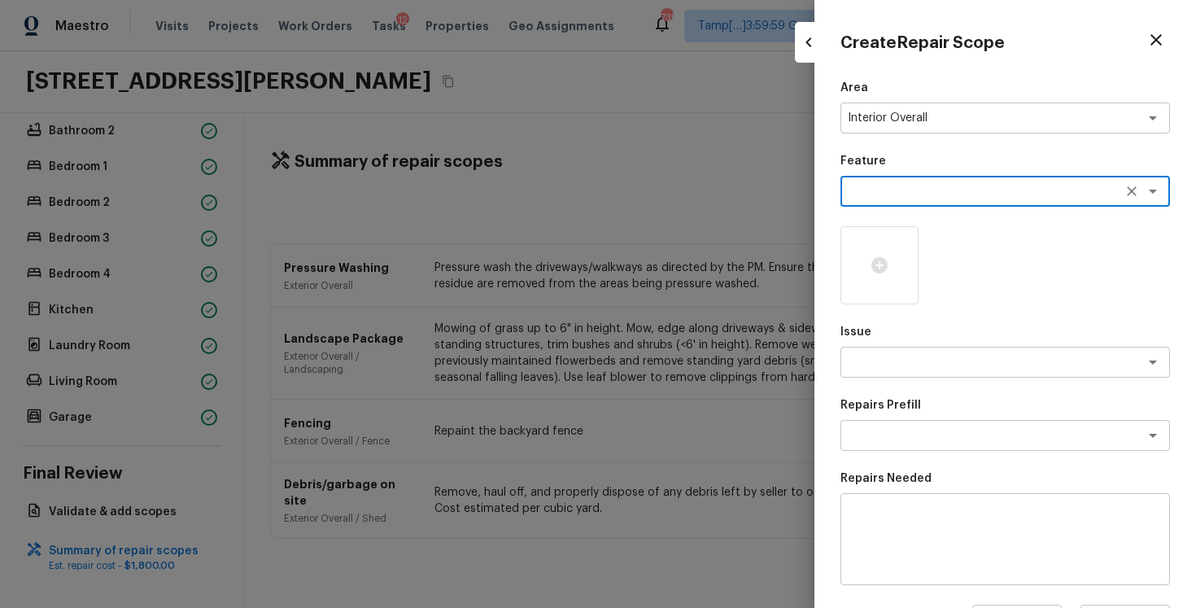
click at [949, 192] on textarea at bounding box center [982, 191] width 269 height 16
click at [955, 229] on li "Overall Paint" at bounding box center [1006, 226] width 330 height 26
click at [954, 346] on div "Issue x ​" at bounding box center [1006, 351] width 330 height 54
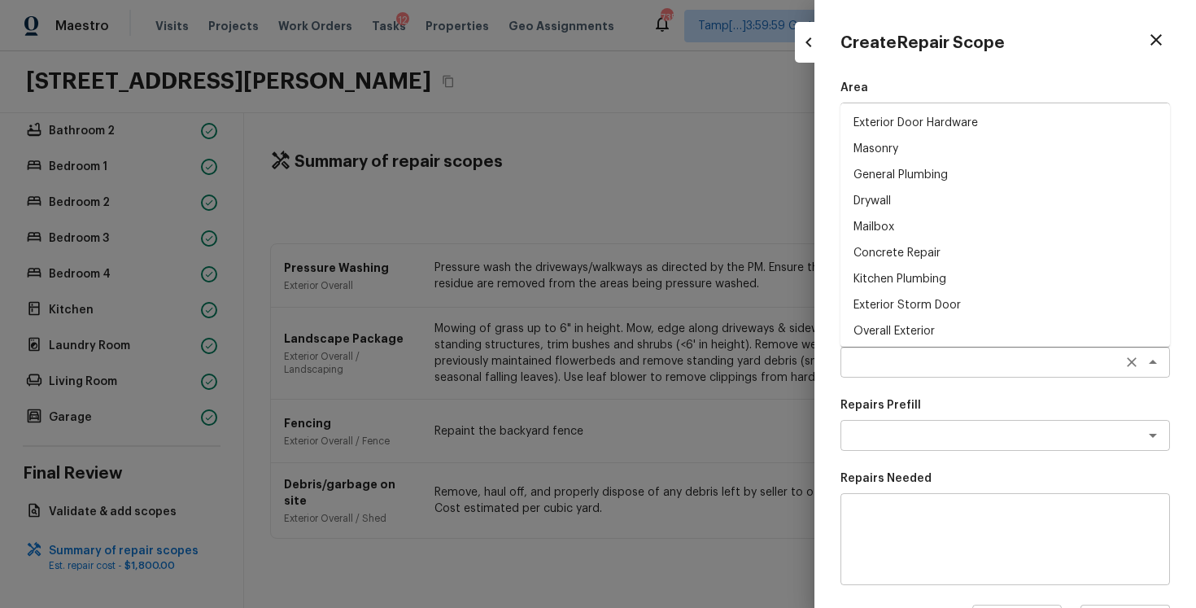
click at [893, 347] on div "x ​" at bounding box center [1006, 362] width 330 height 31
type textarea "Overall Paint"
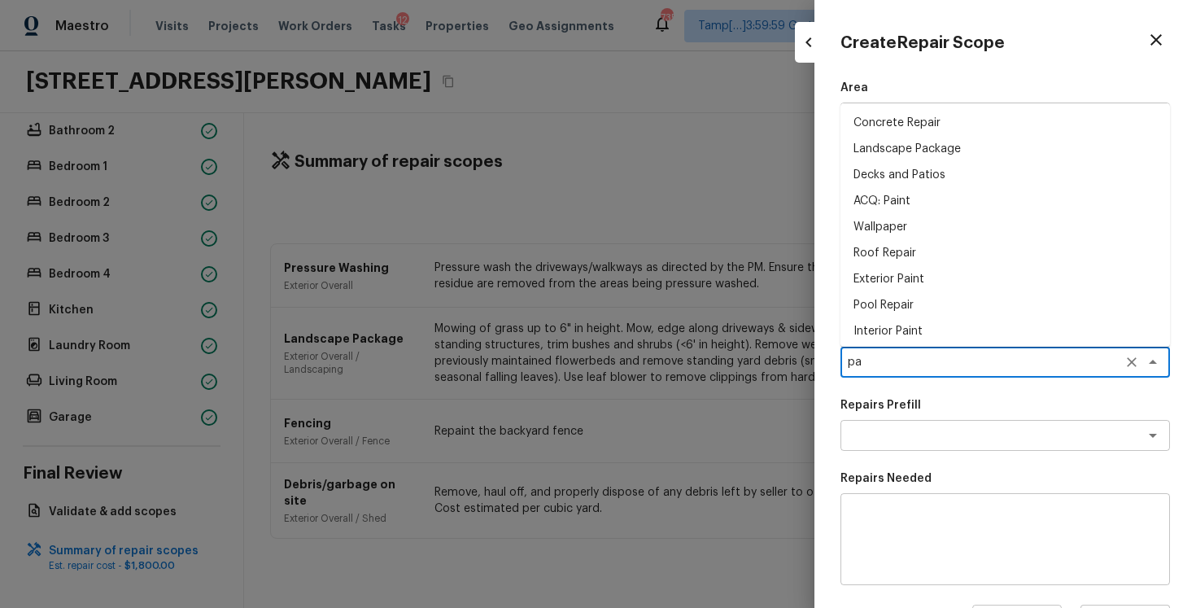
click at [908, 202] on li "ACQ: Paint" at bounding box center [1006, 201] width 330 height 26
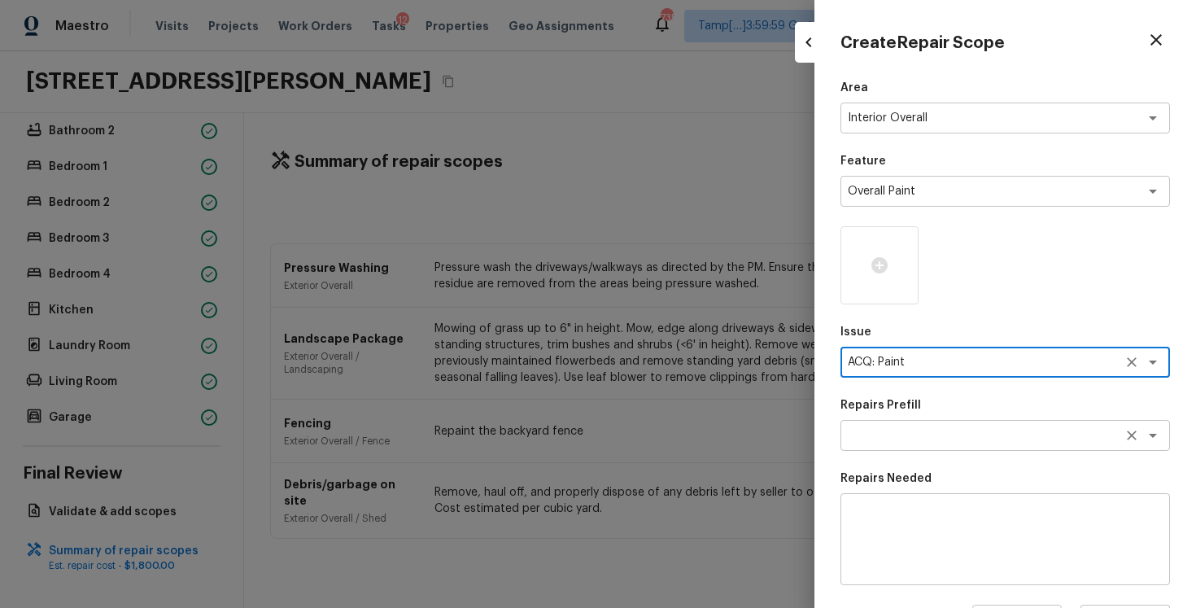
type textarea "ACQ: Paint"
click at [912, 439] on textarea at bounding box center [982, 435] width 269 height 16
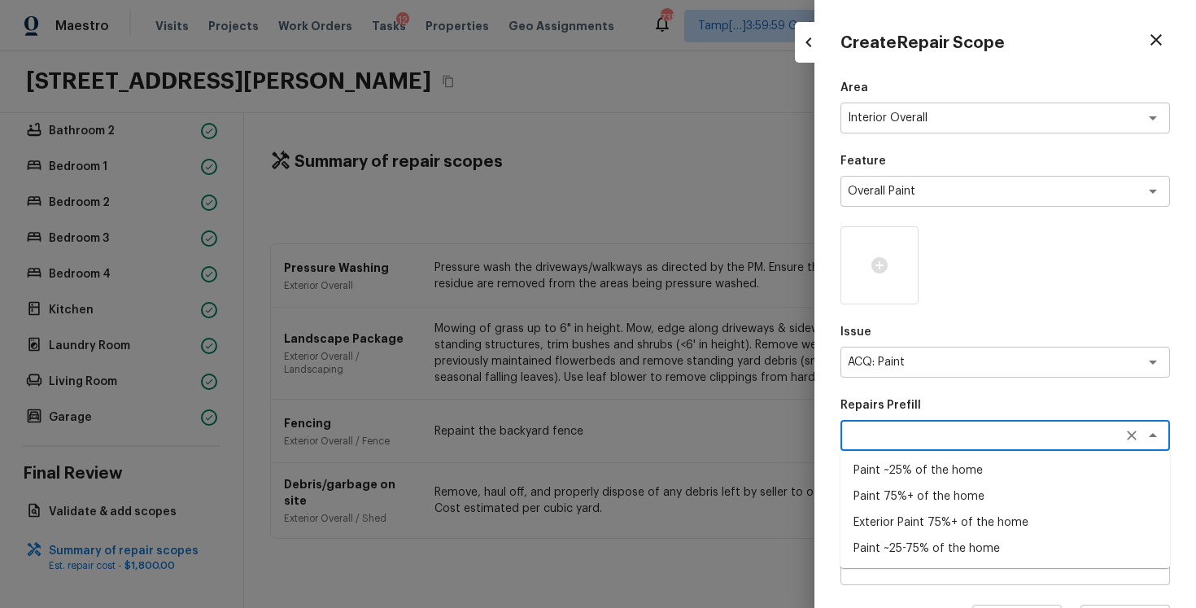
click at [917, 467] on li "Paint ~25% of the home" at bounding box center [1006, 470] width 330 height 26
type textarea "Paint ~25% of the home"
type textarea "Acquisition Scope: ~25% of the home needs interior paint"
type input "$0.33"
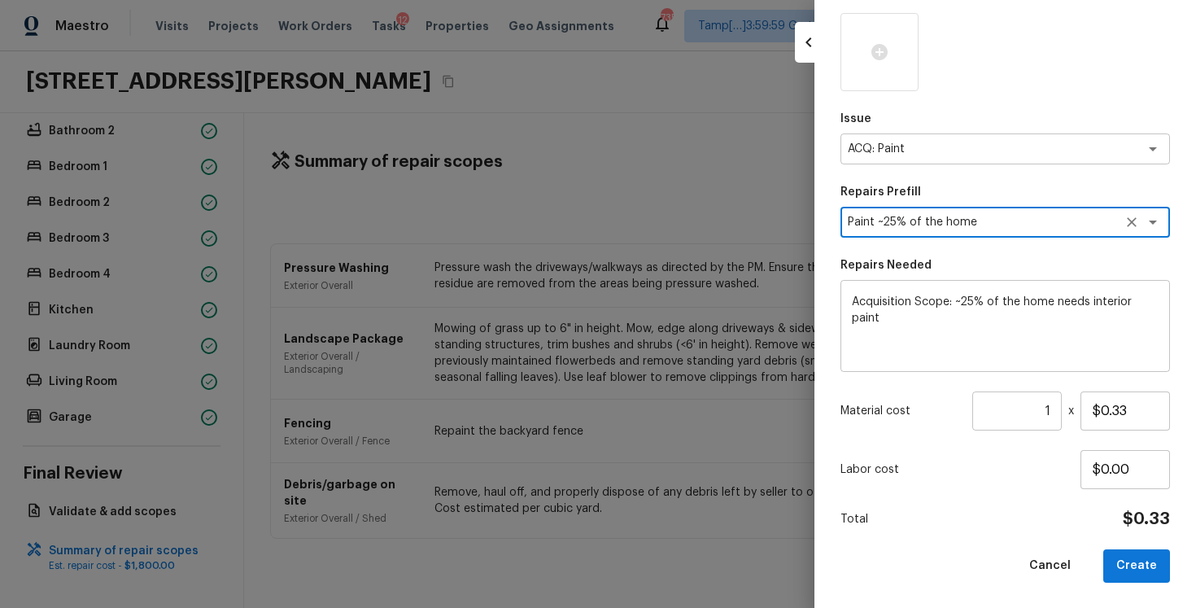
click at [1051, 412] on input "1" at bounding box center [1017, 410] width 90 height 39
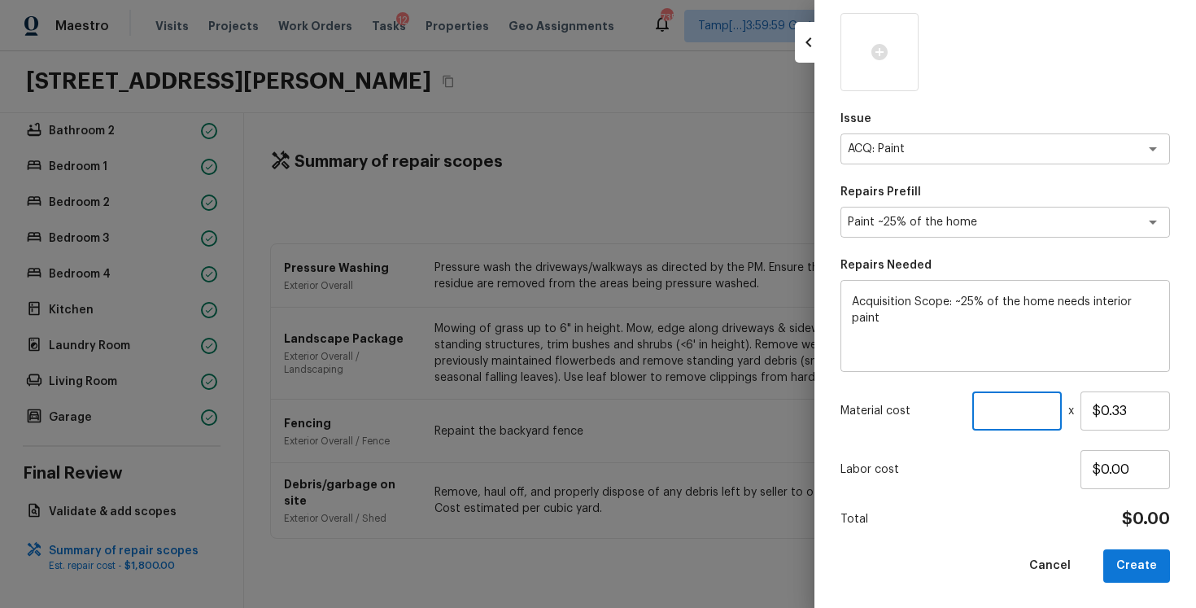
paste input "1914"
type input "1914"
click at [1071, 476] on p "Labor cost" at bounding box center [961, 469] width 240 height 16
click at [1138, 576] on button "Create" at bounding box center [1136, 565] width 67 height 33
type input "1"
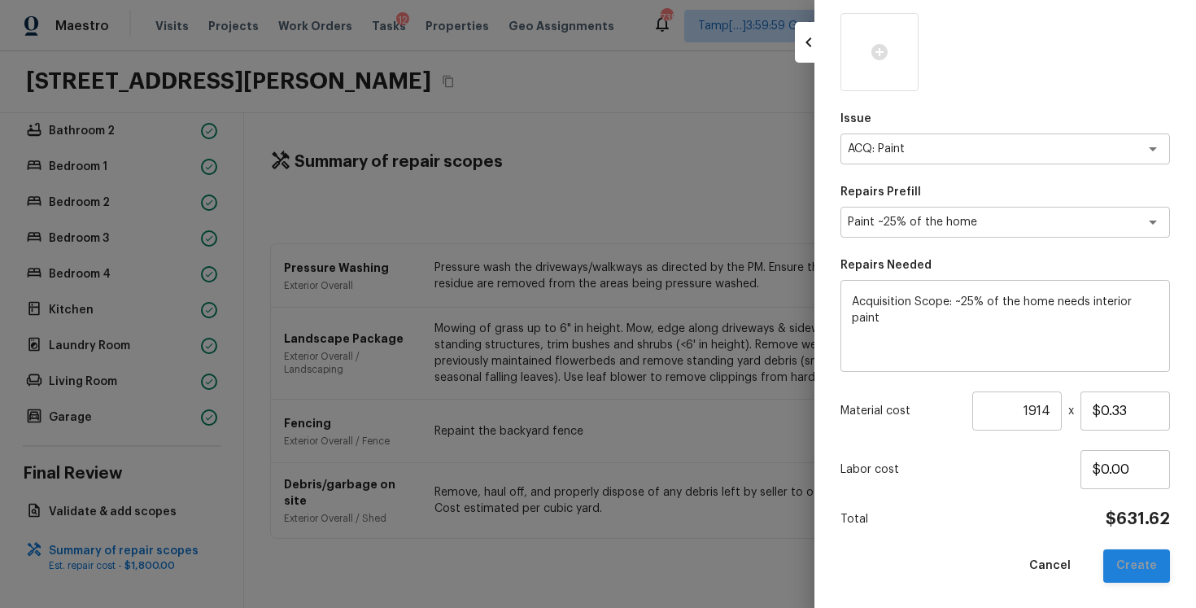
type input "$0.00"
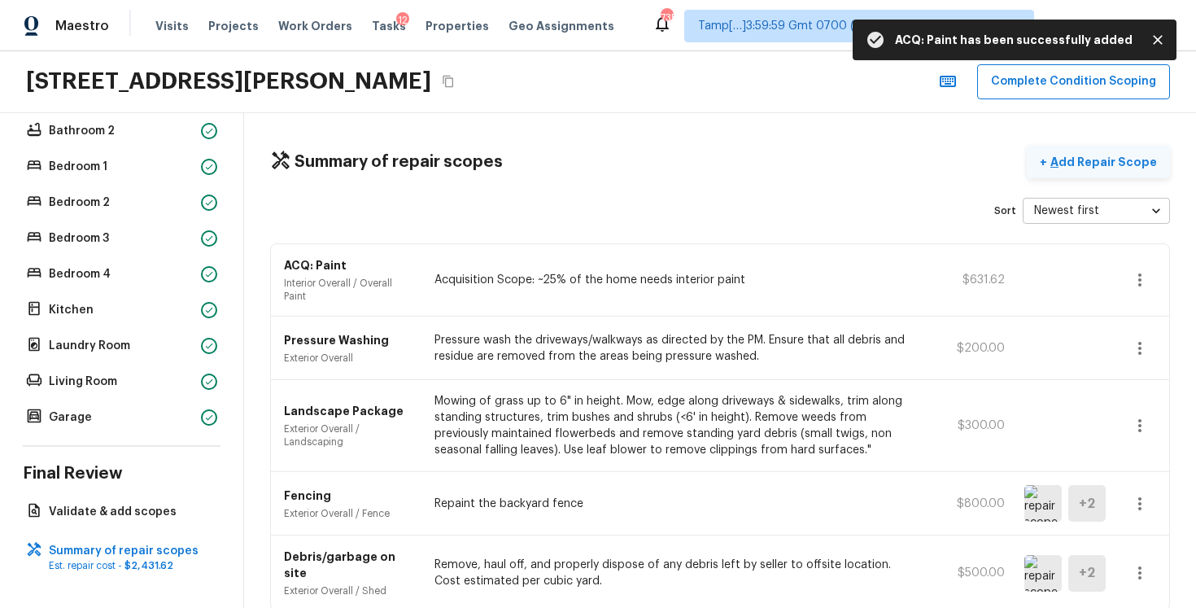
click at [1098, 167] on p "Add Repair Scope" at bounding box center [1102, 162] width 110 height 16
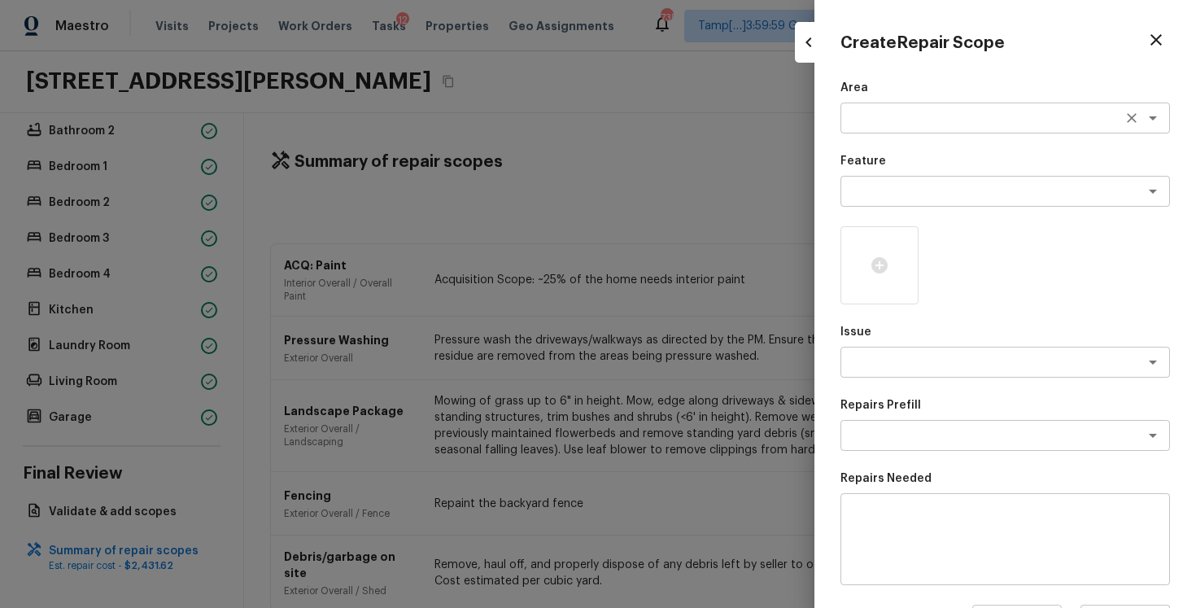
click at [890, 124] on textarea at bounding box center [982, 118] width 269 height 16
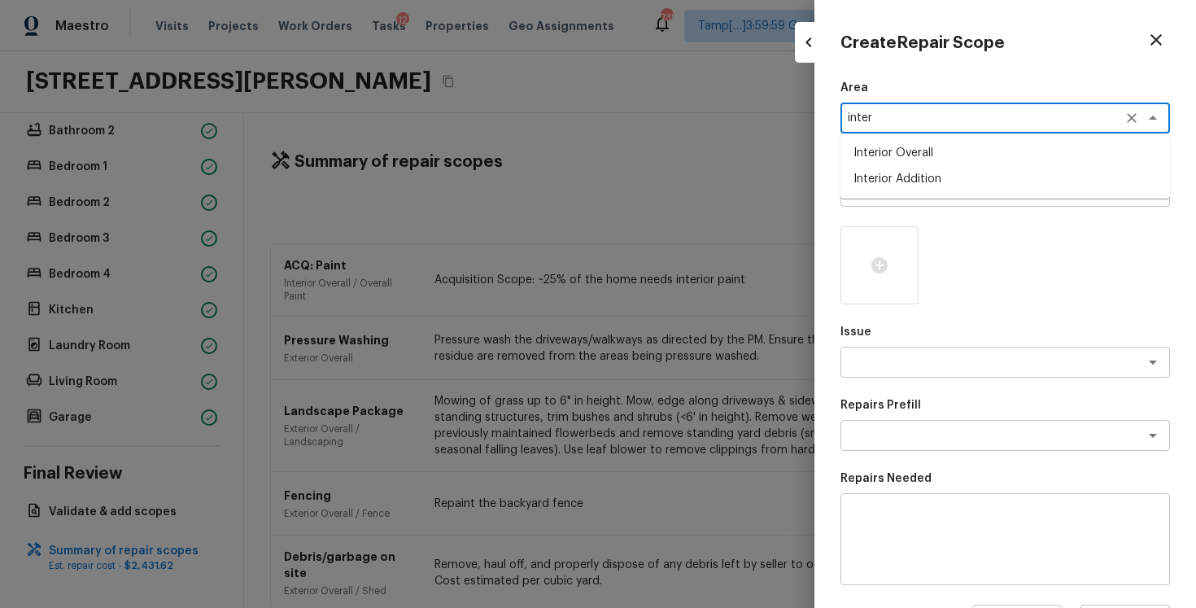
click at [892, 164] on li "Interior Overall" at bounding box center [1006, 153] width 330 height 26
type textarea "Interior Overall"
click at [899, 193] on textarea at bounding box center [982, 191] width 269 height 16
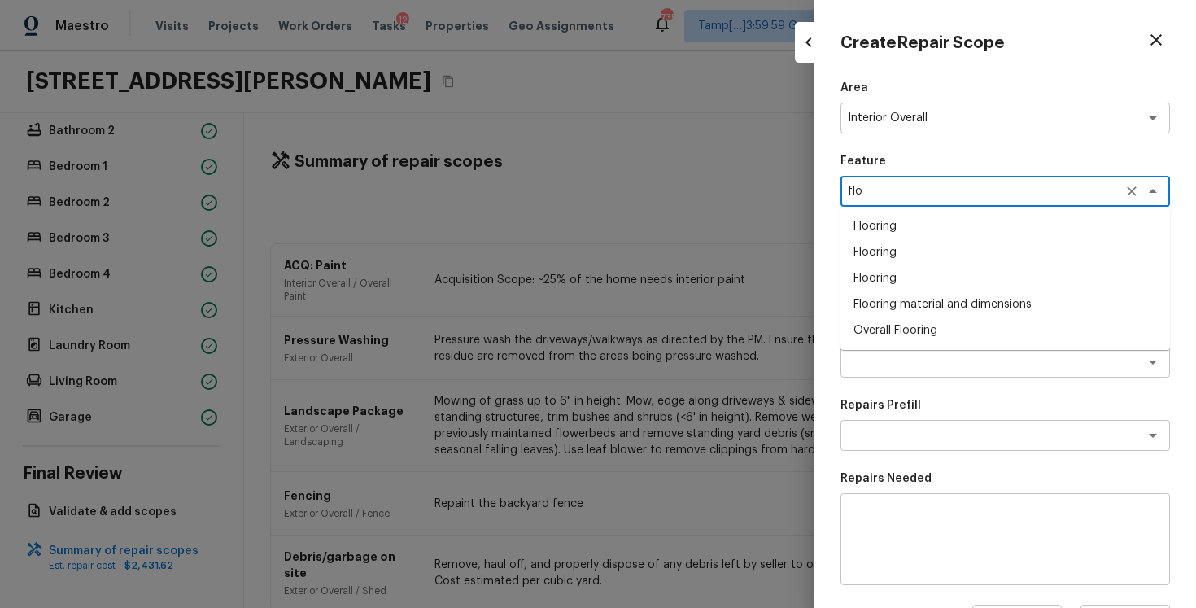
click at [899, 325] on li "Overall Flooring" at bounding box center [1006, 330] width 330 height 26
type textarea "Overall Flooring"
click at [887, 366] on textarea at bounding box center [982, 362] width 269 height 16
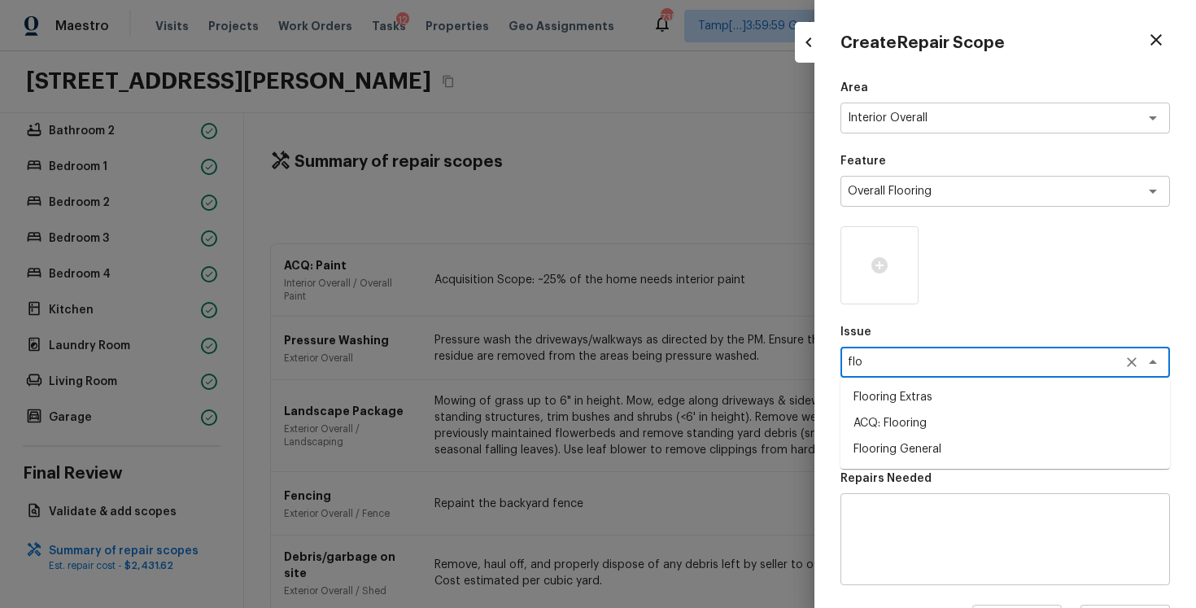
click at [892, 426] on li "ACQ: Flooring" at bounding box center [1006, 423] width 330 height 26
click at [892, 426] on div "x ​" at bounding box center [1006, 435] width 330 height 31
type textarea "ACQ: Flooring"
click at [892, 426] on div "x ​" at bounding box center [1006, 435] width 330 height 31
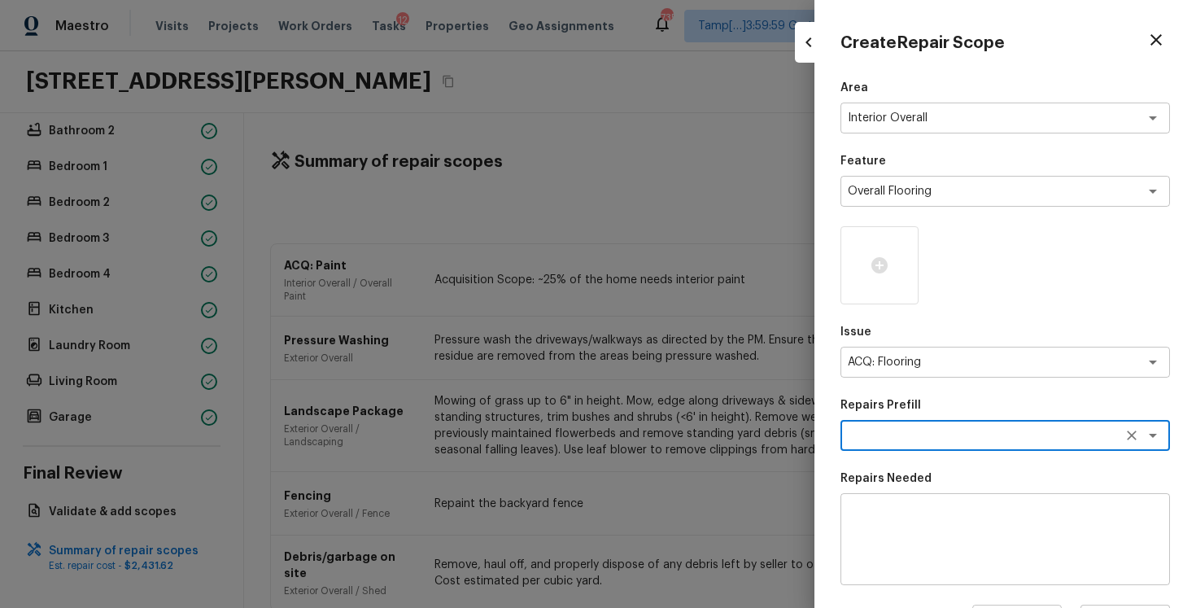
click at [892, 426] on div "x ​" at bounding box center [1006, 435] width 330 height 31
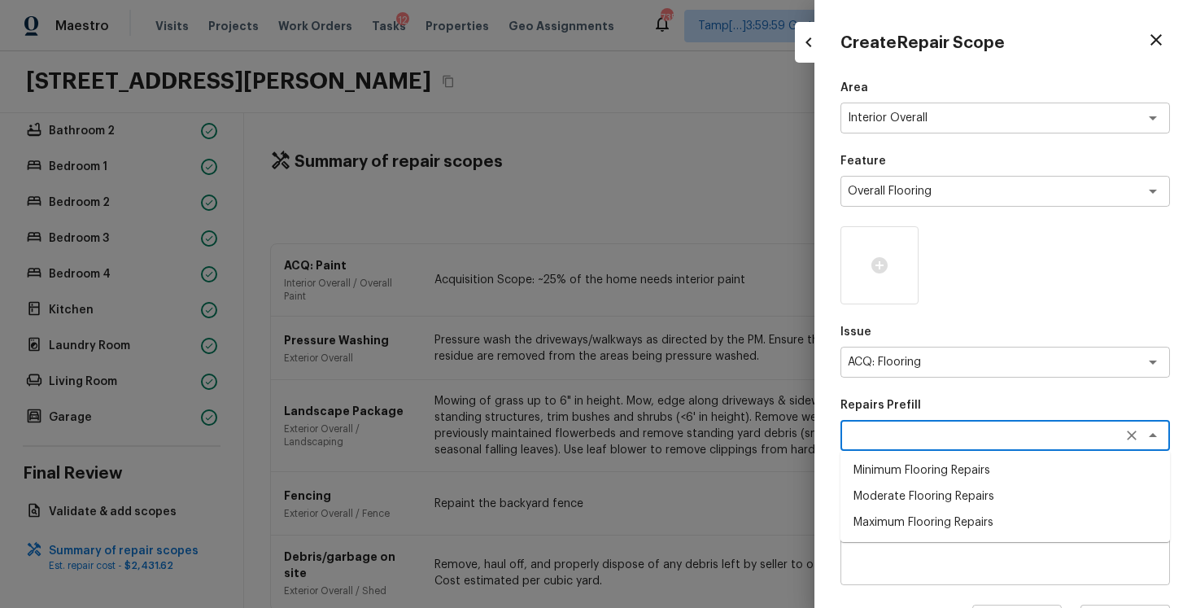
click at [899, 463] on li "Minimum Flooring Repairs" at bounding box center [1006, 470] width 330 height 26
type textarea "Minimum Flooring Repairs"
type textarea "Acquisition Scope: Minimum flooring repairs"
type input "$0.20"
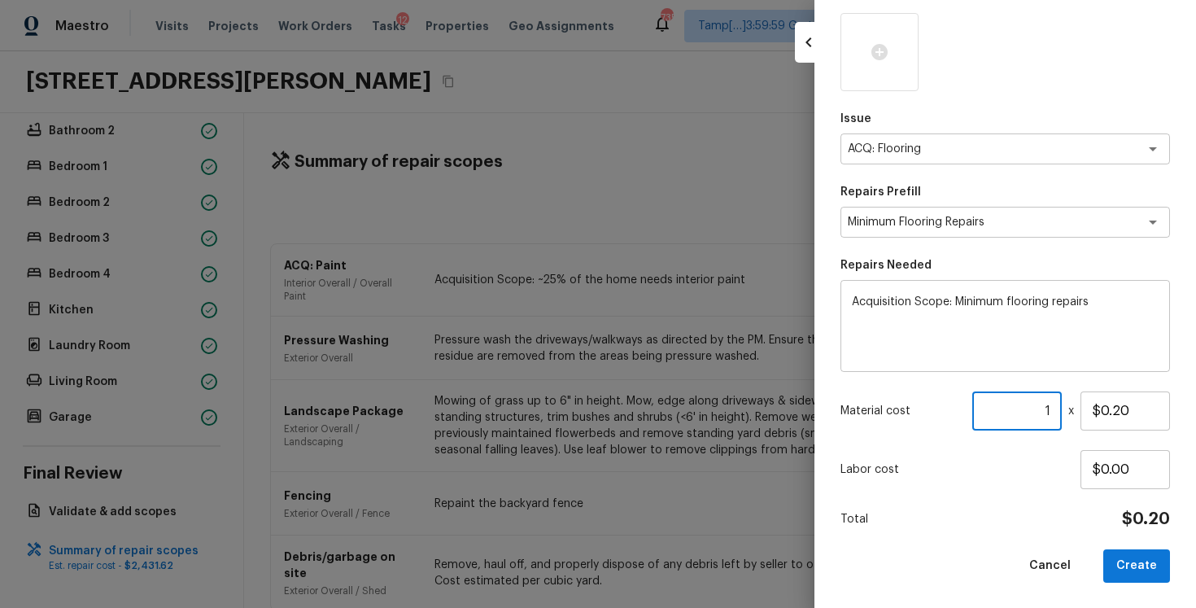
click at [1053, 401] on input "1" at bounding box center [1017, 410] width 90 height 39
paste input "1914"
click at [1056, 421] on input "1914" at bounding box center [1017, 410] width 90 height 39
type input "1914"
click at [1118, 551] on button "Create" at bounding box center [1136, 565] width 67 height 33
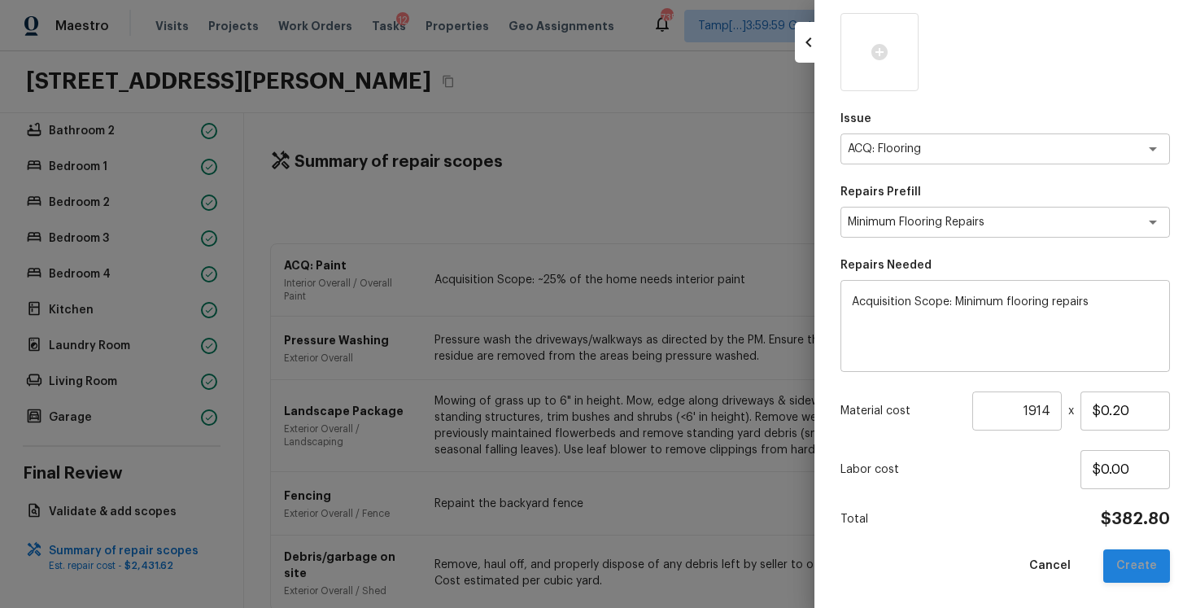
type input "1"
type input "$0.00"
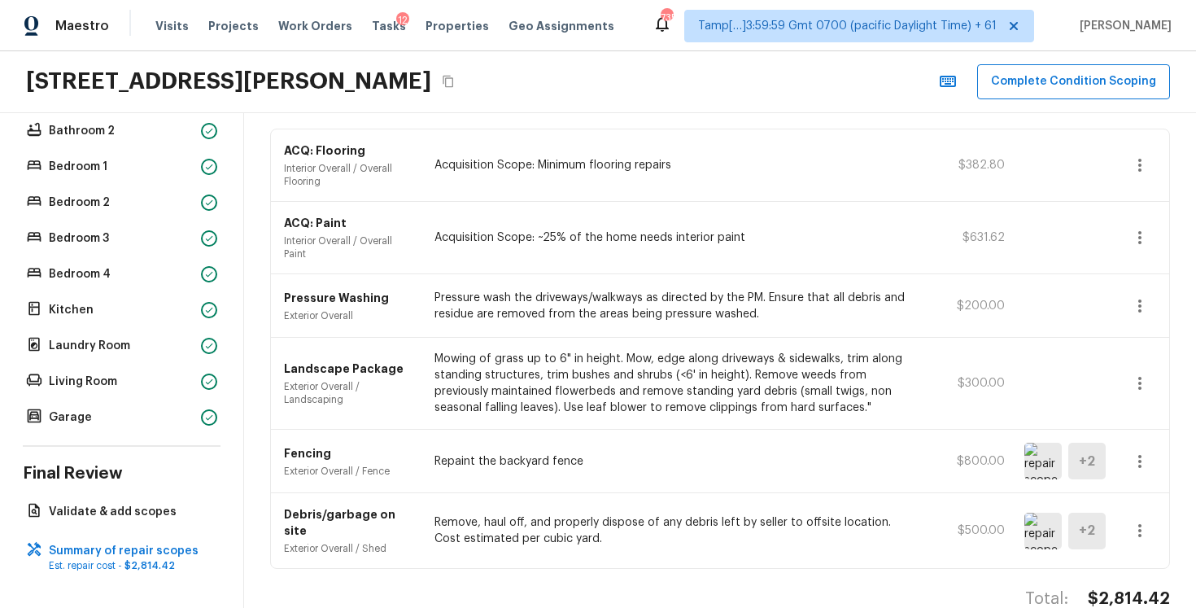
scroll to position [137, 0]
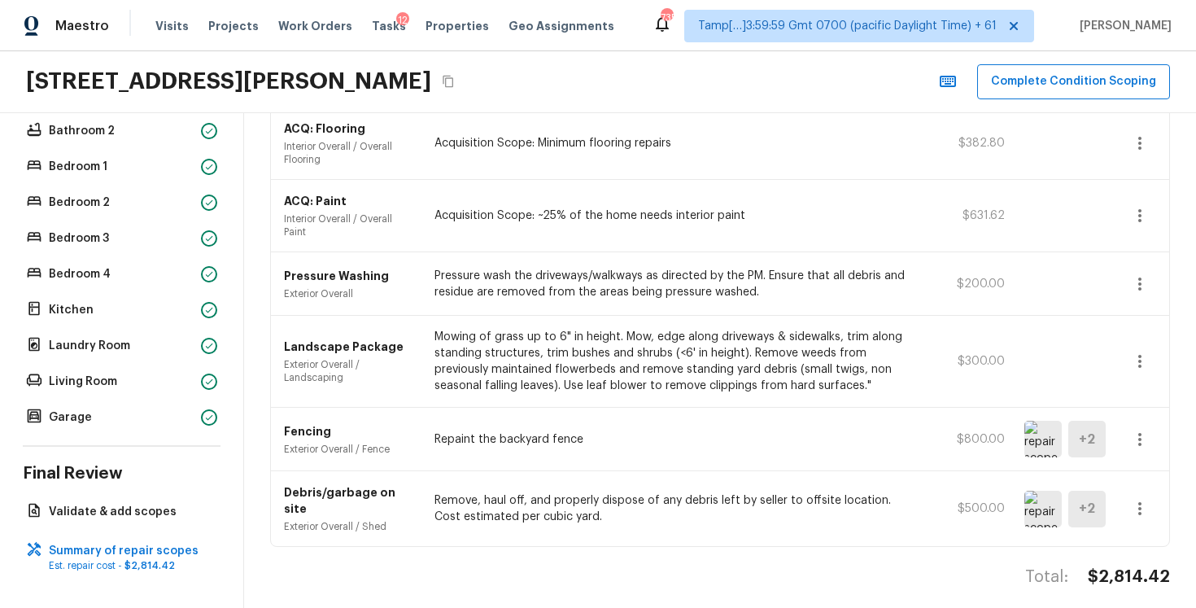
click at [764, 503] on p "Remove, haul off, and properly dispose of any debris left by seller to offsite …" at bounding box center [674, 508] width 478 height 33
drag, startPoint x: 1095, startPoint y: 566, endPoint x: 1181, endPoint y: 566, distance: 85.4
click at [1181, 566] on div "Summary of repair scopes + Add Repair Scope Sort Newest first newestFirst ​ ACQ…" at bounding box center [720, 360] width 952 height 495
copy h4 "$2,814.42"
click at [535, 191] on div "ACQ: Paint Interior Overall / Overall Paint Acquisition Scope: ~25% of the home…" at bounding box center [720, 216] width 898 height 72
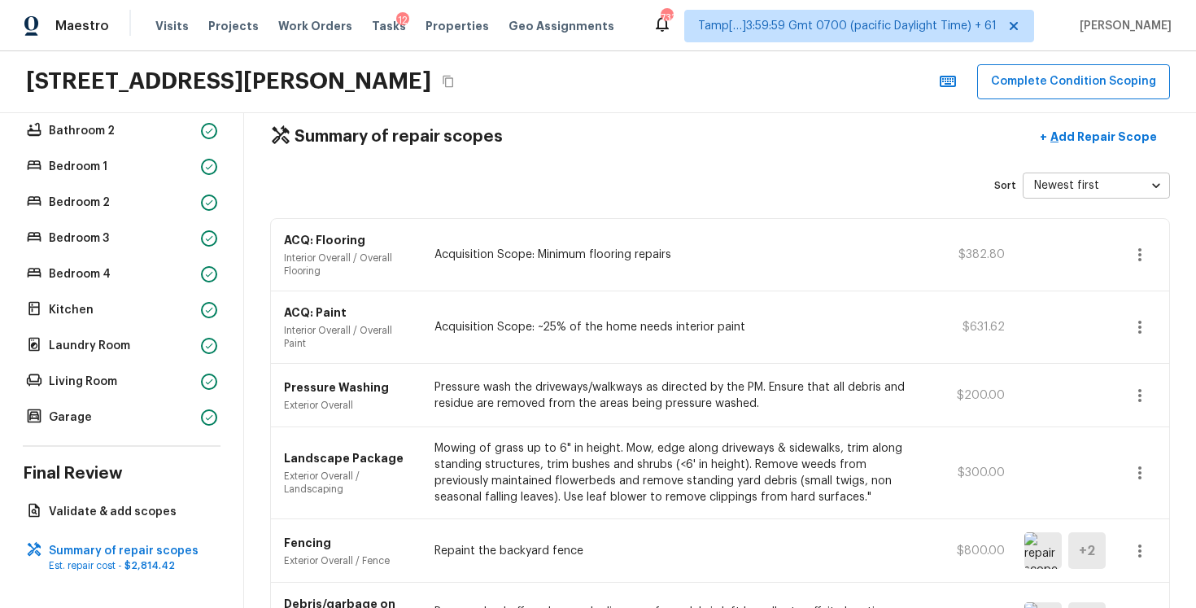
scroll to position [0, 0]
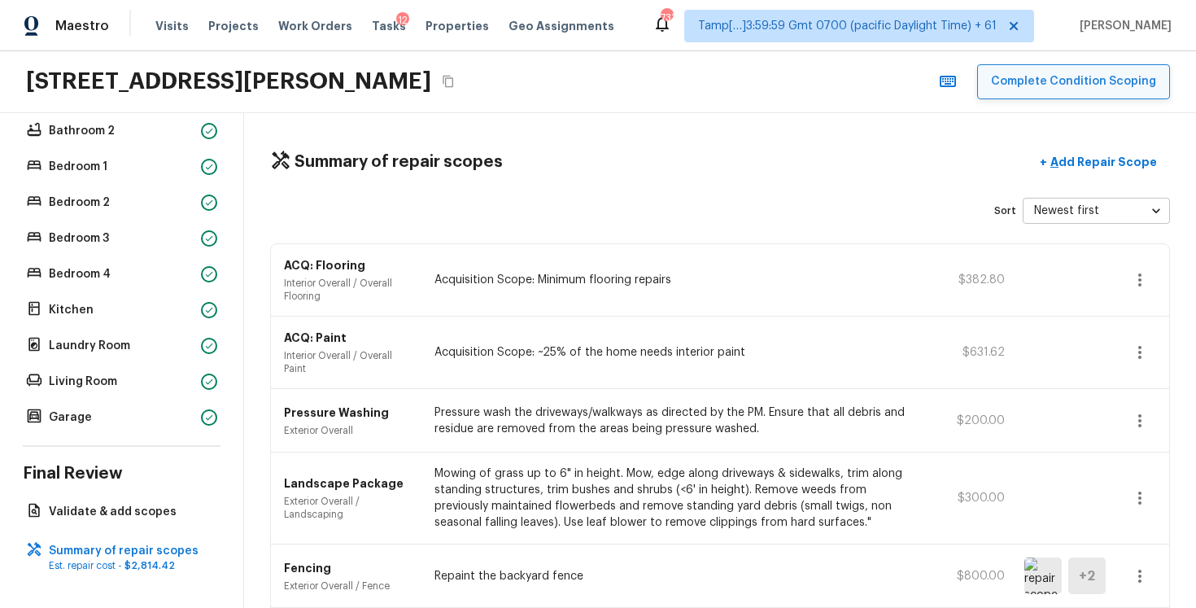
click at [1025, 82] on button "Complete Condition Scoping" at bounding box center [1073, 81] width 193 height 35
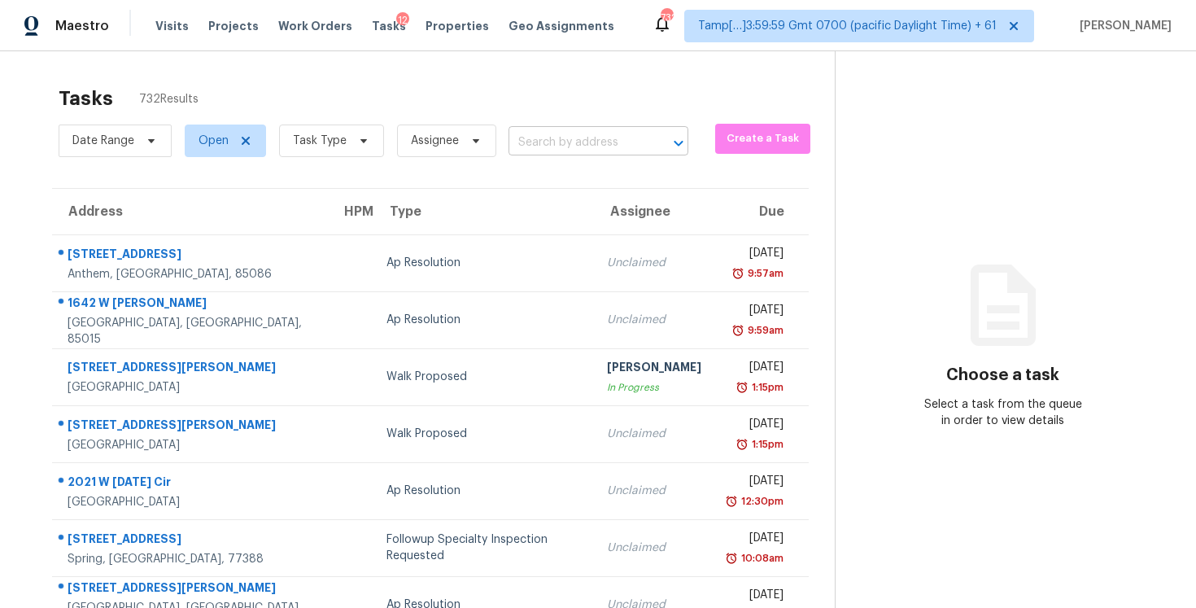
click at [537, 146] on input "text" at bounding box center [576, 142] width 134 height 25
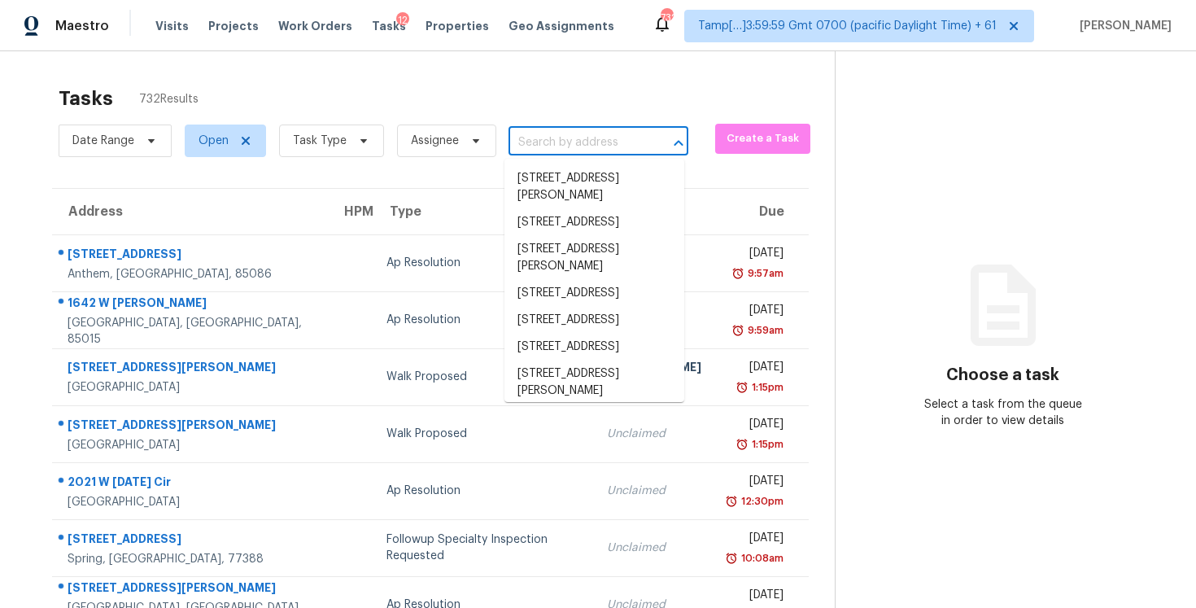
paste input "10718 SW Hensley St, Port Saint Lucie, FL 34987"
type input "10718 SW Hensley St, Port Saint Lucie, FL 34987"
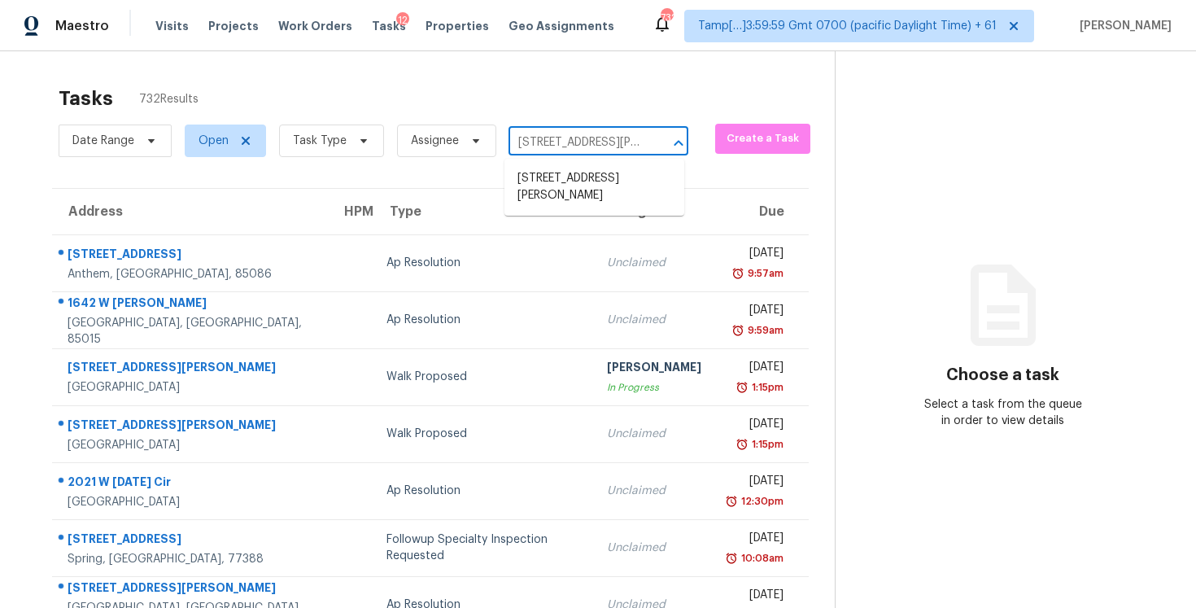
scroll to position [0, 129]
click at [579, 190] on li "10718 SW Hensley St, Port Saint Lucie, FL 34987" at bounding box center [594, 187] width 180 height 44
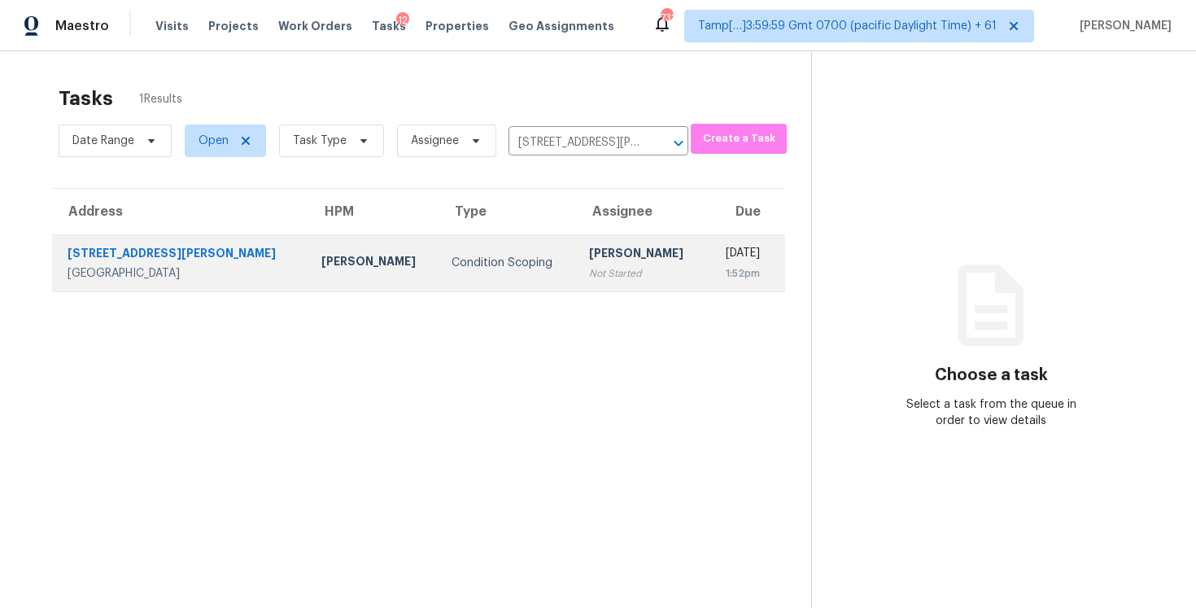
click at [590, 240] on td "Vigneshwaran B Not Started" at bounding box center [641, 262] width 130 height 57
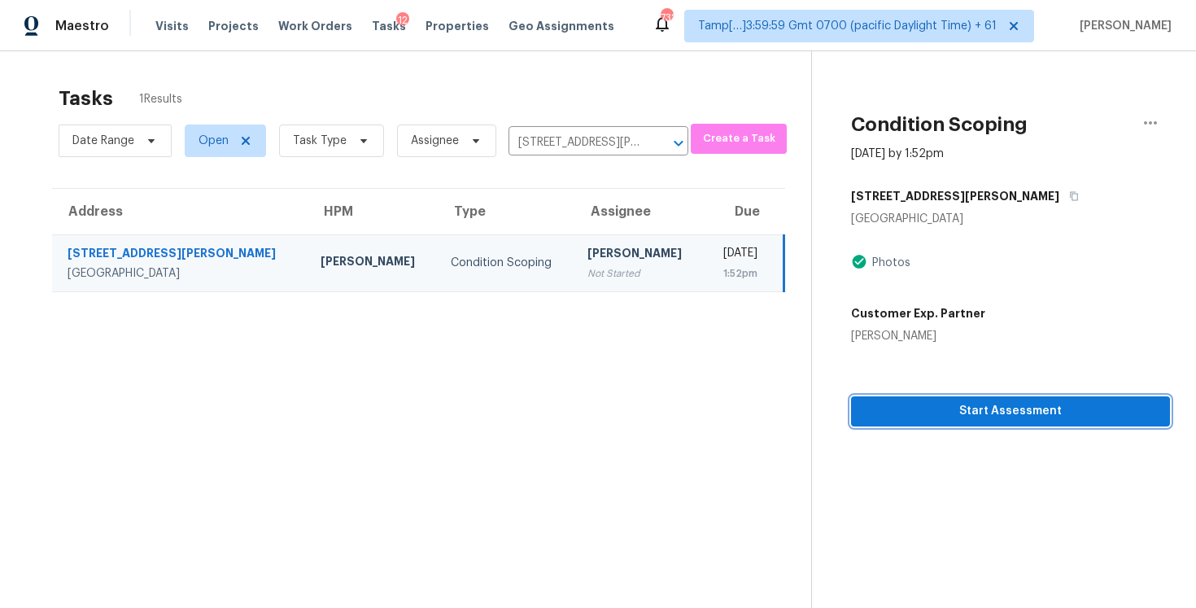
click at [926, 404] on span "Start Assessment" at bounding box center [1010, 411] width 293 height 20
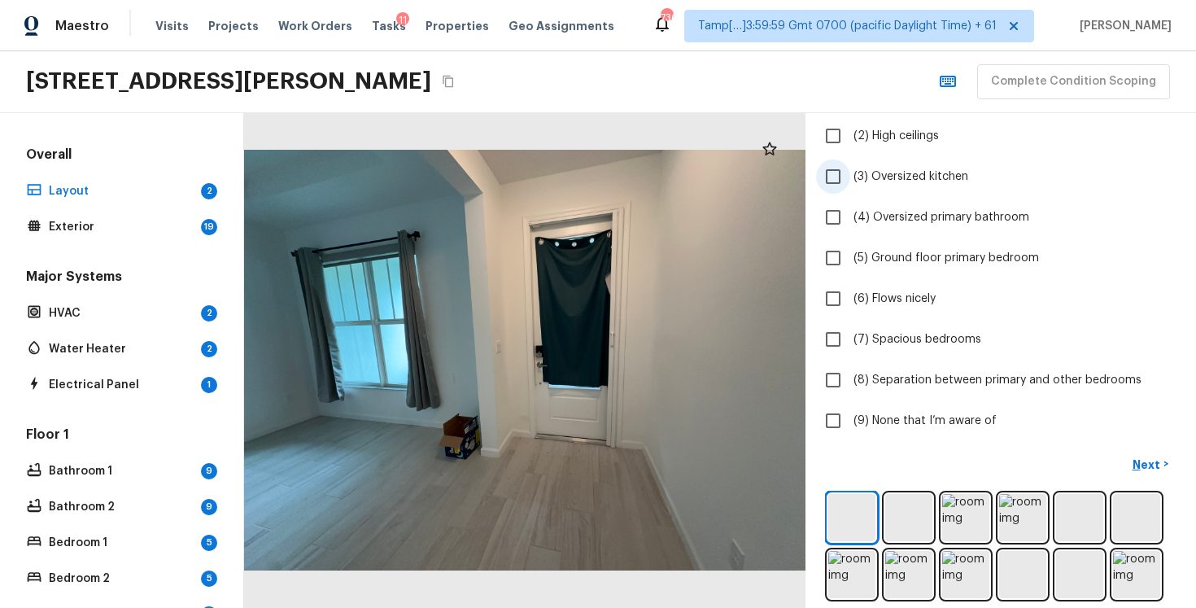
scroll to position [186, 0]
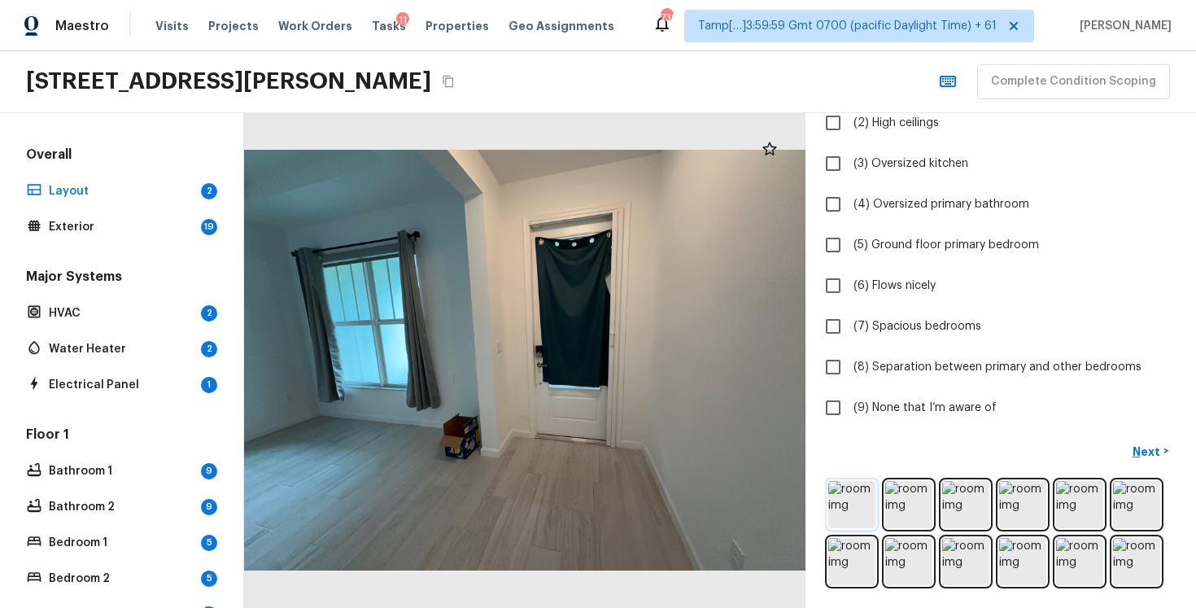
click at [839, 527] on img at bounding box center [851, 504] width 47 height 47
click at [839, 505] on img at bounding box center [851, 504] width 47 height 47
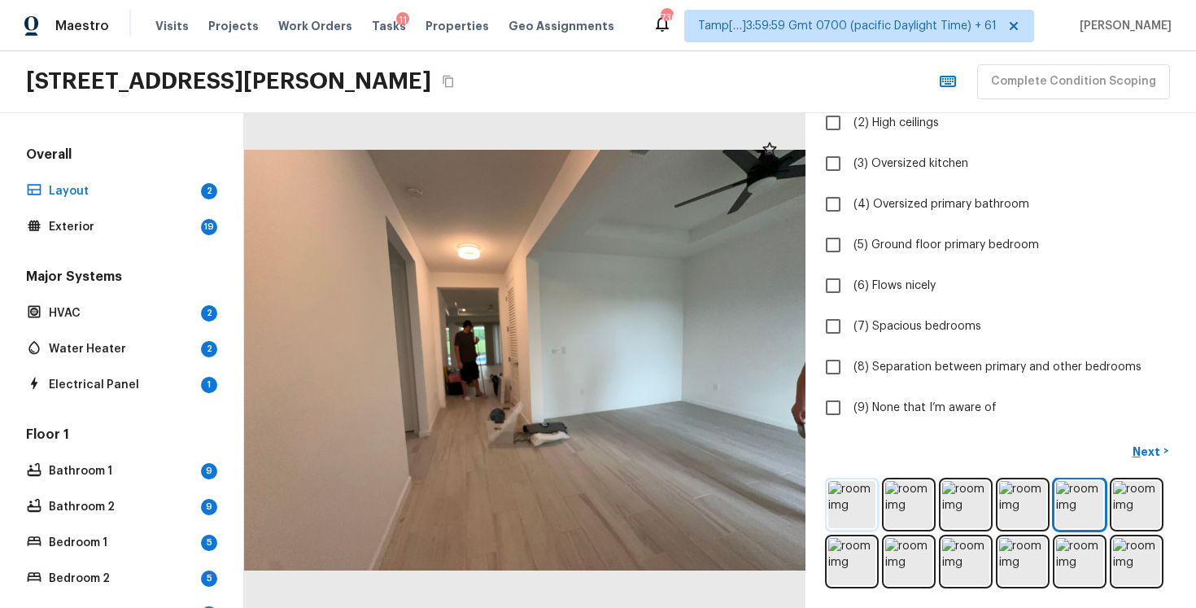
click at [839, 505] on img at bounding box center [851, 504] width 47 height 47
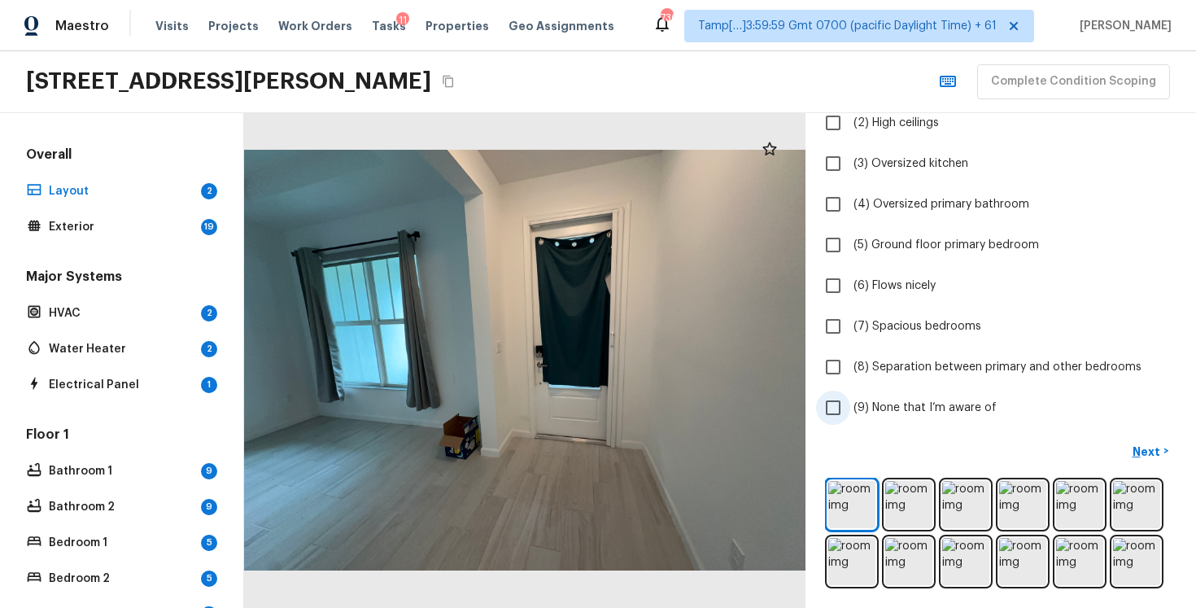
scroll to position [116, 0]
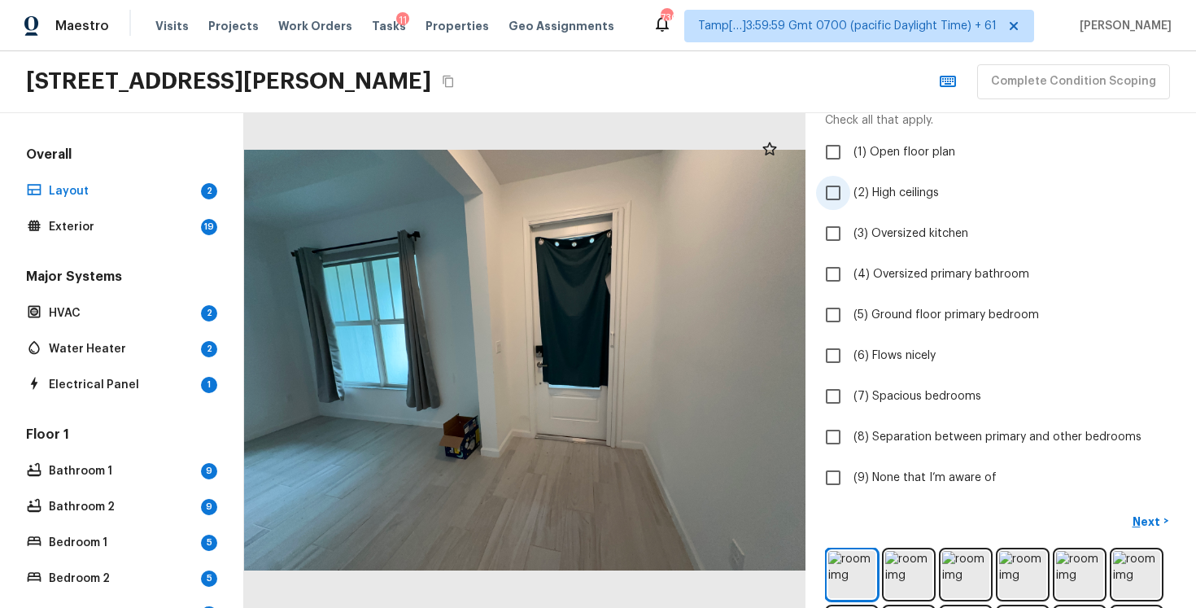
click at [866, 206] on label "(2) High ceilings" at bounding box center [989, 193] width 347 height 34
click at [850, 206] on input "(2) High ceilings" at bounding box center [833, 193] width 34 height 34
click at [866, 206] on label "(2) High ceilings" at bounding box center [989, 193] width 347 height 34
click at [850, 206] on input "(2) High ceilings" at bounding box center [833, 193] width 34 height 34
checkbox input "false"
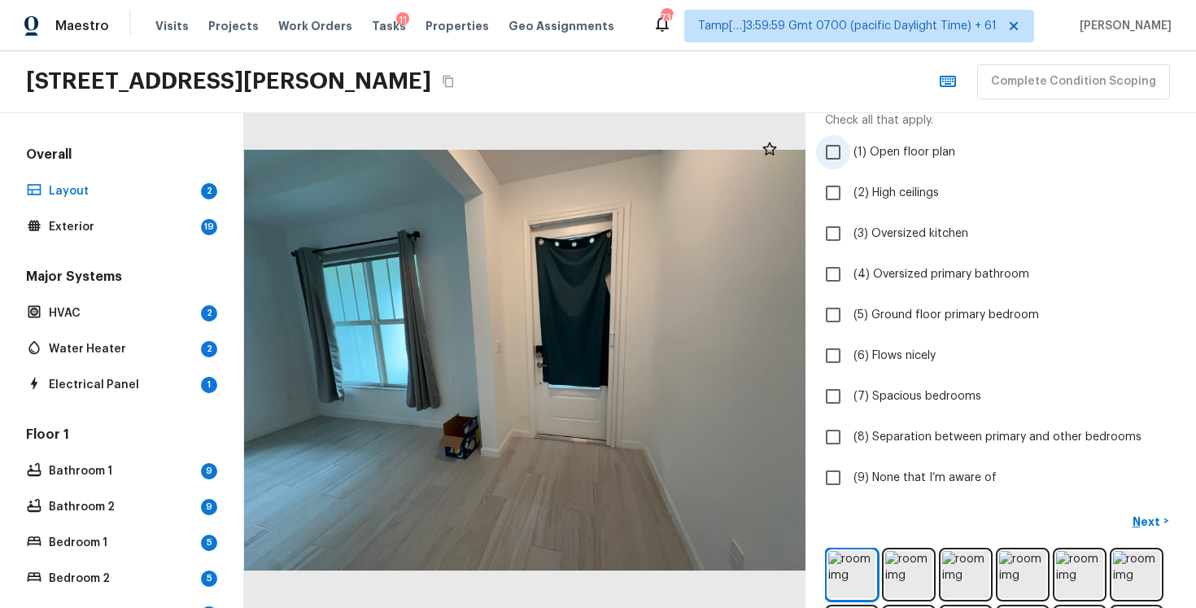
click at [867, 168] on label "(1) Open floor plan" at bounding box center [989, 152] width 347 height 34
click at [850, 168] on input "(1) Open floor plan" at bounding box center [833, 152] width 34 height 34
checkbox input "true"
click at [877, 244] on label "(3) Oversized kitchen" at bounding box center [989, 233] width 347 height 34
click at [850, 244] on input "(3) Oversized kitchen" at bounding box center [833, 233] width 34 height 34
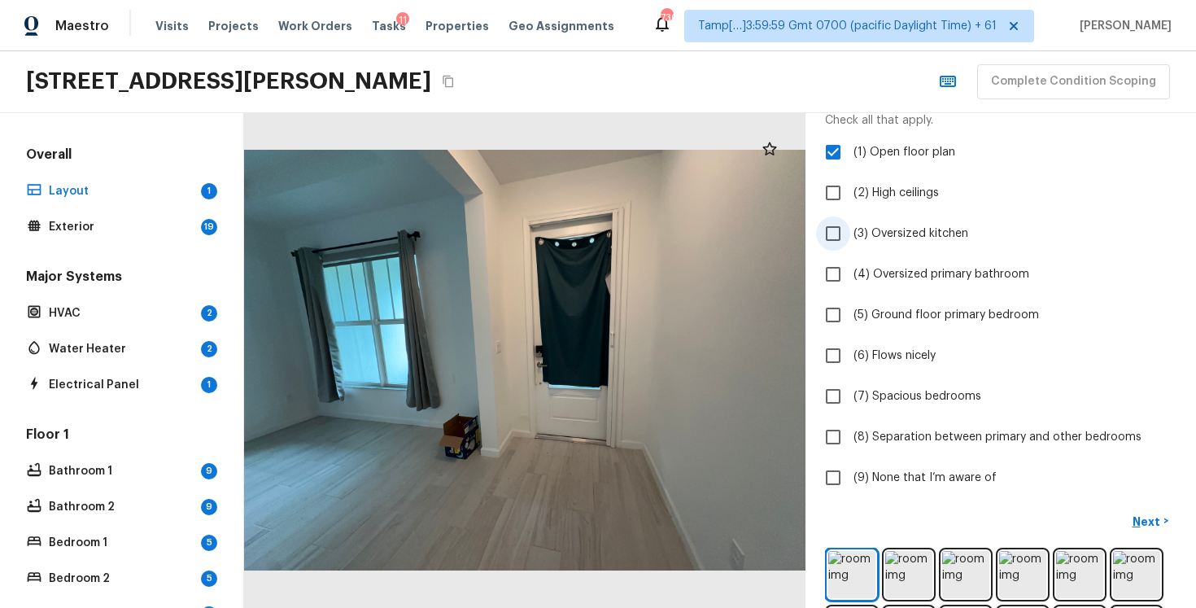
checkbox input "true"
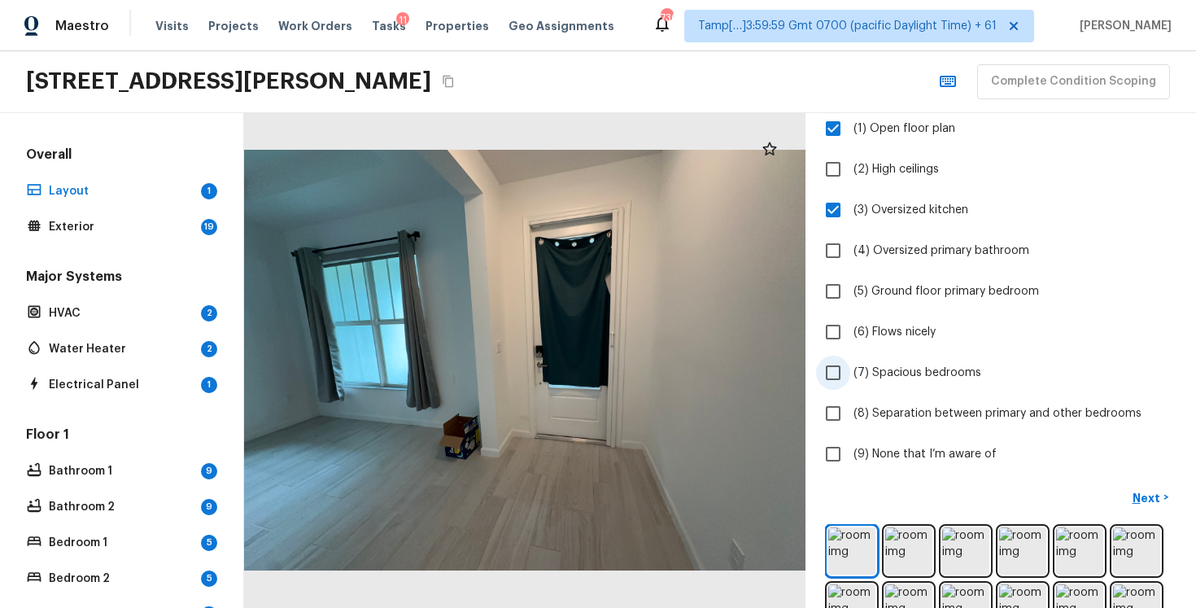
scroll to position [148, 0]
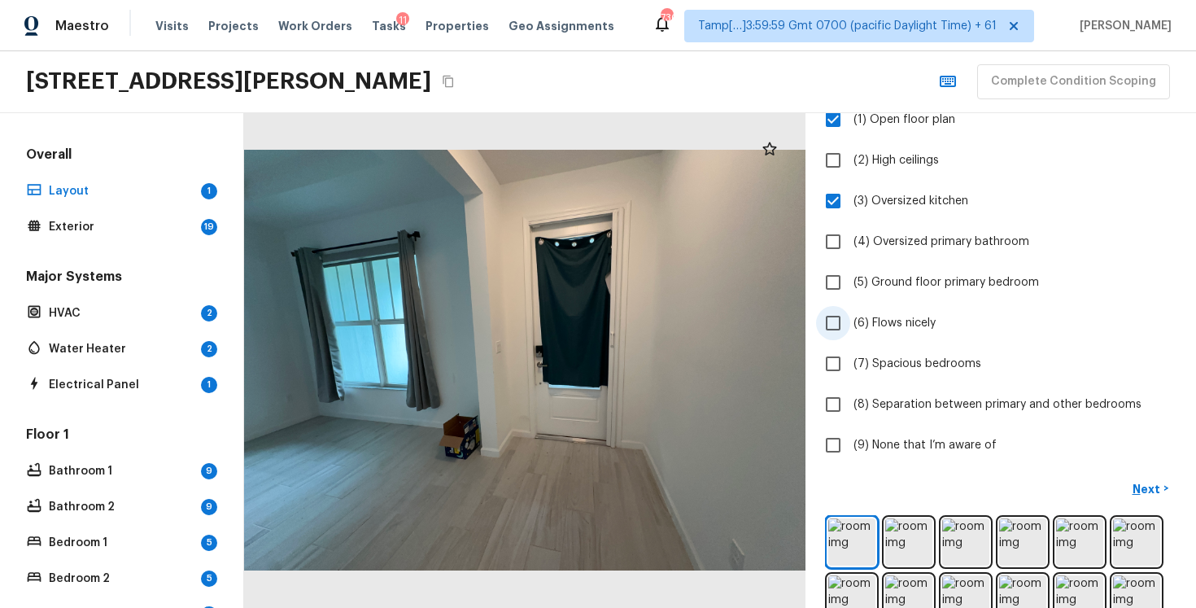
click at [867, 334] on label "(6) Flows nicely" at bounding box center [989, 323] width 347 height 34
click at [850, 334] on input "(6) Flows nicely" at bounding box center [833, 323] width 34 height 34
checkbox input "true"
click at [1140, 486] on p "Next" at bounding box center [1148, 489] width 31 height 16
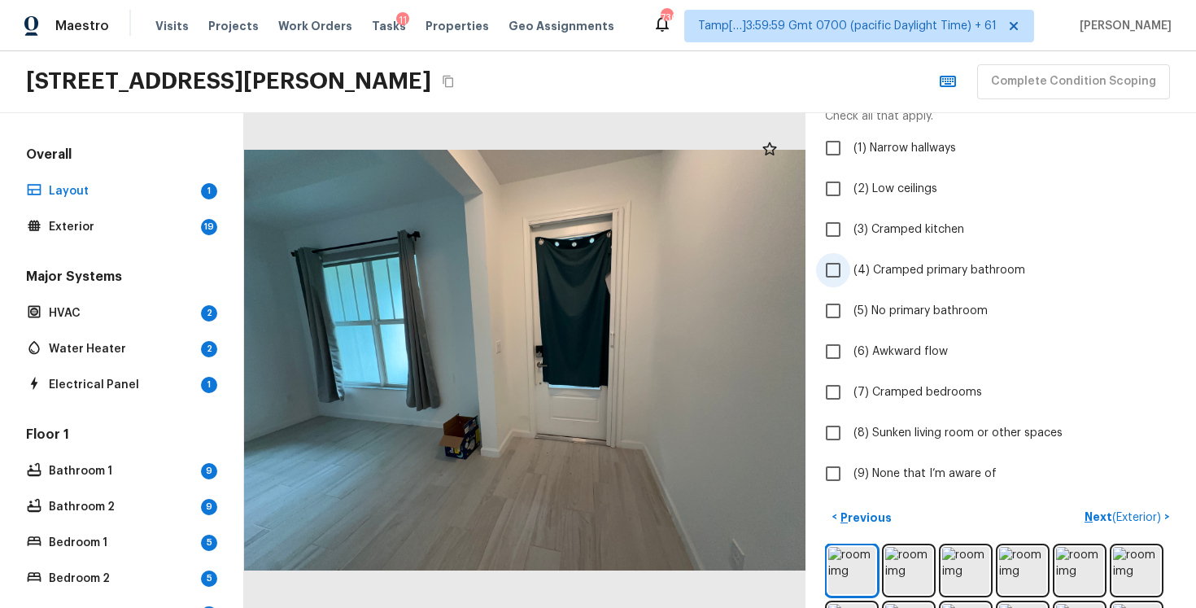
scroll to position [138, 0]
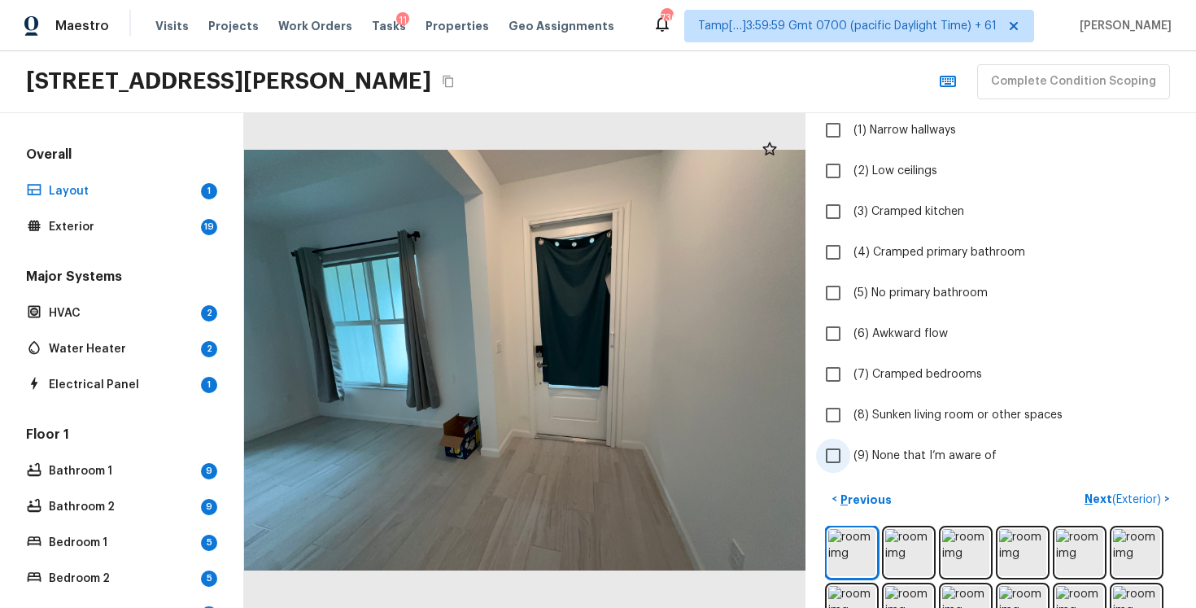
click at [906, 466] on label "(9) None that I’m aware of" at bounding box center [989, 456] width 347 height 34
click at [850, 466] on input "(9) None that I’m aware of" at bounding box center [833, 456] width 34 height 34
checkbox input "true"
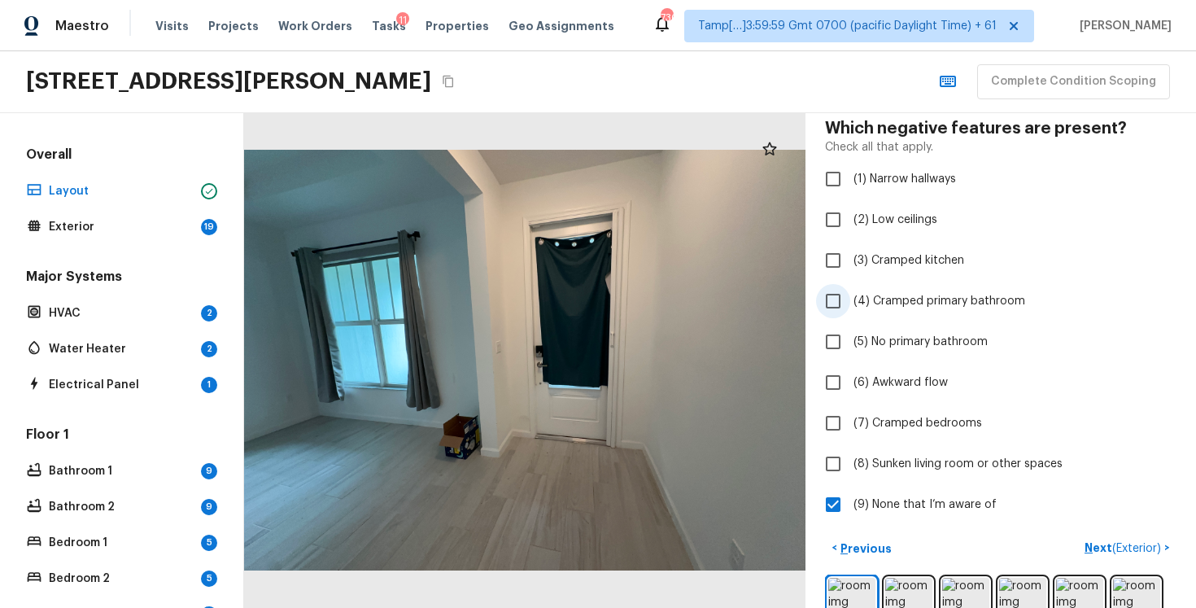
scroll to position [186, 0]
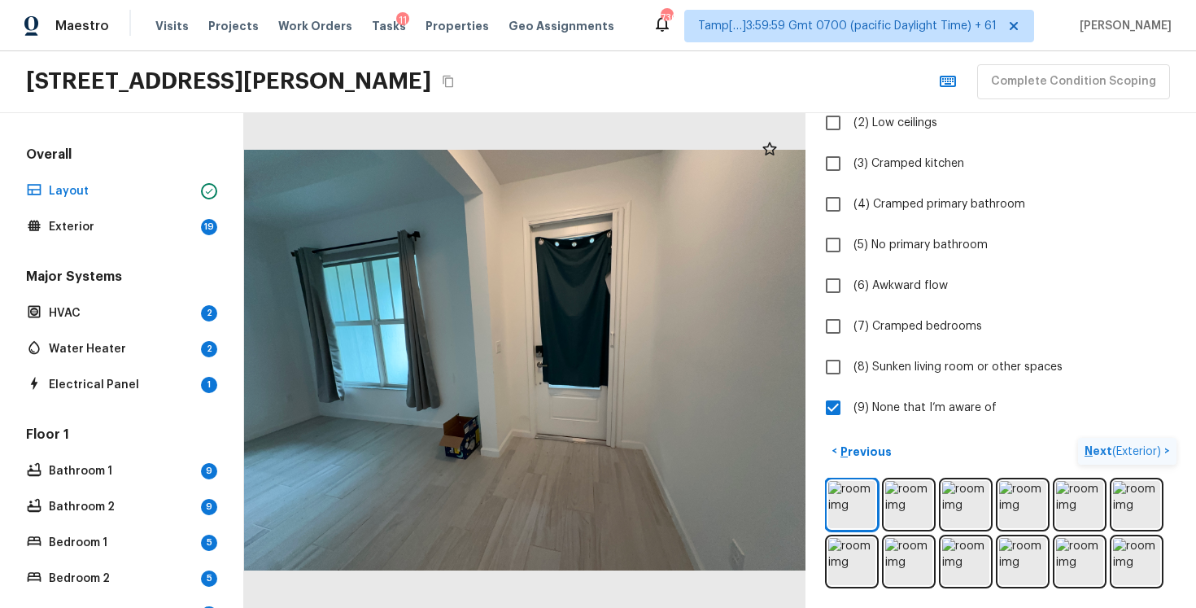
click at [1107, 447] on p "Next ( Exterior )" at bounding box center [1125, 451] width 80 height 17
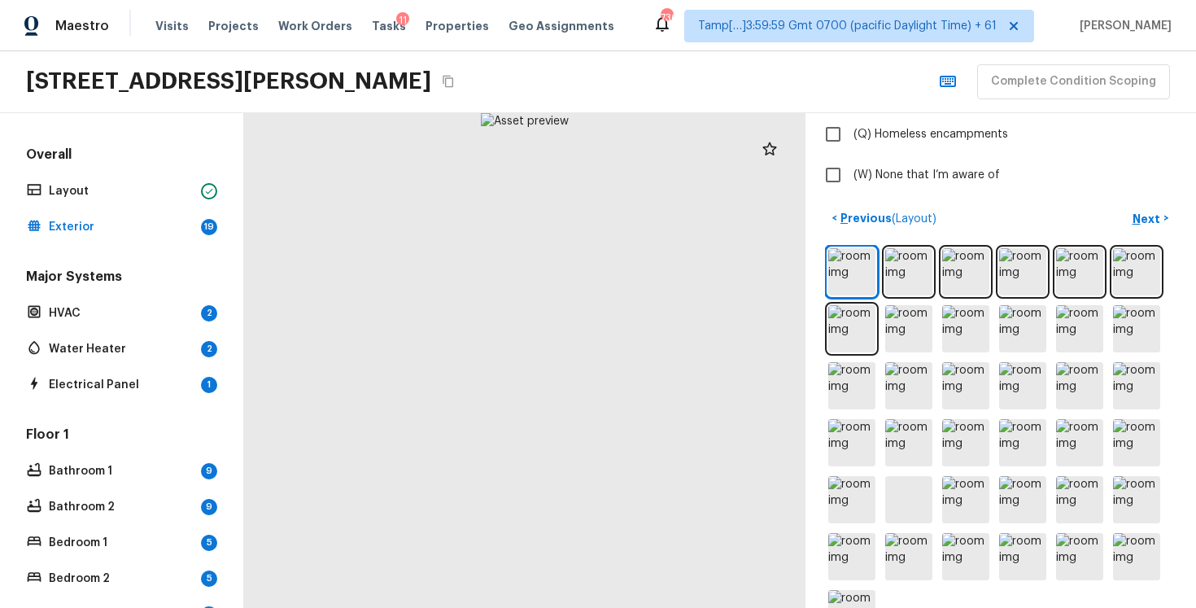
scroll to position [603, 0]
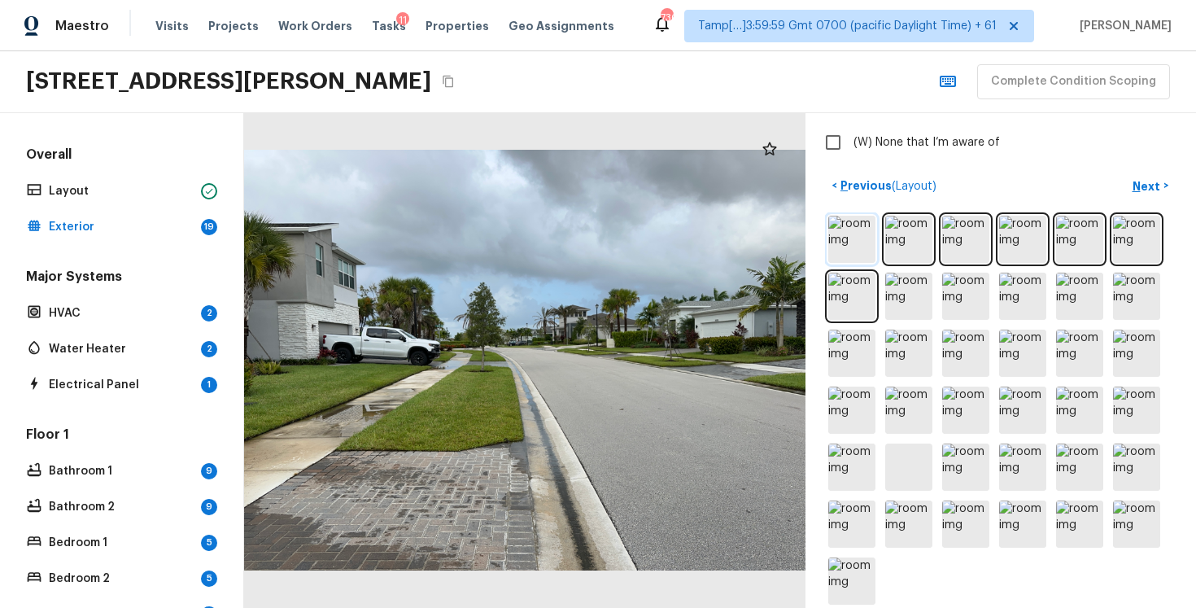
click at [864, 249] on img at bounding box center [851, 239] width 47 height 47
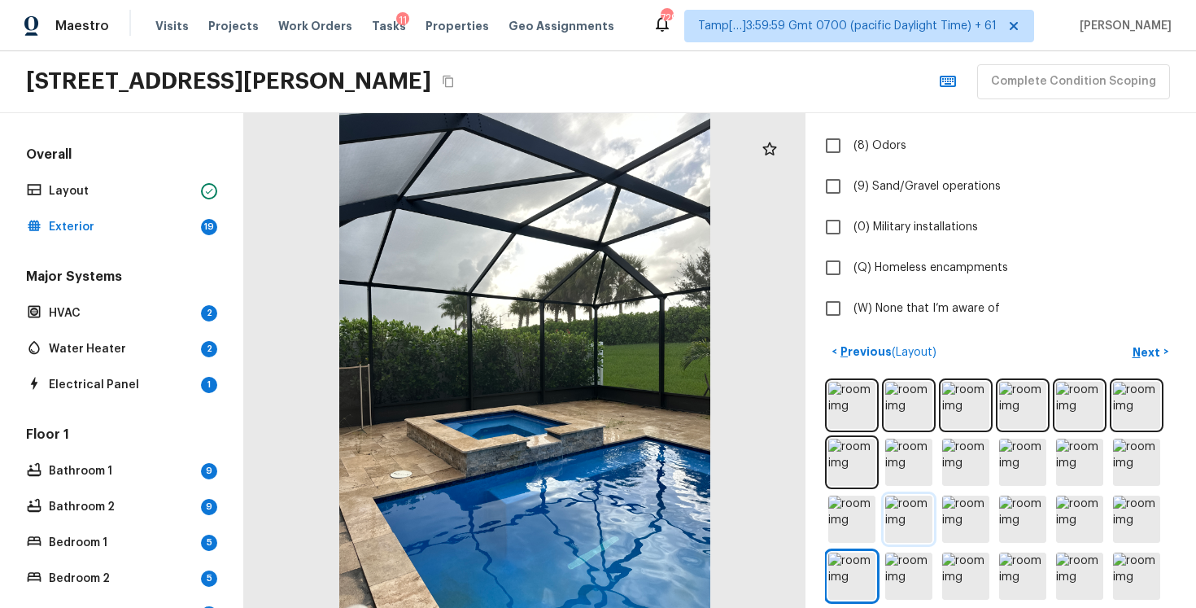
scroll to position [400, 0]
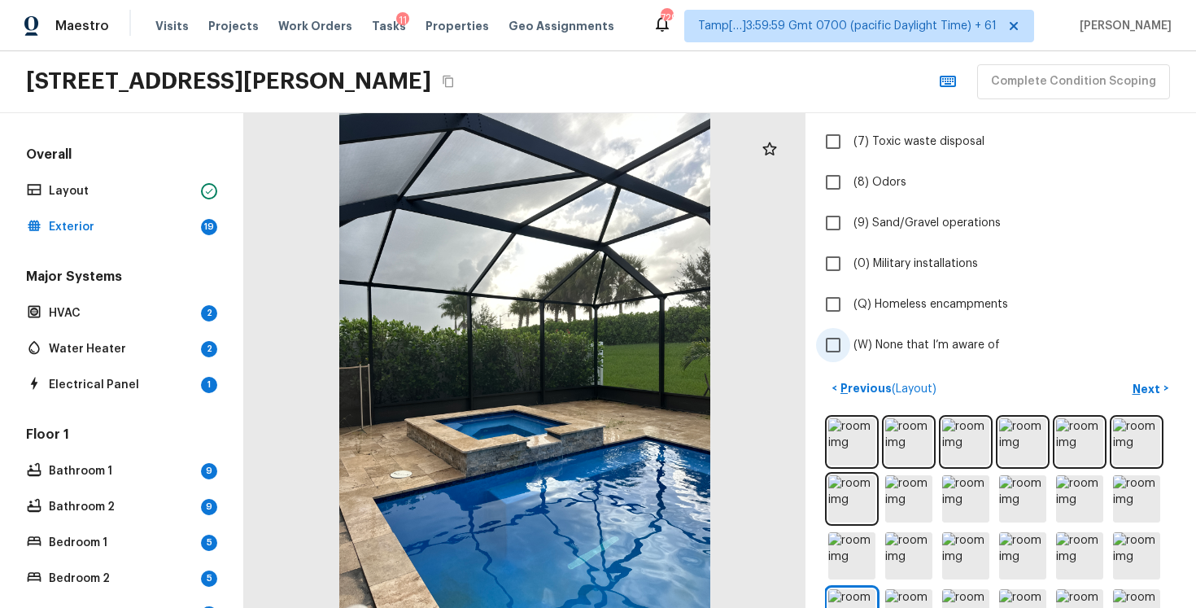
click at [876, 331] on label "(W) None that I’m aware of" at bounding box center [989, 345] width 347 height 34
click at [850, 331] on input "(W) None that I’m aware of" at bounding box center [833, 345] width 34 height 34
checkbox input "true"
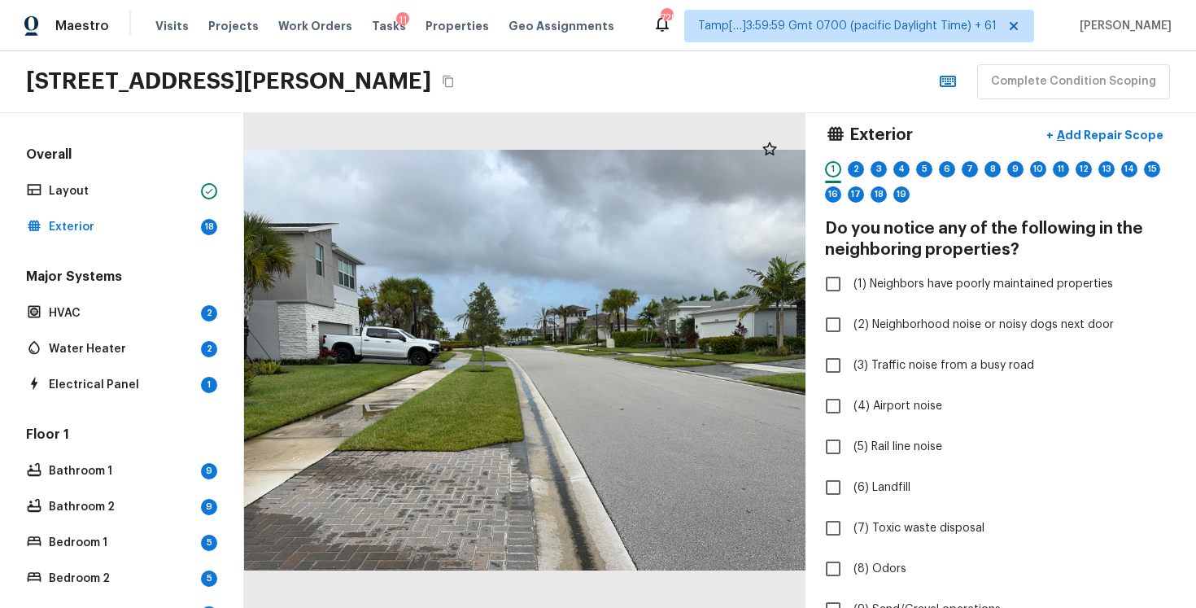
scroll to position [0, 0]
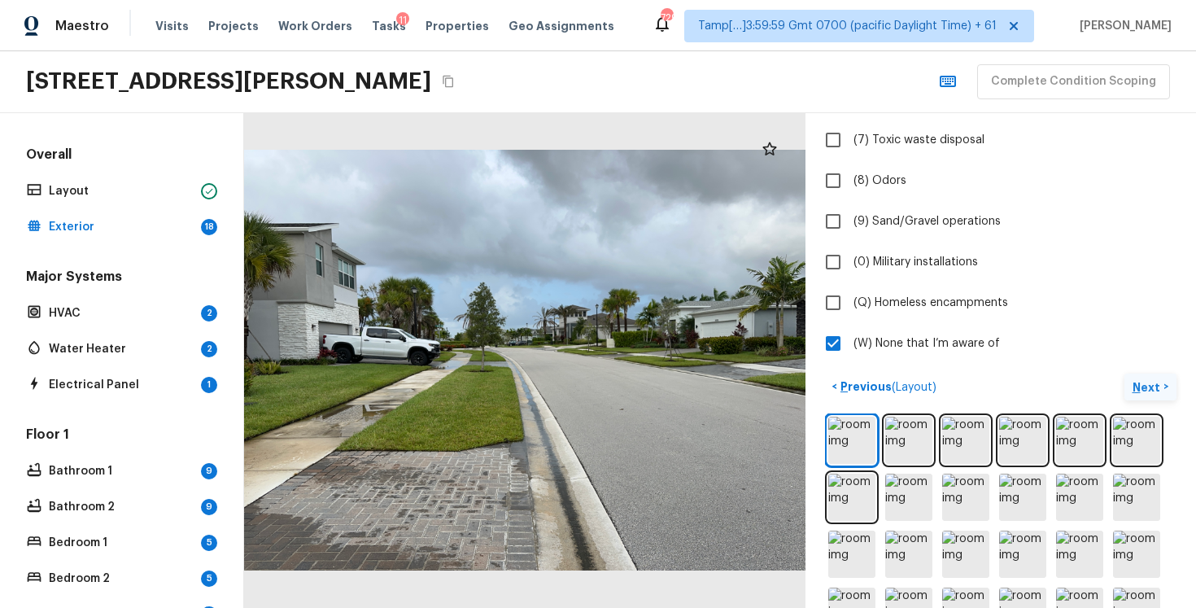
click at [1168, 400] on button "Next >" at bounding box center [1151, 386] width 52 height 27
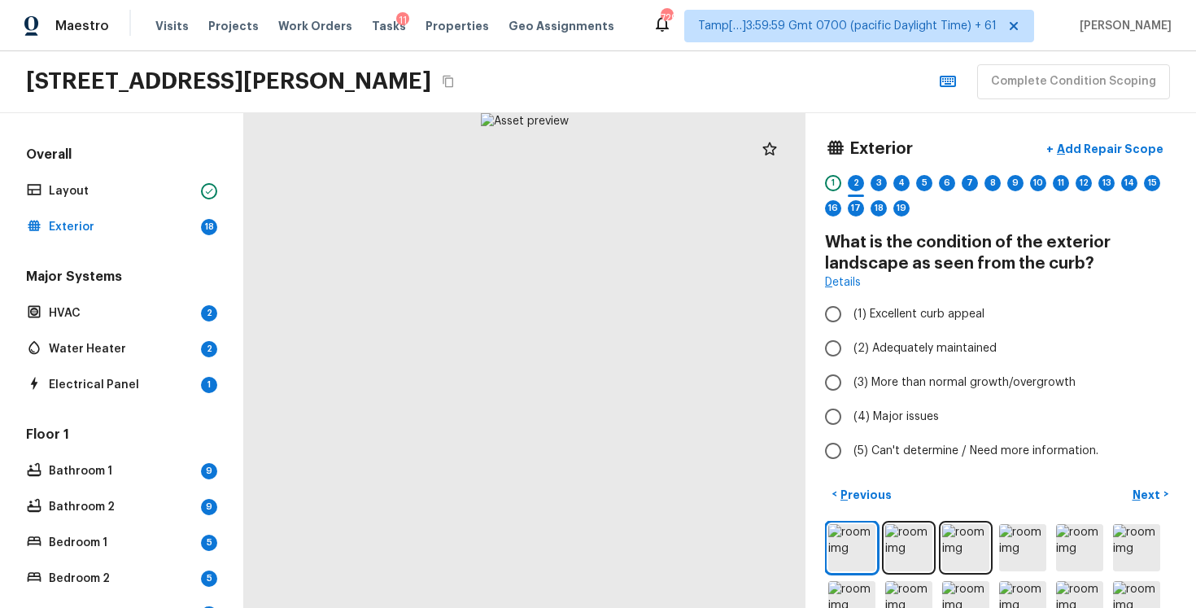
scroll to position [1, 0]
click at [890, 322] on label "(1) Excellent curb appeal" at bounding box center [989, 313] width 347 height 34
click at [850, 322] on input "(1) Excellent curb appeal" at bounding box center [833, 313] width 34 height 34
radio input "true"
click at [1138, 497] on p "Next" at bounding box center [1148, 494] width 31 height 16
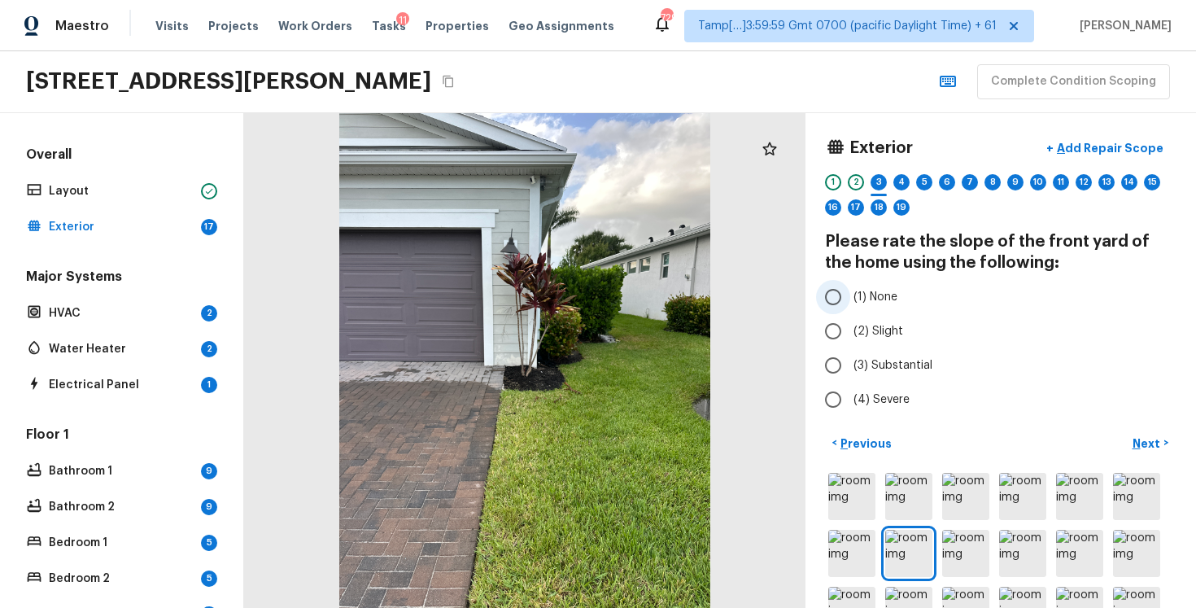
click at [858, 307] on label "(1) None" at bounding box center [989, 297] width 347 height 34
click at [850, 307] on input "(1) None" at bounding box center [833, 297] width 34 height 34
radio input "true"
click at [1138, 442] on p "Next" at bounding box center [1148, 443] width 31 height 16
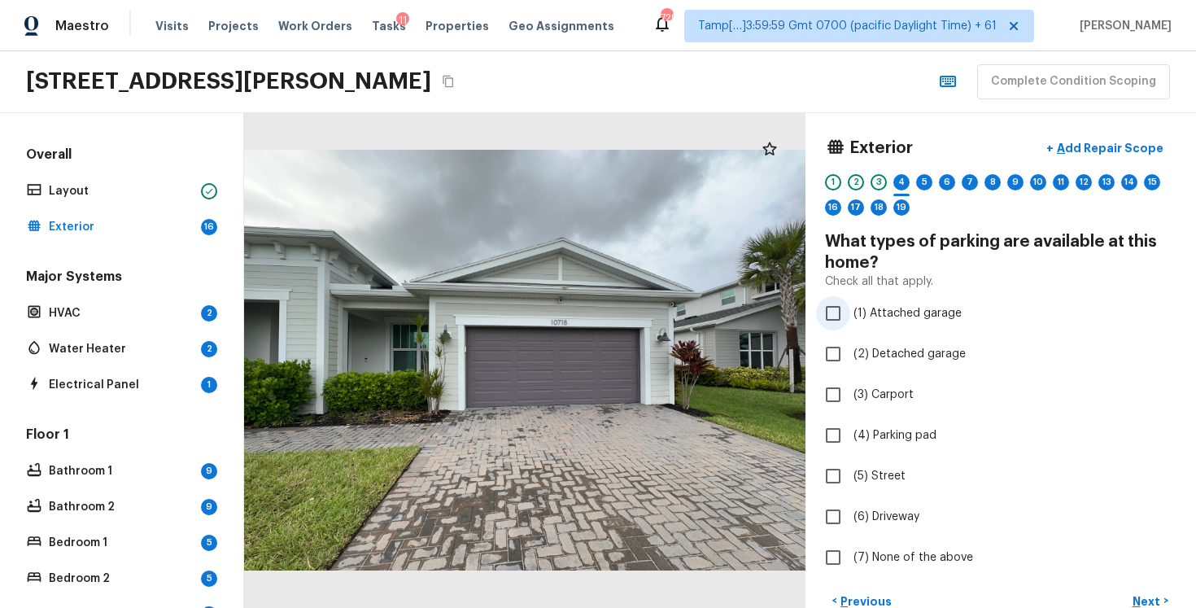
click at [901, 304] on label "(1) Attached garage" at bounding box center [989, 313] width 347 height 34
click at [850, 304] on input "(1) Attached garage" at bounding box center [833, 313] width 34 height 34
checkbox input "true"
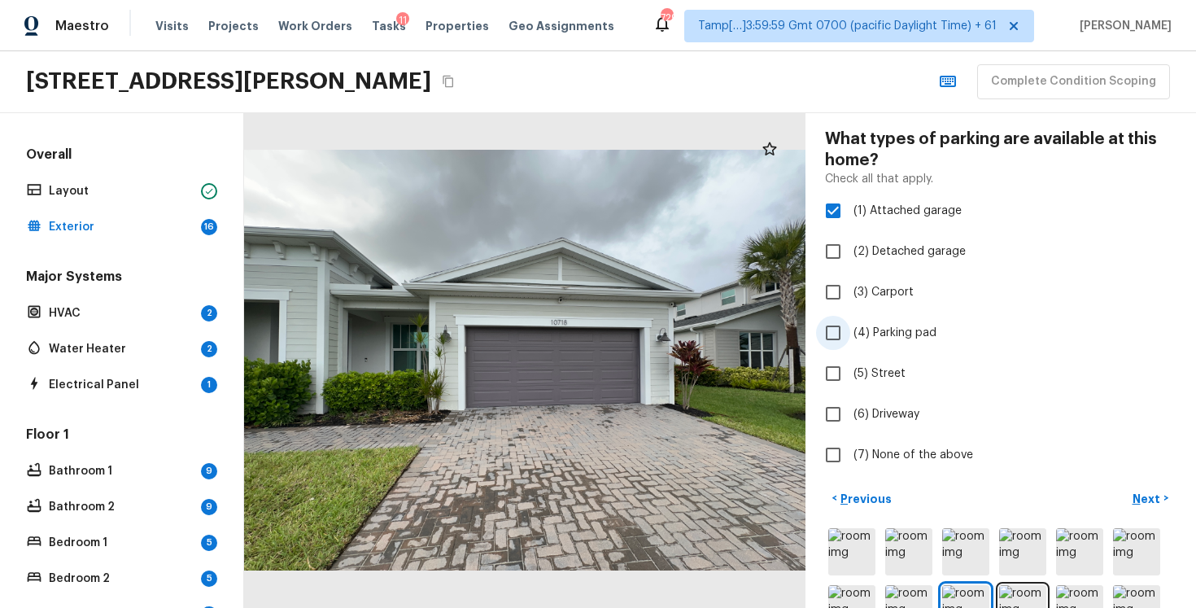
scroll to position [112, 0]
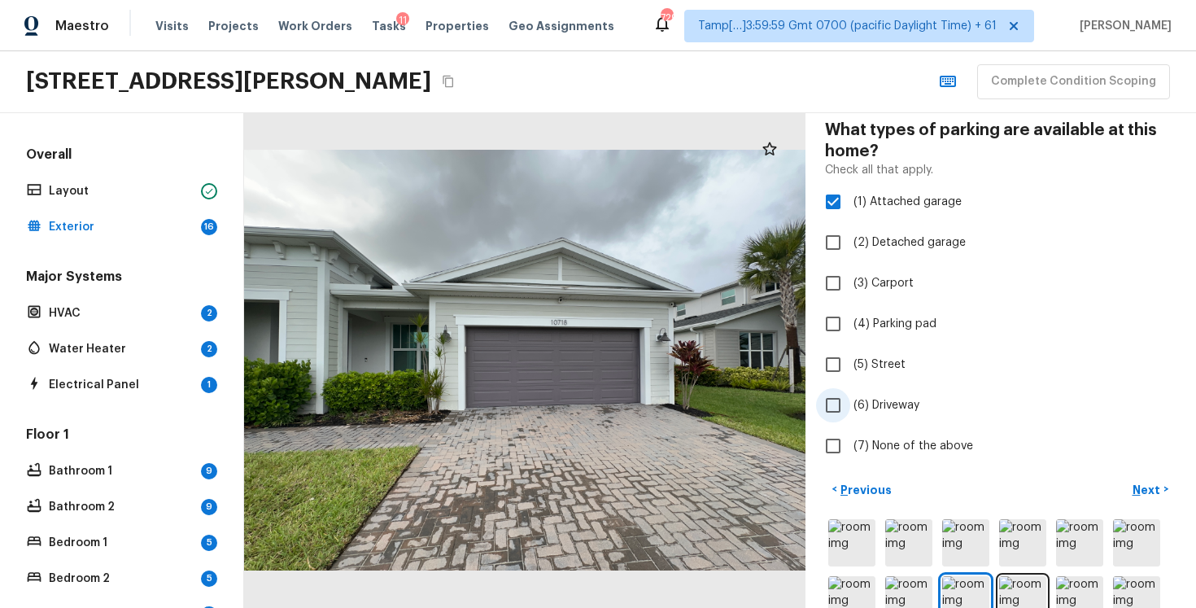
click at [871, 405] on span "(6) Driveway" at bounding box center [887, 405] width 66 height 16
click at [850, 405] on input "(6) Driveway" at bounding box center [833, 405] width 34 height 34
checkbox input "true"
click at [1164, 487] on button "Next >" at bounding box center [1151, 489] width 52 height 27
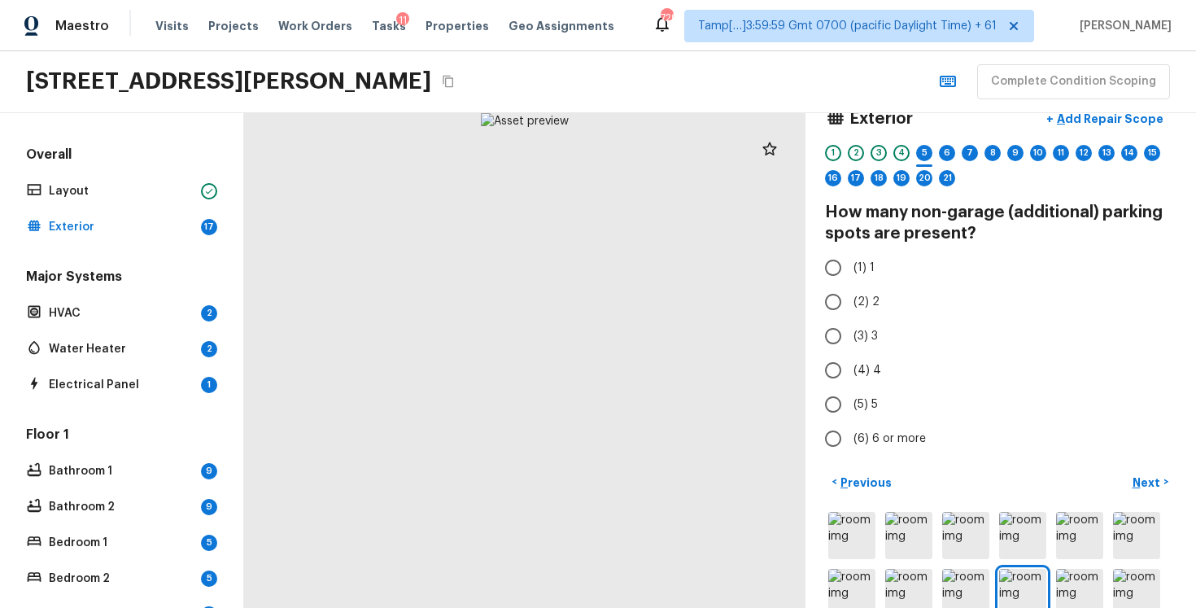
scroll to position [21, 0]
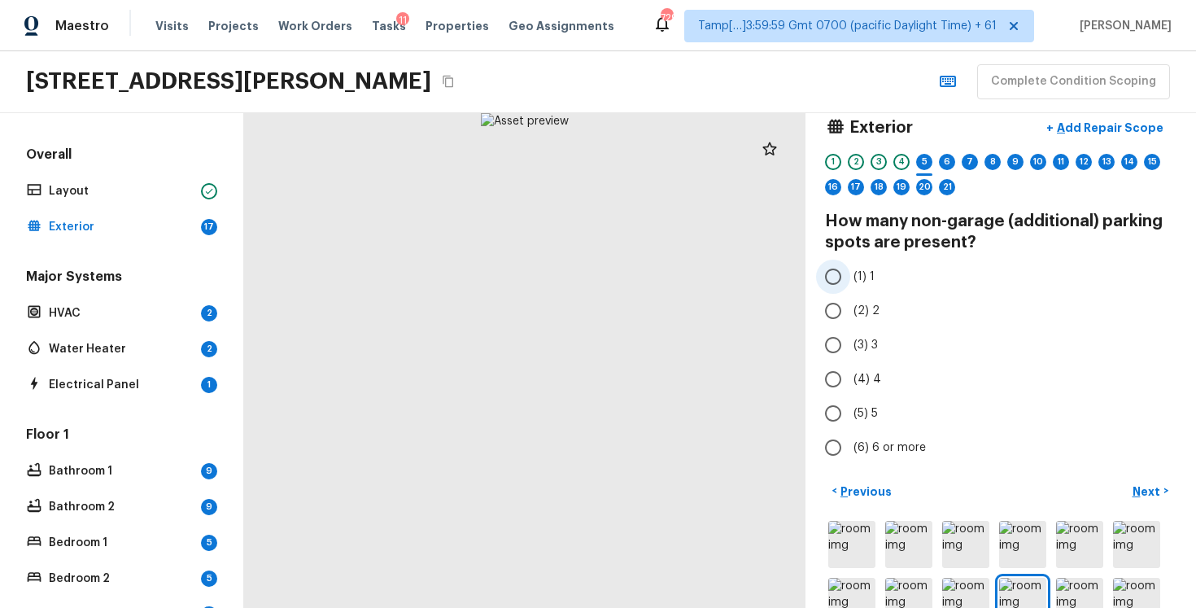
click at [867, 287] on label "(1) 1" at bounding box center [989, 277] width 347 height 34
click at [850, 287] on input "(1) 1" at bounding box center [833, 277] width 34 height 34
radio input "true"
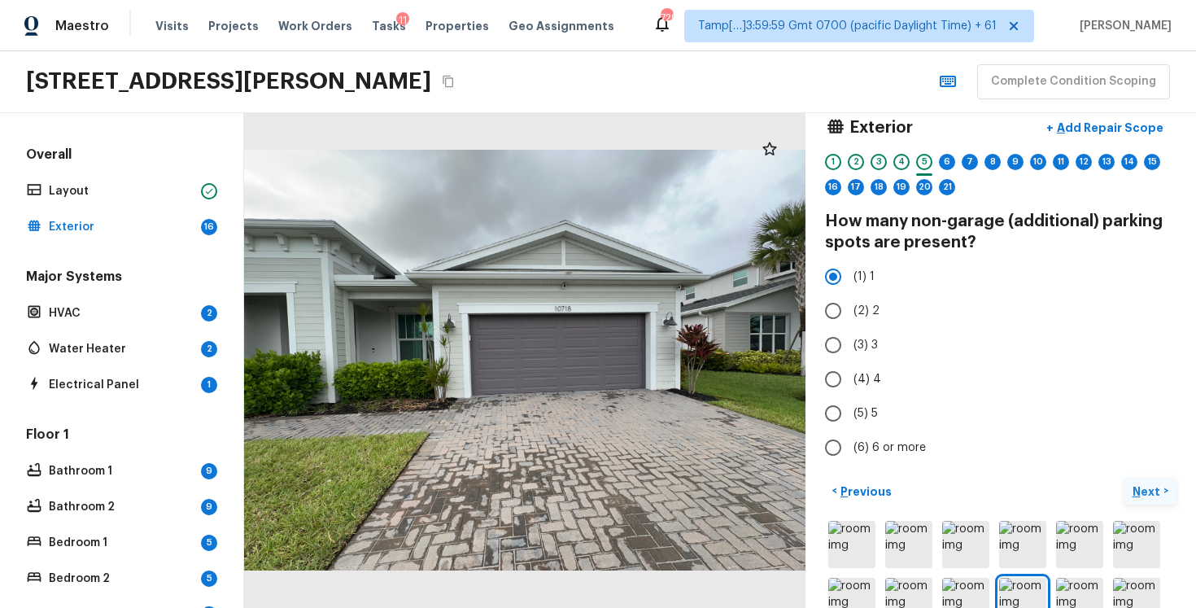
click at [1126, 486] on button "Next >" at bounding box center [1151, 491] width 52 height 27
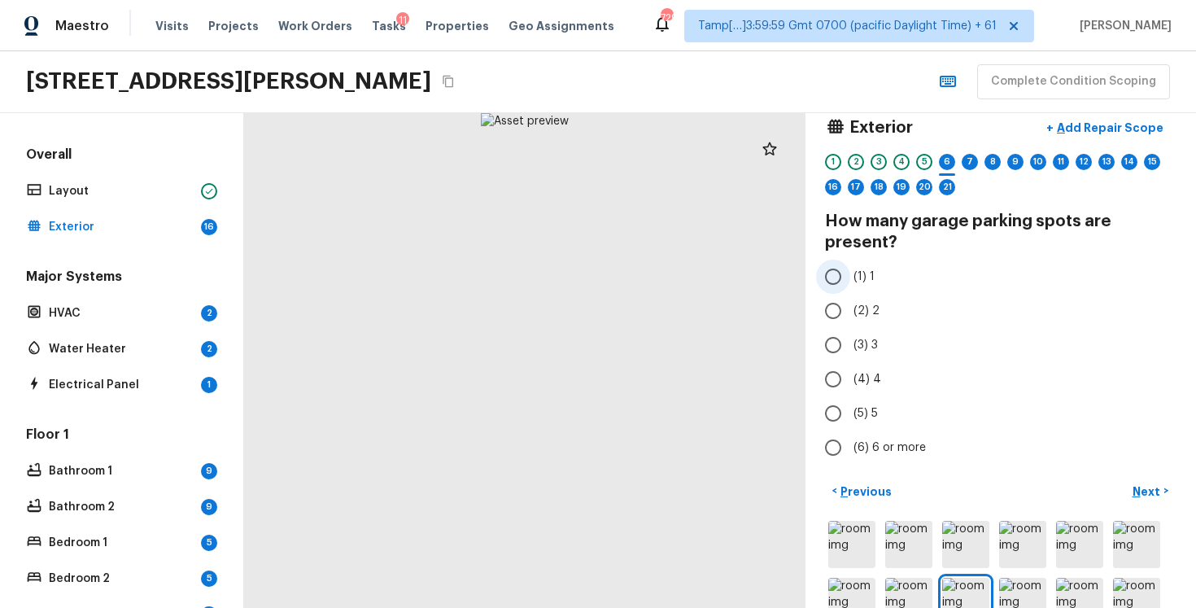
click at [855, 261] on label "(1) 1" at bounding box center [989, 277] width 347 height 34
click at [850, 261] on input "(1) 1" at bounding box center [833, 277] width 34 height 34
radio input "true"
click at [1172, 497] on button "Next >" at bounding box center [1151, 491] width 52 height 27
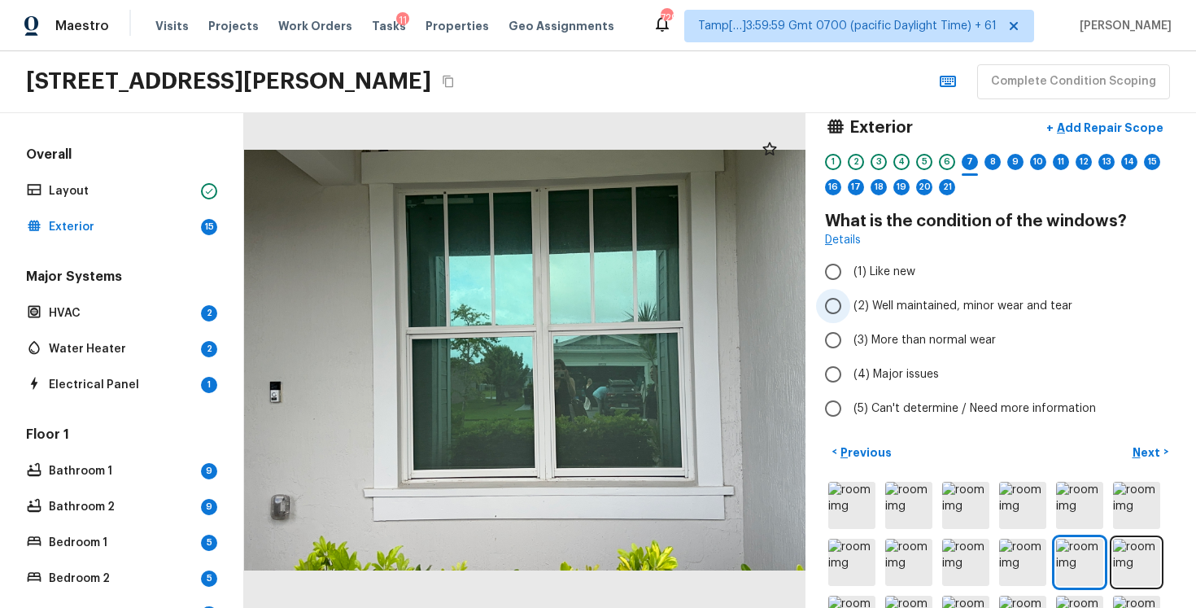
click at [854, 308] on span "(2) Well maintained, minor wear and tear" at bounding box center [963, 306] width 219 height 16
click at [850, 308] on input "(2) Well maintained, minor wear and tear" at bounding box center [833, 306] width 34 height 34
click at [1129, 441] on button "Next >" at bounding box center [1151, 452] width 52 height 27
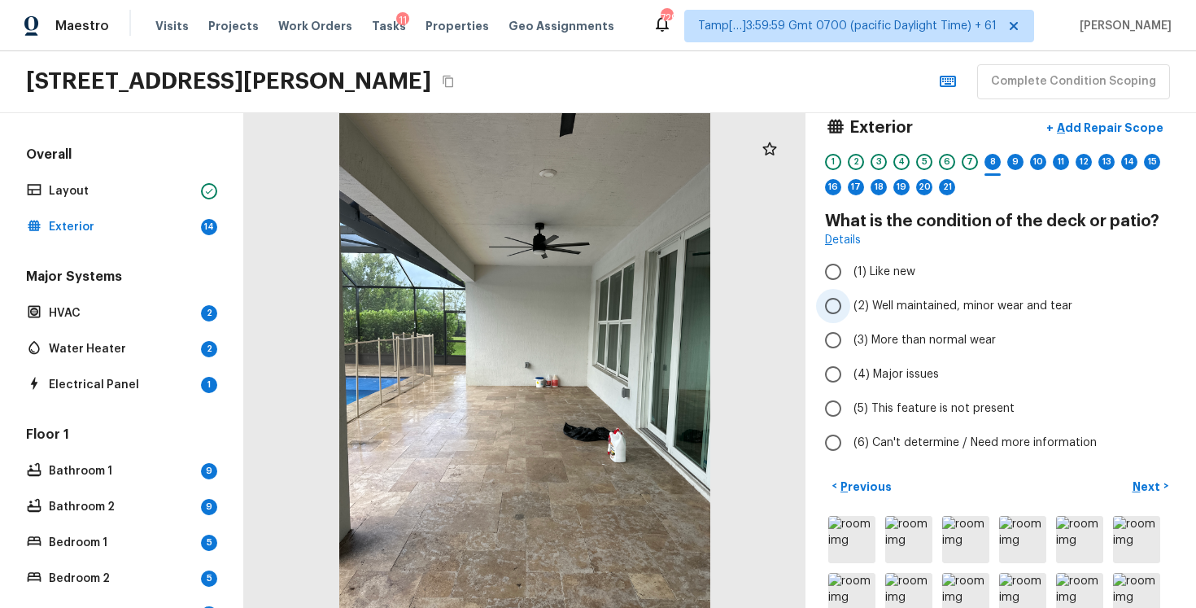
click at [838, 312] on input "(2) Well maintained, minor wear and tear" at bounding box center [833, 306] width 34 height 34
click at [1148, 479] on p "Next" at bounding box center [1148, 486] width 31 height 16
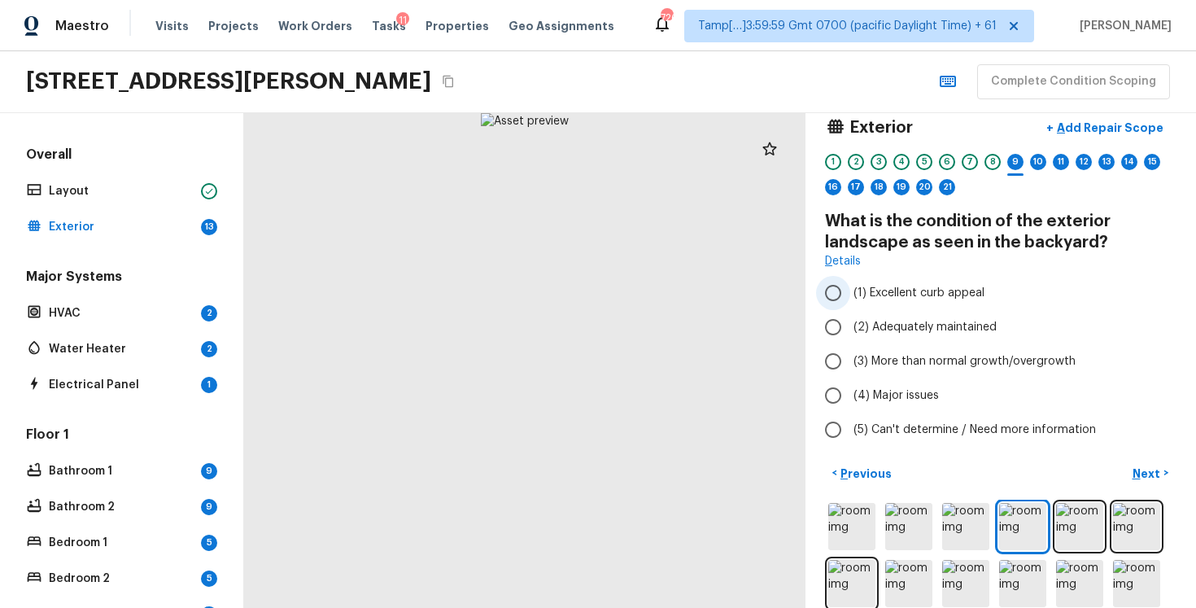
click at [844, 285] on input "(1) Excellent curb appeal" at bounding box center [833, 293] width 34 height 34
click at [1144, 471] on p "Next" at bounding box center [1148, 473] width 31 height 16
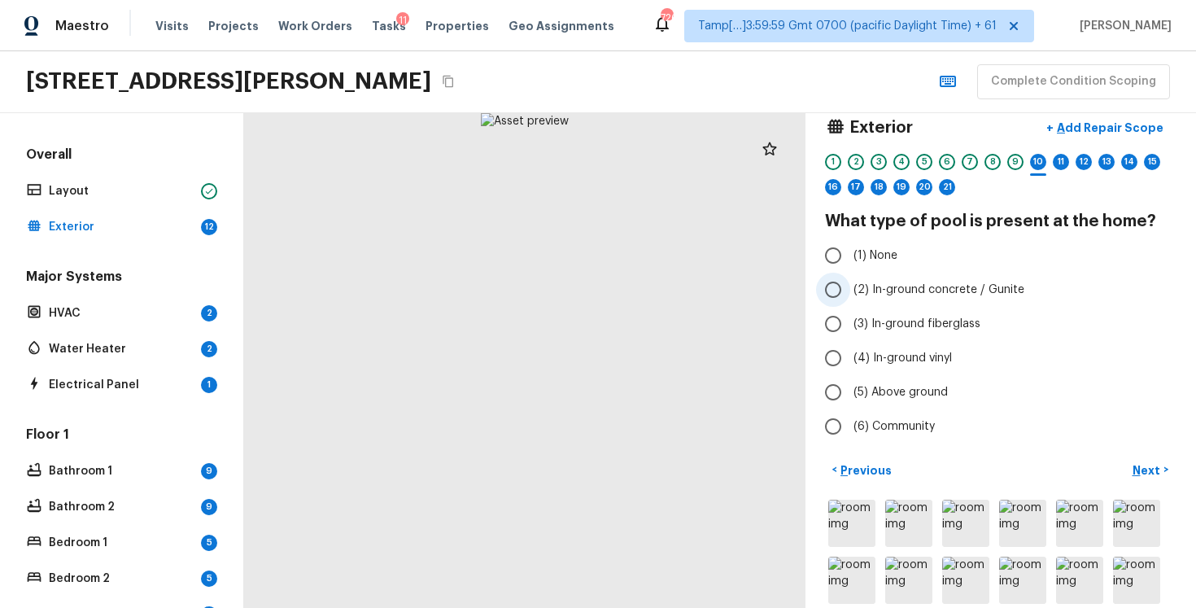
click at [941, 278] on label "(2) In-ground concrete / Gunite" at bounding box center [989, 290] width 347 height 34
click at [850, 278] on input "(2) In-ground concrete / Gunite" at bounding box center [833, 290] width 34 height 34
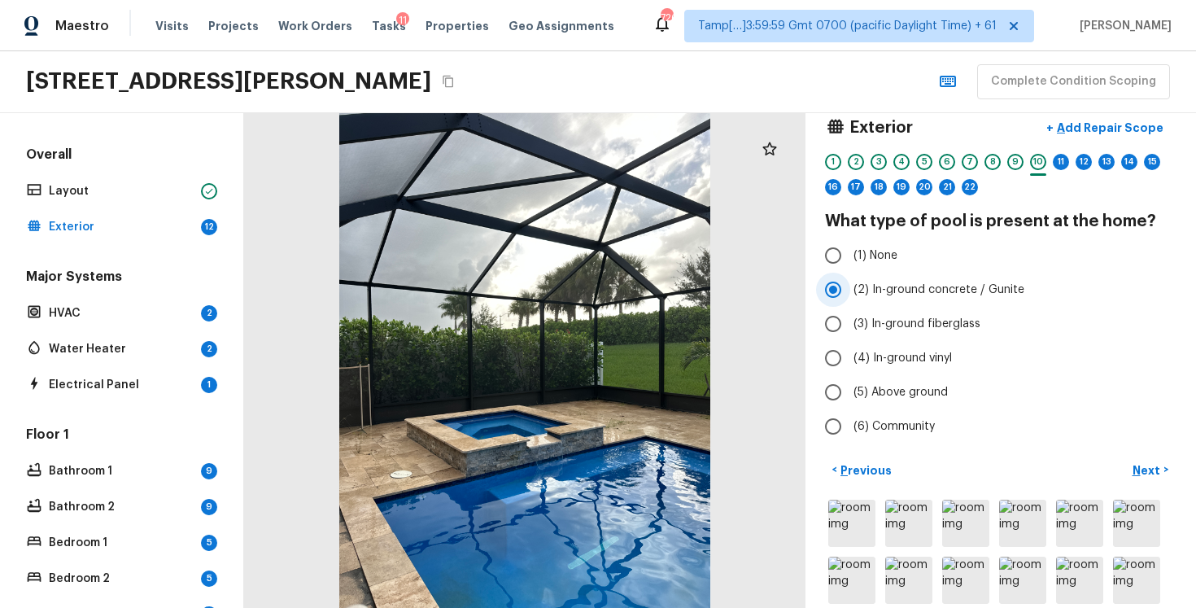
click at [941, 281] on label "(2) In-ground concrete / Gunite" at bounding box center [989, 290] width 347 height 34
click at [850, 281] on input "(2) In-ground concrete / Gunite" at bounding box center [833, 290] width 34 height 34
click at [972, 336] on label "(3) In-ground fiberglass" at bounding box center [989, 324] width 347 height 34
click at [850, 336] on input "(3) In-ground fiberglass" at bounding box center [833, 324] width 34 height 34
click at [1140, 472] on p "Next" at bounding box center [1148, 470] width 31 height 16
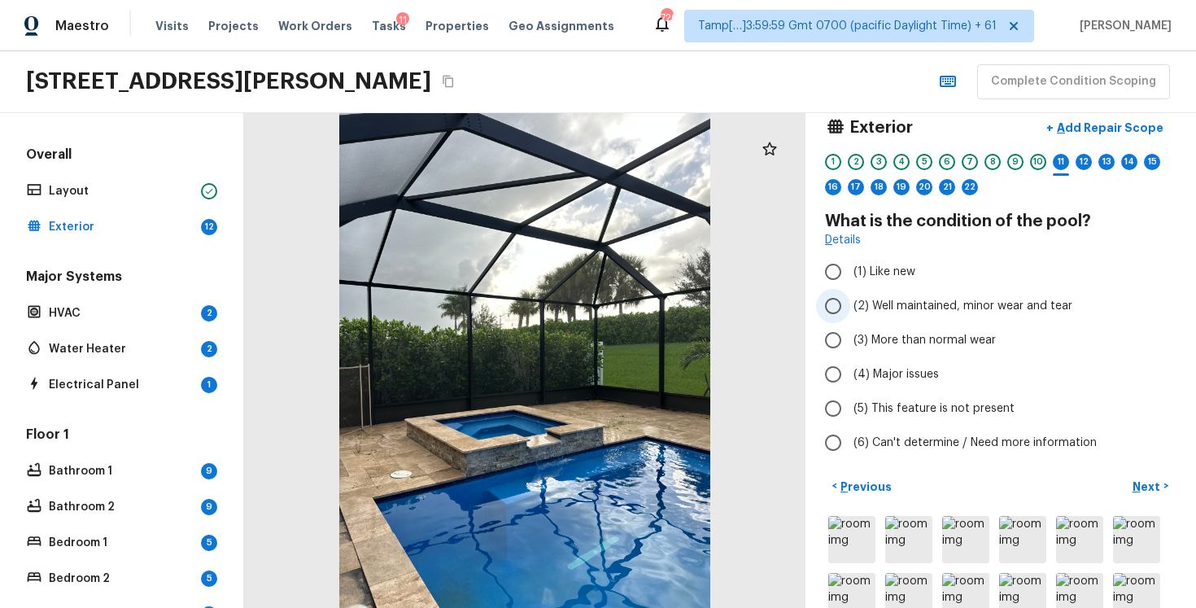
click at [877, 304] on span "(2) Well maintained, minor wear and tear" at bounding box center [963, 306] width 219 height 16
click at [850, 304] on input "(2) Well maintained, minor wear and tear" at bounding box center [833, 306] width 34 height 34
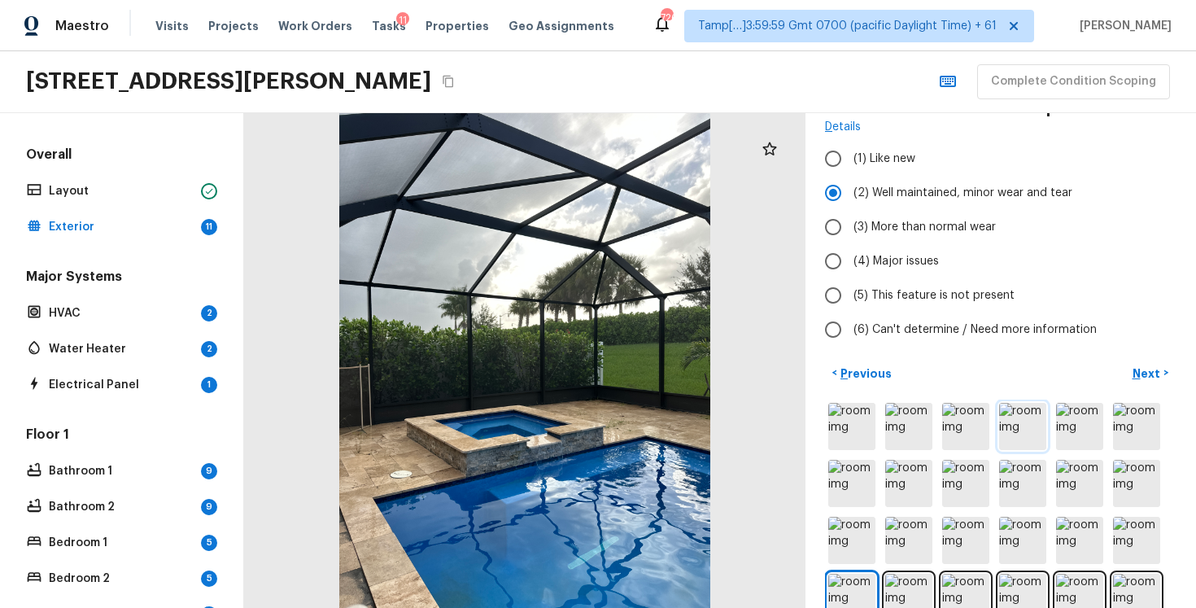
scroll to position [0, 0]
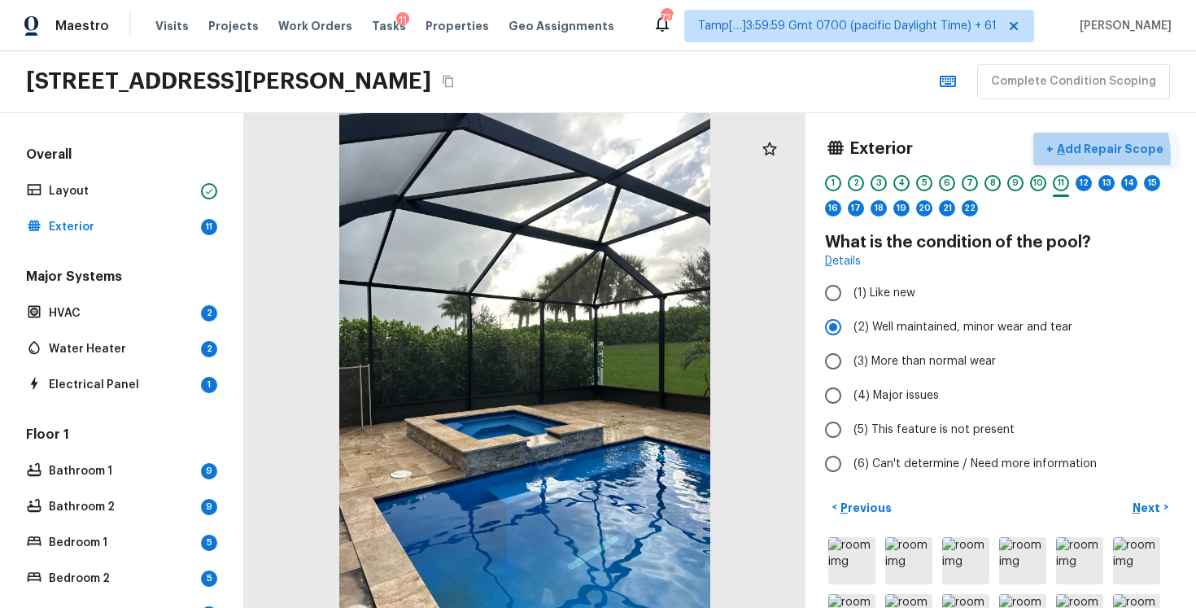
click at [1090, 155] on p "Add Repair Scope" at bounding box center [1109, 149] width 110 height 16
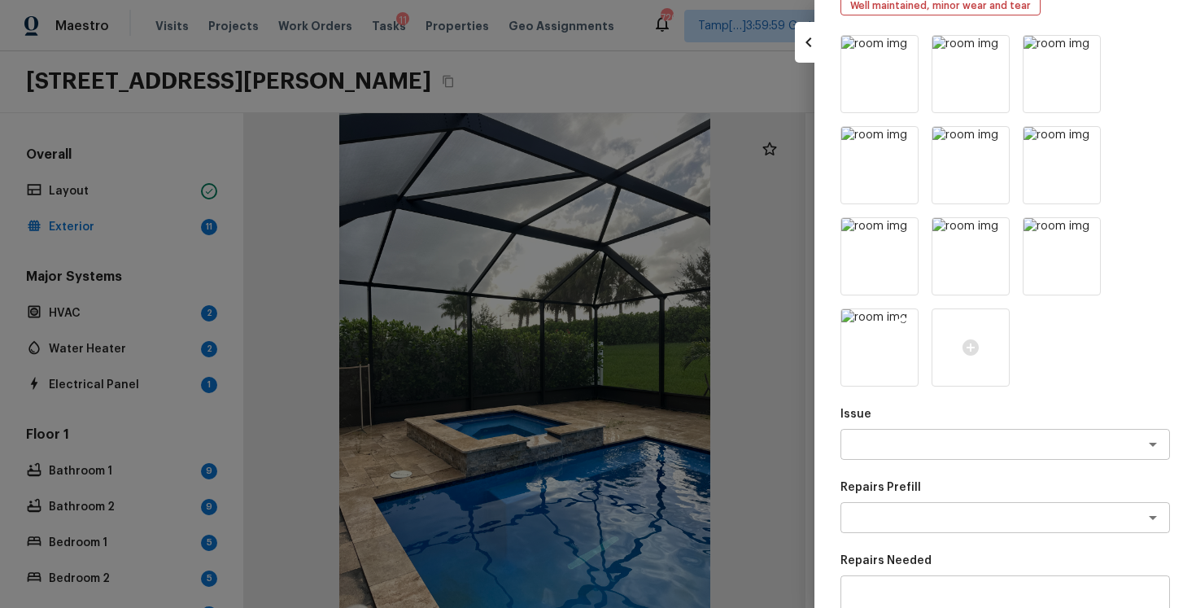
scroll to position [128, 0]
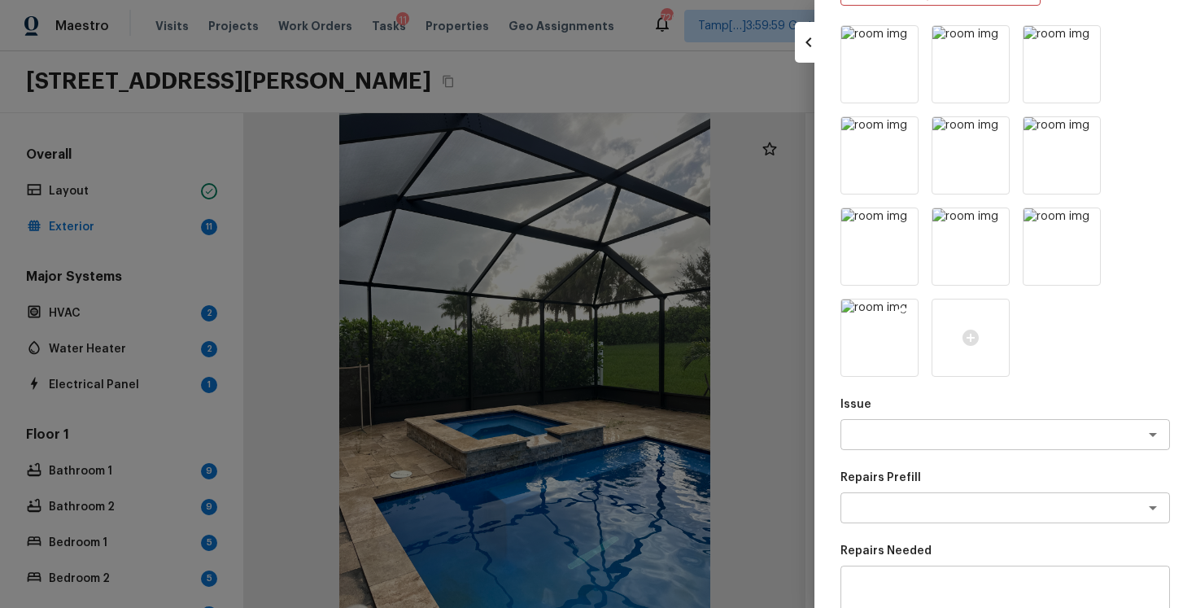
click at [911, 302] on img at bounding box center [879, 337] width 76 height 76
click at [906, 309] on icon at bounding box center [904, 315] width 14 height 14
click at [902, 242] on img at bounding box center [879, 246] width 76 height 76
click at [898, 221] on icon at bounding box center [904, 223] width 14 height 14
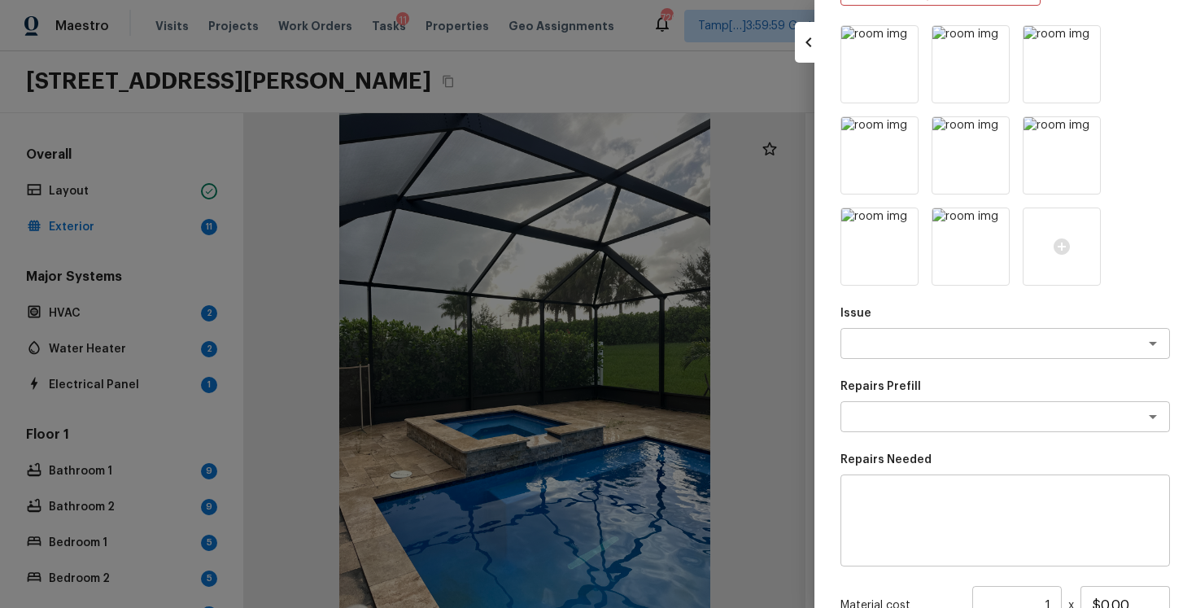
click at [898, 221] on icon at bounding box center [904, 223] width 14 height 14
click at [987, 132] on icon at bounding box center [994, 132] width 16 height 16
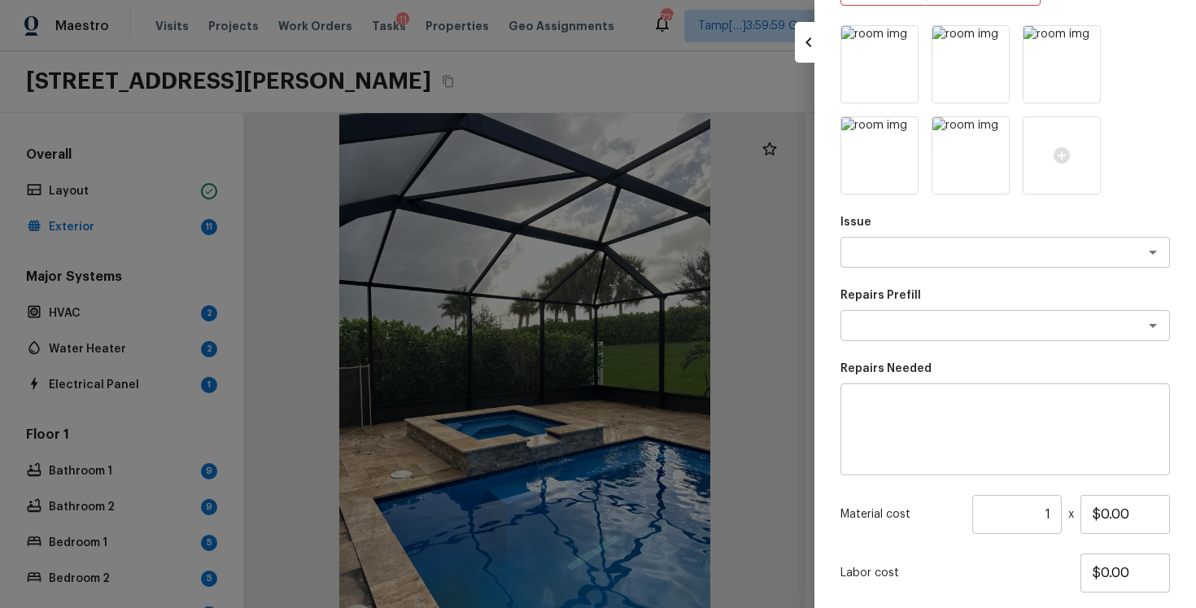
click at [987, 132] on icon at bounding box center [994, 132] width 16 height 16
click at [950, 253] on textarea at bounding box center [982, 252] width 269 height 16
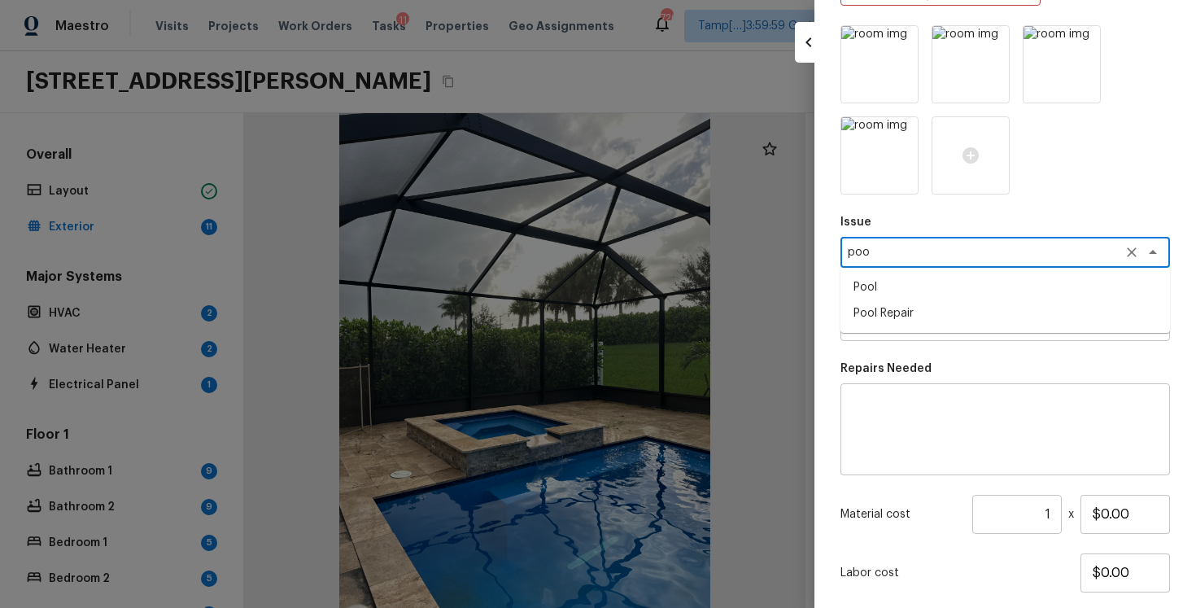
click at [962, 322] on li "Pool Repair" at bounding box center [1006, 313] width 330 height 26
click at [962, 322] on textarea at bounding box center [982, 325] width 269 height 16
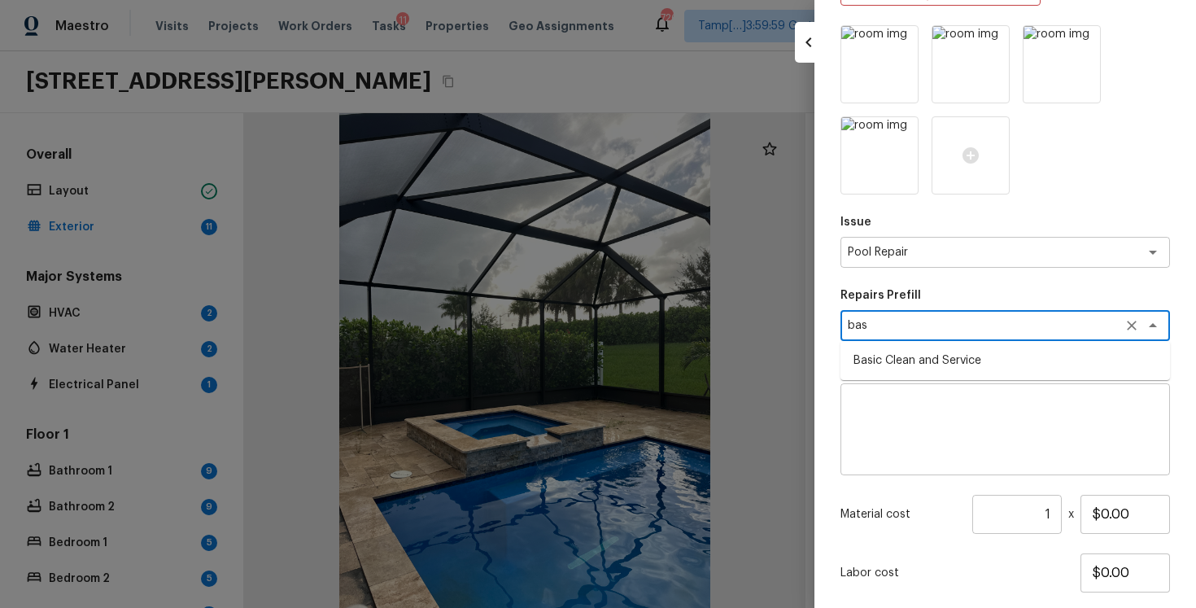
click at [950, 347] on li "Basic Clean and Service" at bounding box center [1006, 360] width 330 height 26
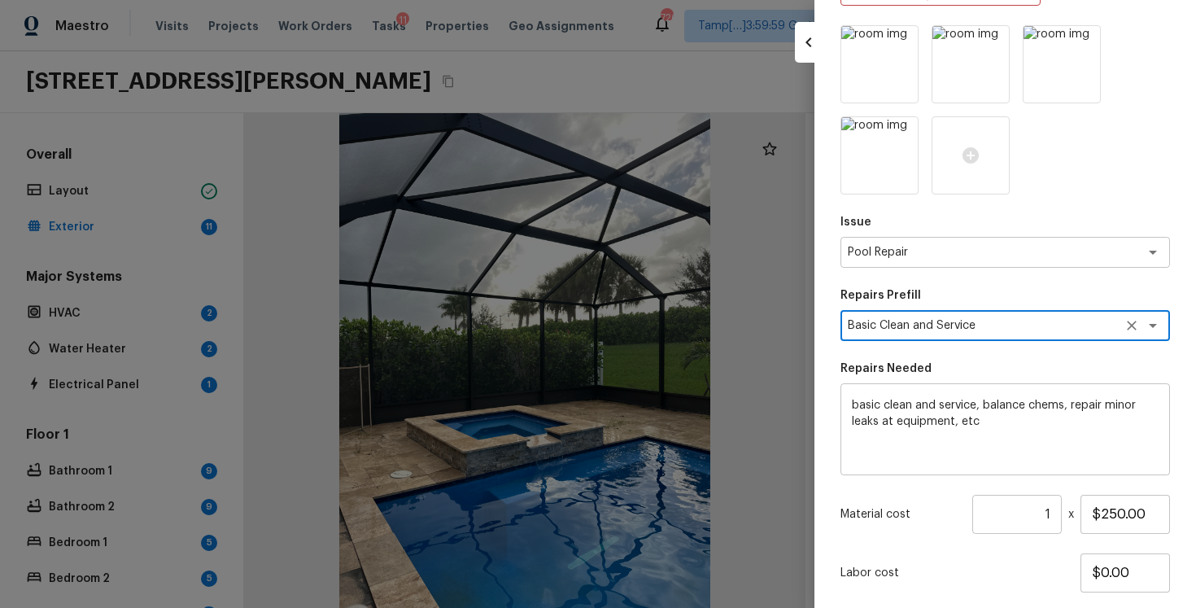
scroll to position [231, 0]
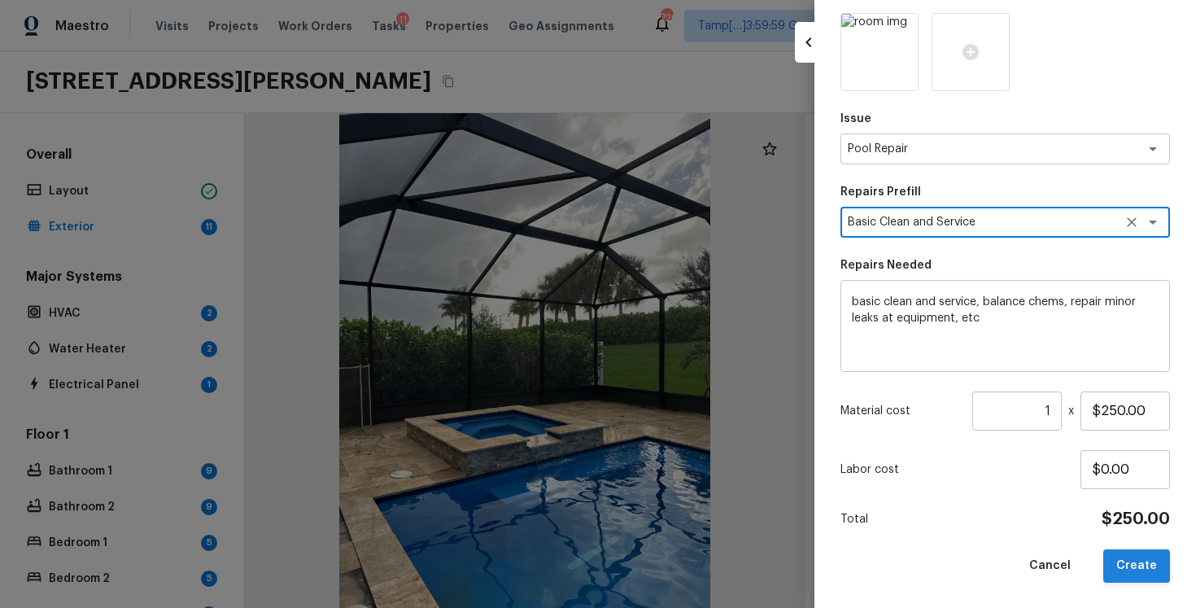
click at [1129, 557] on button "Create" at bounding box center [1136, 565] width 67 height 33
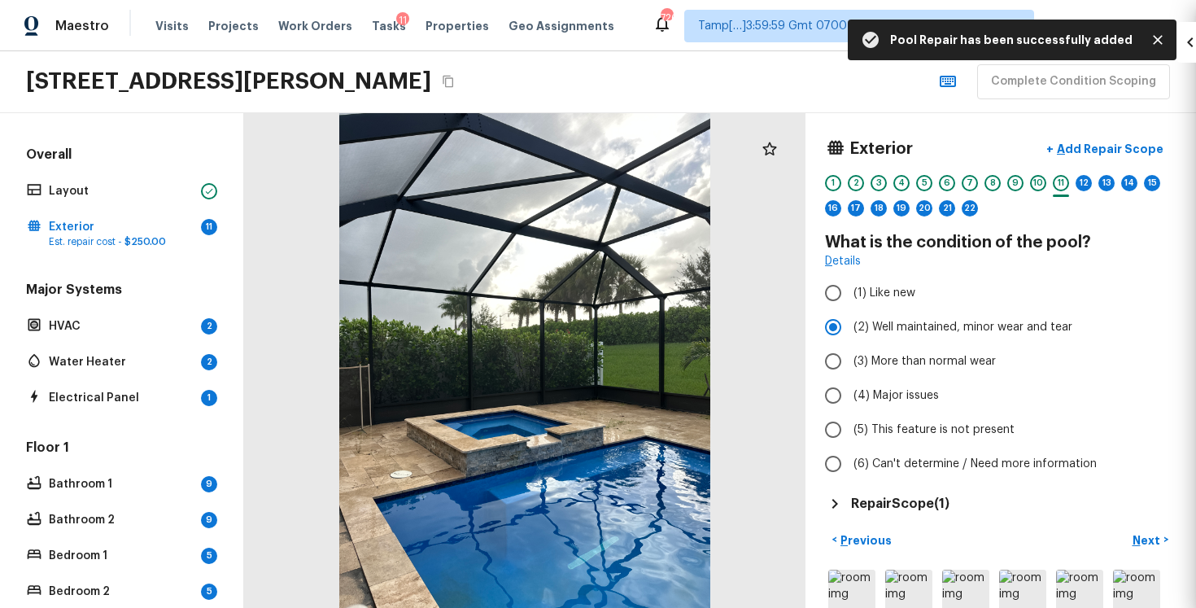
scroll to position [140, 0]
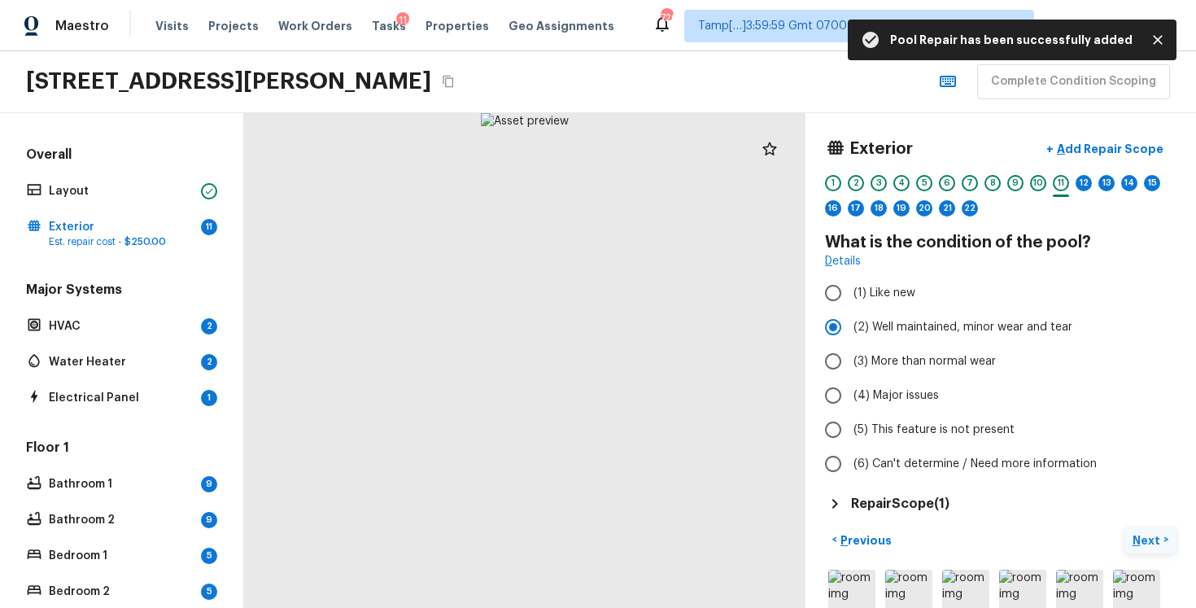
click at [1155, 538] on p "Next" at bounding box center [1148, 540] width 31 height 16
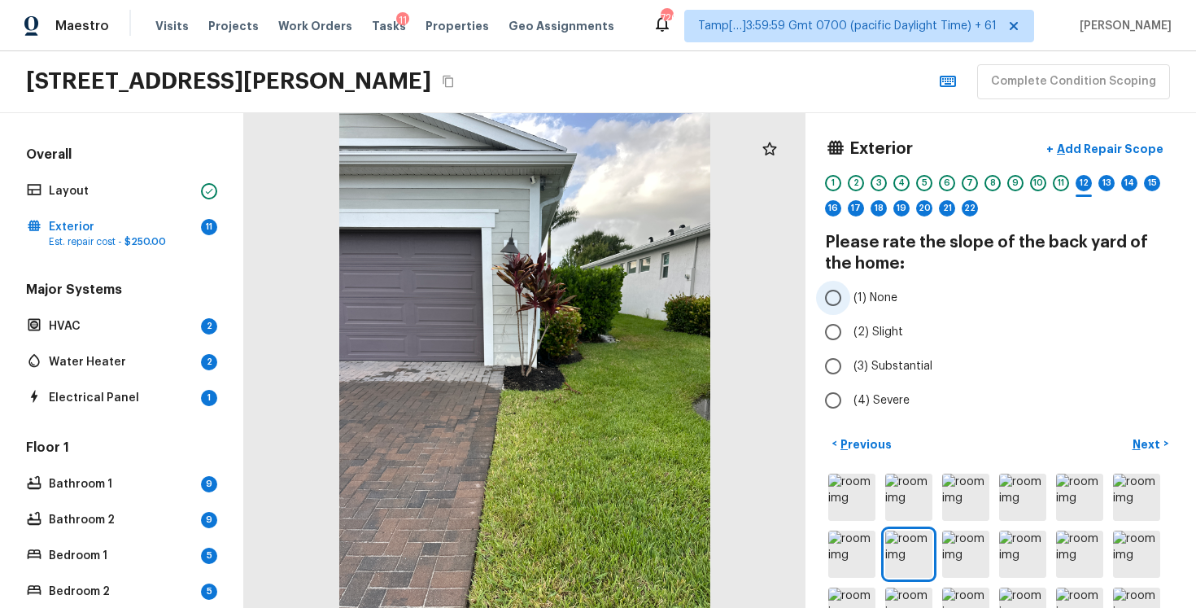
click at [883, 293] on span "(1) None" at bounding box center [876, 298] width 44 height 16
click at [850, 293] on input "(1) None" at bounding box center [833, 298] width 34 height 34
click at [1155, 441] on p "Next" at bounding box center [1148, 444] width 31 height 16
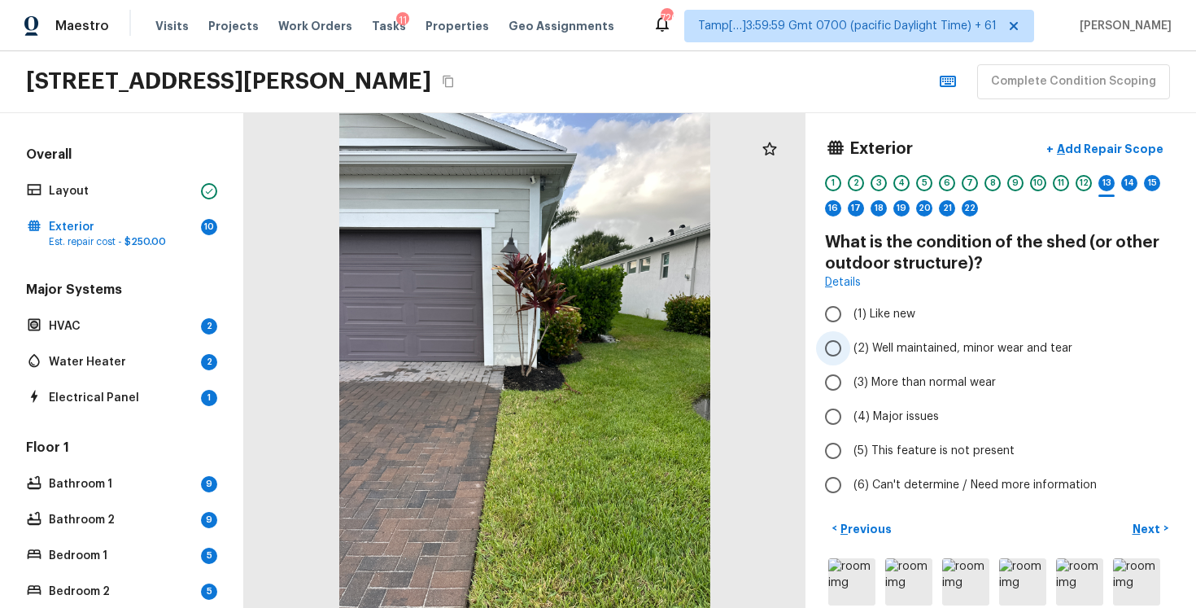
click at [946, 338] on label "(2) Well maintained, minor wear and tear" at bounding box center [989, 348] width 347 height 34
click at [850, 338] on input "(2) Well maintained, minor wear and tear" at bounding box center [833, 348] width 34 height 34
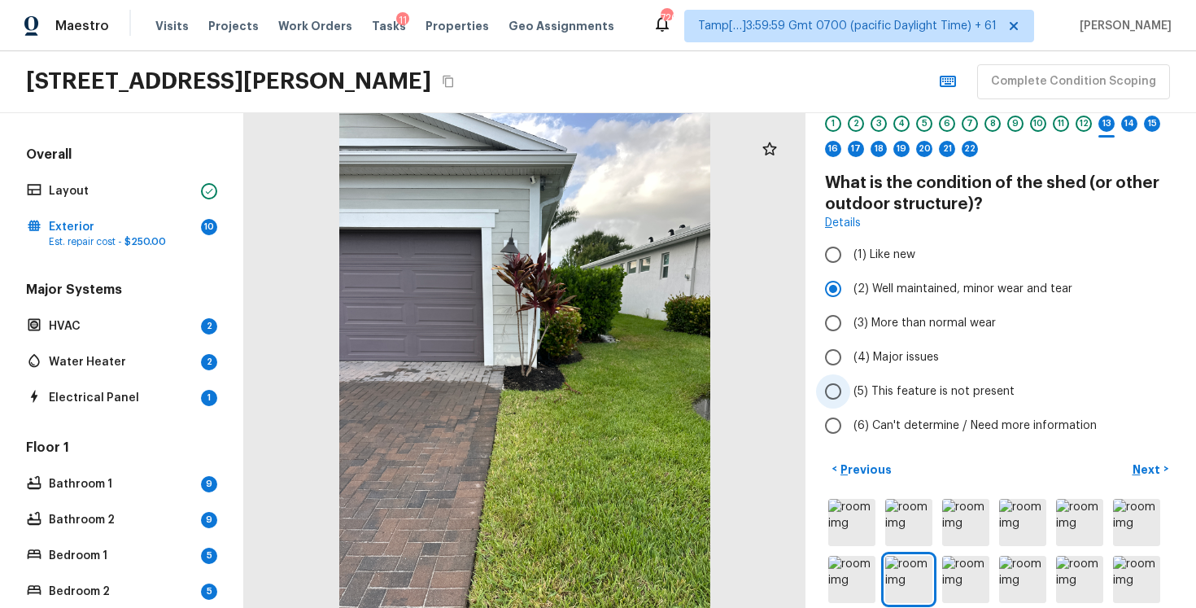
scroll to position [64, 0]
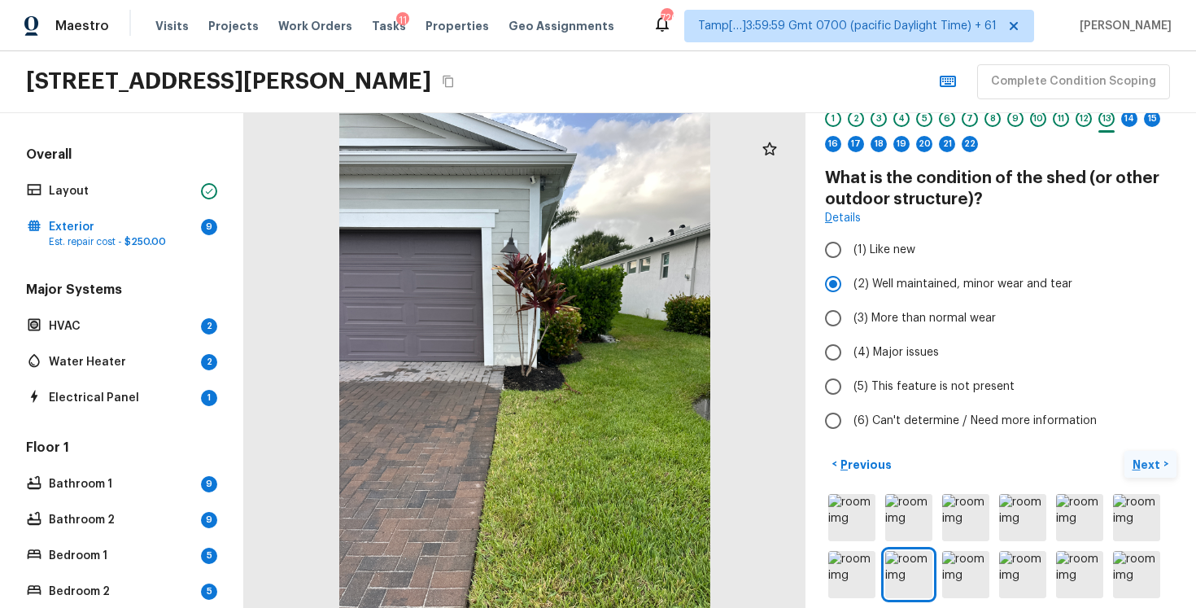
click at [1144, 467] on p "Next" at bounding box center [1148, 464] width 31 height 16
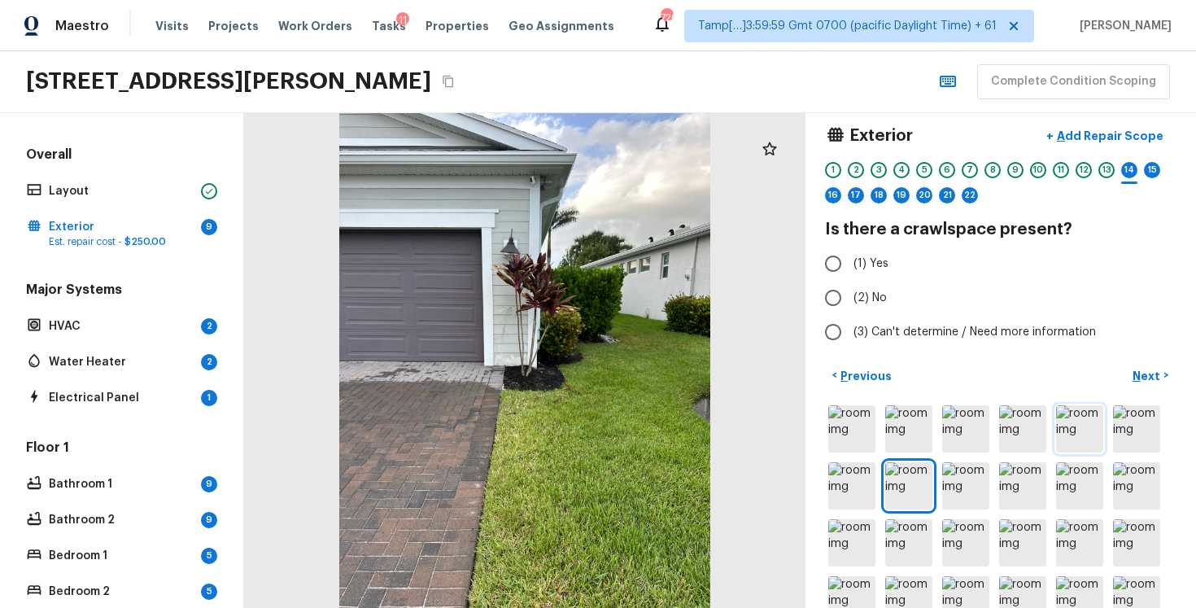
scroll to position [13, 0]
click at [872, 297] on span "(2) No" at bounding box center [870, 298] width 33 height 16
click at [850, 297] on input "(2) No" at bounding box center [833, 298] width 34 height 34
click at [1147, 371] on p "Next" at bounding box center [1148, 376] width 31 height 16
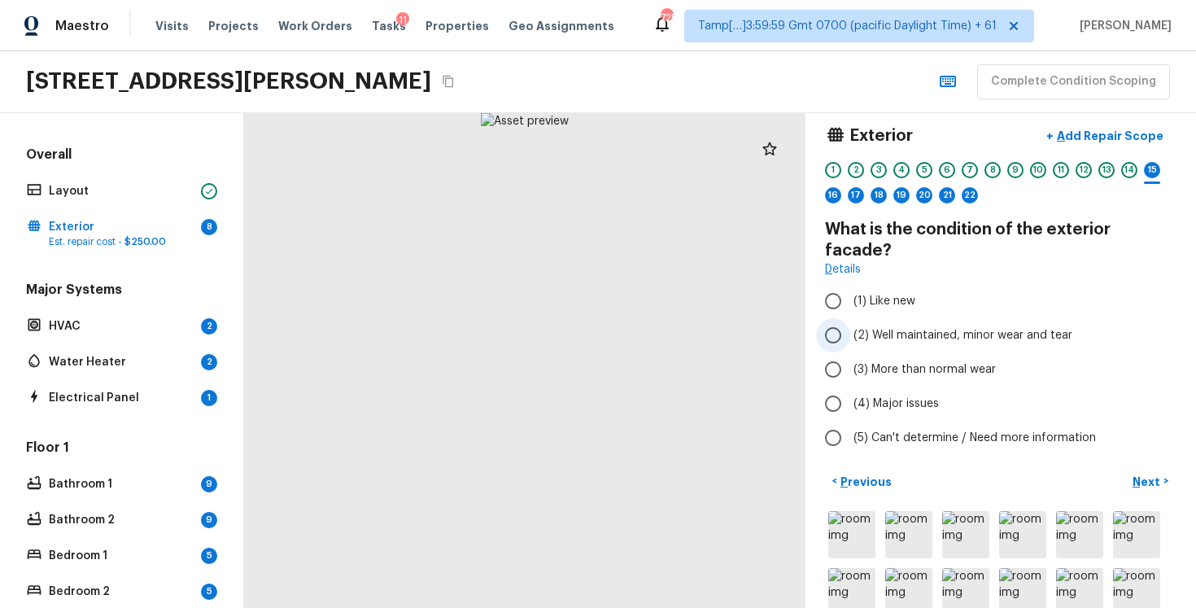
click at [835, 323] on input "(2) Well maintained, minor wear and tear" at bounding box center [833, 335] width 34 height 34
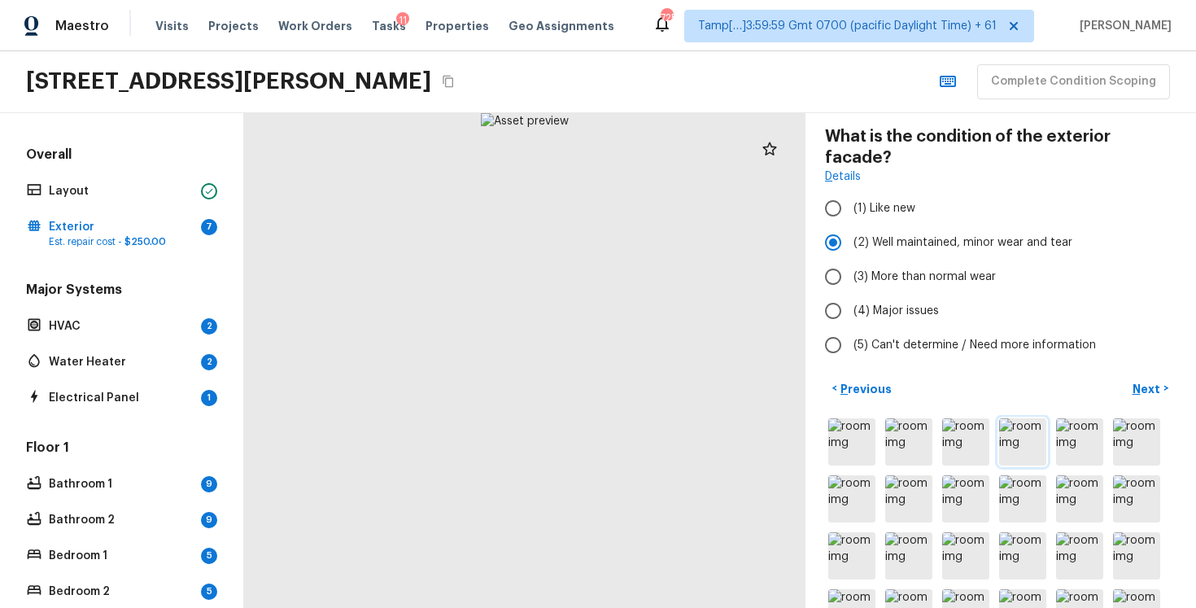
scroll to position [0, 0]
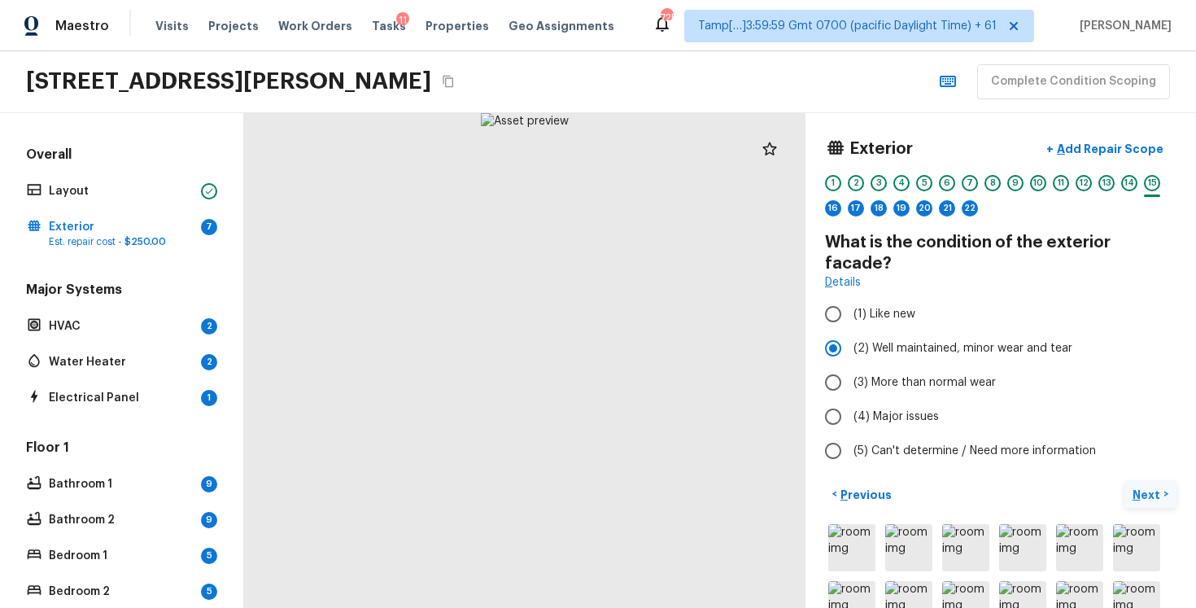
click at [1146, 487] on p "Next" at bounding box center [1148, 495] width 31 height 16
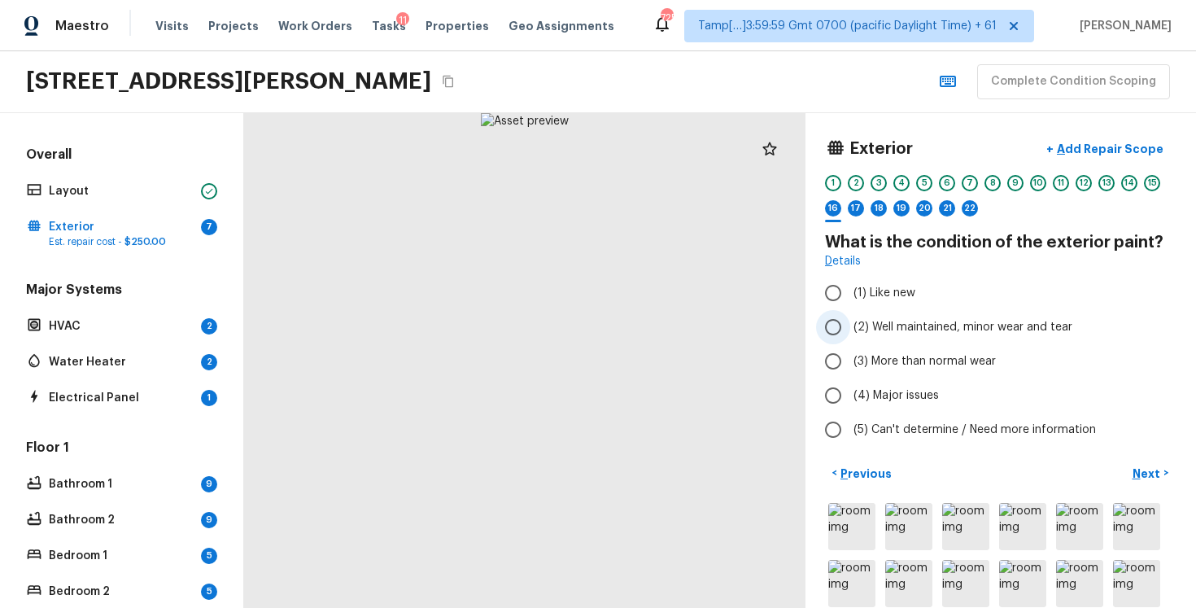
click at [933, 330] on span "(2) Well maintained, minor wear and tear" at bounding box center [963, 327] width 219 height 16
click at [850, 330] on input "(2) Well maintained, minor wear and tear" at bounding box center [833, 327] width 34 height 34
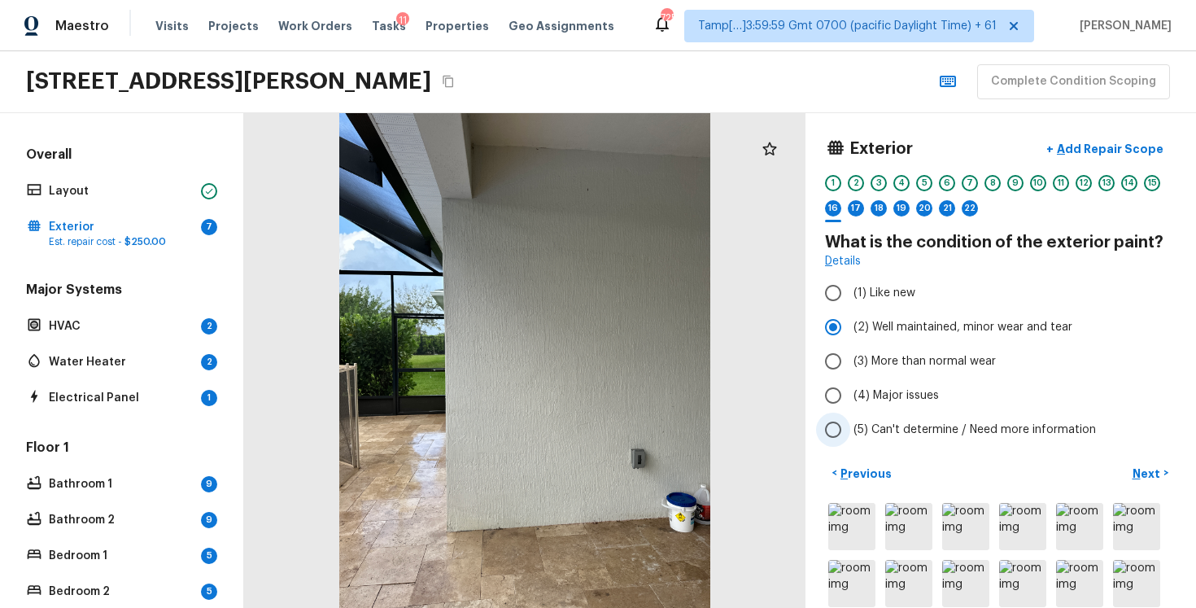
scroll to position [56, 0]
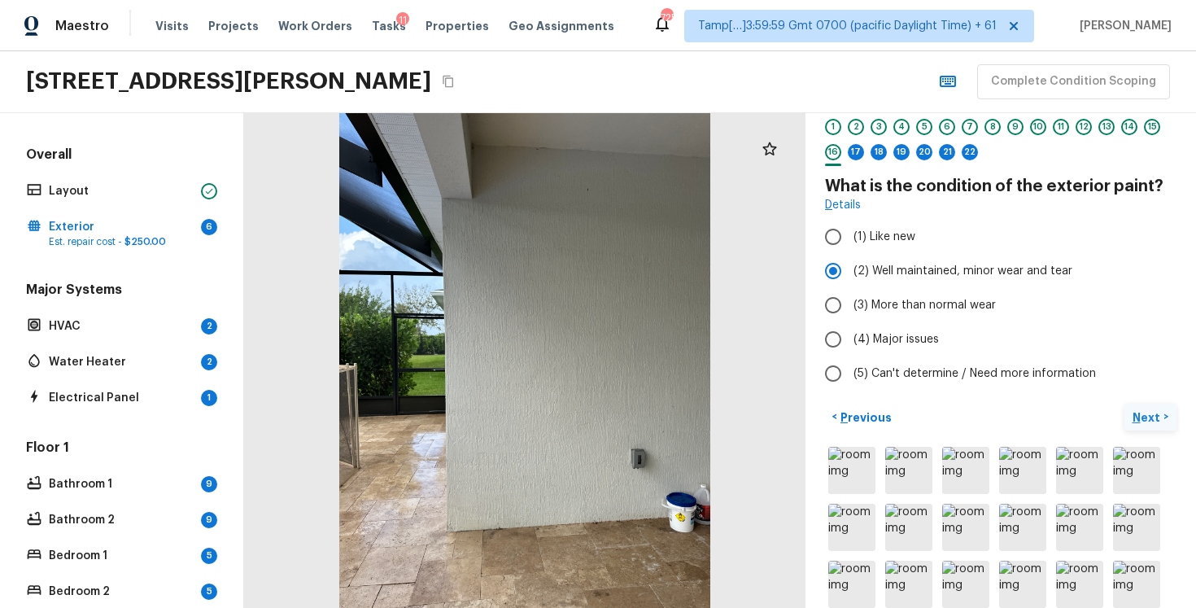
click at [1147, 421] on p "Next" at bounding box center [1148, 417] width 31 height 16
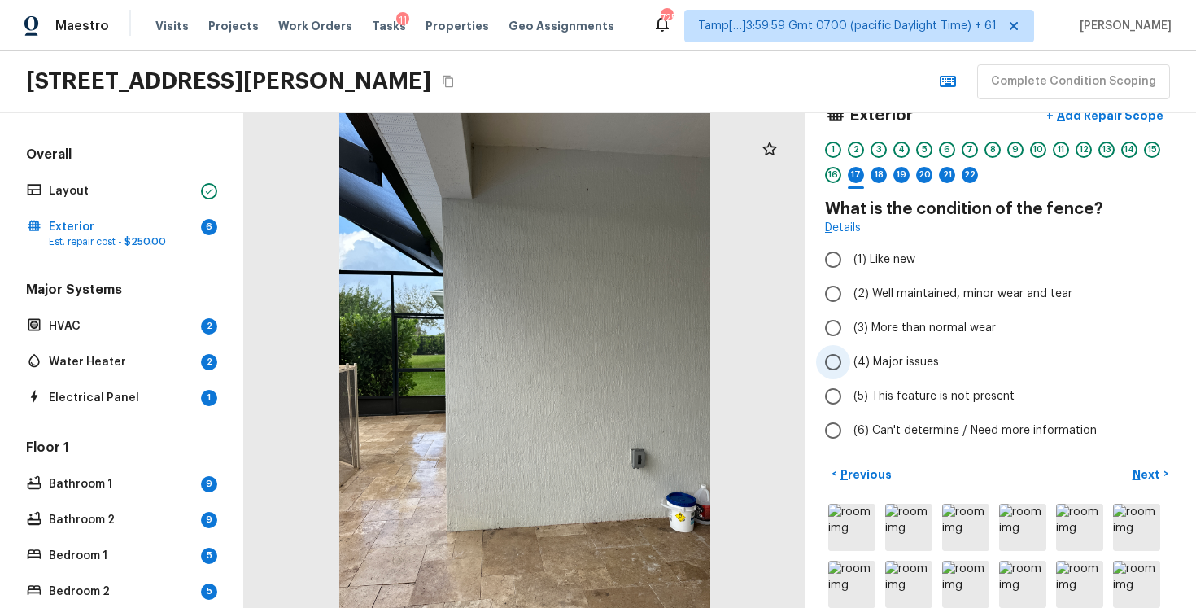
scroll to position [36, 0]
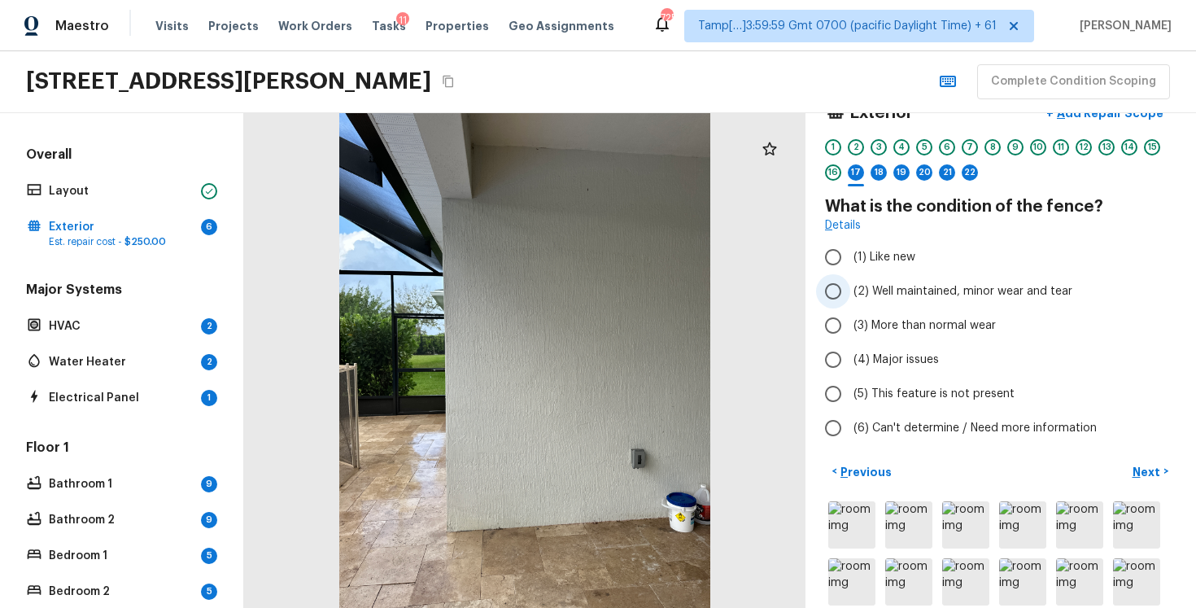
click at [852, 294] on label "(2) Well maintained, minor wear and tear" at bounding box center [989, 291] width 347 height 34
click at [850, 294] on input "(2) Well maintained, minor wear and tear" at bounding box center [833, 291] width 34 height 34
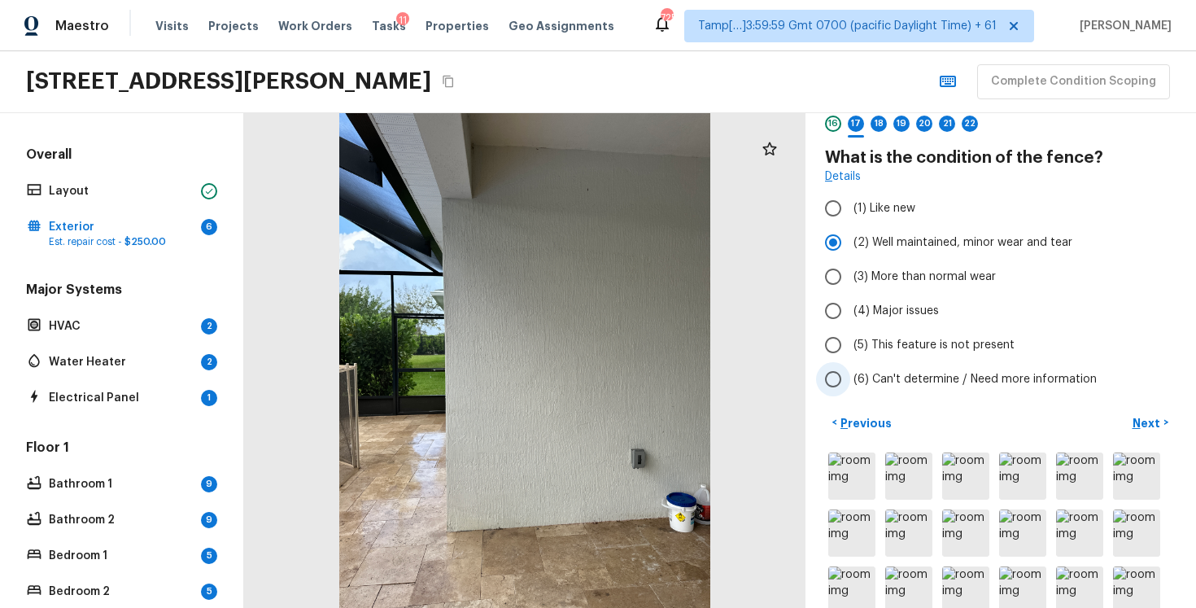
scroll to position [88, 0]
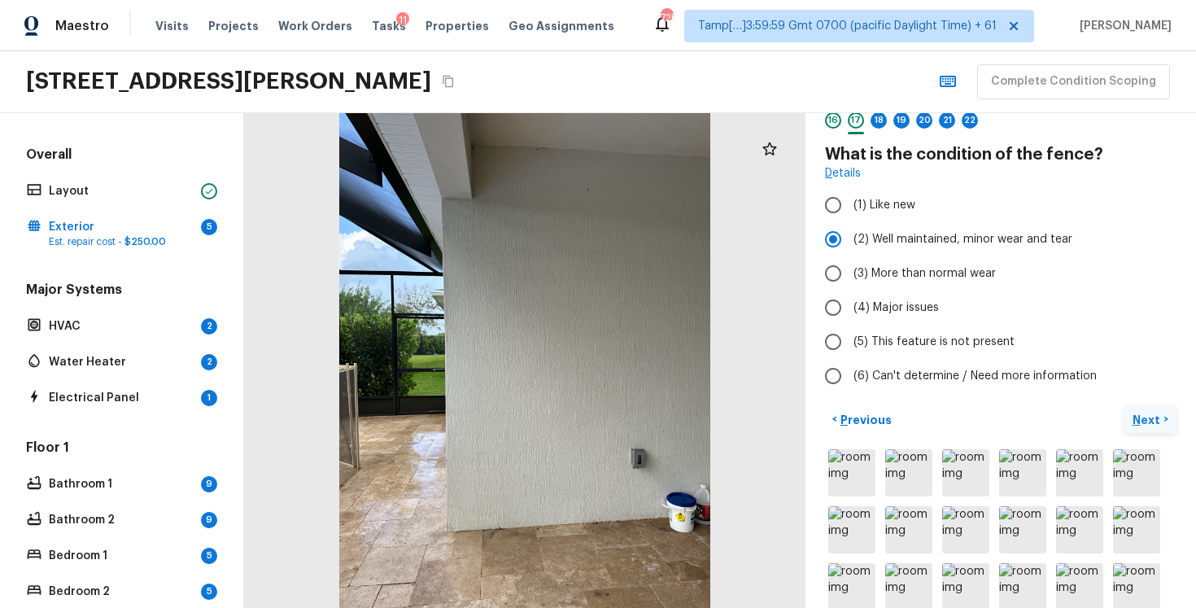
click at [1143, 421] on p "Next" at bounding box center [1148, 420] width 31 height 16
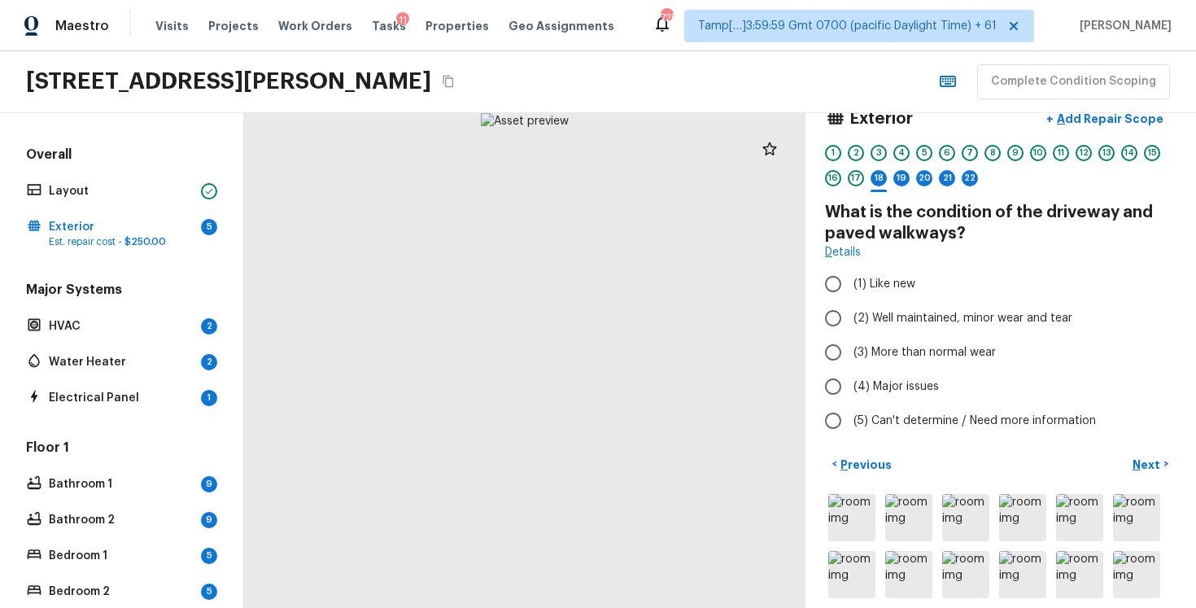
scroll to position [15, 0]
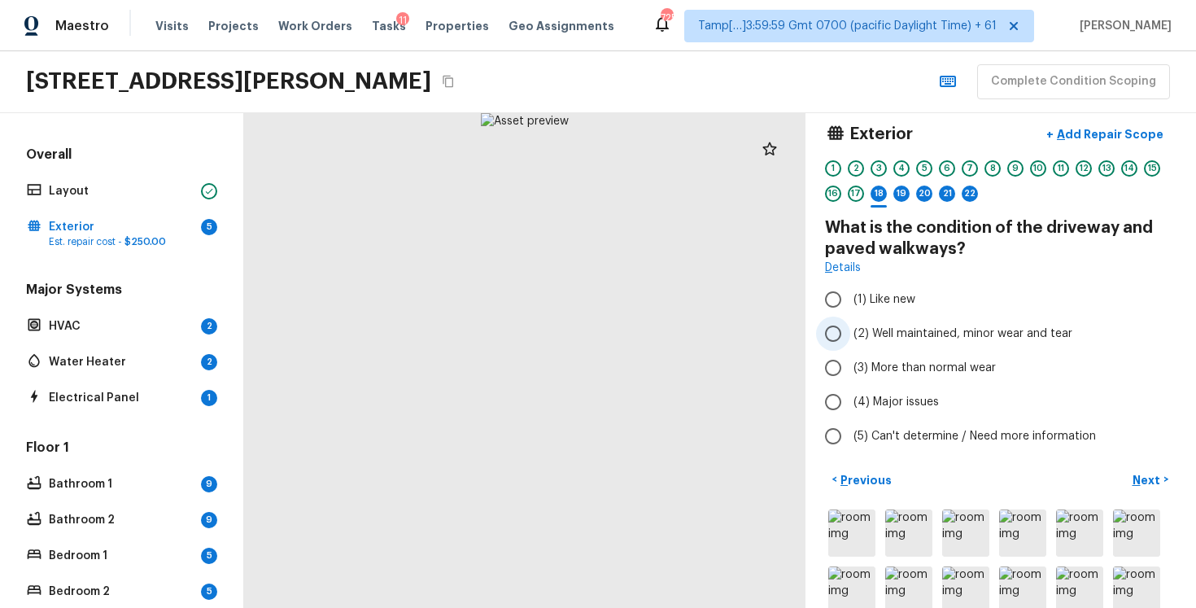
click at [871, 333] on span "(2) Well maintained, minor wear and tear" at bounding box center [963, 333] width 219 height 16
click at [850, 333] on input "(2) Well maintained, minor wear and tear" at bounding box center [833, 334] width 34 height 34
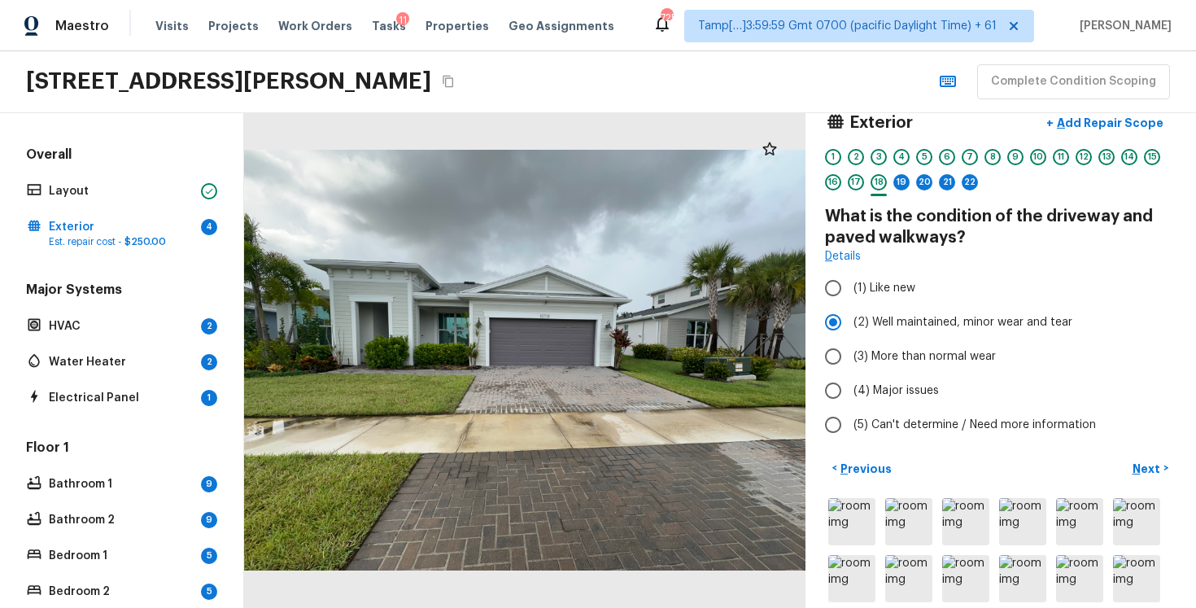
scroll to position [26, 0]
click at [1144, 464] on p "Next" at bounding box center [1148, 469] width 31 height 16
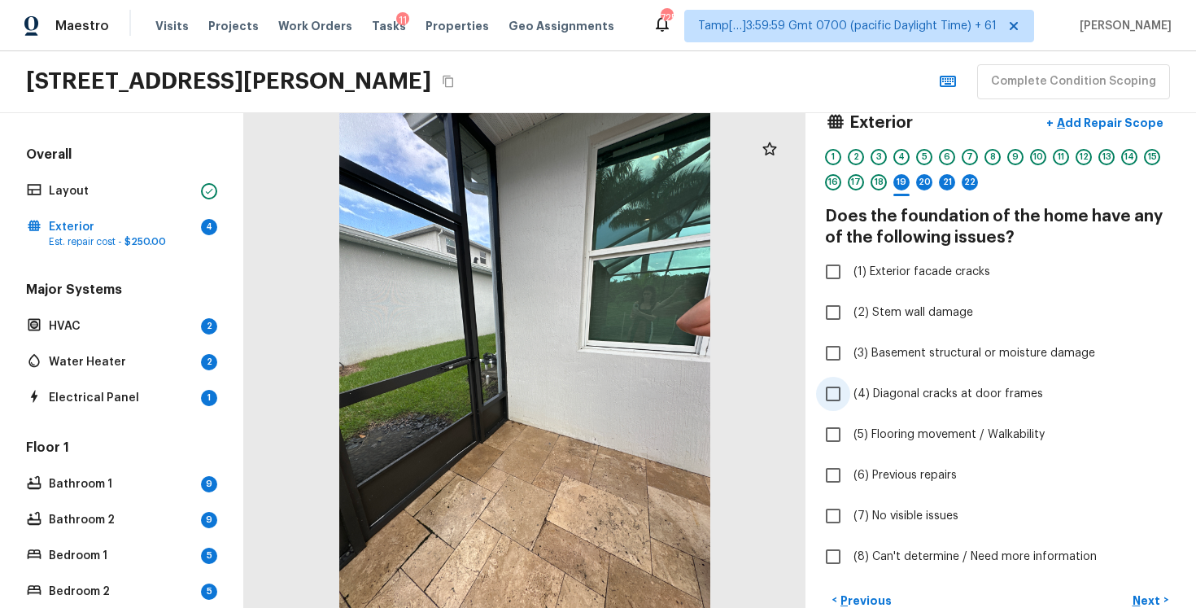
scroll to position [164, 0]
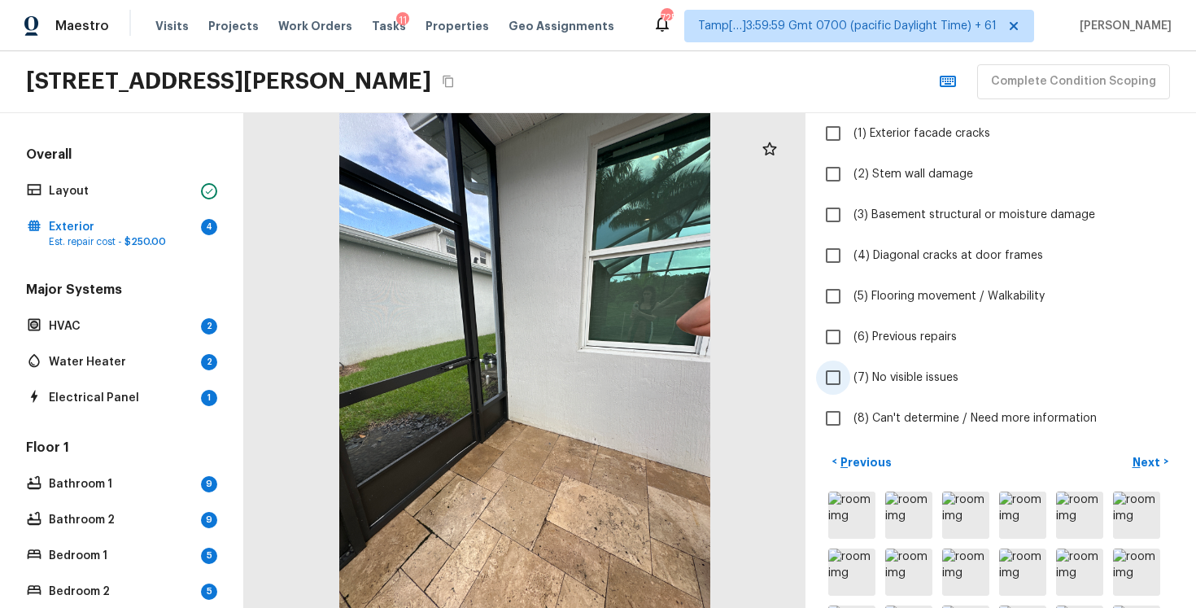
click at [835, 385] on input "(7) No visible issues" at bounding box center [833, 377] width 34 height 34
click at [1168, 463] on button "Next >" at bounding box center [1151, 461] width 52 height 27
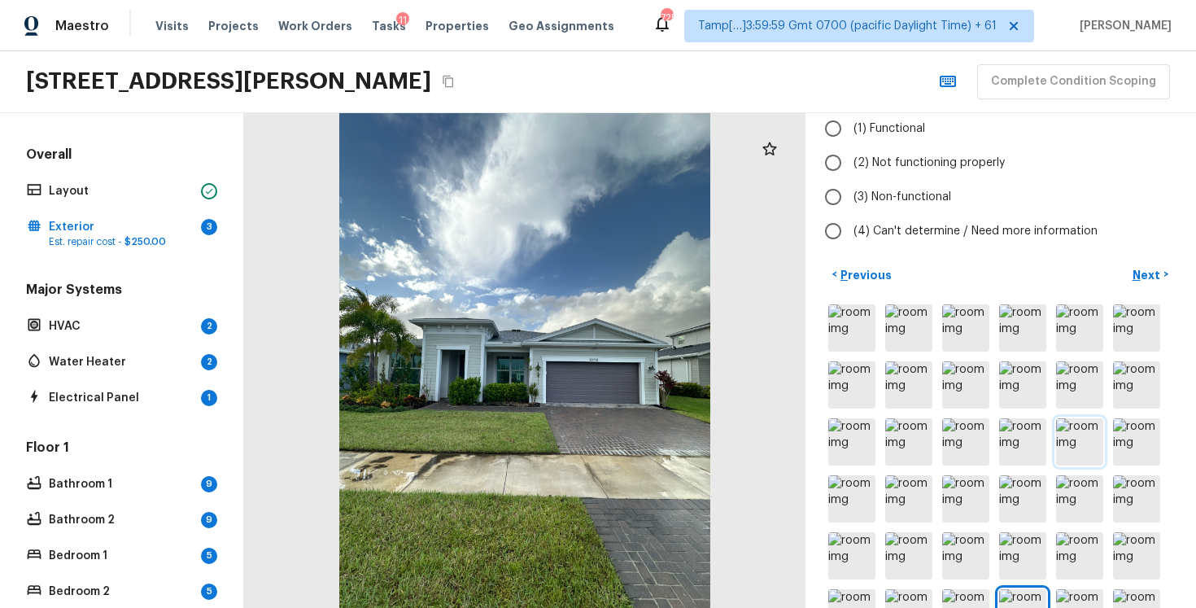
scroll to position [0, 0]
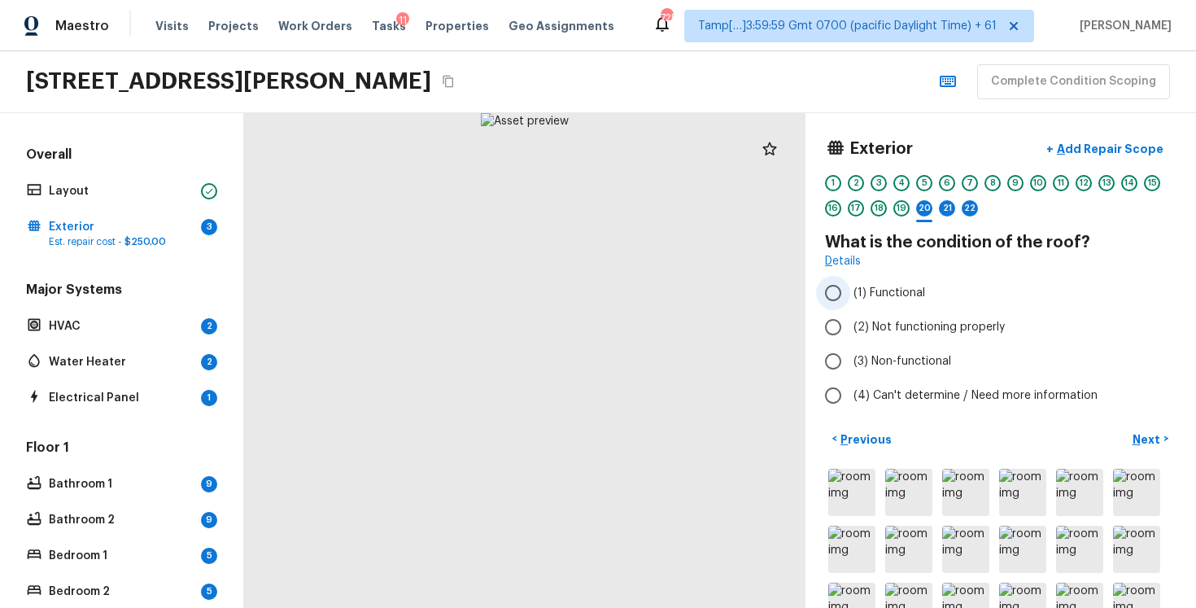
click at [851, 282] on label "(1) Functional" at bounding box center [989, 293] width 347 height 34
click at [850, 282] on input "(1) Functional" at bounding box center [833, 293] width 34 height 34
click at [1148, 439] on p "Next" at bounding box center [1148, 439] width 31 height 16
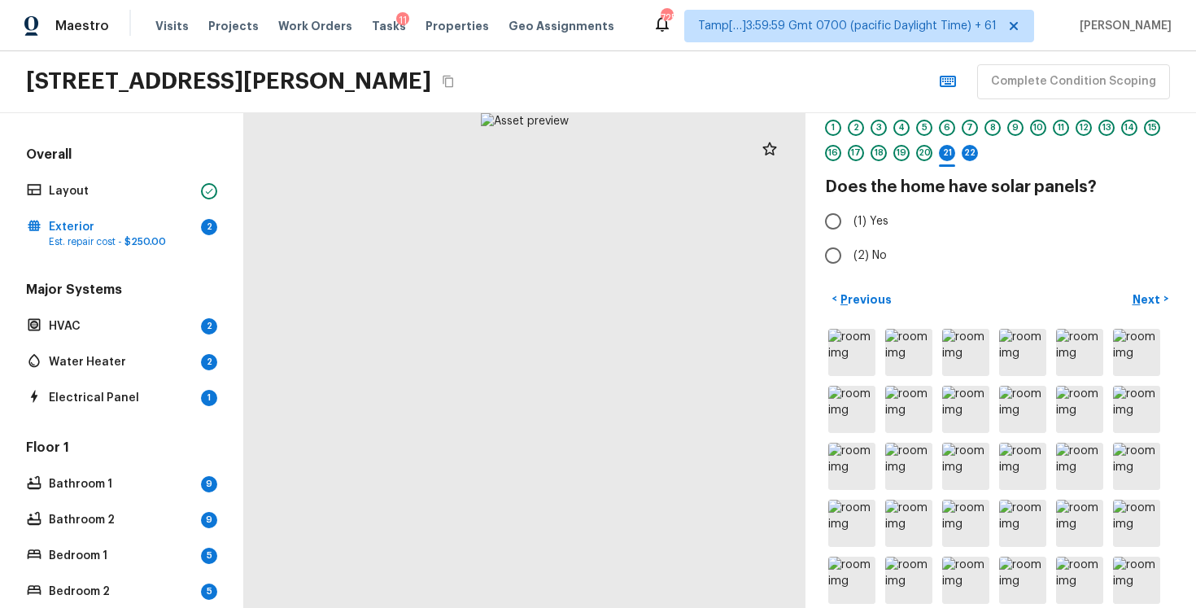
scroll to position [58, 0]
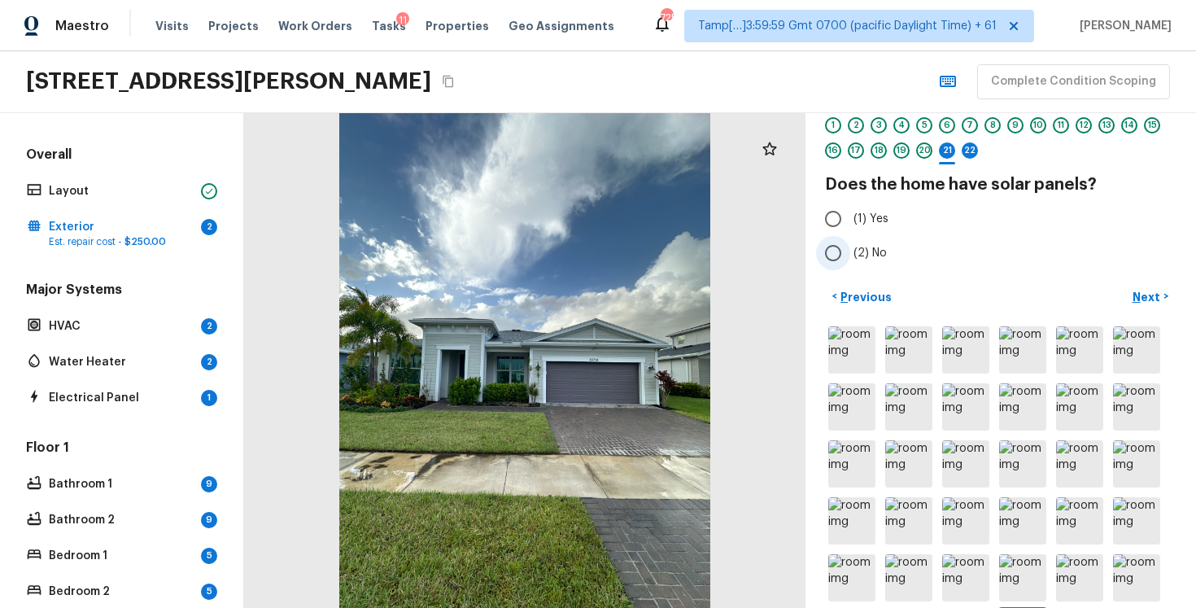
click at [838, 252] on input "(2) No" at bounding box center [833, 253] width 34 height 34
click at [1130, 303] on button "Next >" at bounding box center [1151, 296] width 52 height 27
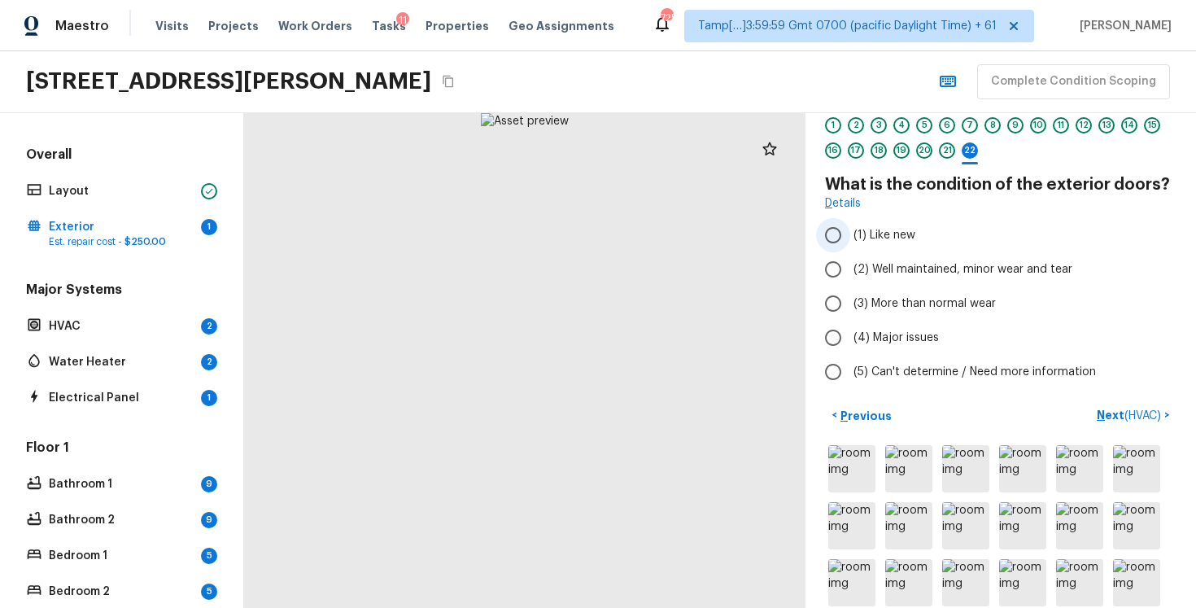
scroll to position [0, 0]
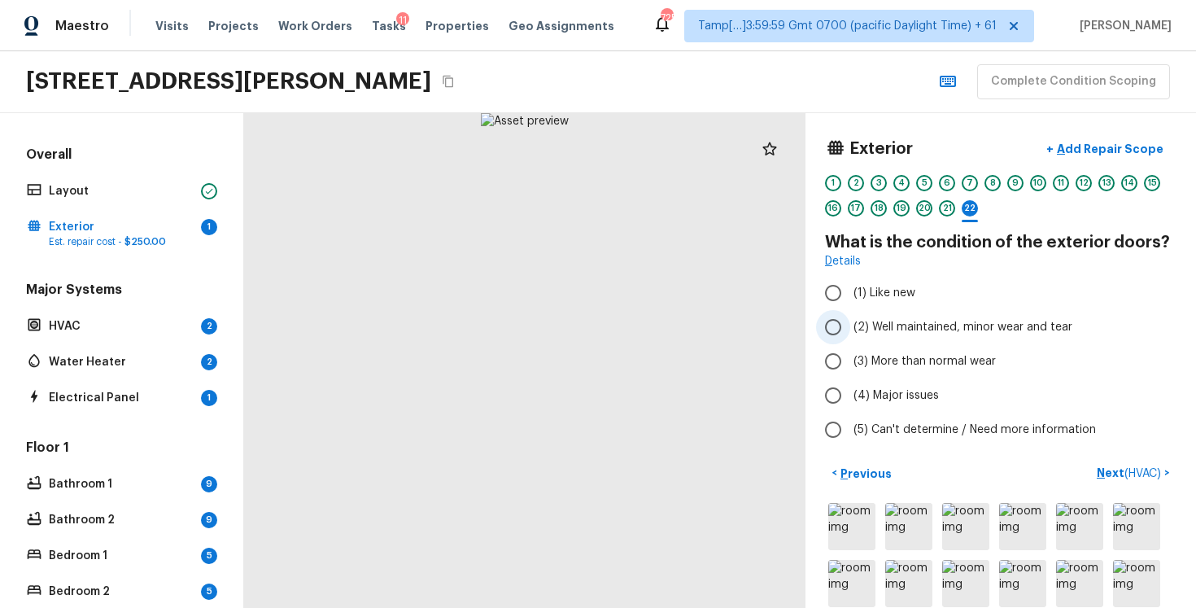
click at [888, 325] on span "(2) Well maintained, minor wear and tear" at bounding box center [963, 327] width 219 height 16
click at [850, 325] on input "(2) Well maintained, minor wear and tear" at bounding box center [833, 327] width 34 height 34
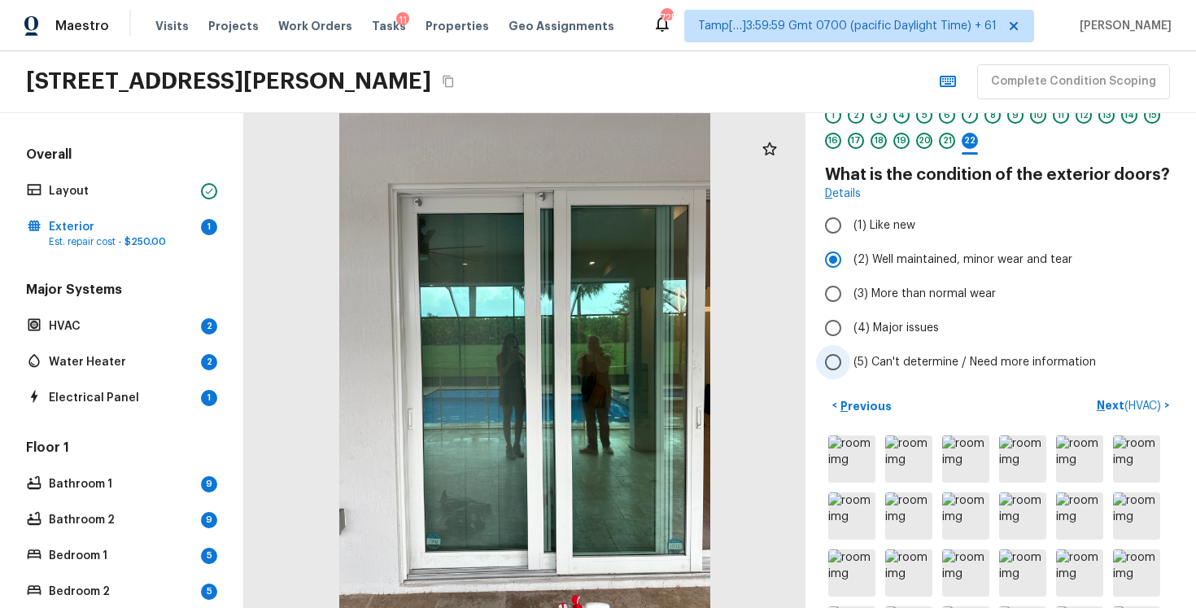
scroll to position [89, 0]
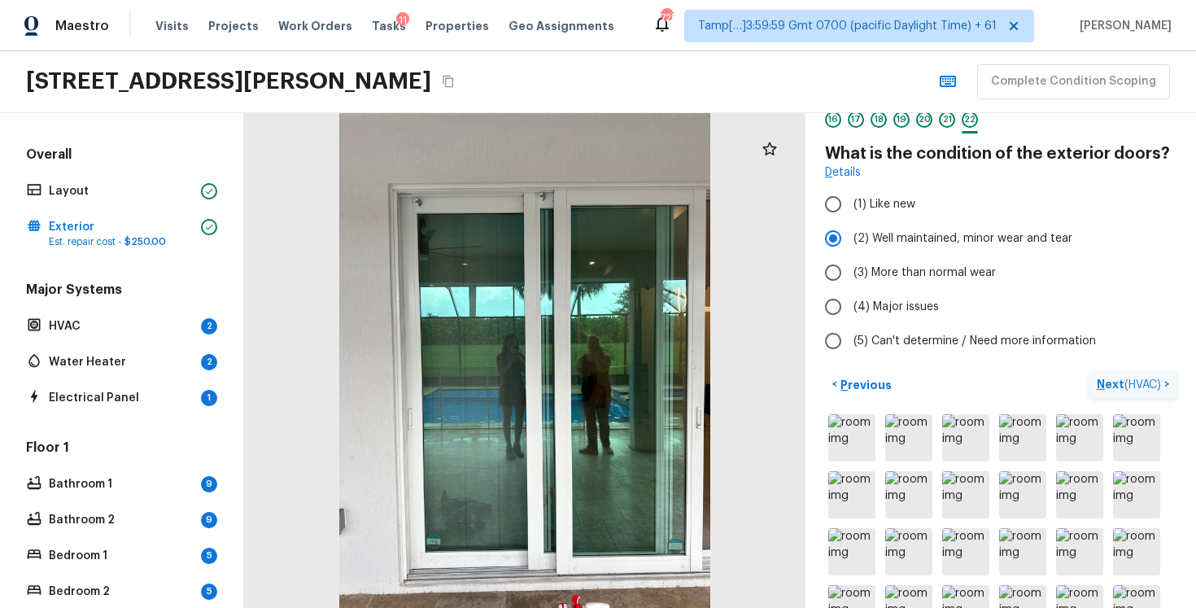
click at [1161, 371] on button "Next ( HVAC ) >" at bounding box center [1133, 384] width 86 height 27
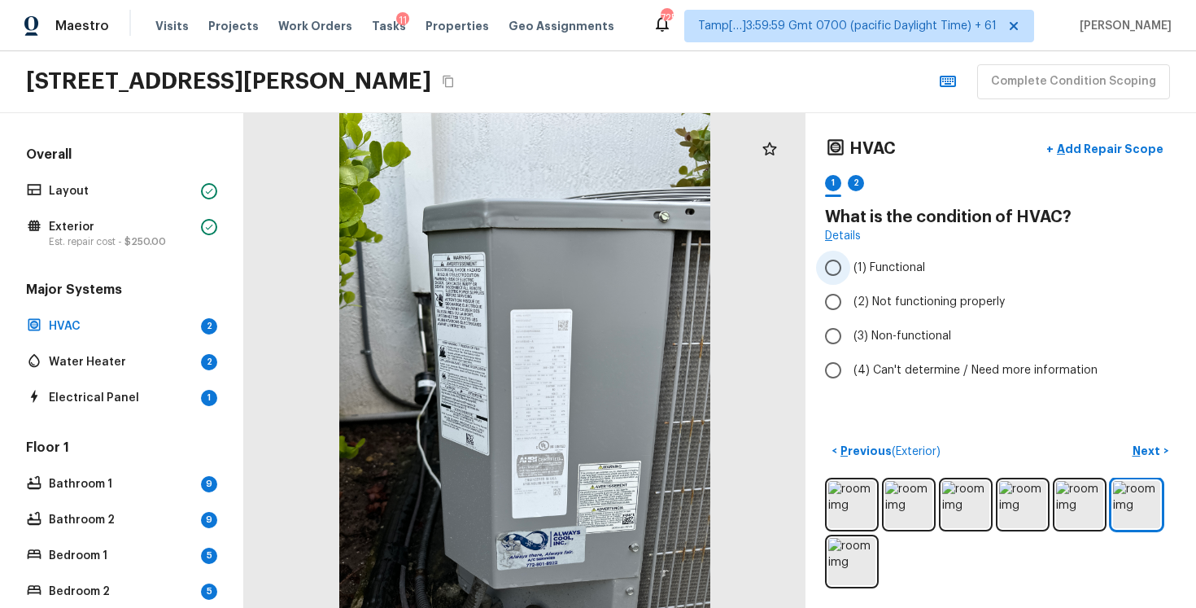
click at [838, 255] on input "(1) Functional" at bounding box center [833, 268] width 34 height 34
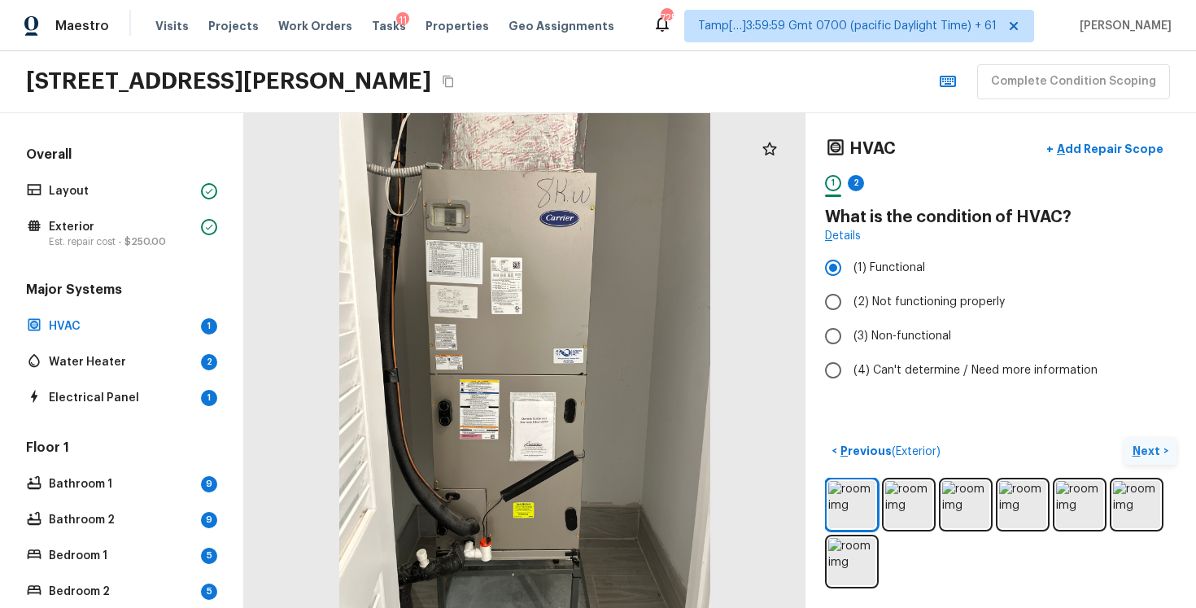
click at [1142, 448] on p "Next" at bounding box center [1148, 451] width 31 height 16
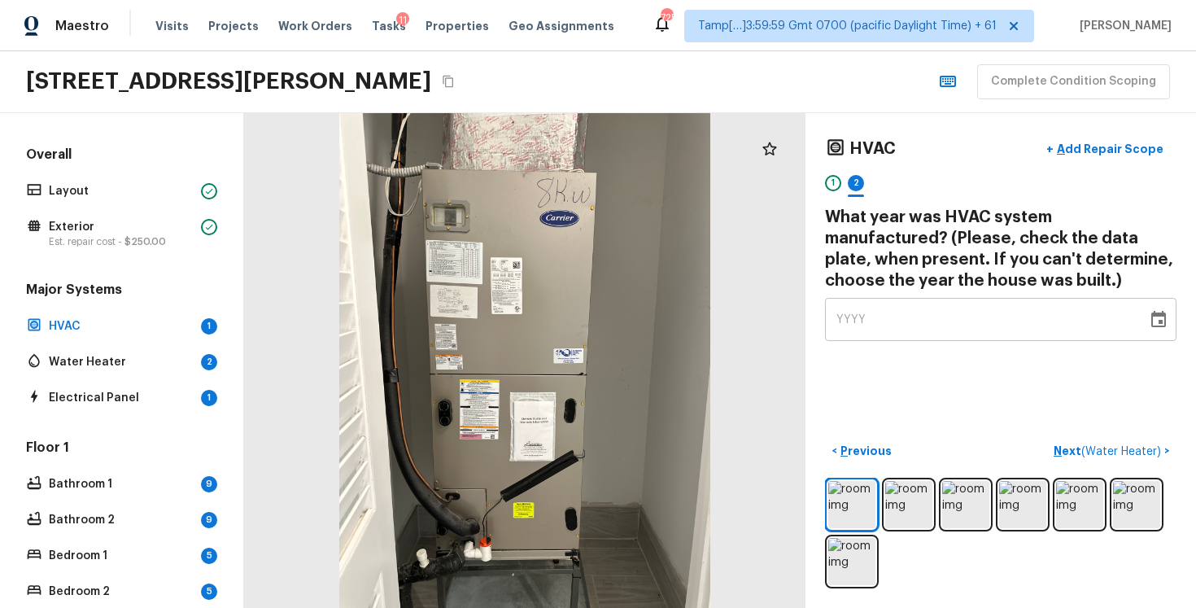
click at [880, 324] on div "YYYY" at bounding box center [985, 319] width 299 height 43
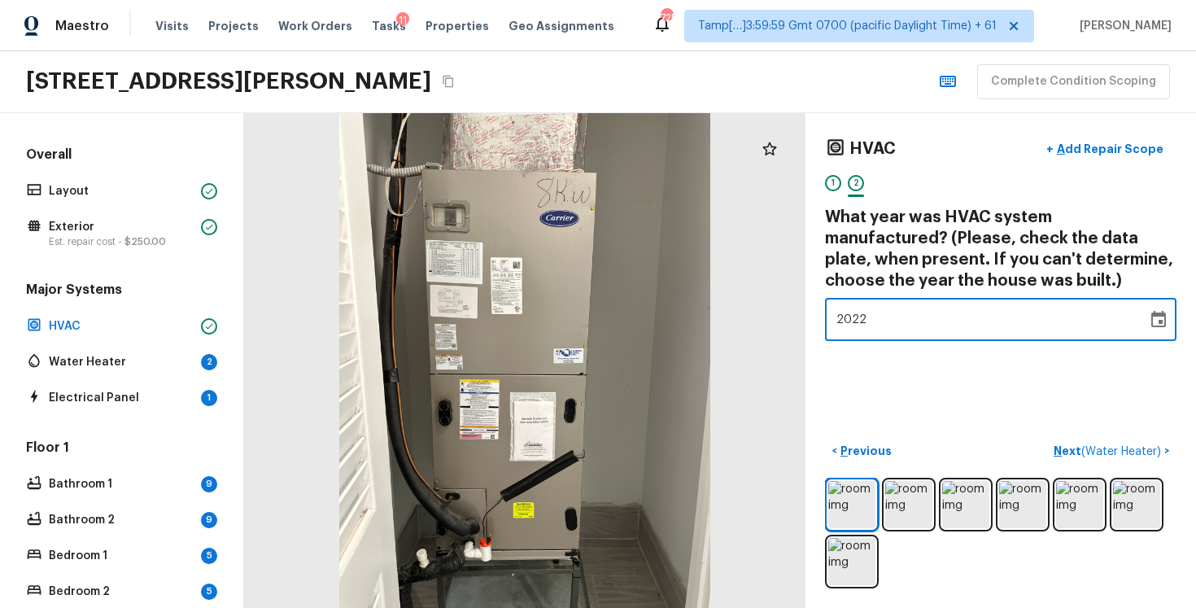
click at [894, 361] on div "HVAC + Add Repair Scope 1 2 What year was HVAC system manufactured? (Please, ch…" at bounding box center [1001, 360] width 391 height 495
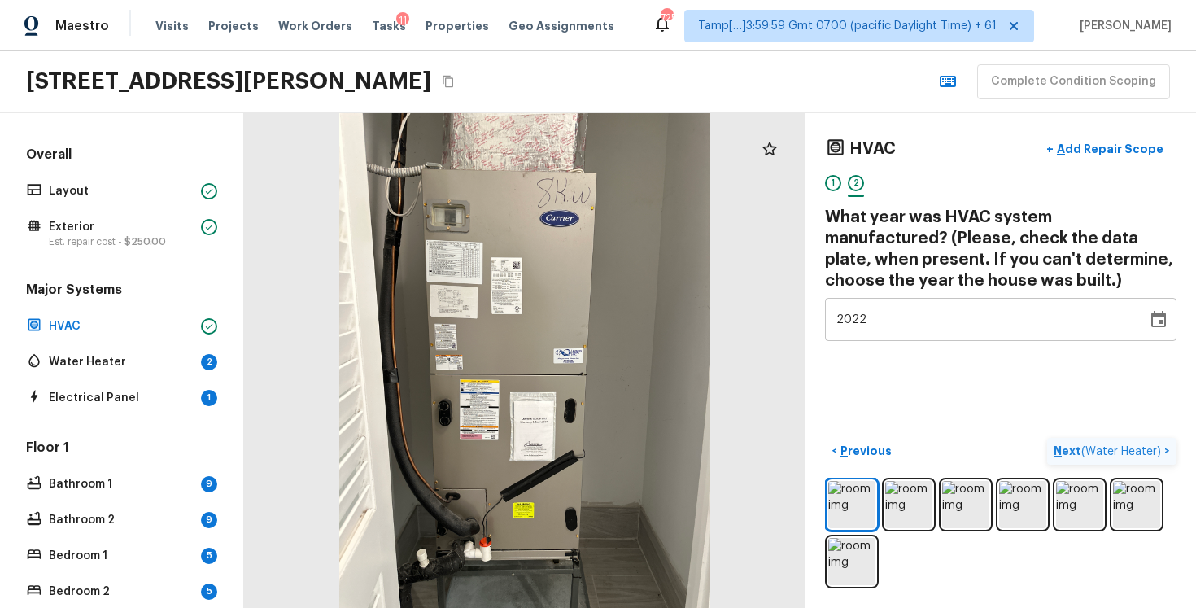
click at [1079, 443] on p "Next ( Water Heater )" at bounding box center [1109, 451] width 111 height 17
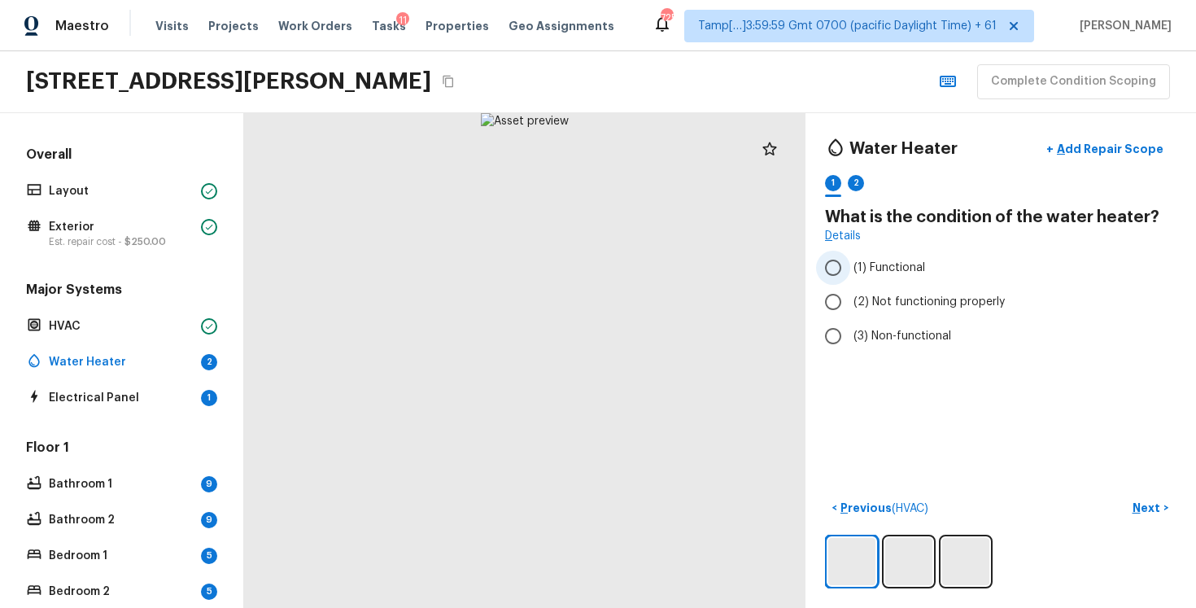
click at [885, 261] on span "(1) Functional" at bounding box center [890, 268] width 72 height 16
click at [850, 261] on input "(1) Functional" at bounding box center [833, 268] width 34 height 34
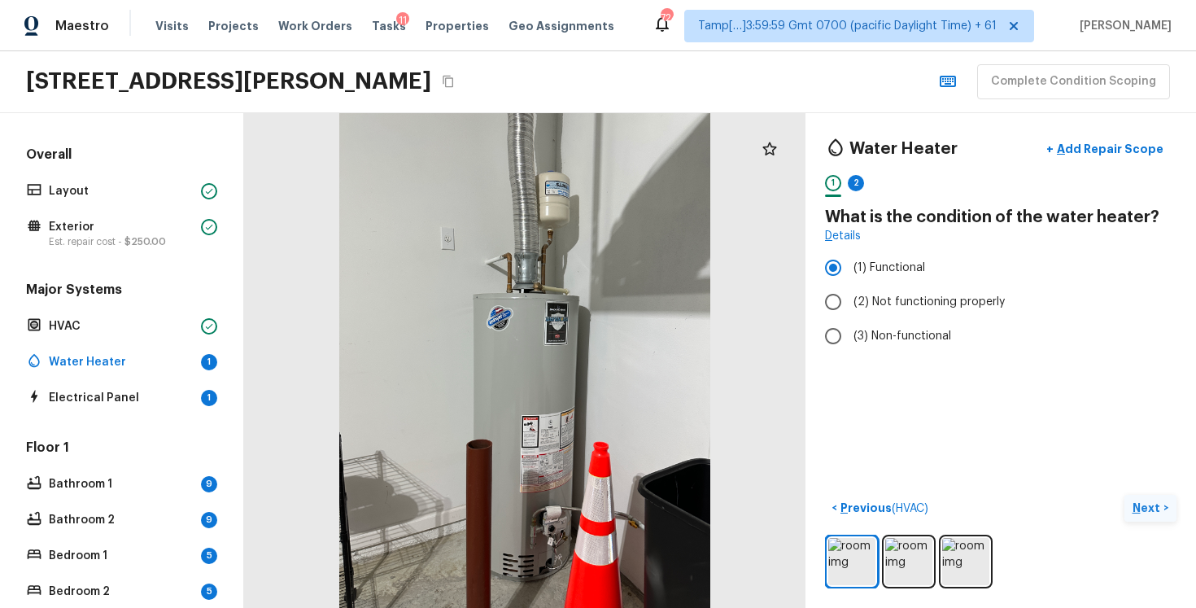
click at [1139, 508] on p "Next" at bounding box center [1148, 508] width 31 height 16
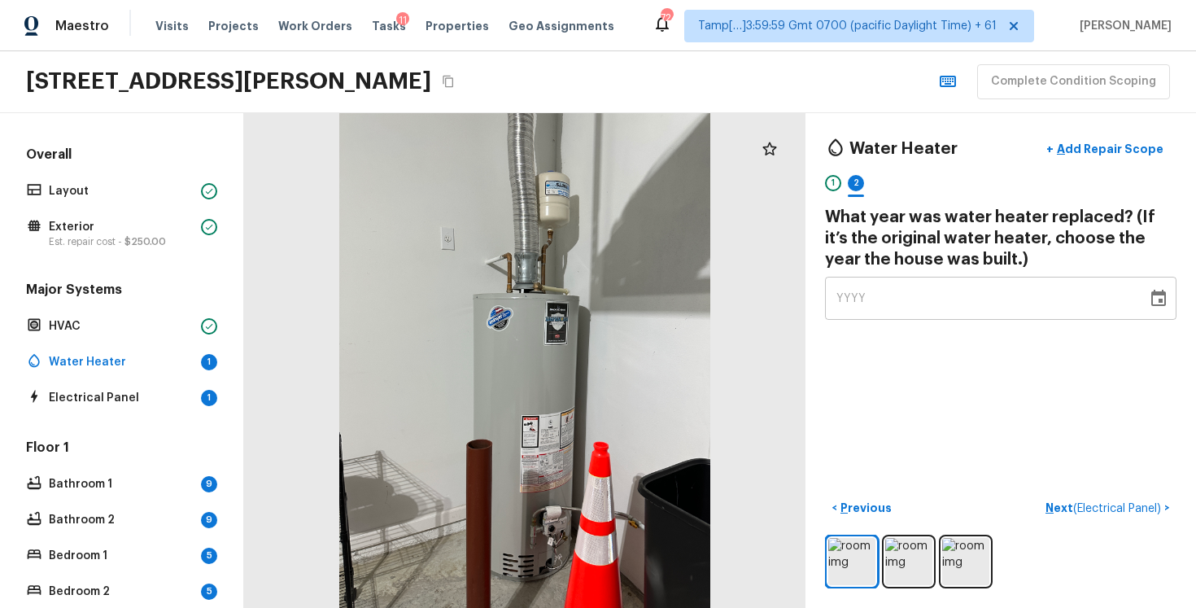
click at [905, 291] on div "YYYY" at bounding box center [985, 298] width 299 height 43
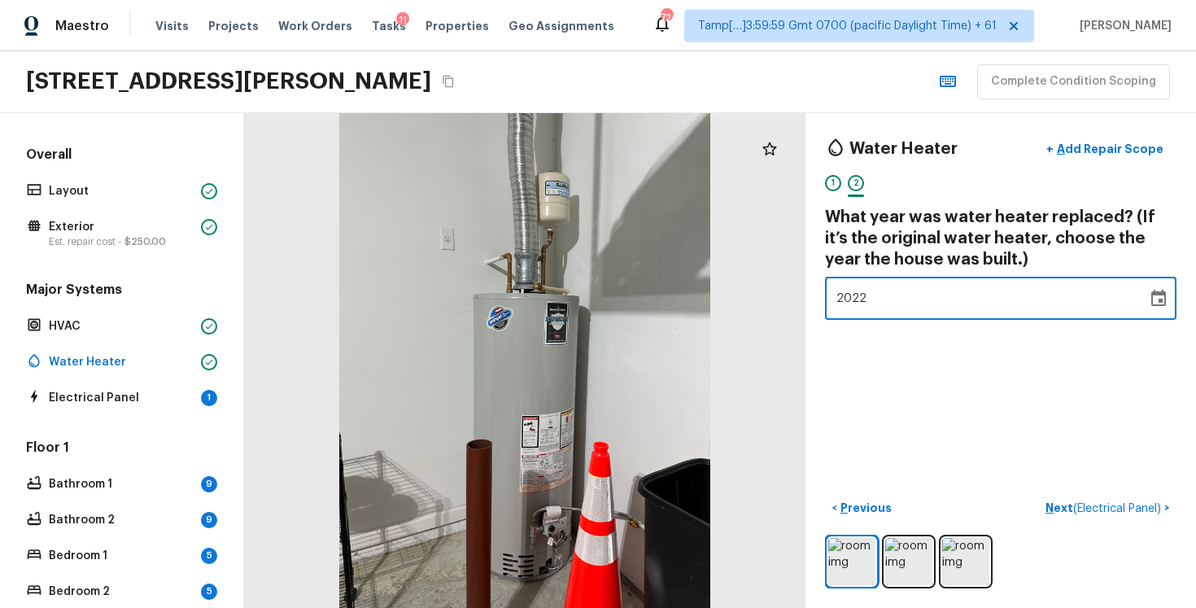
click at [893, 411] on div "Water Heater + Add Repair Scope 1 2 What year was water heater replaced? (If it…" at bounding box center [1001, 360] width 391 height 495
click at [1093, 525] on div "< Previous Next ( Electrical Panel ) >" at bounding box center [1001, 542] width 352 height 94
click at [1088, 510] on span "( Electrical Panel )" at bounding box center [1117, 508] width 88 height 11
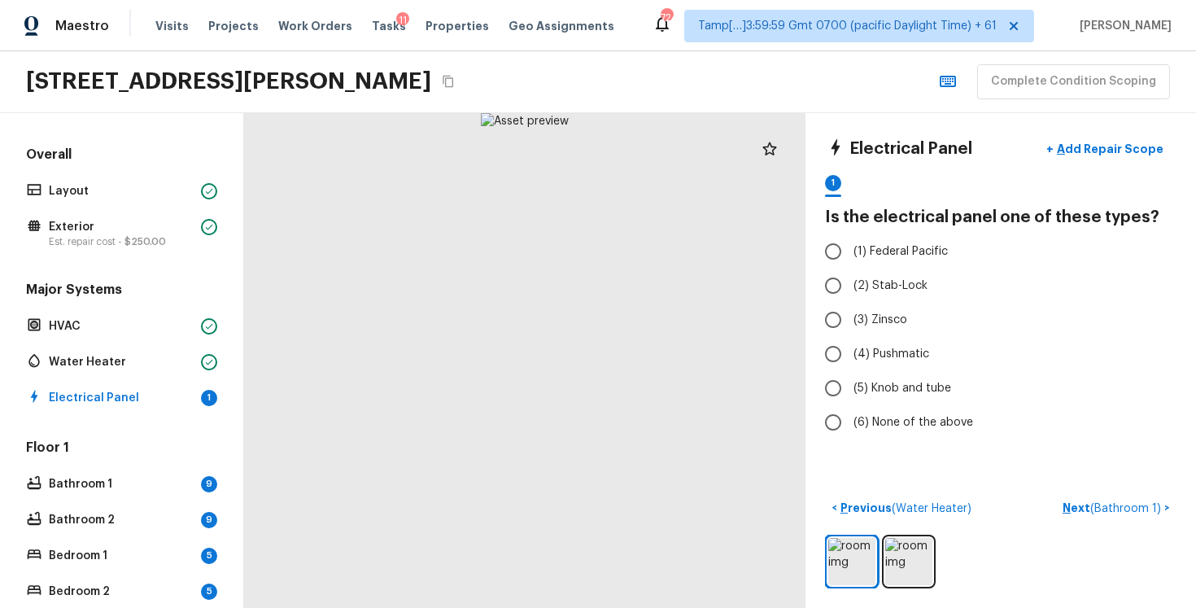
click at [884, 548] on div at bounding box center [1001, 562] width 352 height 54
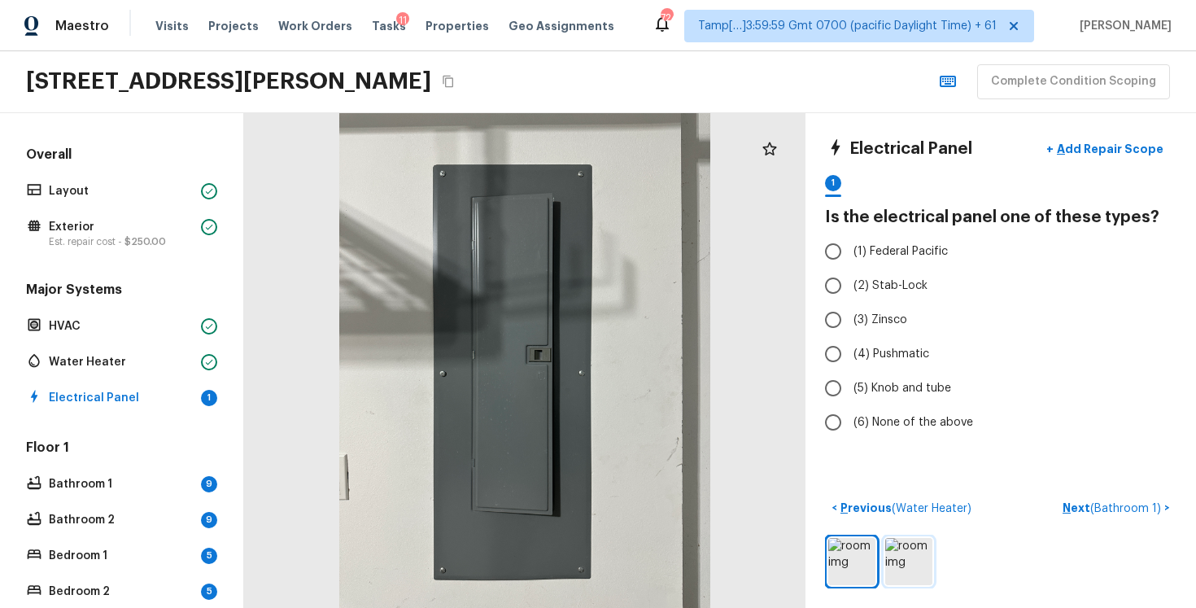
click at [918, 553] on img at bounding box center [908, 561] width 47 height 47
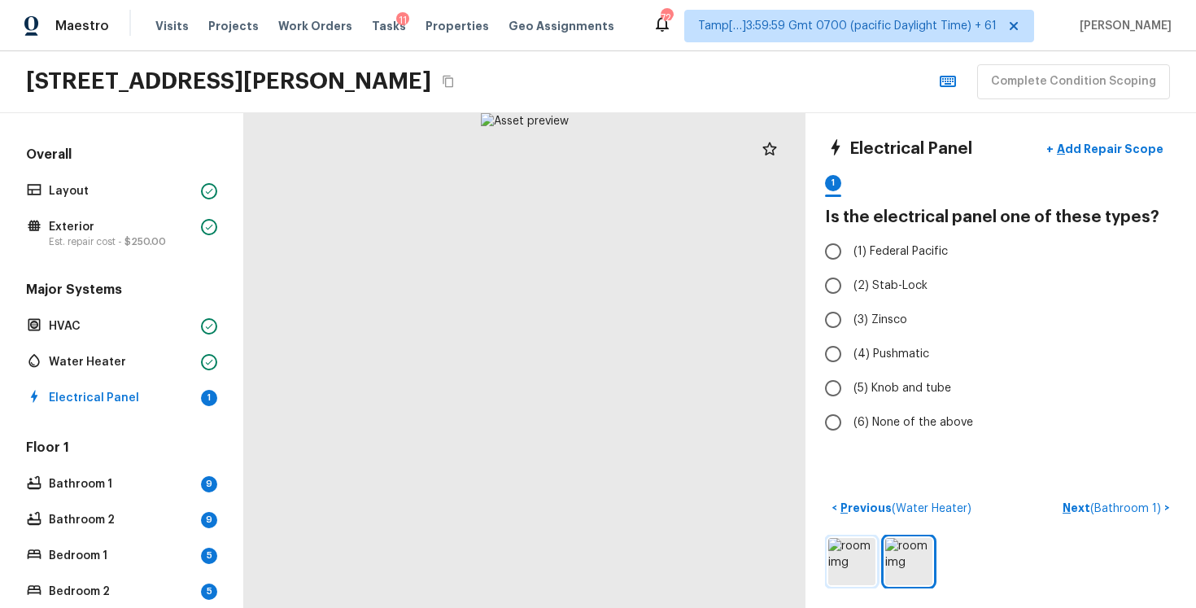
click at [858, 547] on img at bounding box center [851, 561] width 47 height 47
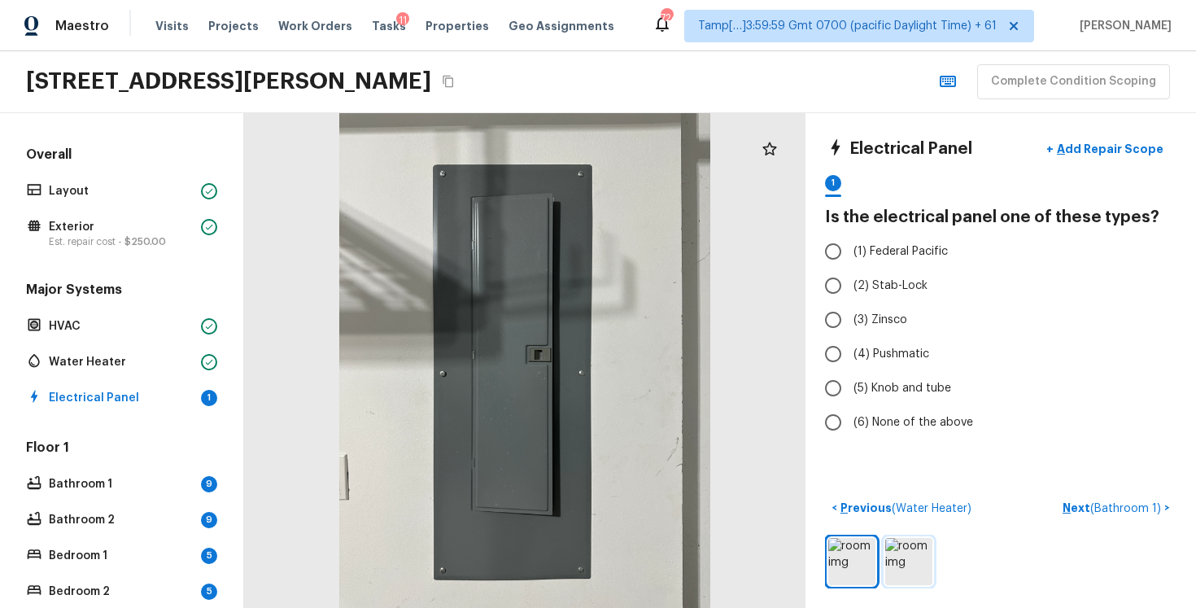
click at [898, 557] on img at bounding box center [908, 561] width 47 height 47
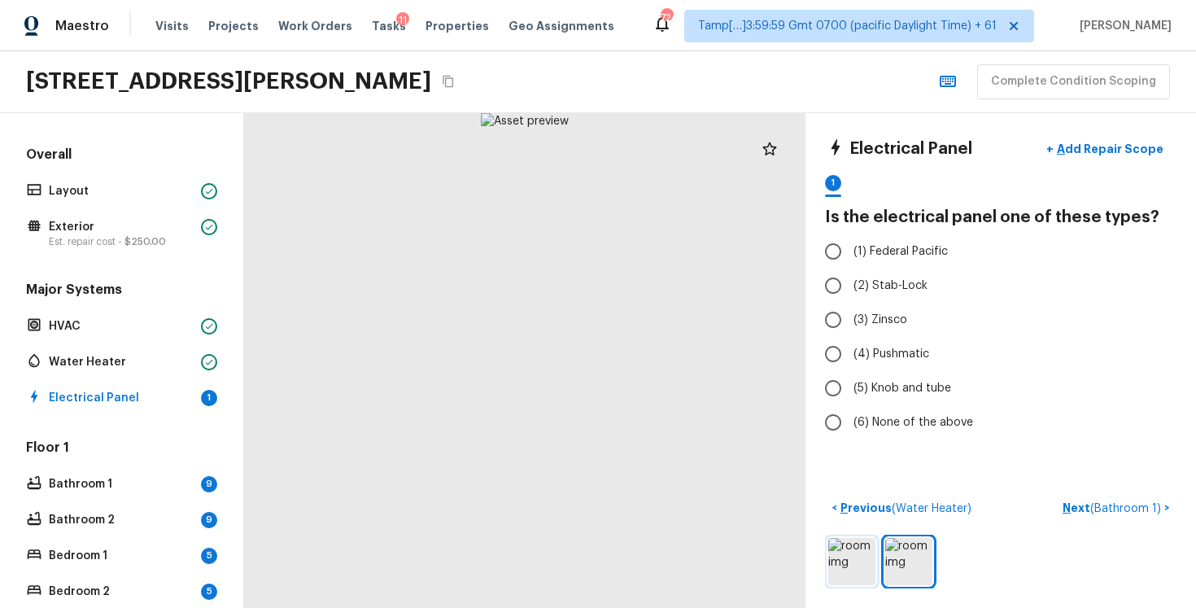
click at [850, 544] on img at bounding box center [851, 561] width 47 height 47
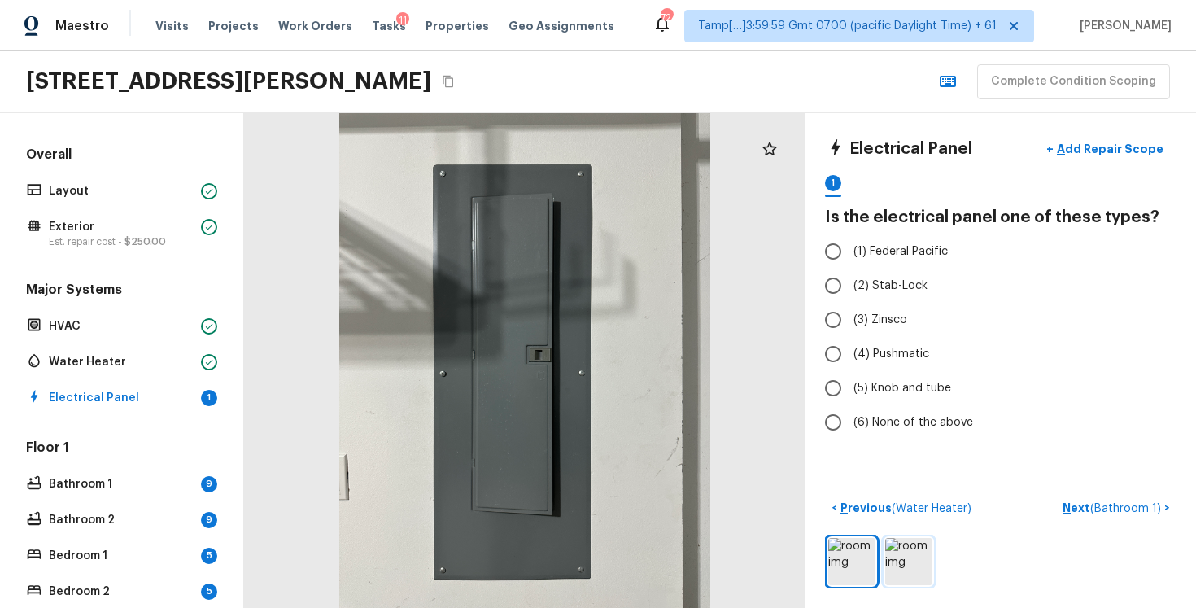
click at [897, 553] on img at bounding box center [908, 561] width 47 height 47
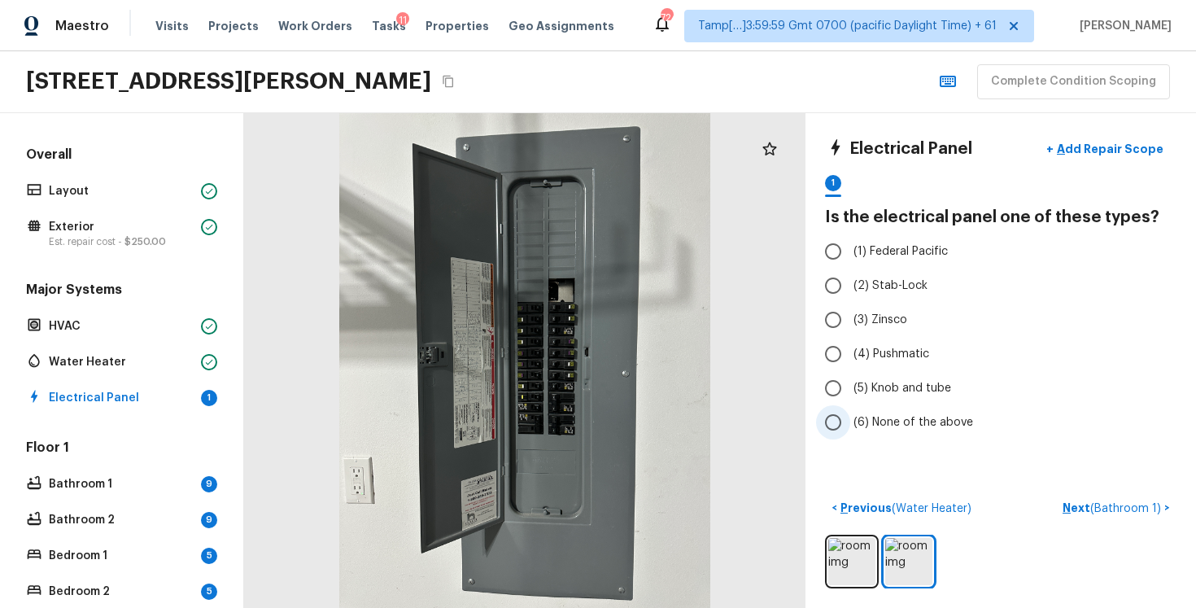
click at [867, 424] on span "(6) None of the above" at bounding box center [914, 422] width 120 height 16
click at [850, 424] on input "(6) None of the above" at bounding box center [833, 422] width 34 height 34
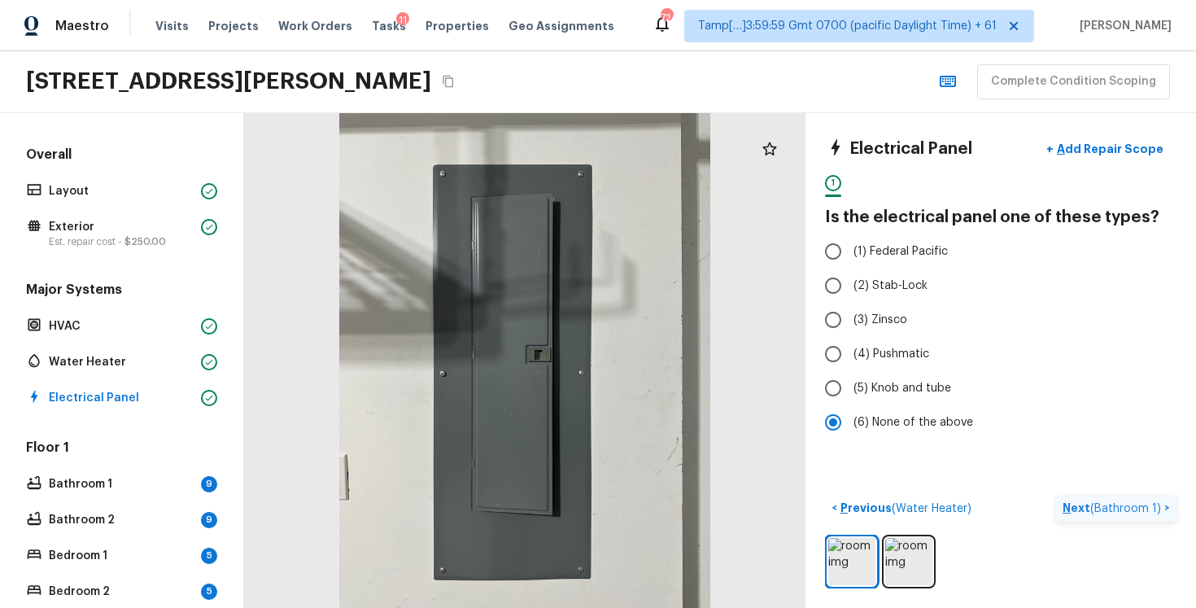
click at [1148, 508] on span "( Bathroom 1 )" at bounding box center [1125, 508] width 71 height 11
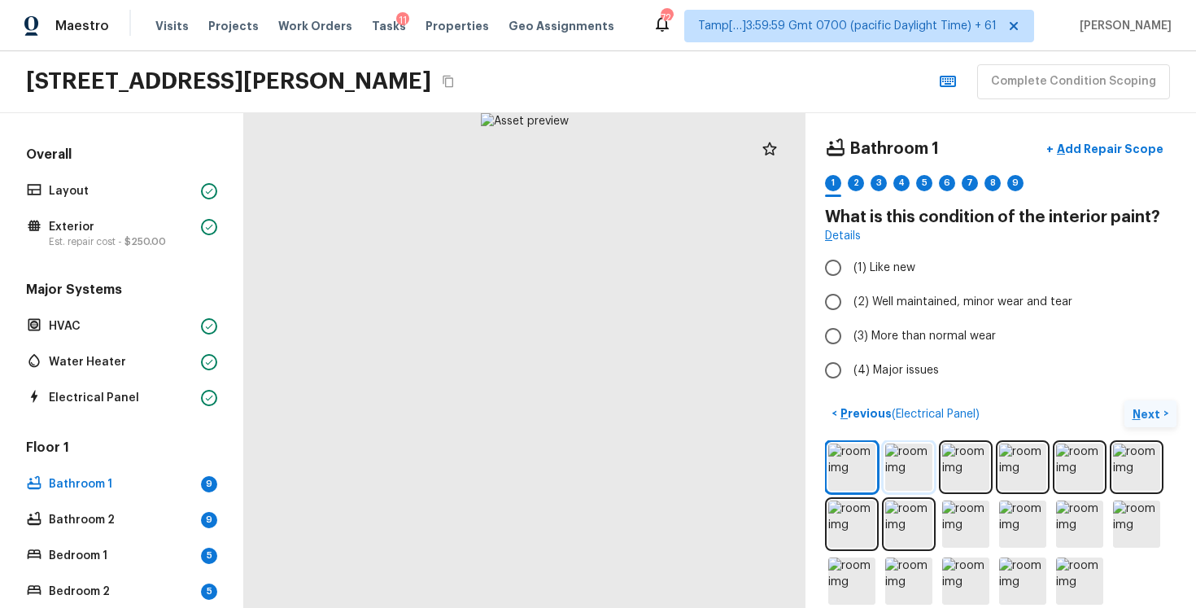
scroll to position [20, 0]
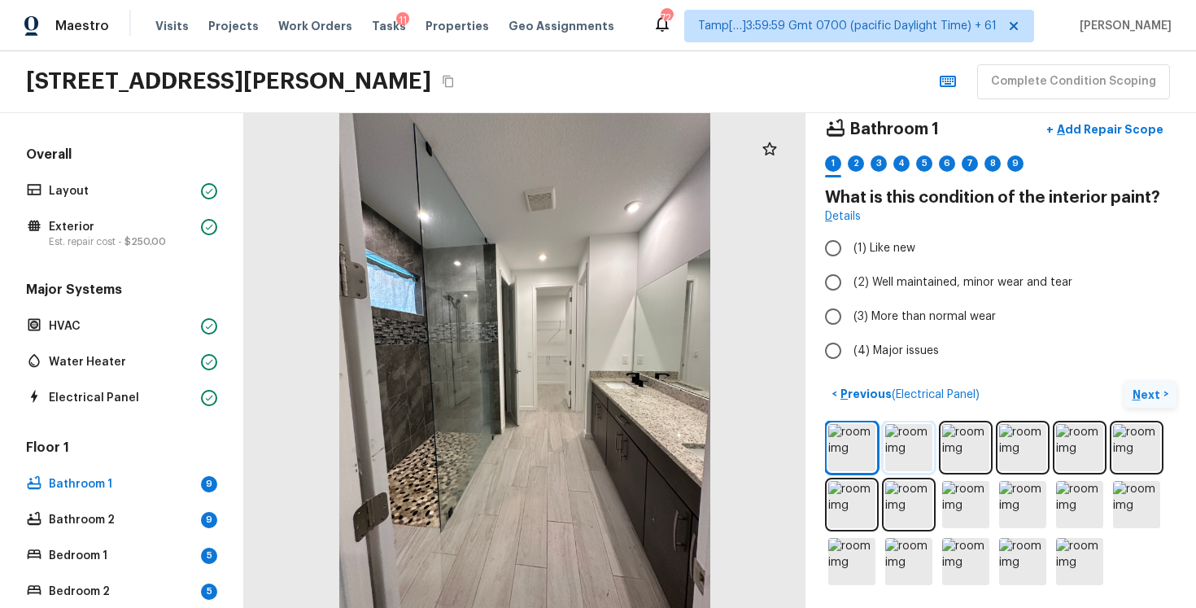
click at [899, 442] on img at bounding box center [908, 447] width 47 height 47
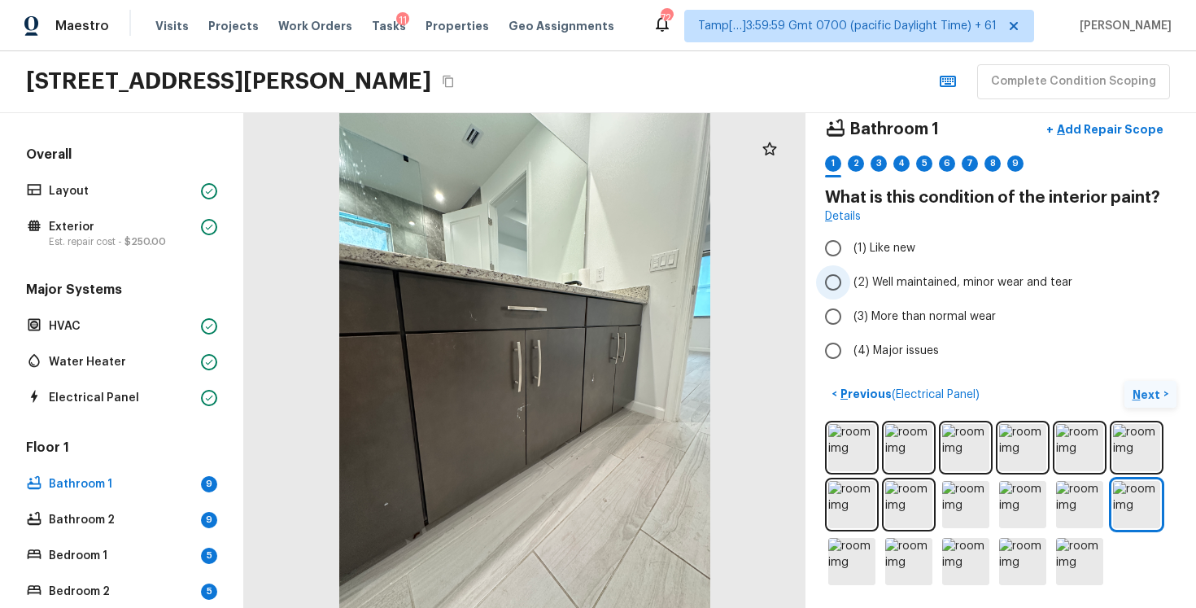
click at [904, 281] on span "(2) Well maintained, minor wear and tear" at bounding box center [963, 282] width 219 height 16
click at [850, 281] on input "(2) Well maintained, minor wear and tear" at bounding box center [833, 282] width 34 height 34
click at [1149, 387] on p "Next" at bounding box center [1148, 395] width 31 height 16
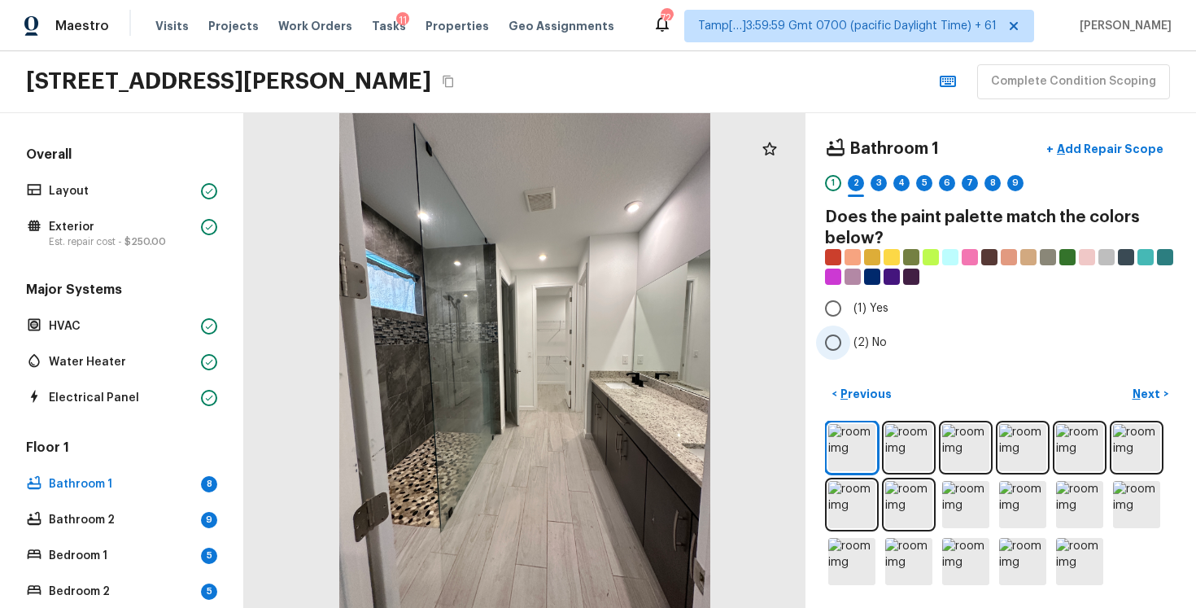
click at [871, 338] on span "(2) No" at bounding box center [870, 342] width 33 height 16
click at [850, 338] on input "(2) No" at bounding box center [833, 342] width 34 height 34
click at [1165, 395] on button "Next >" at bounding box center [1151, 394] width 52 height 27
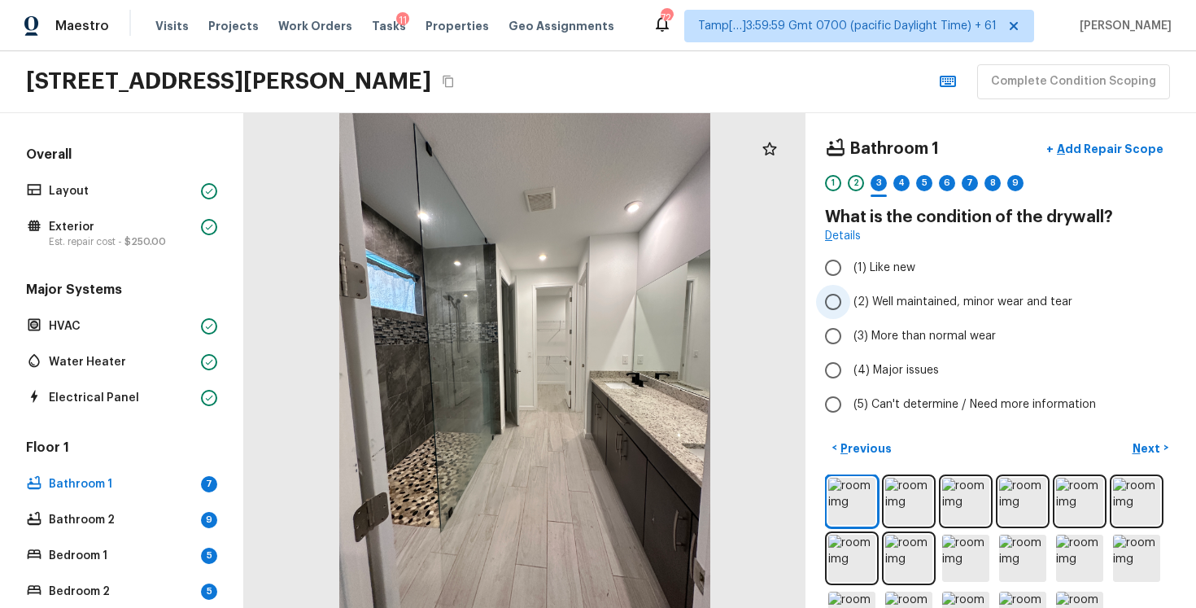
click at [841, 304] on input "(2) Well maintained, minor wear and tear" at bounding box center [833, 302] width 34 height 34
click at [1162, 445] on button "Next >" at bounding box center [1151, 448] width 52 height 27
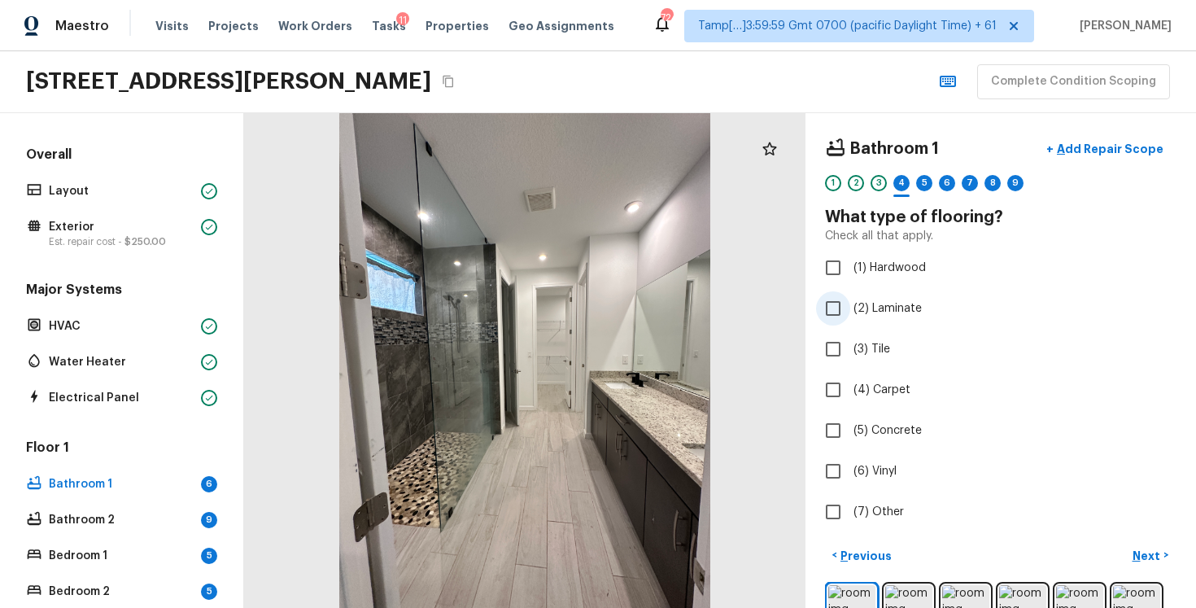
click at [858, 313] on span "(2) Laminate" at bounding box center [888, 308] width 68 height 16
click at [850, 313] on input "(2) Laminate" at bounding box center [833, 308] width 34 height 34
click at [1134, 554] on p "Next" at bounding box center [1148, 556] width 31 height 16
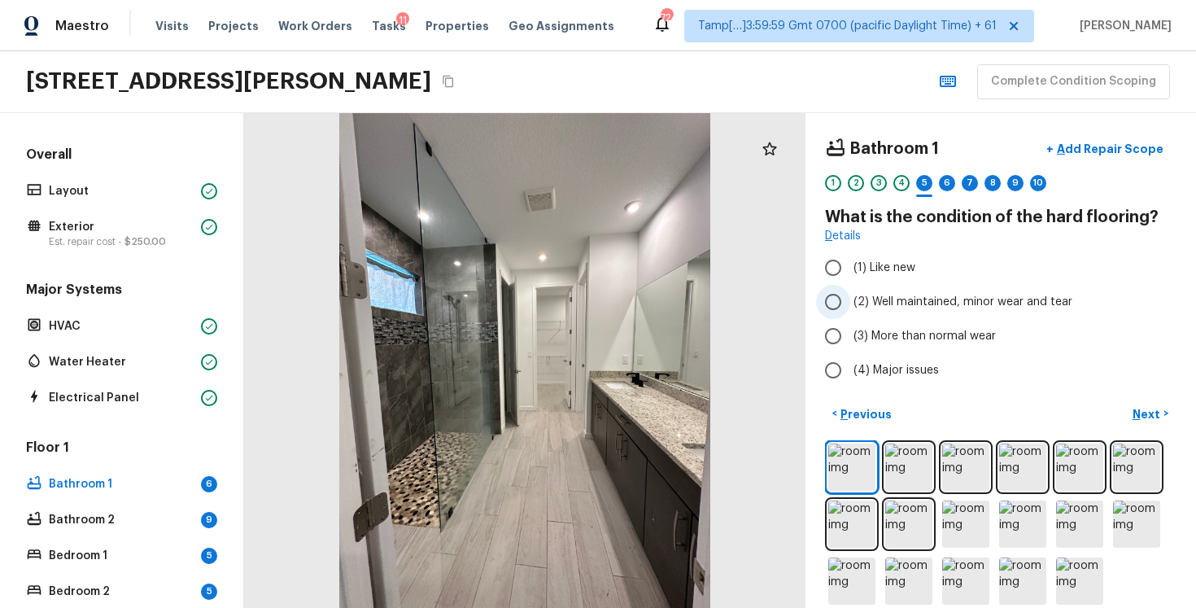
click at [875, 311] on label "(2) Well maintained, minor wear and tear" at bounding box center [989, 302] width 347 height 34
click at [850, 311] on input "(2) Well maintained, minor wear and tear" at bounding box center [833, 302] width 34 height 34
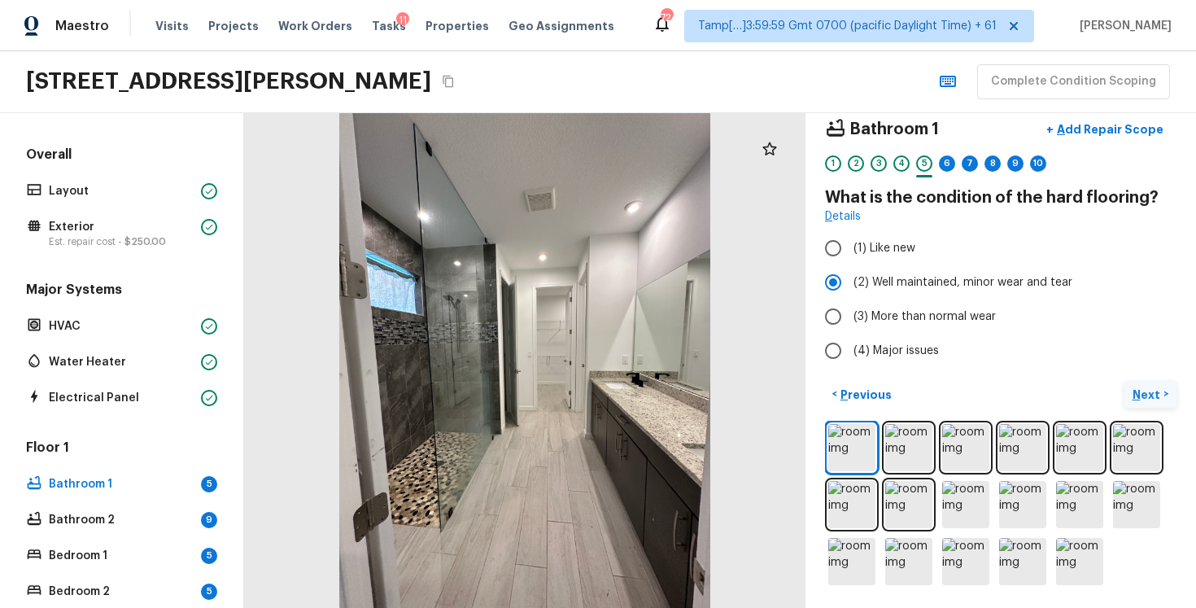
click at [1153, 394] on p "Next" at bounding box center [1148, 395] width 31 height 16
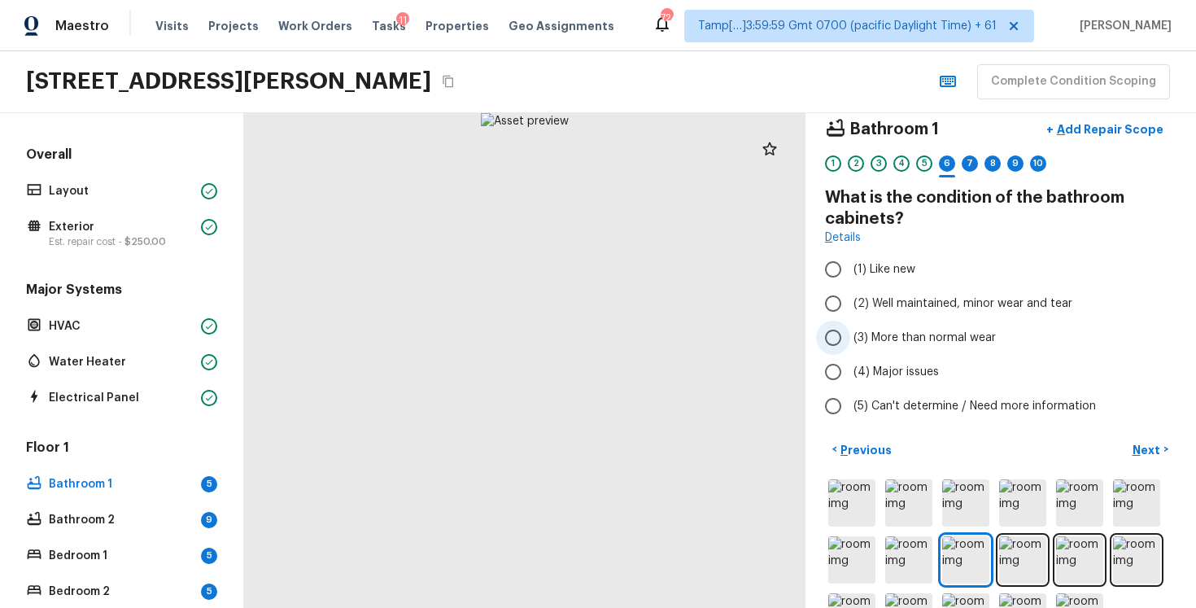
scroll to position [0, 0]
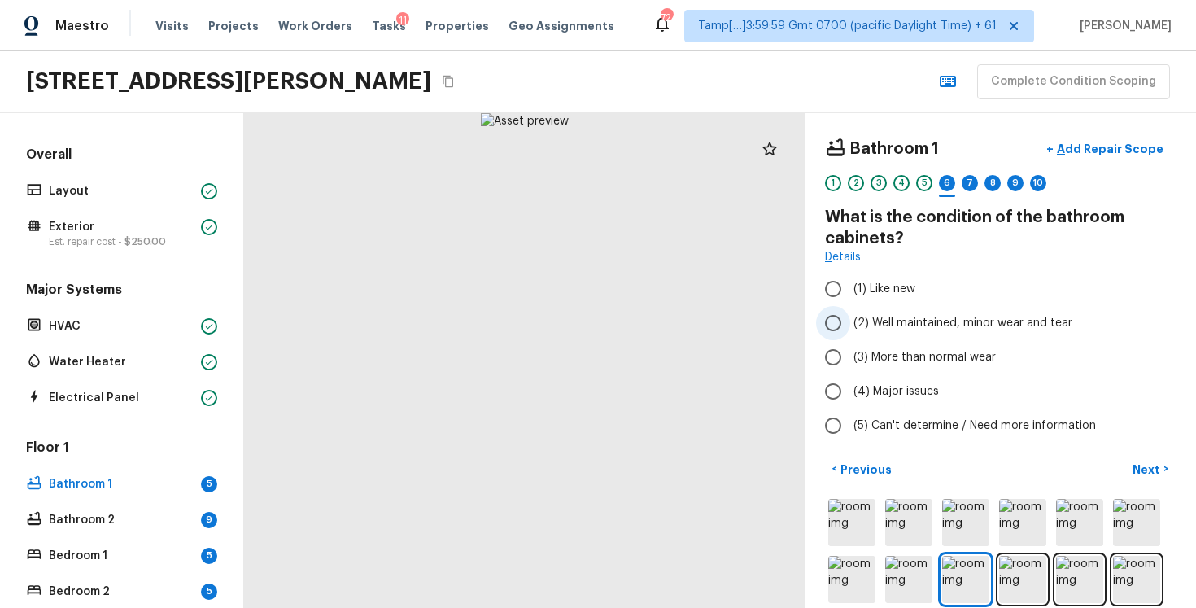
click at [927, 318] on span "(2) Well maintained, minor wear and tear" at bounding box center [963, 323] width 219 height 16
click at [850, 318] on input "(2) Well maintained, minor wear and tear" at bounding box center [833, 323] width 34 height 34
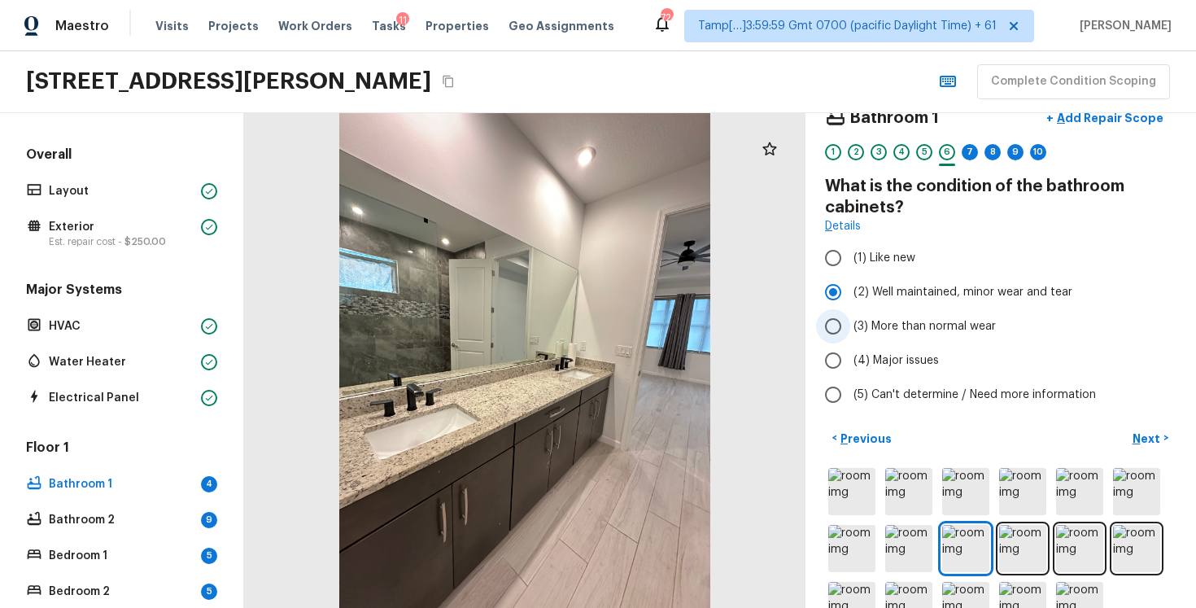
scroll to position [32, 0]
click at [1090, 129] on button "+ Add Repair Scope" at bounding box center [1104, 117] width 143 height 33
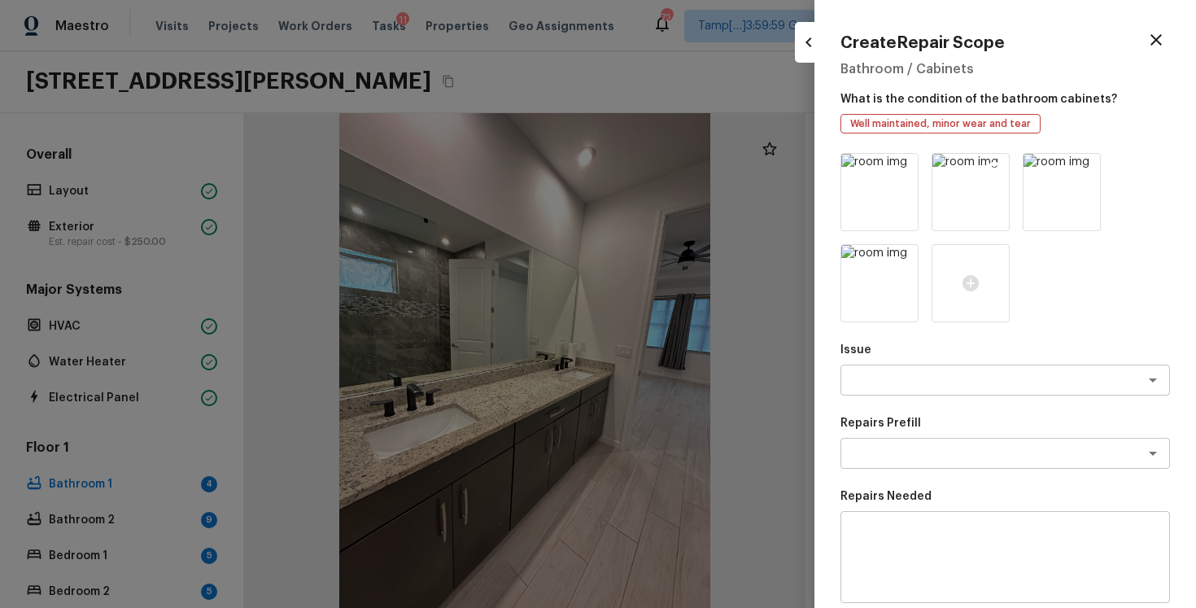
click at [1000, 167] on icon at bounding box center [995, 169] width 14 height 14
click at [915, 165] on img at bounding box center [879, 192] width 76 height 76
click at [890, 163] on img at bounding box center [879, 192] width 76 height 76
click at [896, 163] on icon at bounding box center [903, 168] width 16 height 16
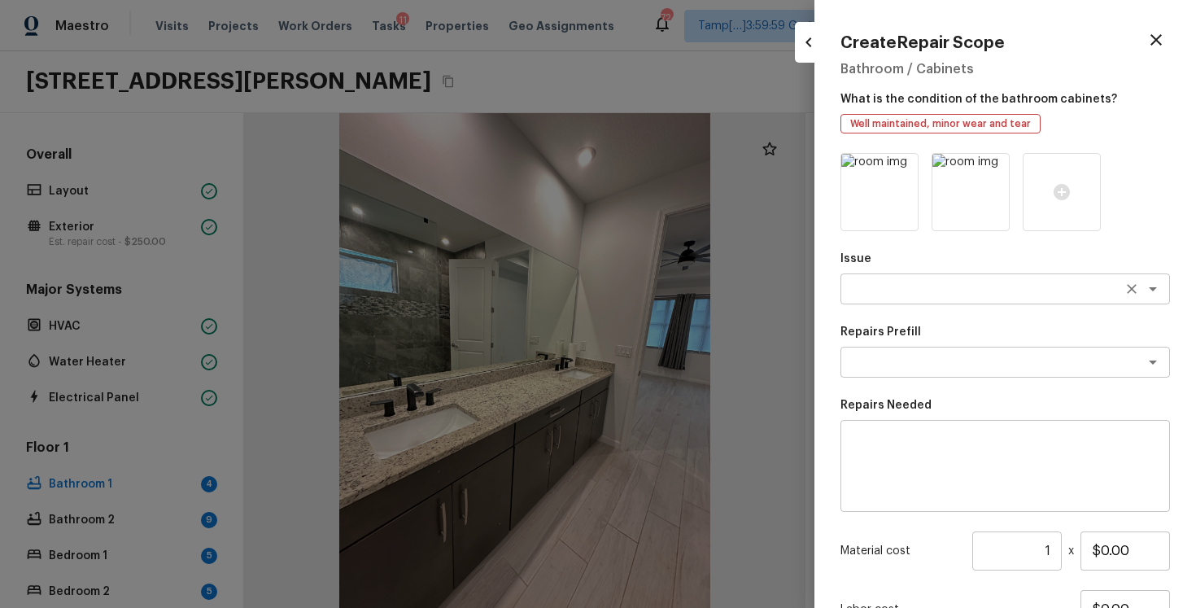
click at [900, 300] on div "x ​" at bounding box center [1006, 288] width 330 height 31
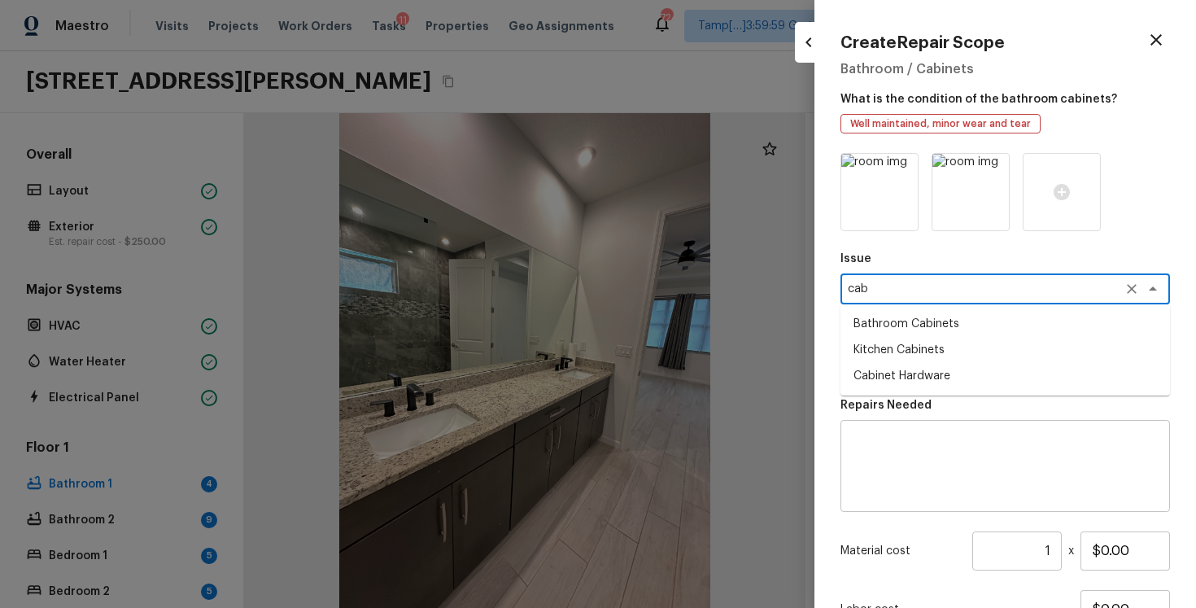
click at [951, 321] on li "Bathroom Cabinets" at bounding box center [1006, 324] width 330 height 26
click at [929, 367] on textarea at bounding box center [982, 362] width 269 height 16
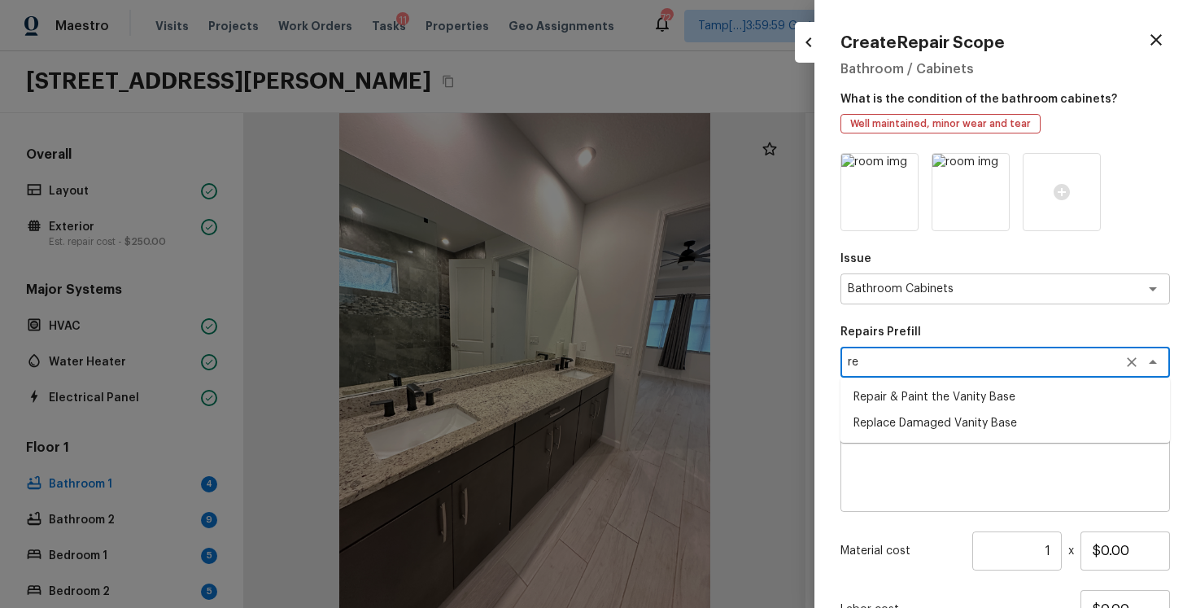
click at [931, 393] on li "Repair & Paint the Vanity Base" at bounding box center [1006, 397] width 330 height 26
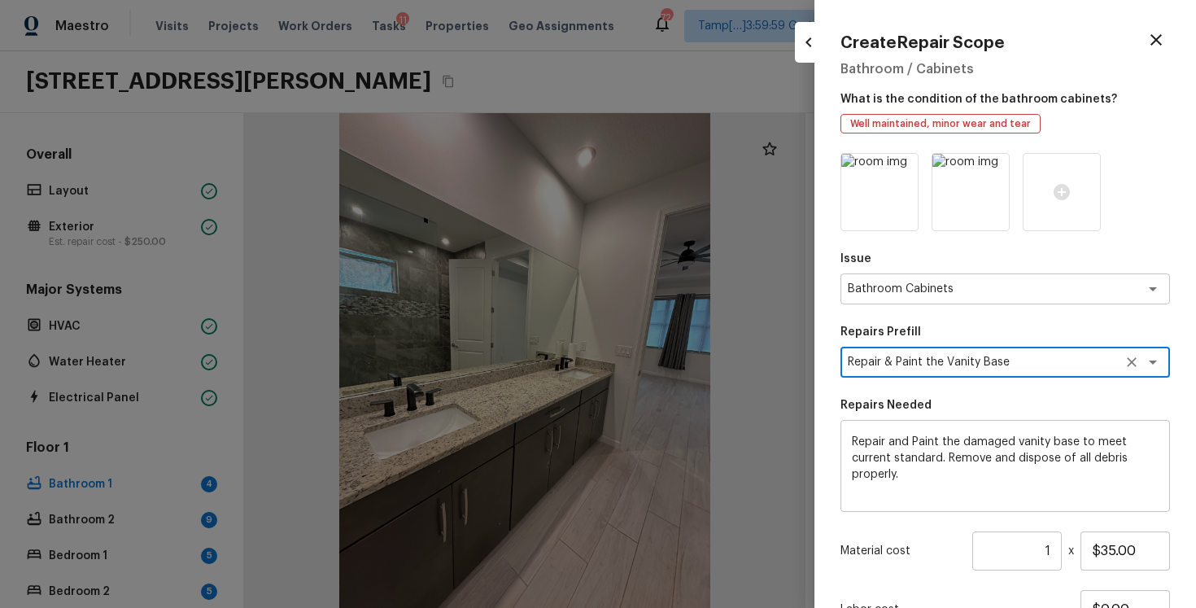
scroll to position [140, 0]
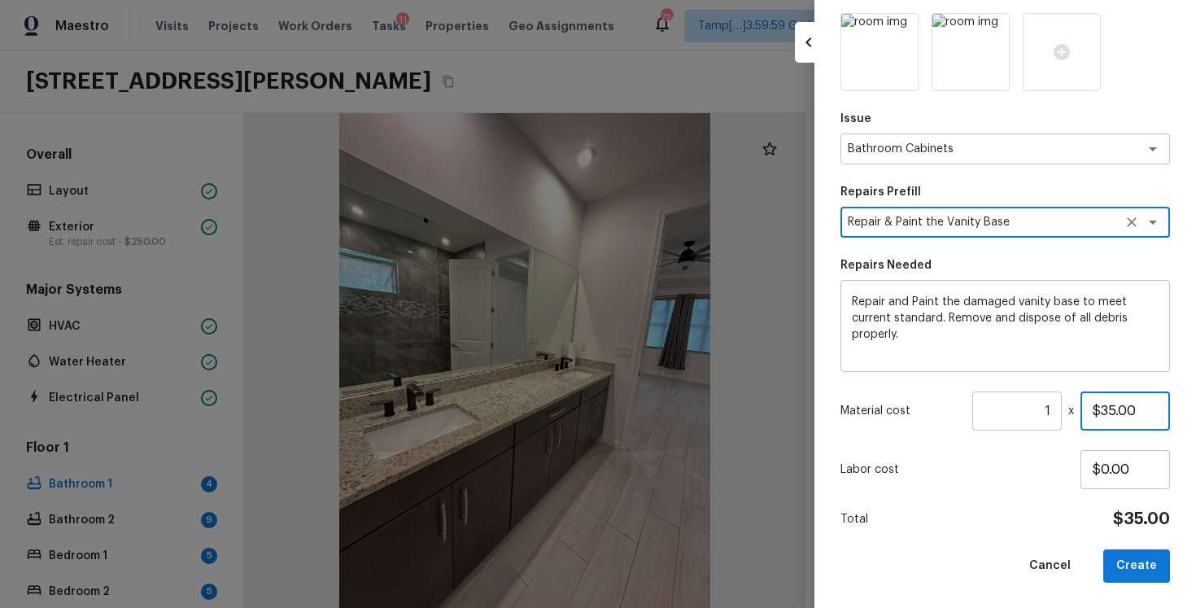
click at [1112, 410] on input "$35.00" at bounding box center [1126, 410] width 90 height 39
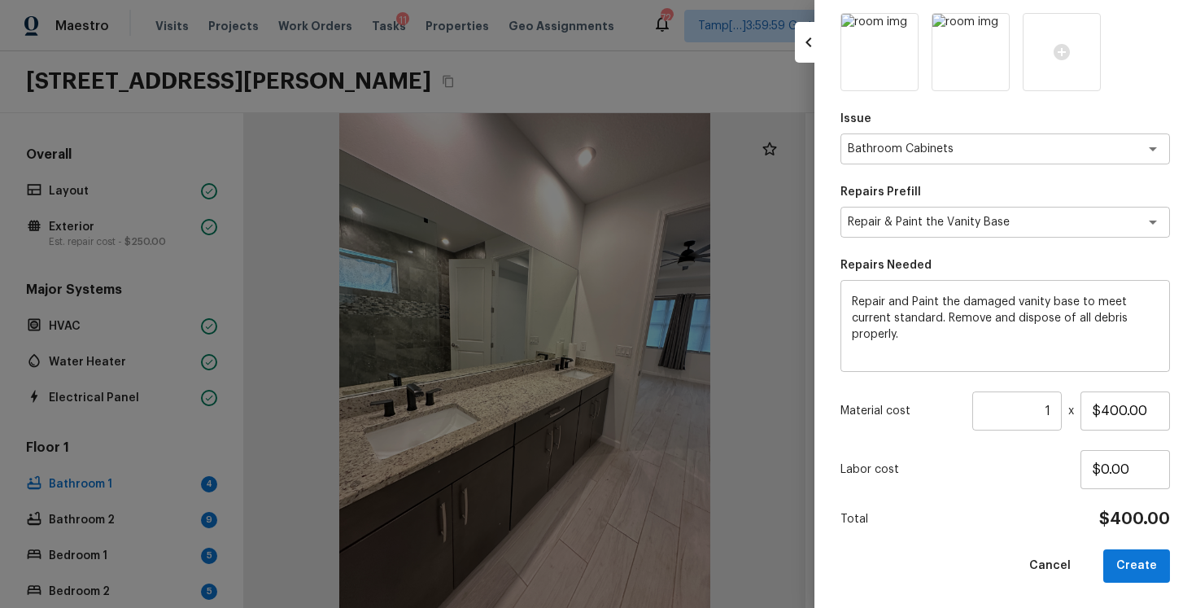
click at [1098, 500] on div "Issue Bathroom Cabinets x ​ Repairs Prefill Repair & Paint the Vanity Base x ​ …" at bounding box center [1006, 298] width 330 height 570
click at [1126, 557] on button "Create" at bounding box center [1136, 565] width 67 height 33
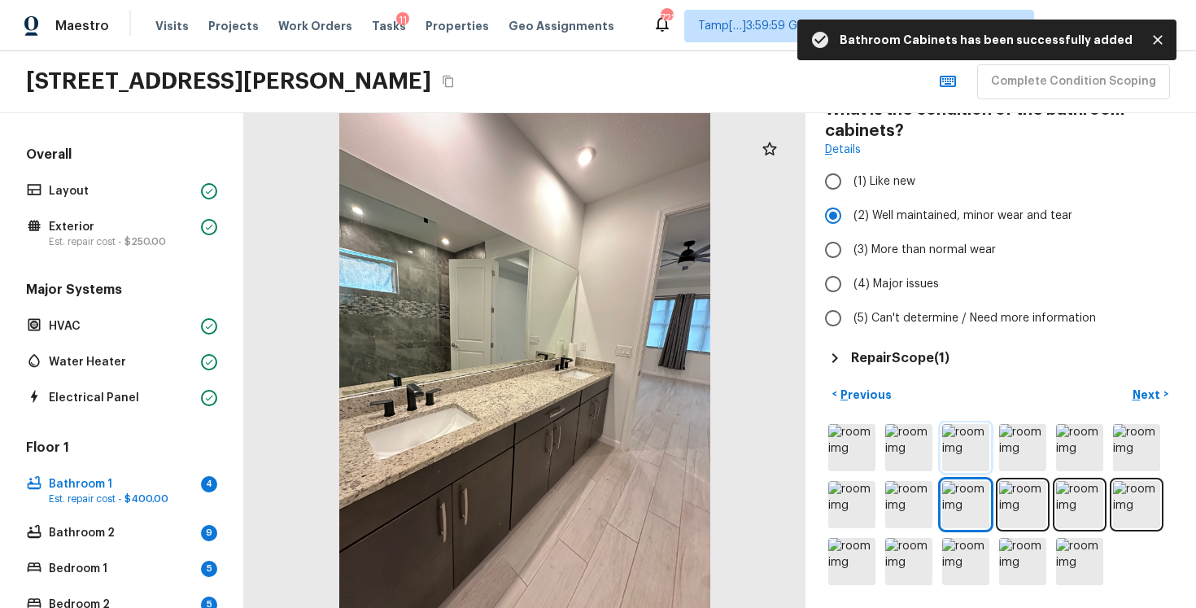
scroll to position [0, 0]
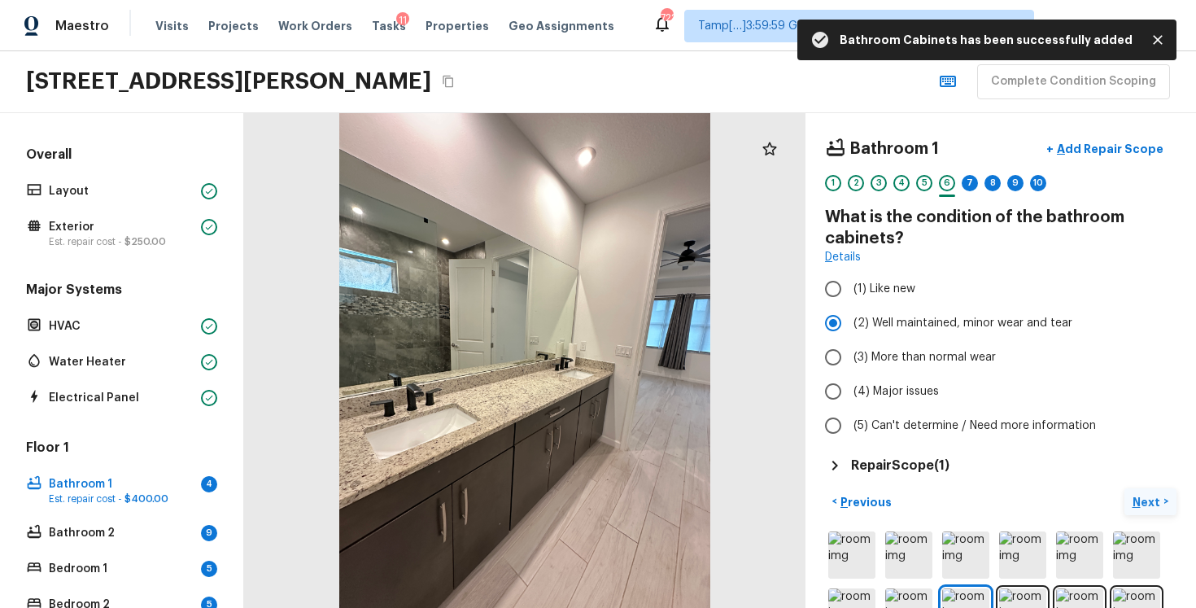
click at [1142, 494] on p "Next" at bounding box center [1148, 502] width 31 height 16
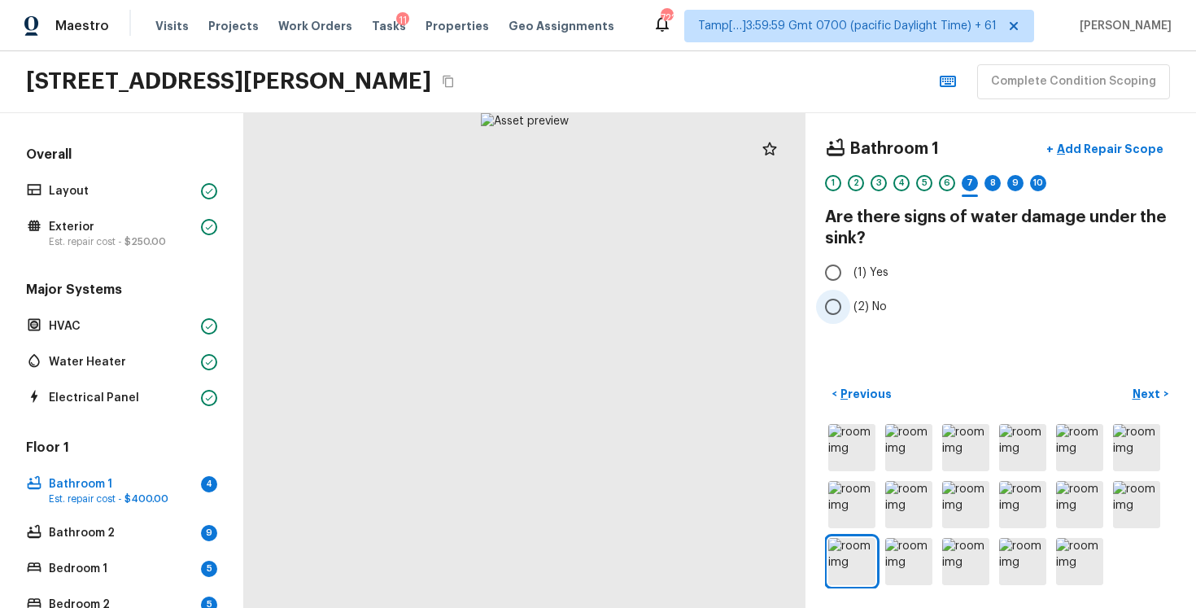
click at [870, 318] on label "(2) No" at bounding box center [989, 307] width 347 height 34
click at [850, 318] on input "(2) No" at bounding box center [833, 307] width 34 height 34
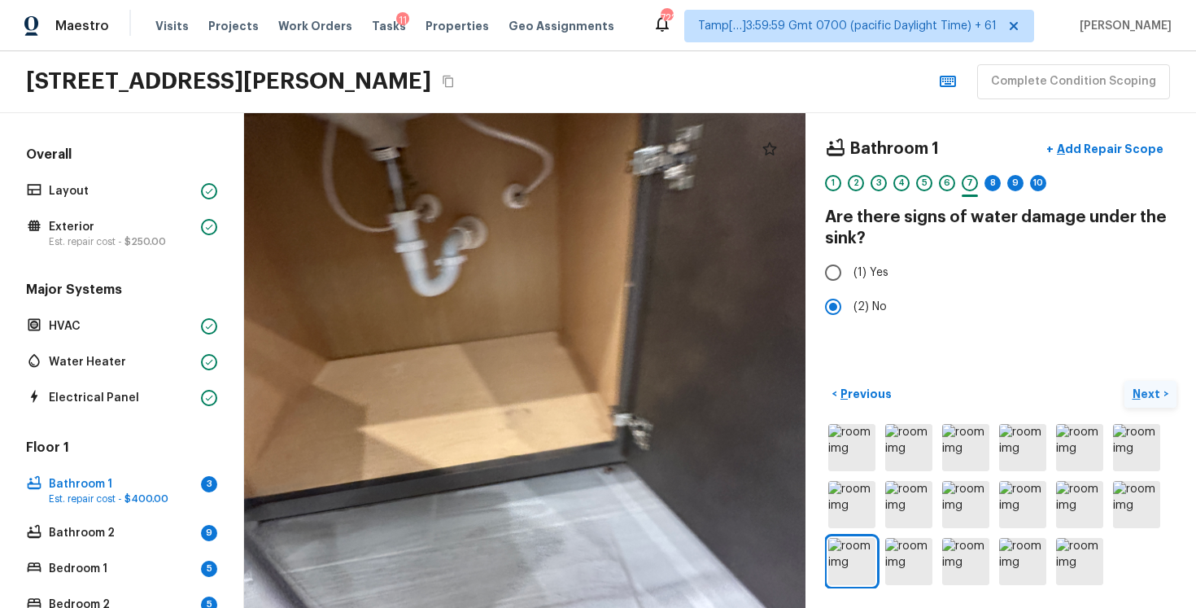
click at [1133, 396] on button "Next >" at bounding box center [1151, 394] width 52 height 27
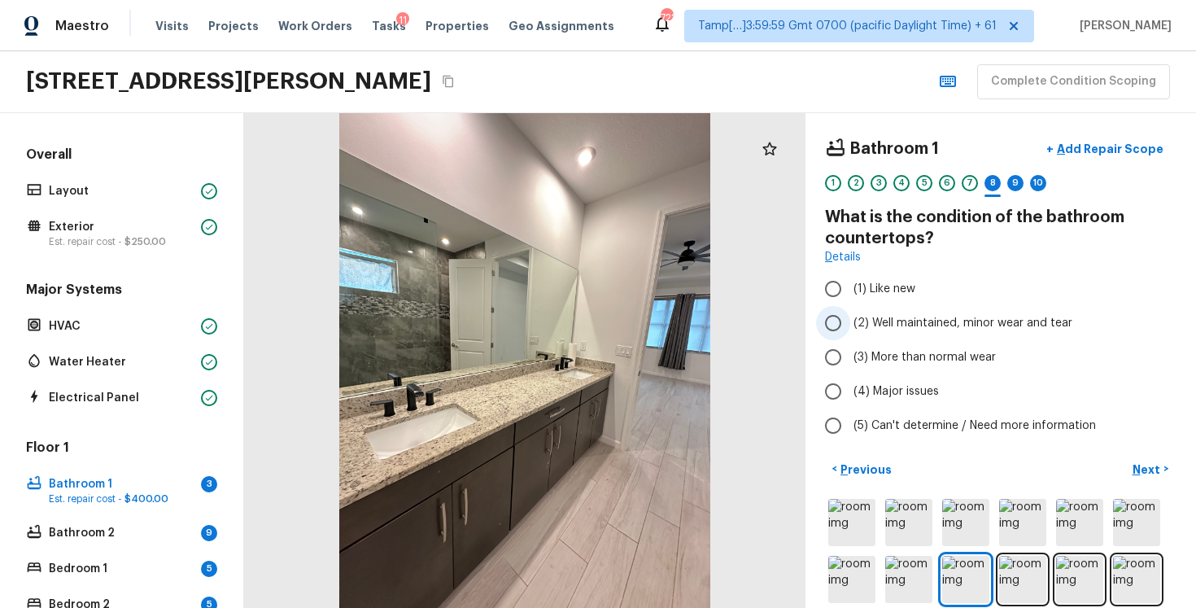
click at [834, 317] on input "(2) Well maintained, minor wear and tear" at bounding box center [833, 323] width 34 height 34
click at [1156, 469] on p "Next" at bounding box center [1148, 469] width 31 height 16
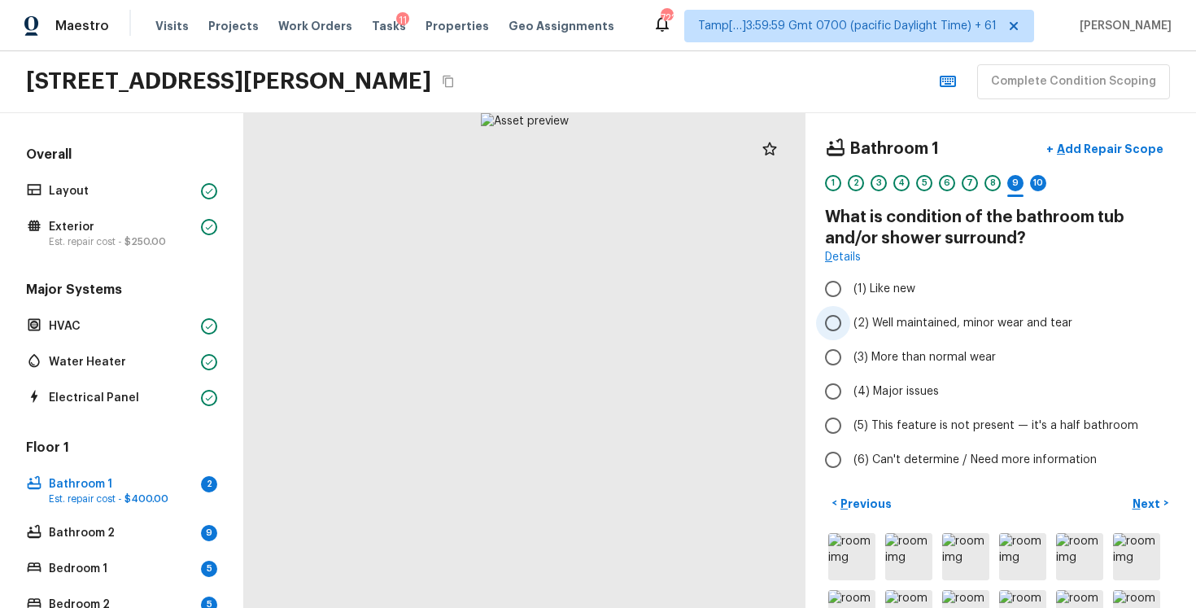
click at [868, 325] on span "(2) Well maintained, minor wear and tear" at bounding box center [963, 323] width 219 height 16
click at [850, 325] on input "(2) Well maintained, minor wear and tear" at bounding box center [833, 323] width 34 height 34
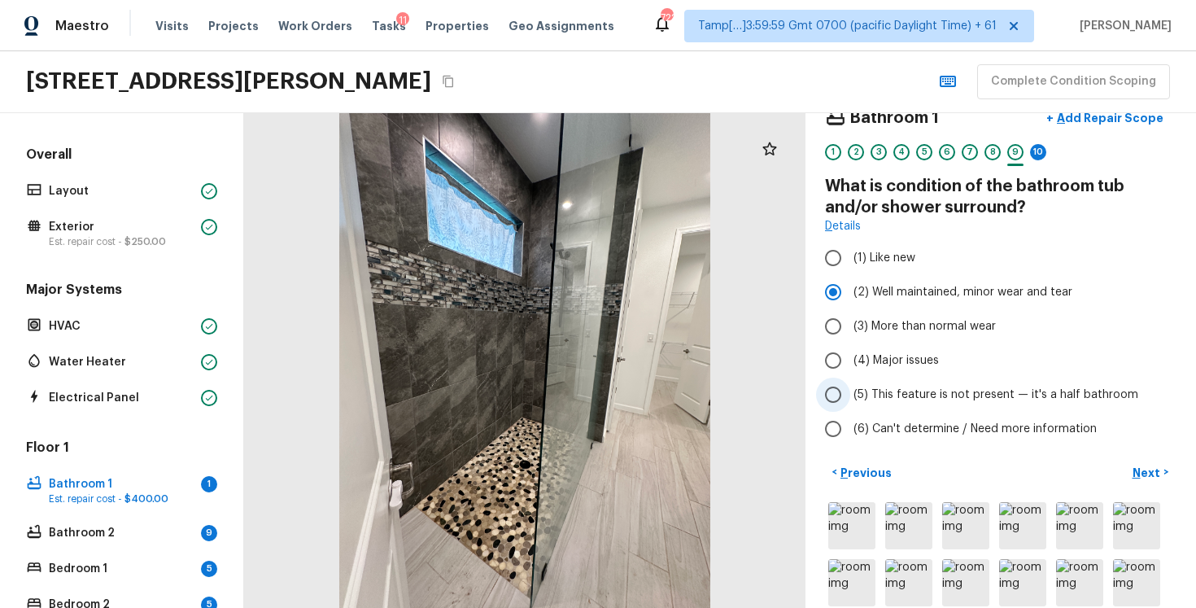
scroll to position [28, 0]
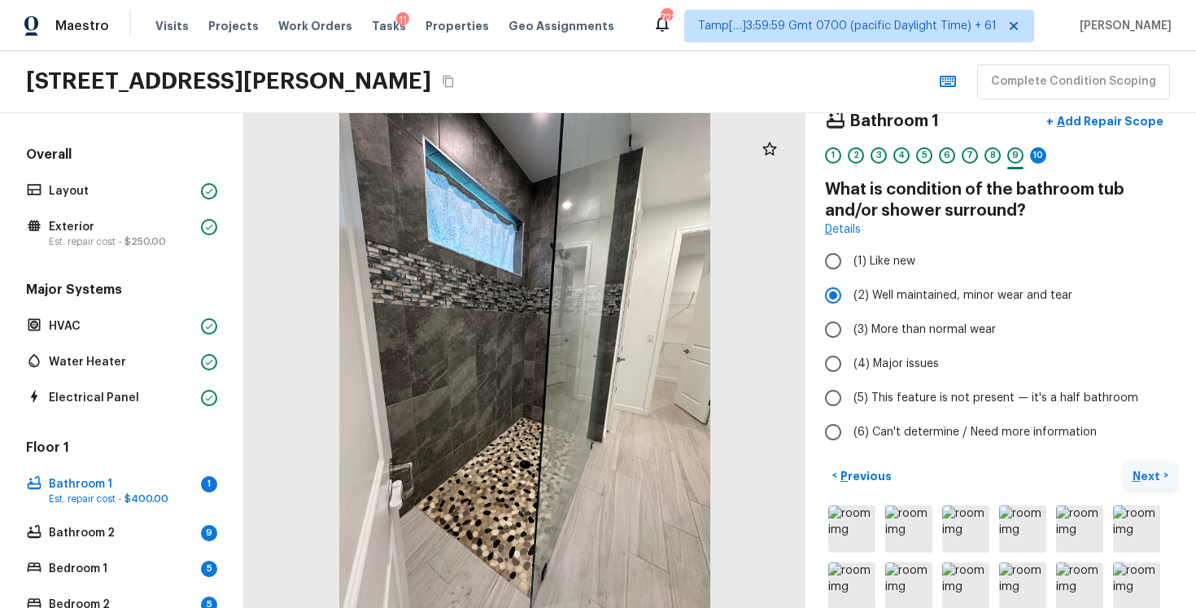
click at [1146, 478] on p "Next" at bounding box center [1148, 476] width 31 height 16
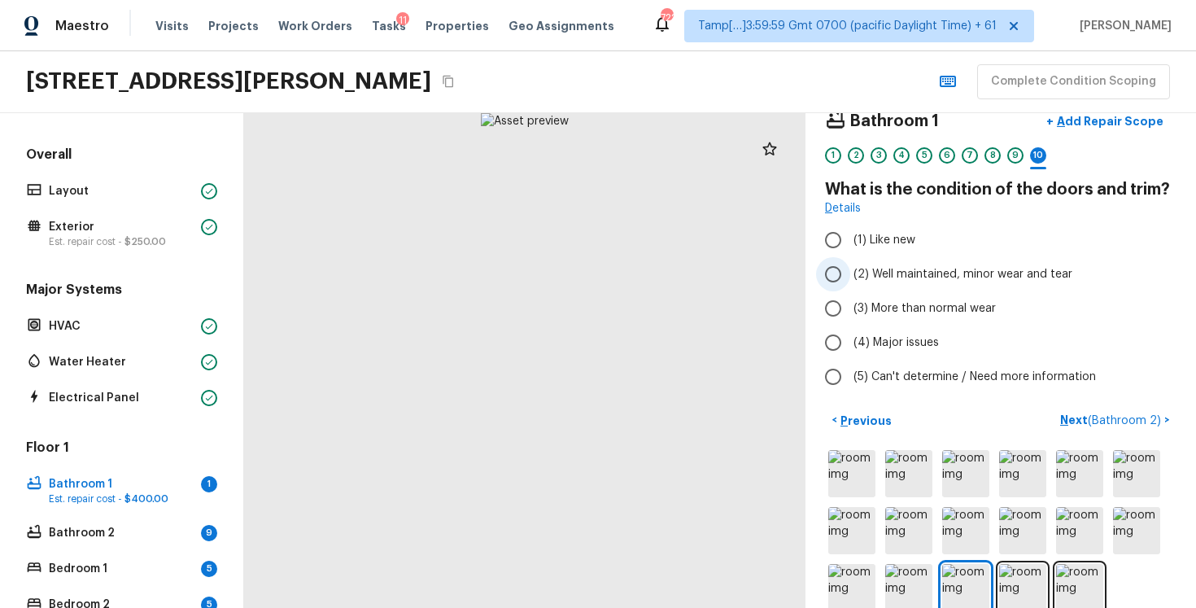
click at [853, 288] on label "(2) Well maintained, minor wear and tear" at bounding box center [989, 274] width 347 height 34
click at [850, 288] on input "(2) Well maintained, minor wear and tear" at bounding box center [833, 274] width 34 height 34
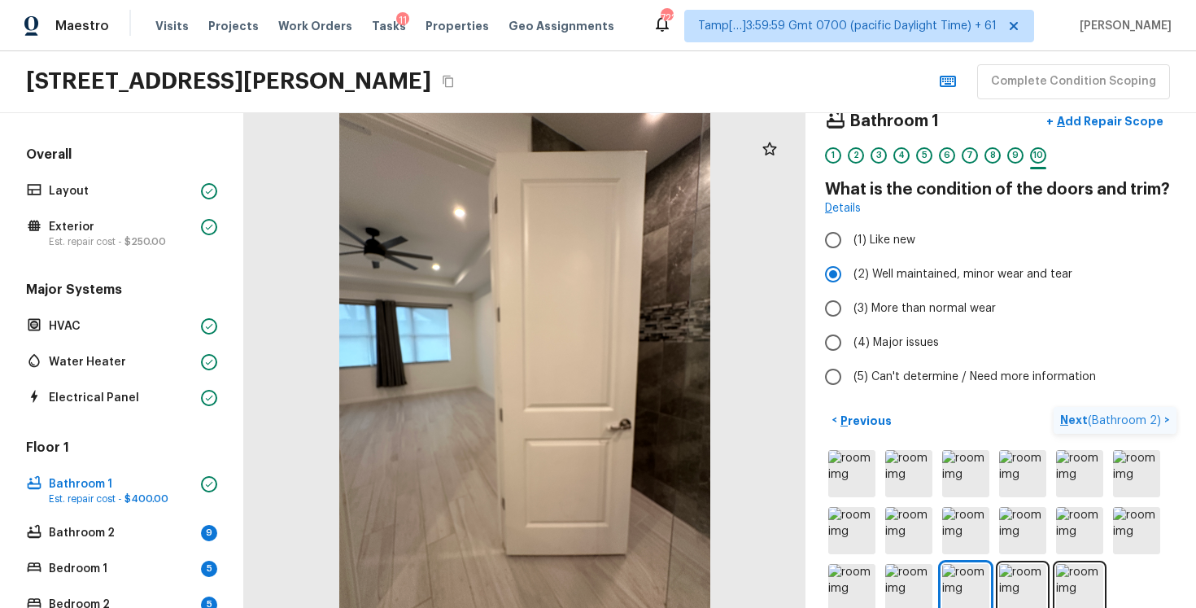
click at [1080, 419] on p "Next ( Bathroom 2 )" at bounding box center [1112, 420] width 104 height 17
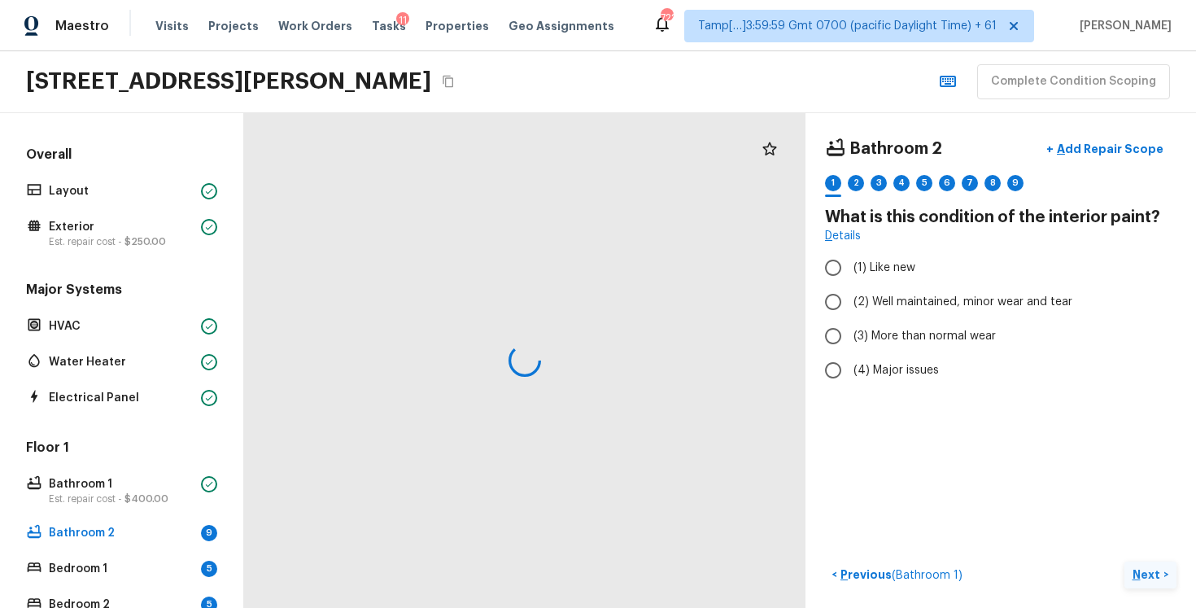
scroll to position [0, 0]
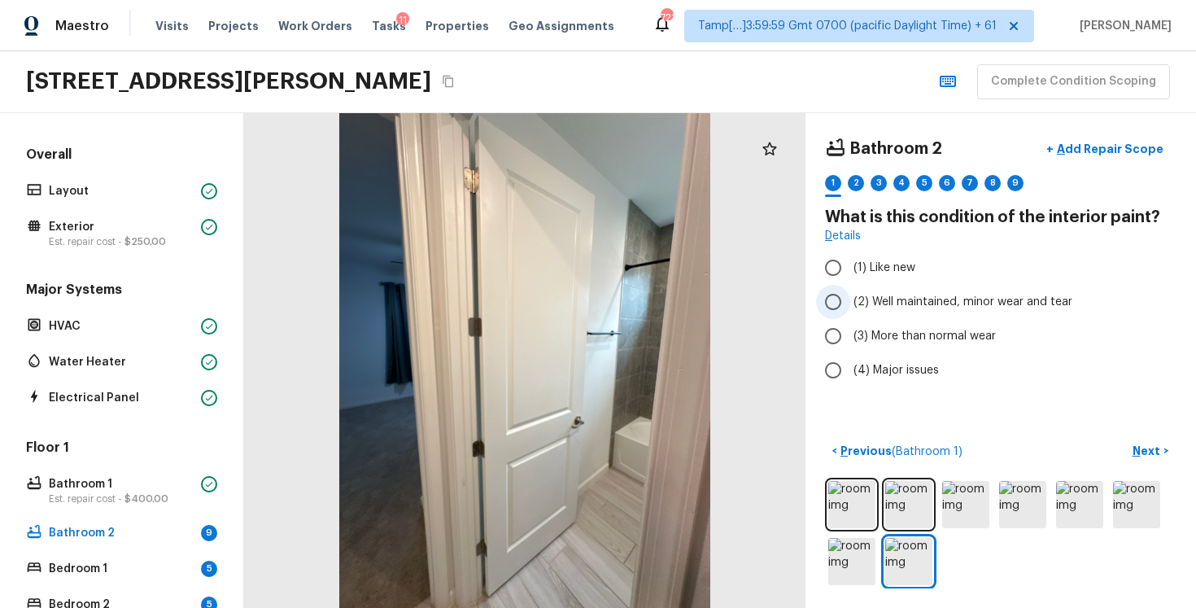
click at [900, 293] on label "(2) Well maintained, minor wear and tear" at bounding box center [989, 302] width 347 height 34
click at [850, 293] on input "(2) Well maintained, minor wear and tear" at bounding box center [833, 302] width 34 height 34
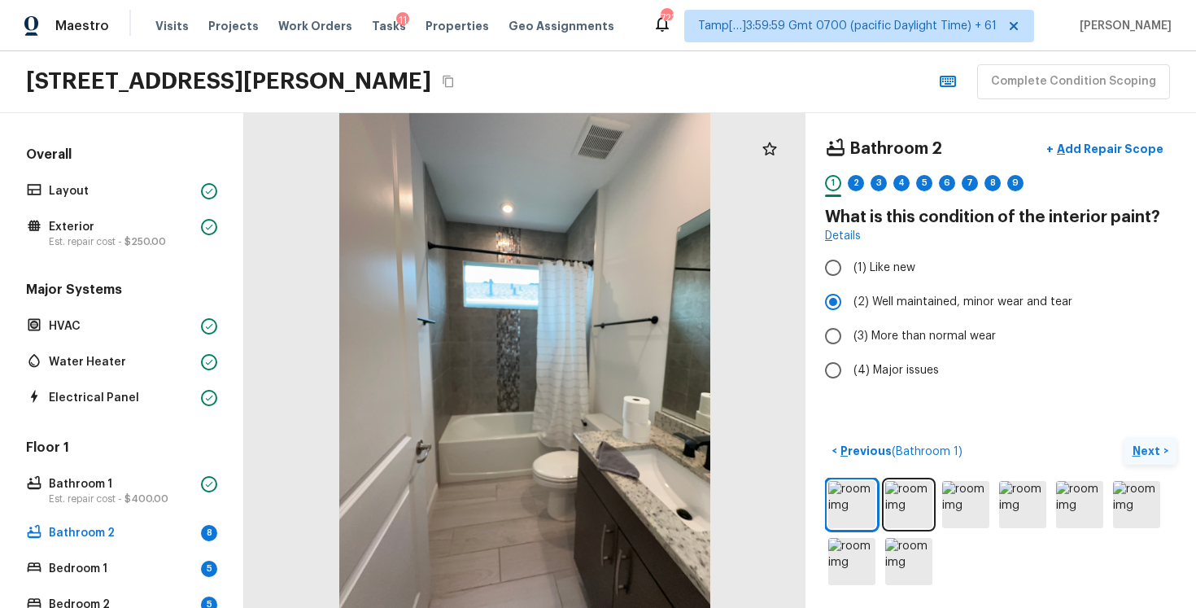
click at [1144, 449] on p "Next" at bounding box center [1148, 451] width 31 height 16
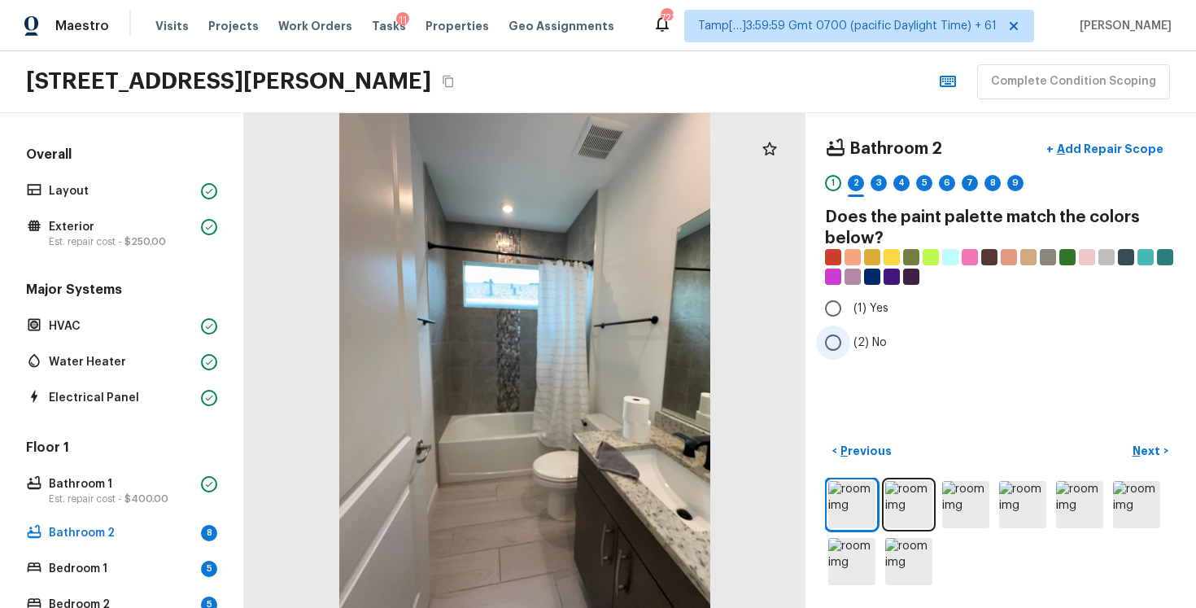
click at [872, 337] on span "(2) No" at bounding box center [870, 342] width 33 height 16
click at [850, 337] on input "(2) No" at bounding box center [833, 342] width 34 height 34
click at [1138, 445] on p "Next" at bounding box center [1148, 451] width 31 height 16
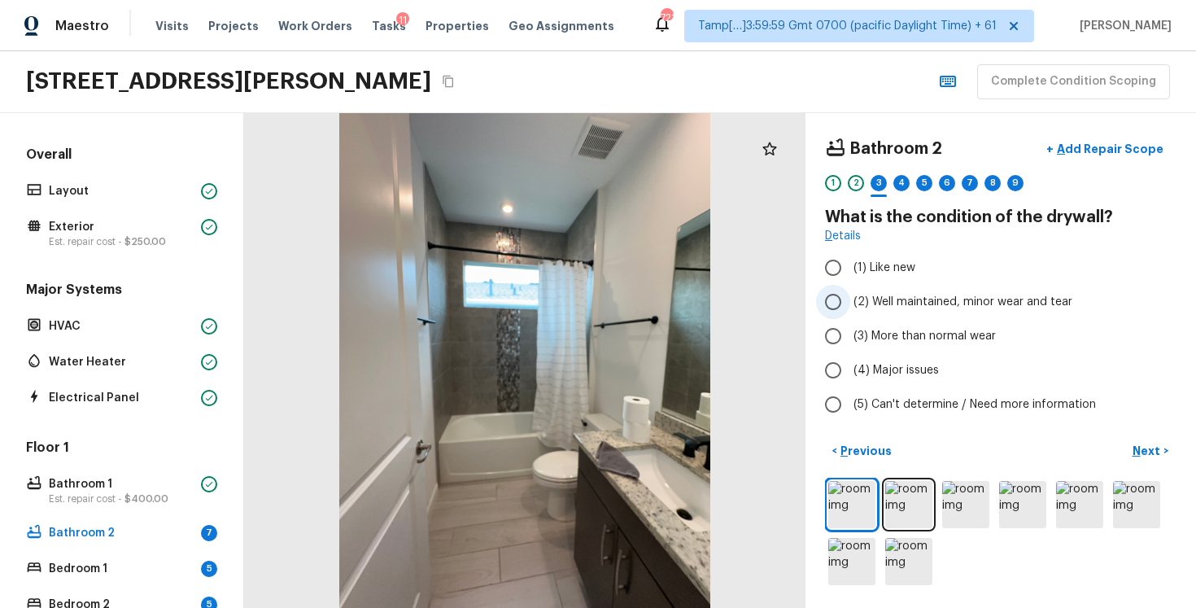
click at [849, 300] on input "(2) Well maintained, minor wear and tear" at bounding box center [833, 302] width 34 height 34
click at [1145, 449] on p "Next" at bounding box center [1148, 451] width 31 height 16
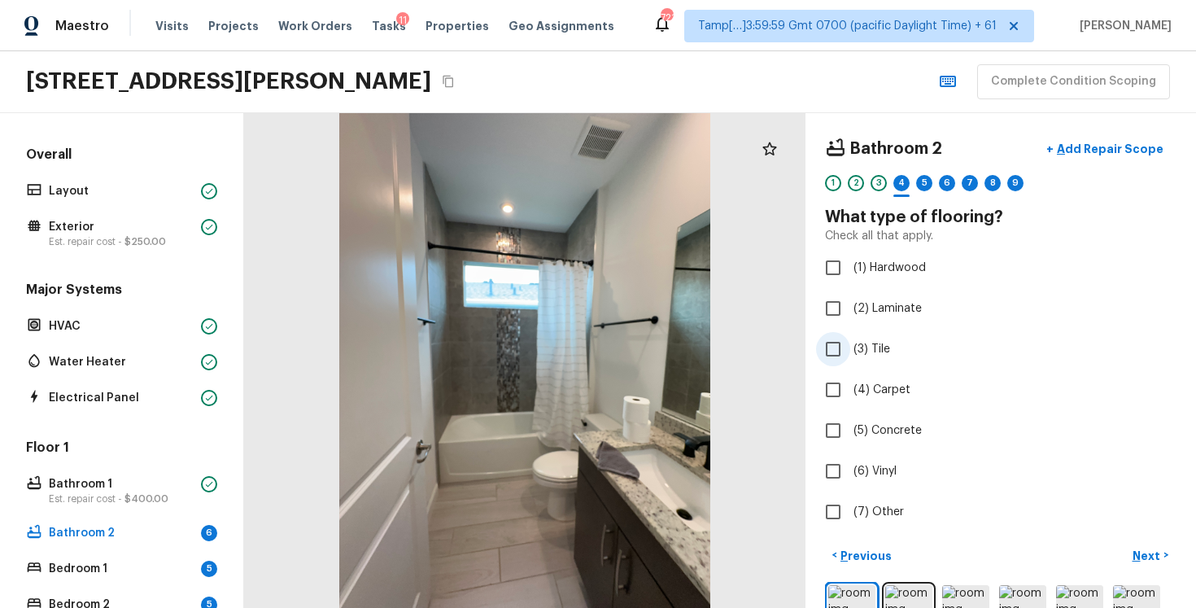
click at [842, 346] on input "(3) Tile" at bounding box center [833, 349] width 34 height 34
click at [1150, 554] on p "Next" at bounding box center [1148, 556] width 31 height 16
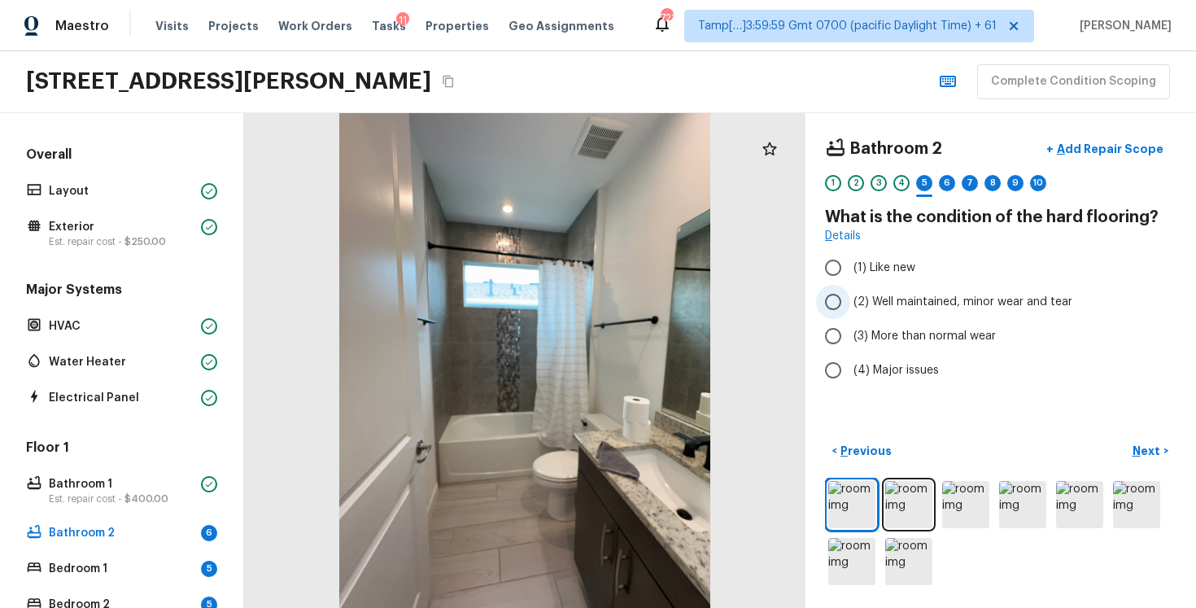
click at [830, 293] on input "(2) Well maintained, minor wear and tear" at bounding box center [833, 302] width 34 height 34
click at [1143, 450] on p "Next" at bounding box center [1148, 451] width 31 height 16
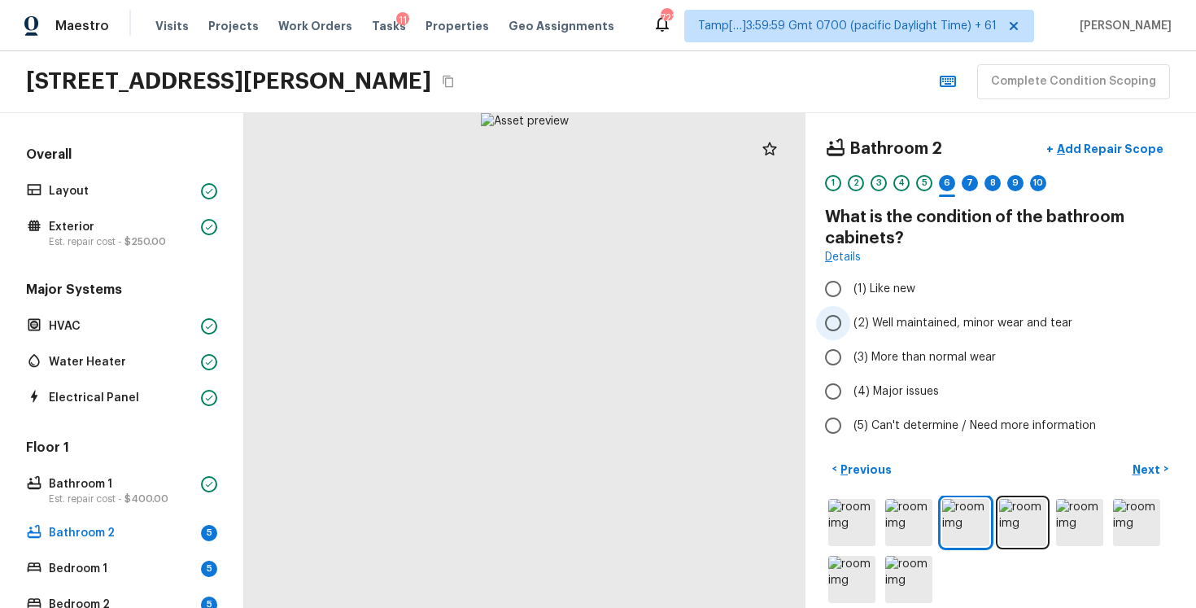
click at [915, 317] on span "(2) Well maintained, minor wear and tear" at bounding box center [963, 323] width 219 height 16
click at [850, 317] on input "(2) Well maintained, minor wear and tear" at bounding box center [833, 323] width 34 height 34
click at [1150, 473] on p "Next" at bounding box center [1148, 469] width 31 height 16
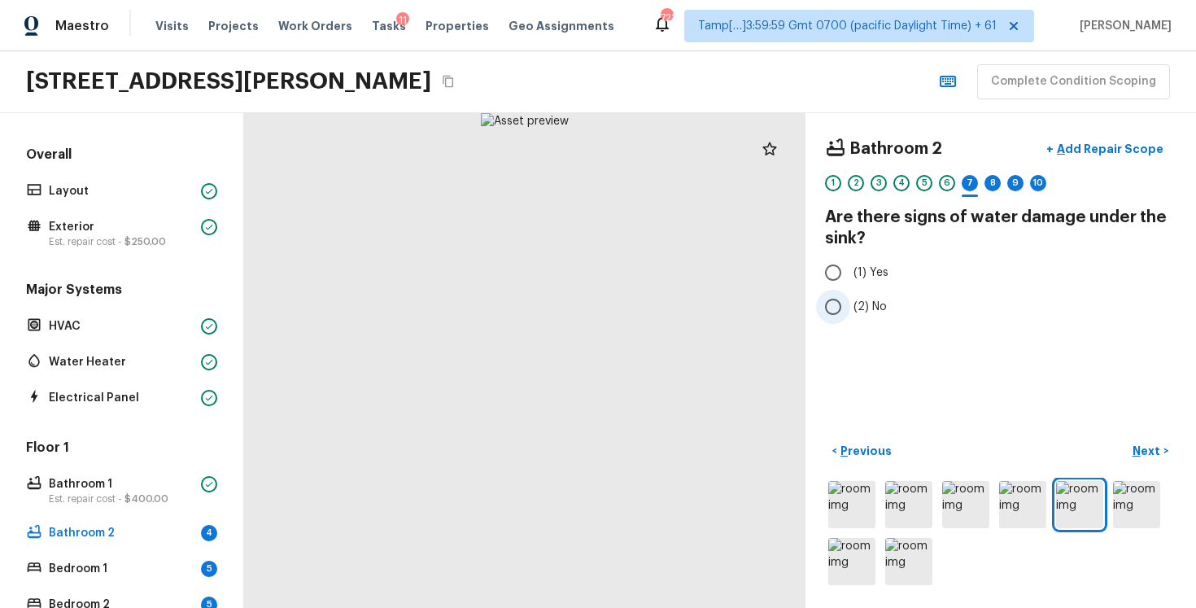
click at [845, 312] on input "(2) No" at bounding box center [833, 307] width 34 height 34
click at [1137, 454] on p "Next" at bounding box center [1148, 451] width 31 height 16
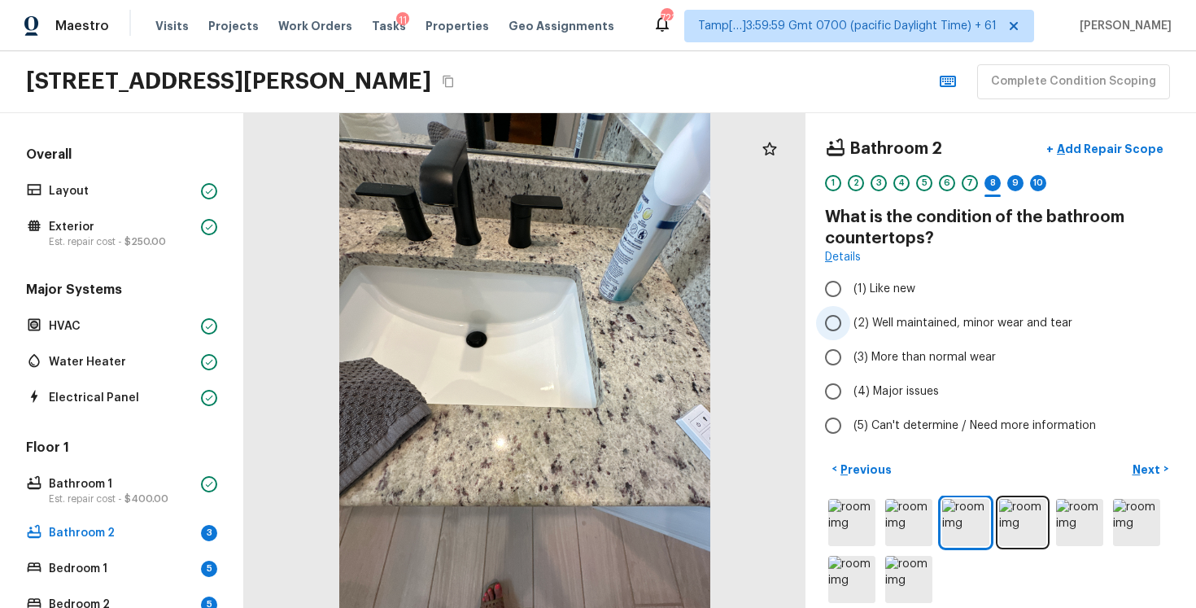
click at [866, 317] on span "(2) Well maintained, minor wear and tear" at bounding box center [963, 323] width 219 height 16
click at [850, 317] on input "(2) Well maintained, minor wear and tear" at bounding box center [833, 323] width 34 height 34
click at [1161, 476] on p "Next" at bounding box center [1148, 469] width 31 height 16
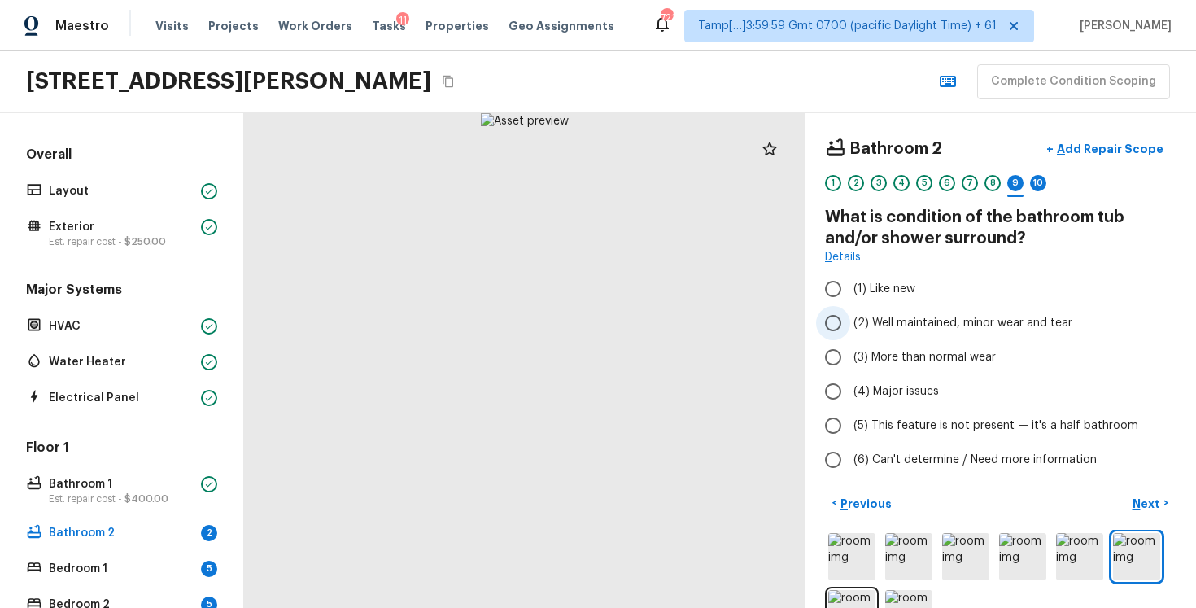
click at [932, 323] on span "(2) Well maintained, minor wear and tear" at bounding box center [963, 323] width 219 height 16
click at [850, 323] on input "(2) Well maintained, minor wear and tear" at bounding box center [833, 323] width 34 height 34
click at [1140, 500] on p "Next" at bounding box center [1148, 504] width 31 height 16
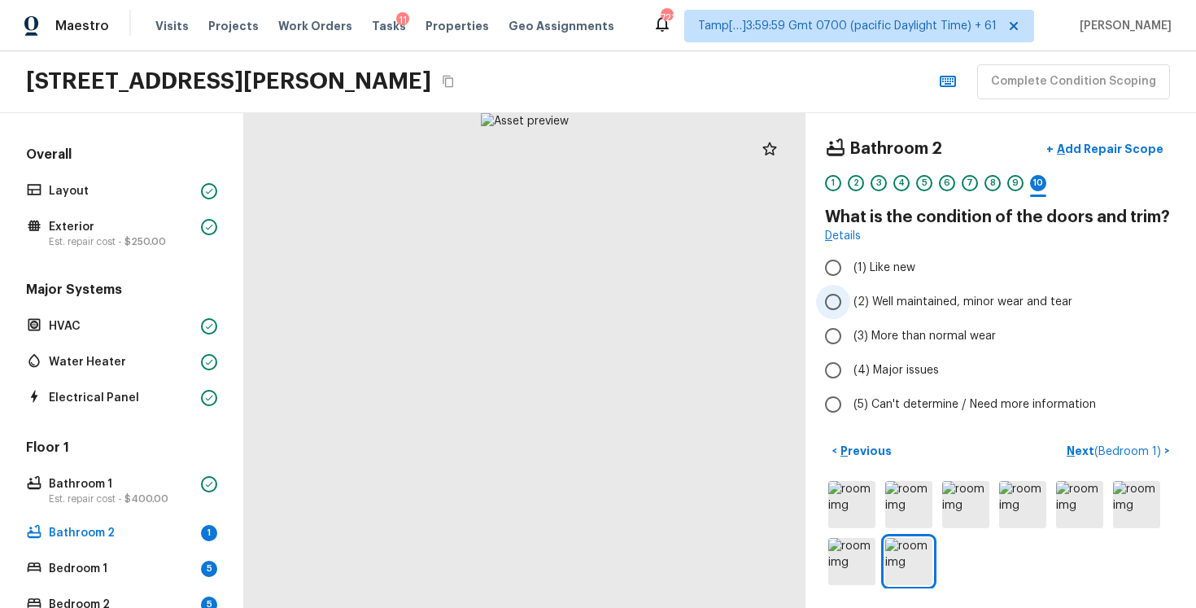
click at [876, 297] on span "(2) Well maintained, minor wear and tear" at bounding box center [963, 302] width 219 height 16
click at [850, 297] on input "(2) Well maintained, minor wear and tear" at bounding box center [833, 302] width 34 height 34
click at [1123, 451] on span "( Bedroom 1 )" at bounding box center [1127, 451] width 67 height 11
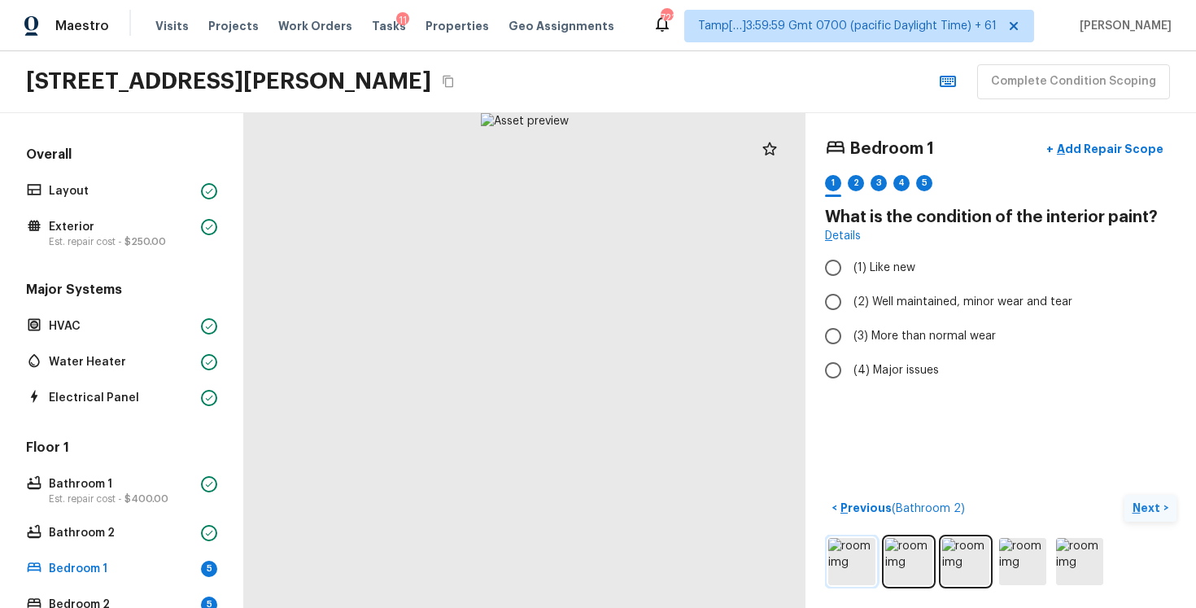
click at [856, 549] on img at bounding box center [851, 561] width 47 height 47
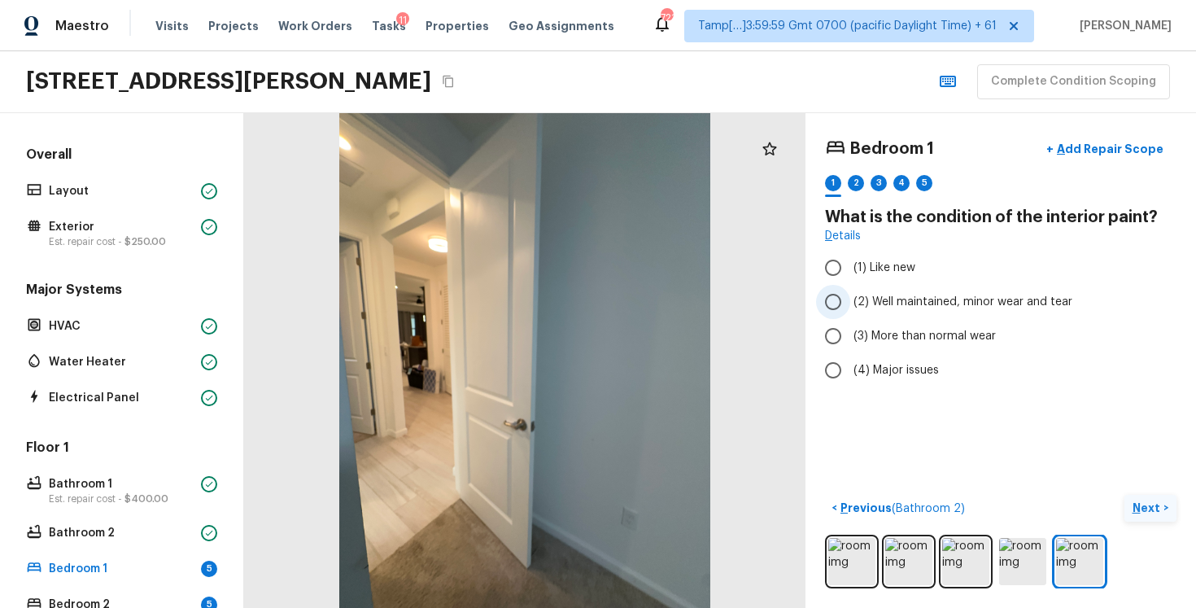
click at [836, 290] on input "(2) Well maintained, minor wear and tear" at bounding box center [833, 302] width 34 height 34
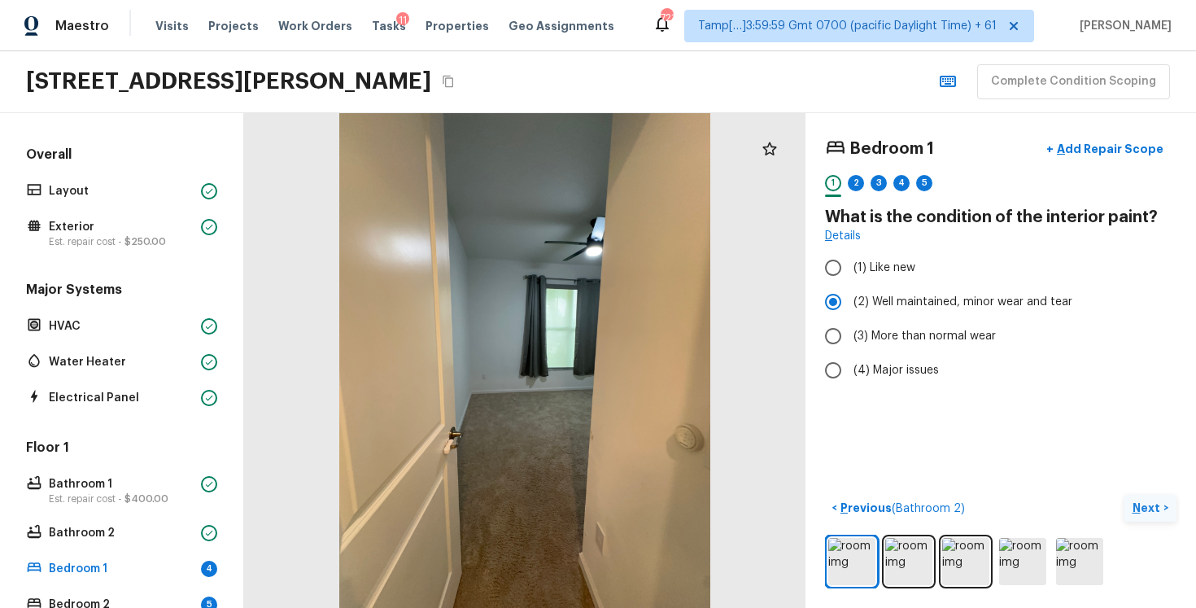
click at [1139, 504] on p "Next" at bounding box center [1148, 508] width 31 height 16
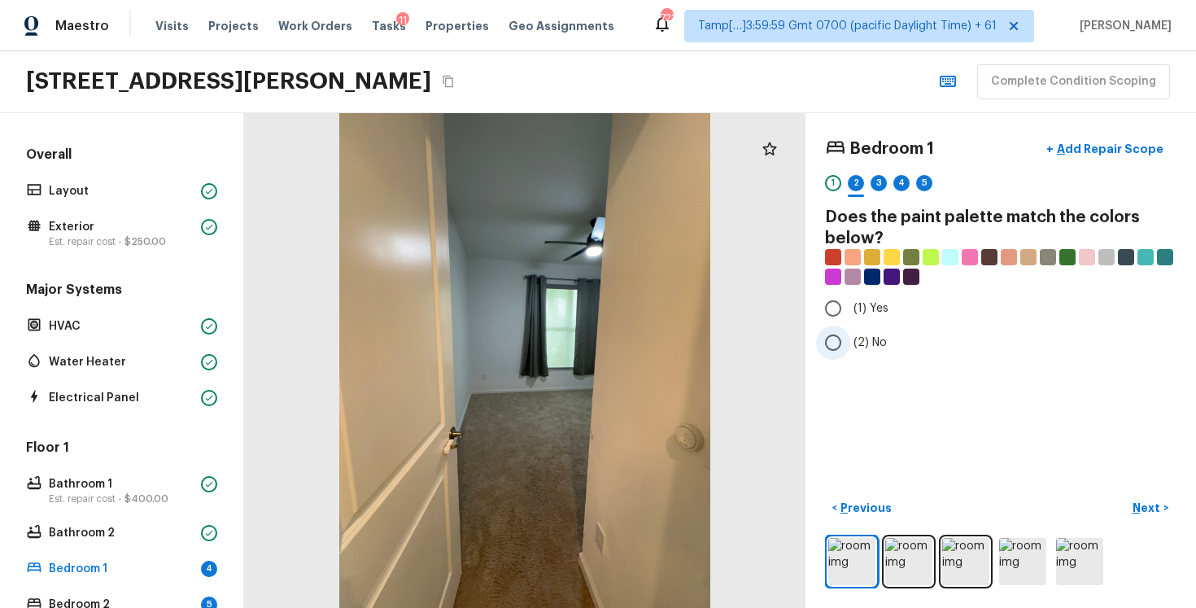
click at [876, 334] on span "(2) No" at bounding box center [870, 342] width 33 height 16
click at [850, 334] on input "(2) No" at bounding box center [833, 342] width 34 height 34
click at [1165, 509] on button "Next >" at bounding box center [1151, 508] width 52 height 27
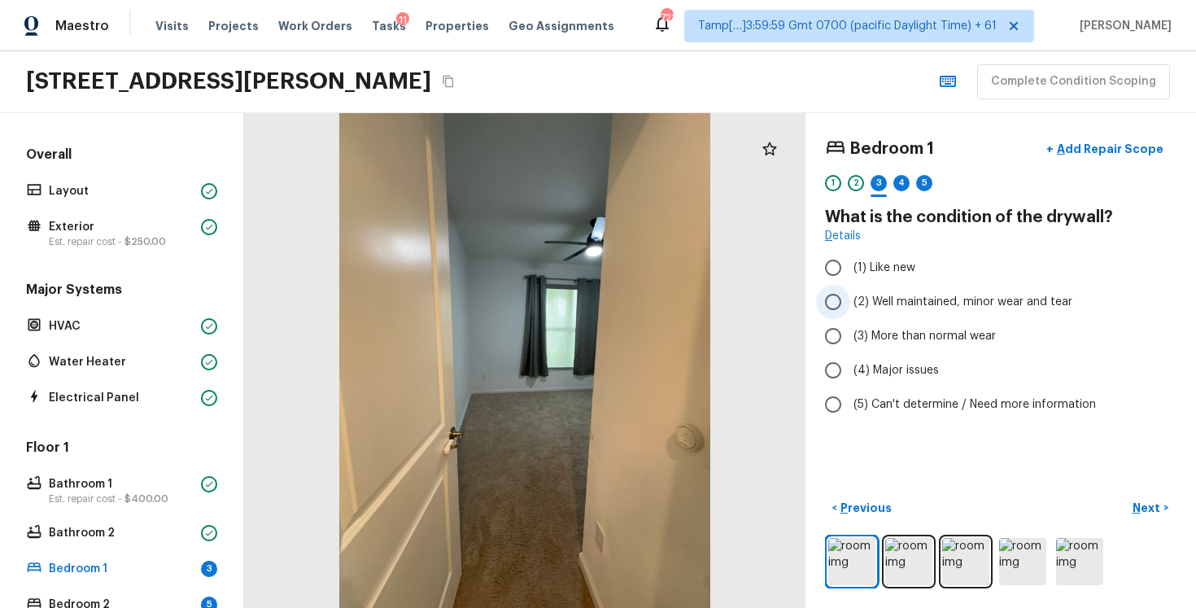
click at [871, 306] on span "(2) Well maintained, minor wear and tear" at bounding box center [963, 302] width 219 height 16
click at [850, 306] on input "(2) Well maintained, minor wear and tear" at bounding box center [833, 302] width 34 height 34
click at [1149, 504] on p "Next" at bounding box center [1148, 508] width 31 height 16
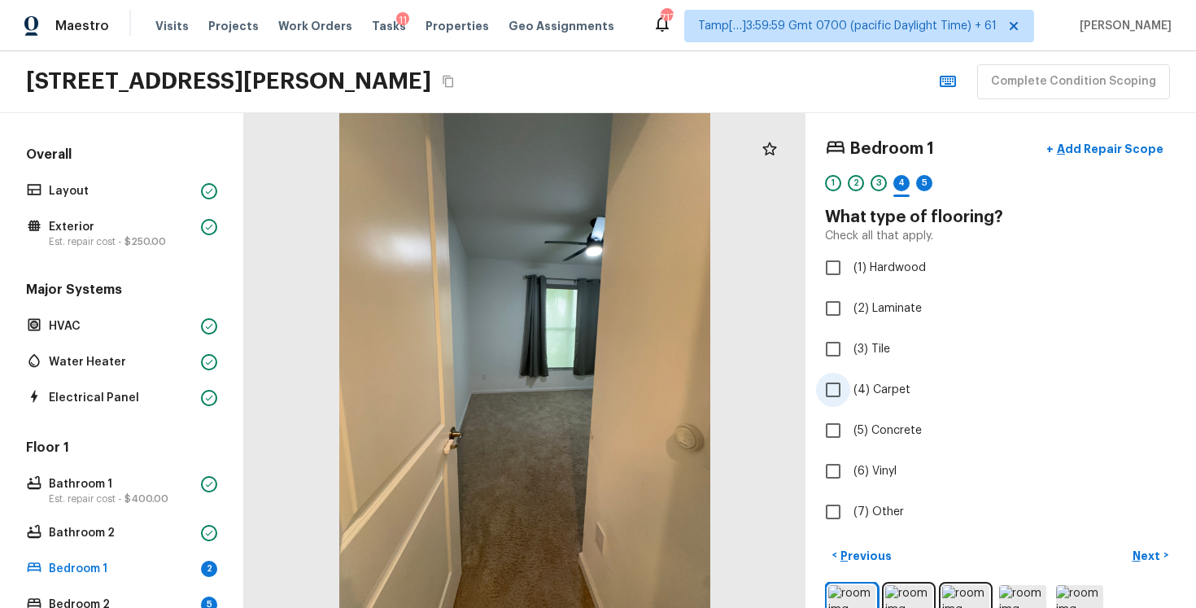
click at [849, 395] on input "(4) Carpet" at bounding box center [833, 390] width 34 height 34
click at [1154, 551] on p "Next" at bounding box center [1148, 556] width 31 height 16
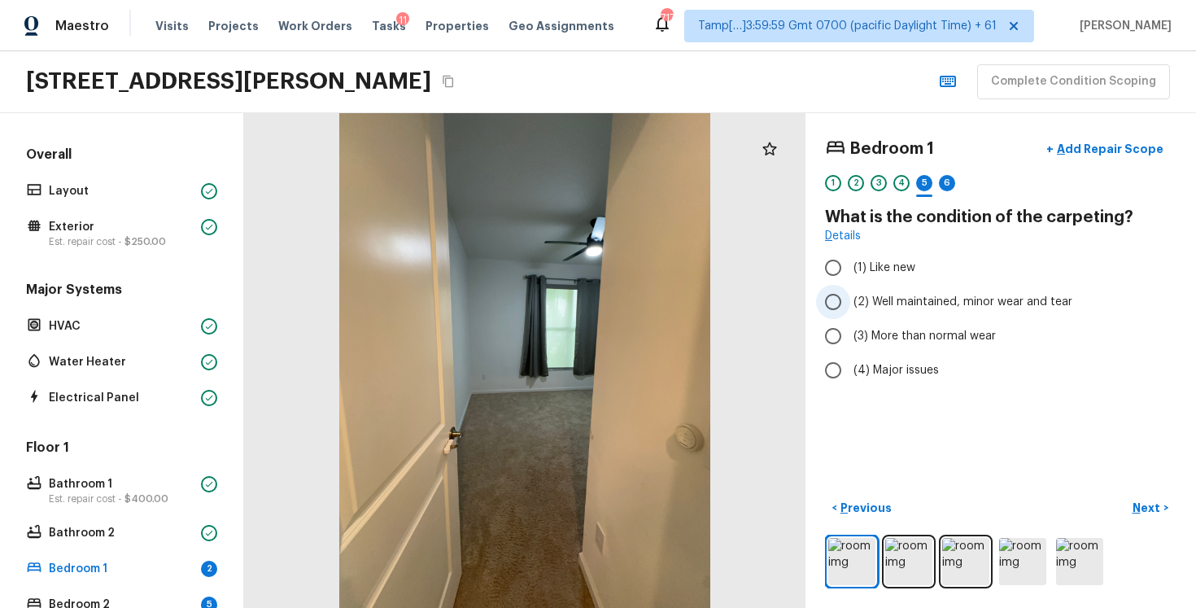
click at [898, 296] on span "(2) Well maintained, minor wear and tear" at bounding box center [963, 302] width 219 height 16
click at [850, 296] on input "(2) Well maintained, minor wear and tear" at bounding box center [833, 302] width 34 height 34
click at [1155, 513] on p "Next" at bounding box center [1148, 508] width 31 height 16
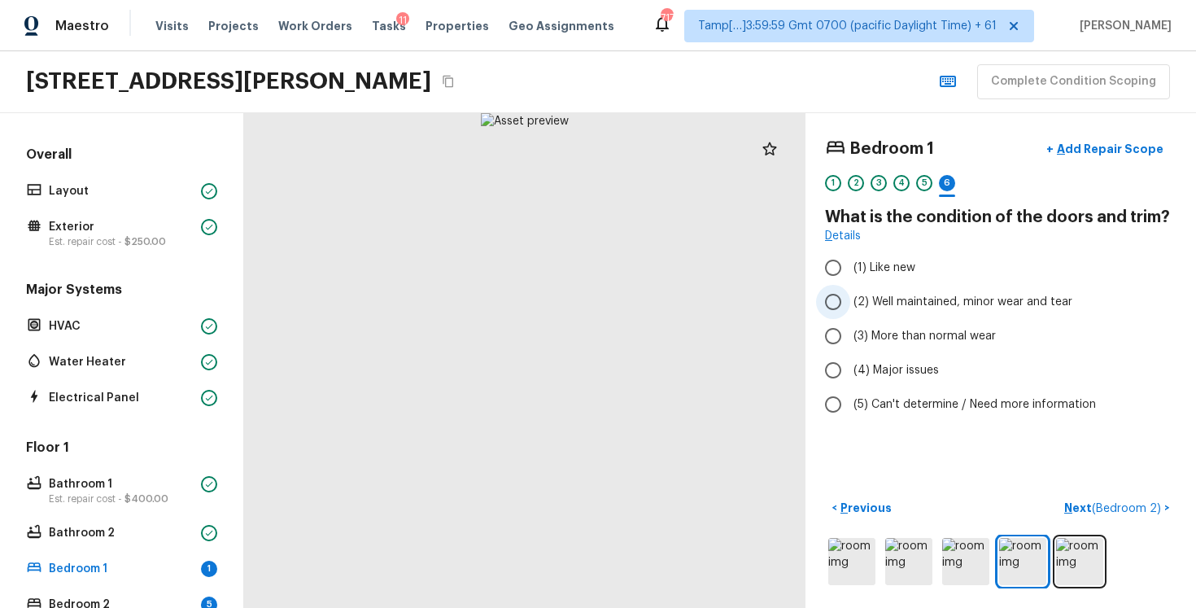
click at [956, 310] on label "(2) Well maintained, minor wear and tear" at bounding box center [989, 302] width 347 height 34
click at [850, 310] on input "(2) Well maintained, minor wear and tear" at bounding box center [833, 302] width 34 height 34
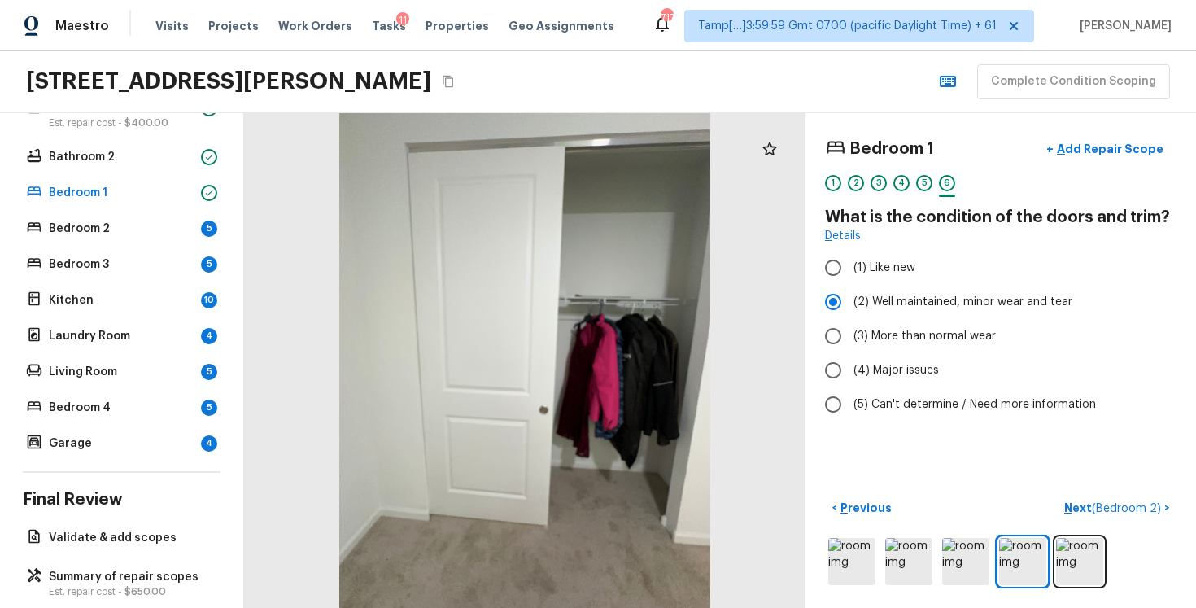
scroll to position [402, 0]
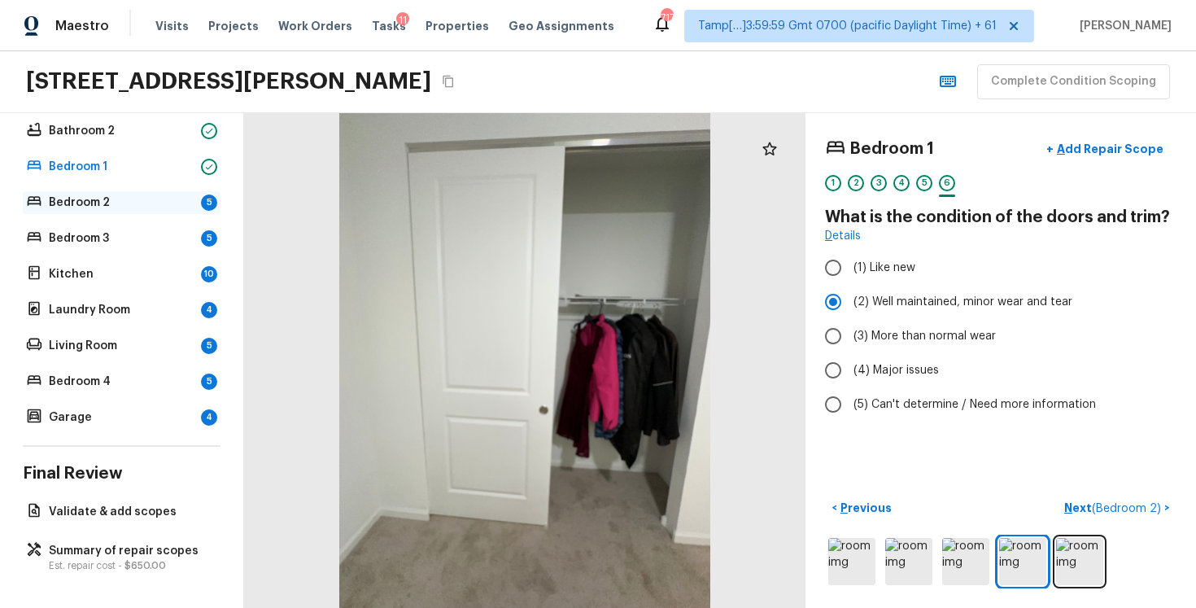
click at [160, 212] on div "Bedroom 2 5" at bounding box center [122, 202] width 198 height 23
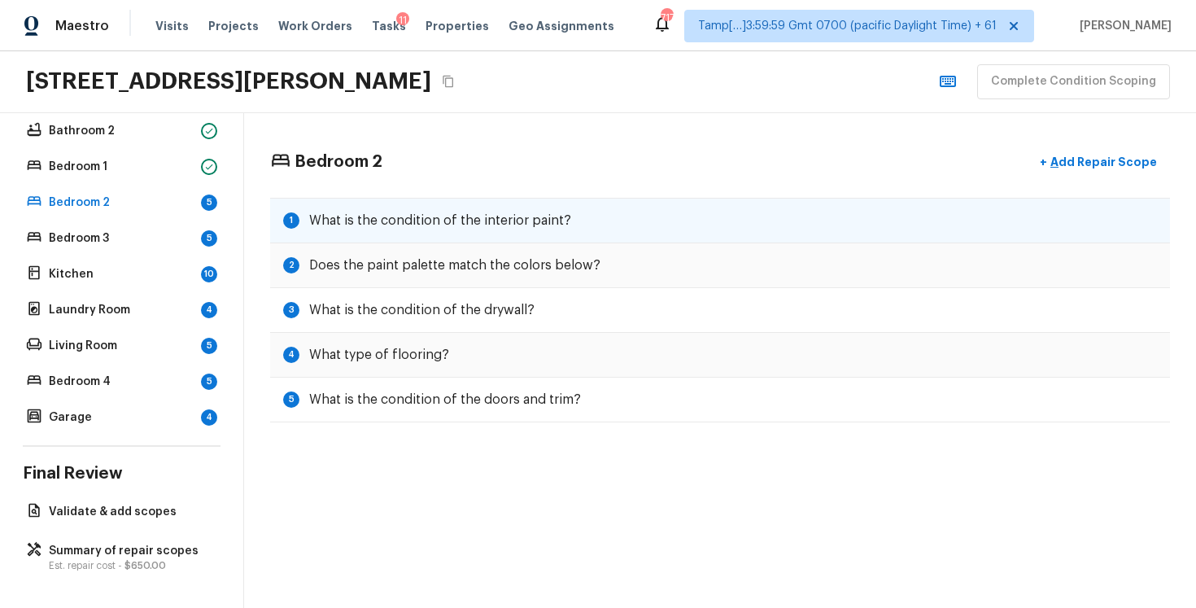
click at [493, 219] on h5 "What is the condition of the interior paint?" at bounding box center [440, 221] width 262 height 18
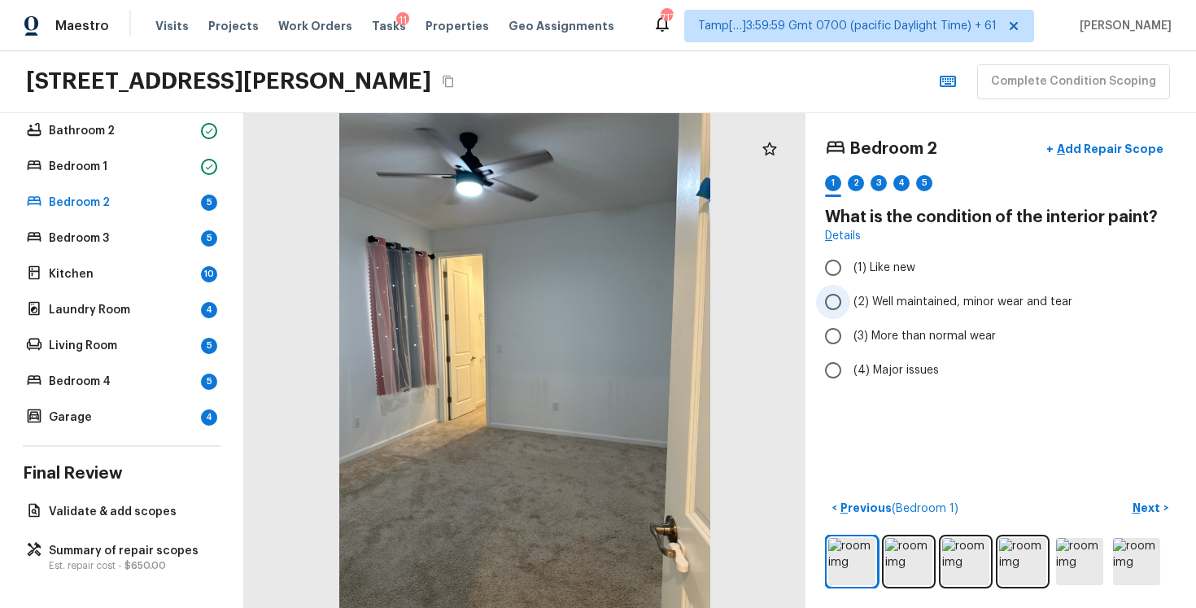
click at [928, 307] on span "(2) Well maintained, minor wear and tear" at bounding box center [963, 302] width 219 height 16
click at [850, 307] on input "(2) Well maintained, minor wear and tear" at bounding box center [833, 302] width 34 height 34
click at [1133, 488] on div "Bedroom 2 + Add Repair Scope 1 2 3 4 5 What is the condition of the interior pa…" at bounding box center [1001, 360] width 391 height 495
click at [1142, 500] on p "Next" at bounding box center [1148, 508] width 31 height 16
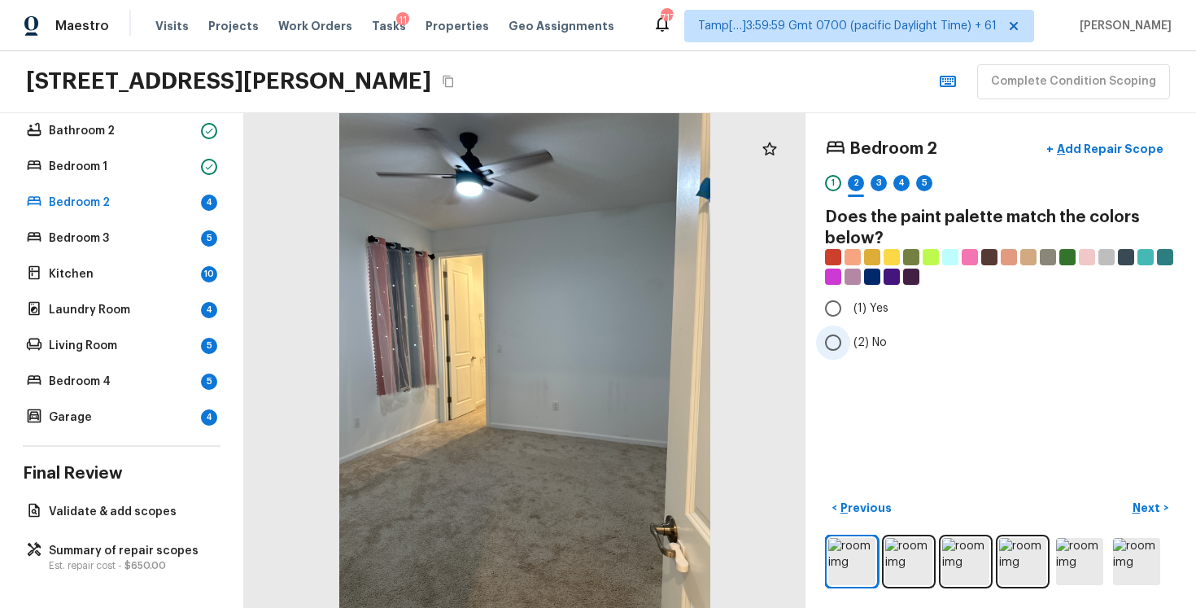
click at [852, 336] on label "(2) No" at bounding box center [989, 342] width 347 height 34
click at [850, 336] on input "(2) No" at bounding box center [833, 342] width 34 height 34
click at [1146, 501] on p "Next" at bounding box center [1148, 508] width 31 height 16
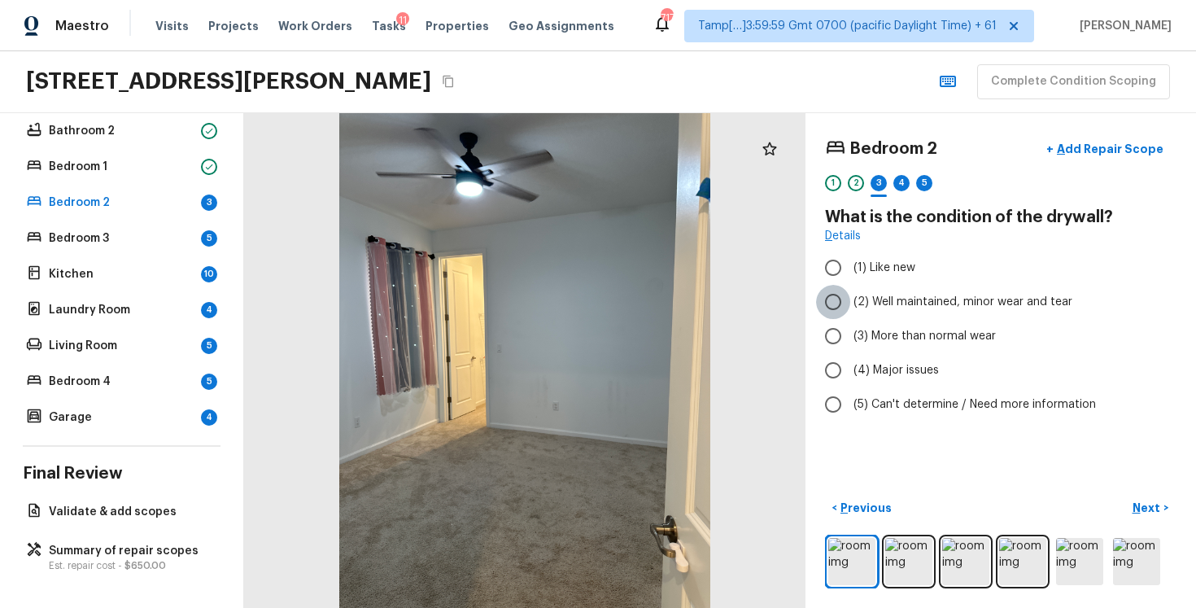
click at [845, 312] on input "(2) Well maintained, minor wear and tear" at bounding box center [833, 302] width 34 height 34
click at [1147, 509] on p "Next" at bounding box center [1148, 508] width 31 height 16
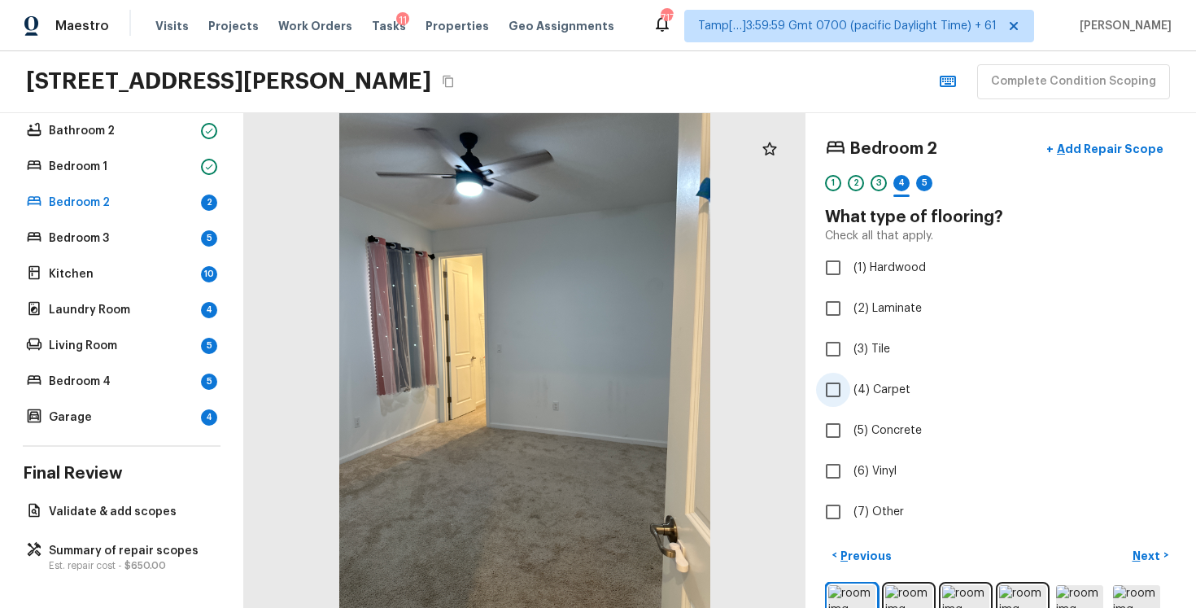
click at [848, 382] on input "(4) Carpet" at bounding box center [833, 390] width 34 height 34
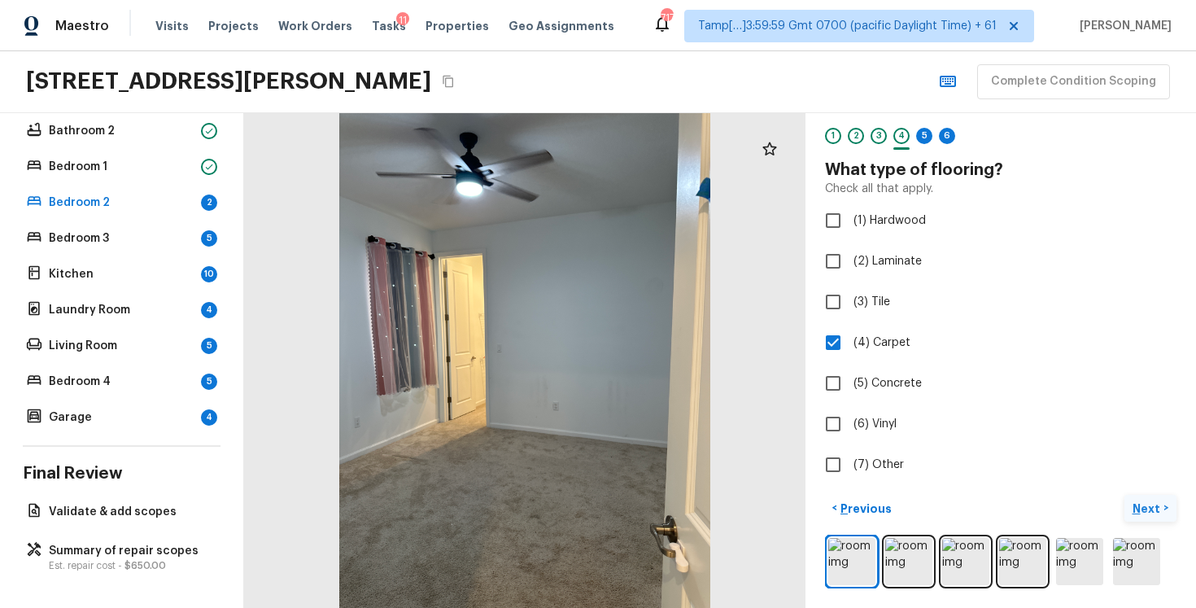
click at [1154, 505] on p "Next" at bounding box center [1148, 508] width 31 height 16
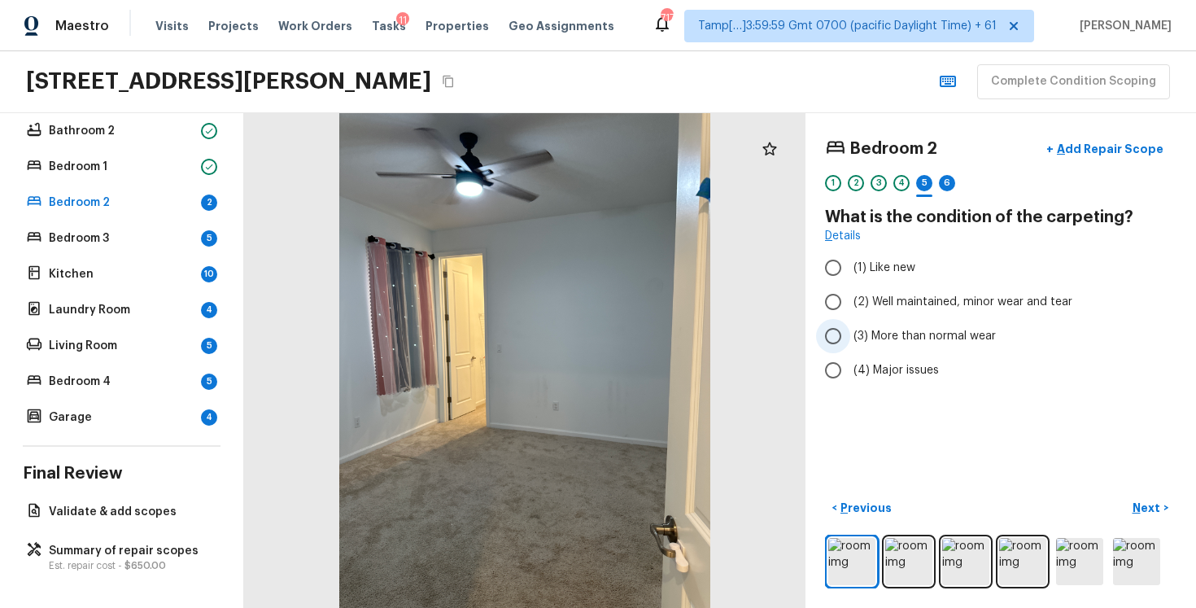
click at [1006, 322] on label "(3) More than normal wear" at bounding box center [989, 336] width 347 height 34
click at [850, 322] on input "(3) More than normal wear" at bounding box center [833, 336] width 34 height 34
click at [1006, 322] on label "(3) More than normal wear" at bounding box center [989, 336] width 347 height 34
click at [850, 322] on input "(3) More than normal wear" at bounding box center [833, 336] width 34 height 34
click at [992, 290] on label "(2) Well maintained, minor wear and tear" at bounding box center [989, 302] width 347 height 34
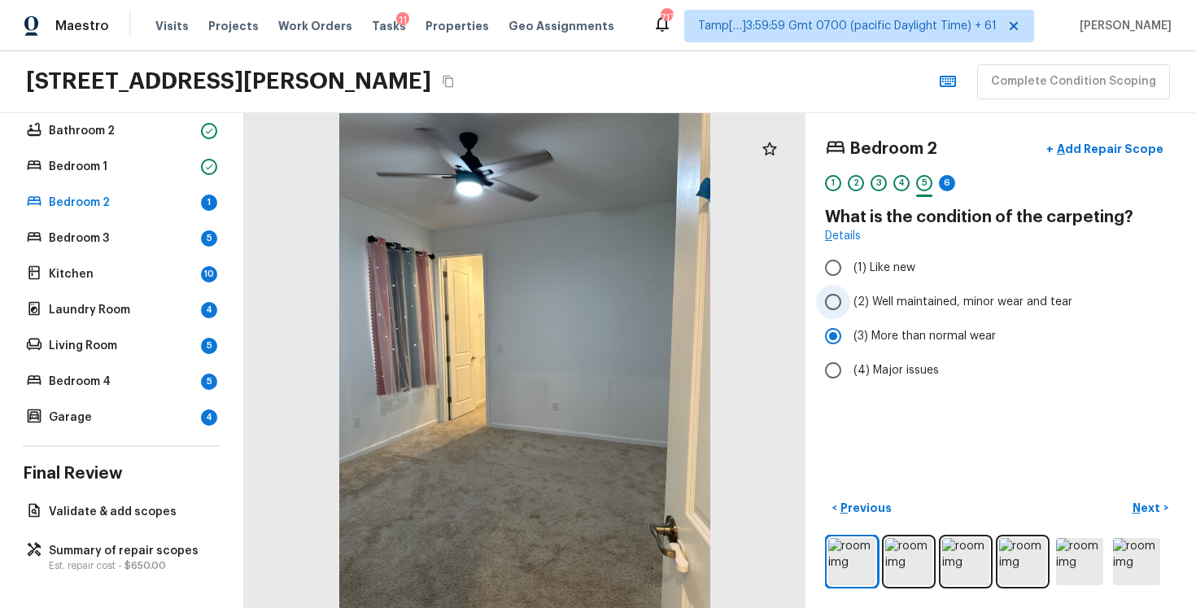
click at [850, 290] on input "(2) Well maintained, minor wear and tear" at bounding box center [833, 302] width 34 height 34
click at [1150, 504] on p "Next" at bounding box center [1148, 508] width 31 height 16
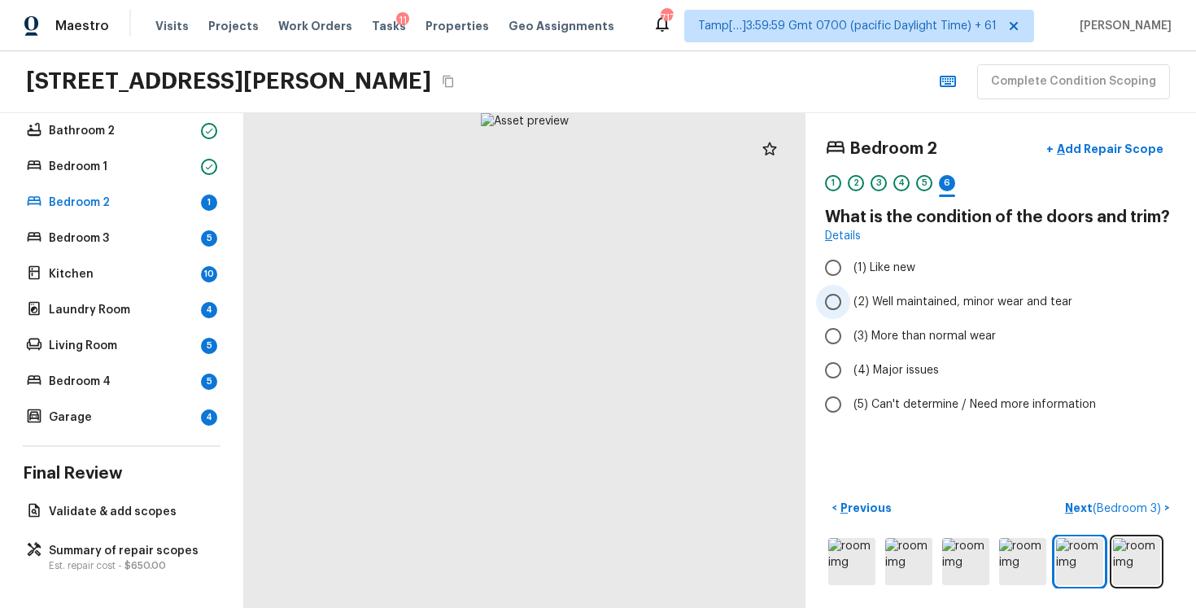
click at [841, 301] on input "(2) Well maintained, minor wear and tear" at bounding box center [833, 302] width 34 height 34
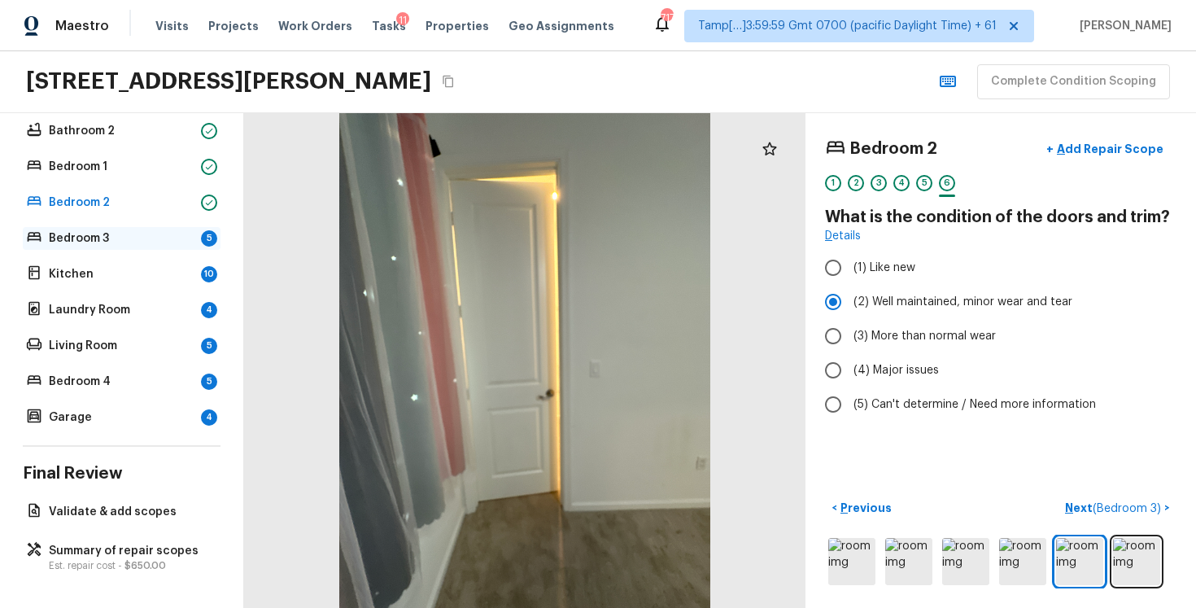
click at [171, 235] on p "Bedroom 3" at bounding box center [122, 238] width 146 height 16
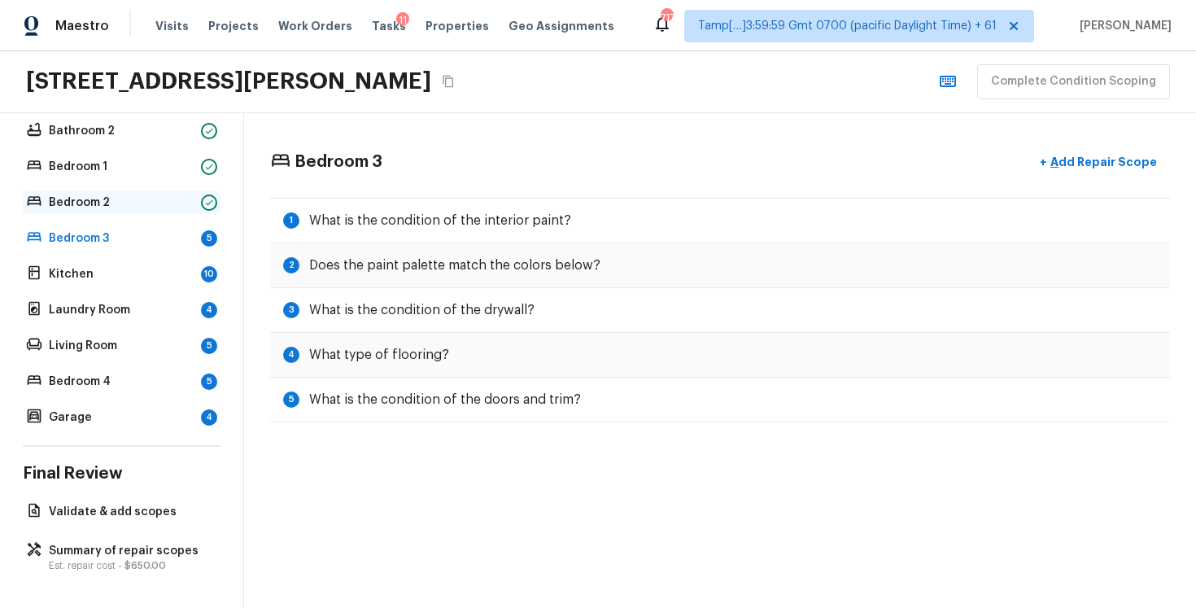
click at [139, 197] on p "Bedroom 2" at bounding box center [122, 202] width 146 height 16
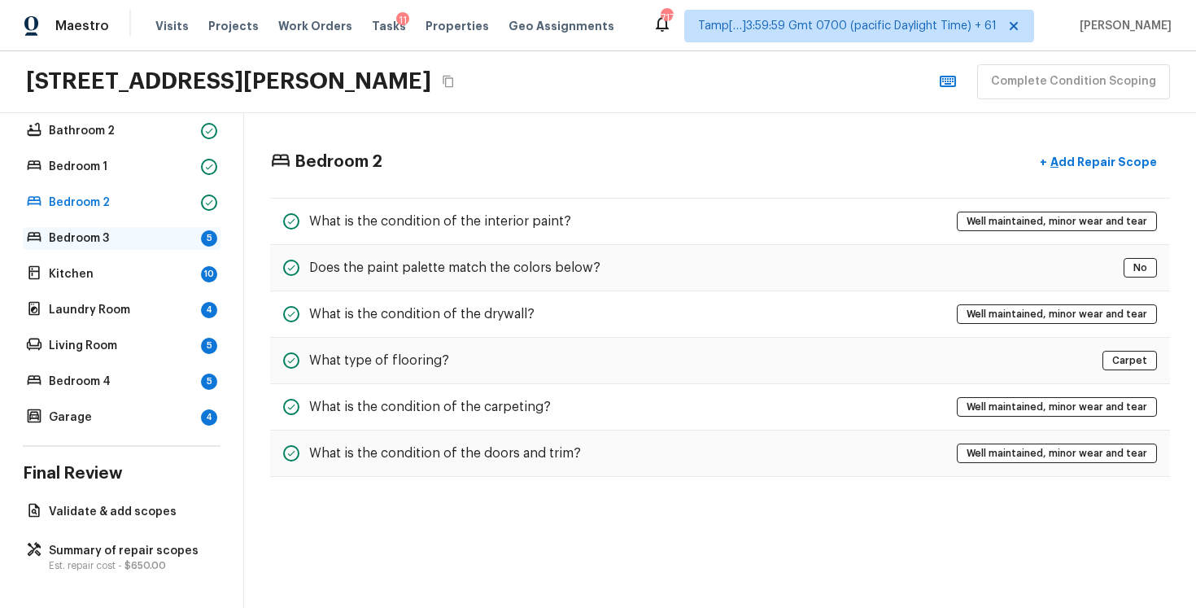
click at [137, 247] on div "Bedroom 3 5" at bounding box center [122, 238] width 198 height 23
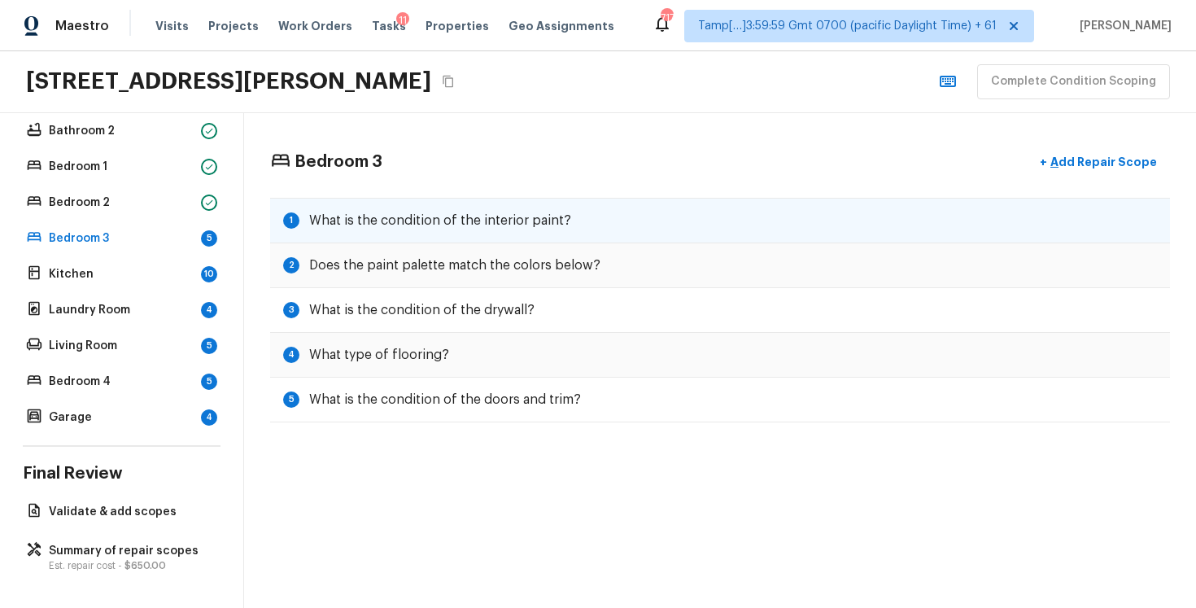
click at [443, 216] on h5 "What is the condition of the interior paint?" at bounding box center [440, 221] width 262 height 18
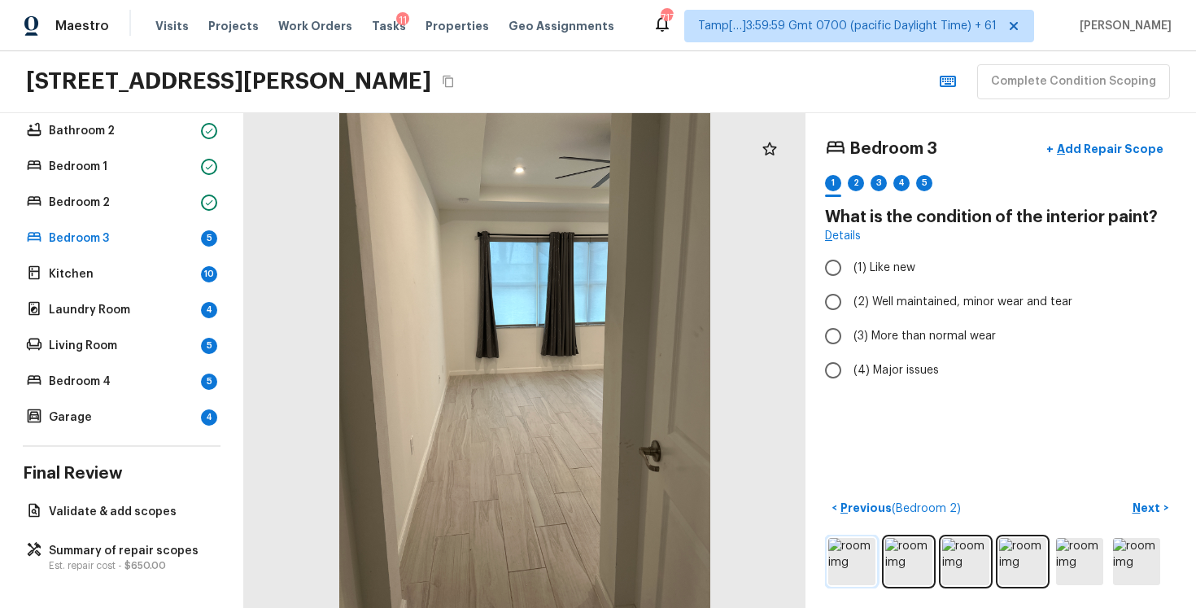
click at [857, 538] on img at bounding box center [851, 561] width 47 height 47
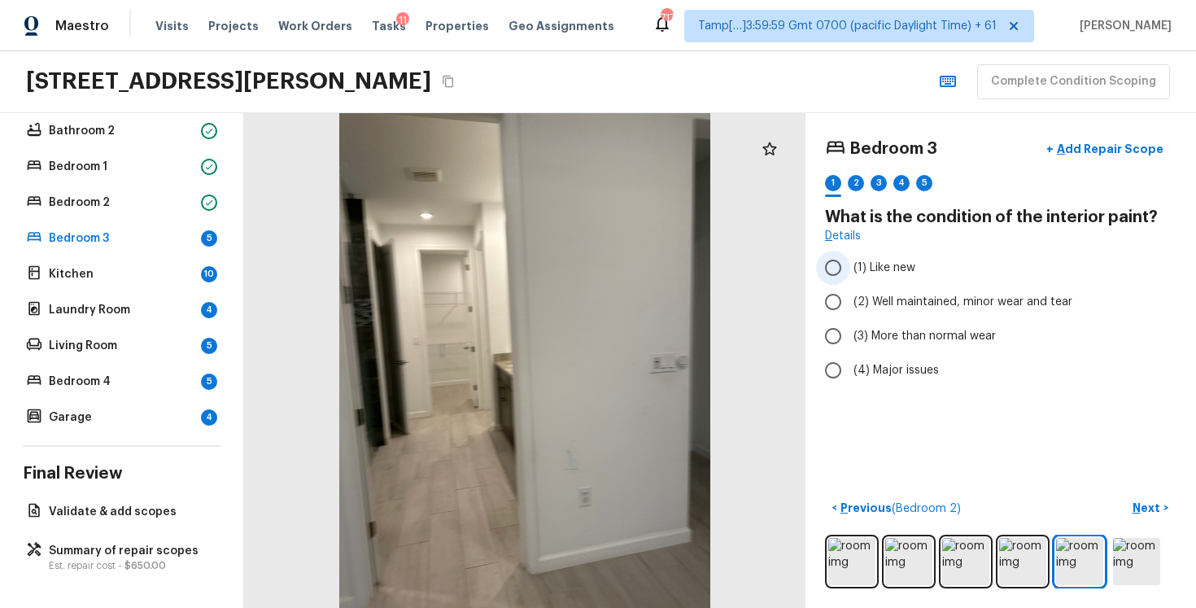
click at [832, 265] on input "(1) Like new" at bounding box center [833, 268] width 34 height 34
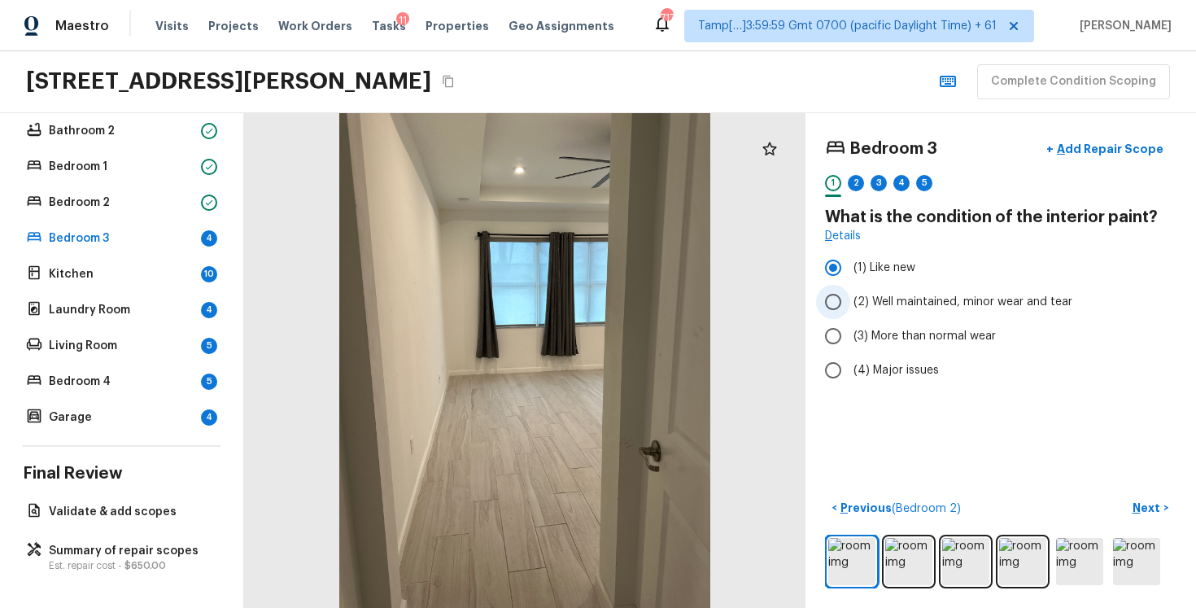
click at [841, 308] on input "(2) Well maintained, minor wear and tear" at bounding box center [833, 302] width 34 height 34
click at [1133, 493] on div "Bedroom 3 + Add Repair Scope 1 2 3 4 5 What is the condition of the interior pa…" at bounding box center [1001, 360] width 391 height 495
click at [1138, 500] on p "Next" at bounding box center [1148, 508] width 31 height 16
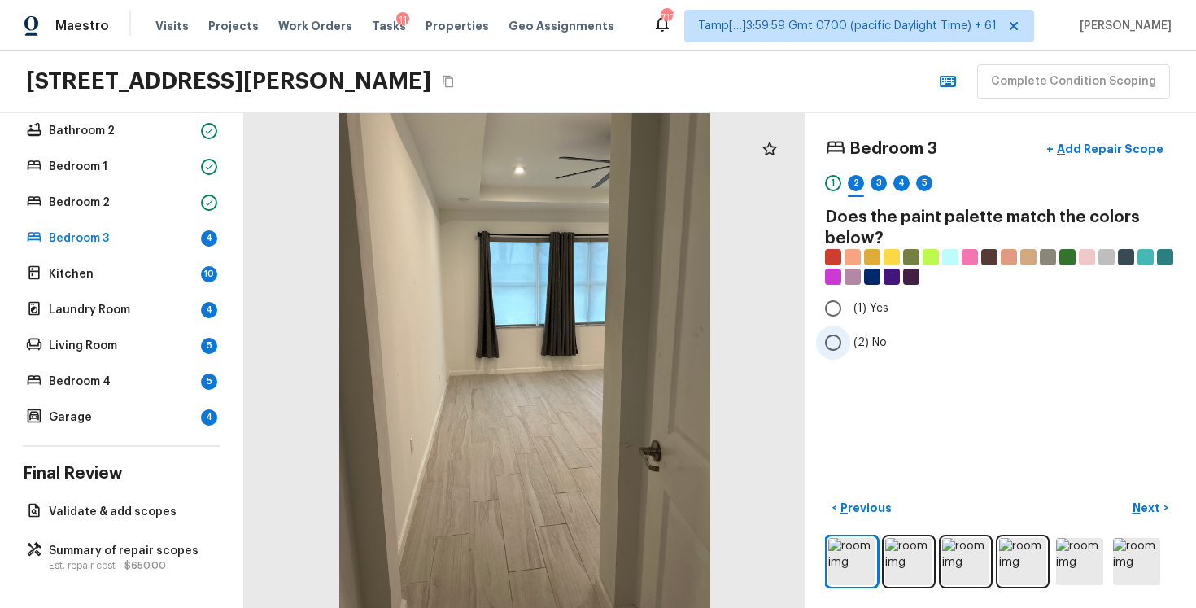
click at [845, 345] on input "(2) No" at bounding box center [833, 342] width 34 height 34
click at [1136, 506] on p "Next" at bounding box center [1148, 508] width 31 height 16
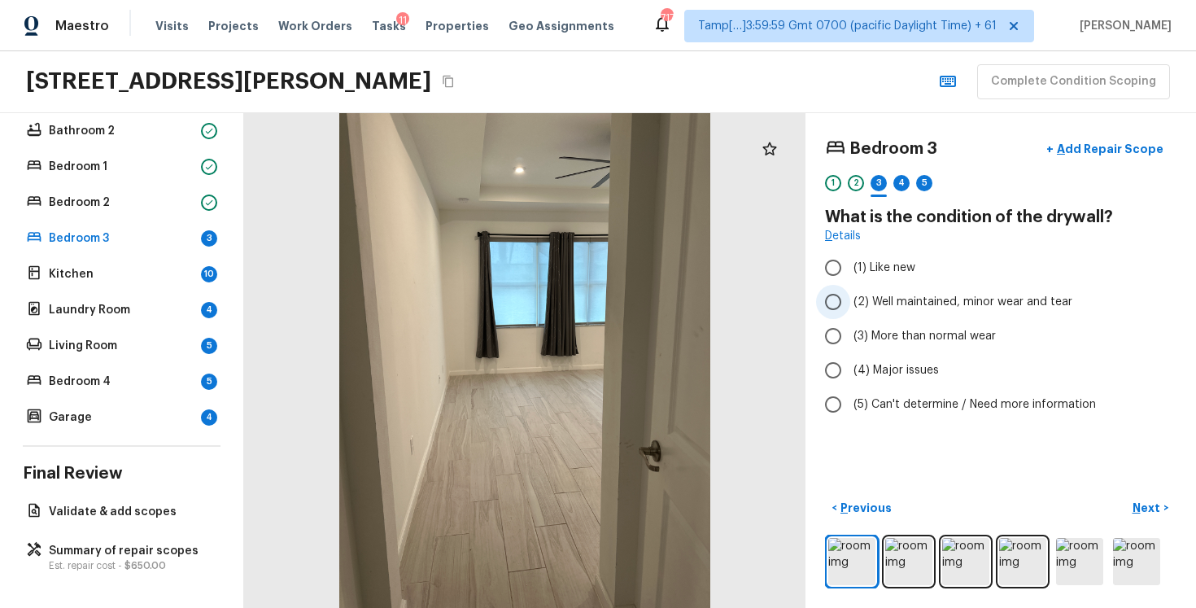
click at [862, 290] on label "(2) Well maintained, minor wear and tear" at bounding box center [989, 302] width 347 height 34
click at [850, 290] on input "(2) Well maintained, minor wear and tear" at bounding box center [833, 302] width 34 height 34
click at [1152, 502] on p "Next" at bounding box center [1148, 508] width 31 height 16
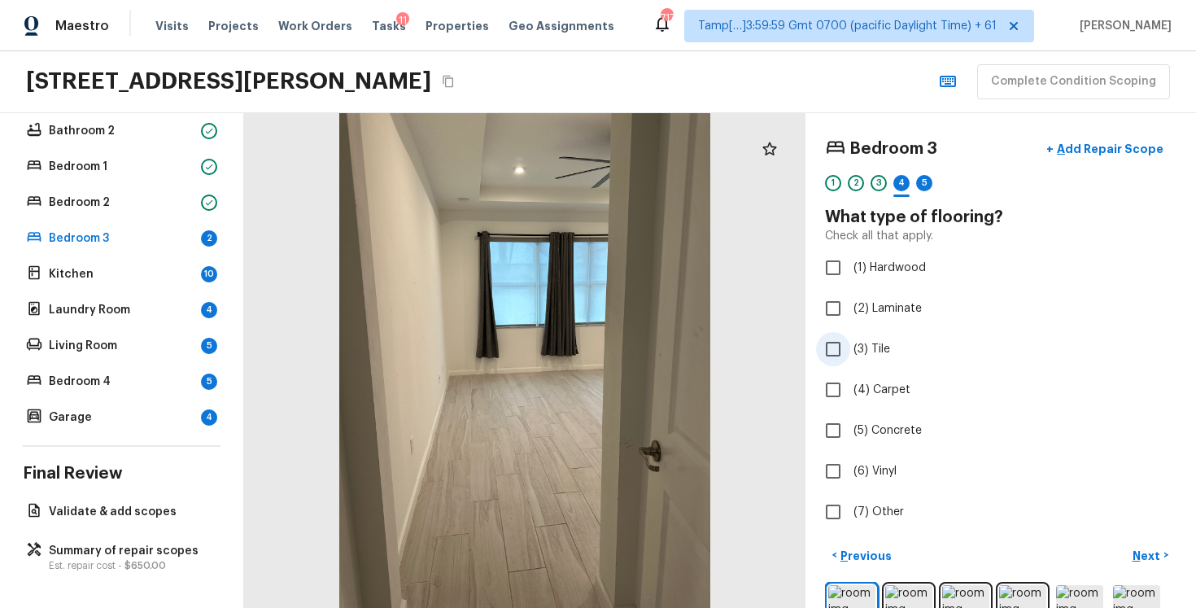
click at [857, 365] on label "(3) Tile" at bounding box center [989, 349] width 347 height 34
click at [850, 365] on input "(3) Tile" at bounding box center [833, 349] width 34 height 34
click at [1148, 544] on button "Next >" at bounding box center [1151, 555] width 52 height 27
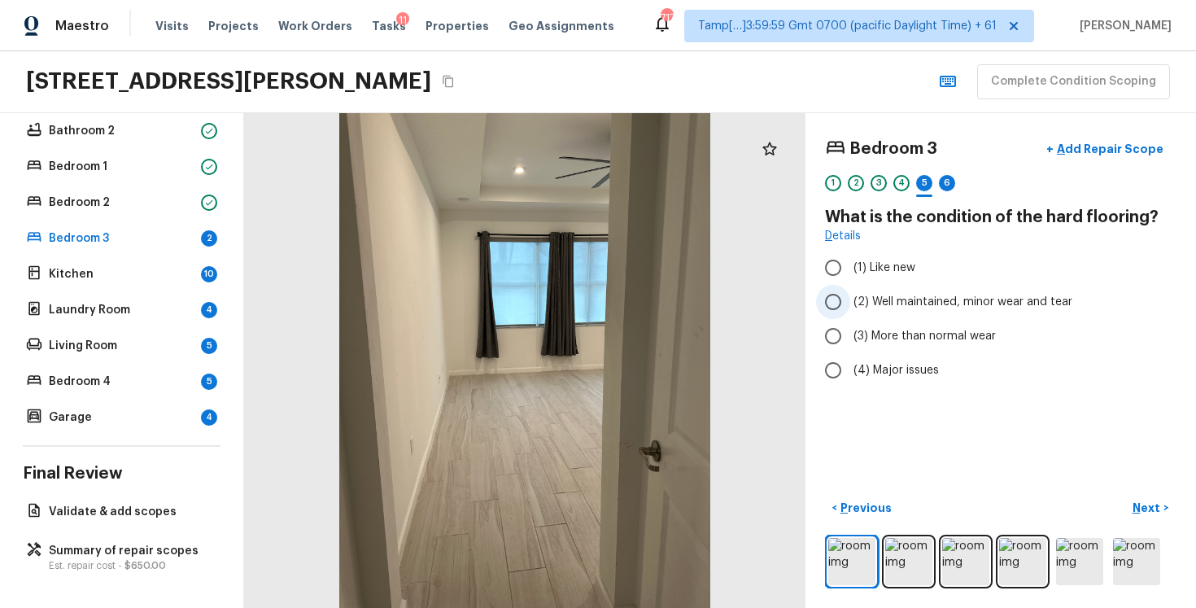
click at [893, 298] on span "(2) Well maintained, minor wear and tear" at bounding box center [963, 302] width 219 height 16
click at [850, 298] on input "(2) Well maintained, minor wear and tear" at bounding box center [833, 302] width 34 height 34
click at [1156, 513] on p "Next" at bounding box center [1148, 508] width 31 height 16
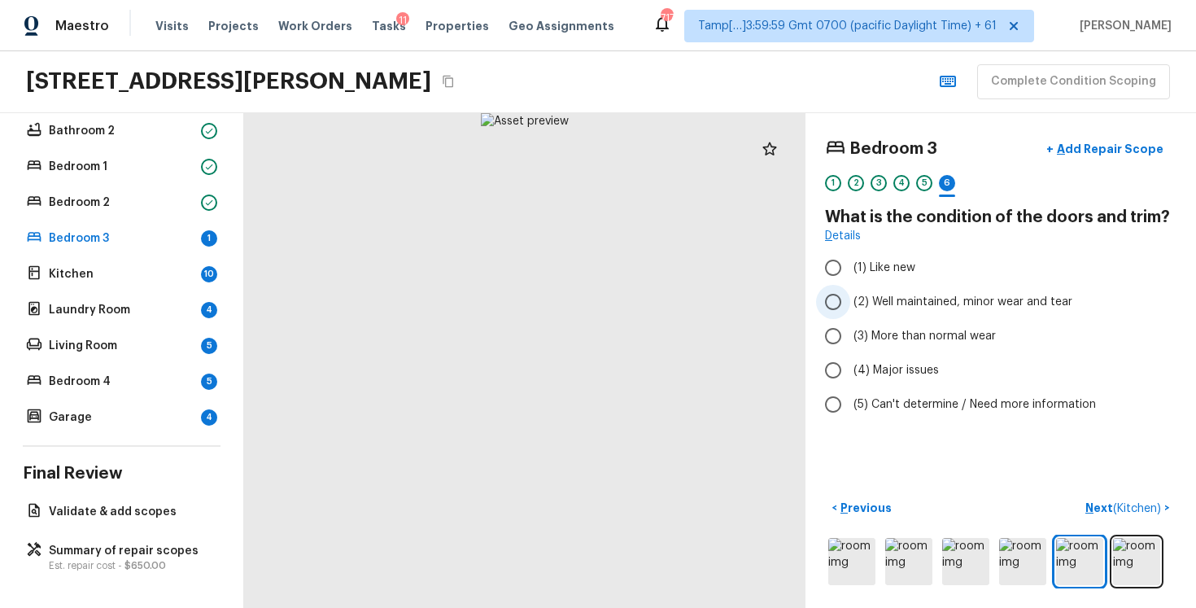
click at [876, 301] on span "(2) Well maintained, minor wear and tear" at bounding box center [963, 302] width 219 height 16
click at [850, 301] on input "(2) Well maintained, minor wear and tear" at bounding box center [833, 302] width 34 height 34
click at [1104, 492] on div "Bedroom 3 + Add Repair Scope 1 2 3 4 5 6 What is the condition of the doors and…" at bounding box center [1001, 360] width 391 height 495
click at [1102, 502] on p "Next ( Kitchen )" at bounding box center [1124, 508] width 79 height 17
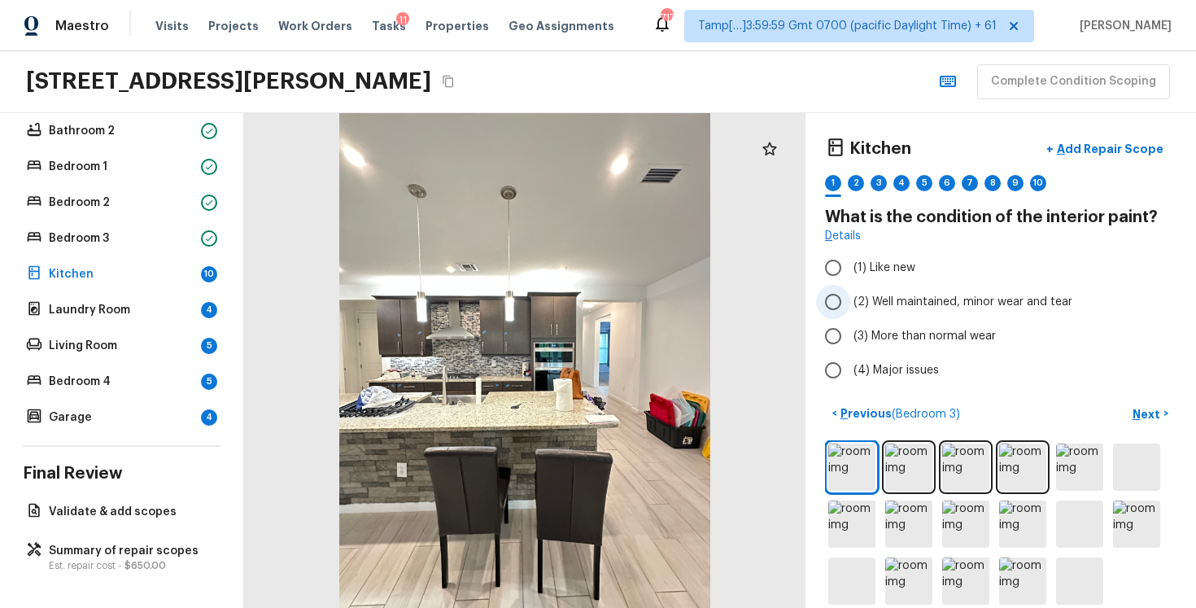
click at [854, 313] on label "(2) Well maintained, minor wear and tear" at bounding box center [989, 302] width 347 height 34
click at [850, 313] on input "(2) Well maintained, minor wear and tear" at bounding box center [833, 302] width 34 height 34
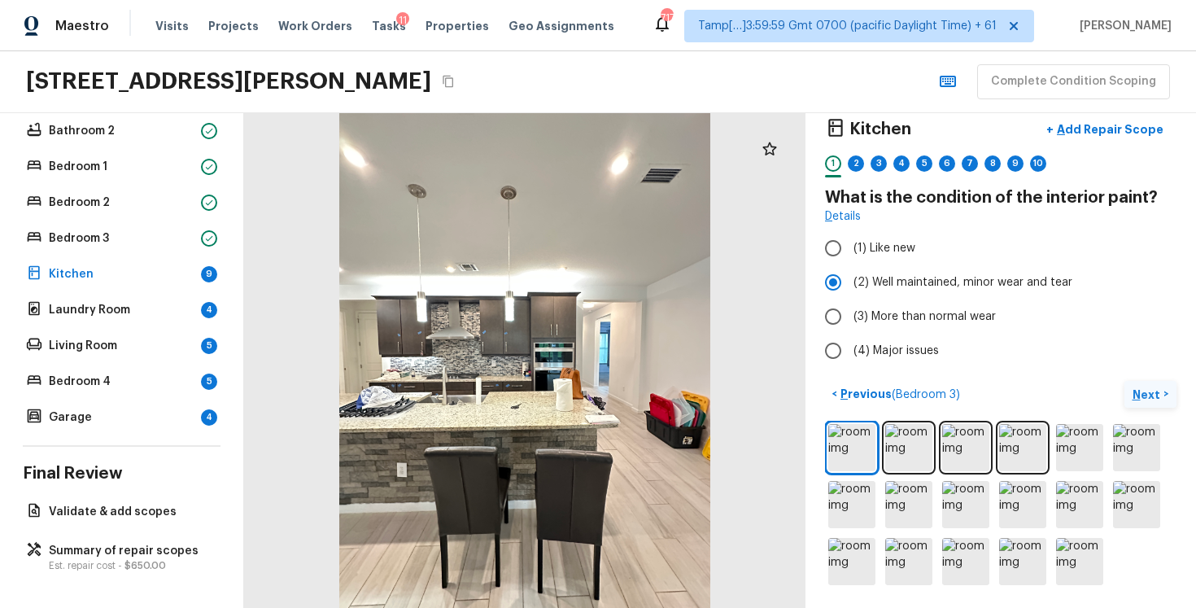
click at [1151, 395] on p "Next" at bounding box center [1148, 395] width 31 height 16
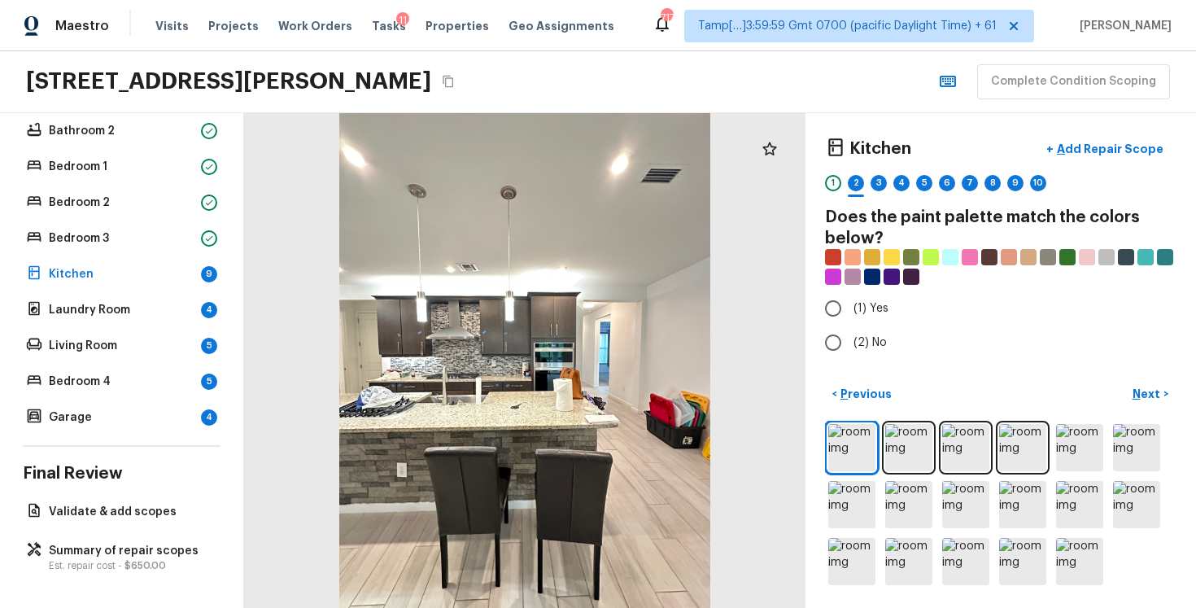
click at [843, 363] on div "Kitchen + Add Repair Scope 1 2 3 4 5 6 7 8 9 10 Does the paint palette match th…" at bounding box center [1001, 360] width 391 height 495
click at [839, 344] on input "(2) No" at bounding box center [833, 342] width 34 height 34
click at [1140, 394] on p "Next" at bounding box center [1148, 394] width 31 height 16
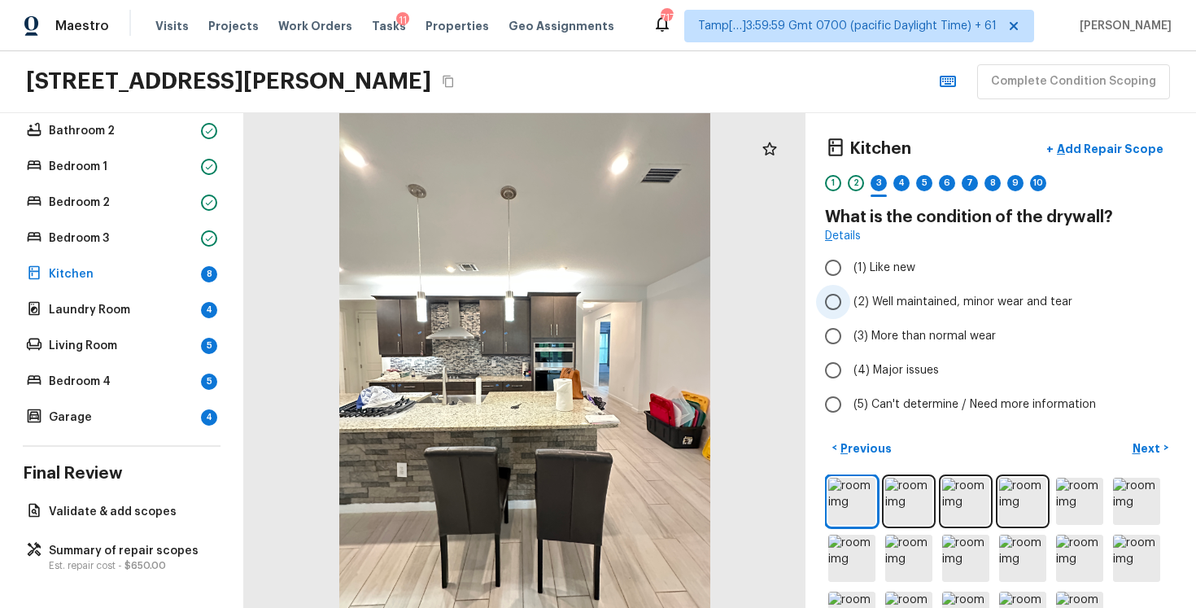
click at [879, 291] on label "(2) Well maintained, minor wear and tear" at bounding box center [989, 302] width 347 height 34
click at [850, 291] on input "(2) Well maintained, minor wear and tear" at bounding box center [833, 302] width 34 height 34
click at [1133, 435] on button "Next >" at bounding box center [1151, 448] width 52 height 27
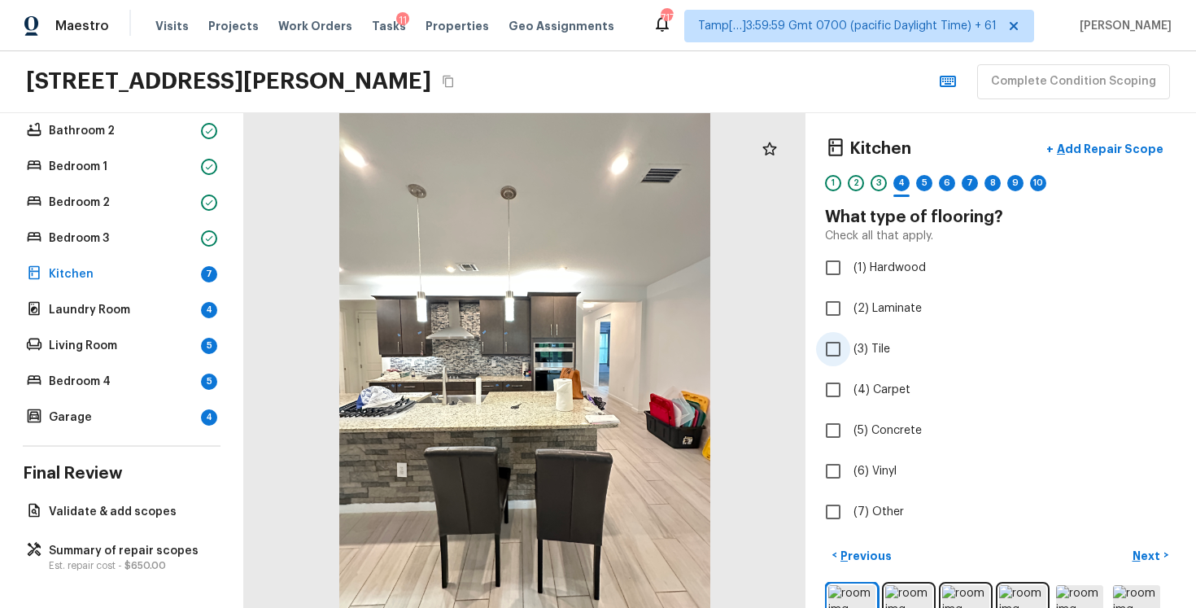
click at [841, 344] on input "(3) Tile" at bounding box center [833, 349] width 34 height 34
click at [1161, 557] on p "Next" at bounding box center [1148, 556] width 31 height 16
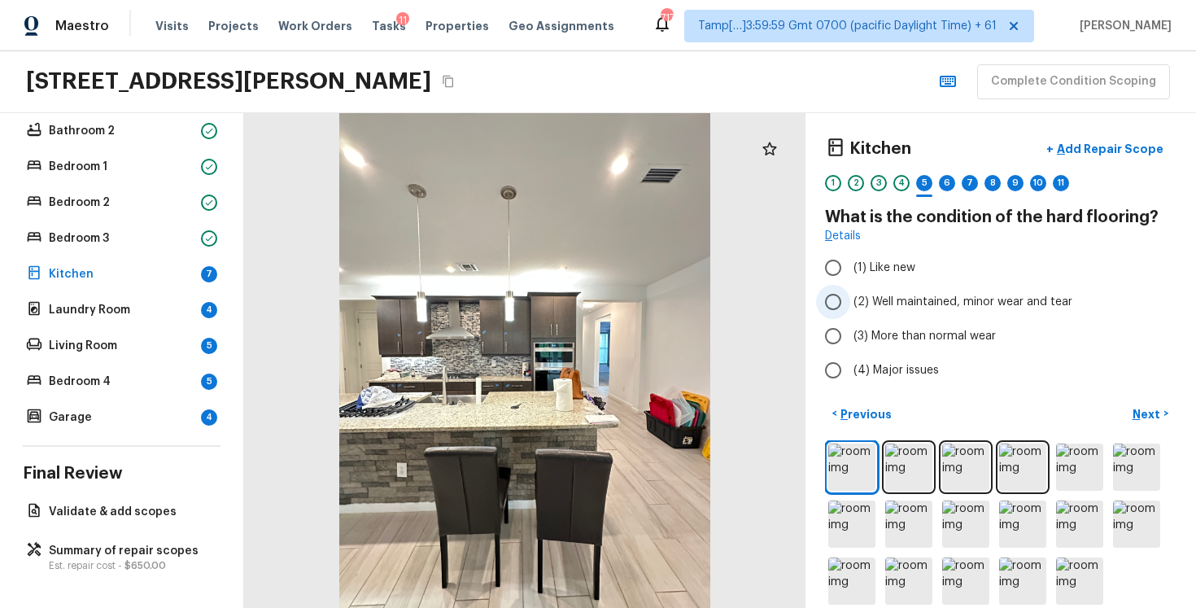
click at [863, 296] on span "(2) Well maintained, minor wear and tear" at bounding box center [963, 302] width 219 height 16
click at [850, 296] on input "(2) Well maintained, minor wear and tear" at bounding box center [833, 302] width 34 height 34
click at [1149, 410] on p "Next" at bounding box center [1148, 414] width 31 height 16
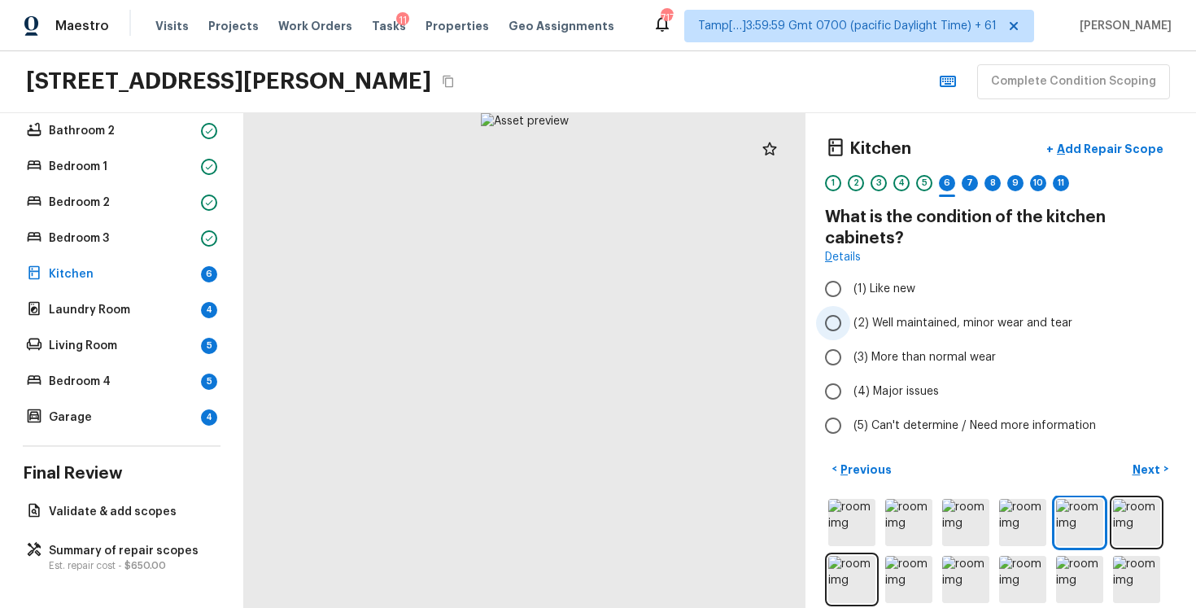
click at [870, 306] on label "(2) Well maintained, minor wear and tear" at bounding box center [989, 323] width 347 height 34
click at [850, 306] on input "(2) Well maintained, minor wear and tear" at bounding box center [833, 323] width 34 height 34
click at [1155, 474] on p "Next" at bounding box center [1148, 469] width 31 height 16
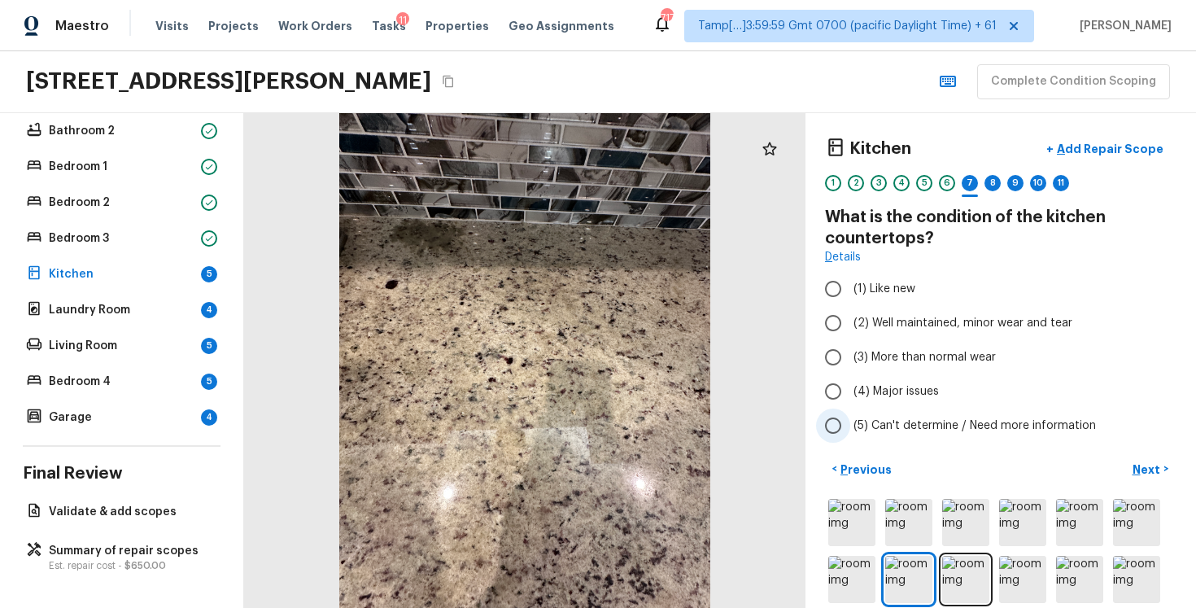
scroll to position [75, 0]
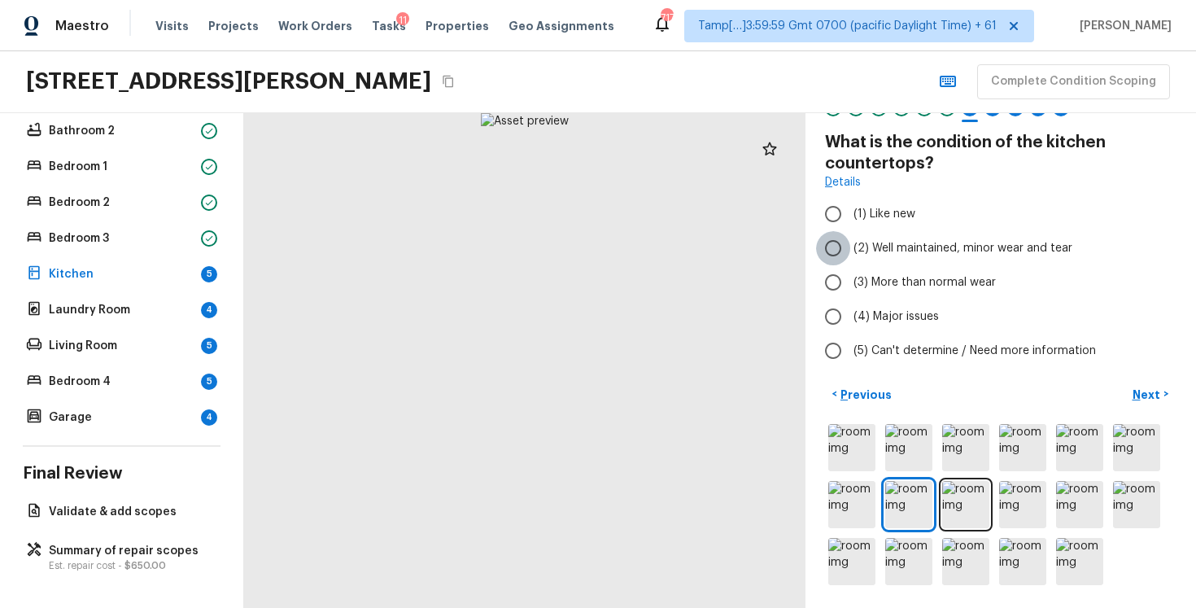
click at [841, 235] on input "(2) Well maintained, minor wear and tear" at bounding box center [833, 248] width 34 height 34
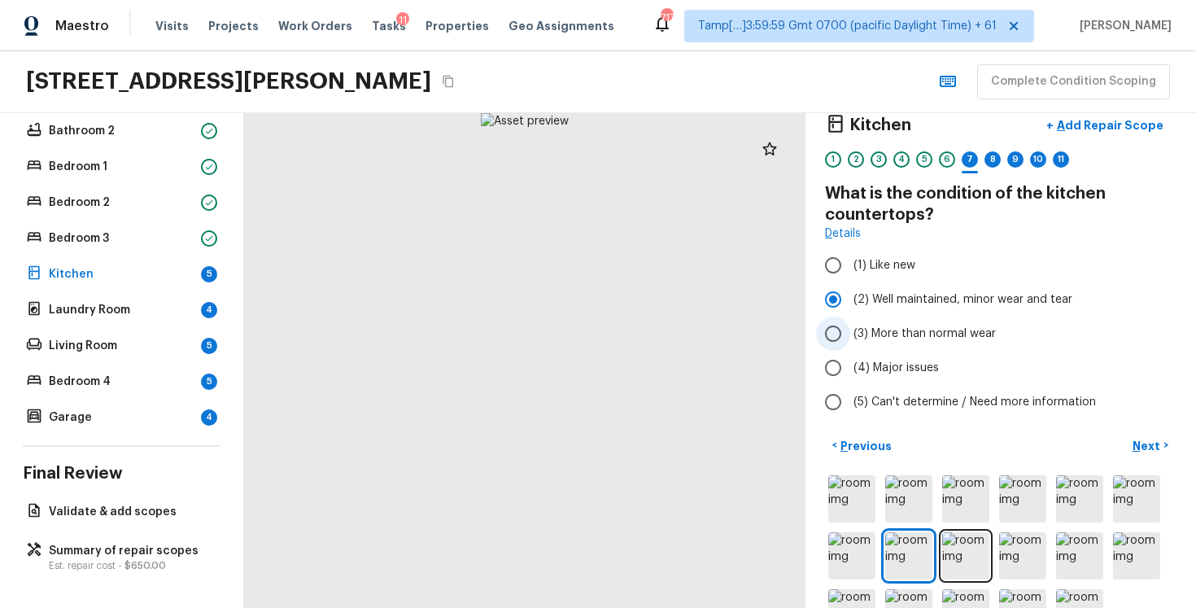
scroll to position [0, 0]
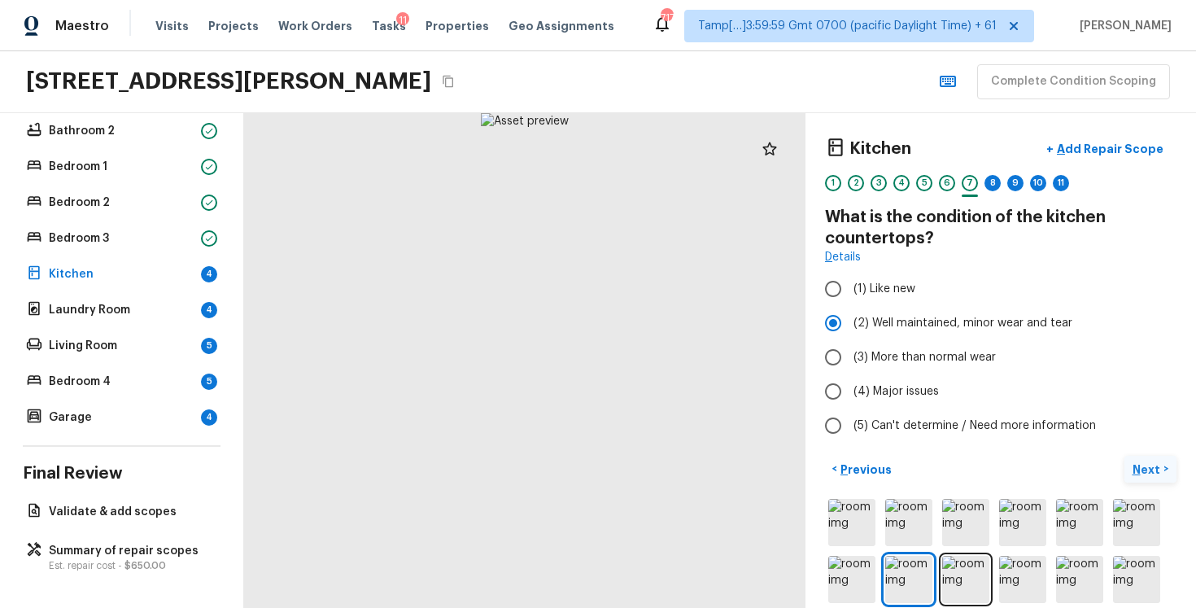
click at [1158, 467] on p "Next" at bounding box center [1148, 469] width 31 height 16
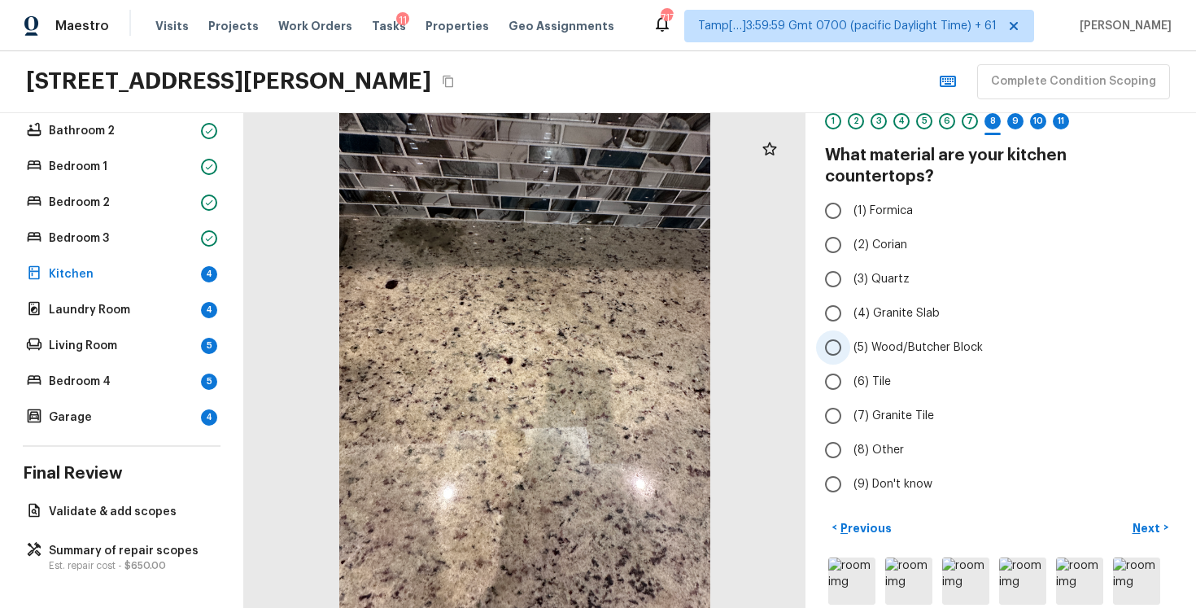
scroll to position [57, 0]
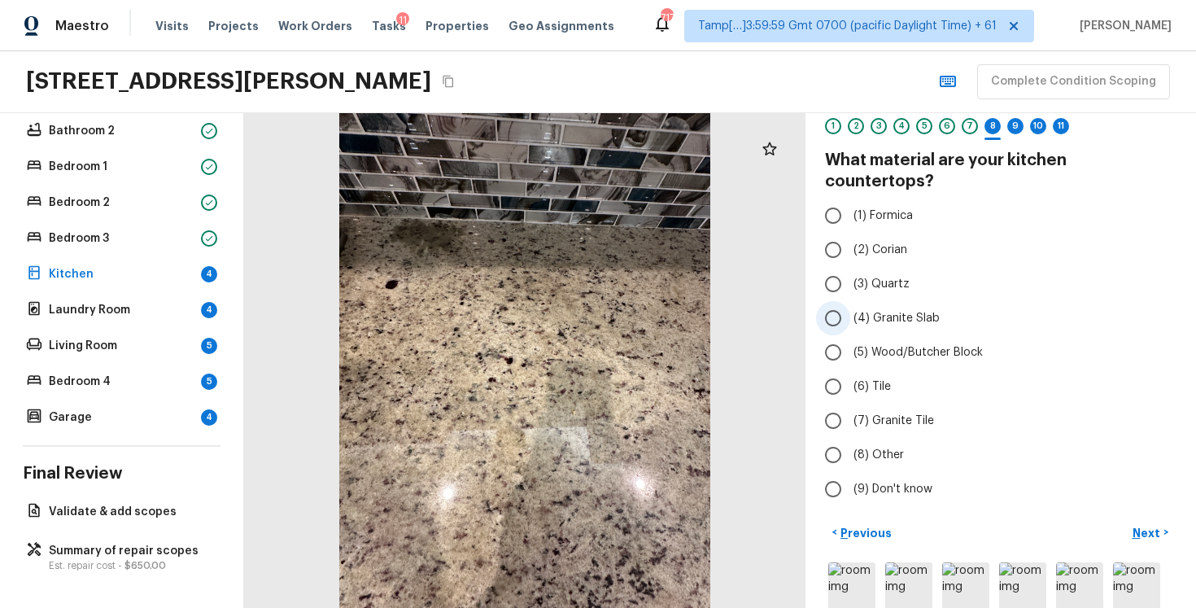
click at [849, 301] on input "(4) Granite Slab" at bounding box center [833, 318] width 34 height 34
click at [1147, 525] on p "Next" at bounding box center [1148, 533] width 31 height 16
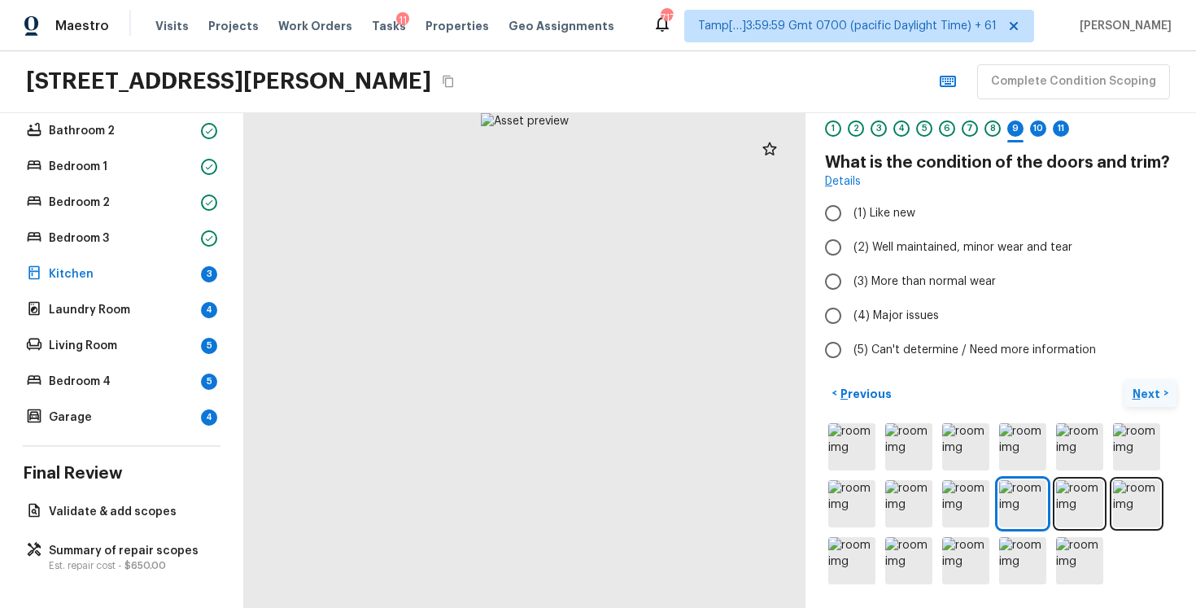
scroll to position [54, 0]
click at [889, 245] on span "(2) Well maintained, minor wear and tear" at bounding box center [963, 248] width 219 height 16
click at [850, 245] on input "(2) Well maintained, minor wear and tear" at bounding box center [833, 248] width 34 height 34
click at [1161, 398] on p "Next" at bounding box center [1148, 395] width 31 height 16
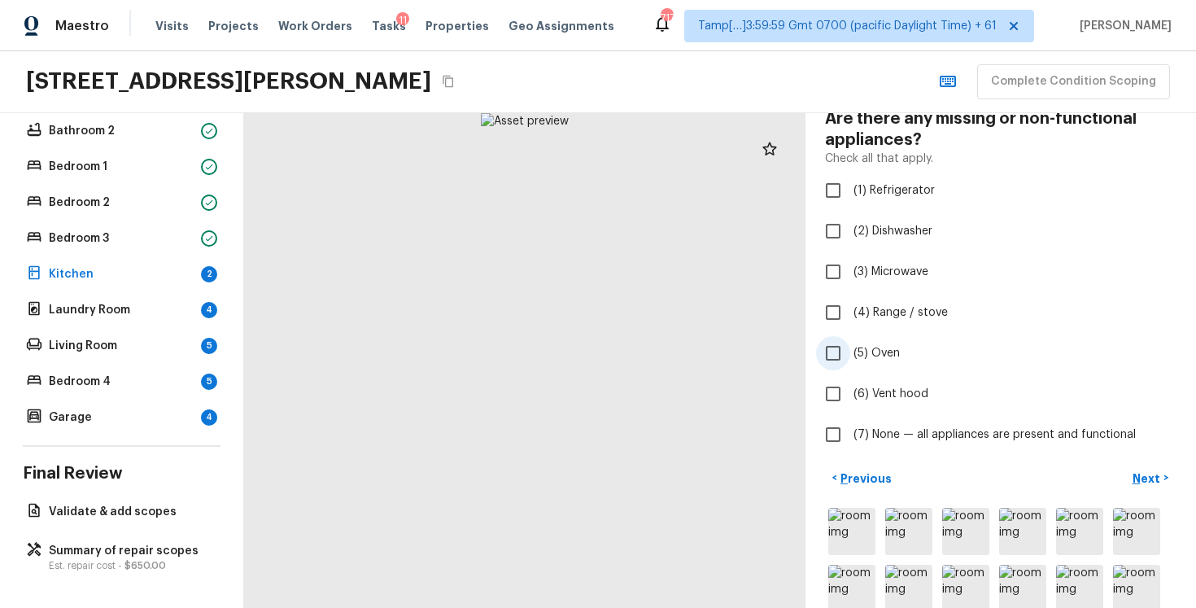
scroll to position [115, 0]
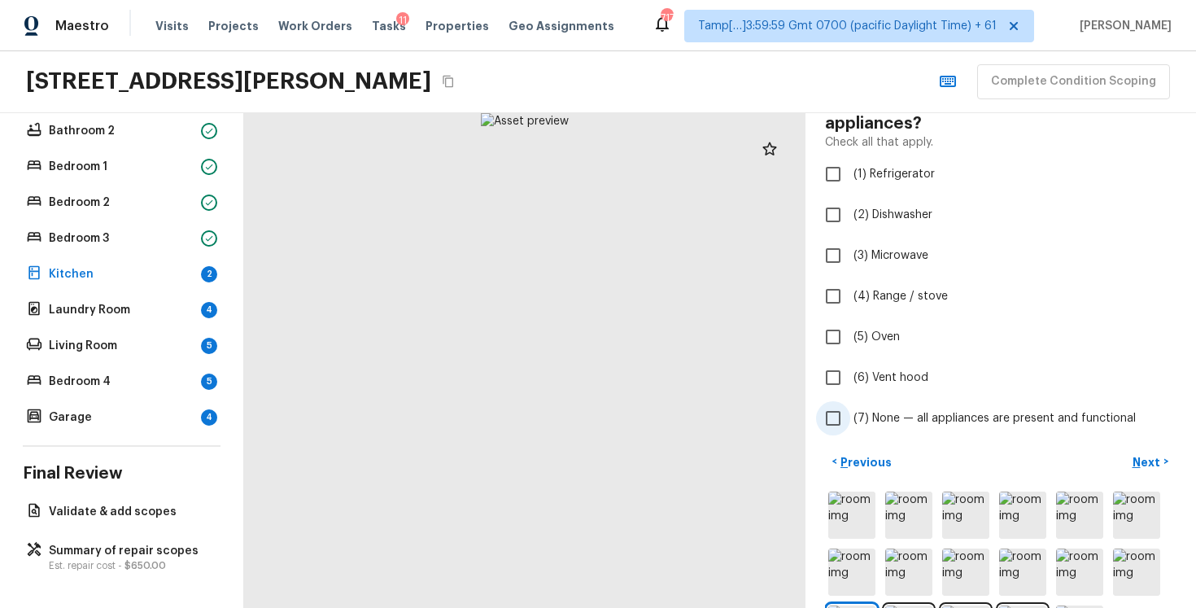
click at [844, 415] on input "(7) None — all appliances are present and functional" at bounding box center [833, 418] width 34 height 34
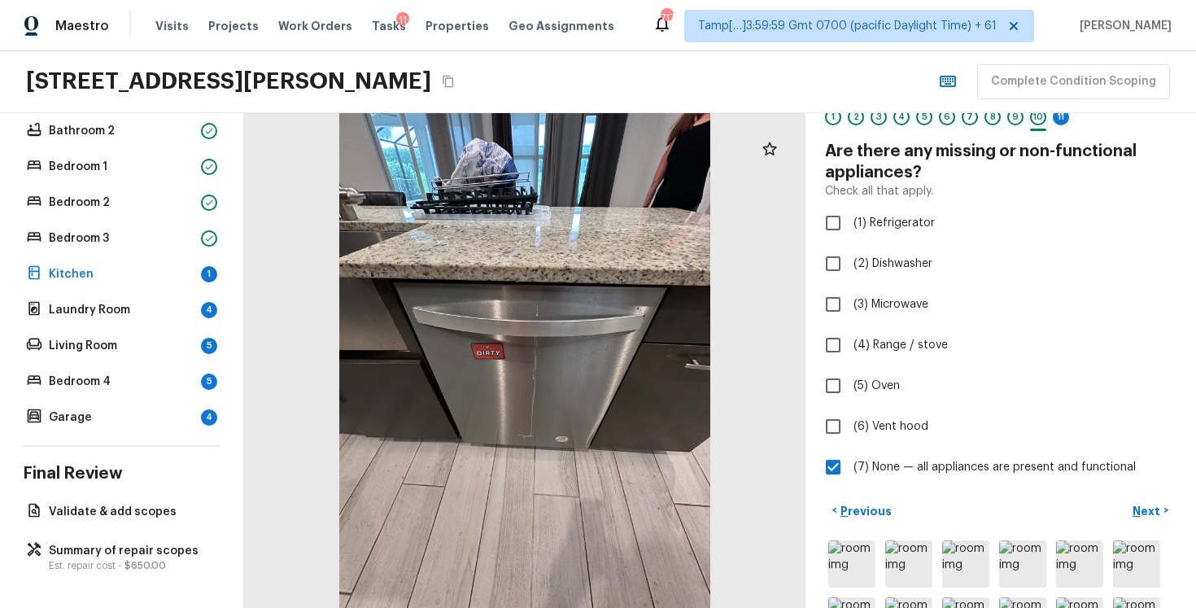
scroll to position [62, 0]
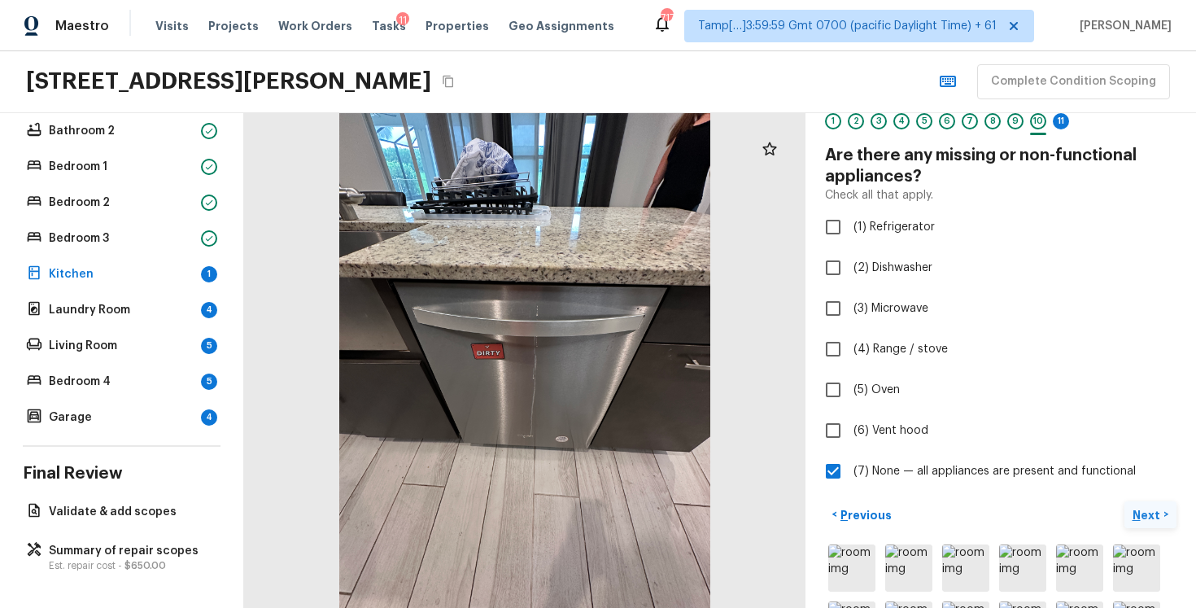
click at [1151, 509] on p "Next" at bounding box center [1148, 515] width 31 height 16
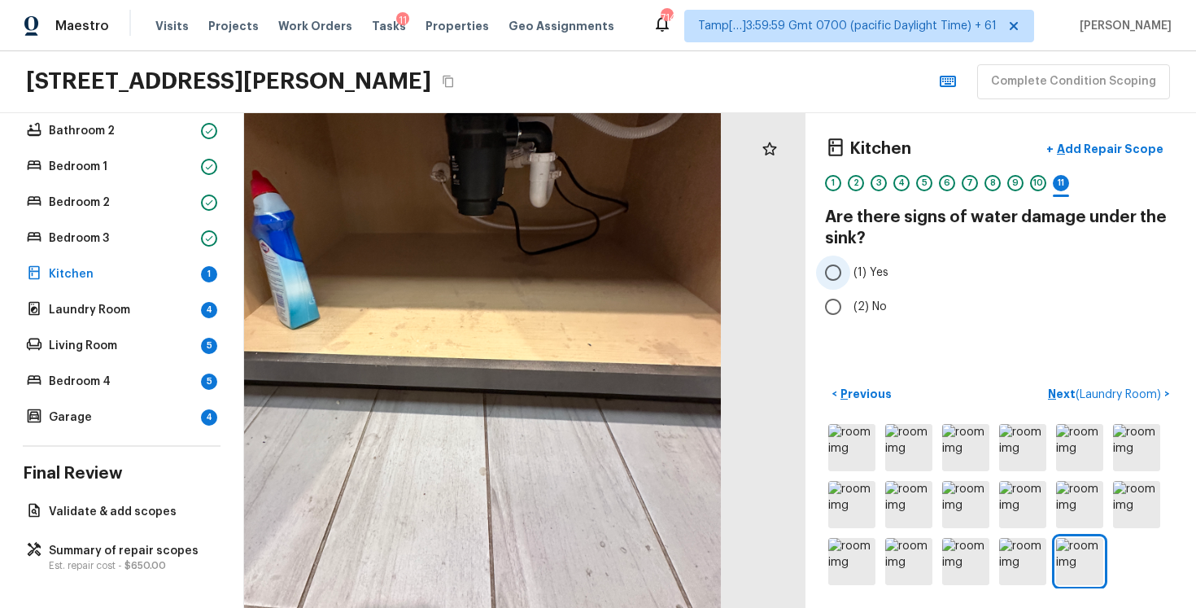
click at [845, 277] on input "(1) Yes" at bounding box center [833, 273] width 34 height 34
click at [1124, 152] on p "Add Repair Scope" at bounding box center [1109, 149] width 110 height 16
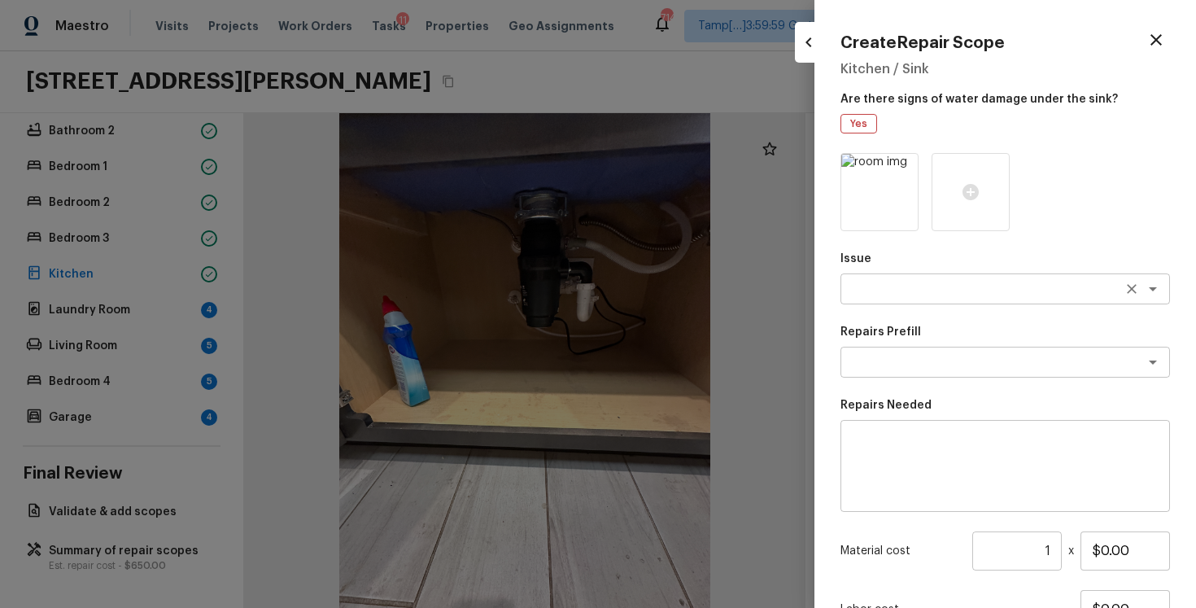
click at [937, 283] on textarea at bounding box center [982, 289] width 269 height 16
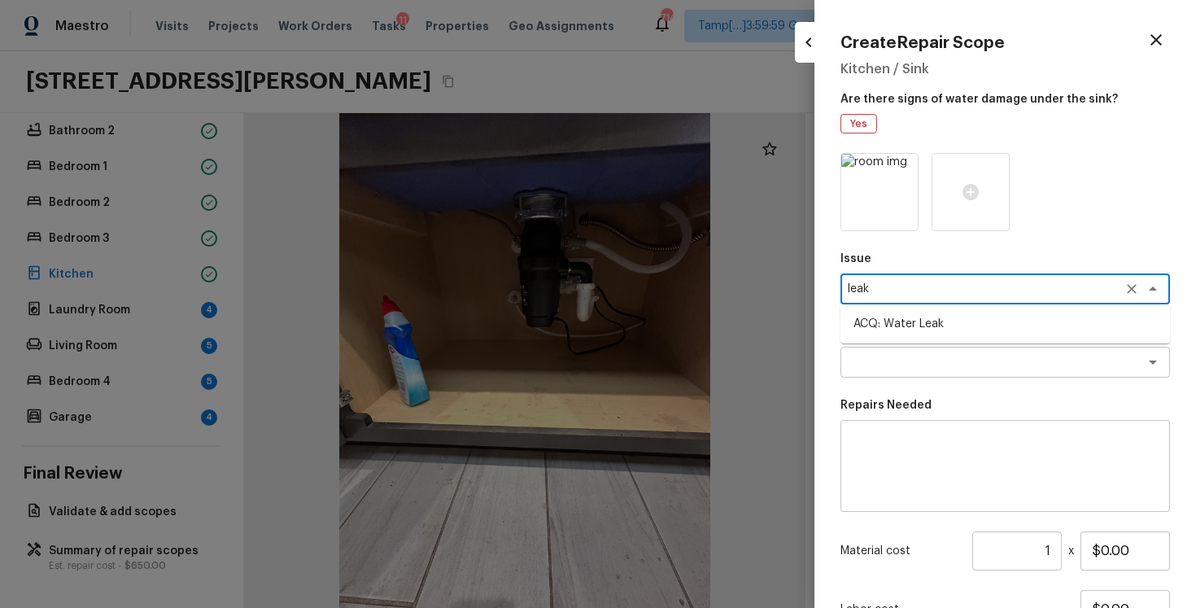
click at [941, 325] on li "ACQ: Water Leak" at bounding box center [1006, 324] width 330 height 26
click at [941, 356] on textarea at bounding box center [982, 362] width 269 height 16
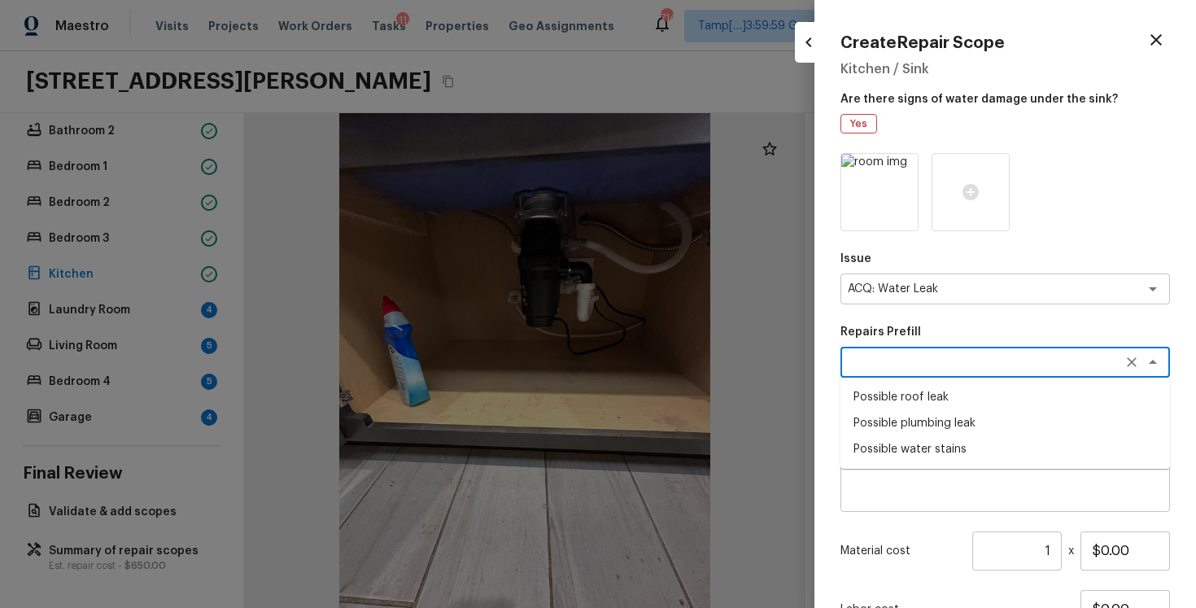
click at [933, 424] on li "Possible plumbing leak" at bounding box center [1006, 423] width 330 height 26
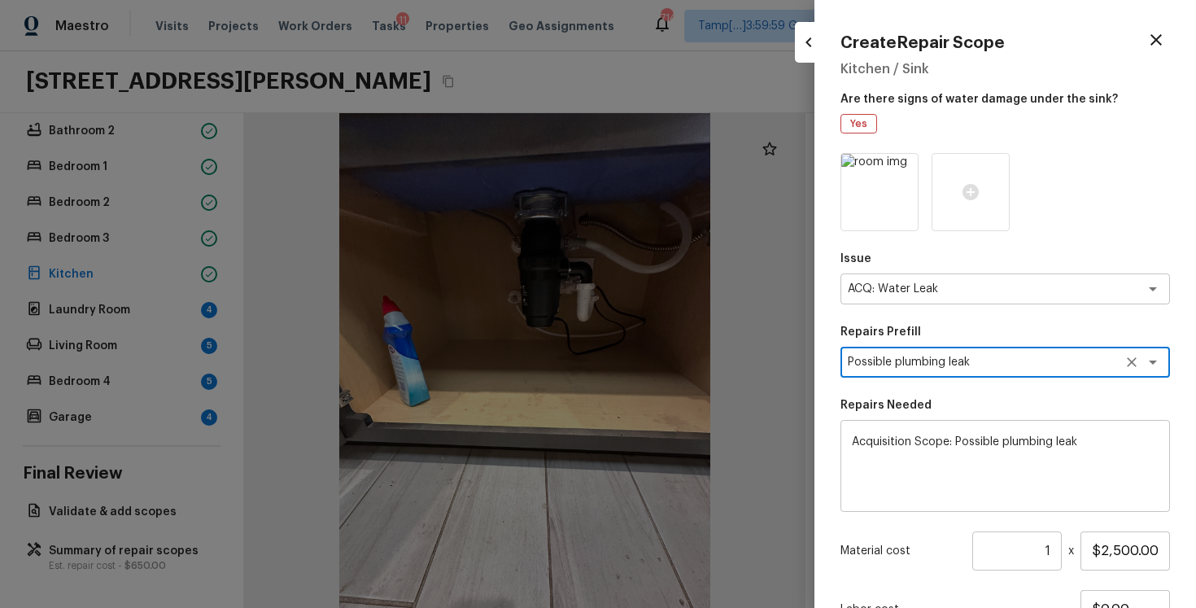
scroll to position [140, 0]
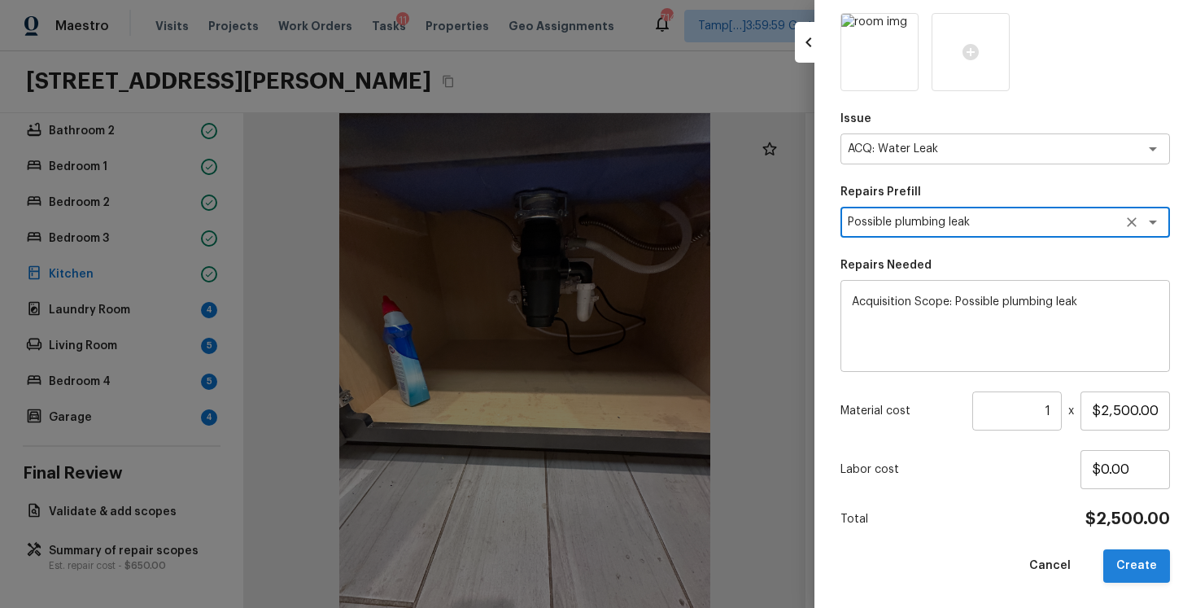
click at [1153, 580] on button "Create" at bounding box center [1136, 565] width 67 height 33
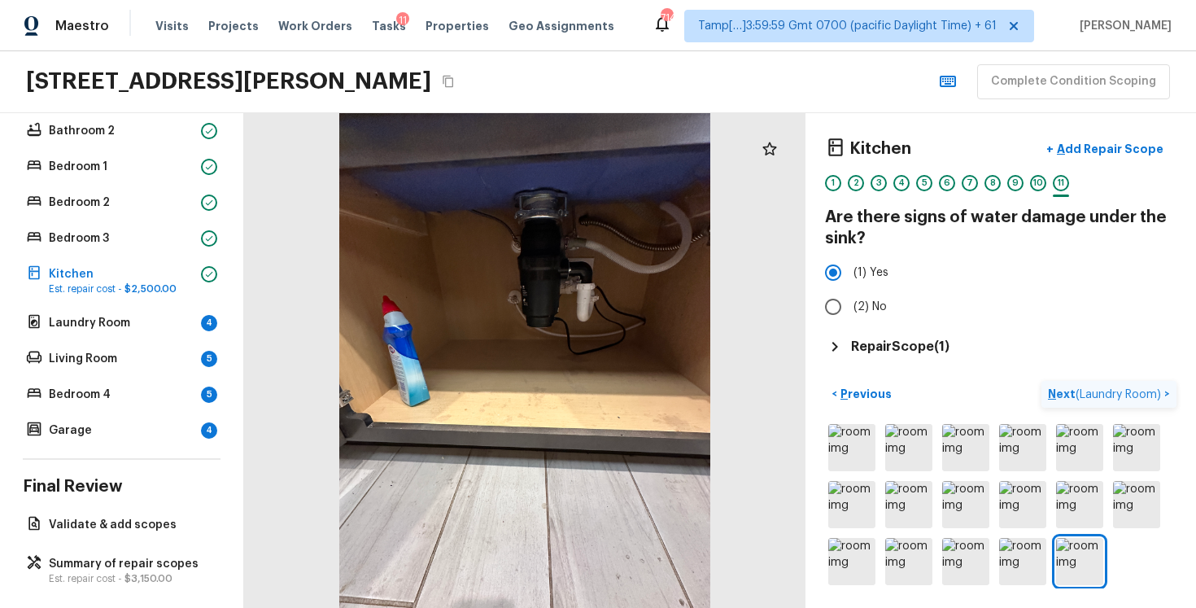
click at [1077, 386] on p "Next ( Laundry Room )" at bounding box center [1106, 394] width 116 height 17
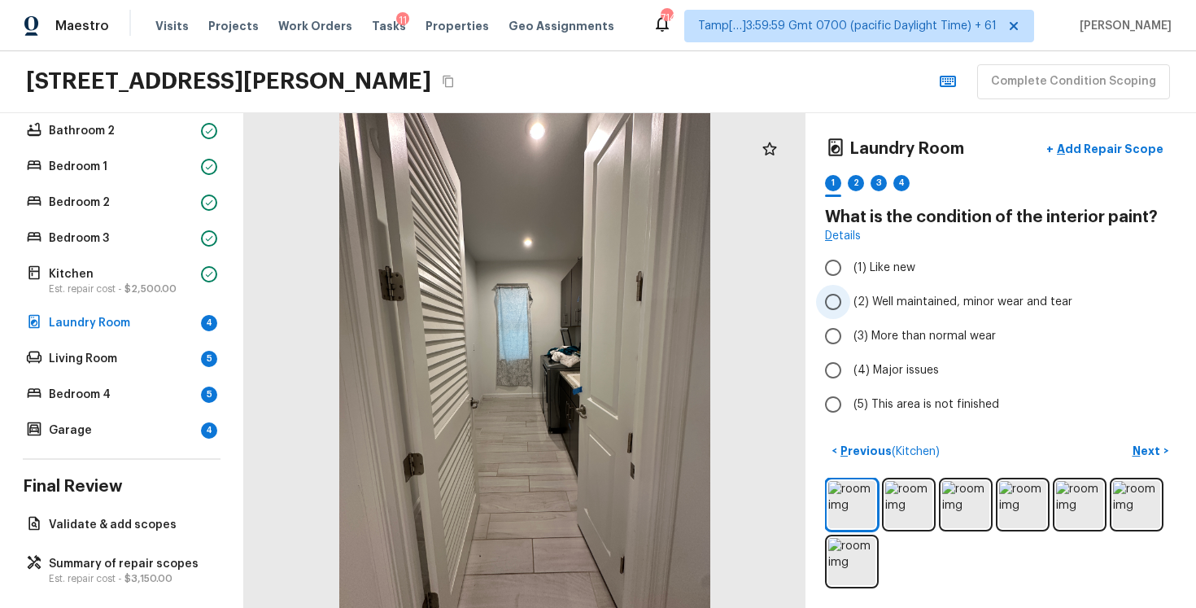
click at [970, 292] on label "(2) Well maintained, minor wear and tear" at bounding box center [989, 302] width 347 height 34
click at [850, 292] on input "(2) Well maintained, minor wear and tear" at bounding box center [833, 302] width 34 height 34
click at [1133, 448] on button "Next >" at bounding box center [1151, 451] width 52 height 27
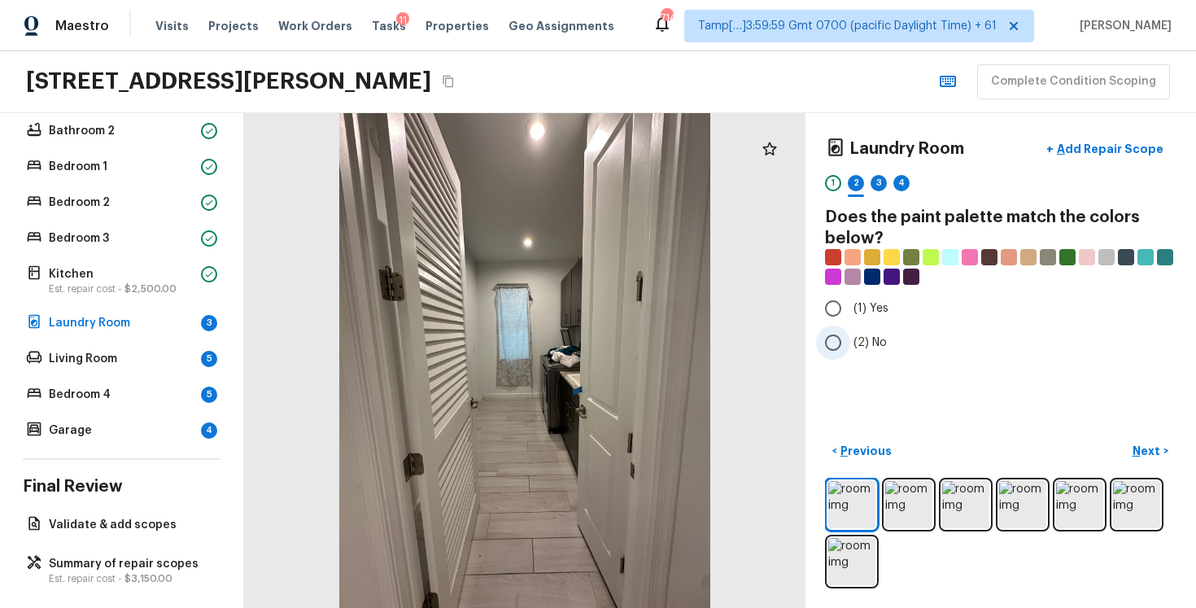
click at [859, 340] on span "(2) No" at bounding box center [870, 342] width 33 height 16
click at [850, 340] on input "(2) No" at bounding box center [833, 342] width 34 height 34
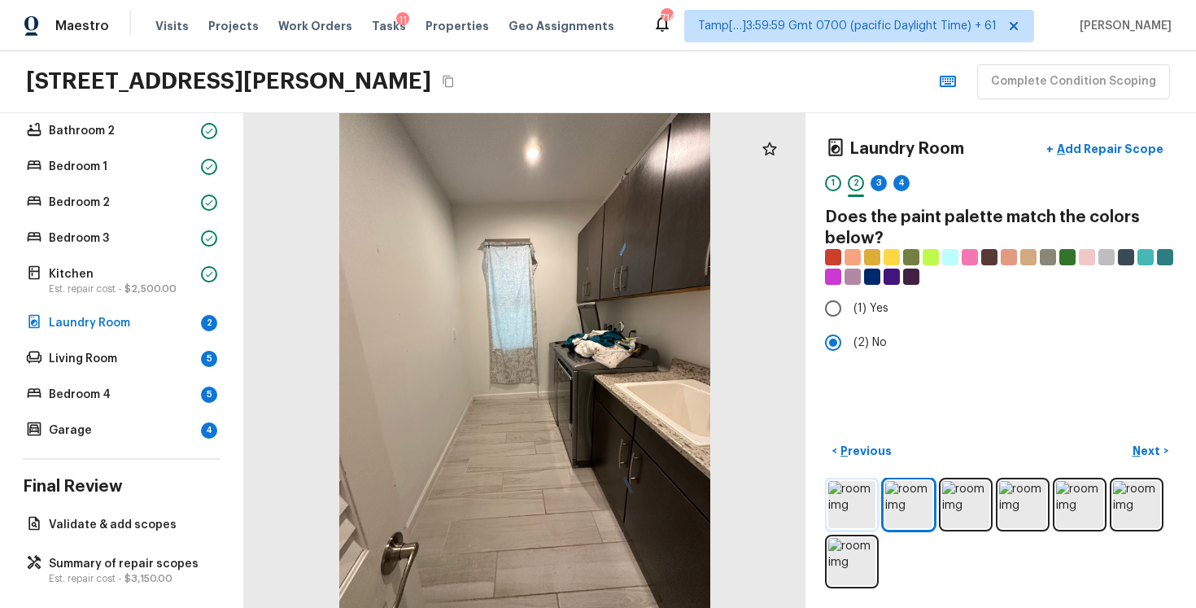
click at [857, 514] on img at bounding box center [851, 504] width 47 height 47
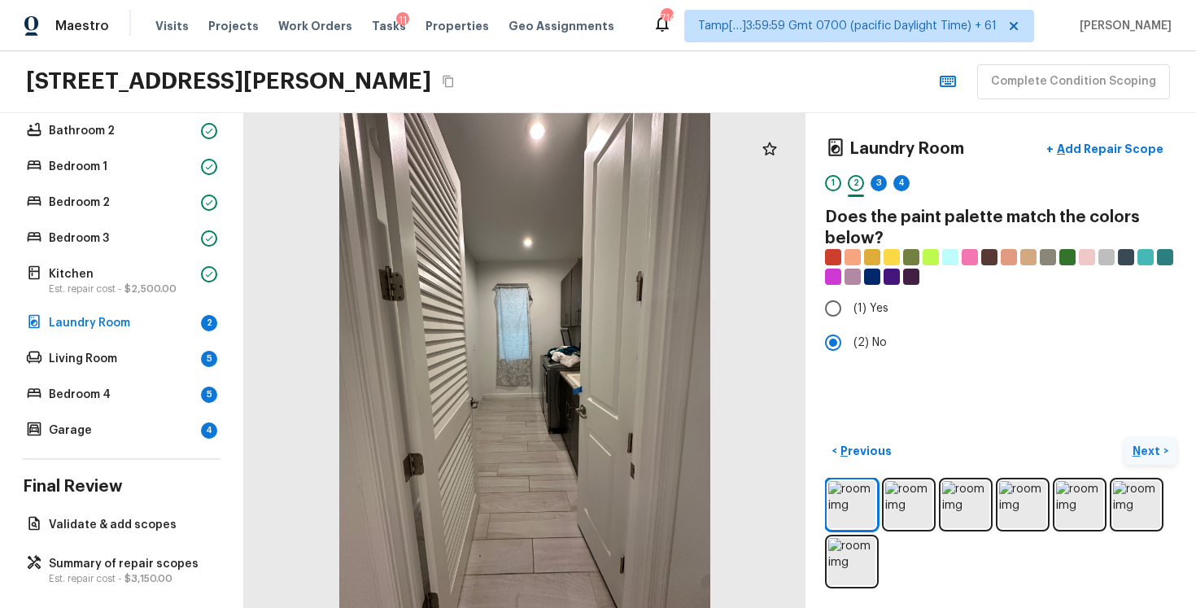
click at [1154, 443] on p "Next" at bounding box center [1148, 451] width 31 height 16
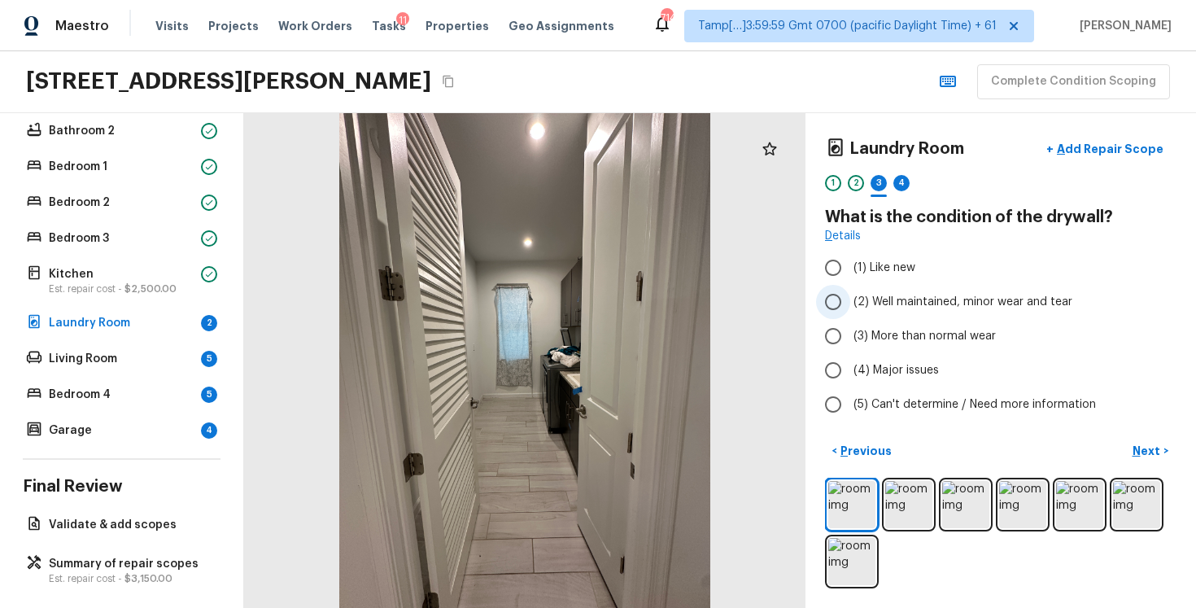
click at [880, 304] on span "(2) Well maintained, minor wear and tear" at bounding box center [963, 302] width 219 height 16
click at [850, 304] on input "(2) Well maintained, minor wear and tear" at bounding box center [833, 302] width 34 height 34
click at [1129, 436] on div "Laundry Room + Add Repair Scope 1 2 3 4 What is the condition of the drywall? D…" at bounding box center [1001, 360] width 391 height 495
click at [1140, 440] on button "Next >" at bounding box center [1151, 451] width 52 height 27
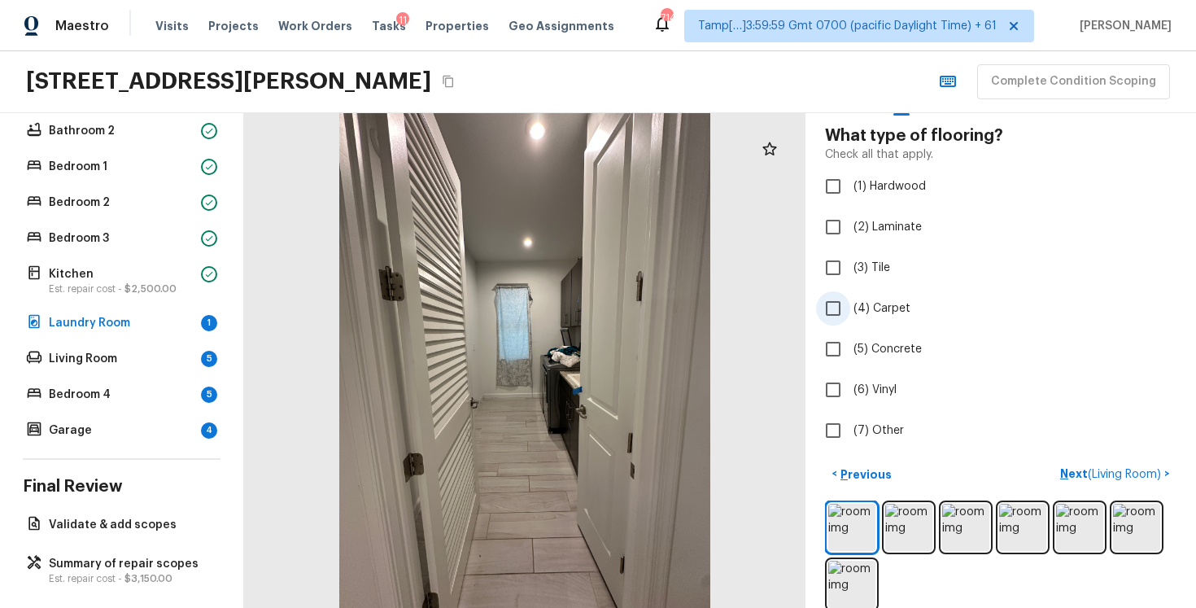
scroll to position [80, 0]
click at [838, 230] on input "(2) Laminate" at bounding box center [833, 229] width 34 height 34
click at [1137, 470] on p "Next" at bounding box center [1148, 476] width 31 height 16
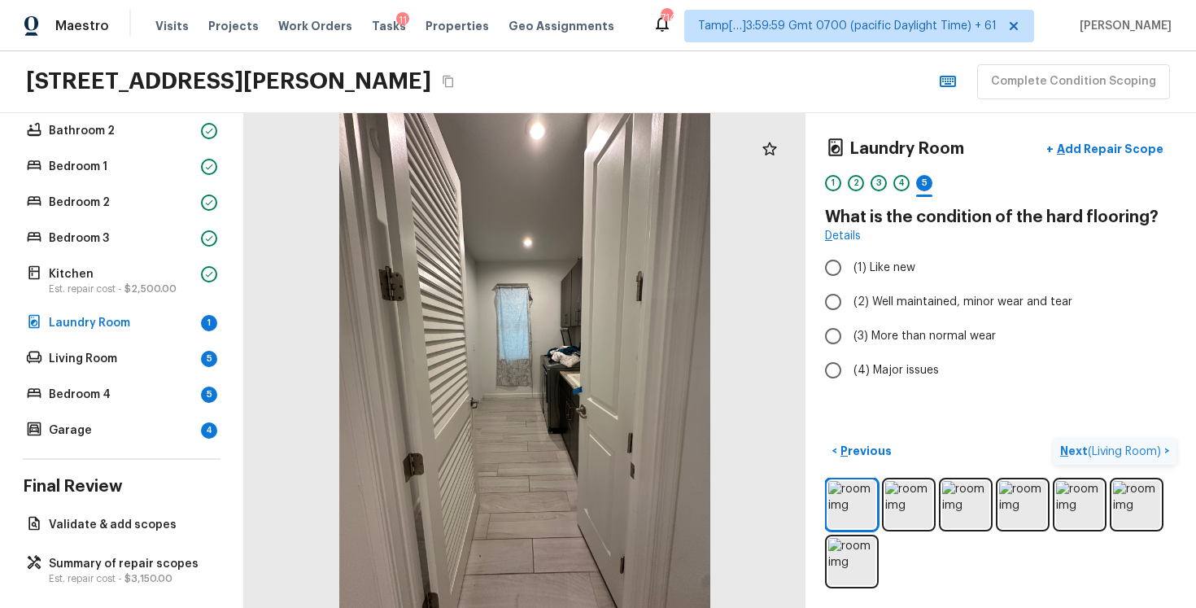
scroll to position [0, 0]
click at [849, 296] on input "(2) Well maintained, minor wear and tear" at bounding box center [833, 302] width 34 height 34
click at [1081, 443] on p "Next ( Living Room )" at bounding box center [1112, 451] width 104 height 17
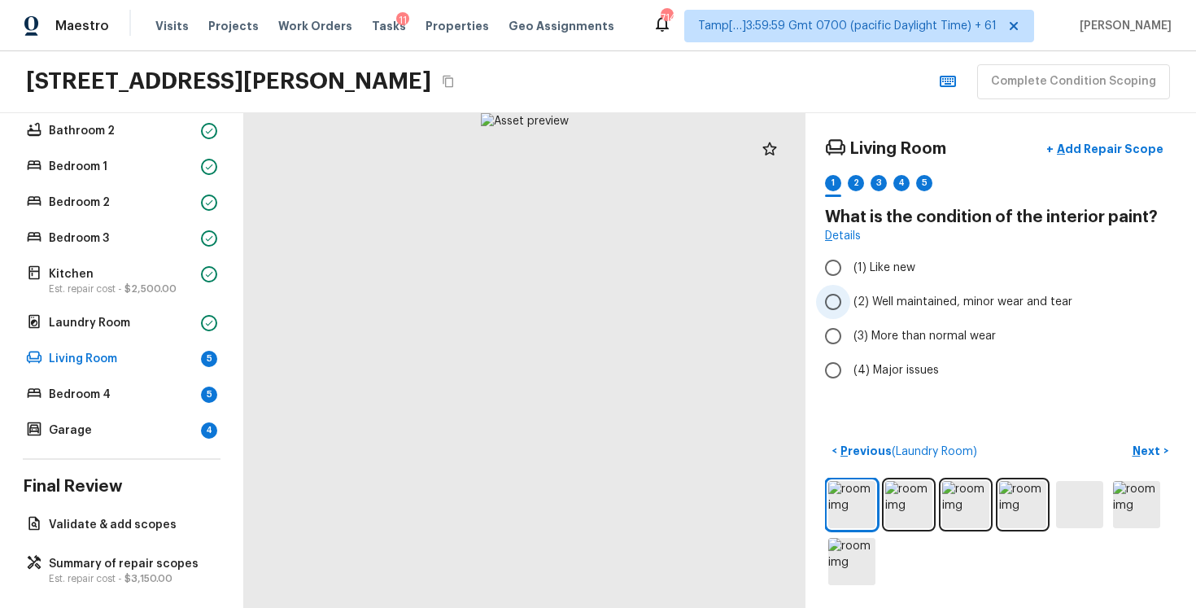
click at [906, 314] on label "(2) Well maintained, minor wear and tear" at bounding box center [989, 302] width 347 height 34
click at [850, 314] on input "(2) Well maintained, minor wear and tear" at bounding box center [833, 302] width 34 height 34
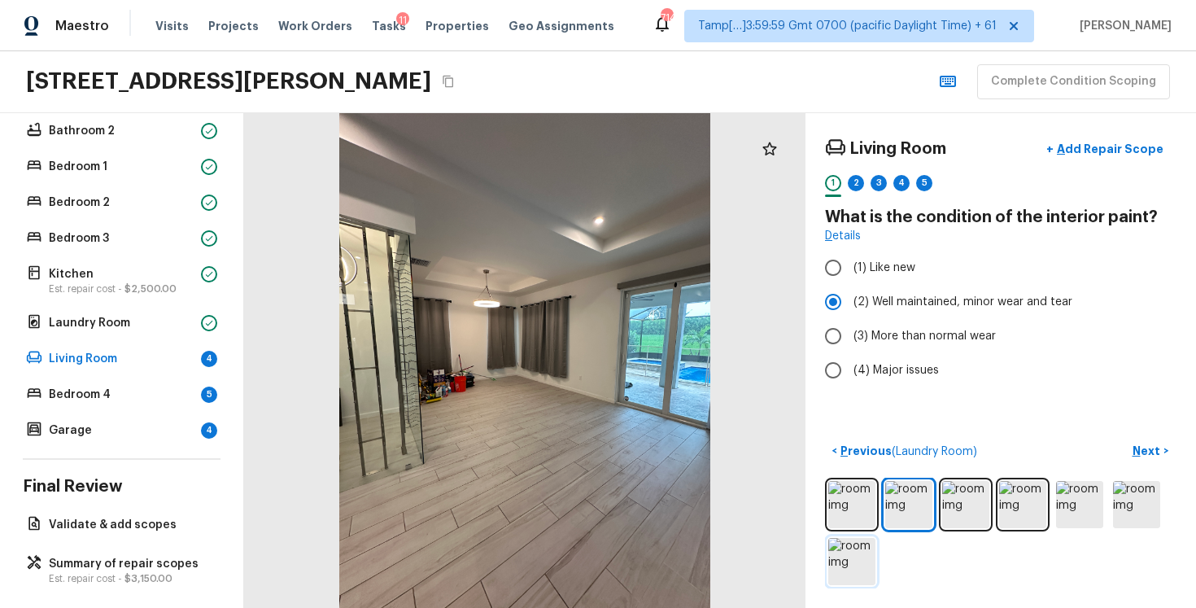
click at [834, 567] on img at bounding box center [851, 561] width 47 height 47
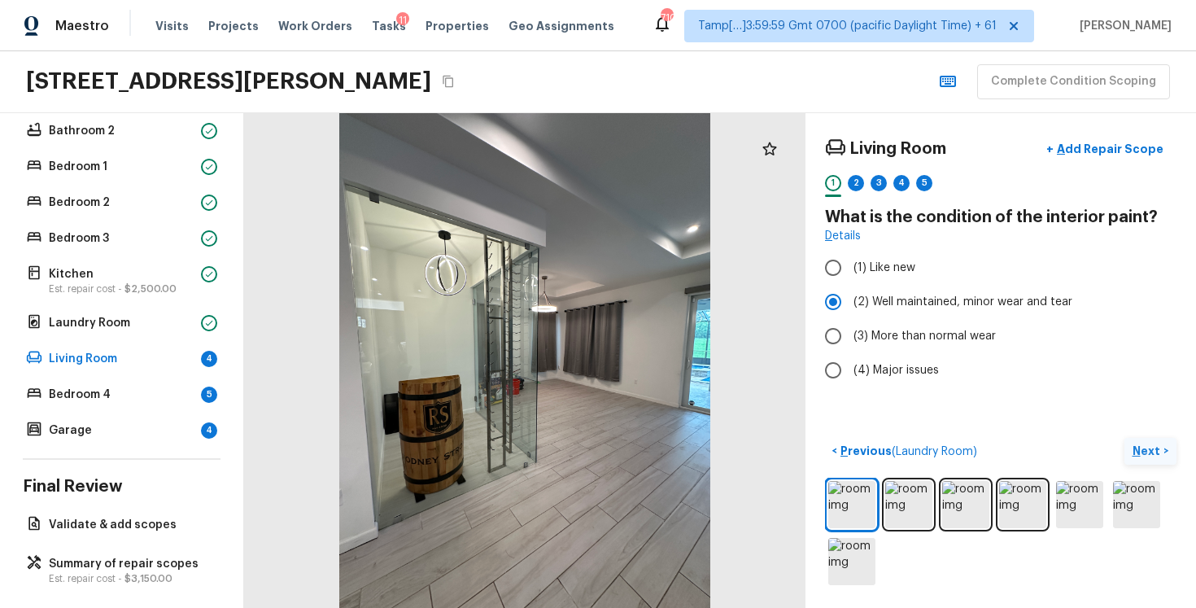
click at [1153, 456] on p "Next" at bounding box center [1148, 451] width 31 height 16
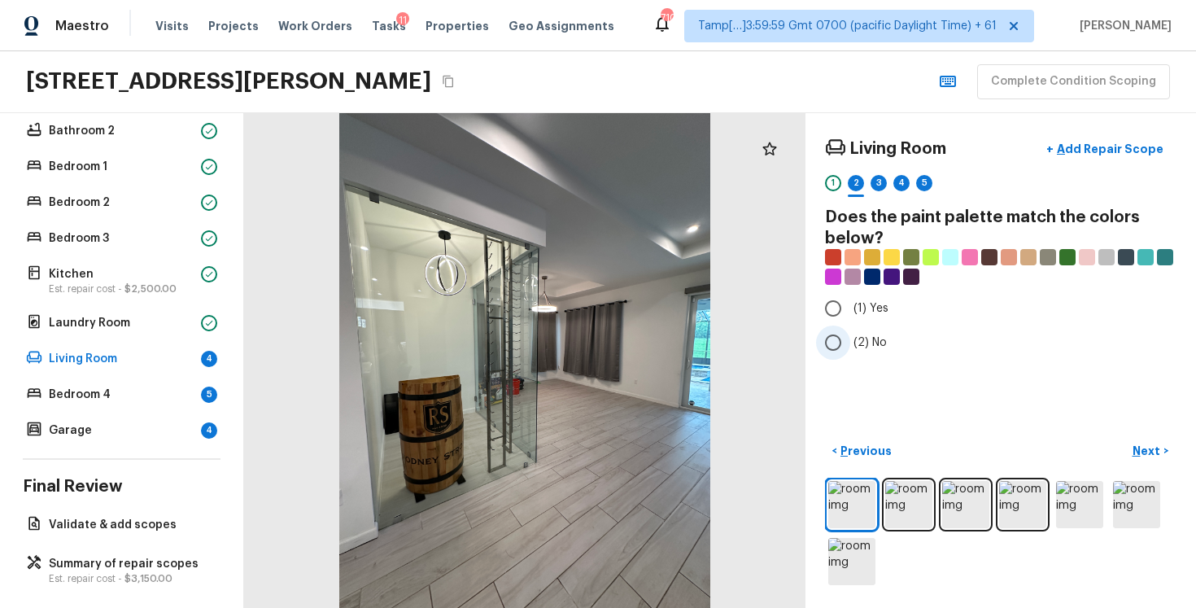
click at [865, 344] on span "(2) No" at bounding box center [870, 342] width 33 height 16
click at [850, 344] on input "(2) No" at bounding box center [833, 342] width 34 height 34
click at [1148, 452] on p "Next" at bounding box center [1148, 451] width 31 height 16
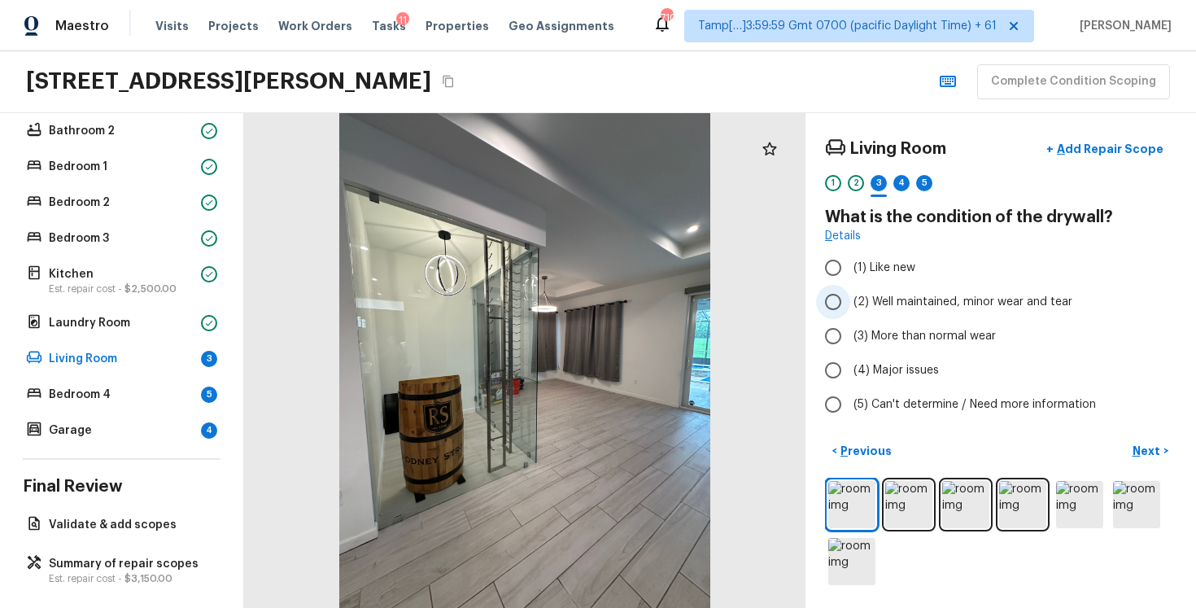
click at [893, 288] on label "(2) Well maintained, minor wear and tear" at bounding box center [989, 302] width 347 height 34
click at [850, 288] on input "(2) Well maintained, minor wear and tear" at bounding box center [833, 302] width 34 height 34
click at [1138, 439] on button "Next >" at bounding box center [1151, 451] width 52 height 27
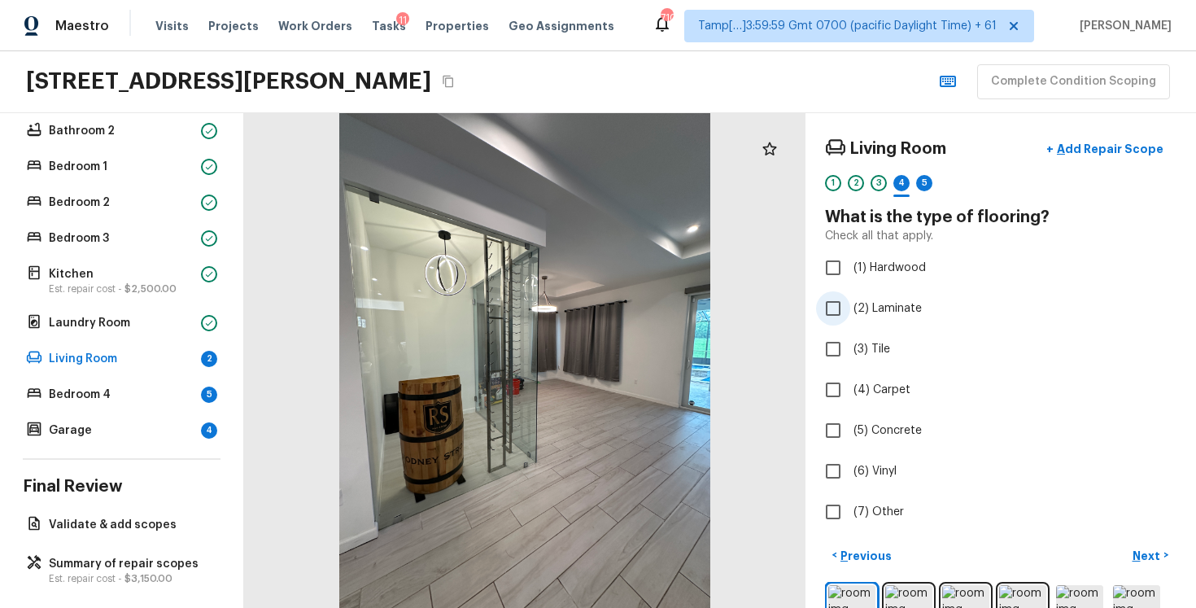
click at [854, 312] on span "(2) Laminate" at bounding box center [888, 308] width 68 height 16
click at [850, 312] on input "(2) Laminate" at bounding box center [833, 308] width 34 height 34
click at [1144, 552] on p "Next" at bounding box center [1148, 556] width 31 height 16
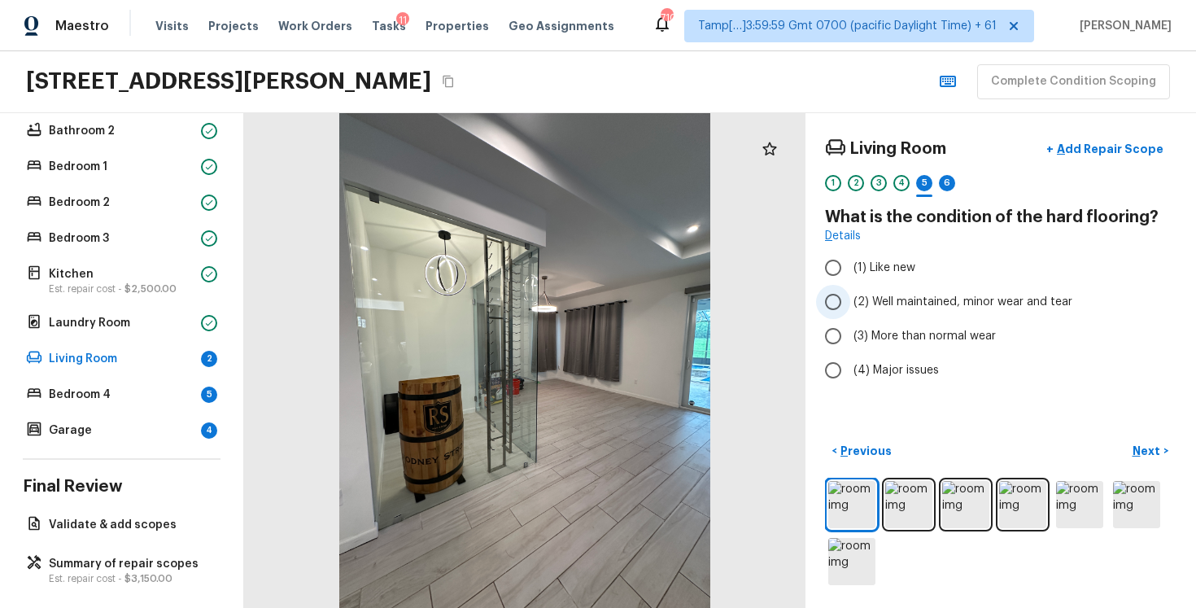
click at [819, 295] on input "(2) Well maintained, minor wear and tear" at bounding box center [833, 302] width 34 height 34
click at [1147, 435] on div "Living Room + Add Repair Scope 1 2 3 4 5 6 What is the condition of the hard fl…" at bounding box center [1001, 360] width 391 height 495
click at [1146, 444] on p "Next" at bounding box center [1148, 451] width 31 height 16
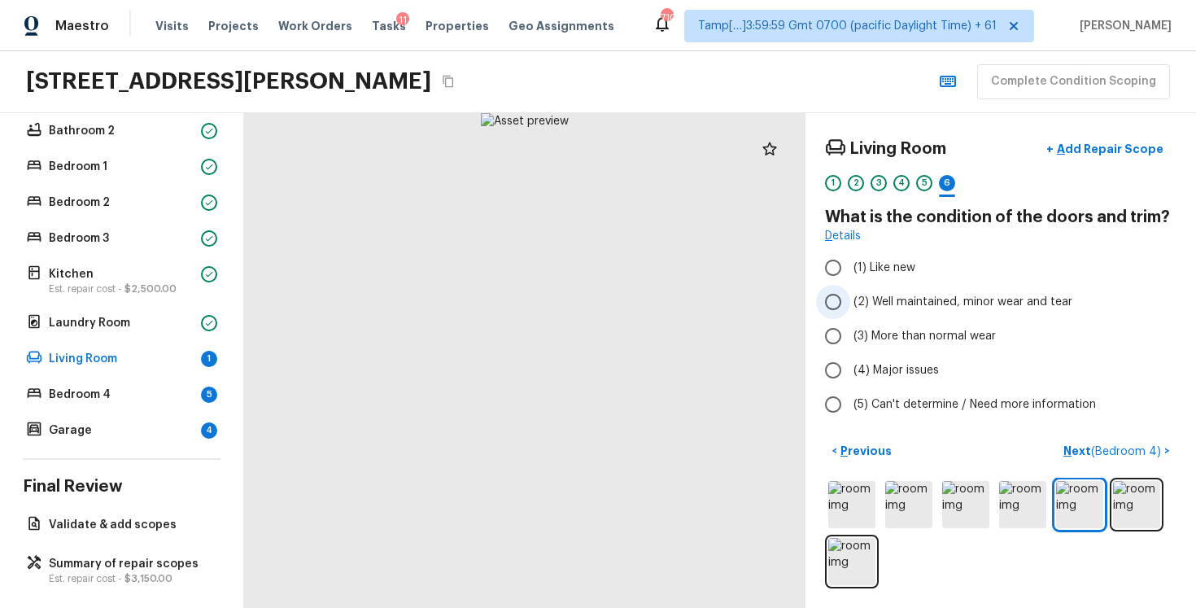
click at [881, 296] on span "(2) Well maintained, minor wear and tear" at bounding box center [963, 302] width 219 height 16
click at [850, 296] on input "(2) Well maintained, minor wear and tear" at bounding box center [833, 302] width 34 height 34
click at [1095, 455] on span "( Bedroom 4 )" at bounding box center [1126, 451] width 70 height 11
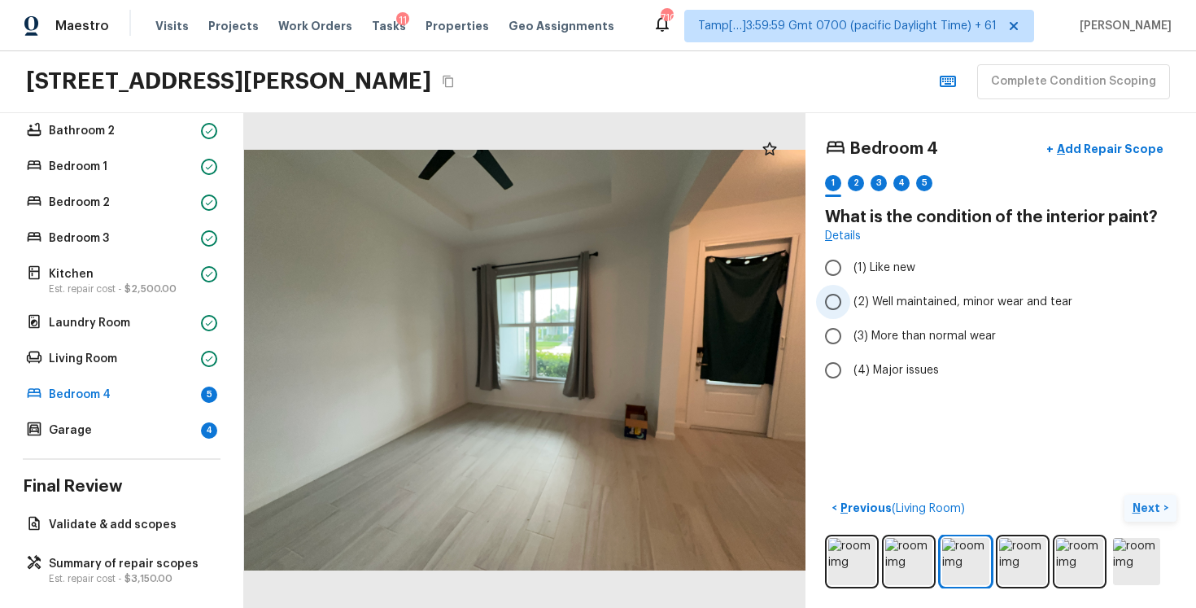
click at [868, 299] on span "(2) Well maintained, minor wear and tear" at bounding box center [963, 302] width 219 height 16
click at [850, 299] on input "(2) Well maintained, minor wear and tear" at bounding box center [833, 302] width 34 height 34
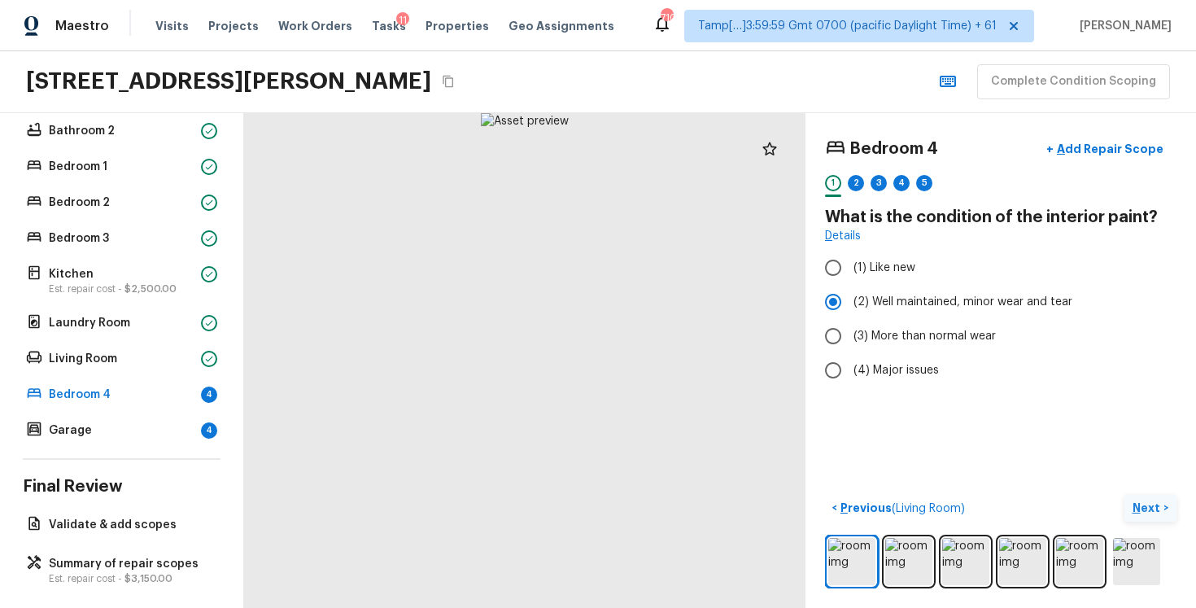
click at [1159, 509] on p "Next" at bounding box center [1148, 508] width 31 height 16
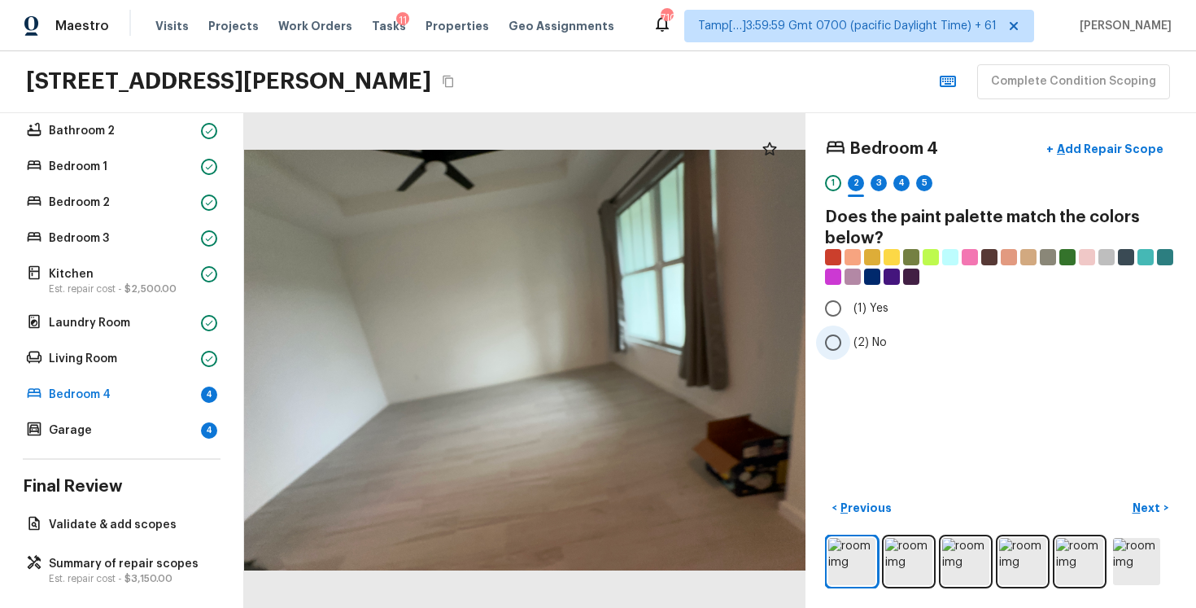
click at [877, 332] on label "(2) No" at bounding box center [989, 342] width 347 height 34
click at [850, 332] on input "(2) No" at bounding box center [833, 342] width 34 height 34
click at [1128, 504] on button "Next >" at bounding box center [1151, 508] width 52 height 27
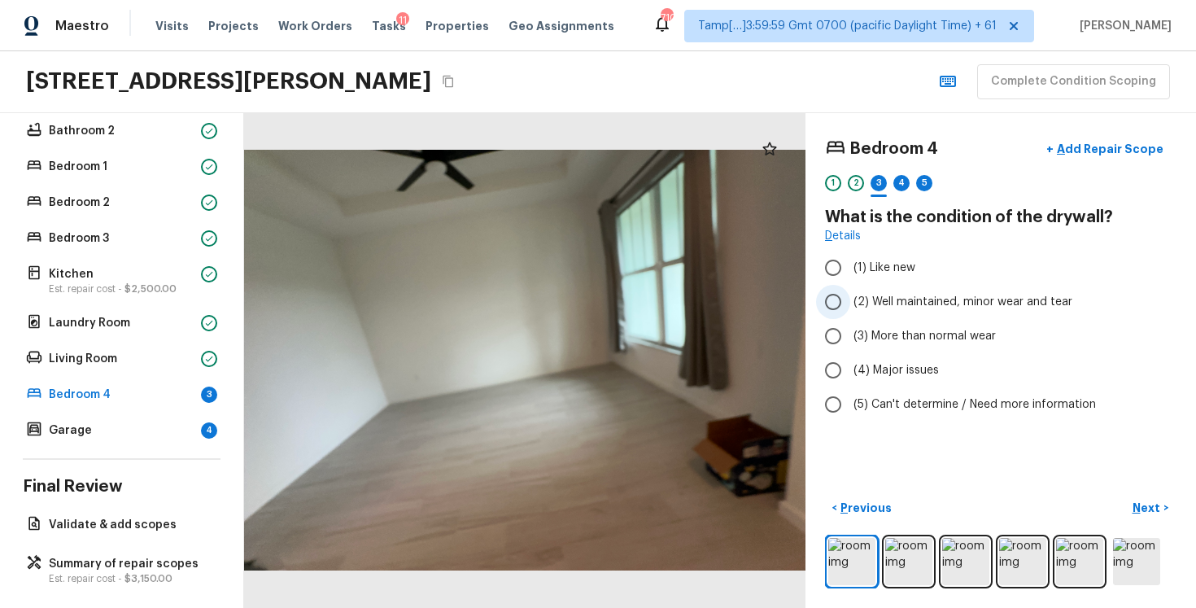
click at [885, 306] on span "(2) Well maintained, minor wear and tear" at bounding box center [963, 302] width 219 height 16
click at [850, 306] on input "(2) Well maintained, minor wear and tear" at bounding box center [833, 302] width 34 height 34
click at [1147, 510] on p "Next" at bounding box center [1148, 508] width 31 height 16
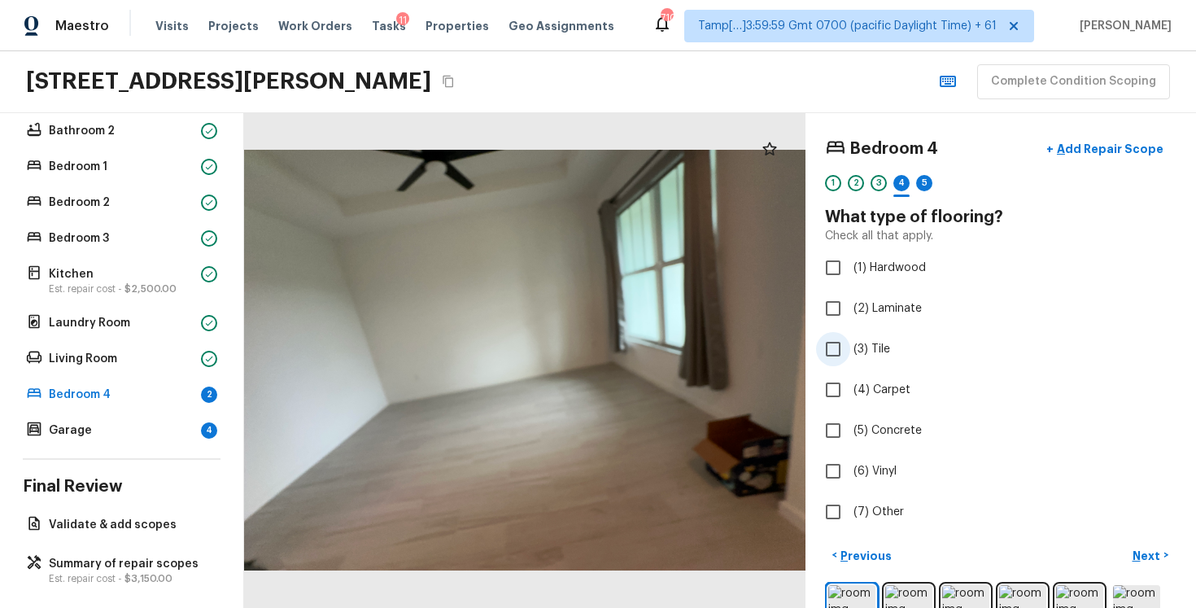
click at [841, 346] on input "(3) Tile" at bounding box center [833, 349] width 34 height 34
click at [834, 300] on input "(2) Laminate" at bounding box center [833, 308] width 34 height 34
click at [1149, 544] on button "Next >" at bounding box center [1151, 555] width 52 height 27
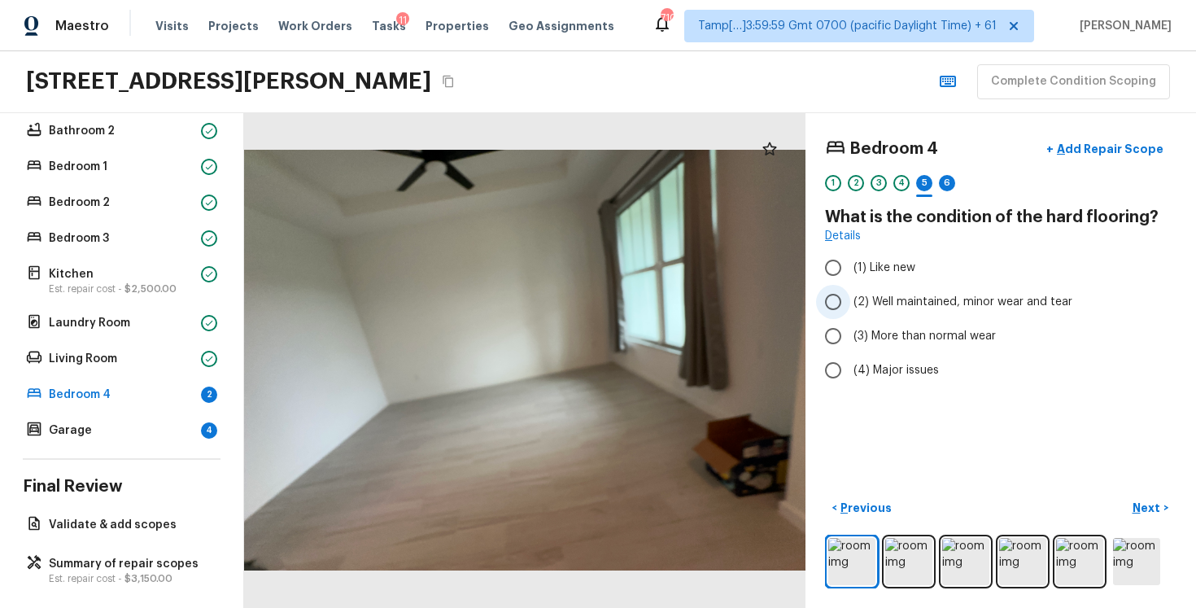
click at [927, 303] on span "(2) Well maintained, minor wear and tear" at bounding box center [963, 302] width 219 height 16
click at [850, 303] on input "(2) Well maintained, minor wear and tear" at bounding box center [833, 302] width 34 height 34
click at [1129, 520] on button "Next >" at bounding box center [1151, 508] width 52 height 27
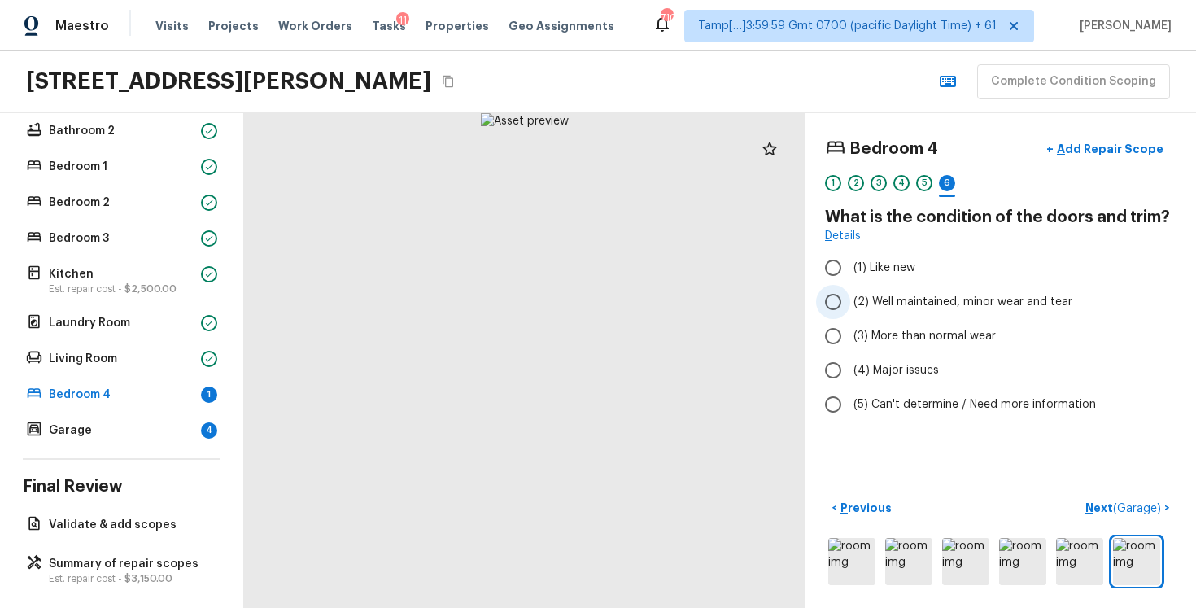
click at [869, 297] on span "(2) Well maintained, minor wear and tear" at bounding box center [963, 302] width 219 height 16
click at [850, 297] on input "(2) Well maintained, minor wear and tear" at bounding box center [833, 302] width 34 height 34
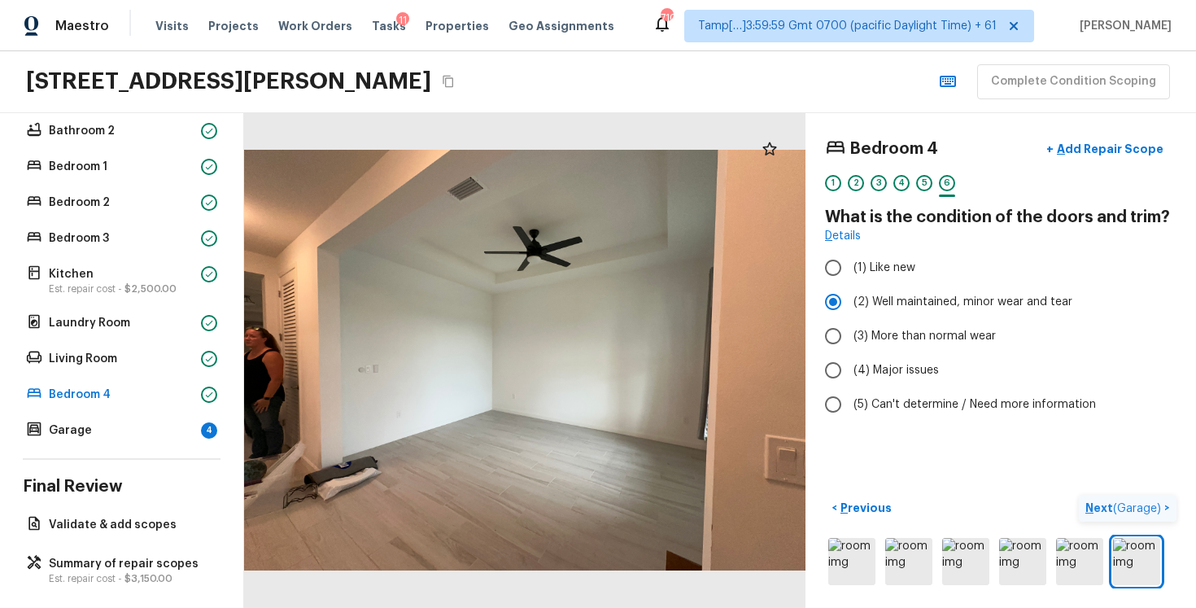
click at [1123, 505] on span "( Garage )" at bounding box center [1137, 508] width 48 height 11
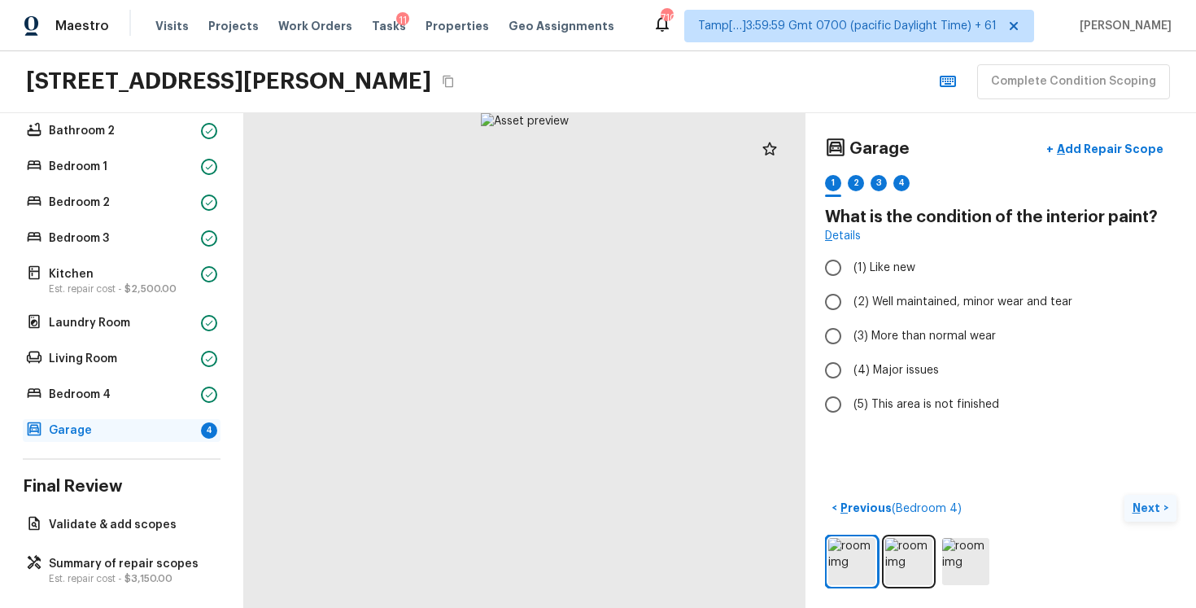
click at [211, 429] on div "4" at bounding box center [209, 430] width 16 height 16
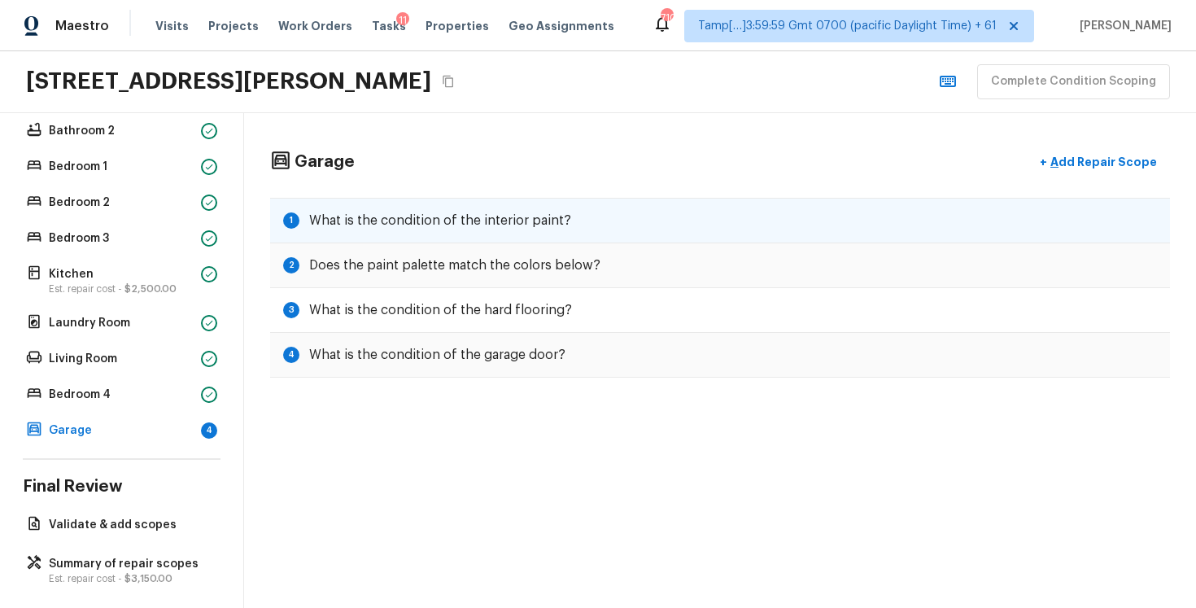
click at [452, 229] on div "1 What is the condition of the interior paint?" at bounding box center [720, 221] width 900 height 46
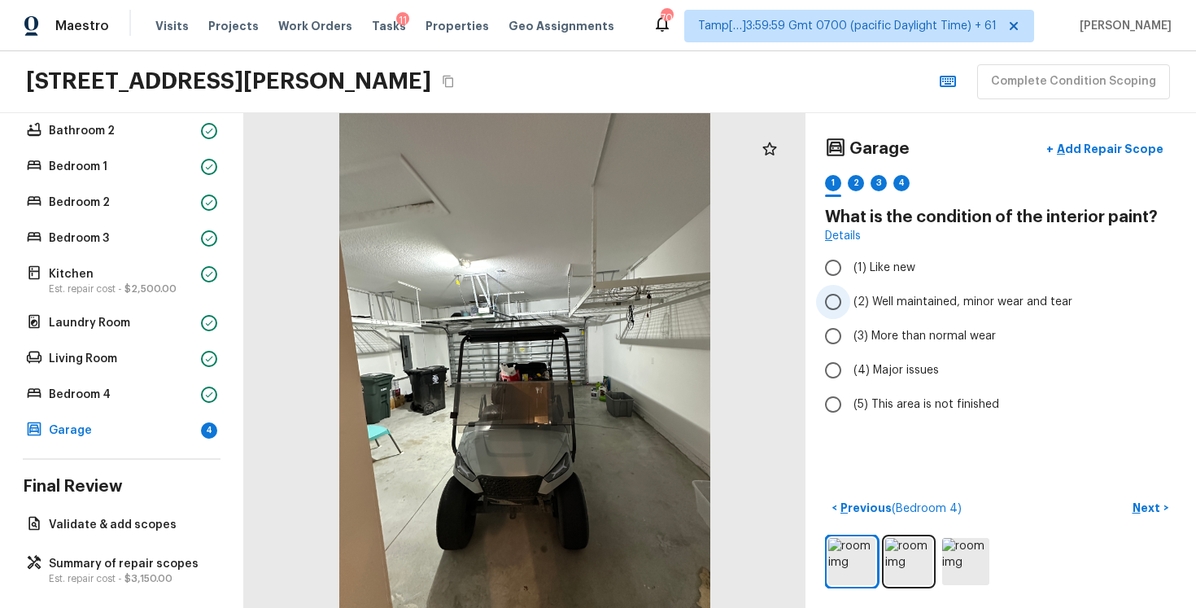
click at [831, 307] on input "(2) Well maintained, minor wear and tear" at bounding box center [833, 302] width 34 height 34
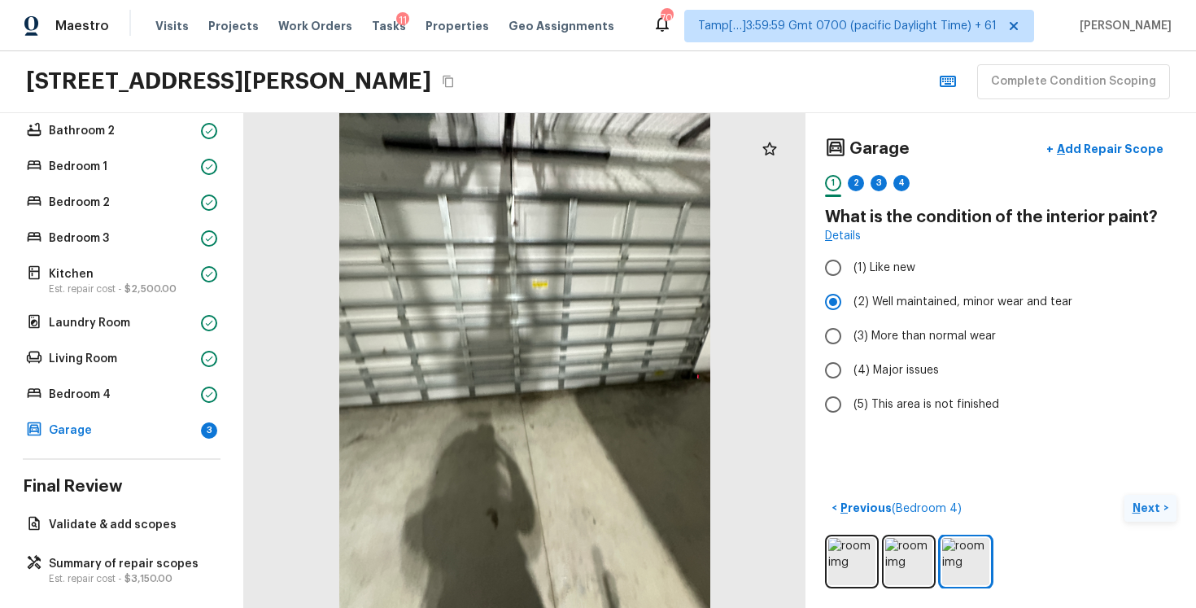
click at [1139, 510] on p "Next" at bounding box center [1148, 508] width 31 height 16
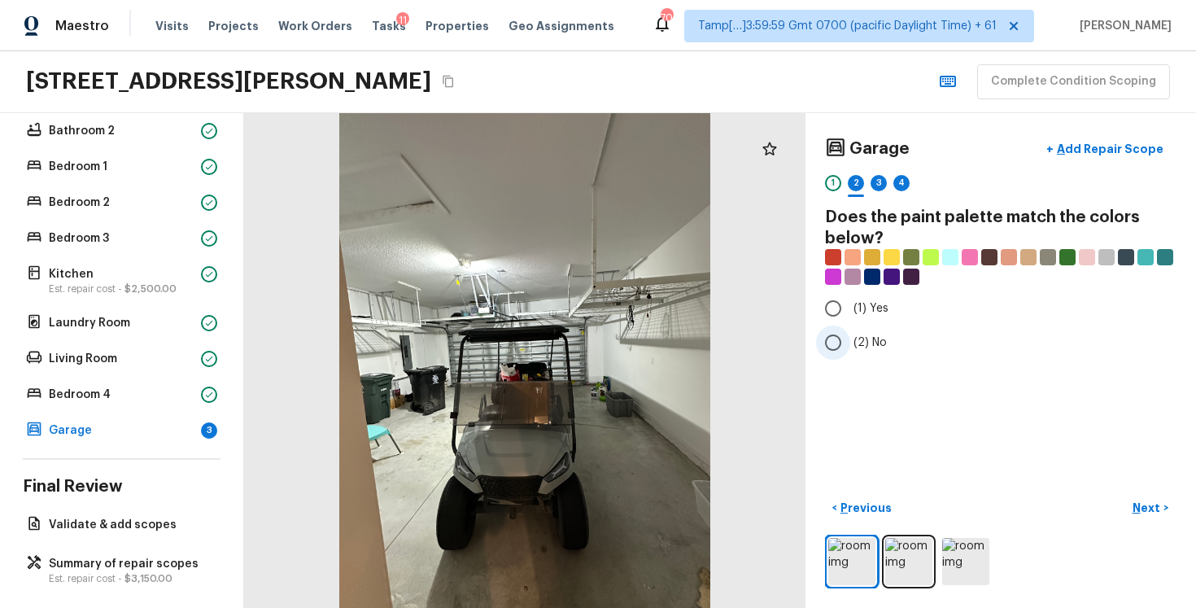
click at [851, 345] on label "(2) No" at bounding box center [989, 342] width 347 height 34
click at [850, 345] on input "(2) No" at bounding box center [833, 342] width 34 height 34
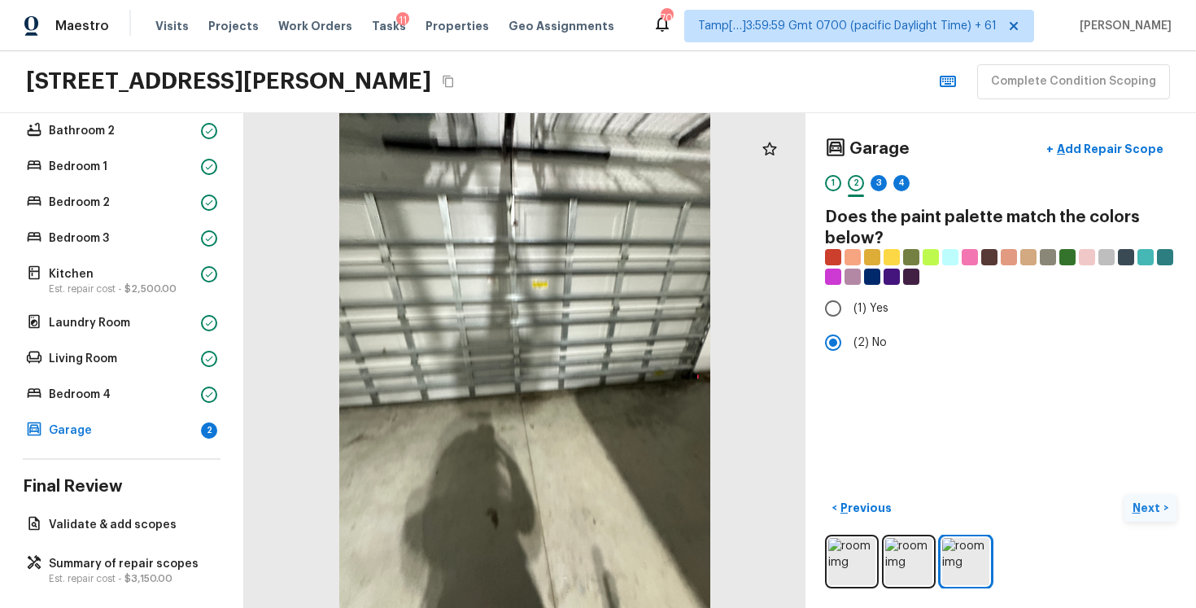
click at [1159, 519] on button "Next >" at bounding box center [1151, 508] width 52 height 27
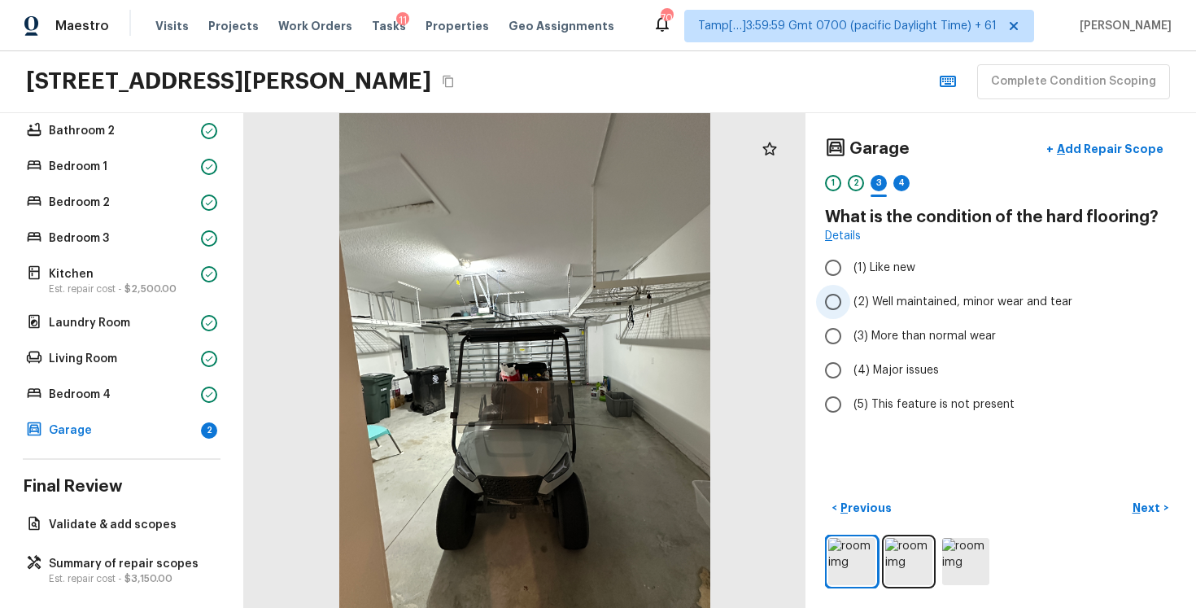
click at [912, 307] on span "(2) Well maintained, minor wear and tear" at bounding box center [963, 302] width 219 height 16
click at [850, 307] on input "(2) Well maintained, minor wear and tear" at bounding box center [833, 302] width 34 height 34
click at [1142, 508] on p "Next" at bounding box center [1148, 508] width 31 height 16
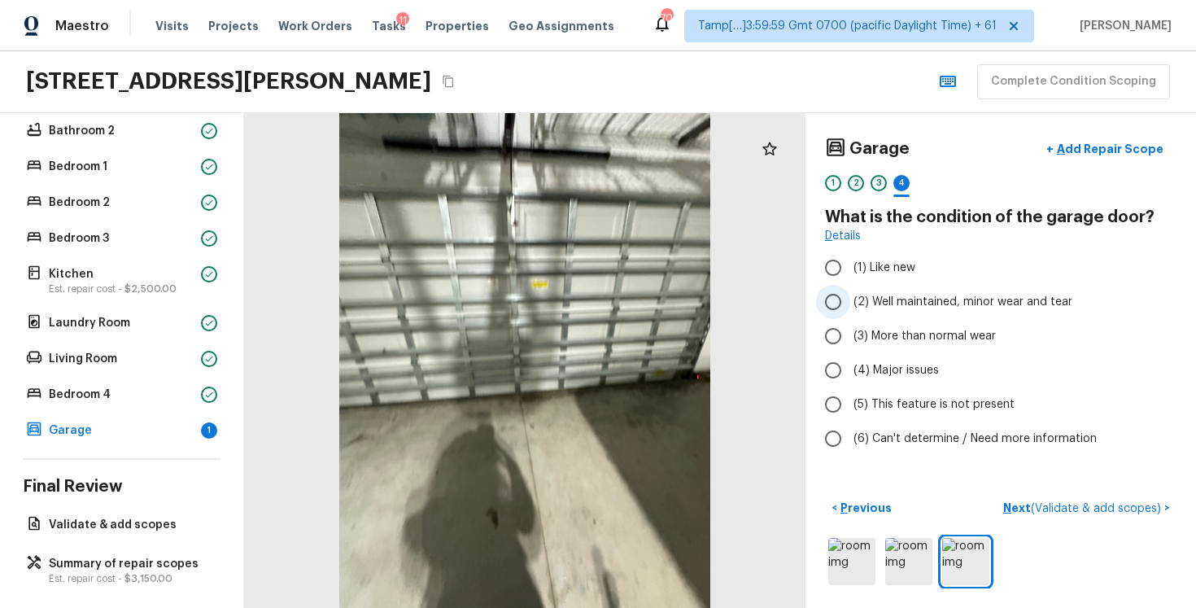
click at [858, 297] on span "(2) Well maintained, minor wear and tear" at bounding box center [963, 302] width 219 height 16
click at [850, 297] on input "(2) Well maintained, minor wear and tear" at bounding box center [833, 302] width 34 height 34
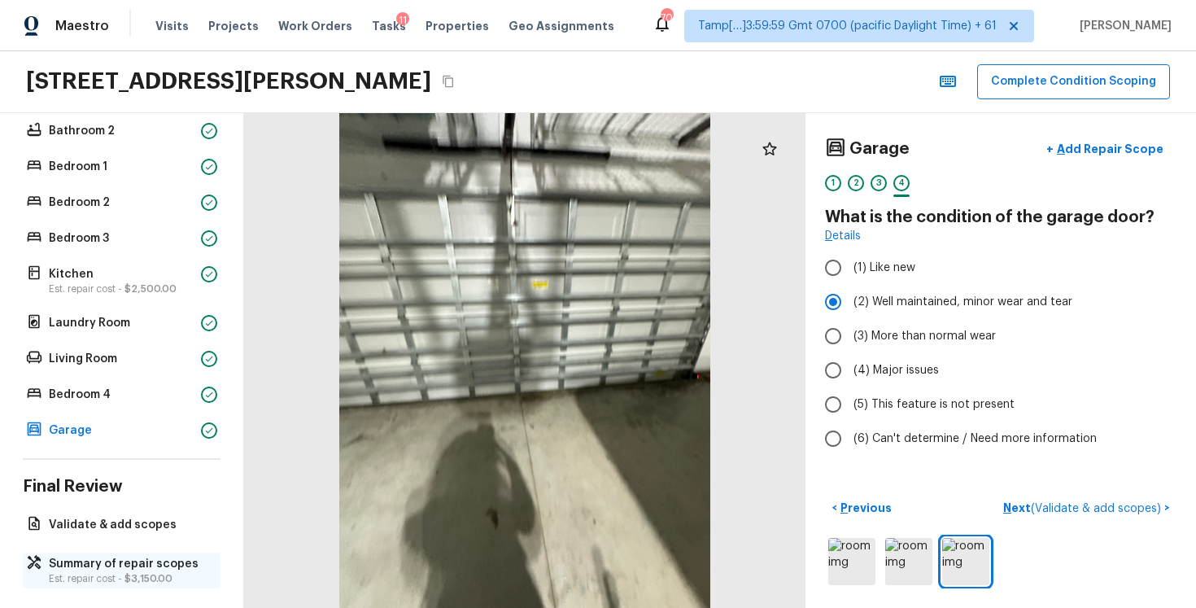
click at [186, 566] on p "Summary of repair scopes" at bounding box center [130, 564] width 162 height 16
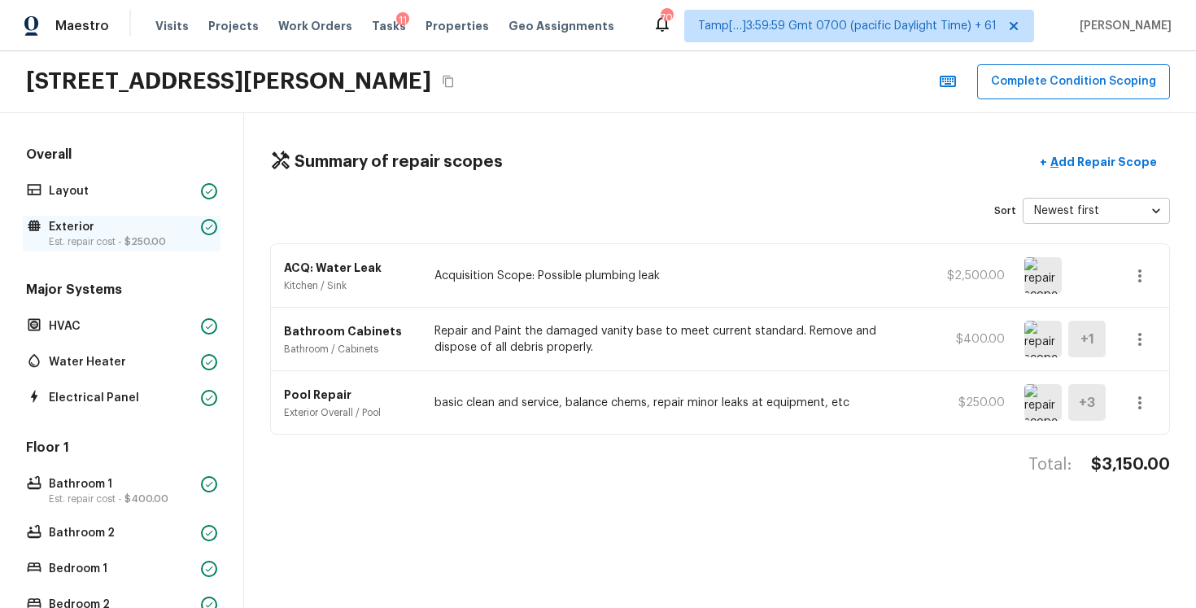
click at [157, 245] on span "$250.00" at bounding box center [144, 242] width 41 height 10
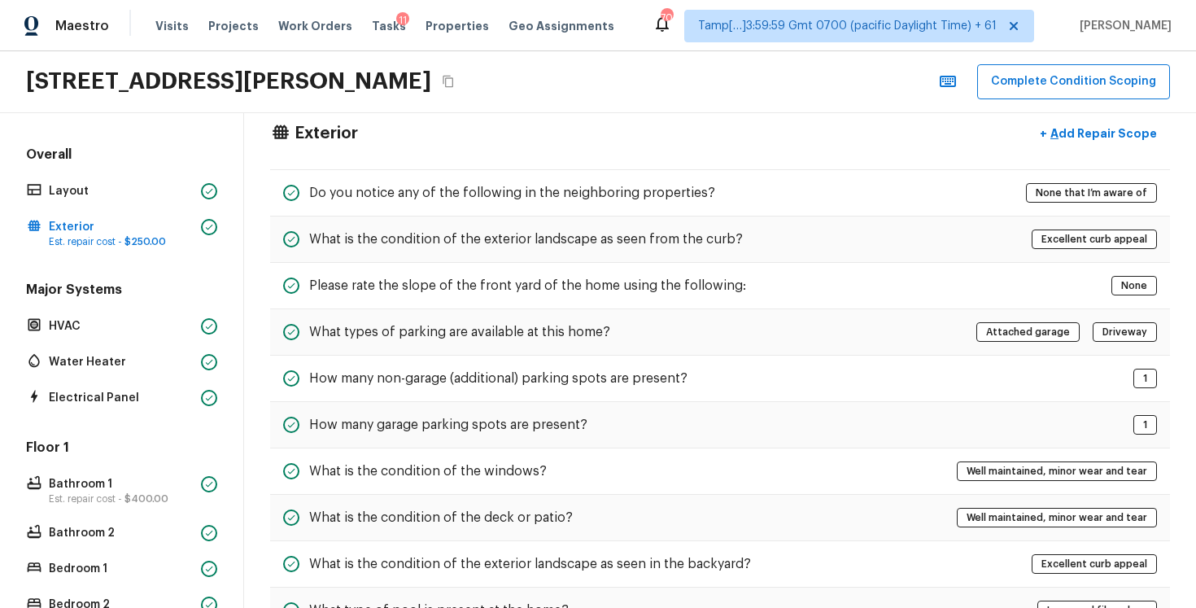
scroll to position [31, 0]
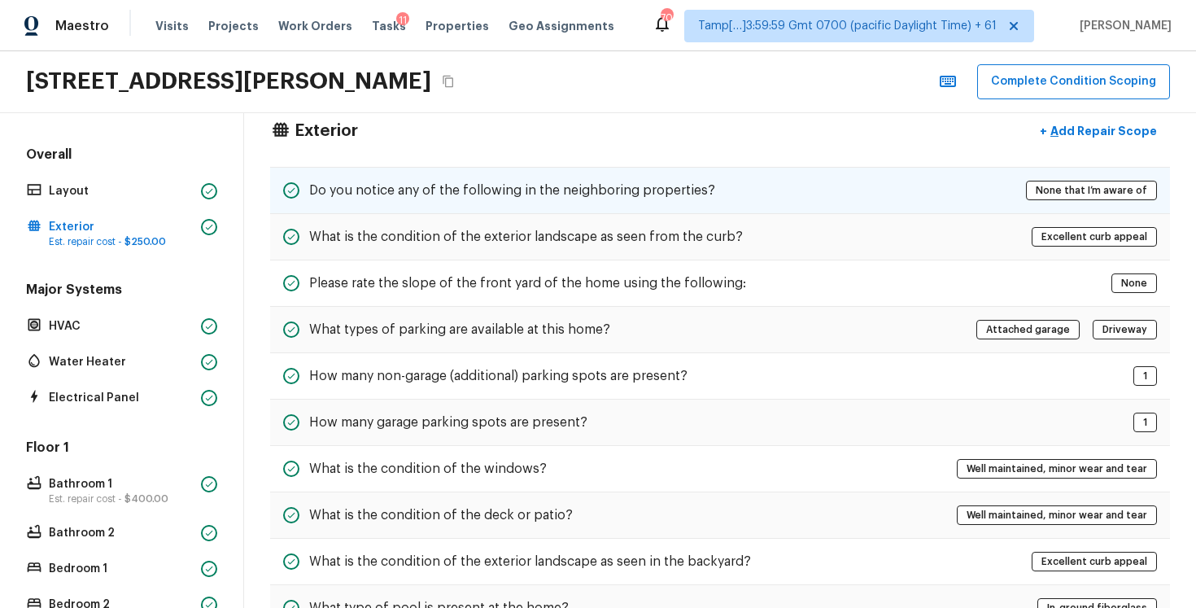
click at [605, 189] on h5 "Do you notice any of the following in the neighboring properties?" at bounding box center [512, 190] width 406 height 18
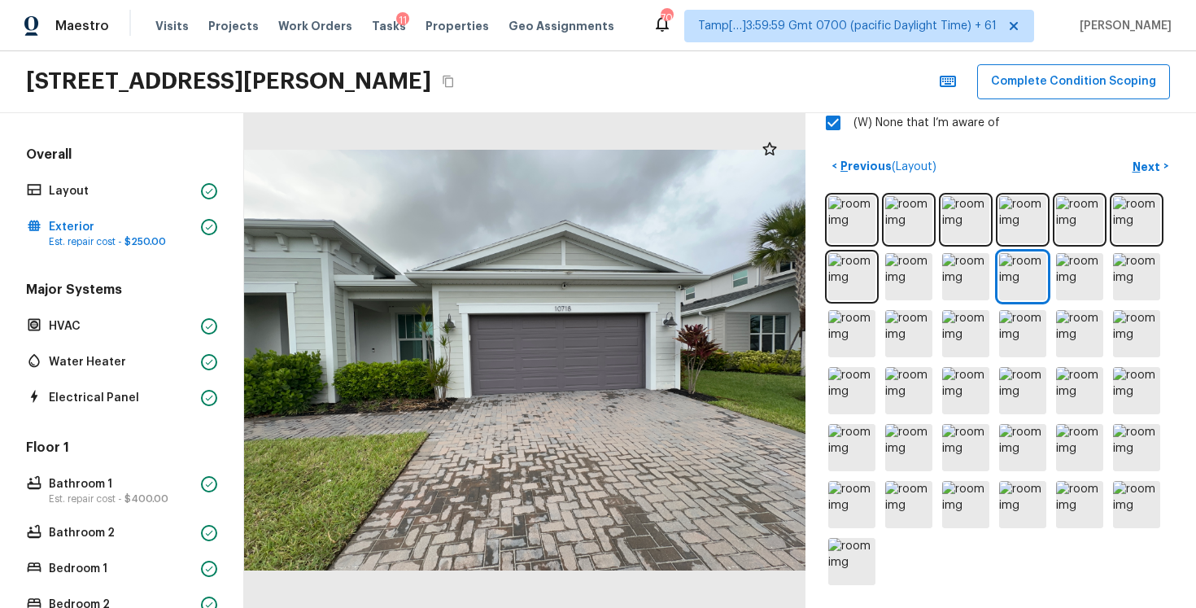
scroll to position [415, 0]
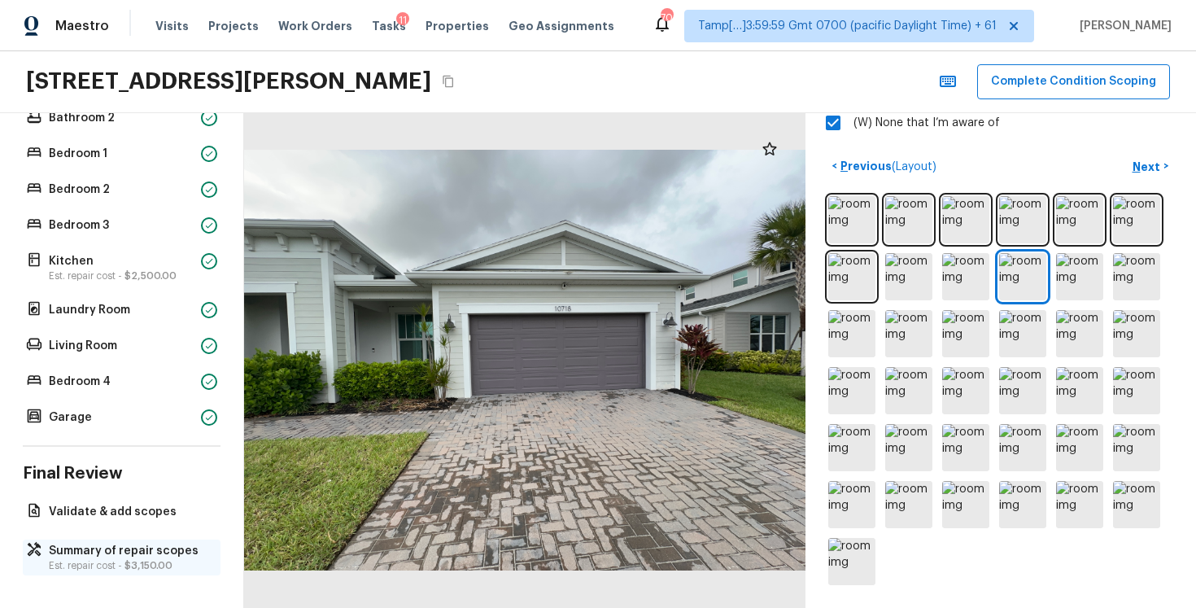
click at [85, 548] on p "Summary of repair scopes" at bounding box center [130, 551] width 162 height 16
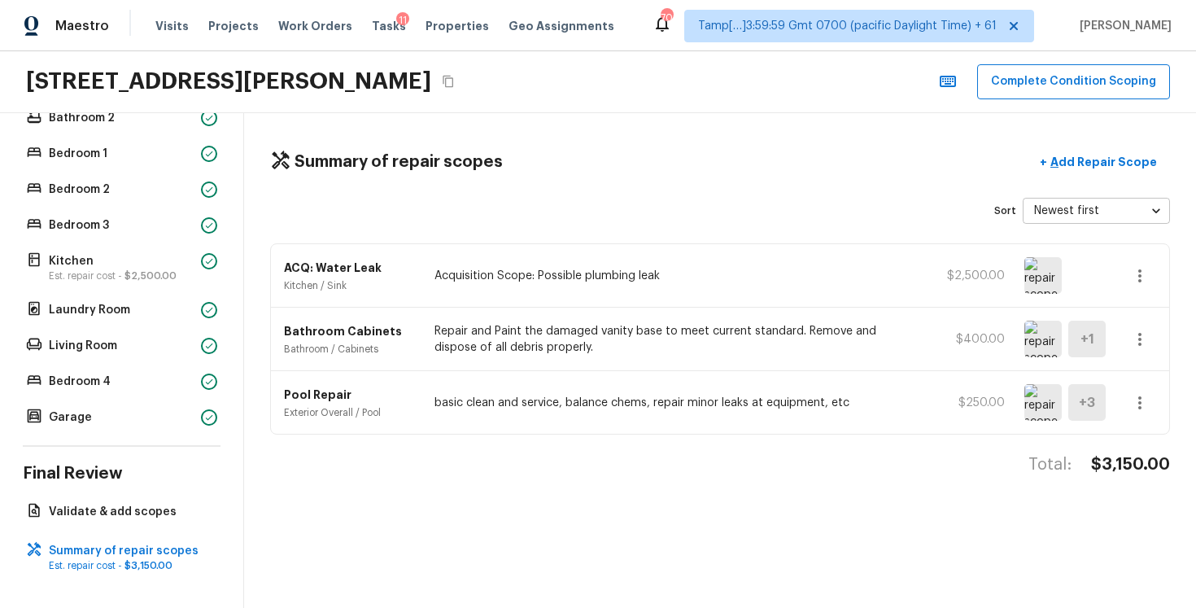
click at [605, 404] on p "basic clean and service, balance chems, repair minor leaks at equipment, etc" at bounding box center [674, 403] width 478 height 16
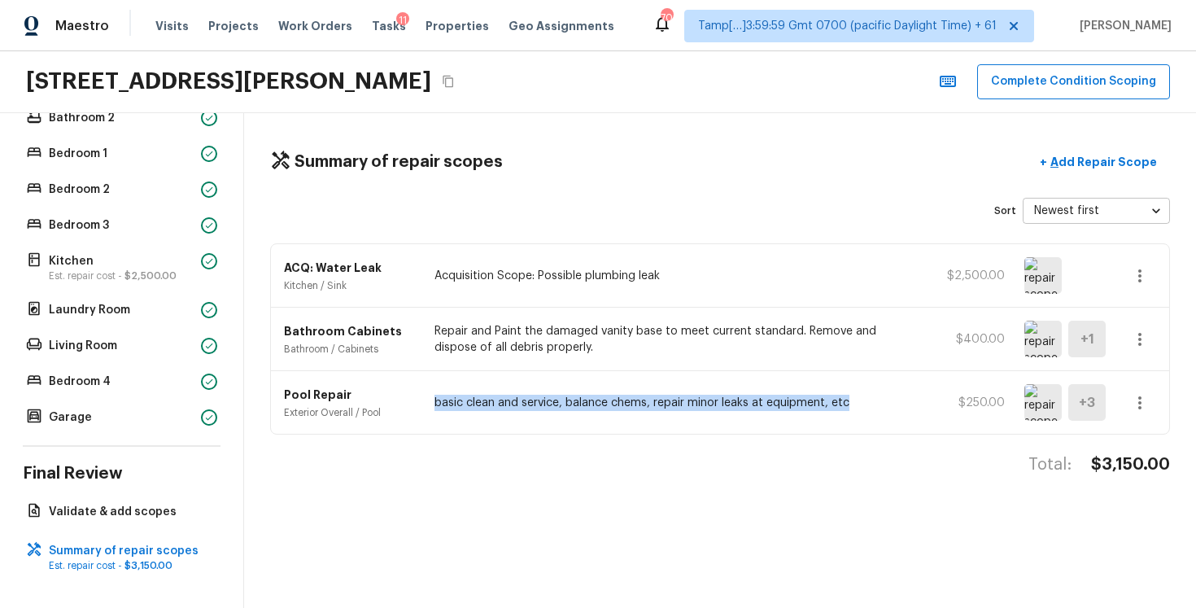
drag, startPoint x: 433, startPoint y: 400, endPoint x: 869, endPoint y: 408, distance: 436.2
click at [869, 408] on div "Pool Repair Exterior Overall / Pool basic clean and service, balance chems, rep…" at bounding box center [720, 402] width 898 height 63
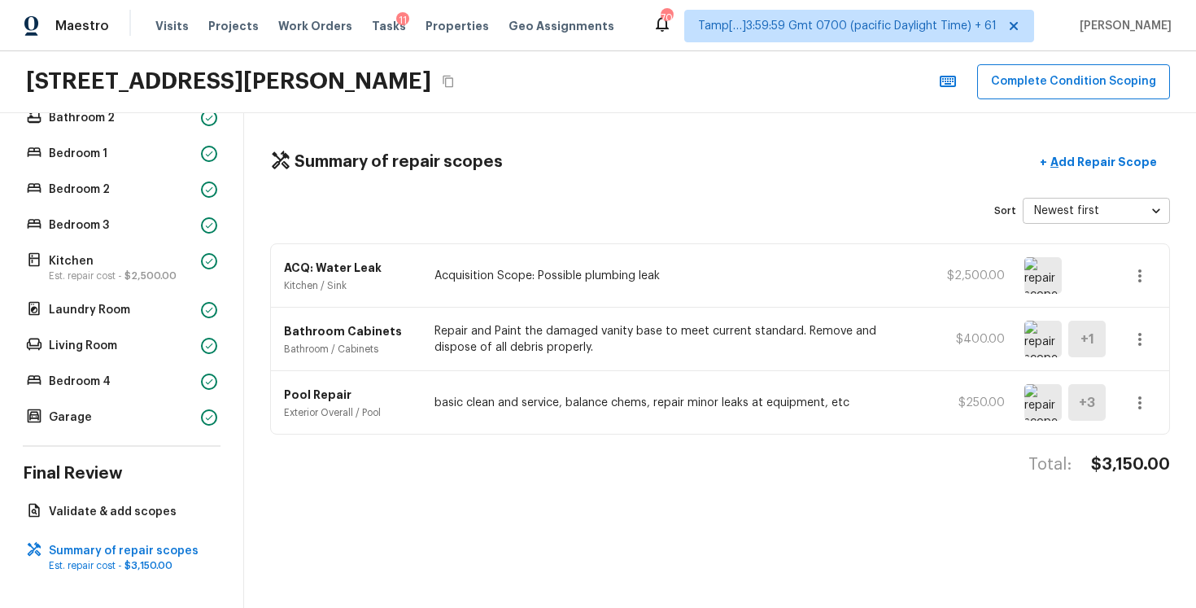
click at [633, 387] on div "Pool Repair Exterior Overall / Pool basic clean and service, balance chems, rep…" at bounding box center [720, 402] width 898 height 63
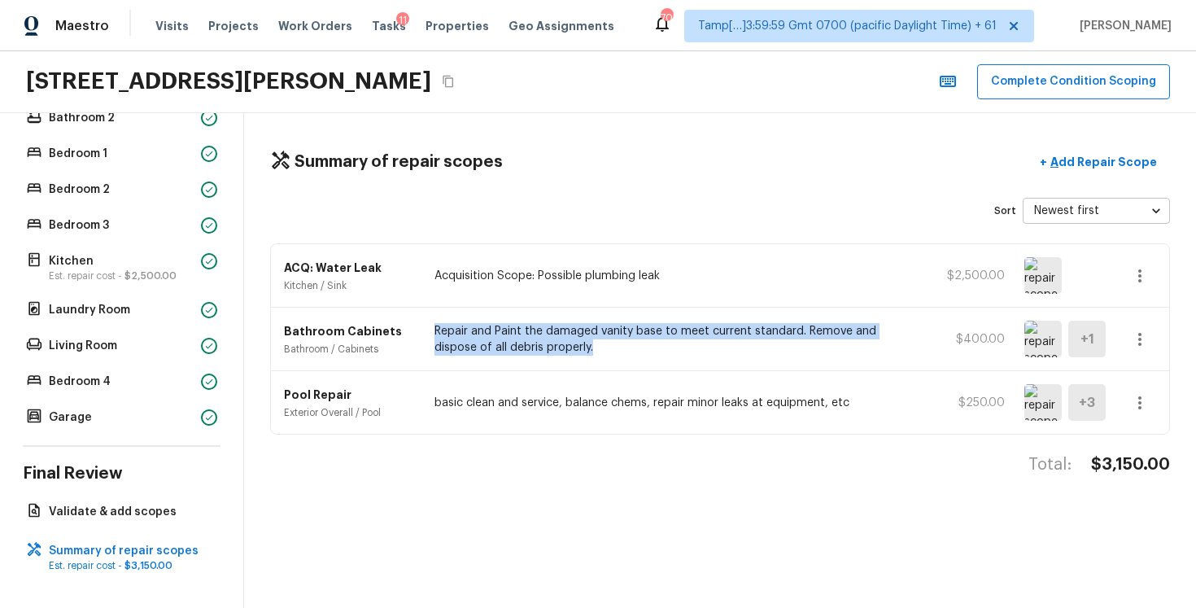
drag, startPoint x: 436, startPoint y: 333, endPoint x: 532, endPoint y: 357, distance: 99.1
click at [532, 359] on div "Bathroom Cabinets Bathroom / Cabinets Repair and Paint the damaged vanity base …" at bounding box center [720, 339] width 898 height 63
click at [532, 357] on div "Bathroom Cabinets Bathroom / Cabinets Repair and Paint the damaged vanity base …" at bounding box center [720, 339] width 898 height 63
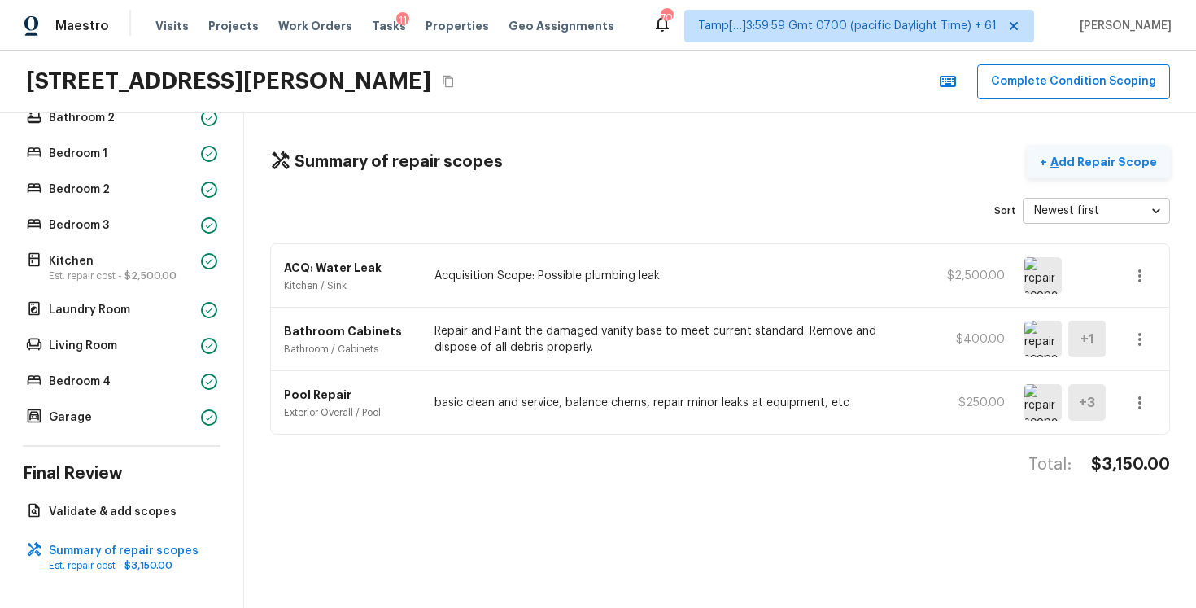
click at [1071, 172] on button "+ Add Repair Scope" at bounding box center [1098, 162] width 143 height 33
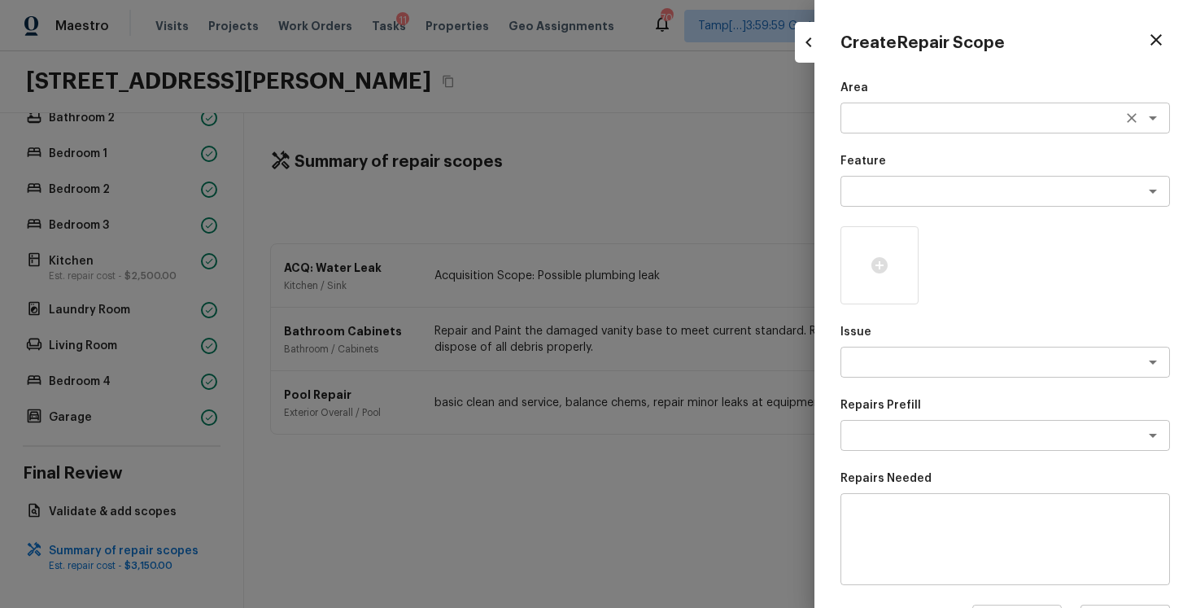
click at [874, 127] on div "x ​" at bounding box center [1006, 118] width 330 height 31
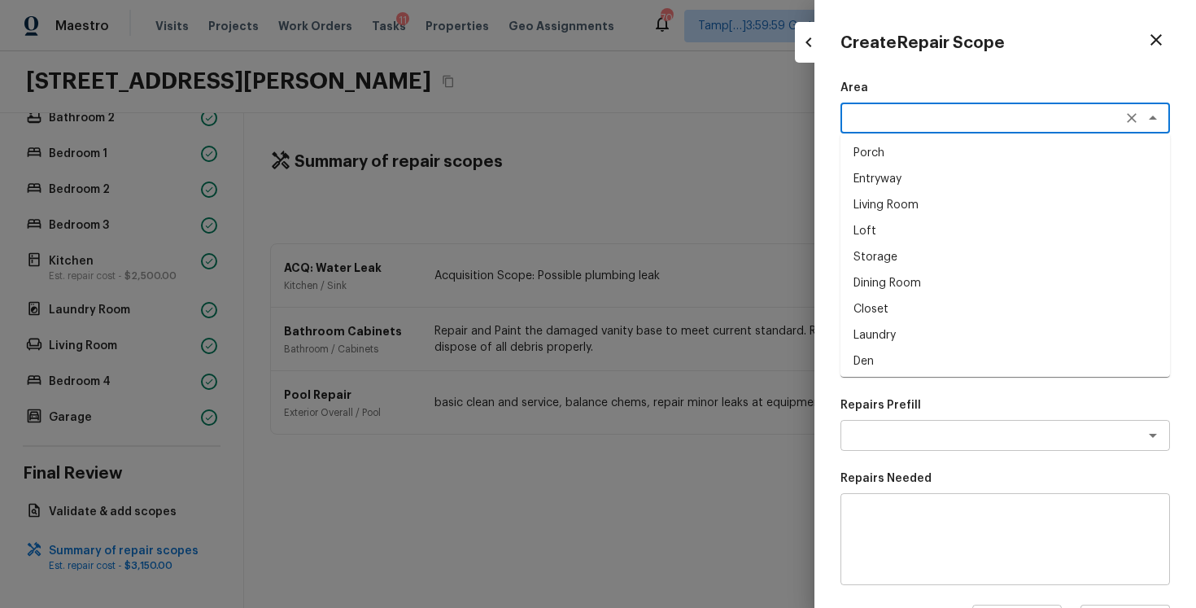
click at [874, 127] on div "x ​" at bounding box center [1006, 118] width 330 height 31
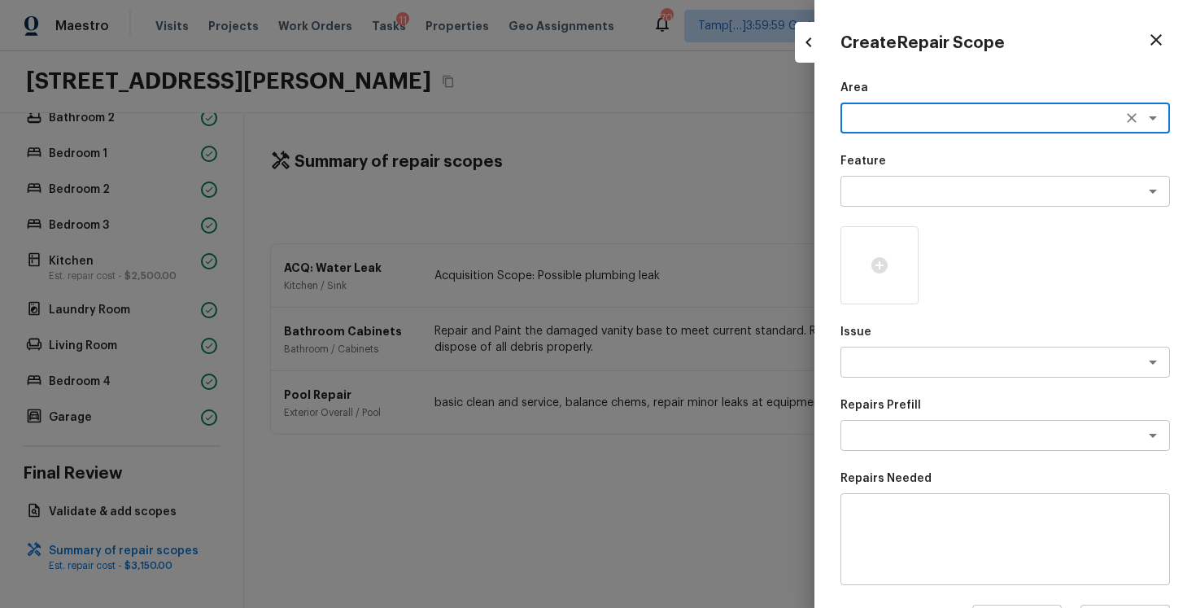
click at [874, 127] on div "x ​" at bounding box center [1006, 118] width 330 height 31
click at [895, 155] on li "Interior Overall" at bounding box center [1006, 153] width 330 height 26
click at [898, 175] on div "Feature x ​" at bounding box center [1006, 180] width 330 height 54
click at [901, 193] on textarea at bounding box center [982, 191] width 269 height 16
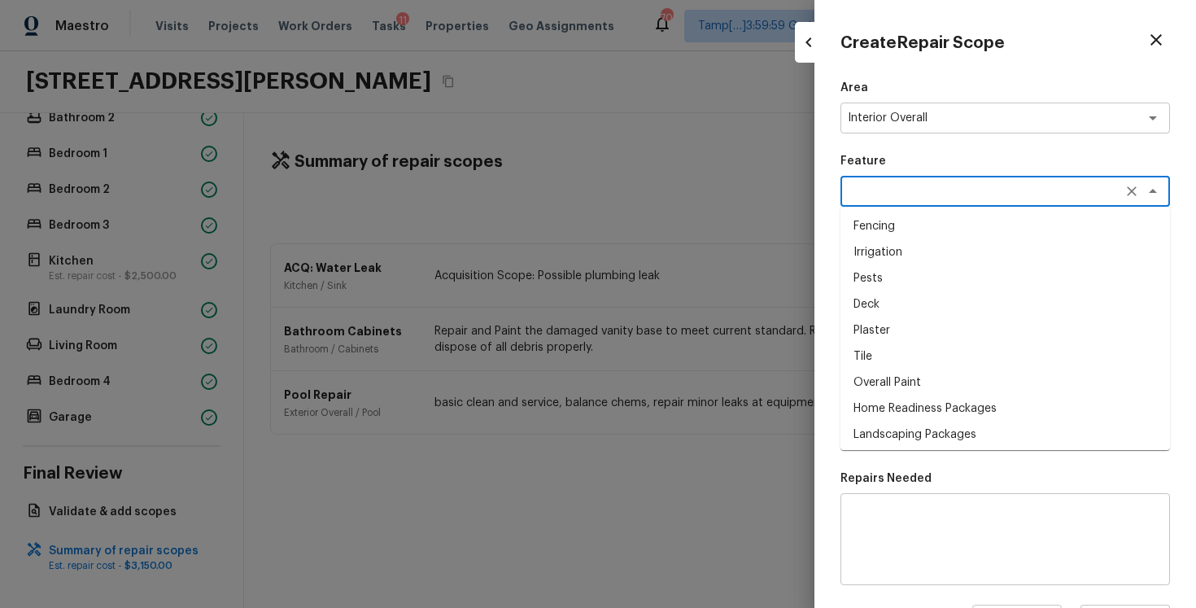
click at [901, 193] on textarea at bounding box center [982, 191] width 269 height 16
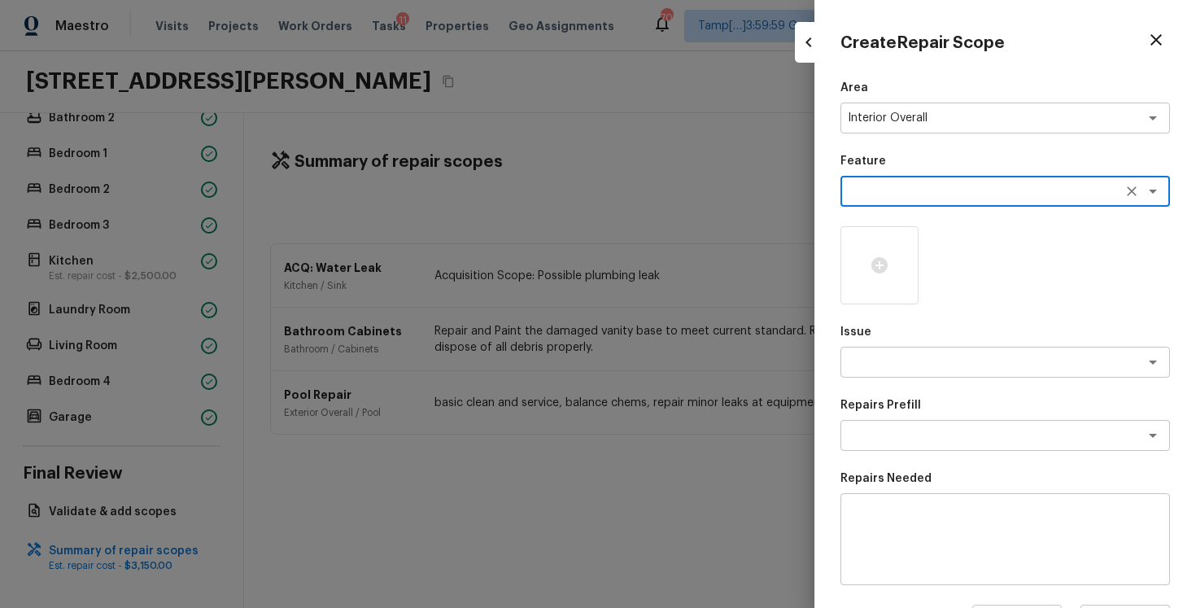
click at [901, 193] on textarea at bounding box center [982, 191] width 269 height 16
click at [912, 211] on ul "Overall Paint Paint Exterior Paint" at bounding box center [1006, 252] width 330 height 91
click at [913, 226] on li "Overall Paint" at bounding box center [1006, 226] width 330 height 26
click at [900, 363] on textarea at bounding box center [982, 362] width 269 height 16
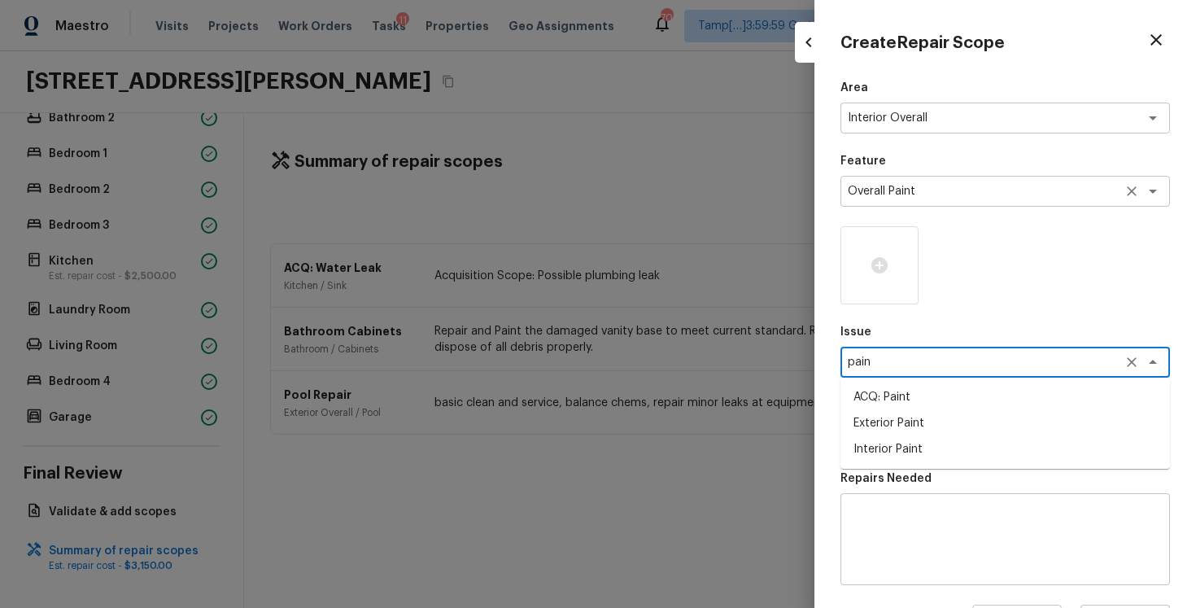
click at [957, 188] on textarea "Overall Paint" at bounding box center [982, 191] width 269 height 16
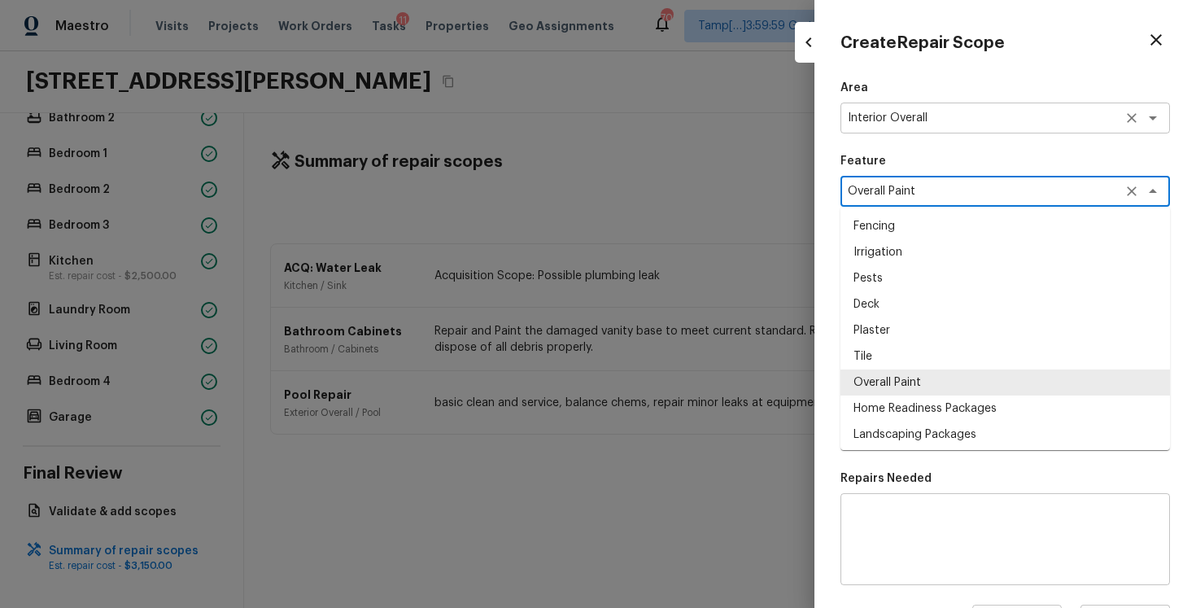
click at [970, 107] on div "Interior Overall x ​" at bounding box center [1006, 118] width 330 height 31
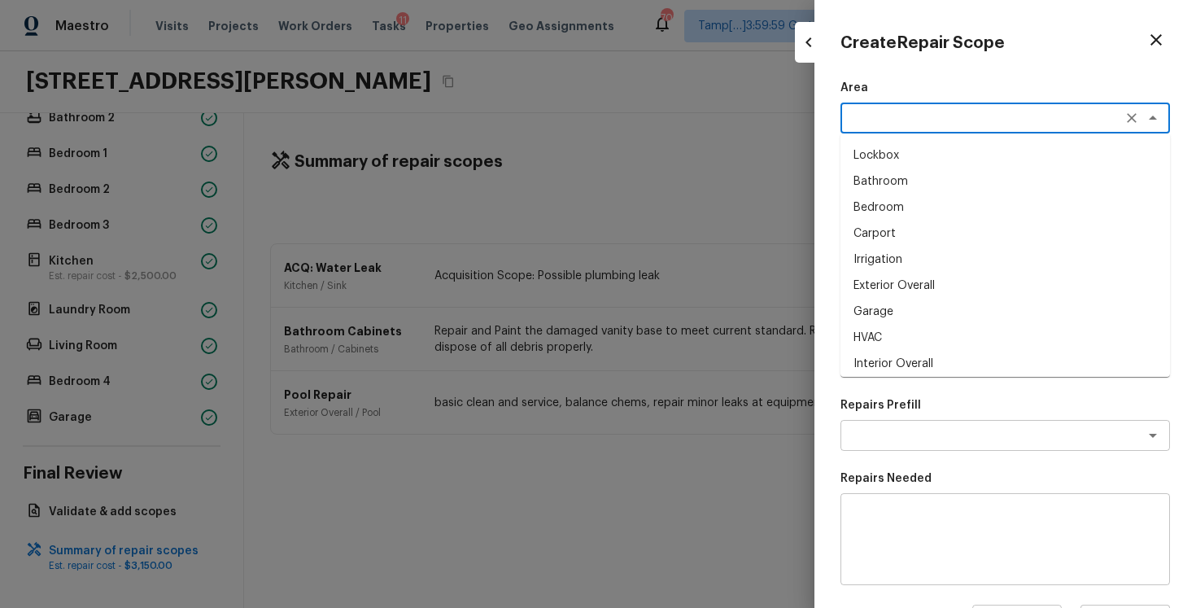
scroll to position [0, 0]
click at [983, 147] on li "Exterior Overall" at bounding box center [1006, 153] width 330 height 26
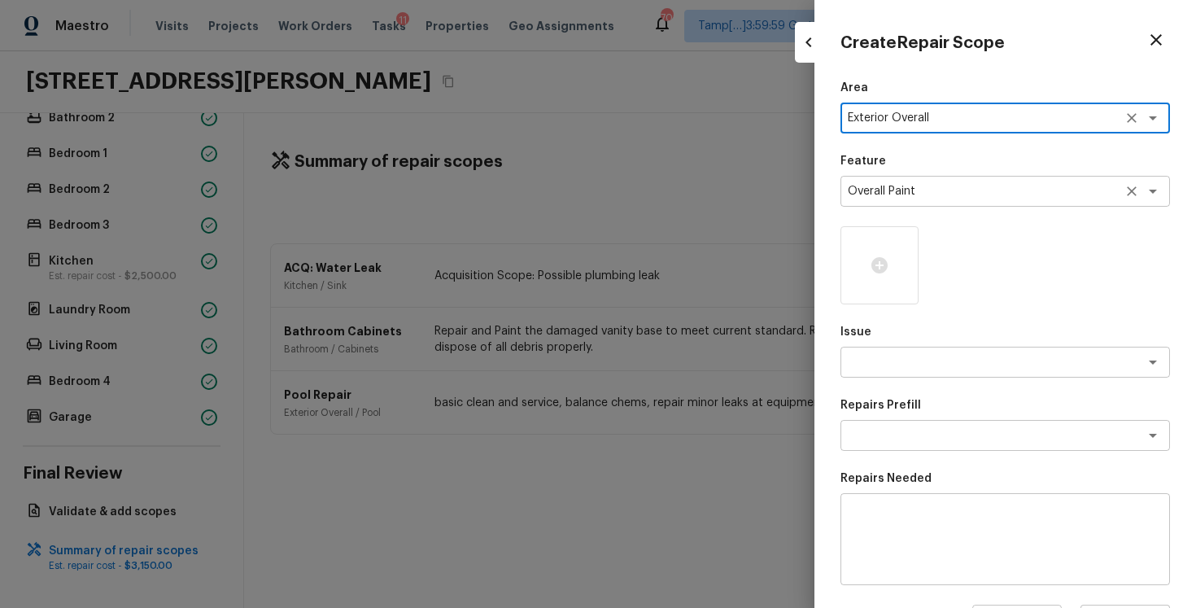
click at [978, 203] on div "Overall Paint x ​" at bounding box center [1006, 191] width 330 height 31
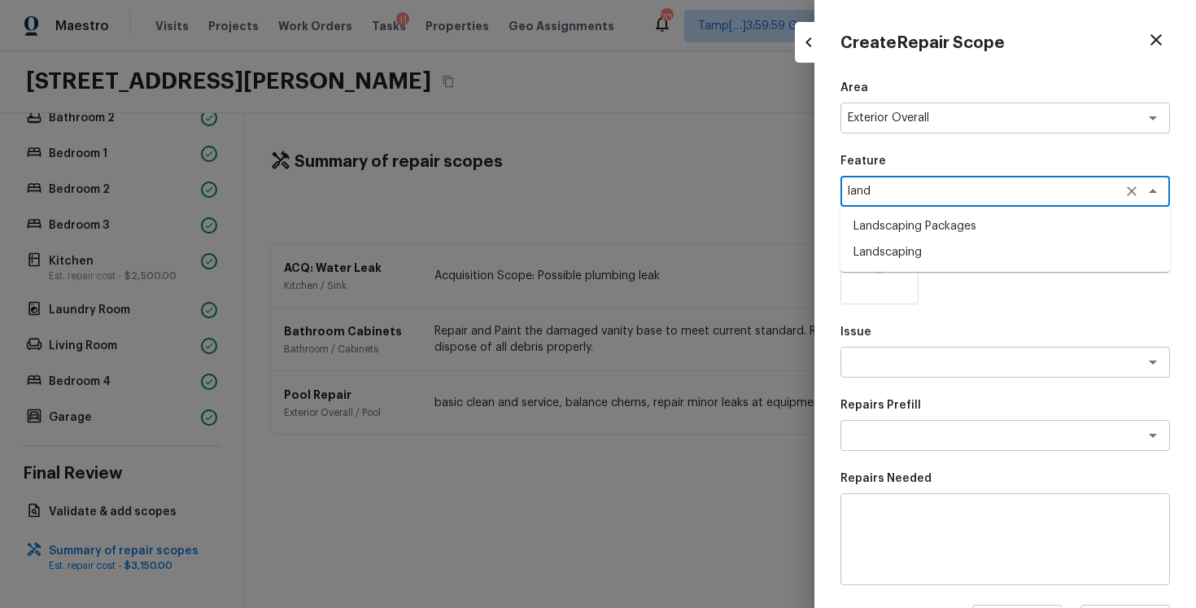
click at [981, 229] on li "Landscaping Packages" at bounding box center [1006, 226] width 330 height 26
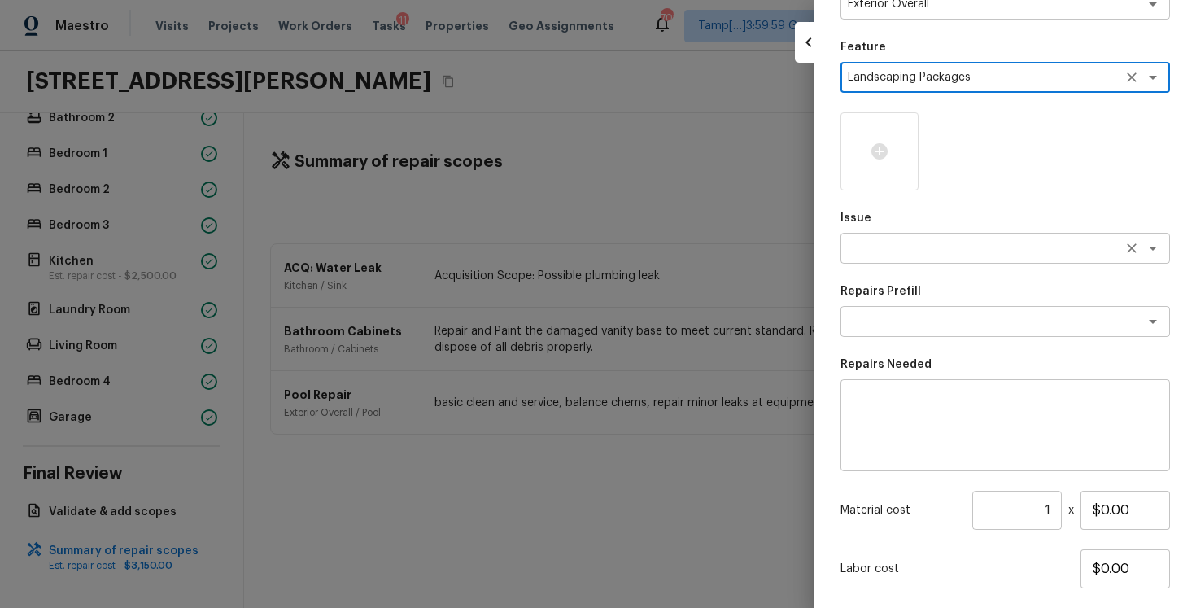
scroll to position [145, 0]
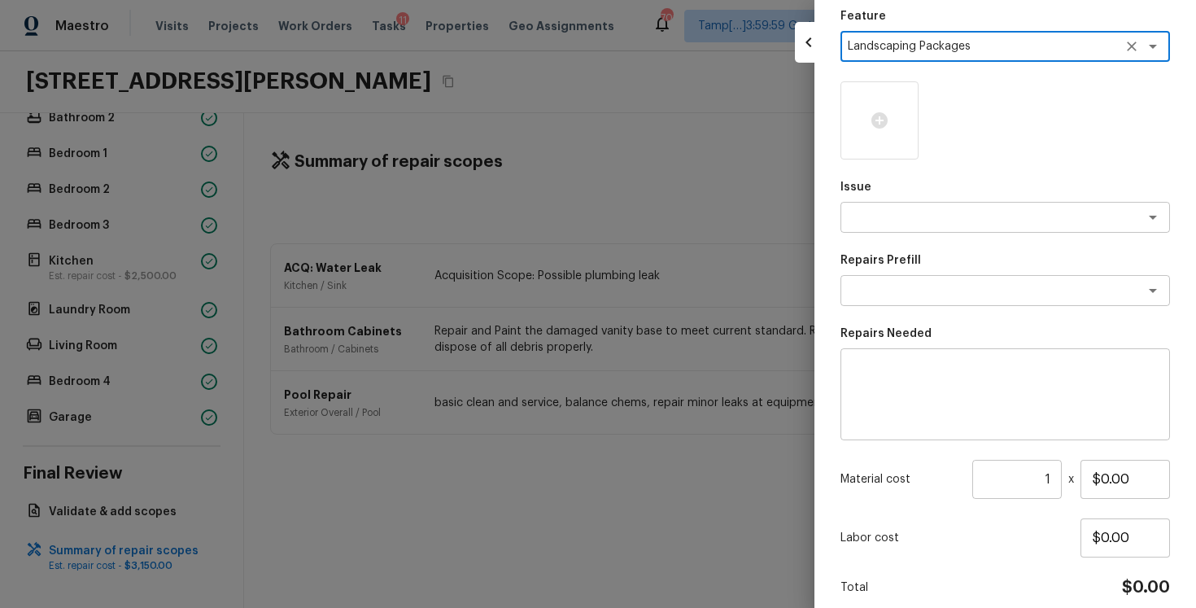
click at [977, 238] on div "Area Exterior Overall x ​ Feature Landscaping Packages x ​ Issue x ​ Repairs Pr…" at bounding box center [1006, 293] width 330 height 716
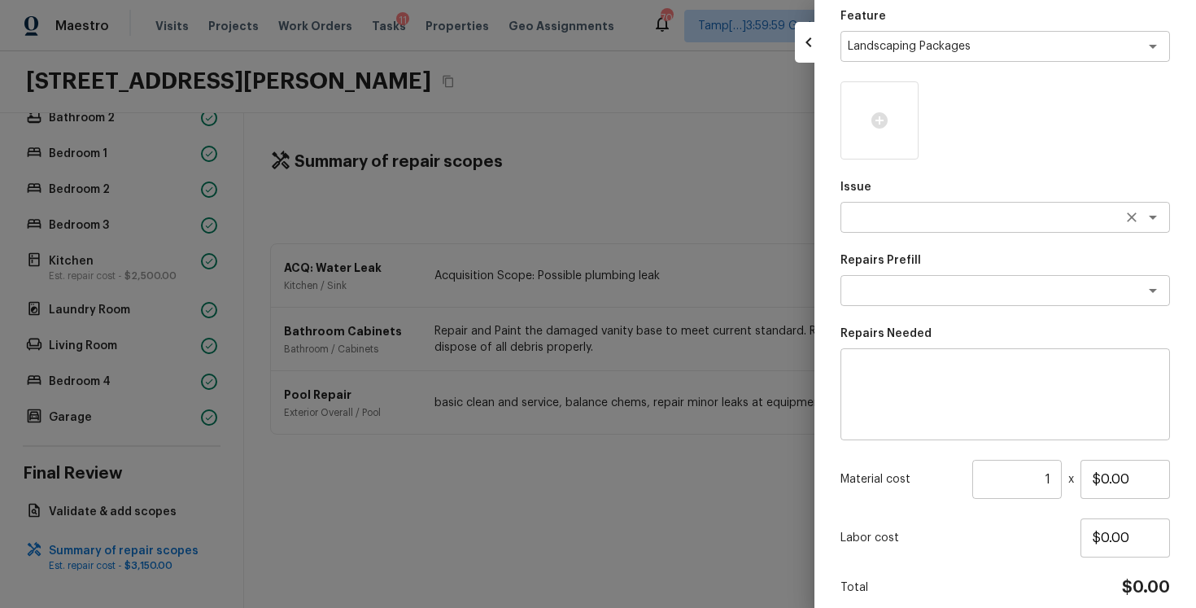
click at [978, 216] on textarea at bounding box center [982, 217] width 269 height 16
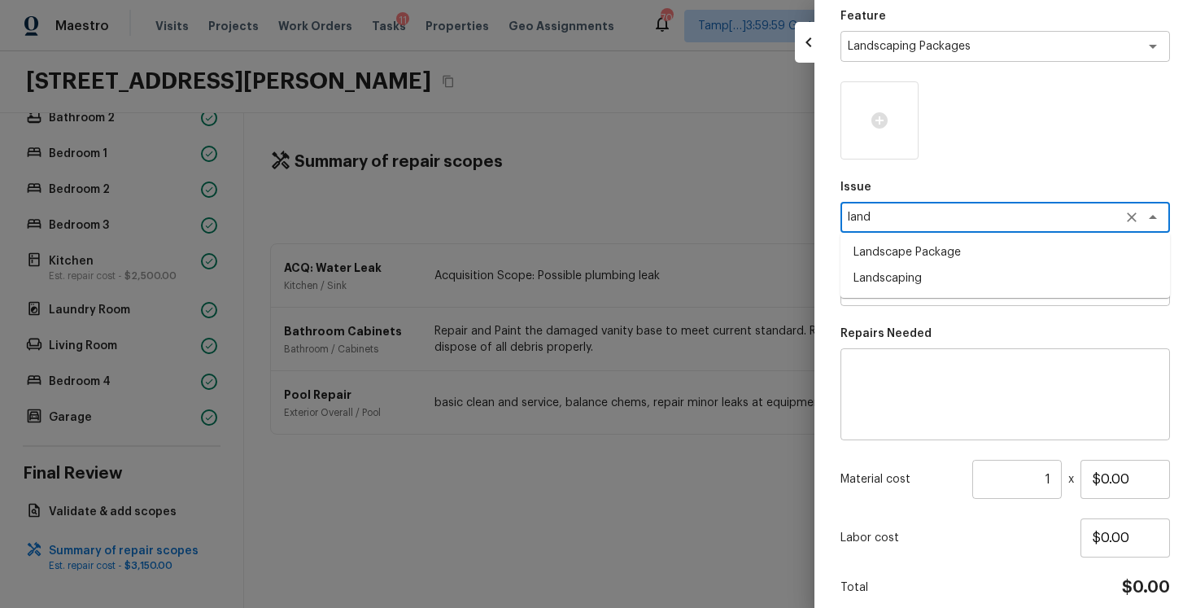
click at [980, 260] on li "Landscape Package" at bounding box center [1006, 252] width 330 height 26
click at [950, 275] on div "x ​" at bounding box center [1006, 290] width 330 height 31
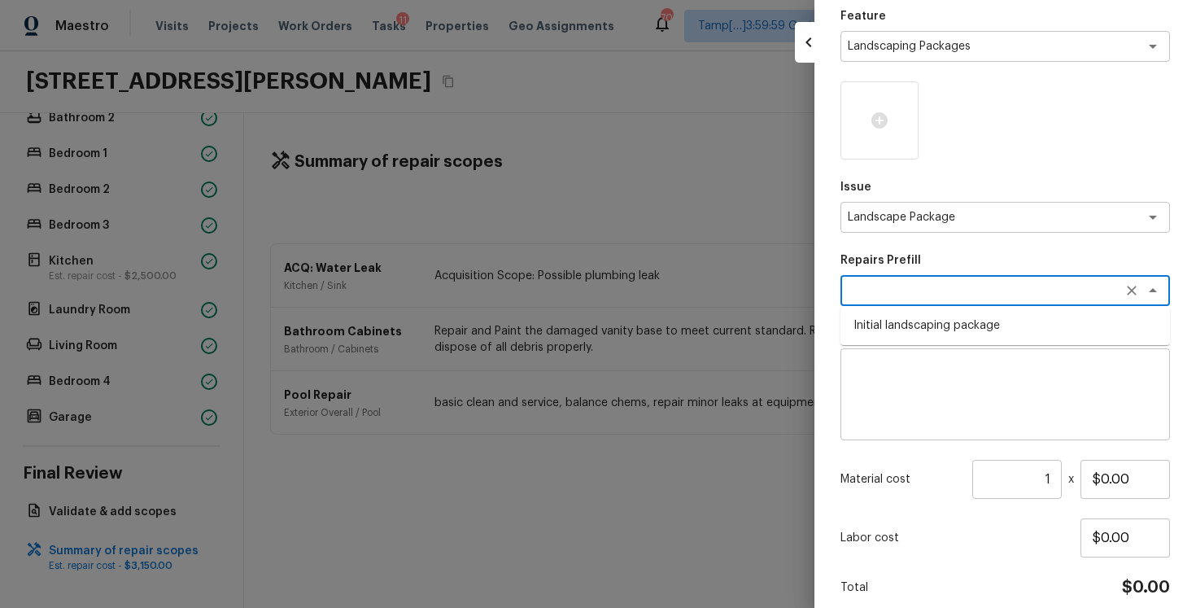
click at [959, 324] on li "Initial landscaping package" at bounding box center [1006, 325] width 330 height 26
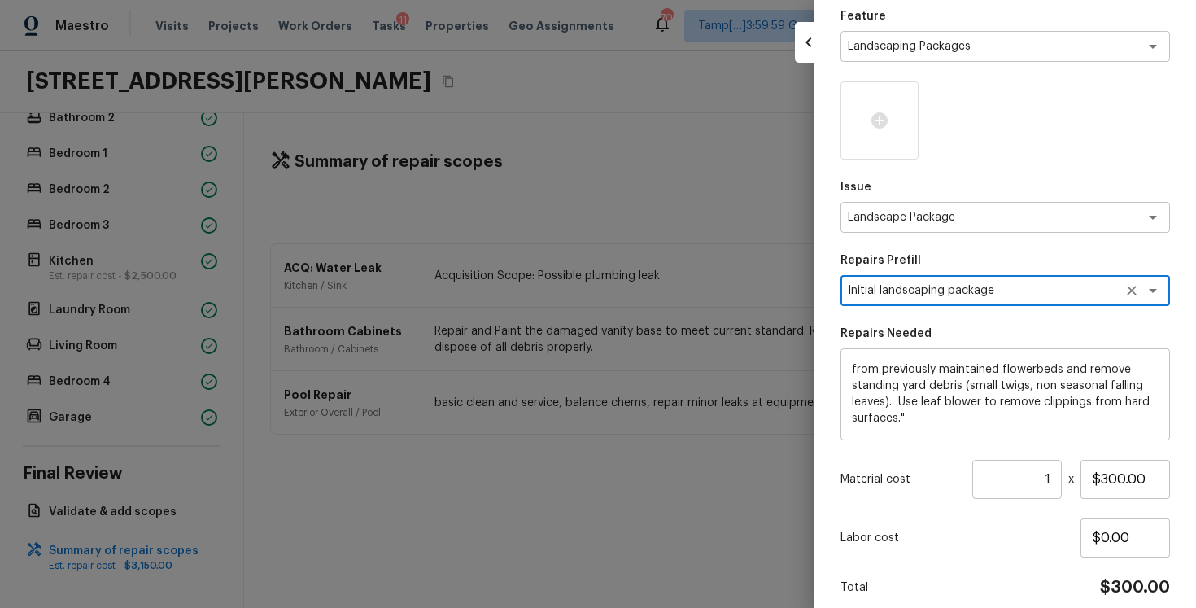
scroll to position [213, 0]
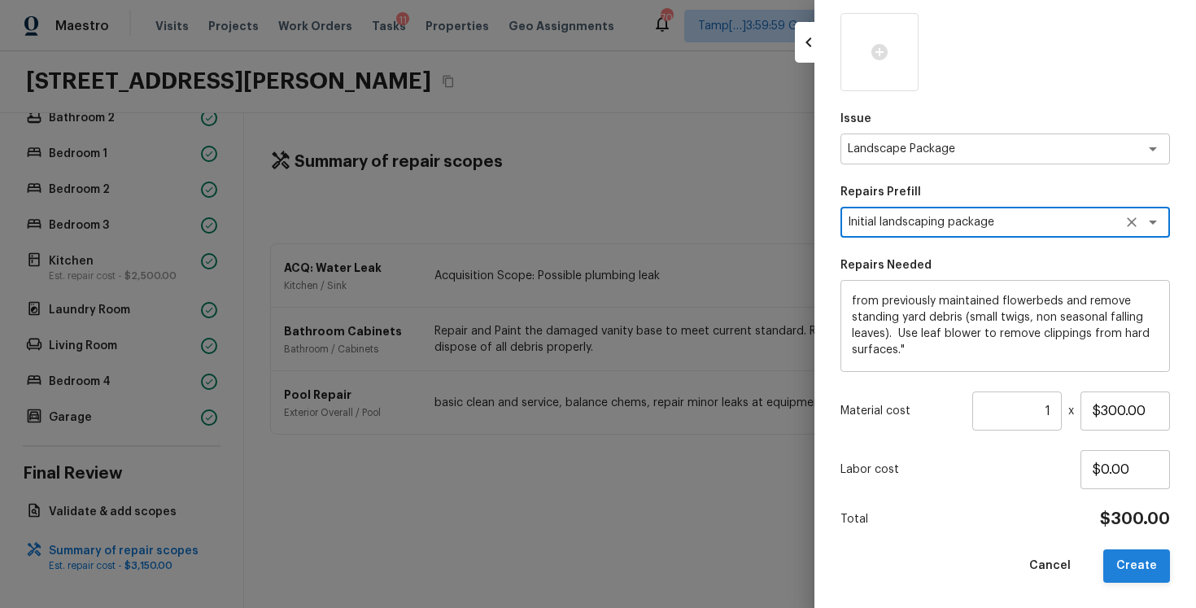
click at [1141, 560] on button "Create" at bounding box center [1136, 565] width 67 height 33
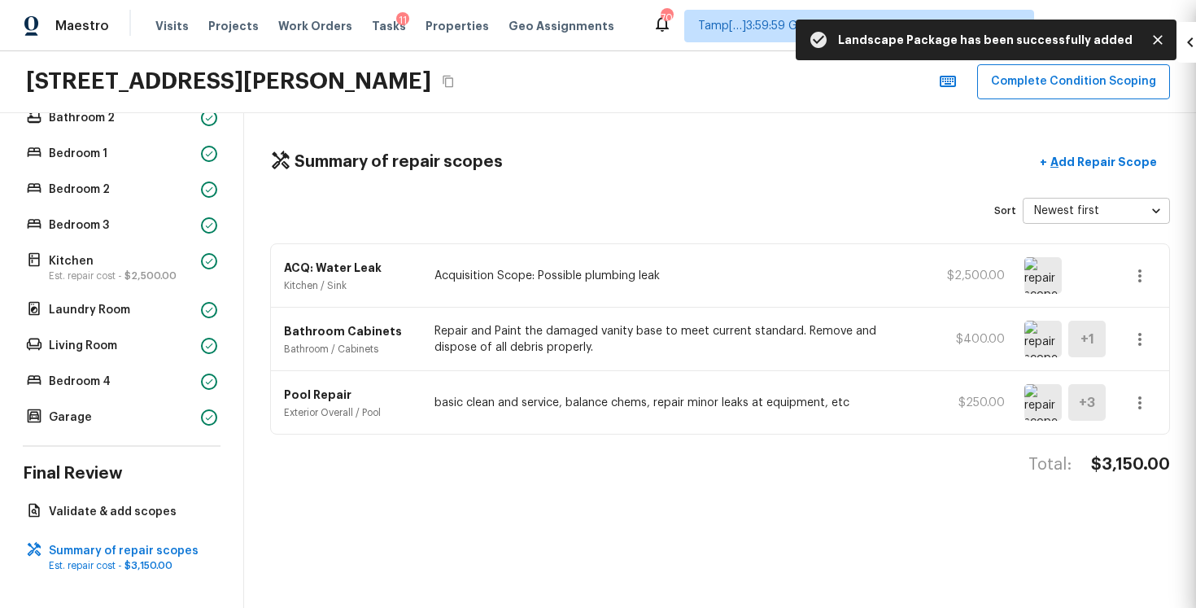
scroll to position [0, 0]
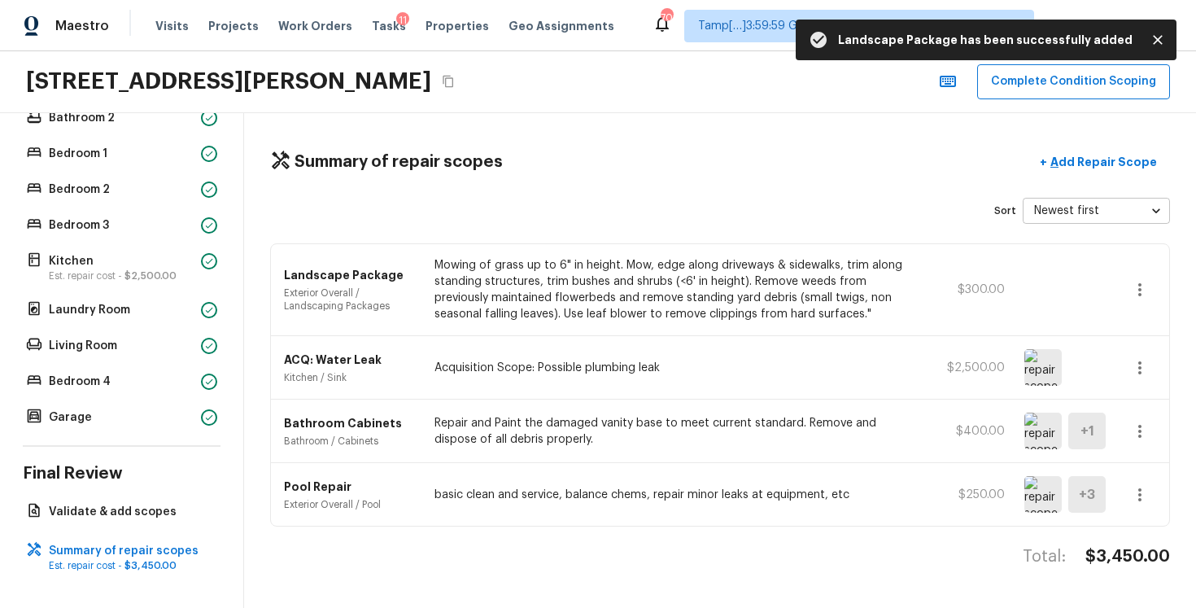
click at [1088, 181] on div "Summary of repair scopes + Add Repair Scope Sort Newest first newestFirst ​ Lan…" at bounding box center [720, 360] width 952 height 495
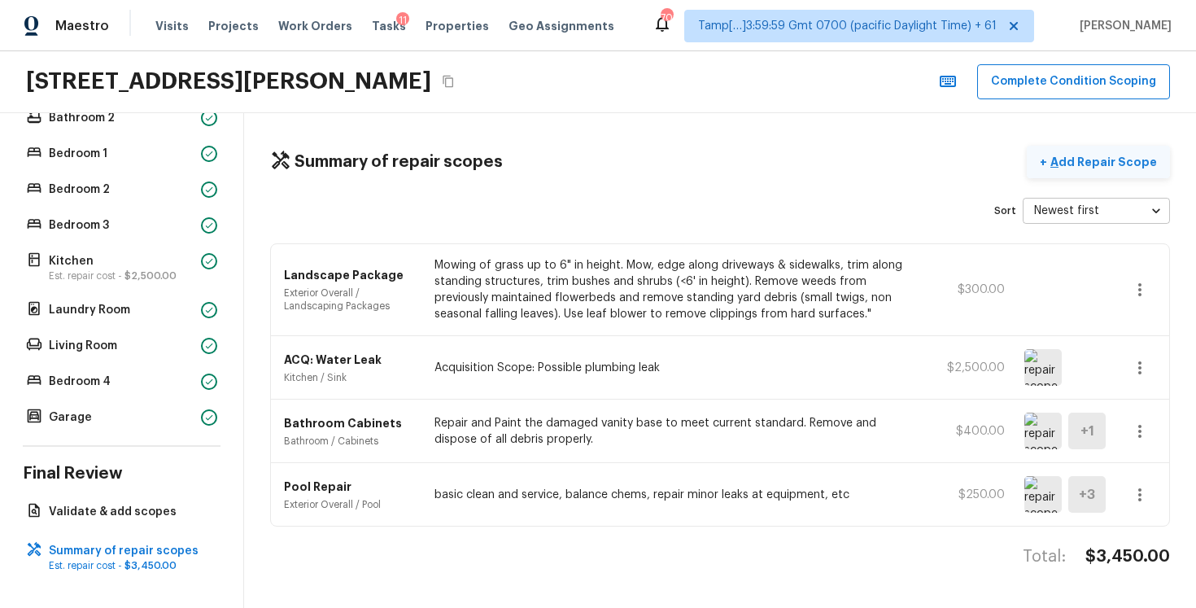
click at [1077, 166] on p "Add Repair Scope" at bounding box center [1102, 162] width 110 height 16
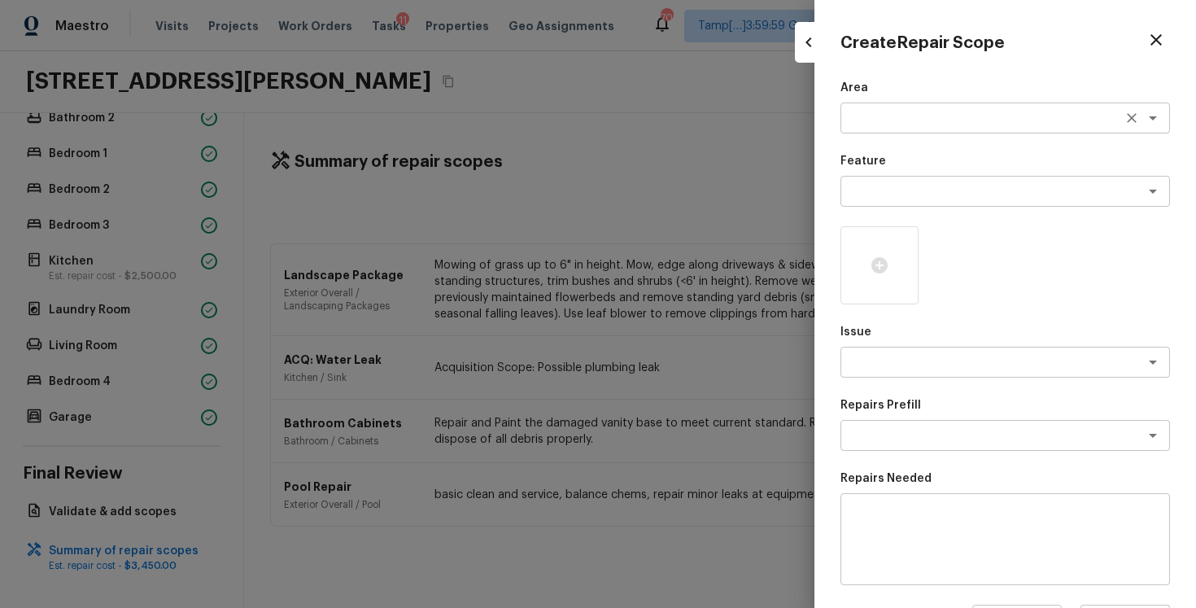
click at [876, 119] on textarea at bounding box center [982, 118] width 269 height 16
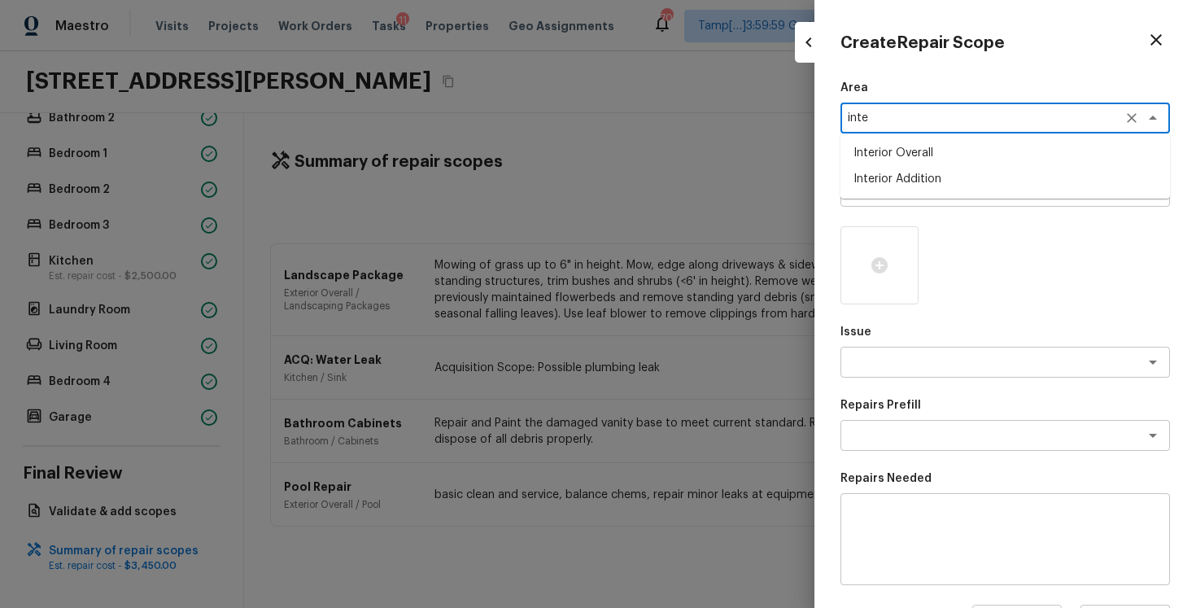
click at [879, 161] on li "Interior Overall" at bounding box center [1006, 153] width 330 height 26
click at [887, 183] on textarea at bounding box center [982, 191] width 269 height 16
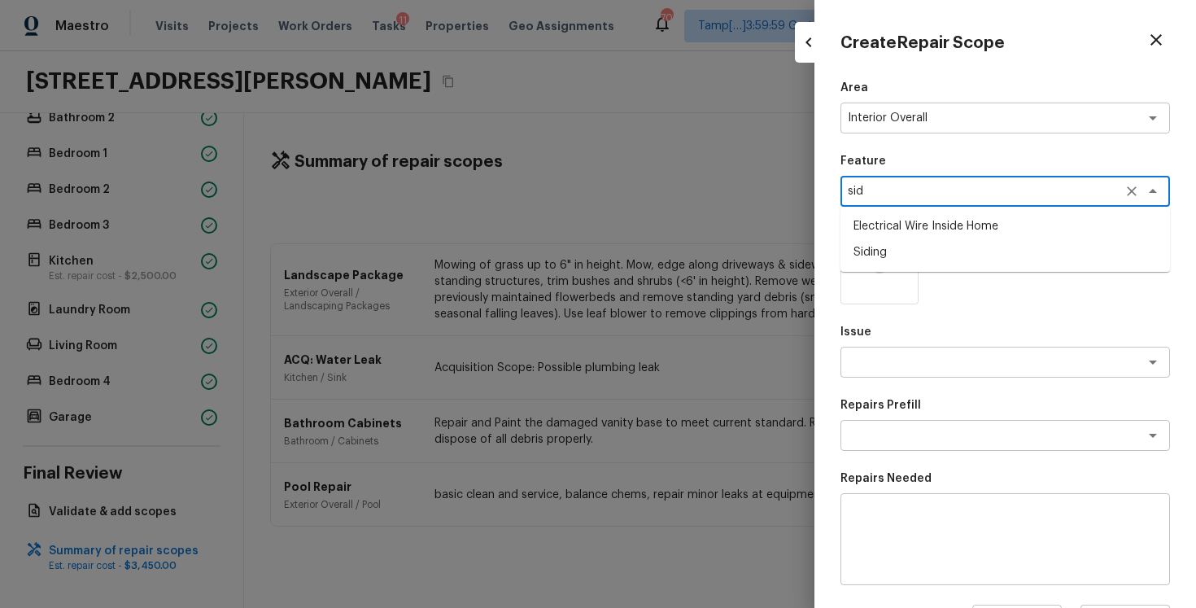
click at [875, 249] on li "Siding" at bounding box center [1006, 252] width 330 height 26
click at [889, 356] on textarea at bounding box center [982, 362] width 269 height 16
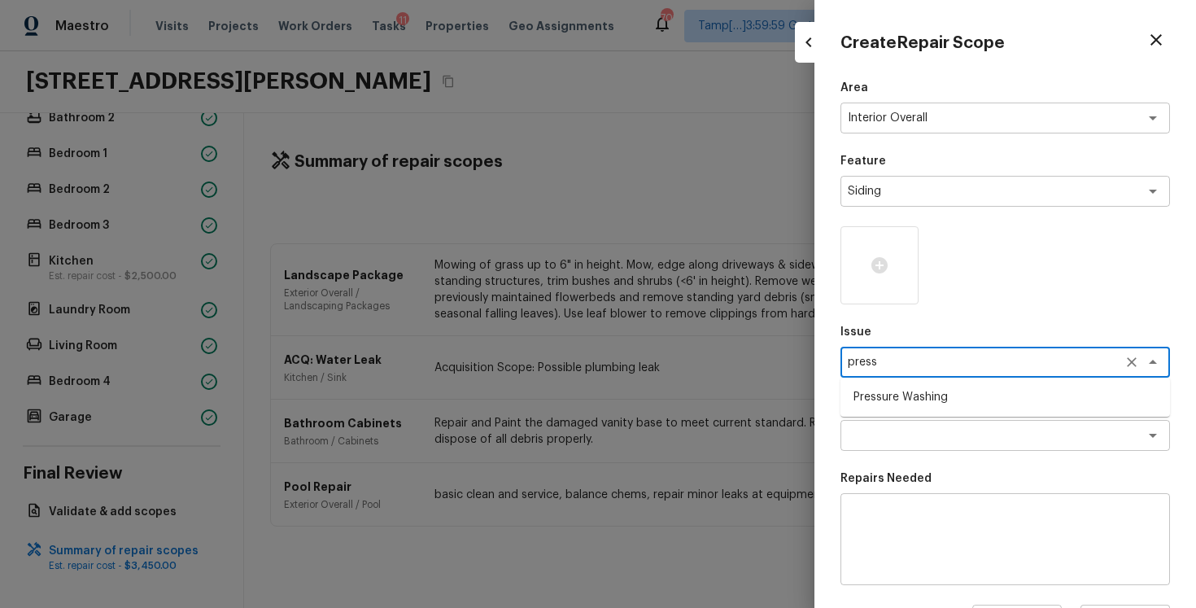
click at [896, 400] on li "Pressure Washing" at bounding box center [1006, 397] width 330 height 26
click at [906, 444] on div "x ​" at bounding box center [1006, 435] width 330 height 31
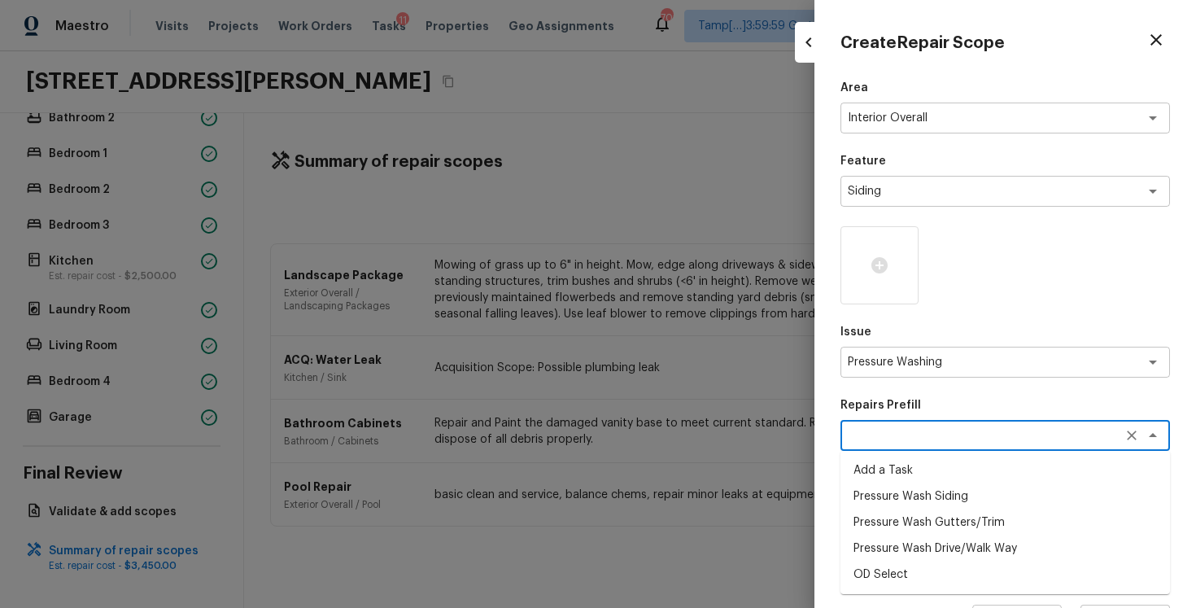
click at [919, 550] on li "Pressure Wash Drive/Walk Way" at bounding box center [1006, 548] width 330 height 26
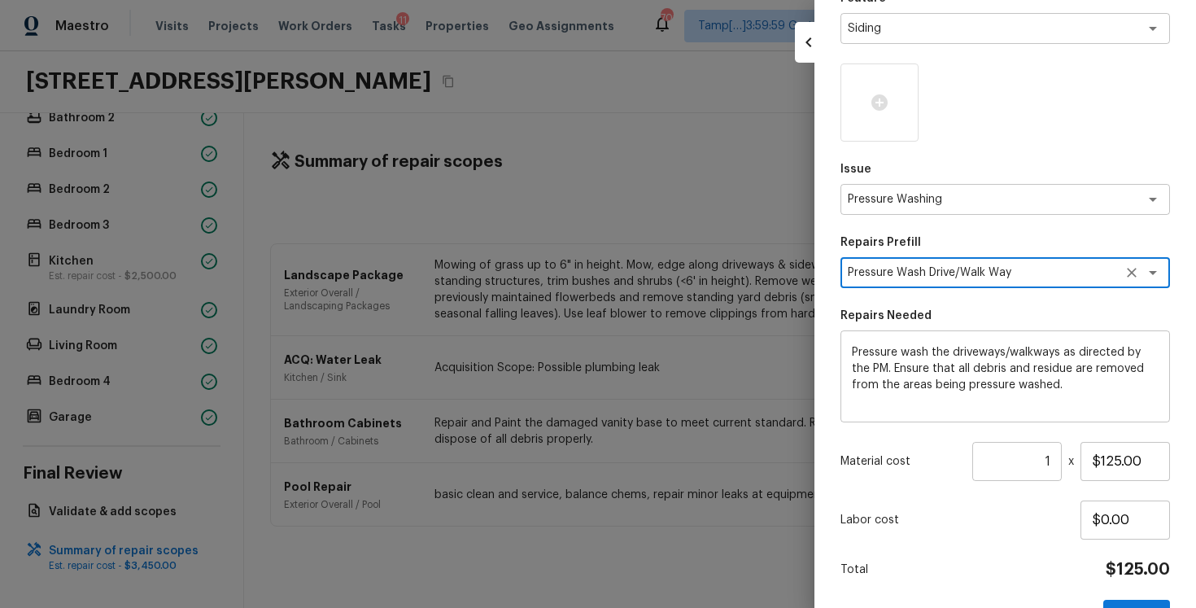
scroll to position [209, 0]
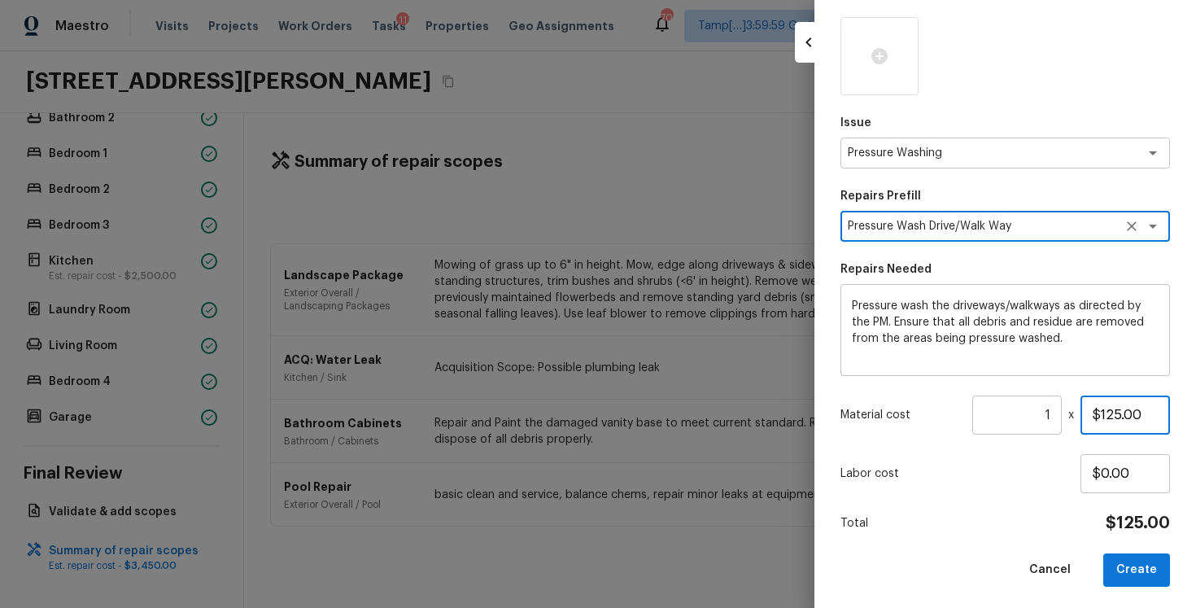
click at [1121, 408] on input "$125.00" at bounding box center [1126, 414] width 90 height 39
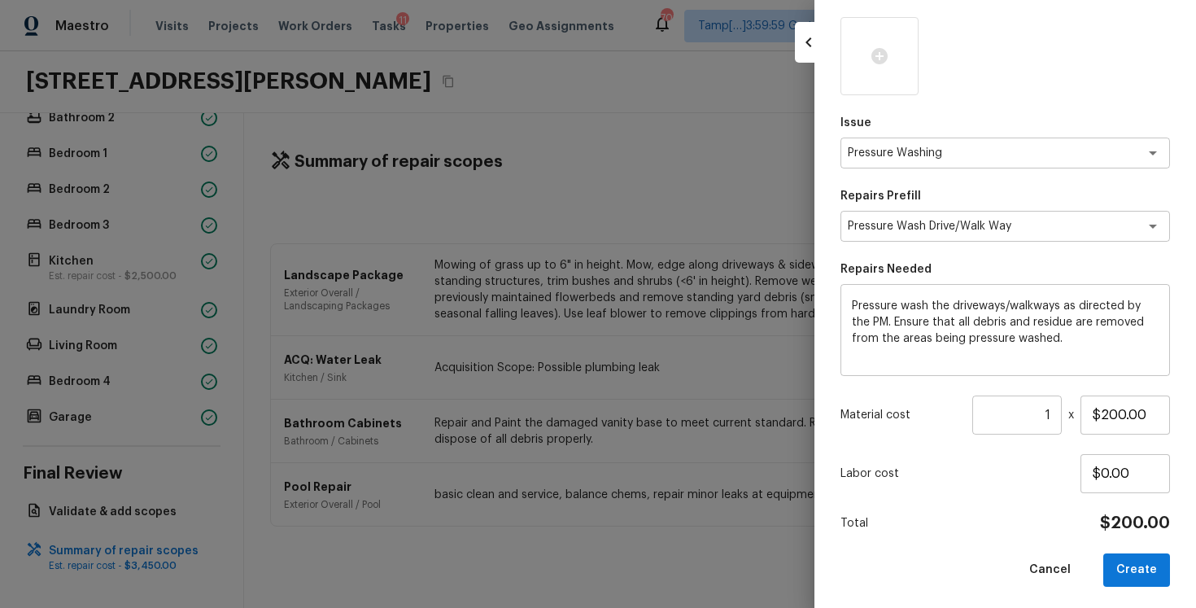
click at [984, 489] on div "Labor cost $0.00" at bounding box center [1006, 473] width 330 height 39
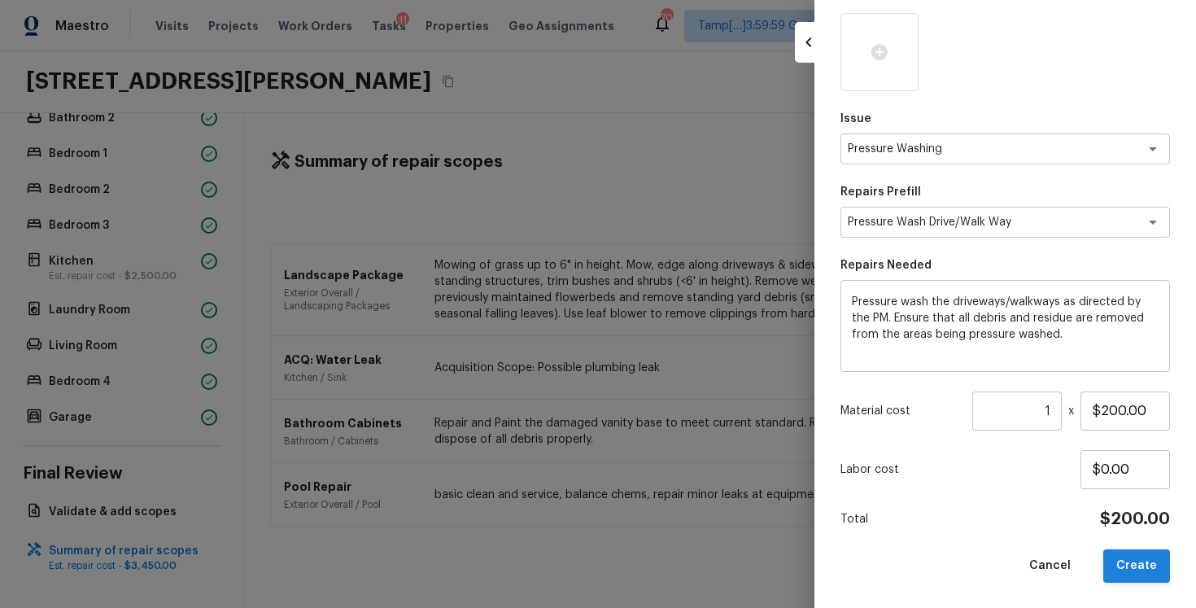
click at [1137, 566] on button "Create" at bounding box center [1136, 565] width 67 height 33
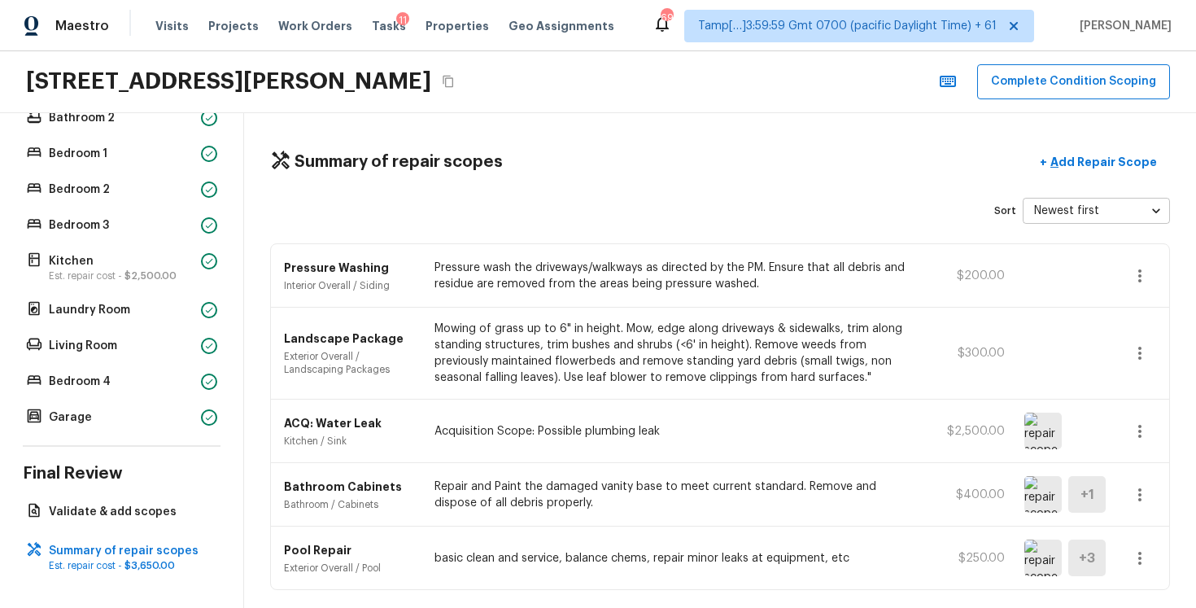
scroll to position [55, 0]
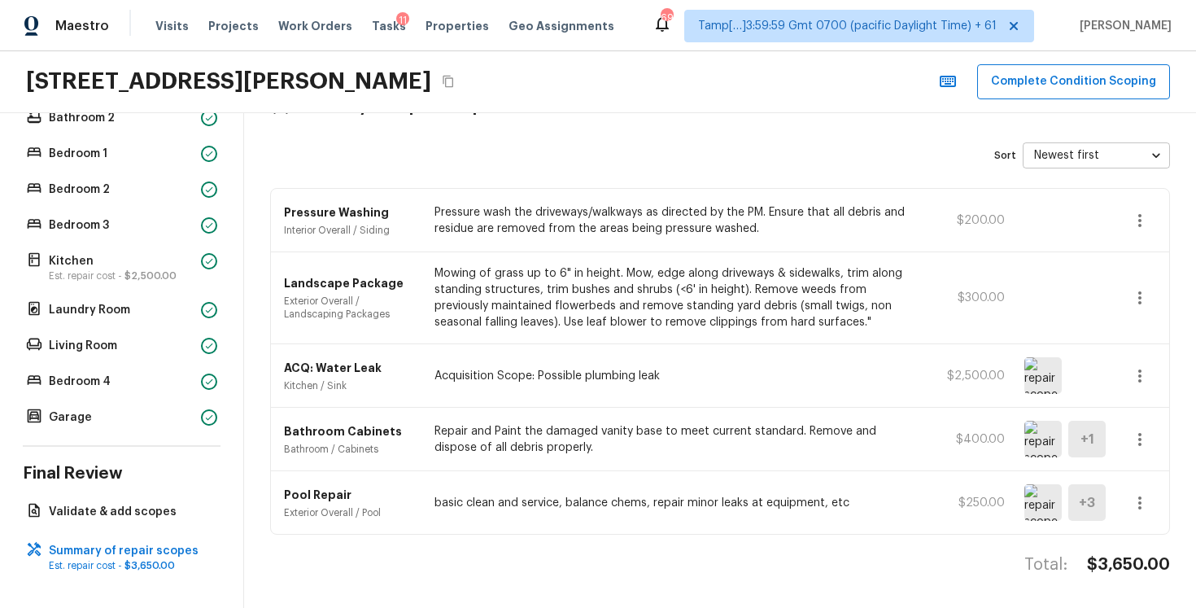
click at [613, 520] on div "Pool Repair Exterior Overall / Pool basic clean and service, balance chems, rep…" at bounding box center [720, 502] width 898 height 63
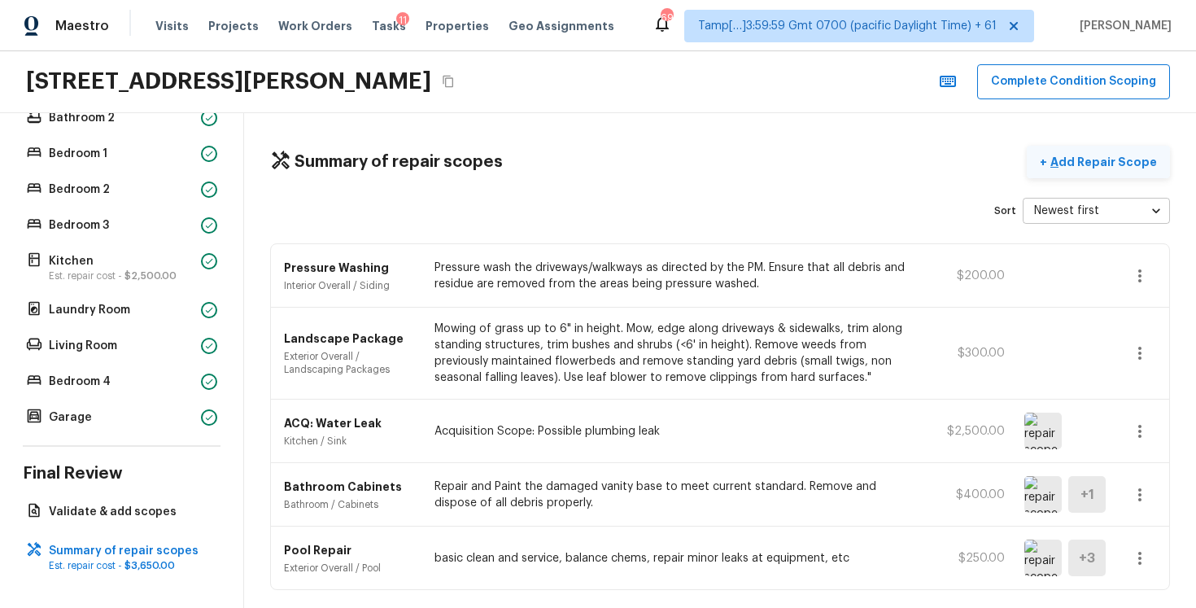
click at [1075, 163] on p "Add Repair Scope" at bounding box center [1102, 162] width 110 height 16
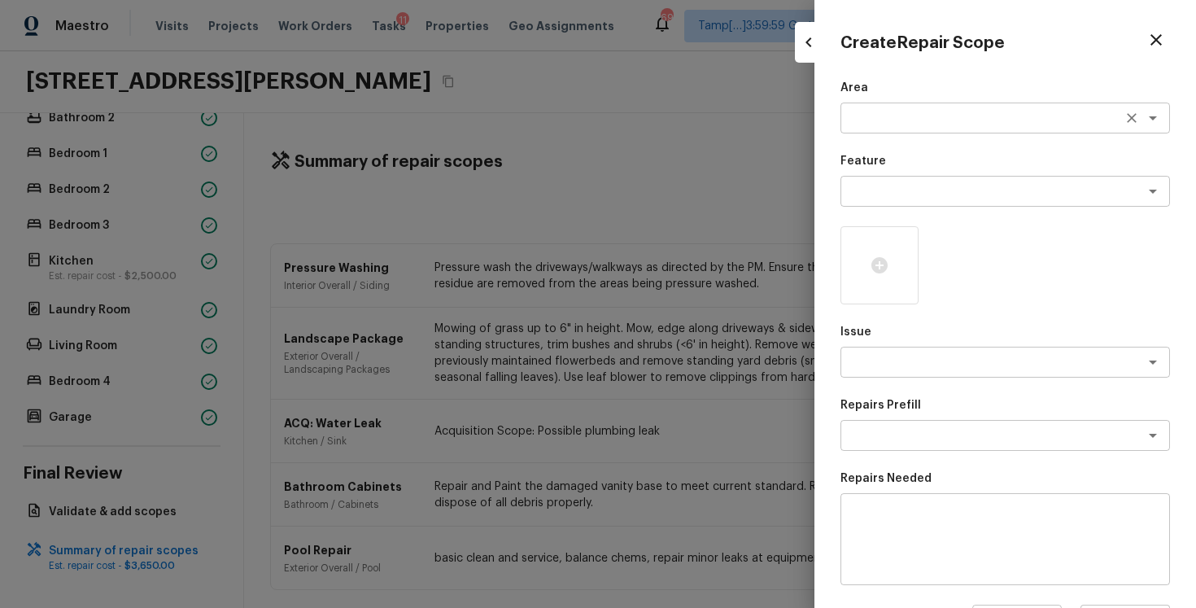
click at [905, 115] on textarea at bounding box center [982, 118] width 269 height 16
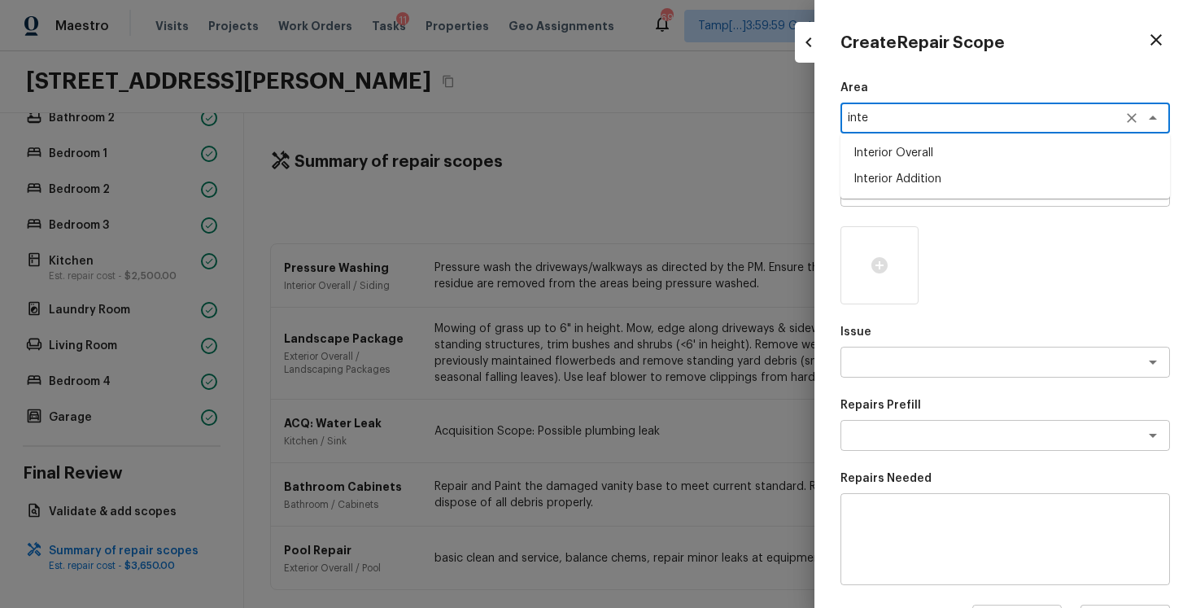
click at [908, 155] on li "Interior Overall" at bounding box center [1006, 153] width 330 height 26
click at [913, 182] on div "x ​" at bounding box center [1006, 191] width 330 height 31
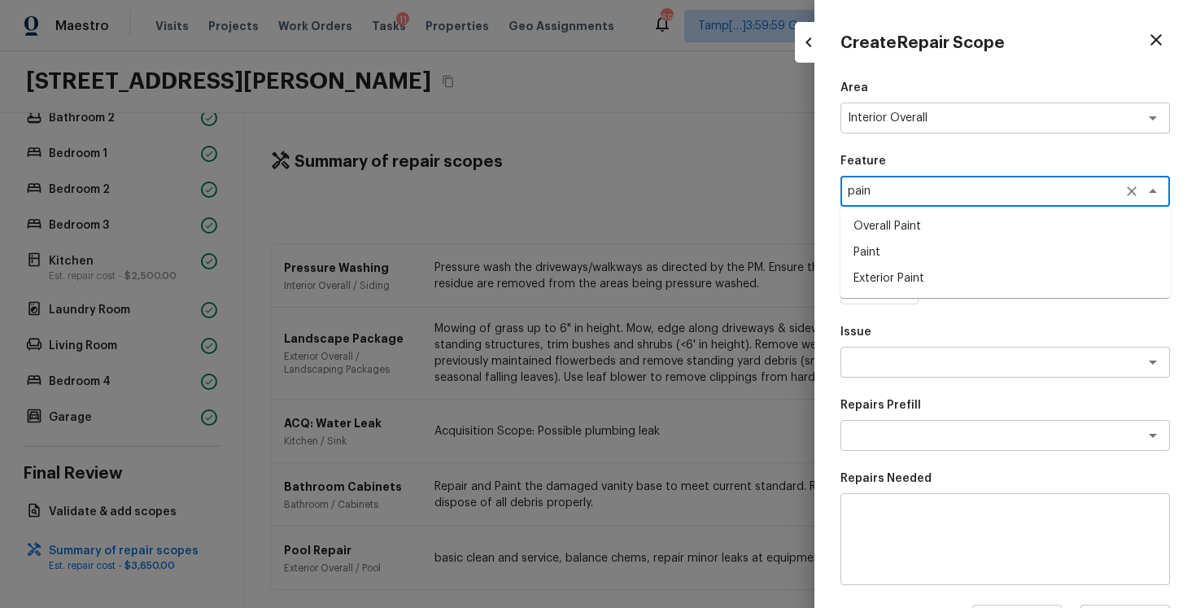
click at [915, 232] on li "Overall Paint" at bounding box center [1006, 226] width 330 height 26
click at [923, 360] on textarea at bounding box center [982, 362] width 269 height 16
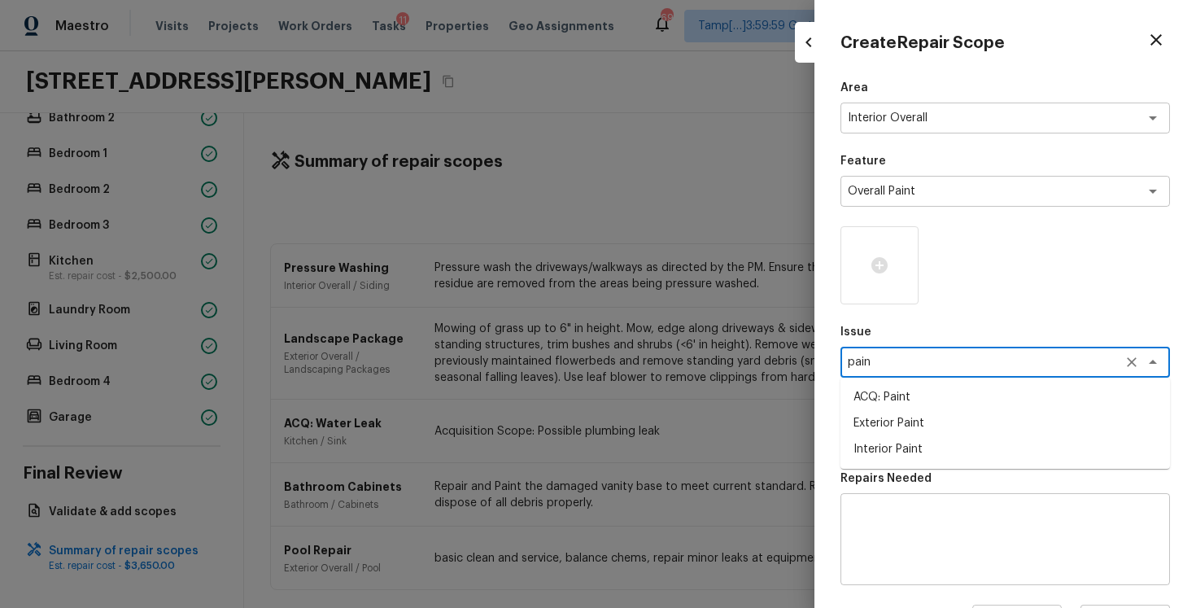
click at [928, 395] on li "ACQ: Paint" at bounding box center [1006, 397] width 330 height 26
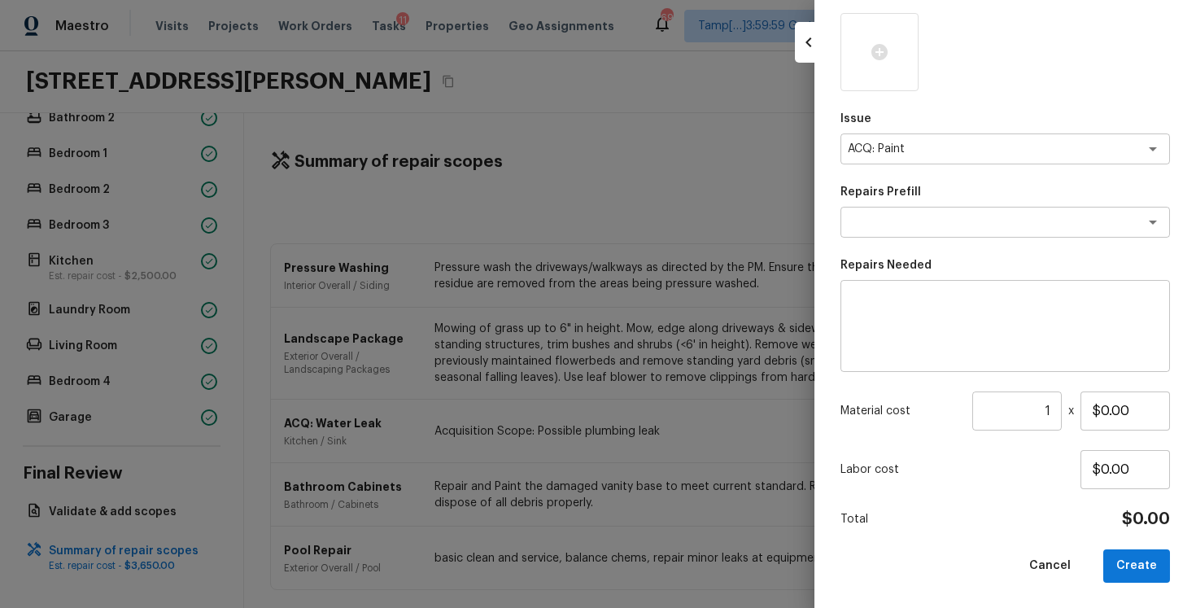
click at [942, 240] on div "Area Interior Overall x ​ Feature Overall Paint x ​ Issue ACQ: Paint x ​ Repair…" at bounding box center [1006, 225] width 330 height 716
click at [941, 226] on textarea at bounding box center [982, 222] width 269 height 16
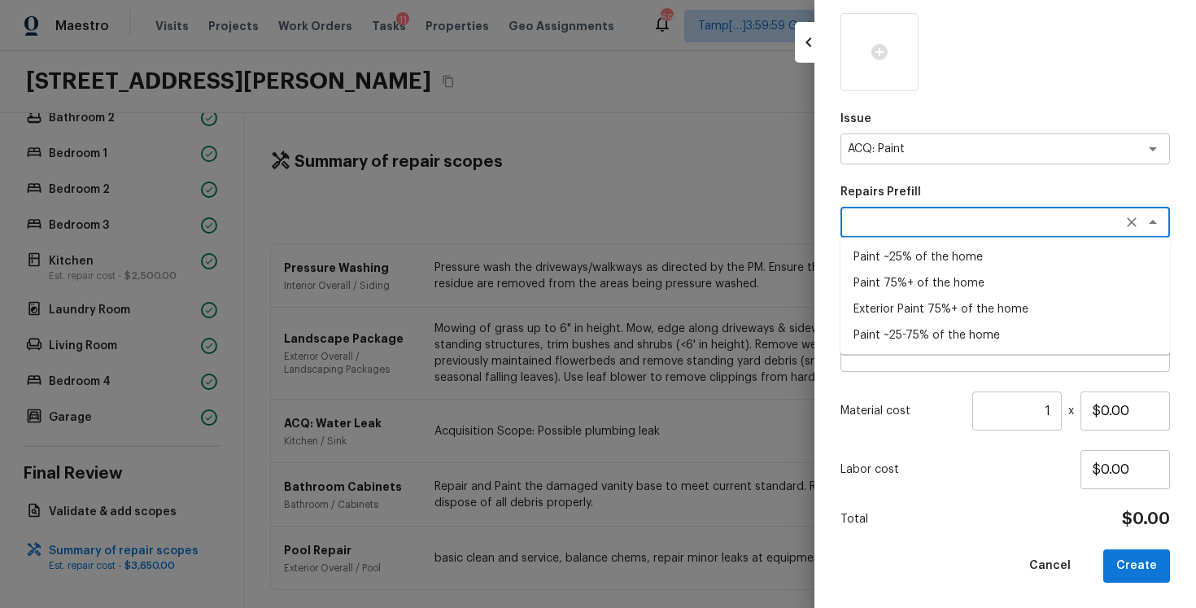
click at [940, 267] on li "Paint ~25% of the home" at bounding box center [1006, 257] width 330 height 26
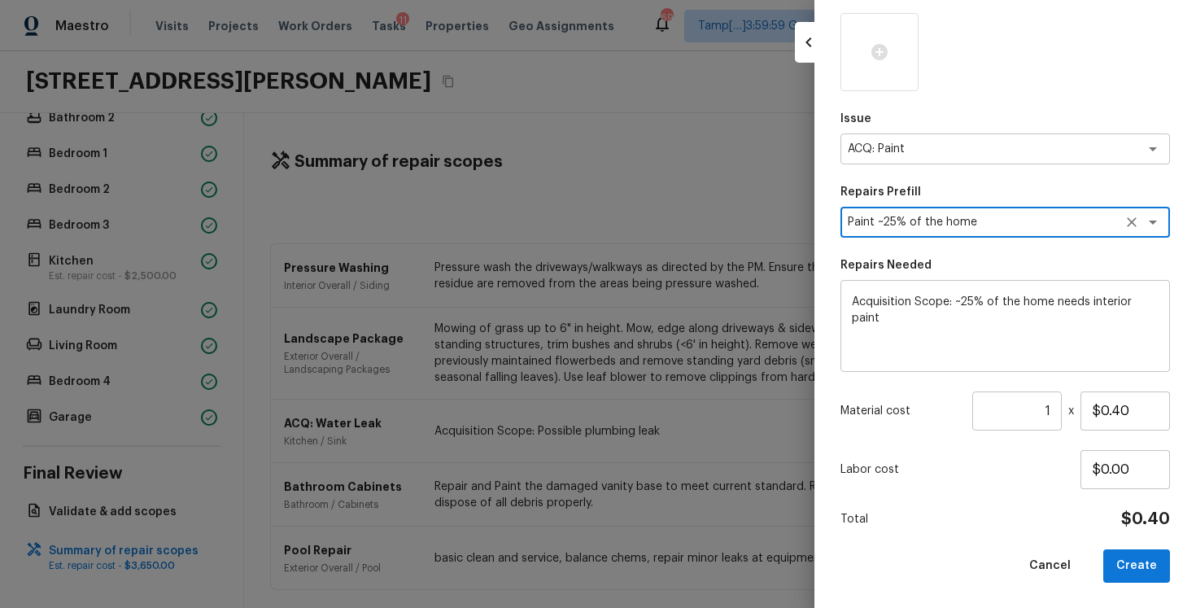
click at [1055, 406] on input "1" at bounding box center [1017, 410] width 90 height 39
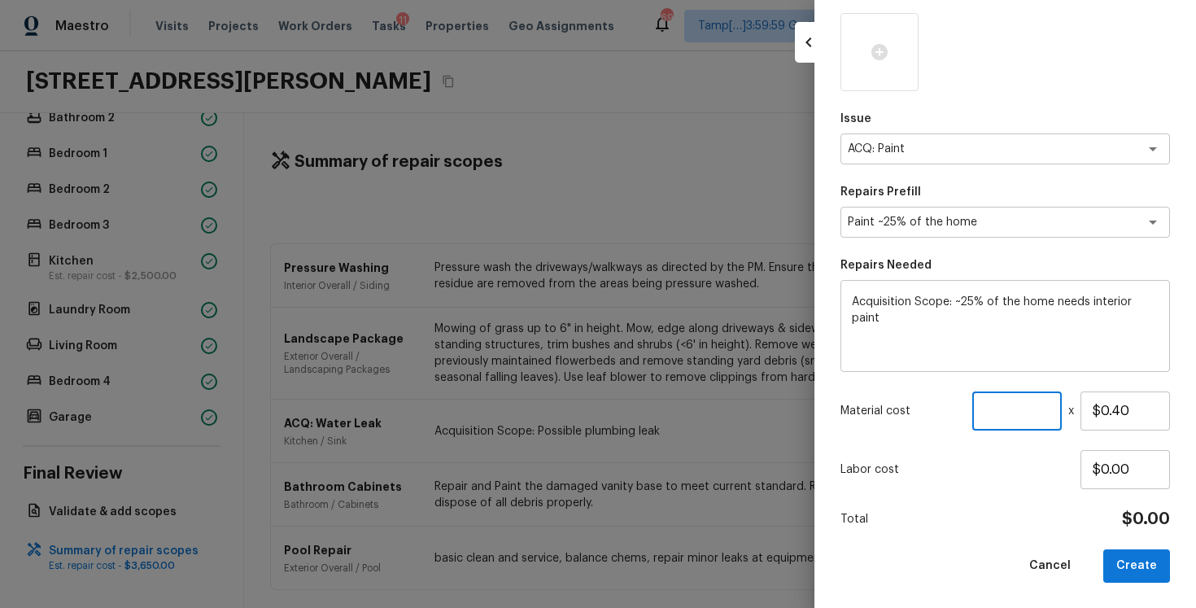
paste input "2301"
click at [1058, 495] on div "Area Interior Overall x ​ Feature Overall Paint x ​ Issue ACQ: Paint x ​ Repair…" at bounding box center [1006, 225] width 330 height 716
click at [1149, 576] on button "Create" at bounding box center [1136, 565] width 67 height 33
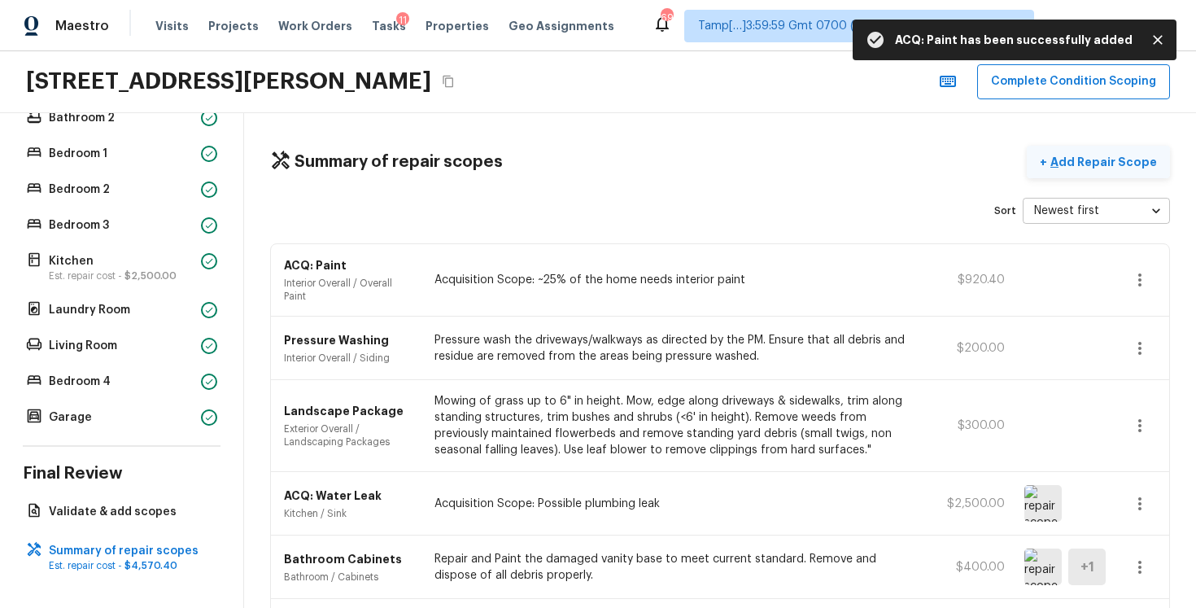
click at [1147, 151] on button "+ Add Repair Scope" at bounding box center [1098, 162] width 143 height 33
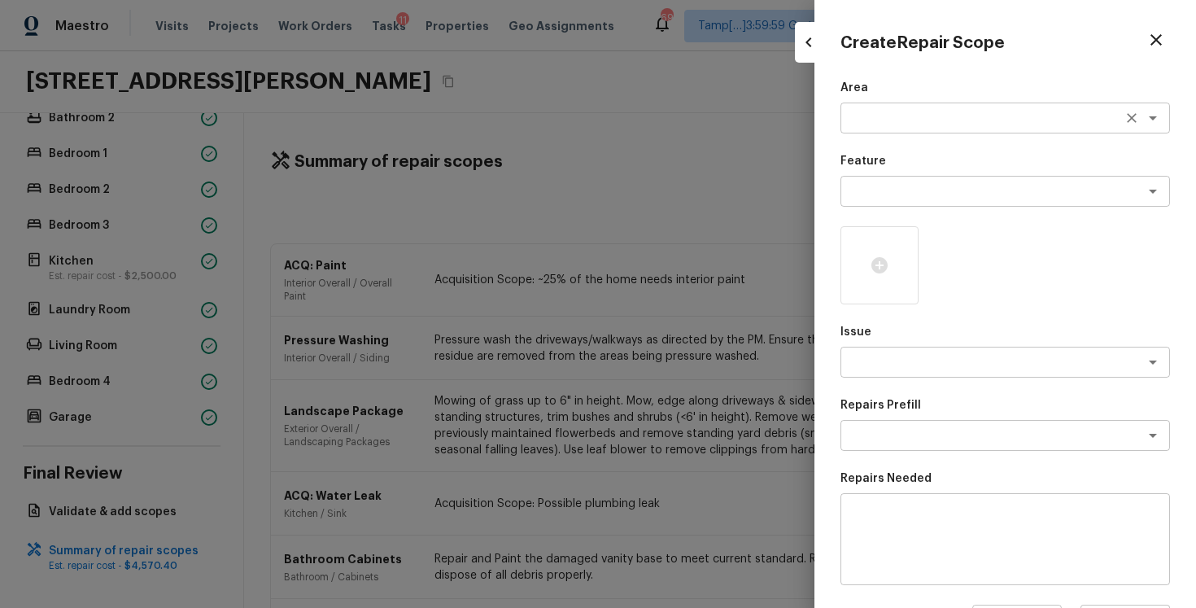
click at [902, 118] on textarea at bounding box center [982, 118] width 269 height 16
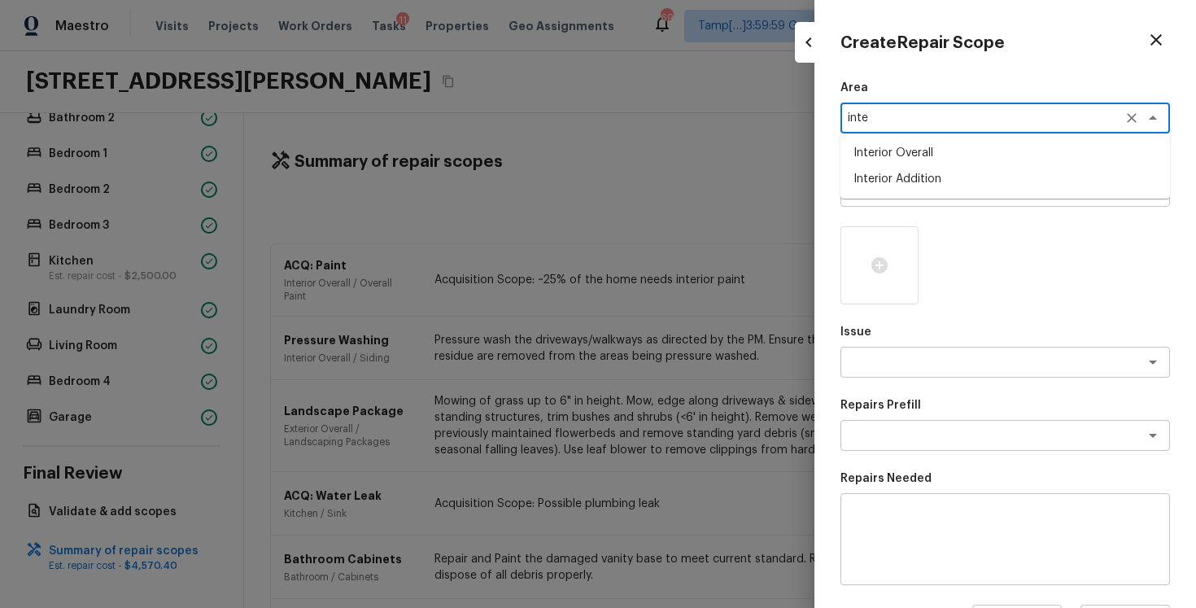
click at [902, 152] on li "Interior Overall" at bounding box center [1006, 153] width 330 height 26
click at [902, 201] on div "x ​" at bounding box center [1006, 191] width 330 height 31
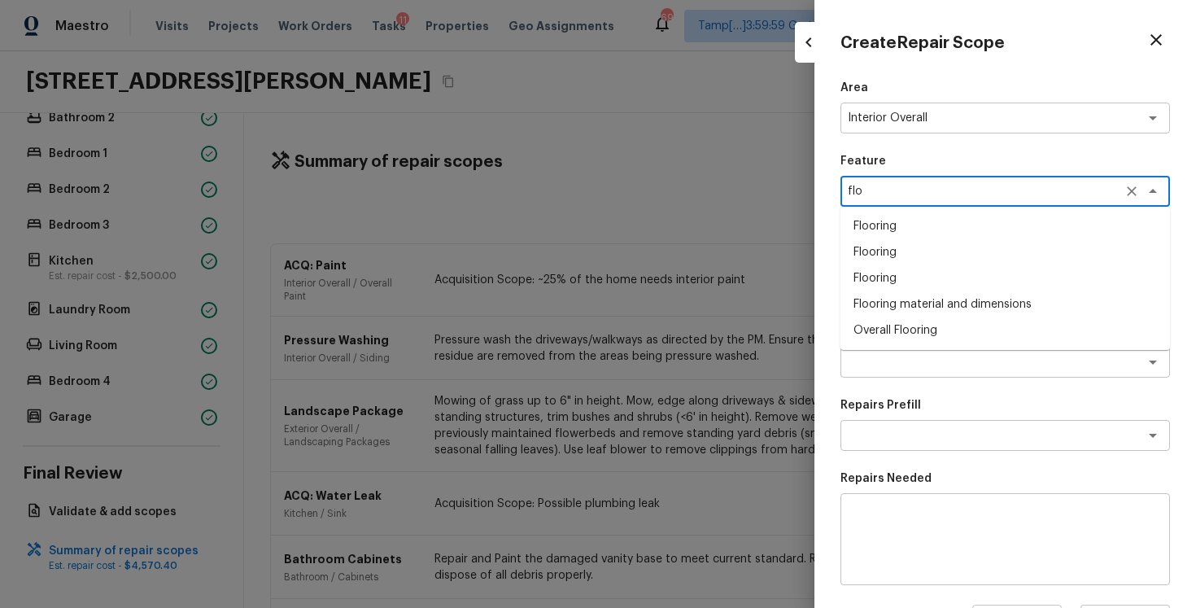
click at [916, 339] on li "Overall Flooring" at bounding box center [1006, 330] width 330 height 26
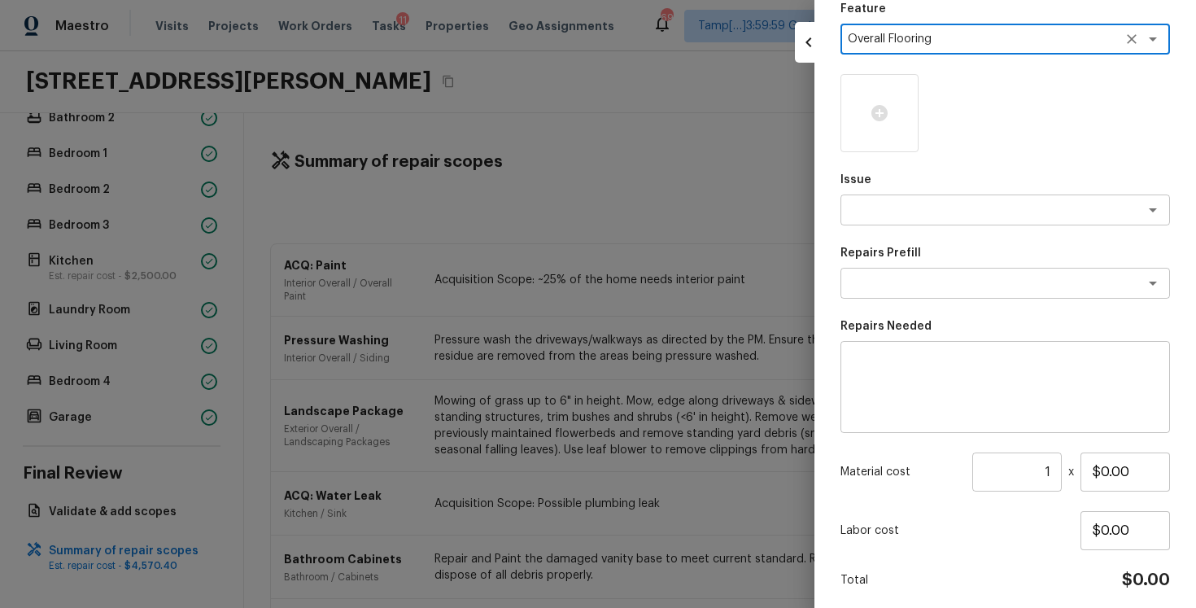
scroll to position [165, 0]
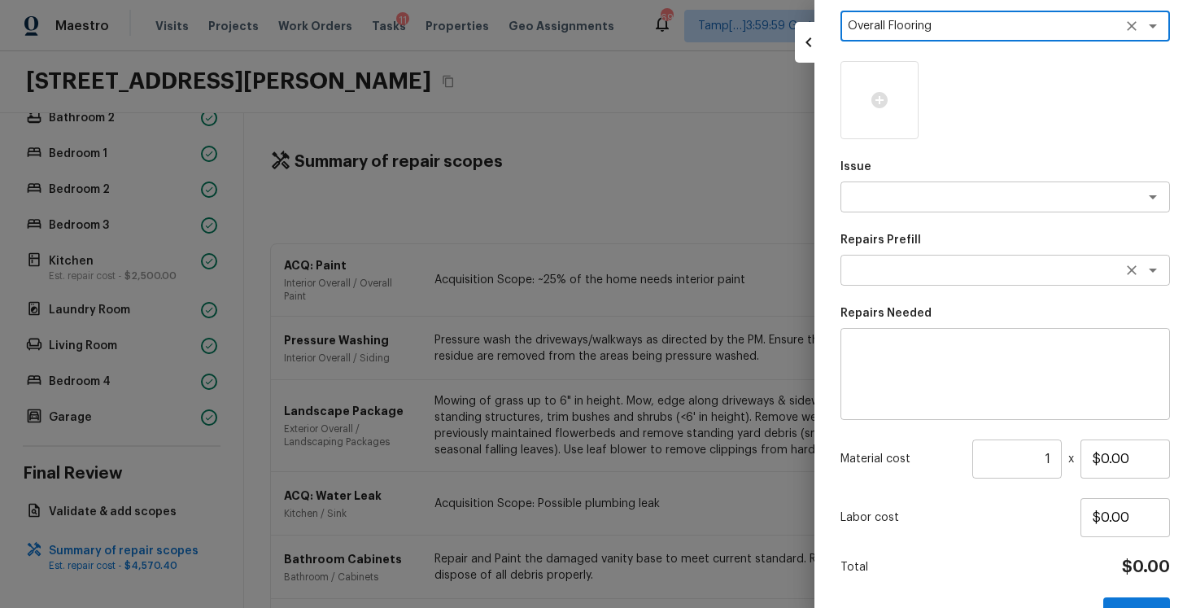
click at [916, 282] on div "x ​" at bounding box center [1006, 270] width 330 height 31
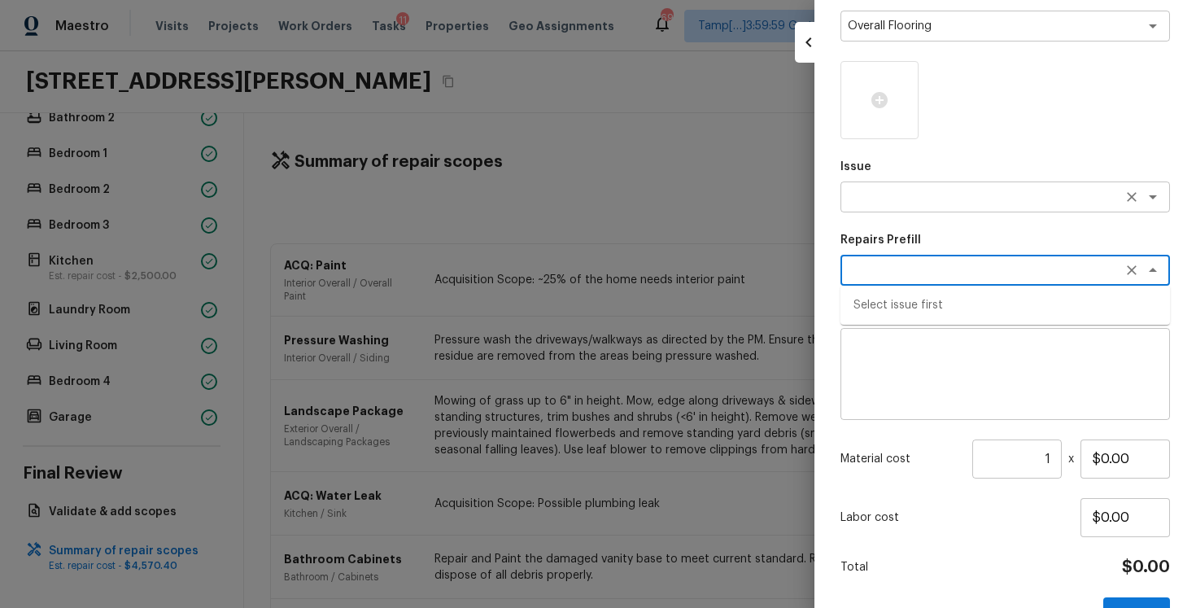
click at [907, 199] on textarea at bounding box center [982, 197] width 269 height 16
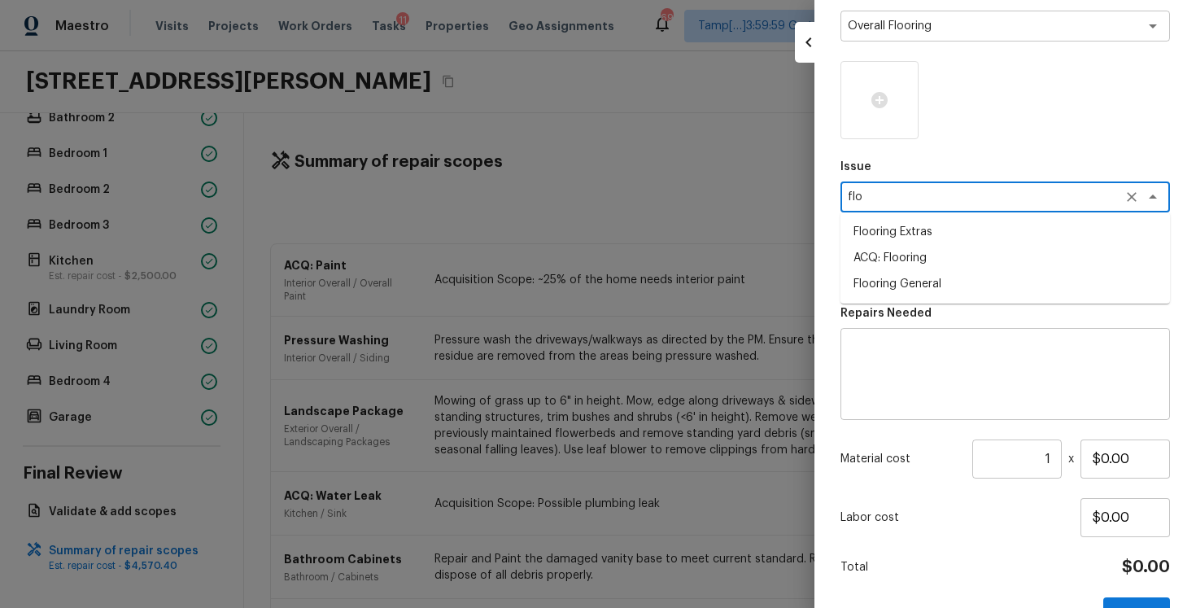
click at [918, 256] on li "ACQ: Flooring" at bounding box center [1006, 258] width 330 height 26
click at [919, 287] on div "Area Interior Overall x ​ Feature Overall Flooring x ​ Issue ACQ: Flooring x ​ …" at bounding box center [1006, 273] width 330 height 716
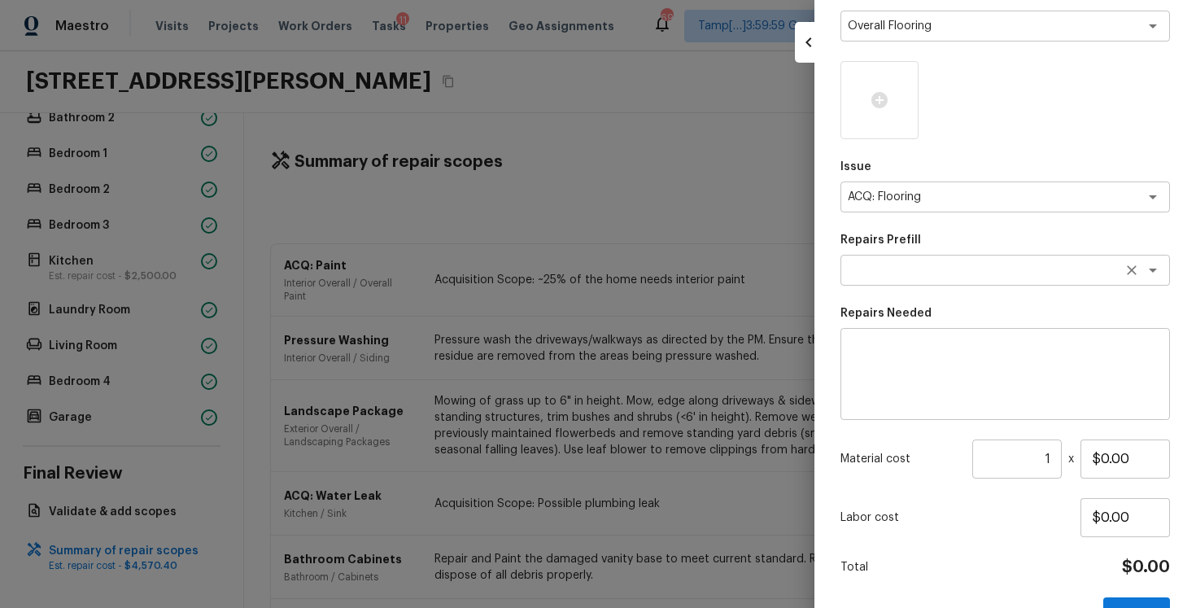
click at [902, 270] on textarea at bounding box center [982, 270] width 269 height 16
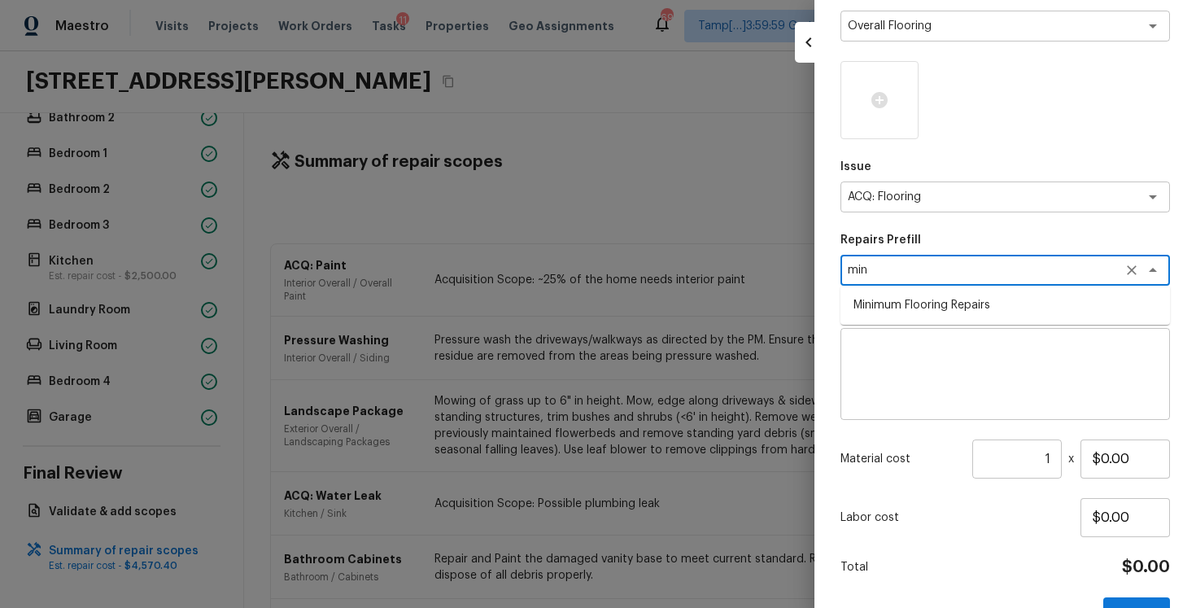
click at [908, 294] on li "Minimum Flooring Repairs" at bounding box center [1006, 305] width 330 height 26
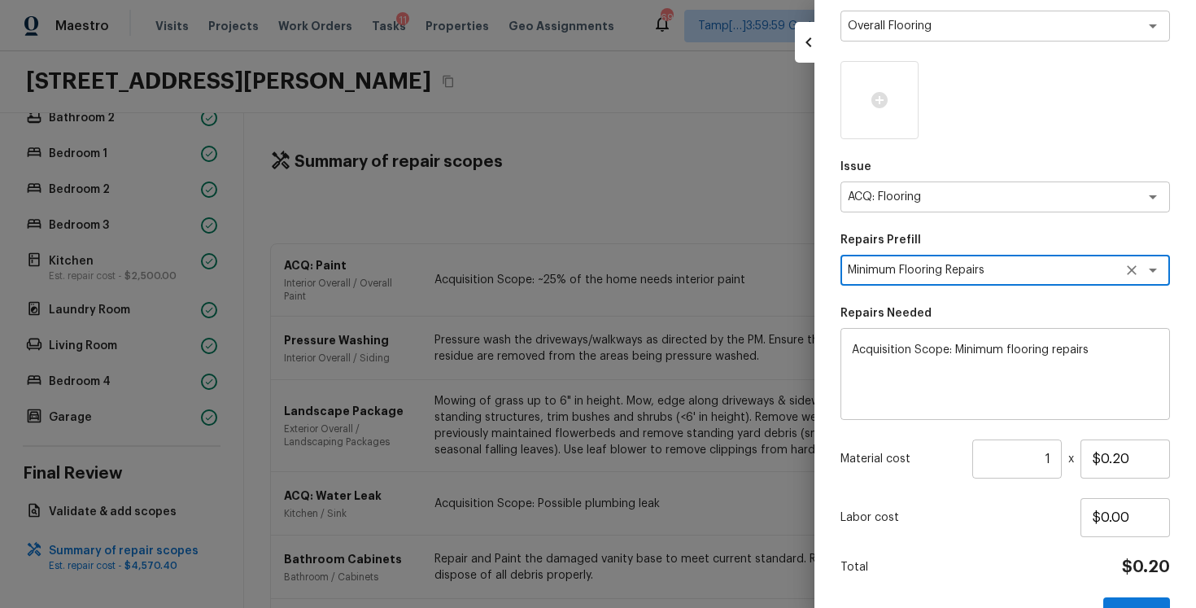
scroll to position [213, 0]
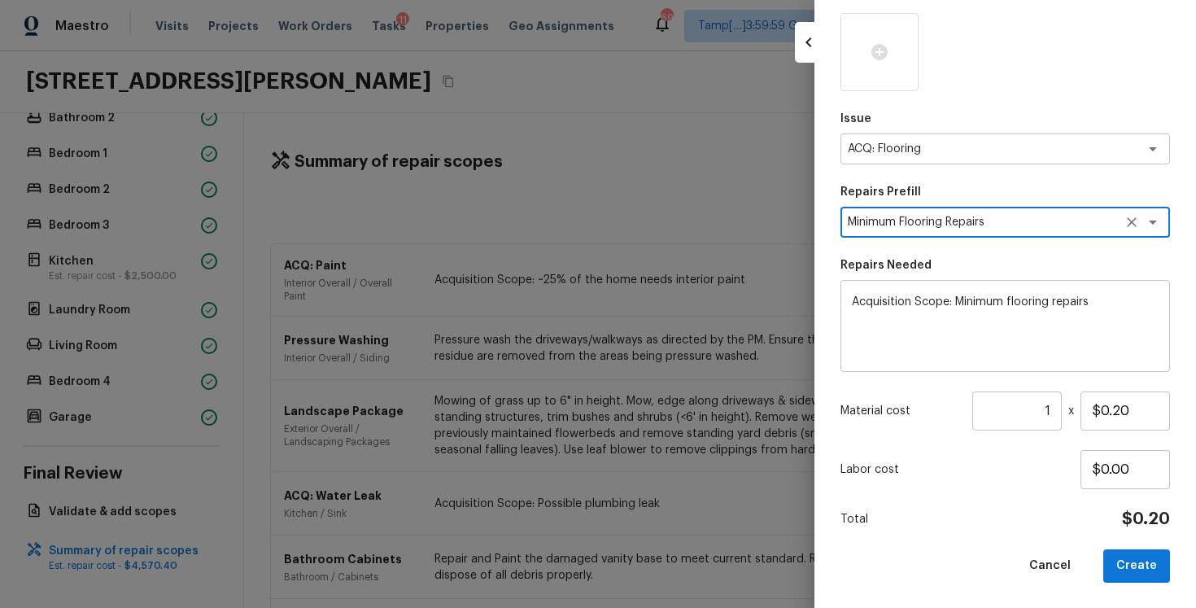
click at [1058, 409] on input "1" at bounding box center [1017, 410] width 90 height 39
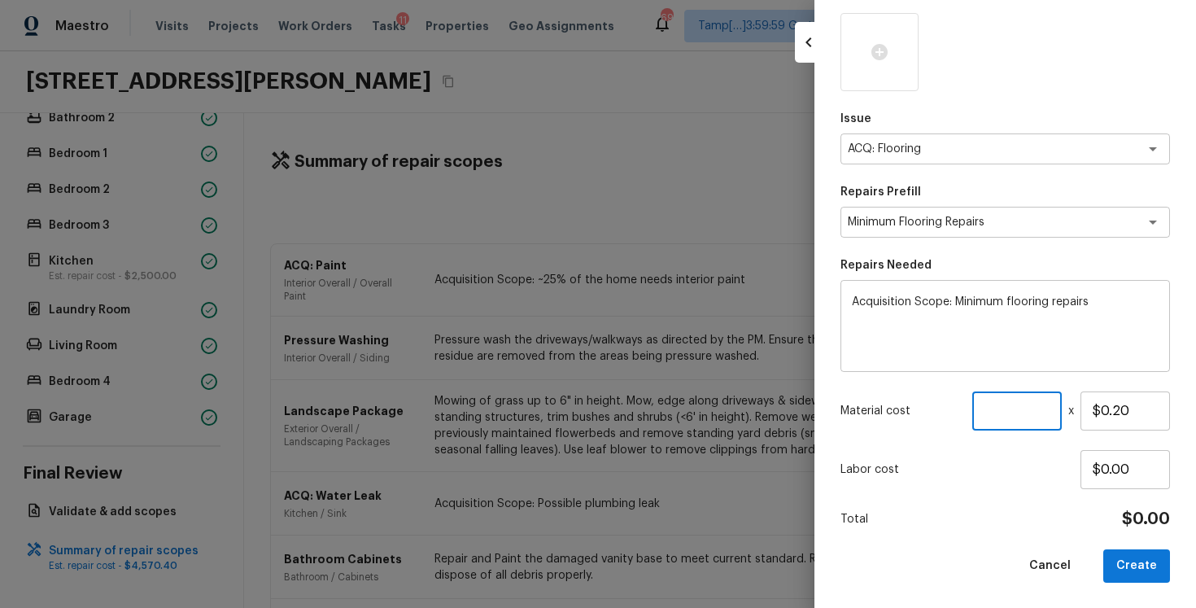
paste input "2301"
click at [1142, 567] on button "Create" at bounding box center [1136, 565] width 67 height 33
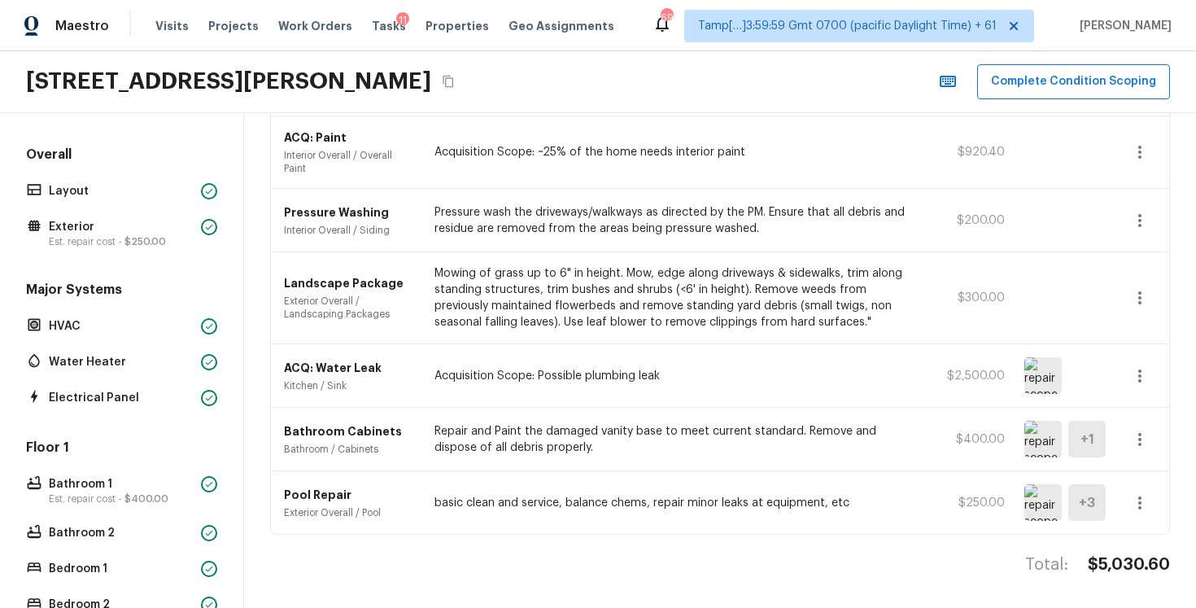
scroll to position [415, 0]
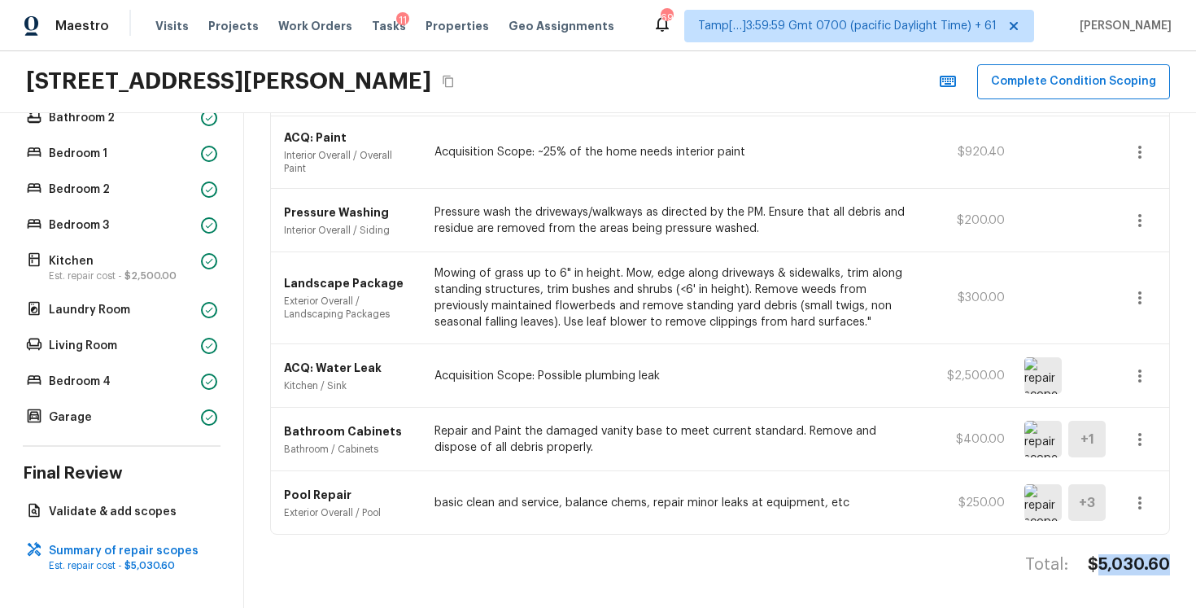
drag, startPoint x: 1096, startPoint y: 562, endPoint x: 1186, endPoint y: 562, distance: 89.5
click at [1186, 562] on div "Summary of repair scopes + Add Repair Scope Sort Newest first newestFirst ​ ACQ…" at bounding box center [720, 360] width 952 height 495
copy h4 "5,030.60"
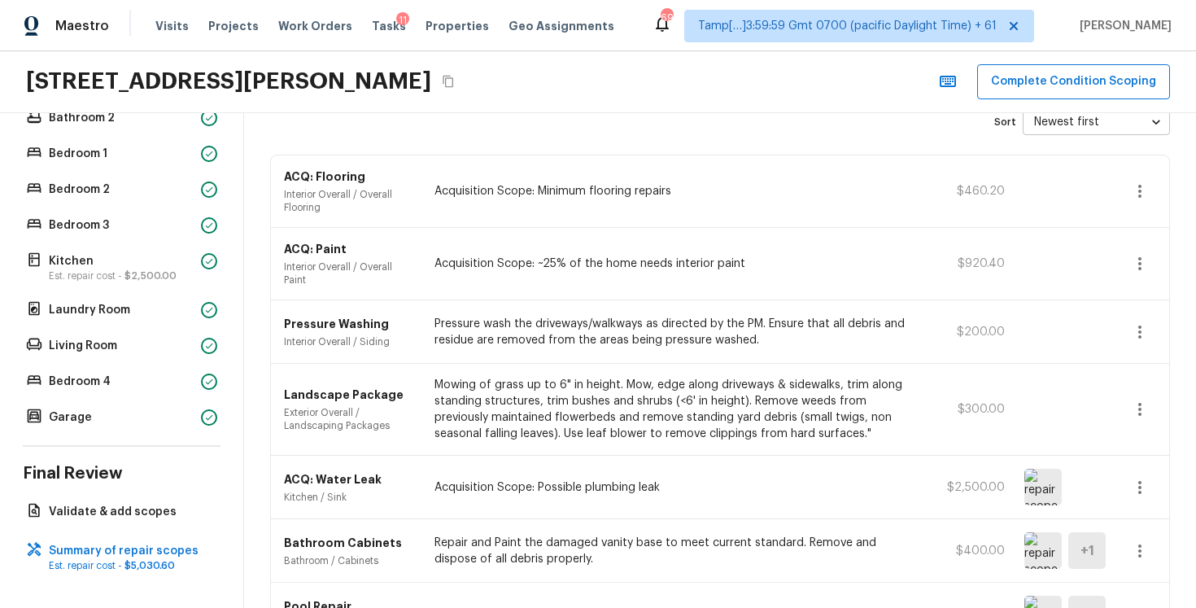
scroll to position [200, 0]
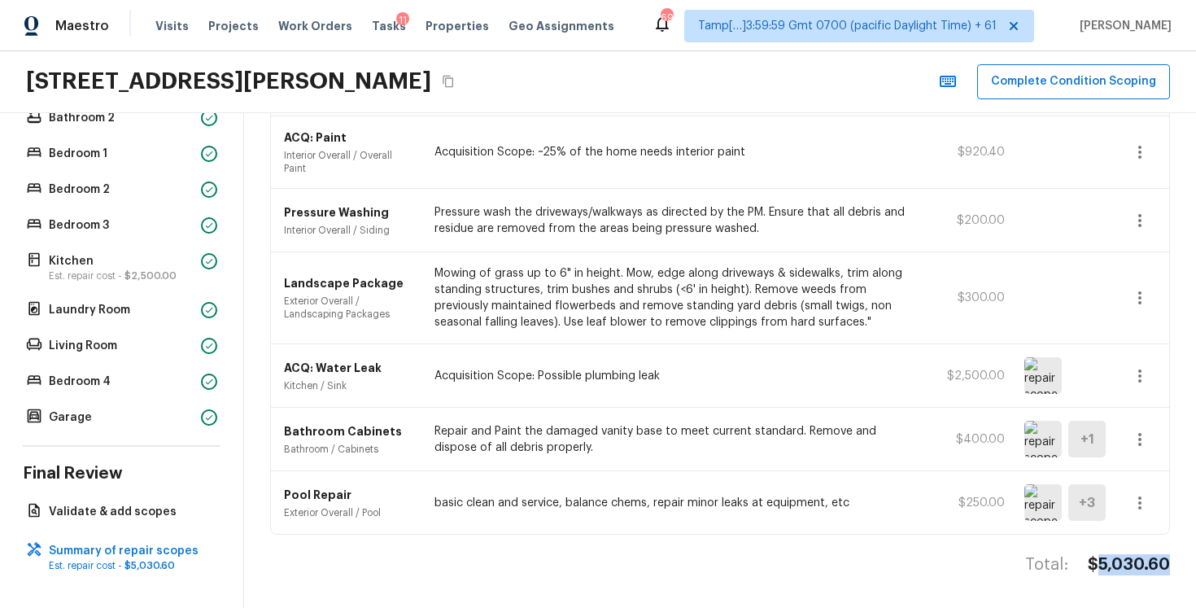
click at [435, 506] on p "basic clean and service, balance chems, repair minor leaks at equipment, etc" at bounding box center [674, 503] width 478 height 16
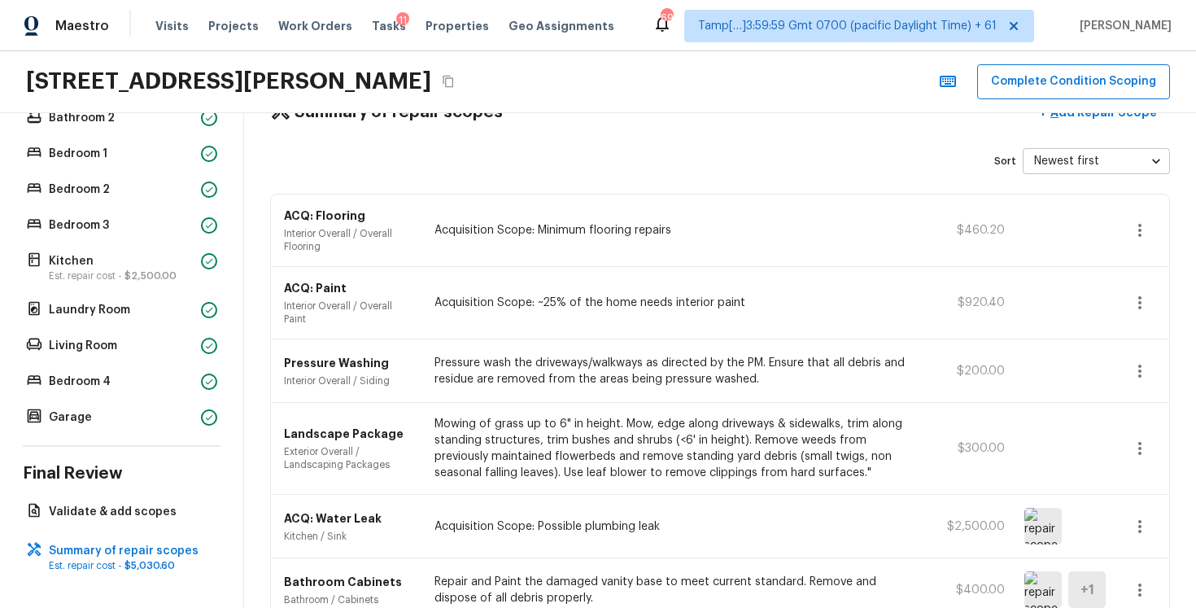
scroll to position [0, 0]
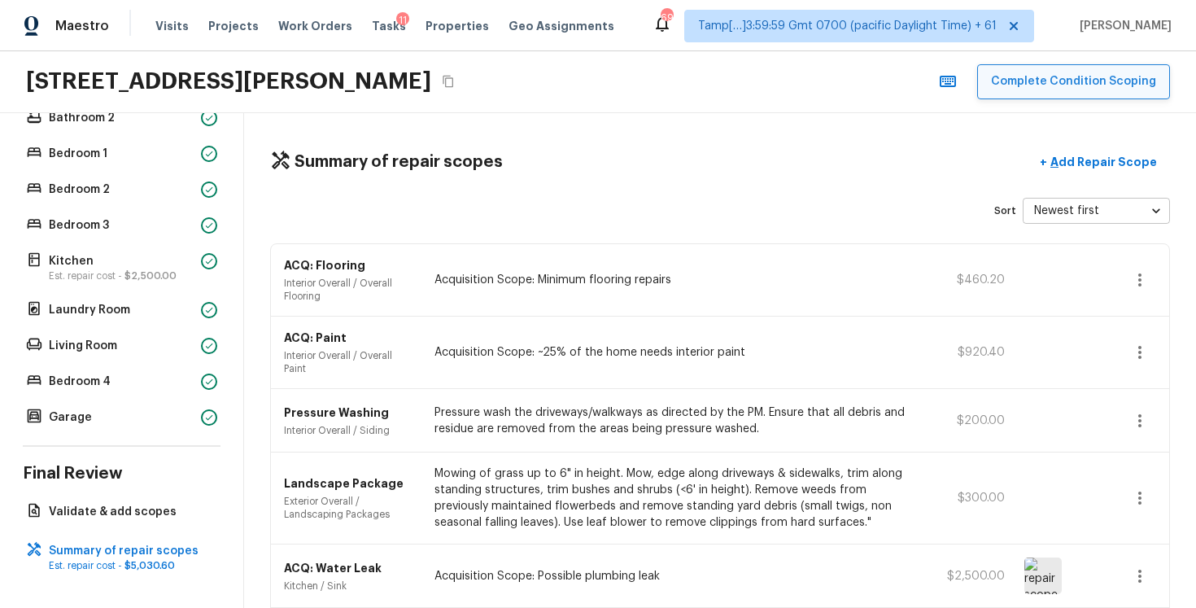
click at [1042, 86] on button "Complete Condition Scoping" at bounding box center [1073, 81] width 193 height 35
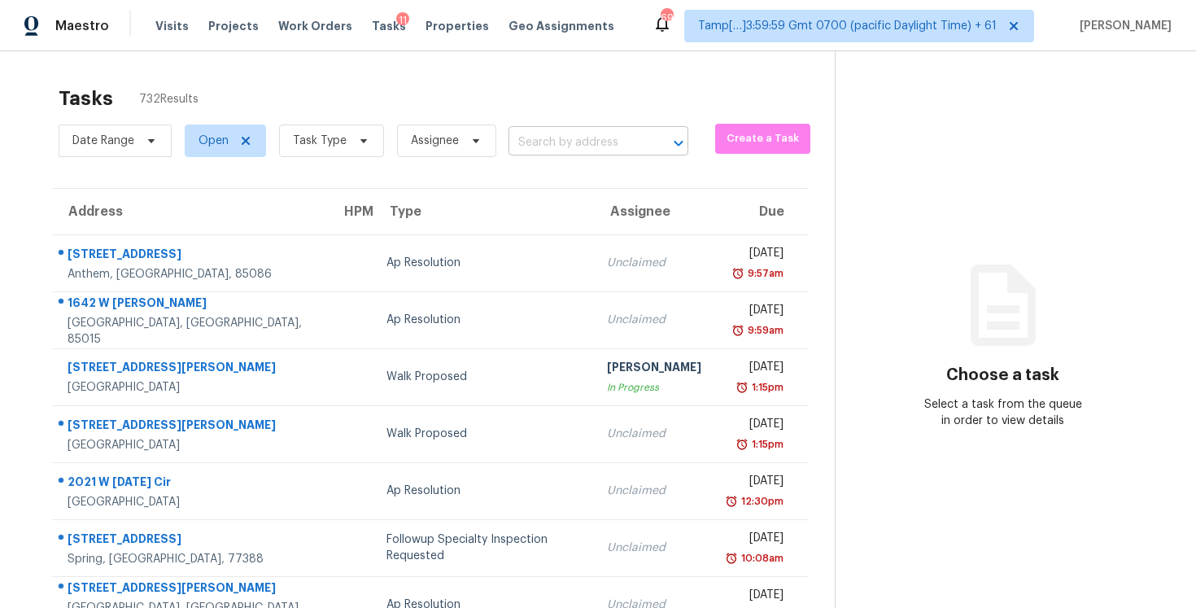
click at [582, 138] on input "text" at bounding box center [576, 142] width 134 height 25
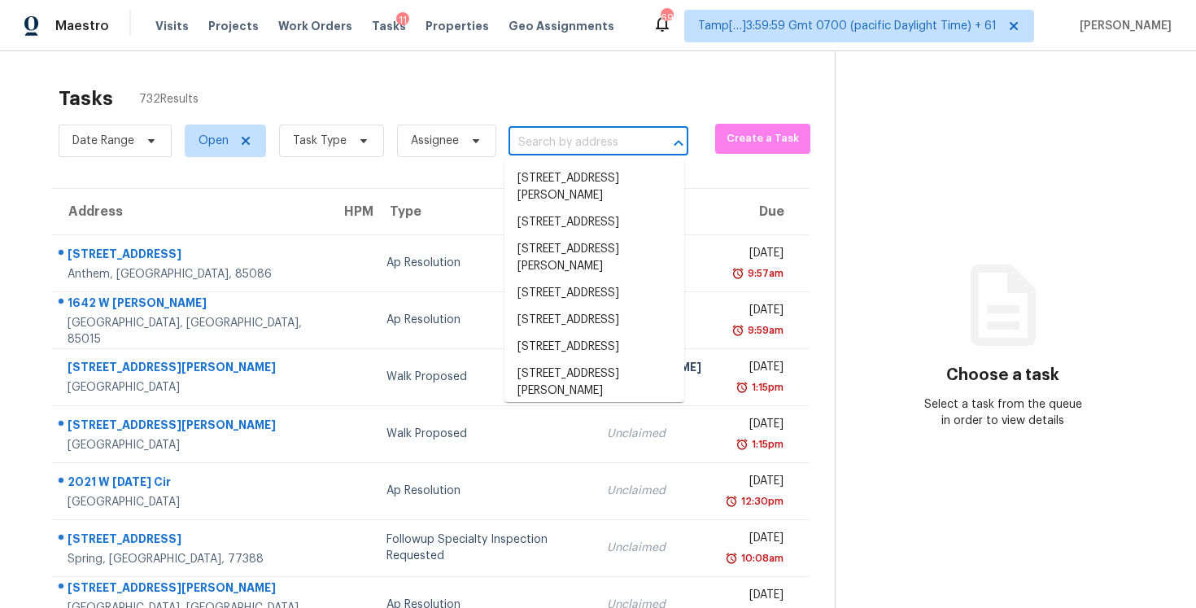
paste input "100 Lavender Way, McDonough, GA 30252"
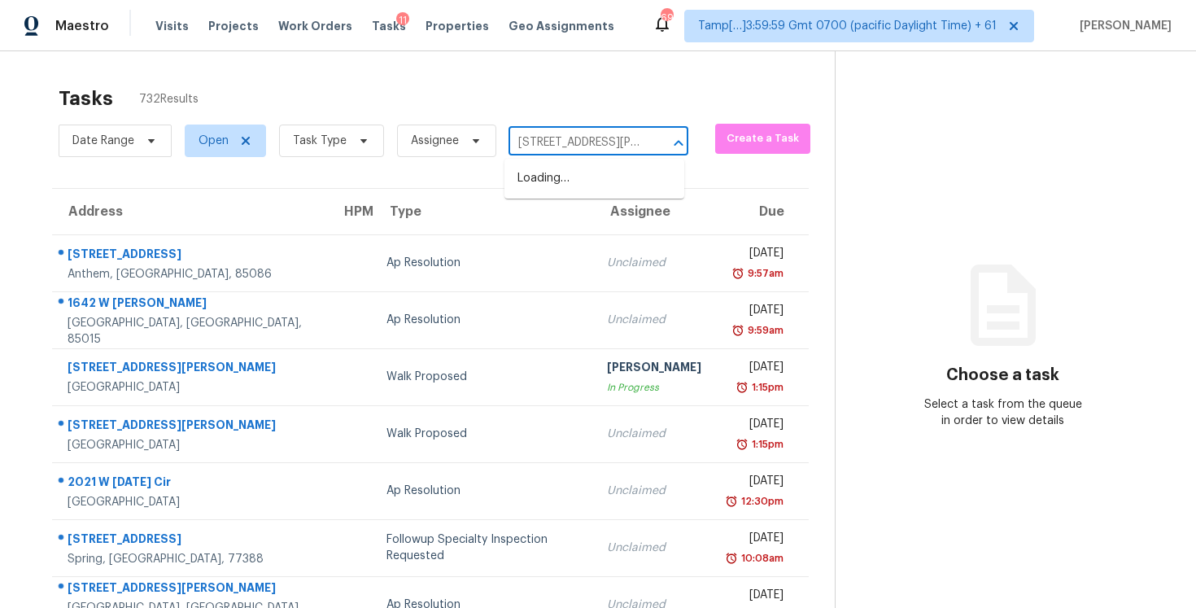
scroll to position [0, 103]
click at [602, 179] on li "100 Lavender Way, McDonough, GA 30252" at bounding box center [594, 187] width 180 height 44
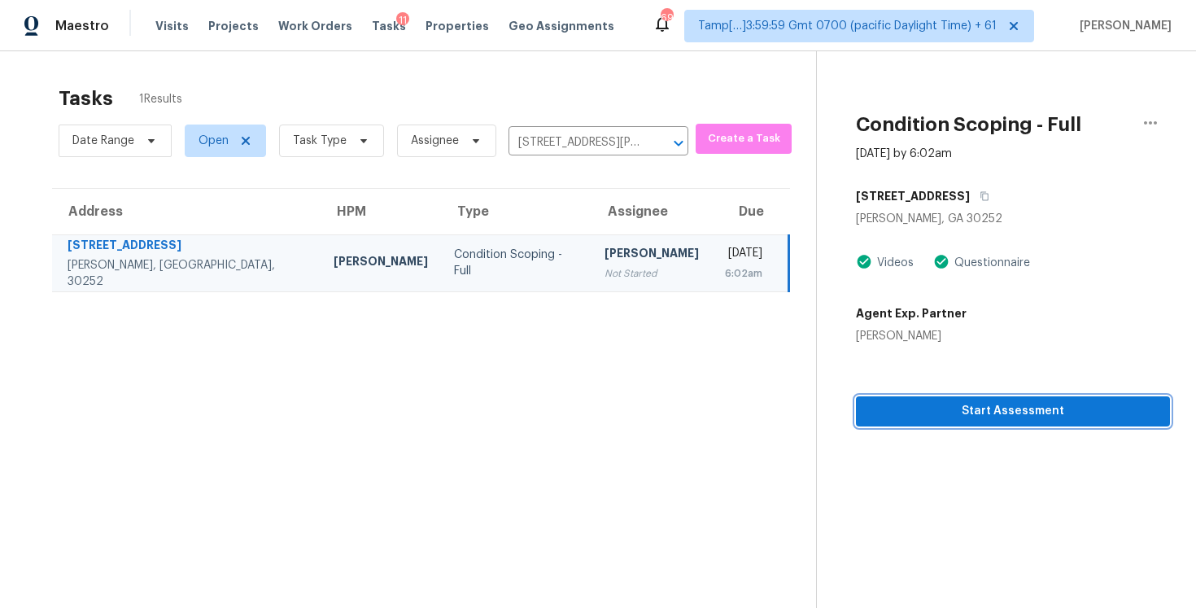
click at [994, 417] on span "Start Assessment" at bounding box center [1013, 411] width 288 height 20
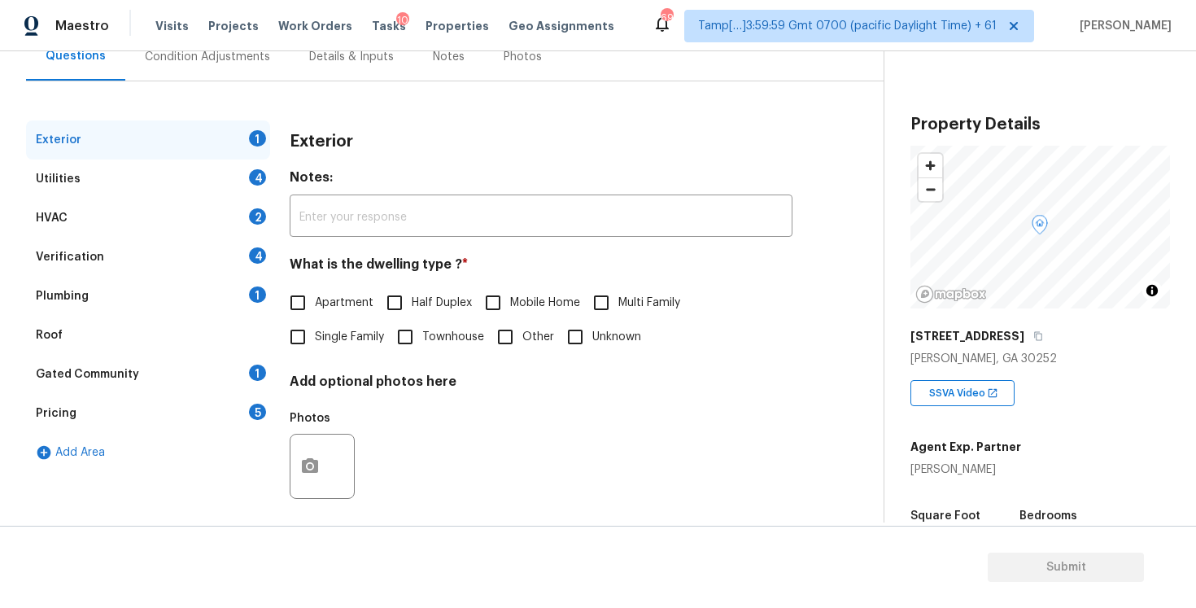
scroll to position [176, 0]
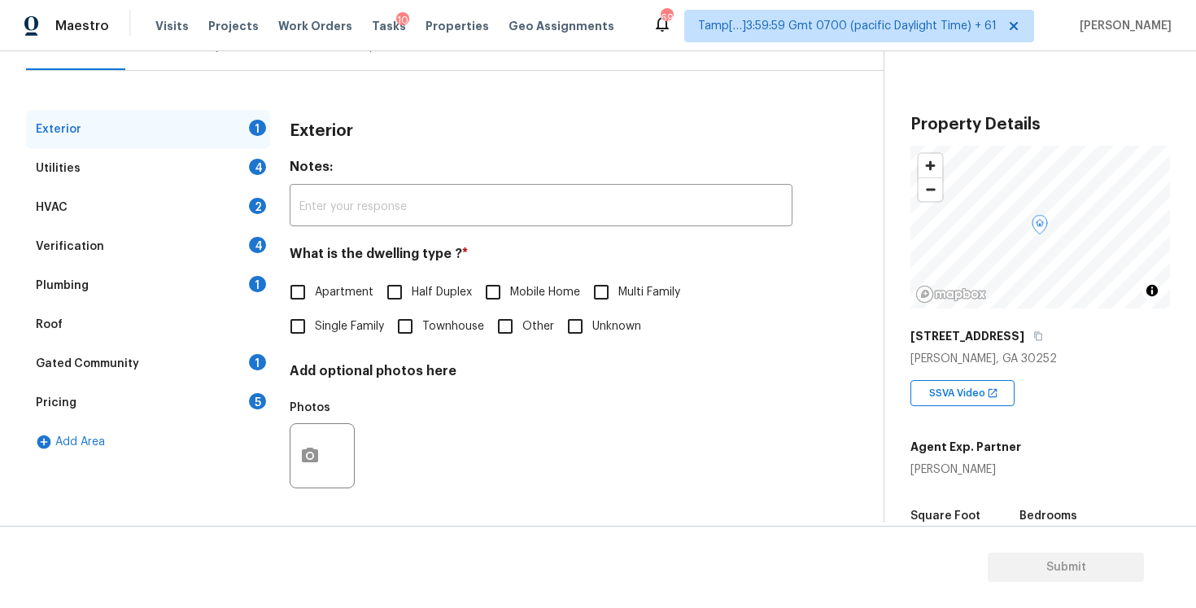
click at [293, 332] on input "Single Family" at bounding box center [298, 326] width 34 height 34
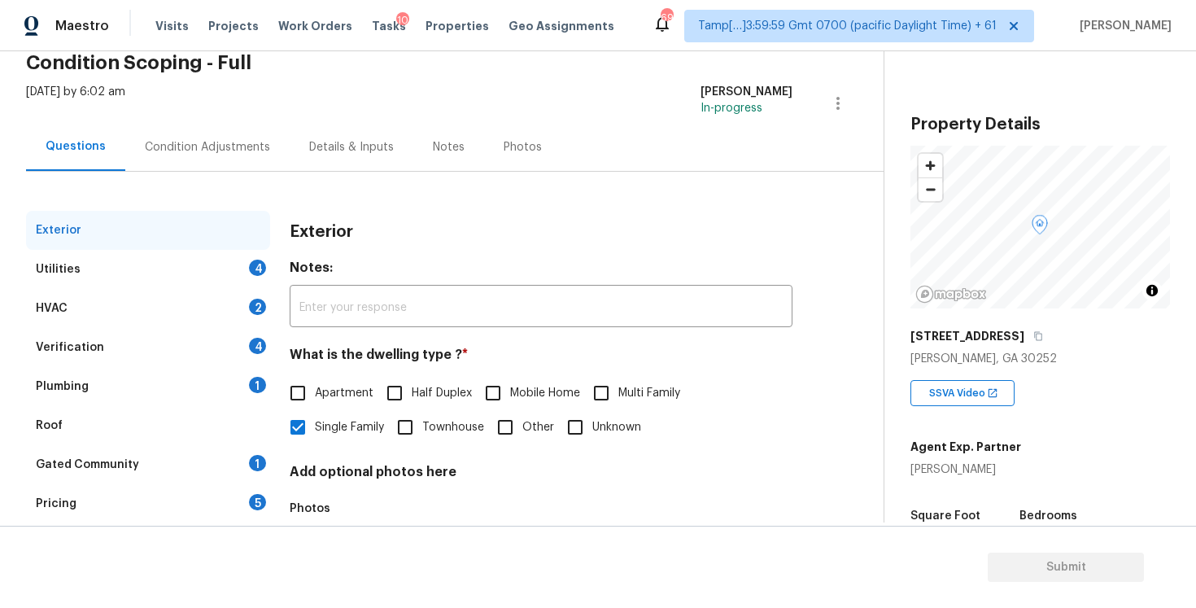
click at [243, 158] on div "Condition Adjustments" at bounding box center [207, 147] width 164 height 48
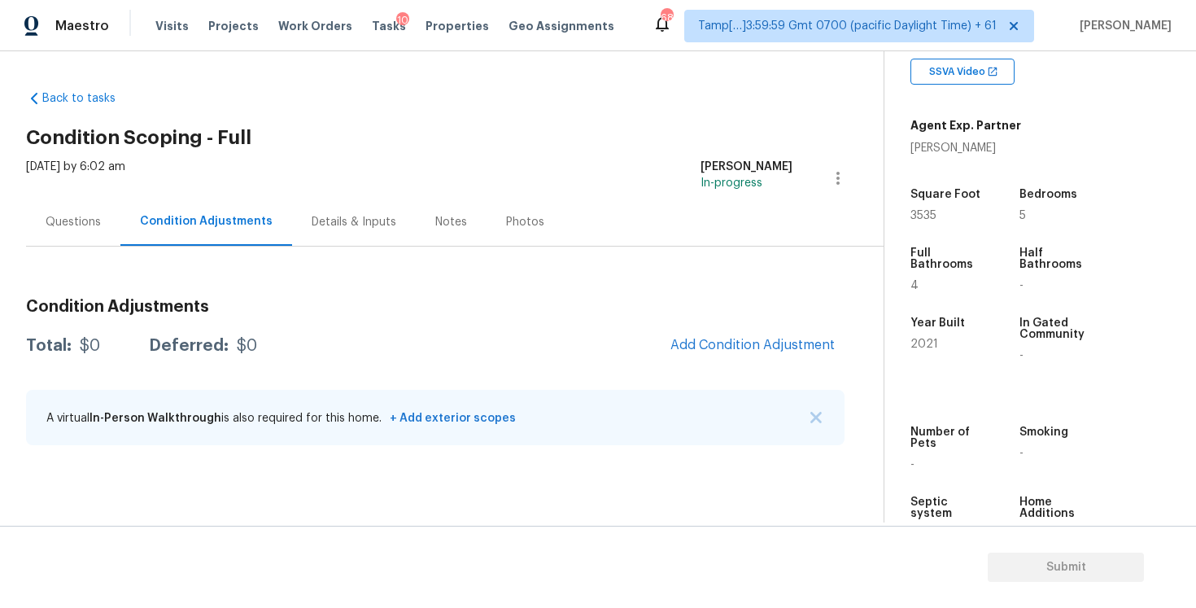
scroll to position [372, 0]
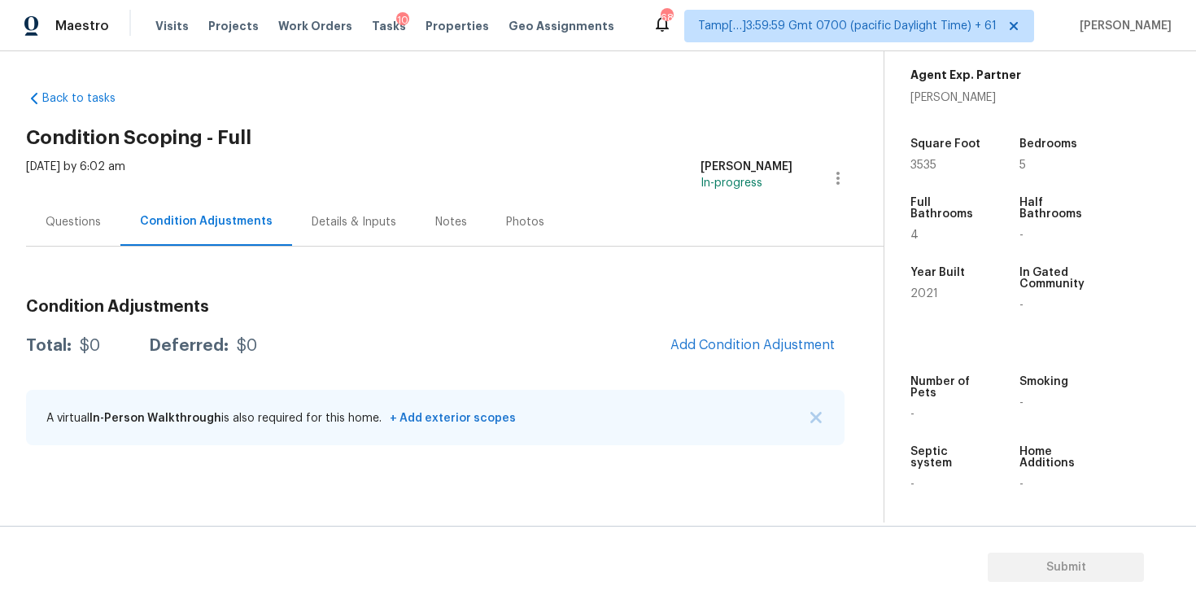
click at [99, 242] on div "Questions" at bounding box center [73, 222] width 94 height 48
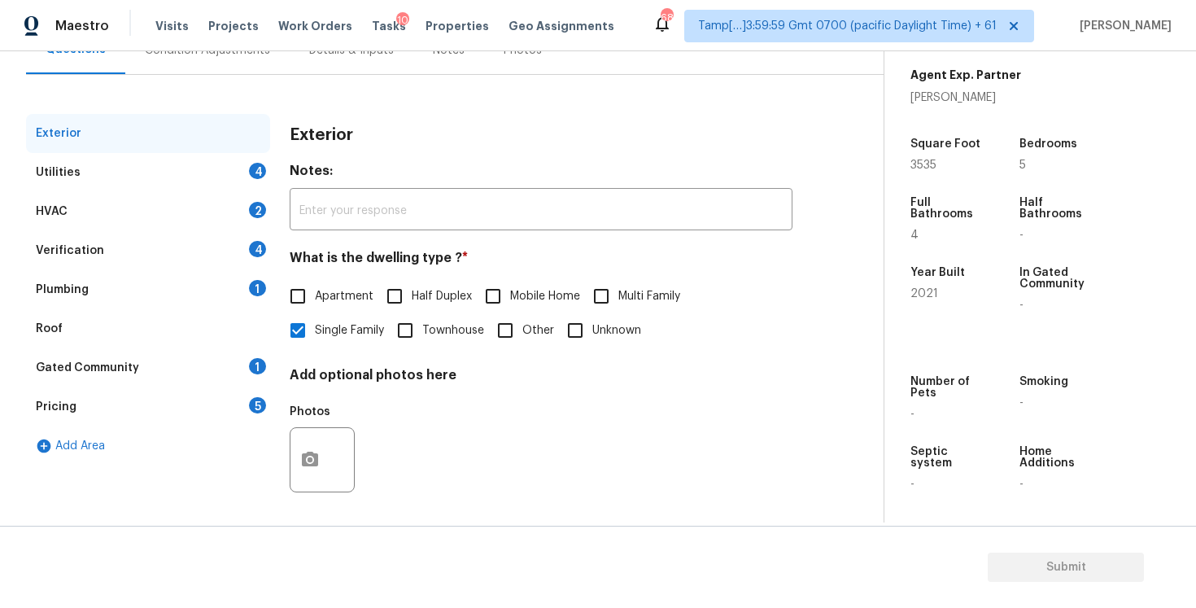
scroll to position [176, 0]
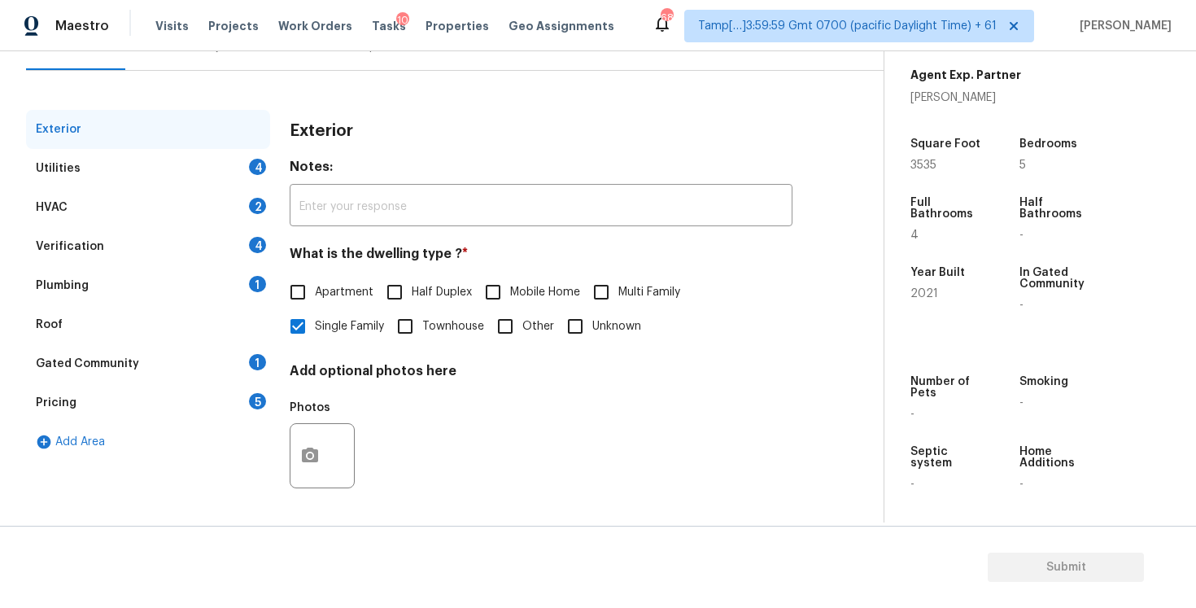
click at [214, 416] on div "Pricing 5" at bounding box center [148, 402] width 244 height 39
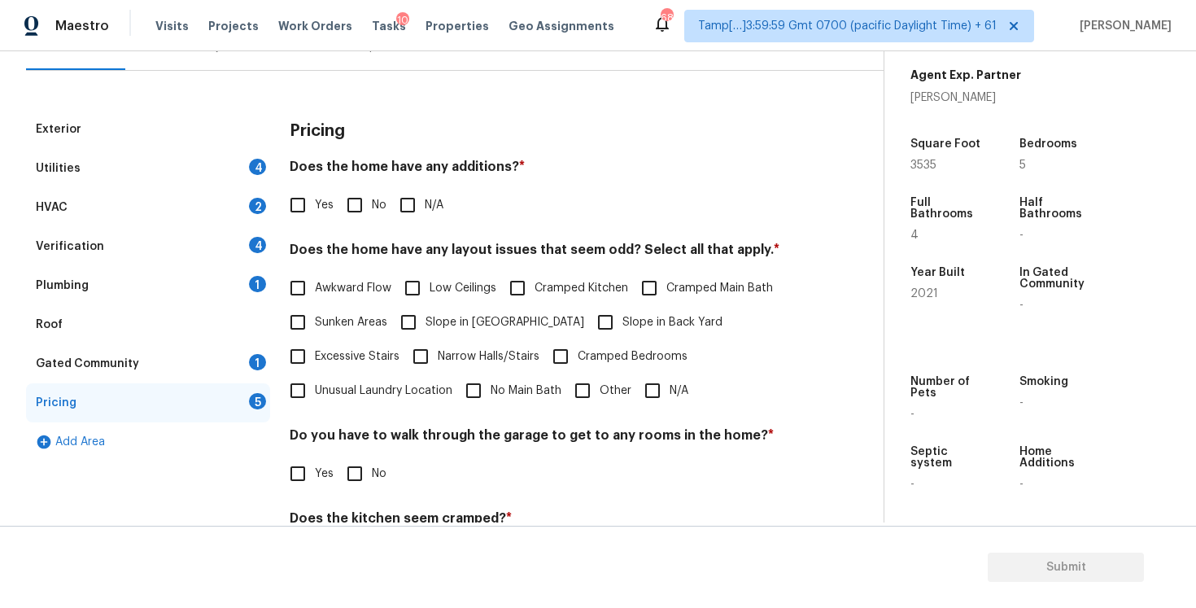
click at [247, 355] on div "Gated Community 1" at bounding box center [148, 363] width 244 height 39
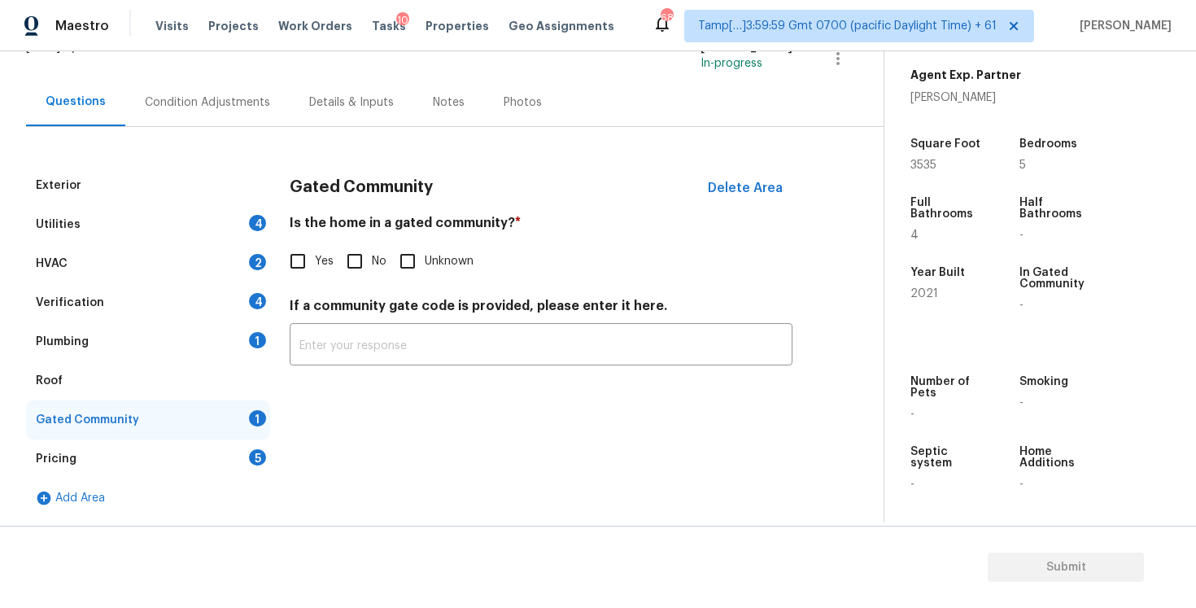
scroll to position [120, 0]
click at [308, 260] on input "Yes" at bounding box center [298, 261] width 34 height 34
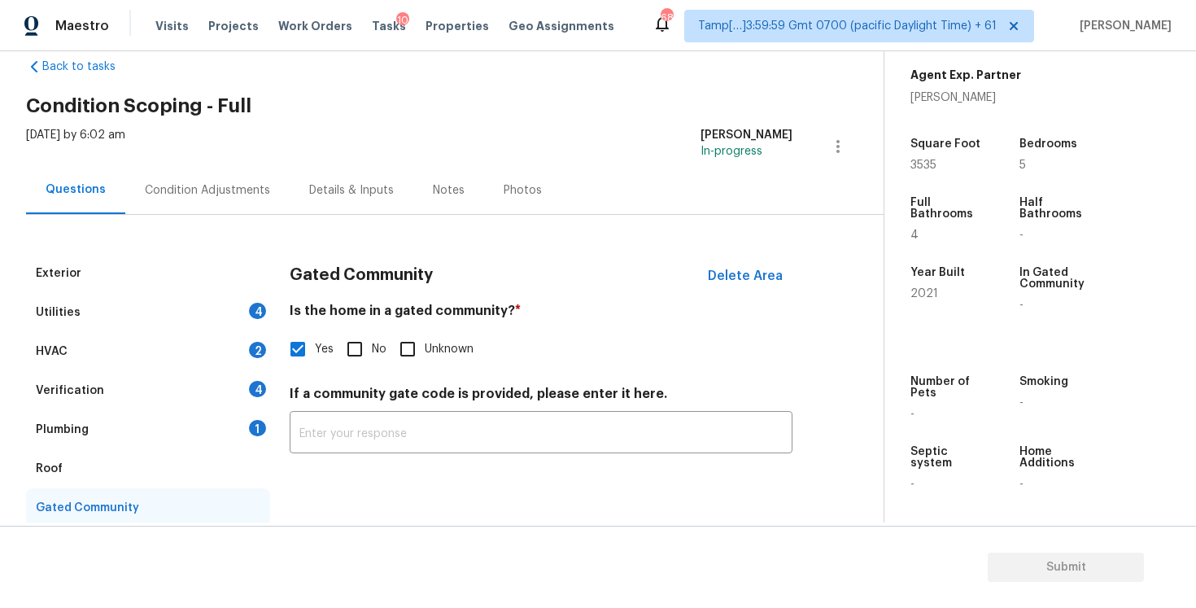
scroll to position [17, 0]
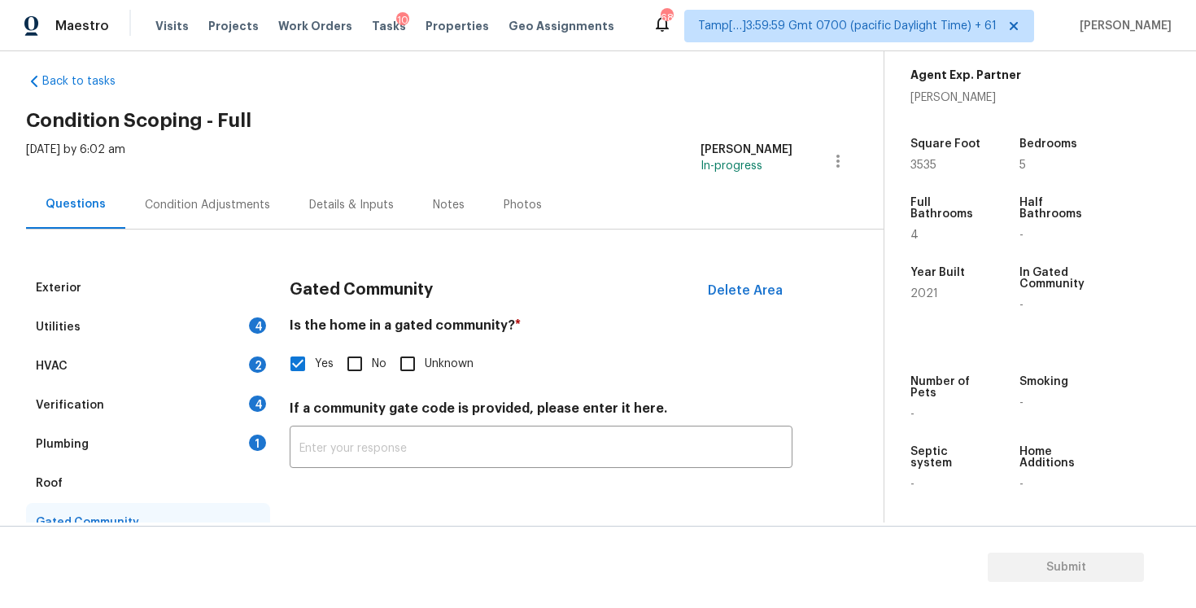
click at [269, 215] on div "Condition Adjustments" at bounding box center [207, 205] width 164 height 48
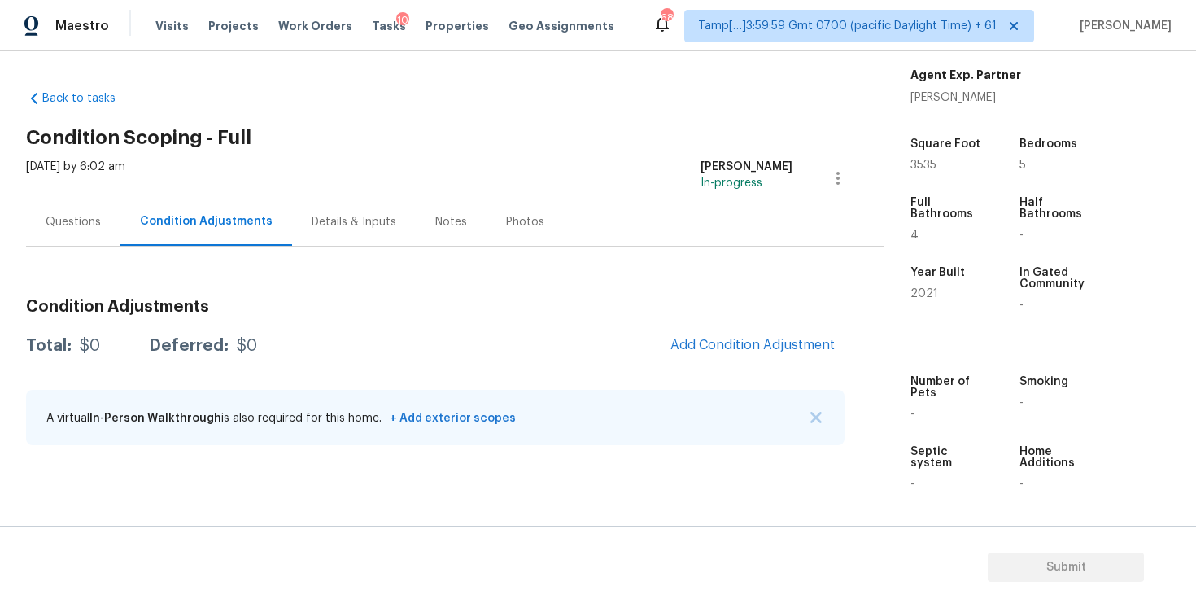
click at [665, 333] on span "Add Condition Adjustment" at bounding box center [753, 346] width 184 height 36
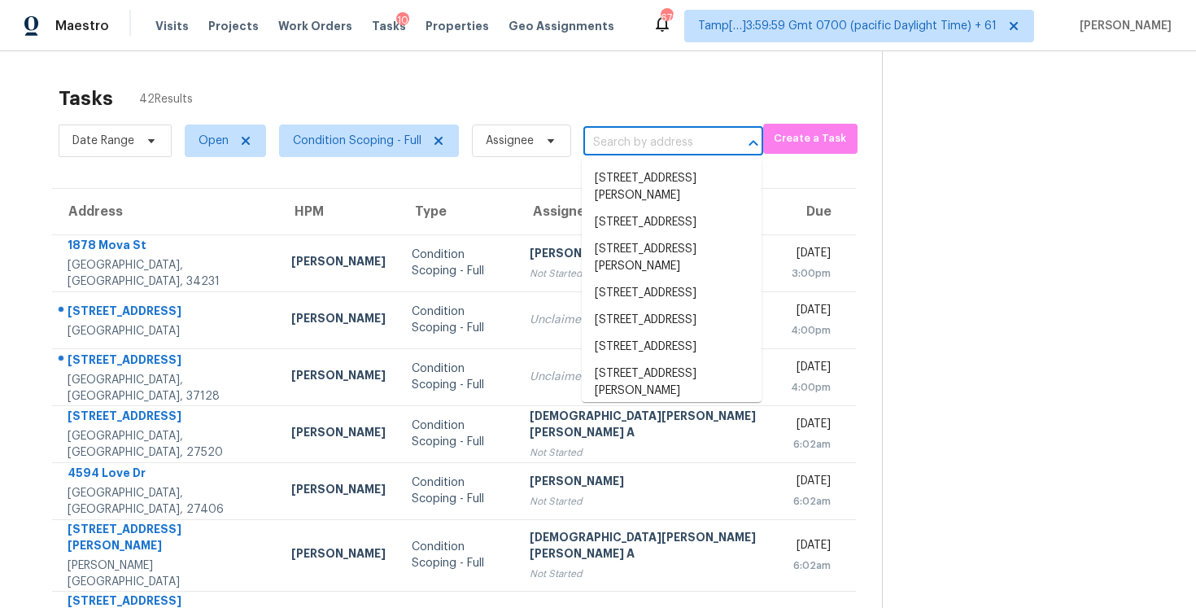
click at [636, 148] on input "text" at bounding box center [650, 142] width 134 height 25
paste input "[STREET_ADDRESS]"
type input "[STREET_ADDRESS]"
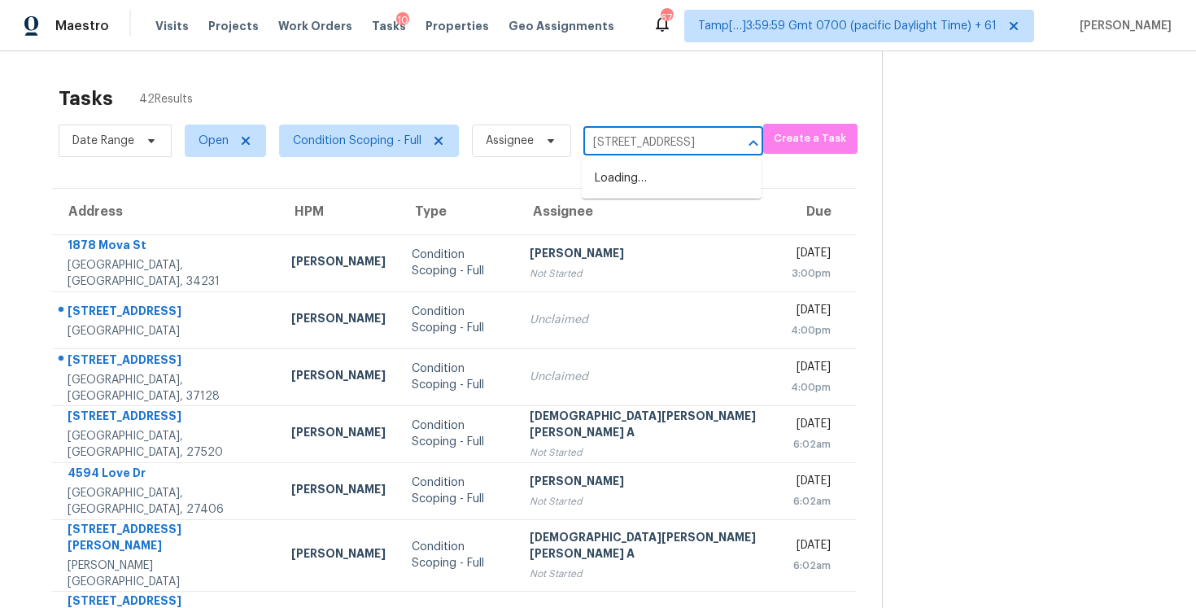
scroll to position [0, 71]
click at [646, 177] on li "[STREET_ADDRESS]" at bounding box center [672, 178] width 180 height 27
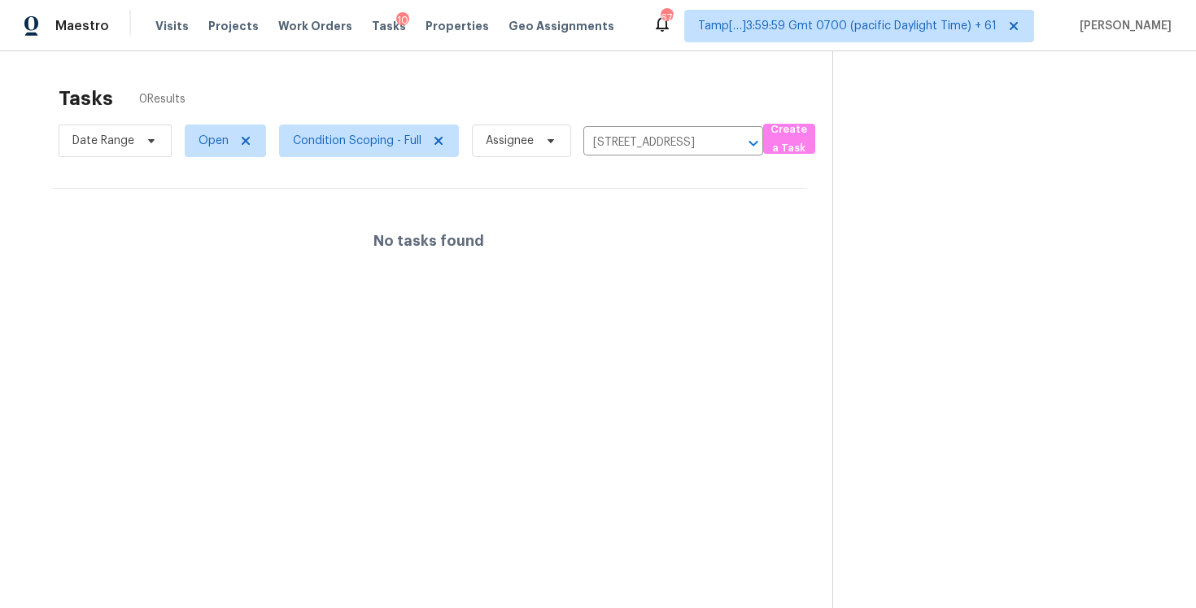
click at [605, 53] on div "Tasks 0 Results Date Range Open Condition Scoping - Full Assignee [STREET_ADDRE…" at bounding box center [598, 355] width 1196 height 608
click at [732, 135] on icon "Clear" at bounding box center [732, 143] width 16 height 16
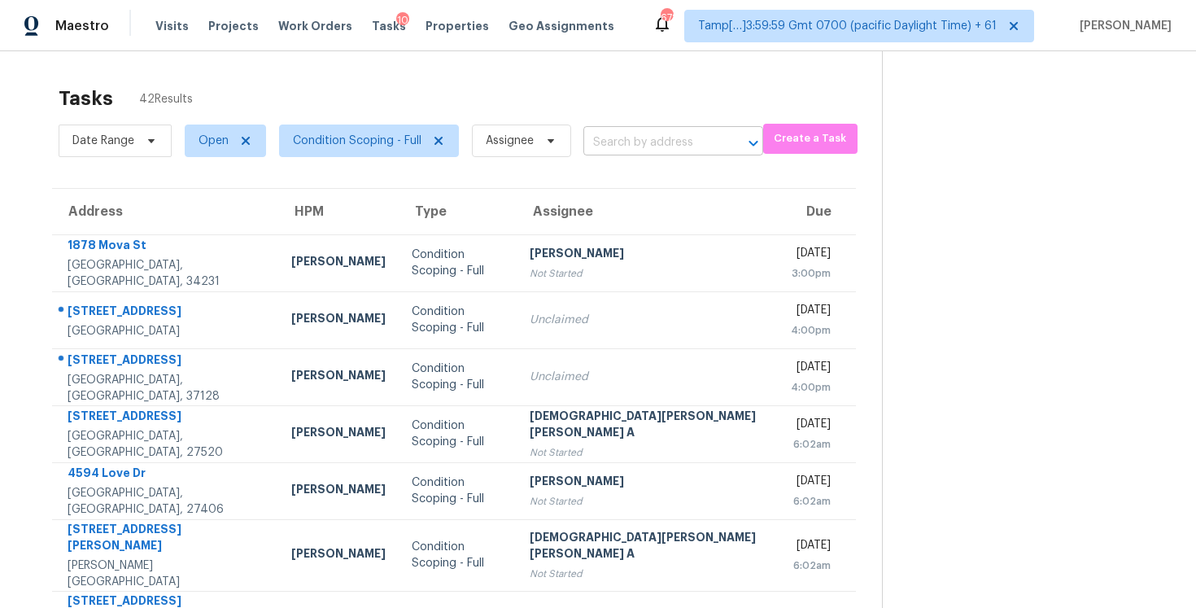
click at [605, 136] on input "text" at bounding box center [650, 142] width 134 height 25
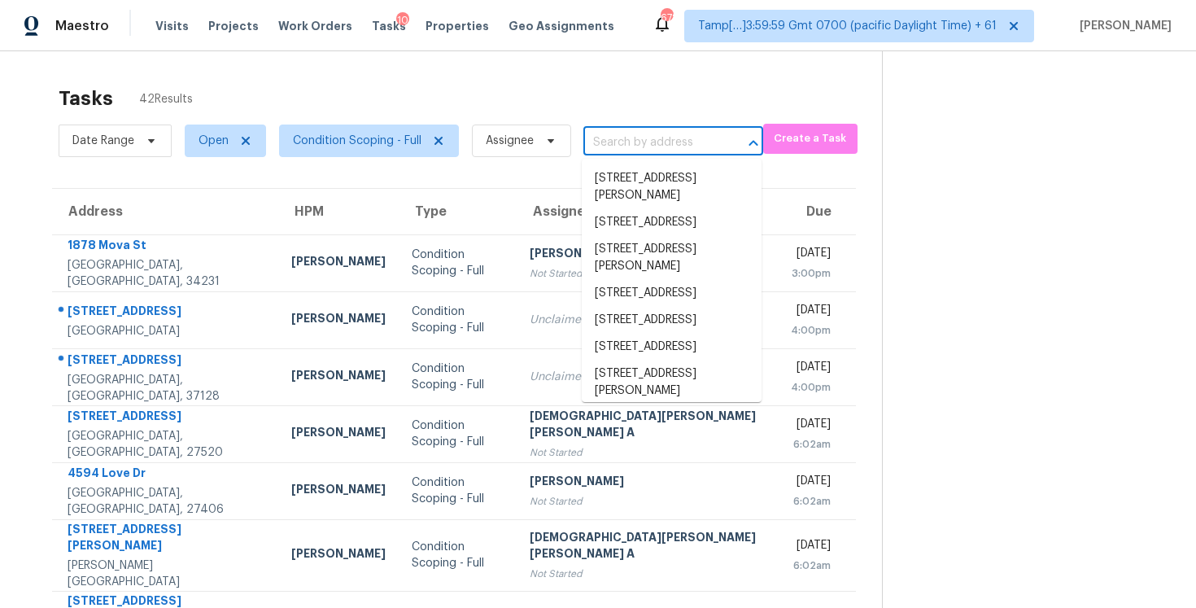
paste input "[STREET_ADDRESS]"
type input "[STREET_ADDRESS]"
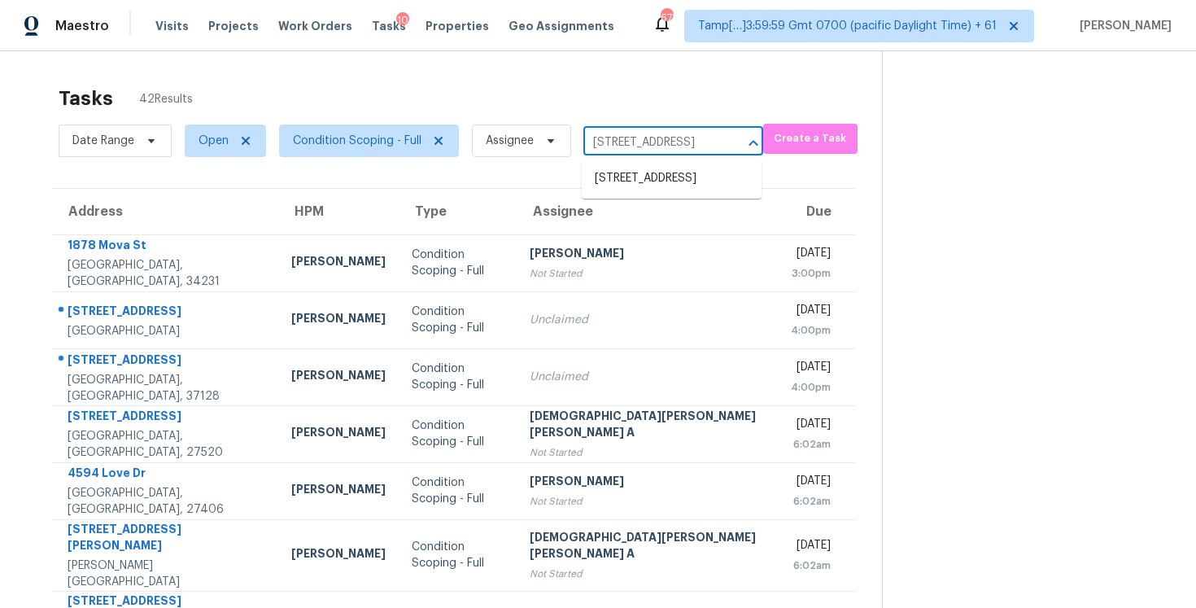
scroll to position [0, 71]
click at [623, 169] on li "[STREET_ADDRESS]" at bounding box center [672, 178] width 180 height 27
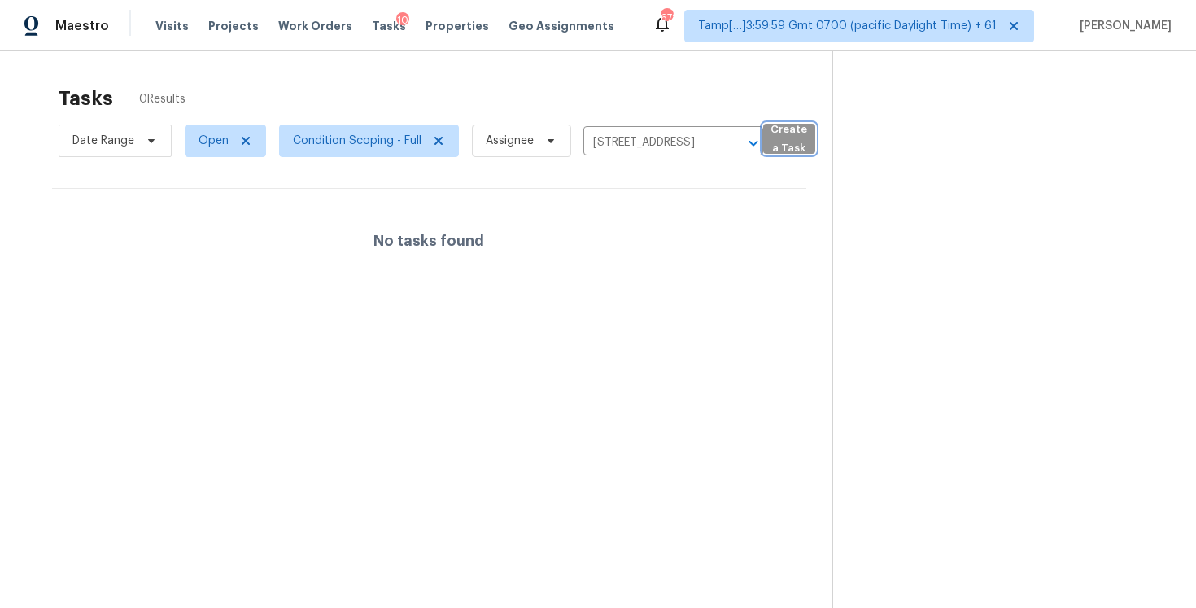
click at [795, 132] on span "Create a Task" at bounding box center [789, 138] width 36 height 37
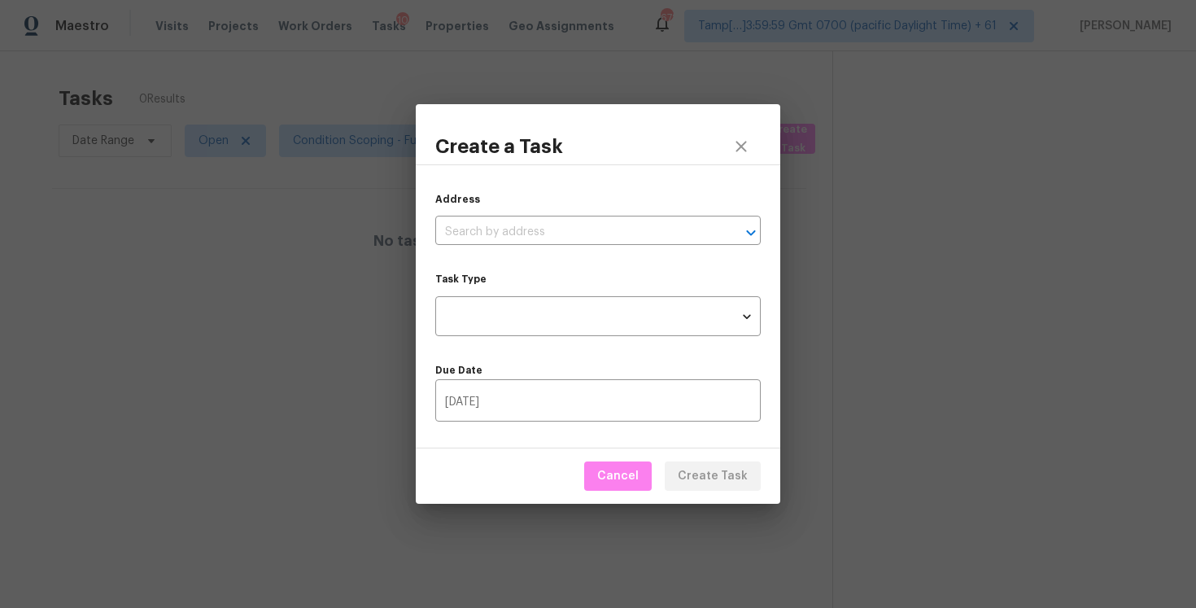
click at [612, 248] on div "Address ​ Task Type ​ Task Type Due Date [DATE] ​" at bounding box center [598, 306] width 365 height 284
click at [603, 229] on input "text" at bounding box center [575, 232] width 280 height 25
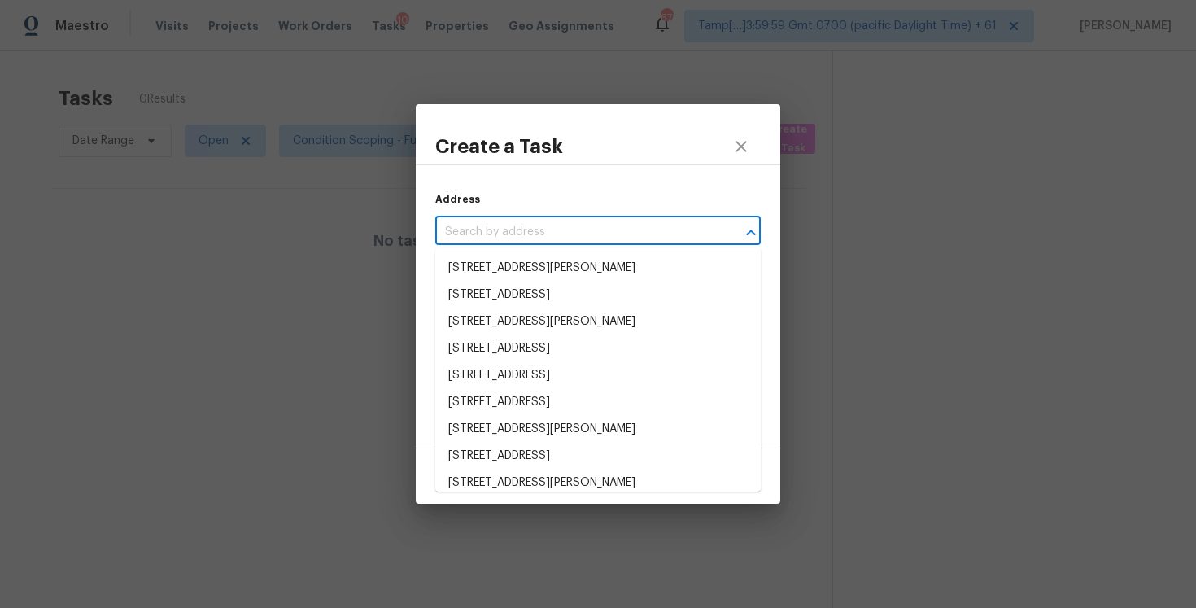
paste input "[STREET_ADDRESS]"
type input "[STREET_ADDRESS]"
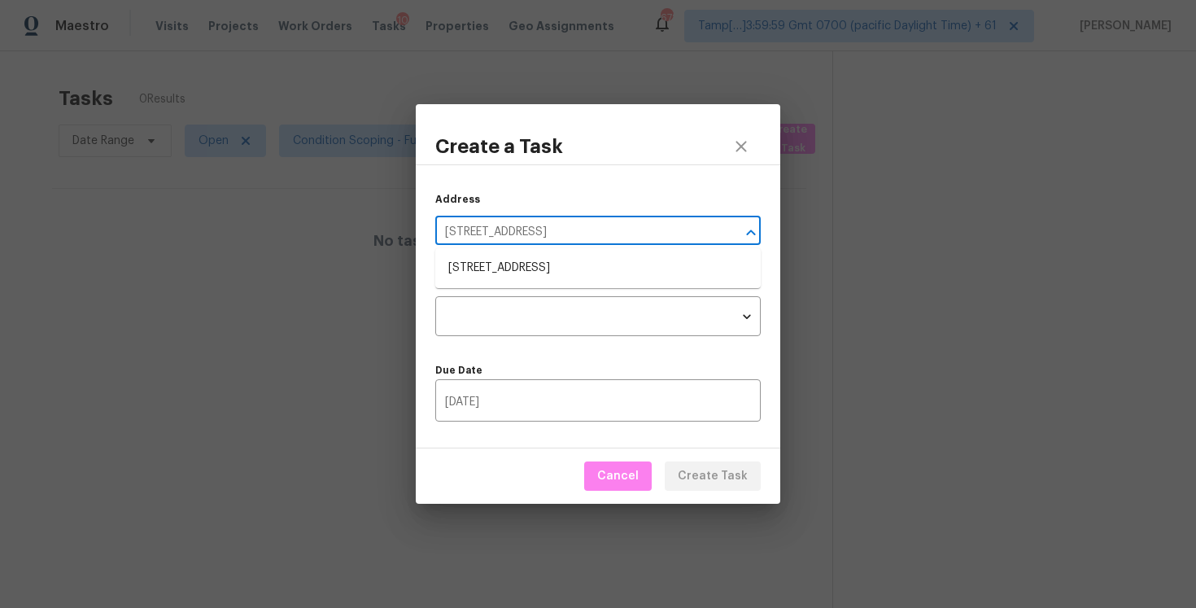
click at [605, 255] on li "[STREET_ADDRESS]" at bounding box center [597, 268] width 325 height 27
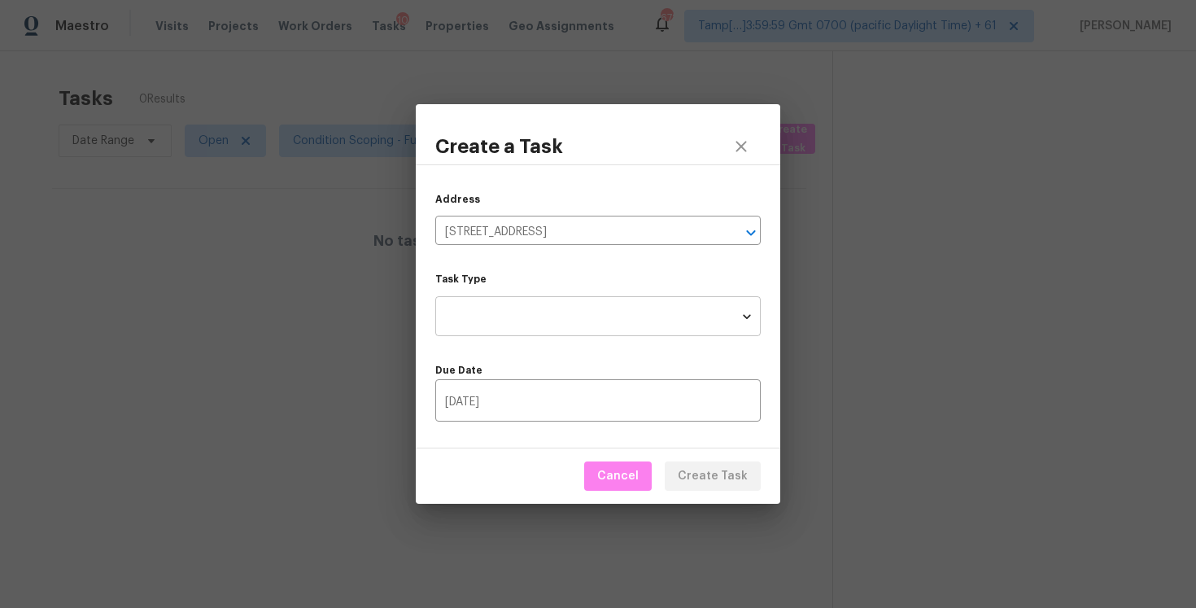
click at [605, 318] on body "Maestro Visits Projects Work Orders Tasks 10 Properties Geo Assignments 678 Tam…" at bounding box center [598, 304] width 1196 height 608
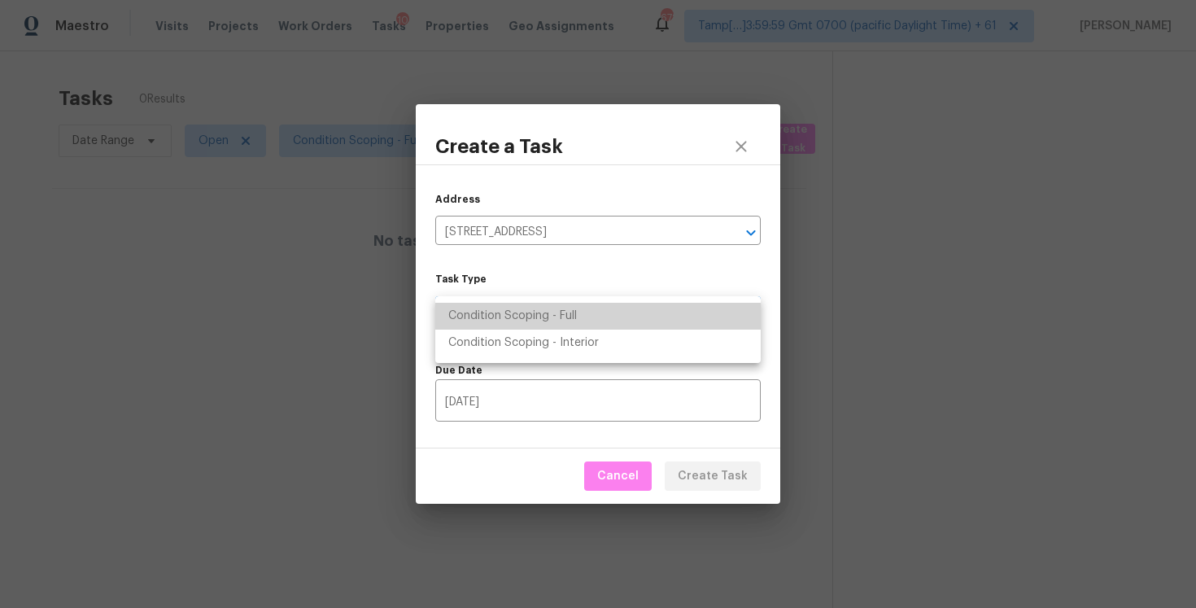
click at [605, 318] on li "Condition Scoping - Full" at bounding box center [597, 316] width 325 height 27
type input "virtual_full_assessment"
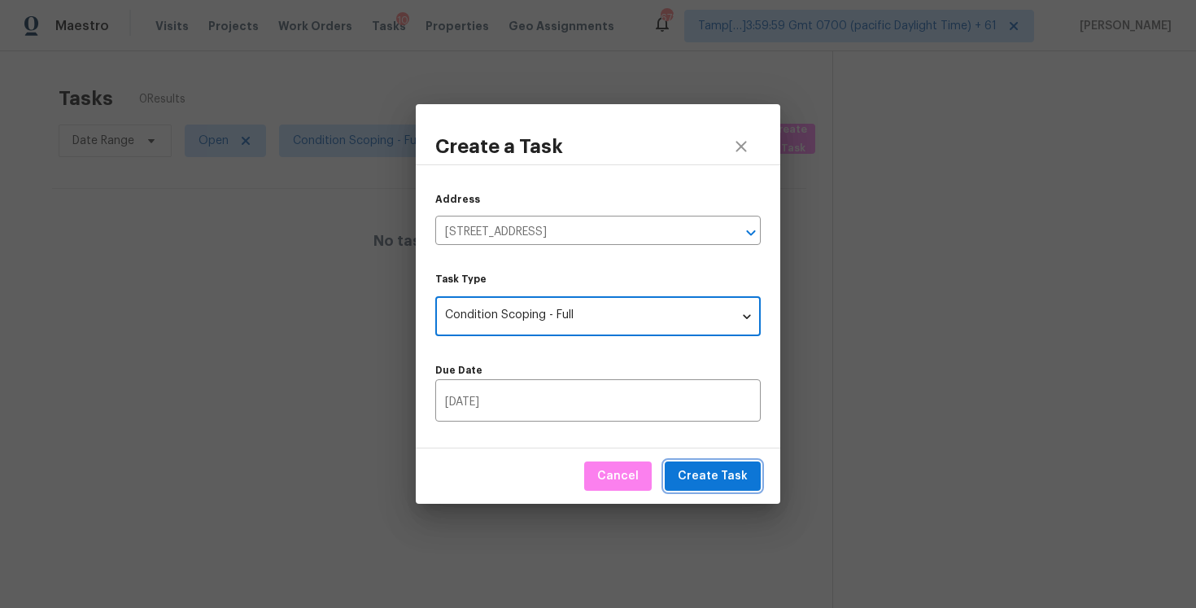
click at [710, 488] on button "Create Task" at bounding box center [713, 476] width 96 height 30
